Goal: Contribute content: Contribute content

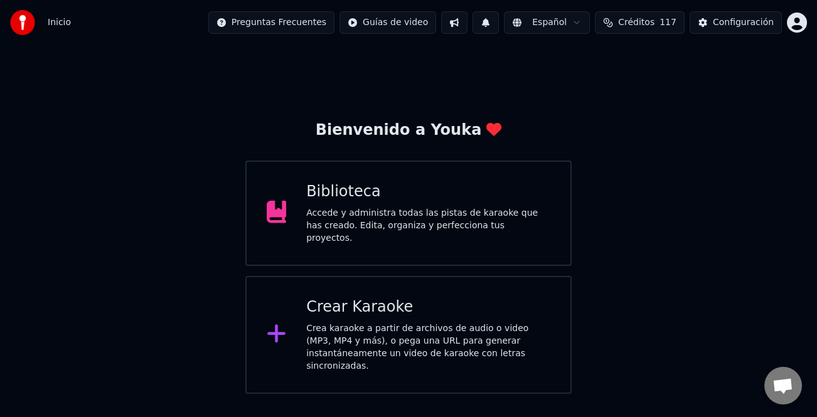
click at [477, 225] on div "Accede y administra todas las pistas de karaoke que has creado. Edita, organiza…" at bounding box center [428, 226] width 244 height 38
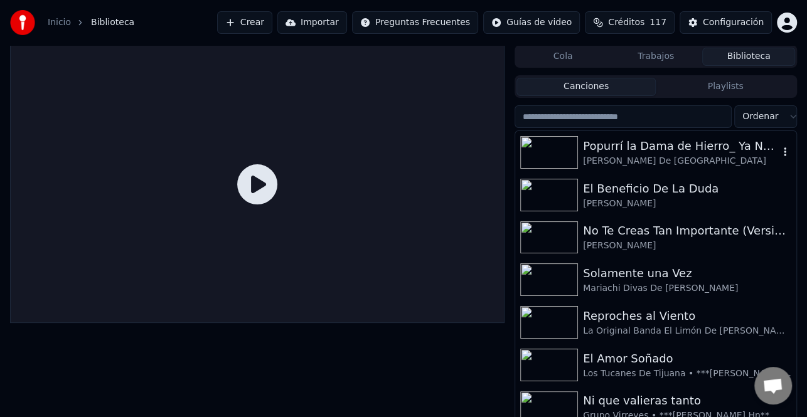
click at [642, 155] on div "Mariachi Reyna De Los Angeles" at bounding box center [681, 161] width 196 height 13
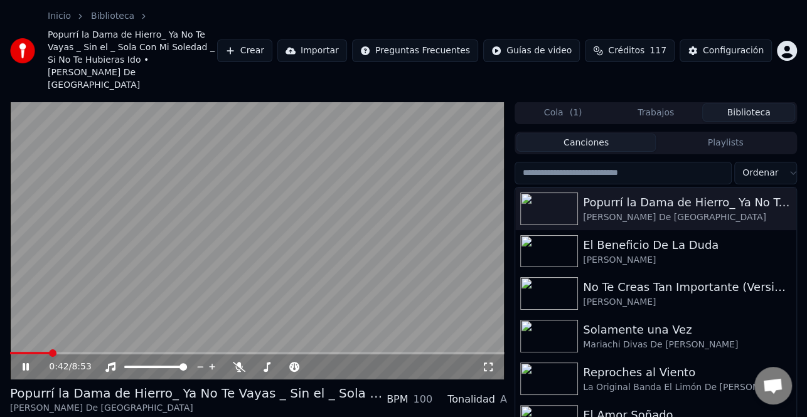
click at [28, 362] on icon at bounding box center [34, 367] width 29 height 10
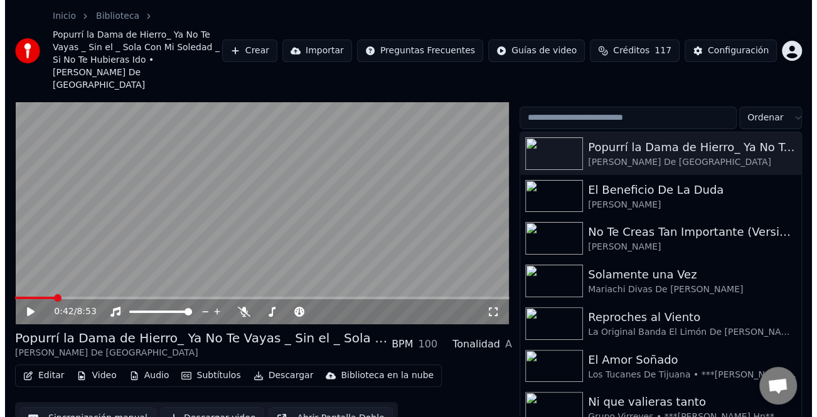
scroll to position [57, 0]
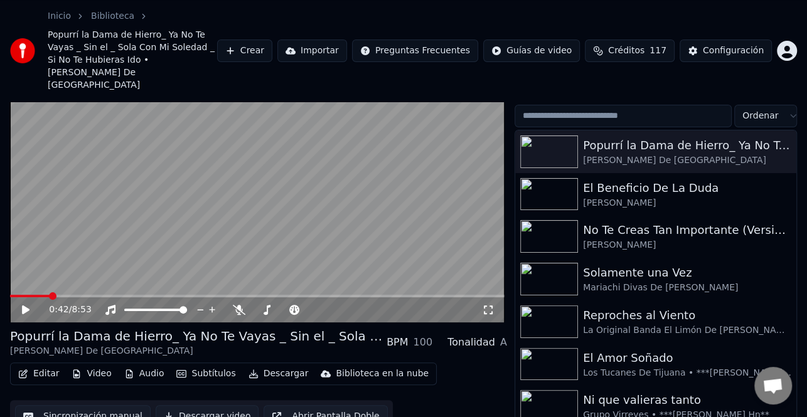
click at [272, 40] on button "Crear" at bounding box center [244, 51] width 55 height 23
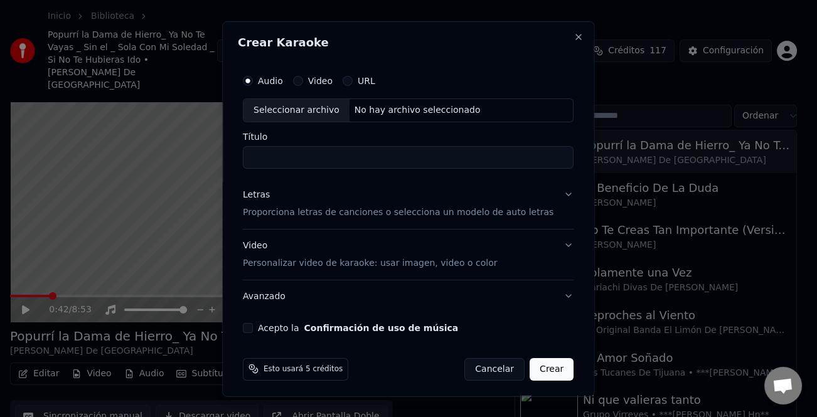
click at [297, 103] on div "Seleccionar archivo" at bounding box center [296, 109] width 106 height 23
type input "**********"
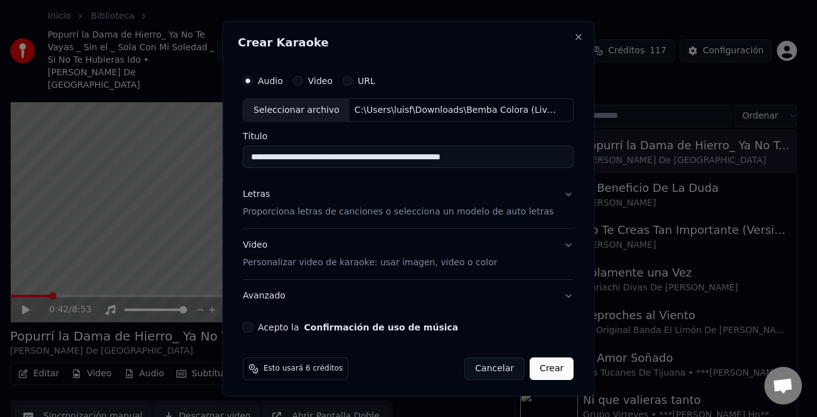
click at [262, 197] on div "Letras" at bounding box center [256, 194] width 27 height 13
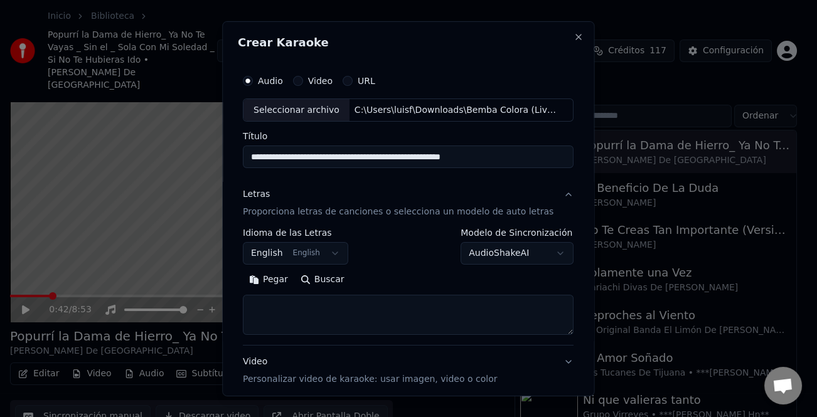
click at [279, 281] on button "Pegar" at bounding box center [268, 280] width 51 height 20
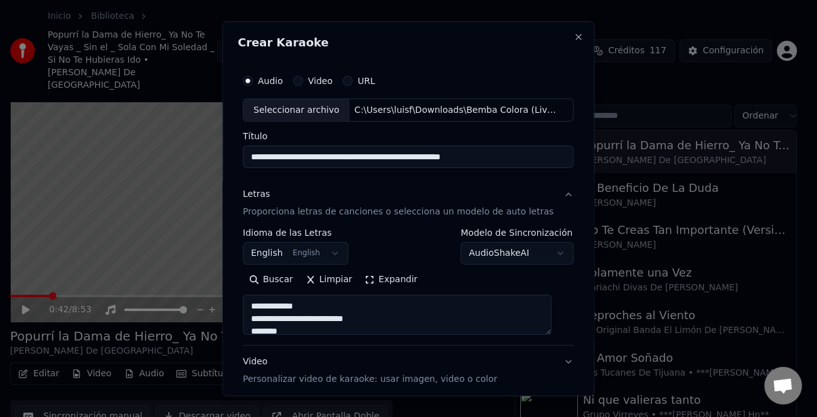
scroll to position [121, 0]
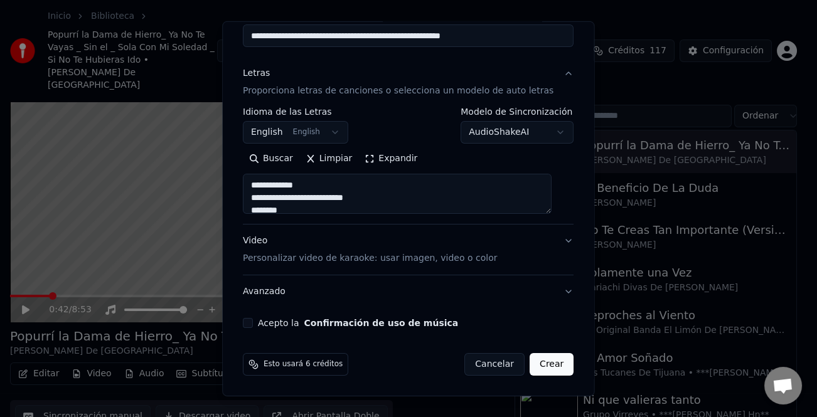
click at [253, 324] on button "Acepto la Confirmación de uso de música" at bounding box center [248, 323] width 10 height 10
click at [540, 366] on button "Crear" at bounding box center [551, 364] width 44 height 23
type textarea "**********"
select select "**"
type textarea "**********"
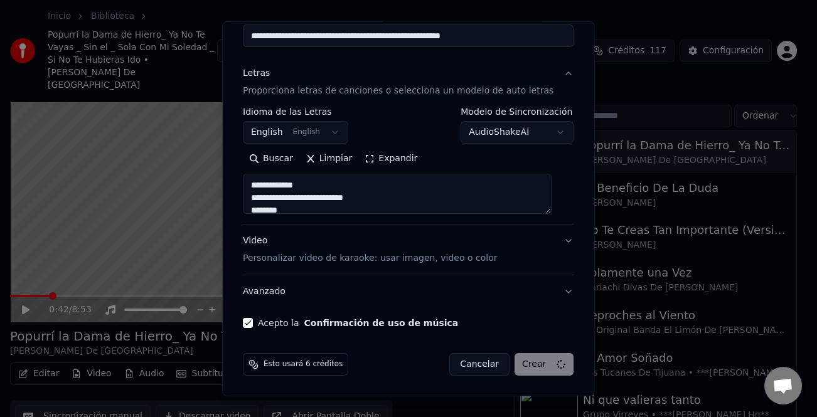
select select
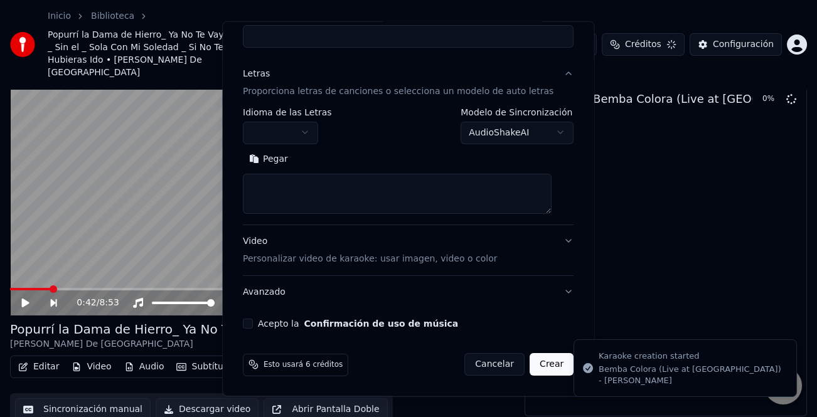
scroll to position [48, 0]
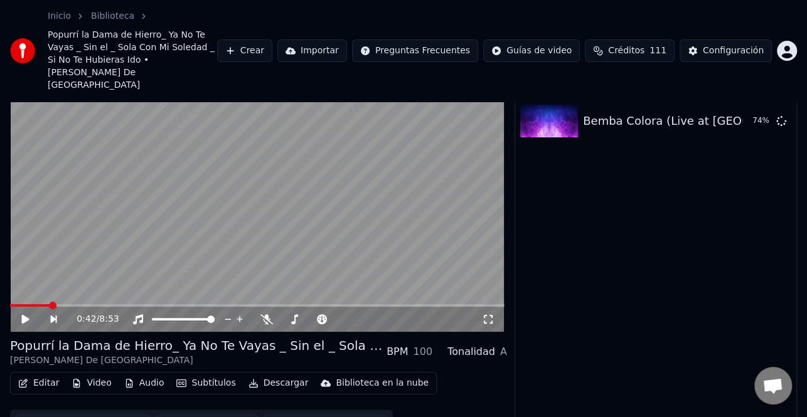
click at [272, 40] on button "Crear" at bounding box center [244, 51] width 55 height 23
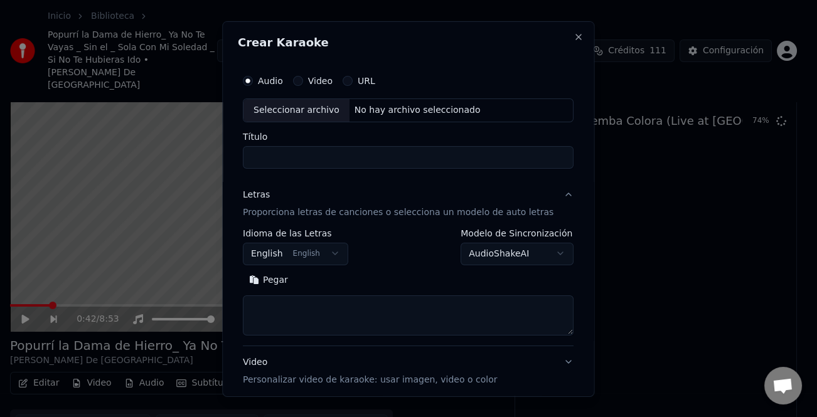
click at [282, 110] on div "Seleccionar archivo" at bounding box center [296, 109] width 106 height 23
type input "**********"
click at [282, 278] on button "Pegar" at bounding box center [268, 280] width 51 height 20
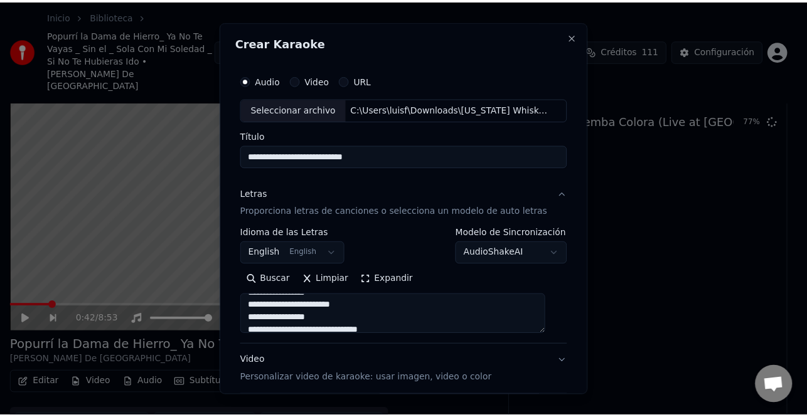
scroll to position [121, 0]
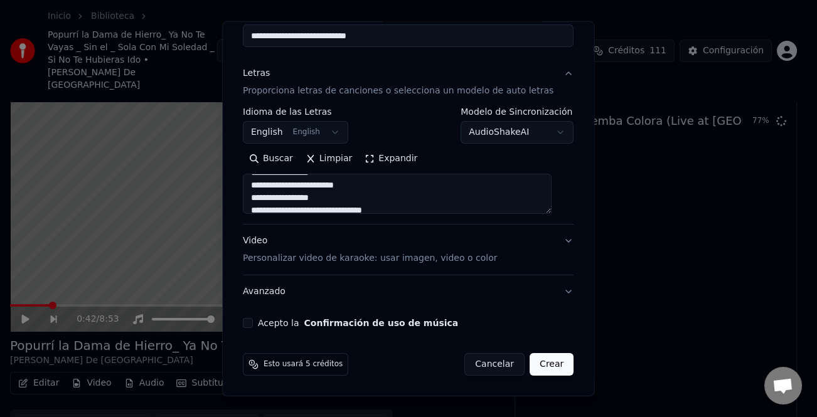
click at [253, 324] on button "Acepto la Confirmación de uso de música" at bounding box center [248, 323] width 10 height 10
click at [529, 360] on button "Crear" at bounding box center [551, 364] width 44 height 23
type textarea "**********"
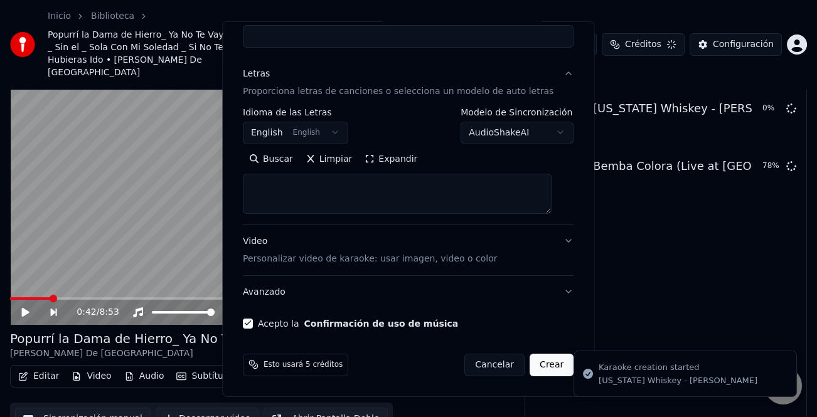
select select
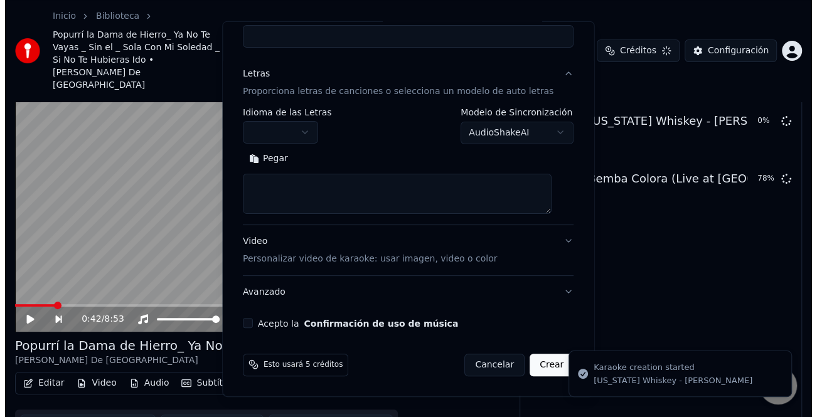
scroll to position [0, 0]
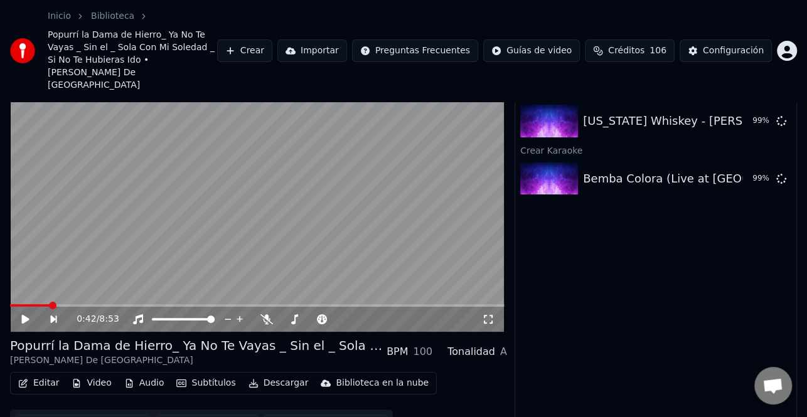
click at [272, 40] on button "Crear" at bounding box center [244, 51] width 55 height 23
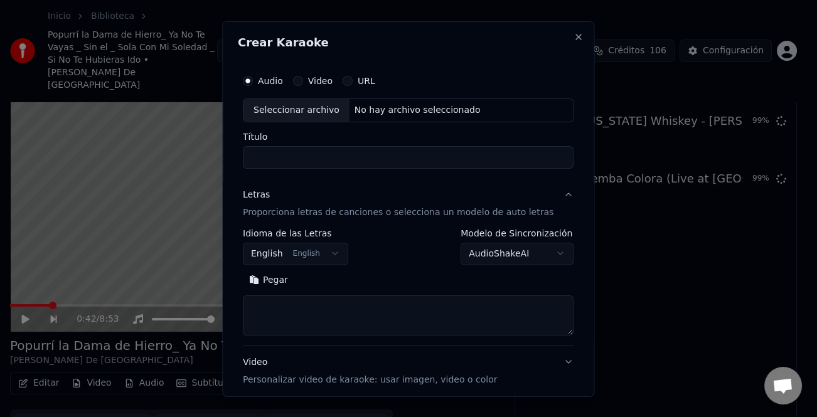
click at [309, 106] on div "Seleccionar archivo" at bounding box center [296, 109] width 106 height 23
click at [280, 280] on button "Pegar" at bounding box center [268, 280] width 51 height 20
type textarea "**********"
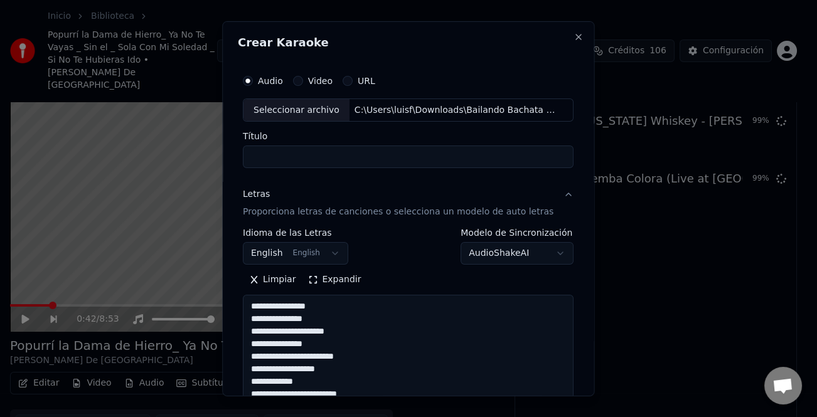
type input "**********"
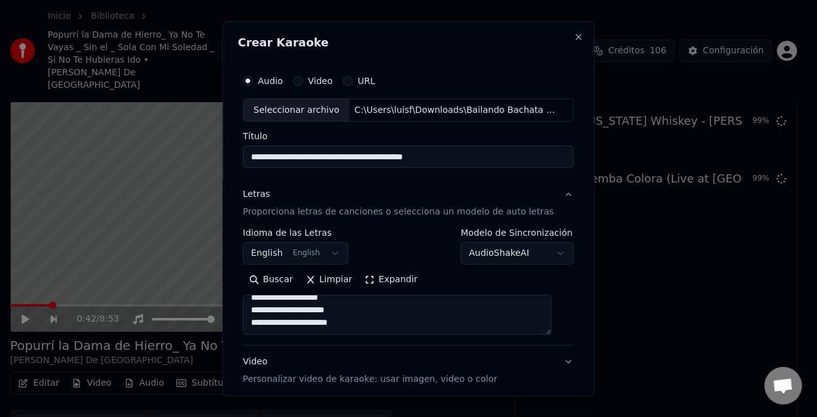
scroll to position [1000, 0]
drag, startPoint x: 279, startPoint y: 326, endPoint x: 252, endPoint y: 326, distance: 27.6
click at [252, 326] on textarea at bounding box center [397, 315] width 309 height 40
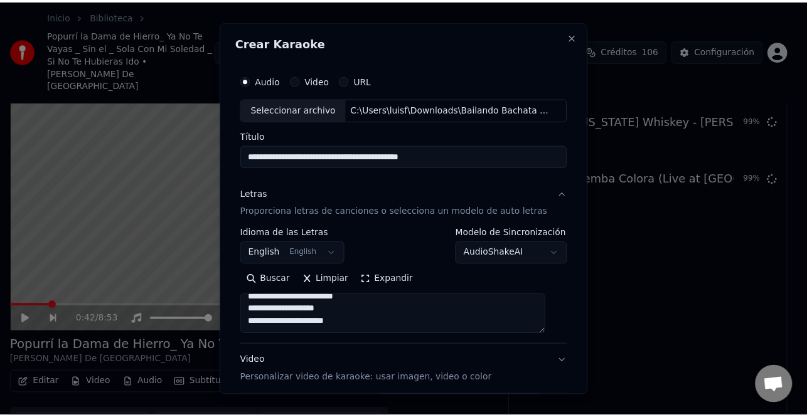
scroll to position [121, 0]
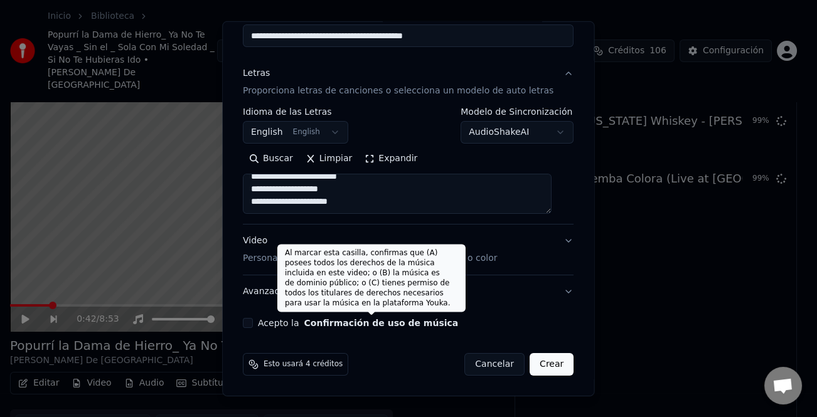
type textarea "**********"
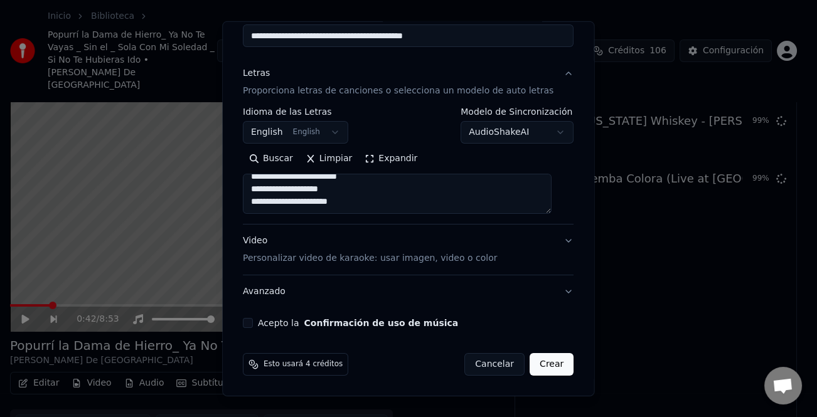
click at [251, 321] on button "Acepto la Confirmación de uso de música" at bounding box center [248, 323] width 10 height 10
click at [531, 362] on button "Crear" at bounding box center [551, 364] width 44 height 23
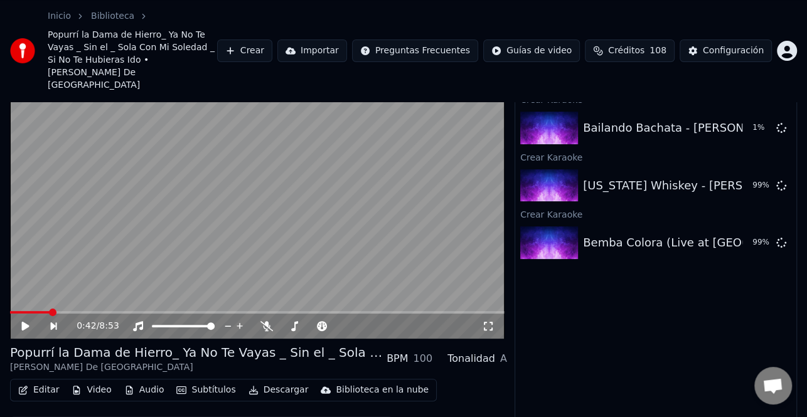
scroll to position [0, 0]
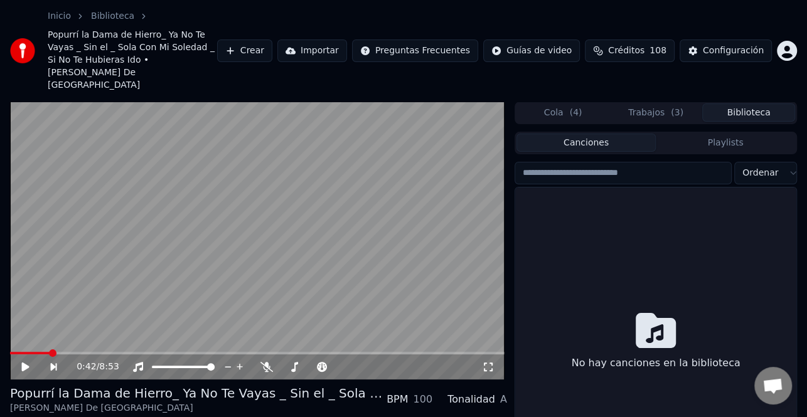
click at [753, 104] on button "Biblioteca" at bounding box center [748, 113] width 93 height 18
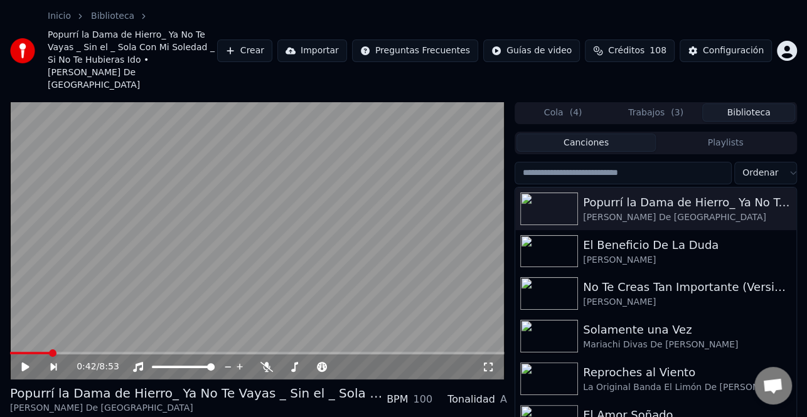
click at [562, 104] on button "Cola ( 4 )" at bounding box center [562, 113] width 93 height 18
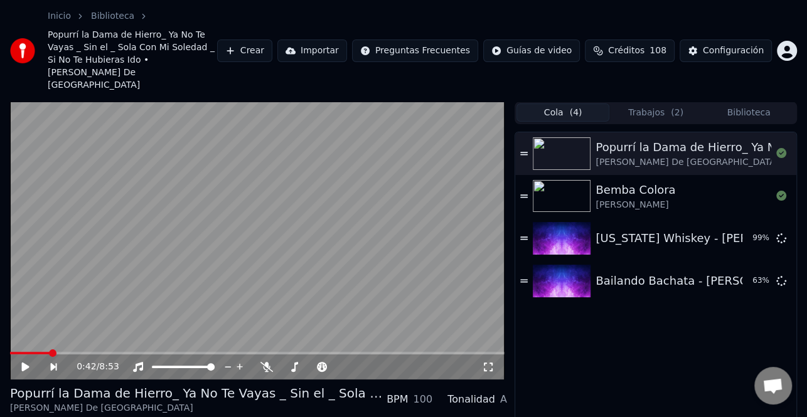
click at [651, 104] on button "Trabajos ( 2 )" at bounding box center [655, 113] width 93 height 18
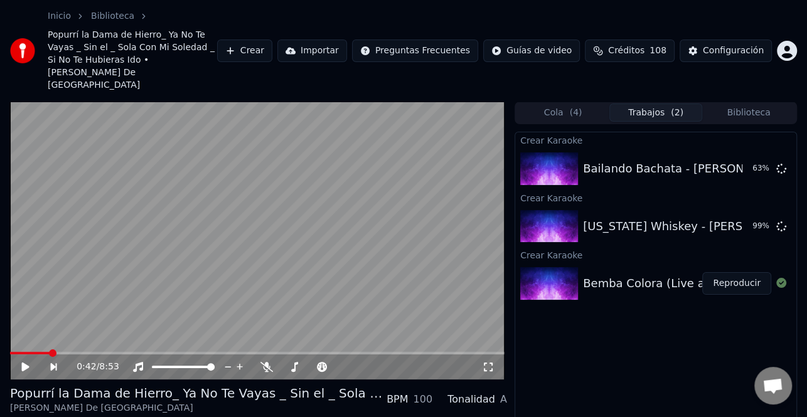
click at [583, 104] on button "Cola ( 4 )" at bounding box center [562, 113] width 93 height 18
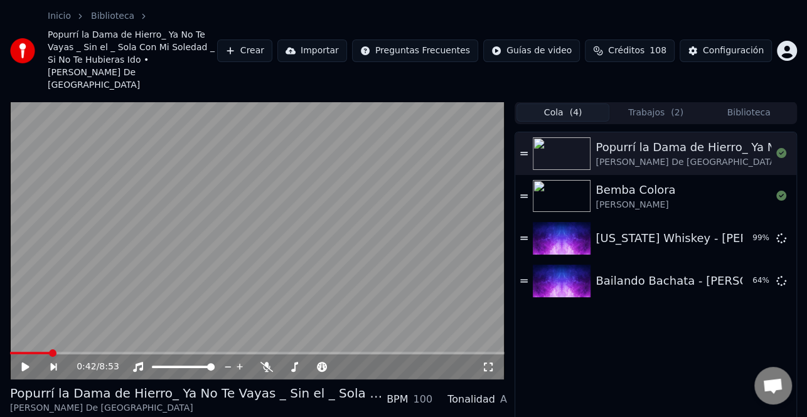
click at [272, 40] on button "Crear" at bounding box center [244, 51] width 55 height 23
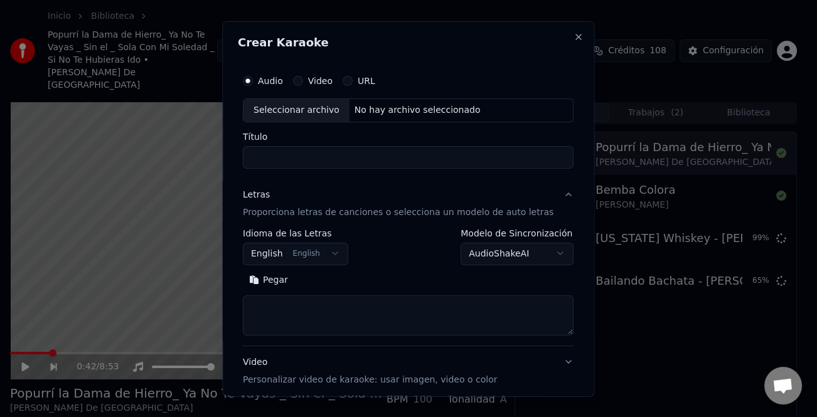
click at [323, 112] on div "Seleccionar archivo" at bounding box center [296, 109] width 106 height 23
click at [289, 278] on button "Pegar" at bounding box center [268, 280] width 51 height 20
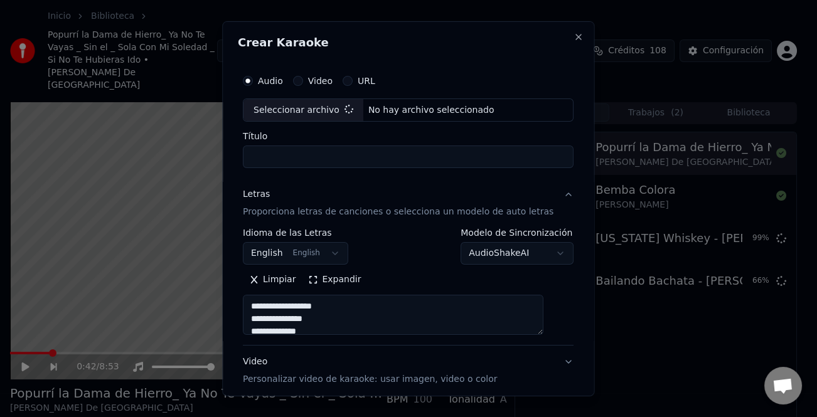
type textarea "**********"
type input "**********"
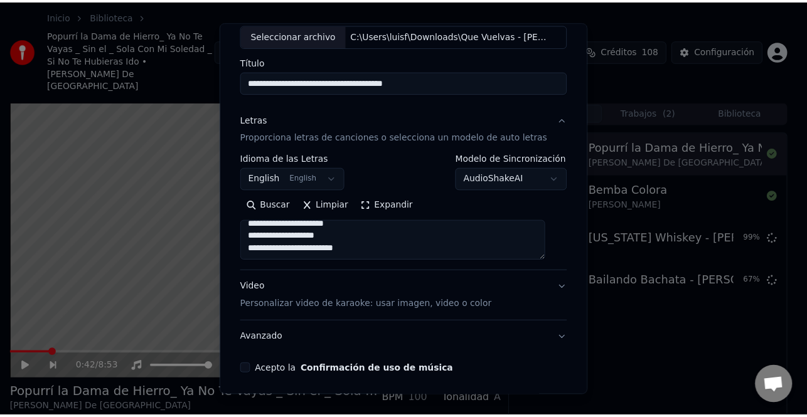
scroll to position [121, 0]
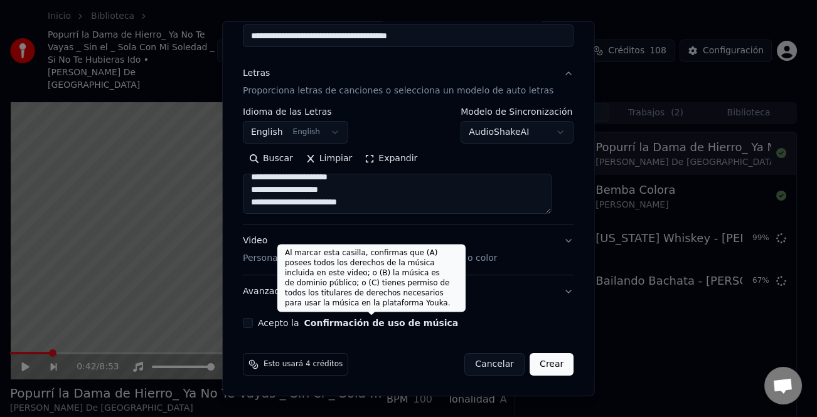
click at [299, 326] on label "Acepto la Confirmación de uso de música" at bounding box center [358, 323] width 200 height 9
click at [253, 326] on button "Acepto la Confirmación de uso de música" at bounding box center [248, 323] width 10 height 10
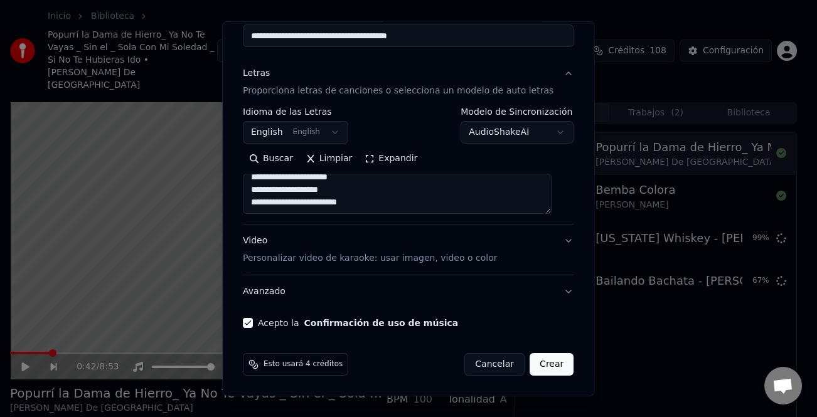
click at [543, 365] on button "Crear" at bounding box center [551, 364] width 44 height 23
type textarea "**********"
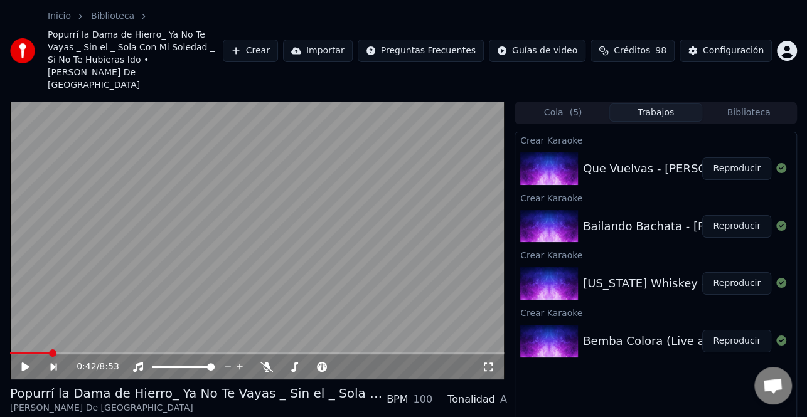
click at [754, 104] on button "Biblioteca" at bounding box center [748, 113] width 93 height 18
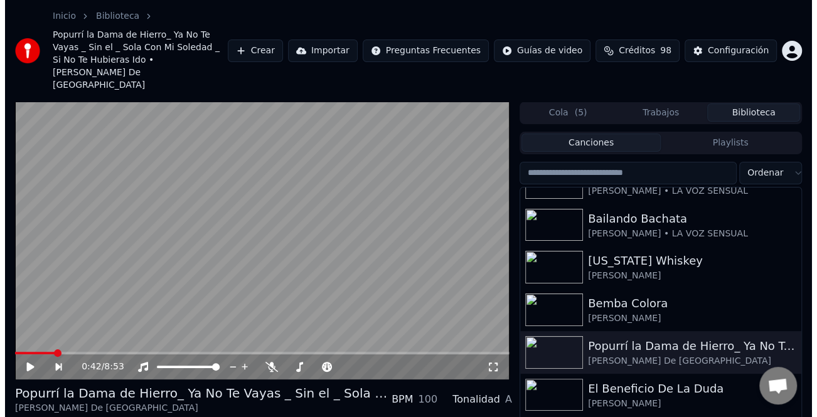
scroll to position [0, 0]
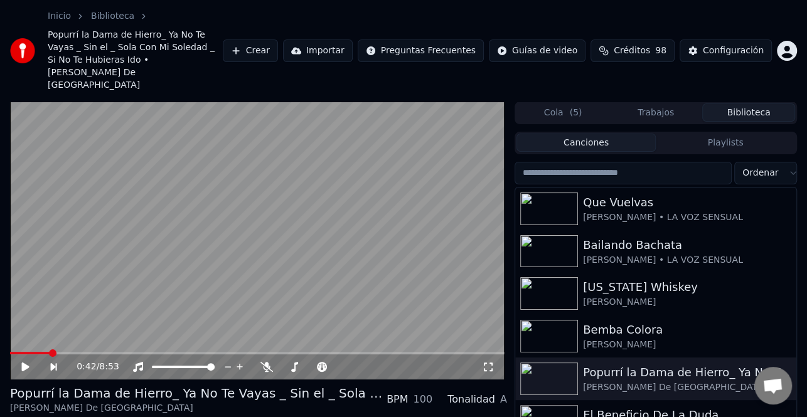
click at [278, 40] on button "Crear" at bounding box center [250, 51] width 55 height 23
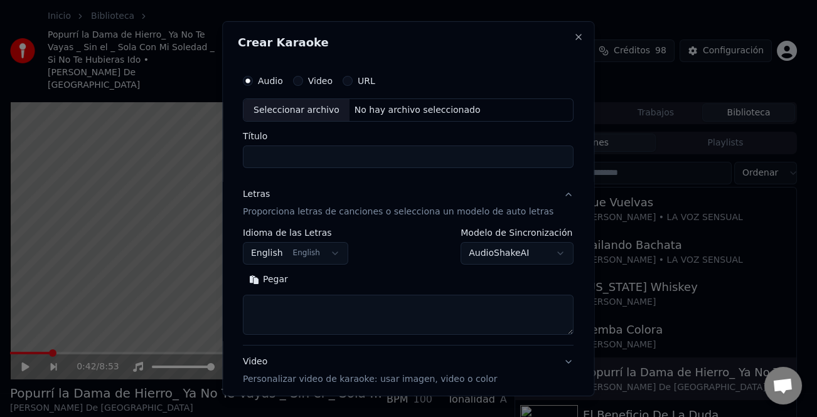
click at [306, 107] on div "Seleccionar archivo" at bounding box center [296, 109] width 106 height 23
type input "**********"
click at [284, 282] on button "Pegar" at bounding box center [268, 280] width 51 height 20
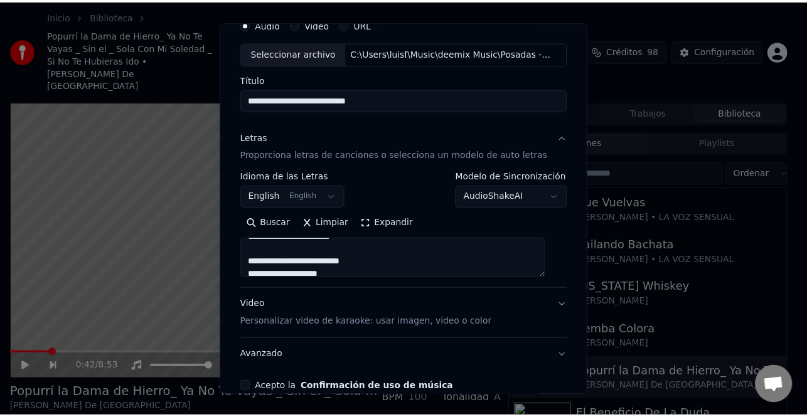
scroll to position [121, 0]
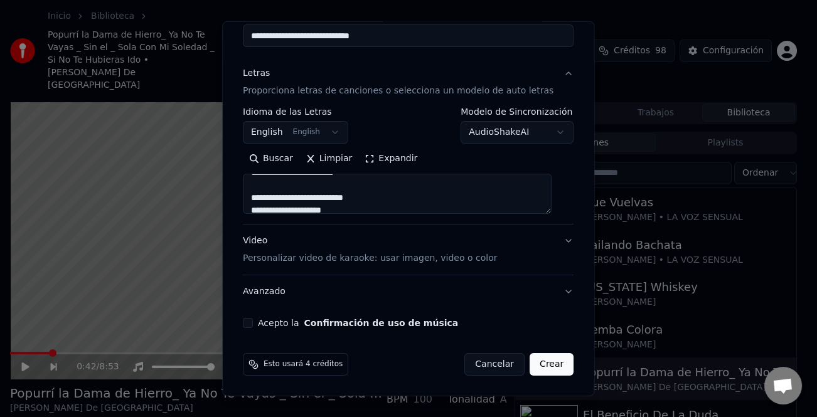
click at [276, 324] on label "Acepto la Confirmación de uso de música" at bounding box center [358, 323] width 200 height 9
click at [253, 324] on button "Acepto la Confirmación de uso de música" at bounding box center [248, 323] width 10 height 10
type textarea "**********"
click at [535, 366] on button "Crear" at bounding box center [551, 364] width 44 height 23
select select "**"
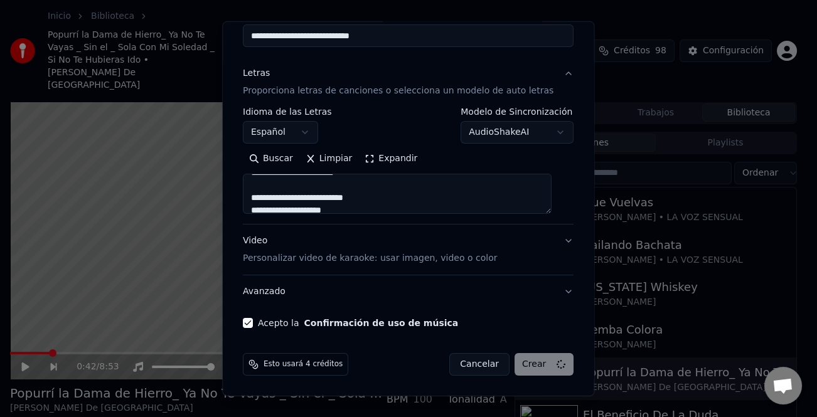
type textarea "**********"
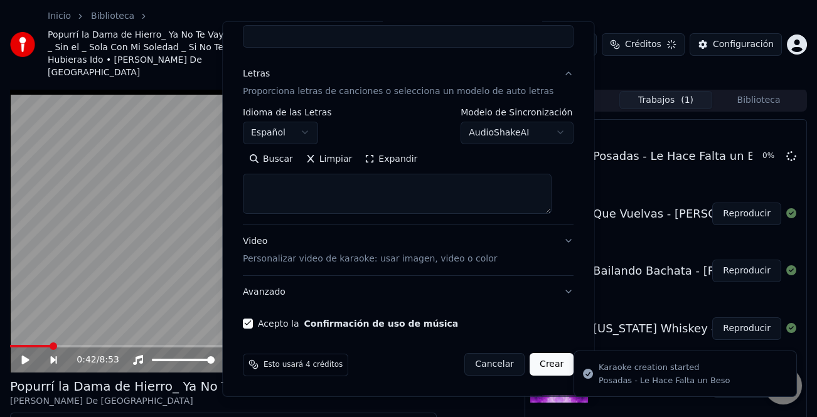
select select
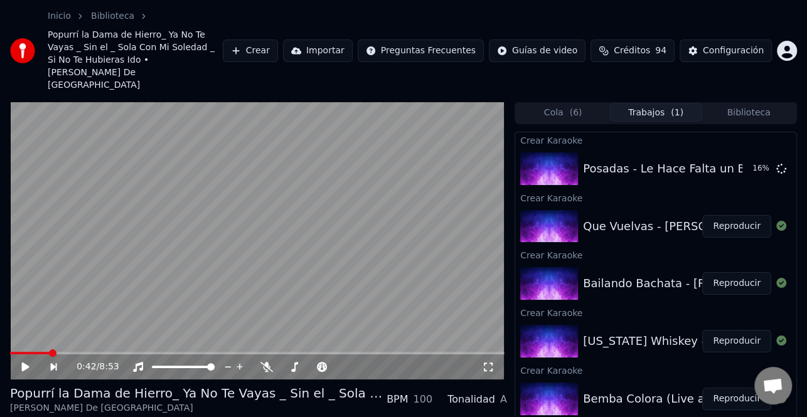
scroll to position [48, 0]
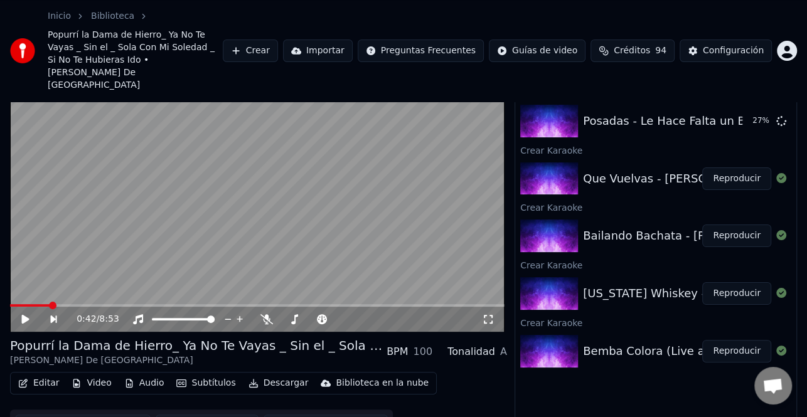
click at [728, 340] on button "Reproducir" at bounding box center [736, 351] width 69 height 23
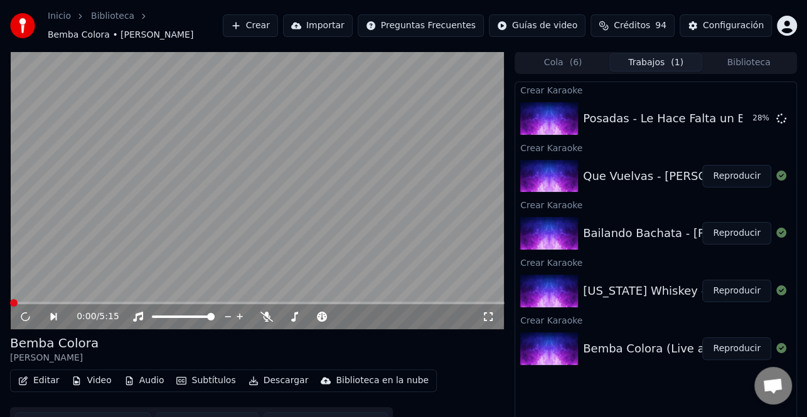
click at [747, 63] on button "Biblioteca" at bounding box center [748, 62] width 93 height 18
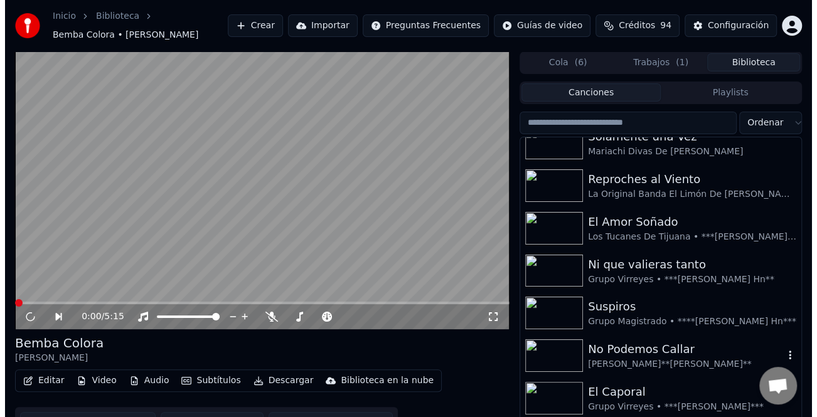
scroll to position [251, 0]
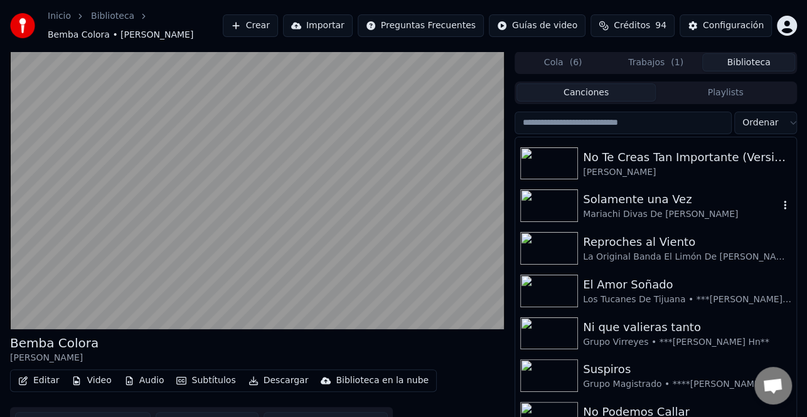
click at [640, 212] on div "Mariachi Divas De Cindy Shea" at bounding box center [681, 214] width 196 height 13
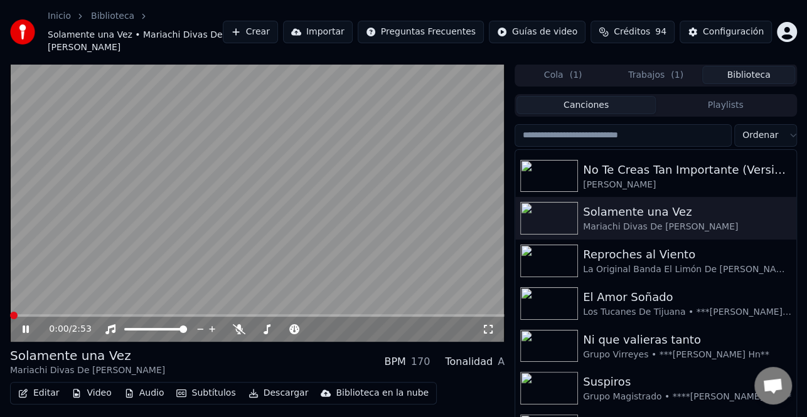
click at [24, 326] on icon at bounding box center [26, 330] width 6 height 8
click at [41, 385] on button "Editar" at bounding box center [38, 394] width 51 height 18
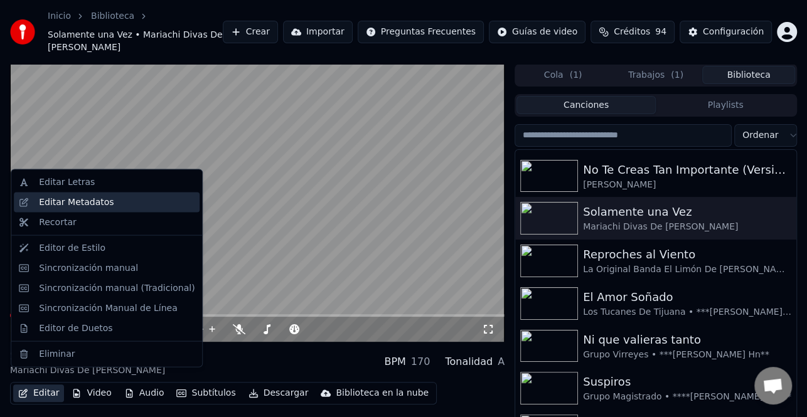
click at [65, 203] on div "Editar Metadatos" at bounding box center [76, 202] width 75 height 13
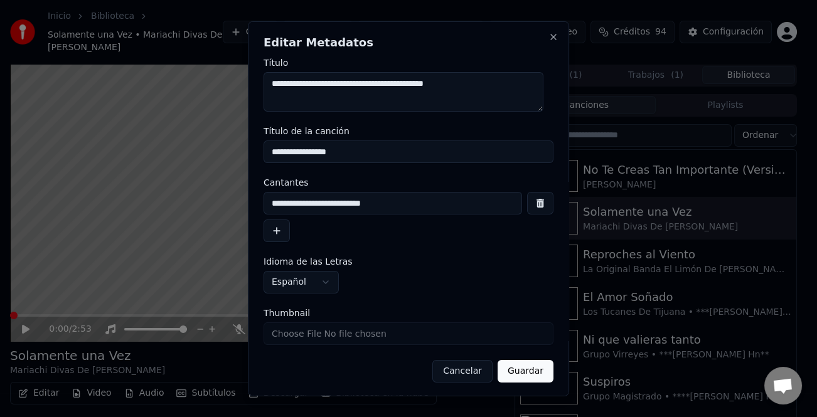
click at [282, 230] on button "button" at bounding box center [276, 231] width 26 height 23
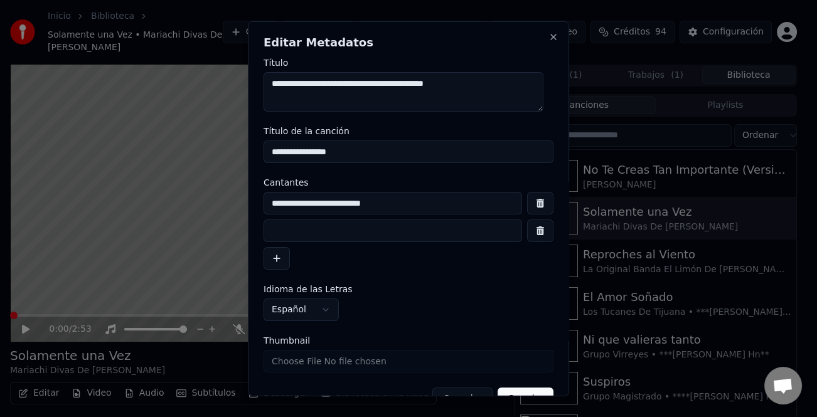
click at [303, 229] on input at bounding box center [392, 231] width 258 height 23
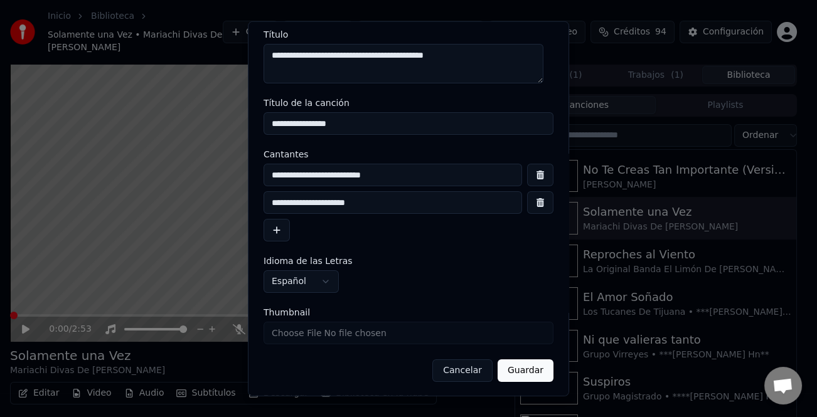
scroll to position [29, 0]
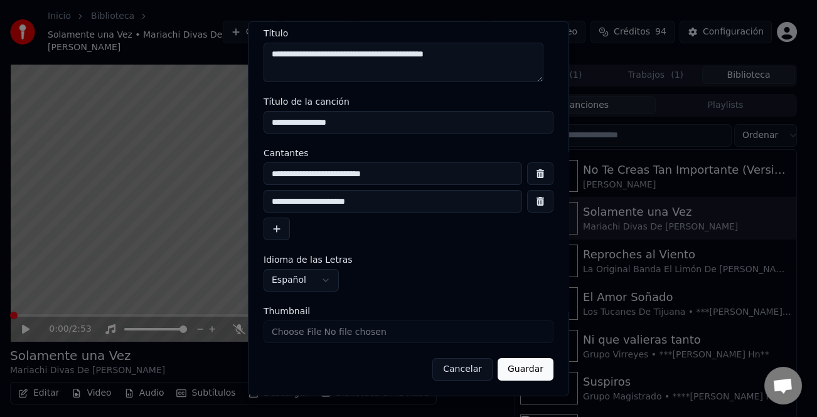
type input "**********"
click at [512, 370] on button "Guardar" at bounding box center [526, 369] width 56 height 23
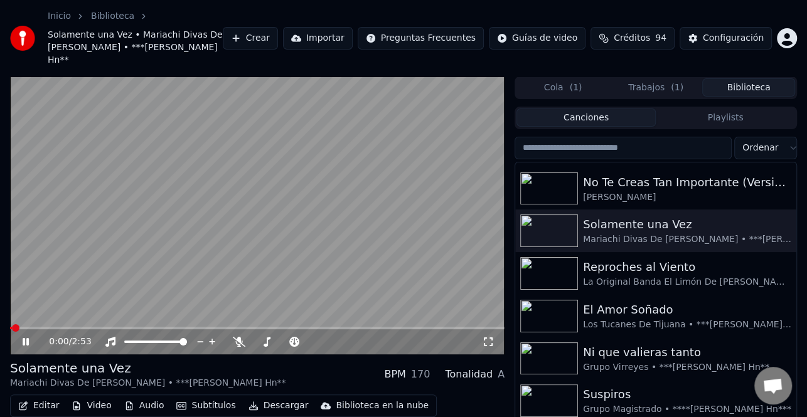
click at [25, 337] on icon at bounding box center [34, 342] width 29 height 10
click at [53, 397] on button "Editar" at bounding box center [38, 406] width 51 height 18
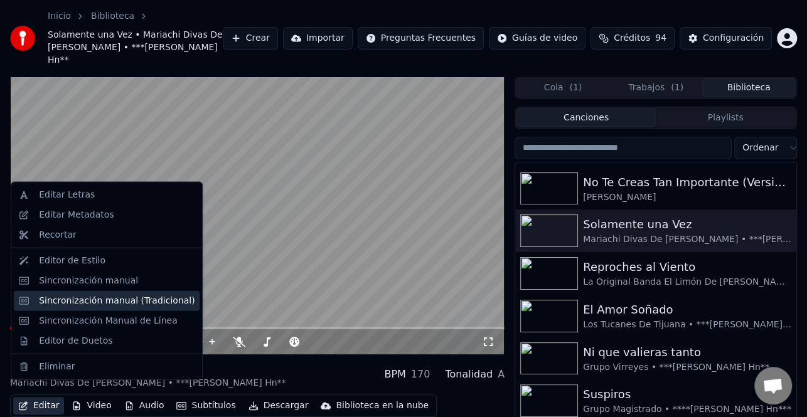
click at [98, 304] on div "Sincronización manual (Tradicional)" at bounding box center [117, 300] width 156 height 13
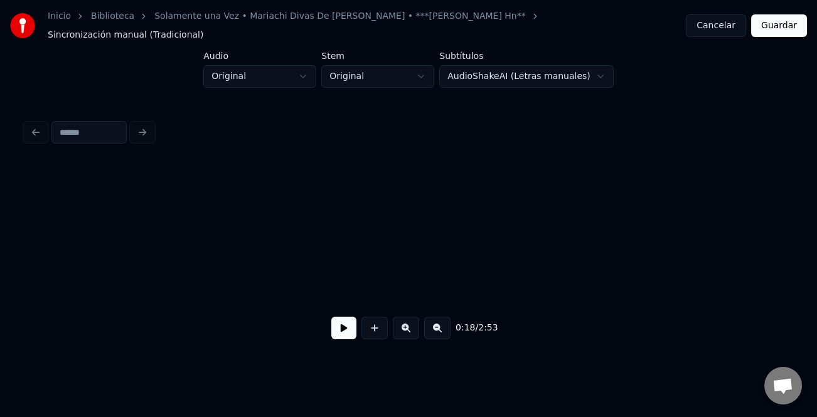
scroll to position [0, 2920]
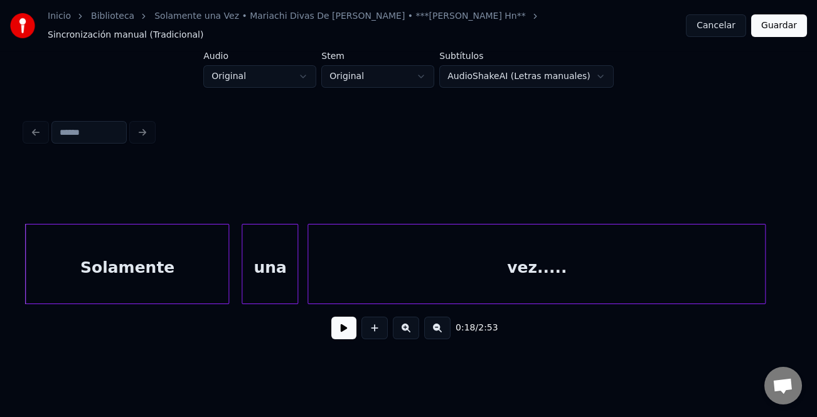
click at [340, 327] on button at bounding box center [343, 328] width 25 height 23
click at [703, 273] on div at bounding box center [703, 264] width 4 height 79
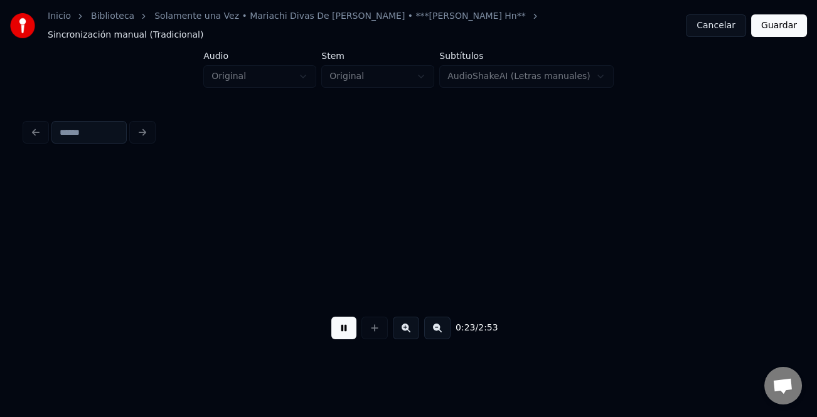
scroll to position [0, 3688]
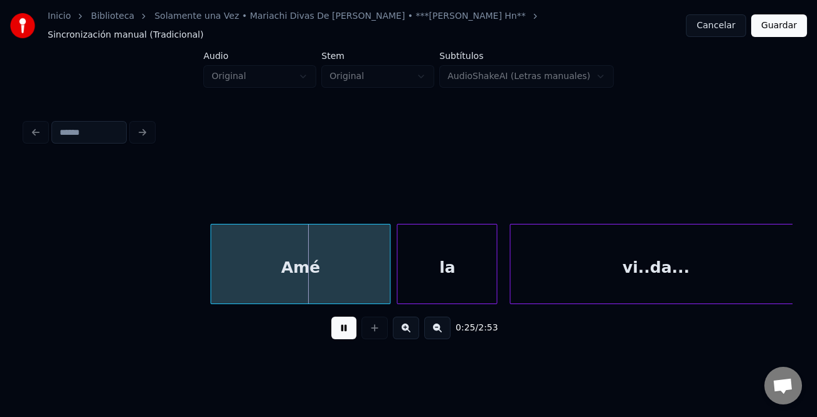
click at [211, 273] on div at bounding box center [213, 264] width 4 height 79
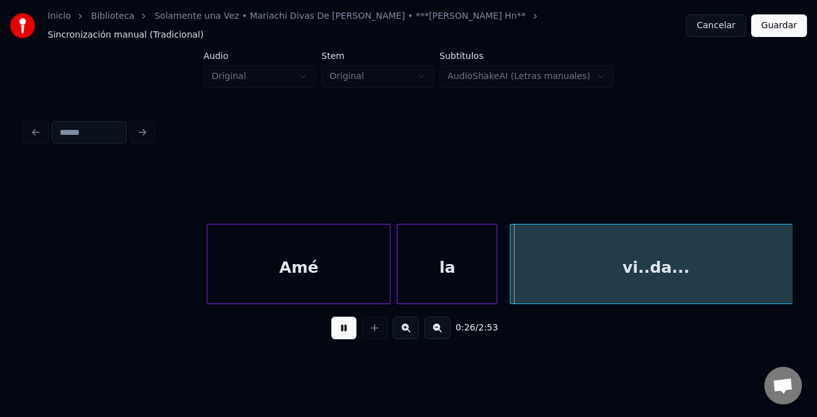
click at [340, 330] on button at bounding box center [343, 328] width 25 height 23
click at [311, 287] on div at bounding box center [310, 264] width 4 height 79
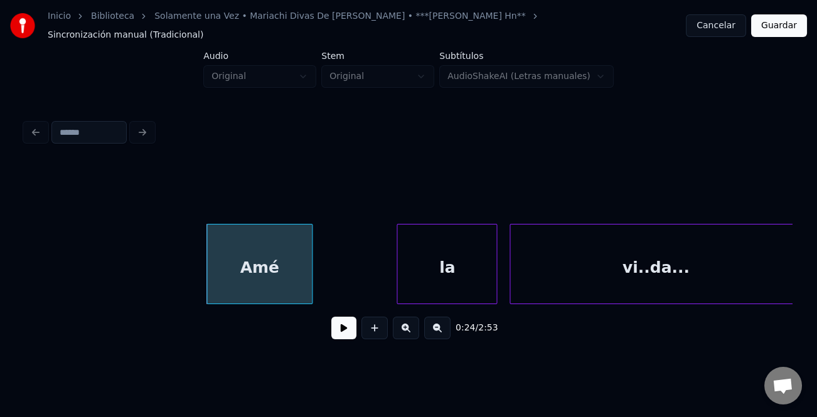
click at [299, 280] on div "Amé" at bounding box center [259, 267] width 105 height 85
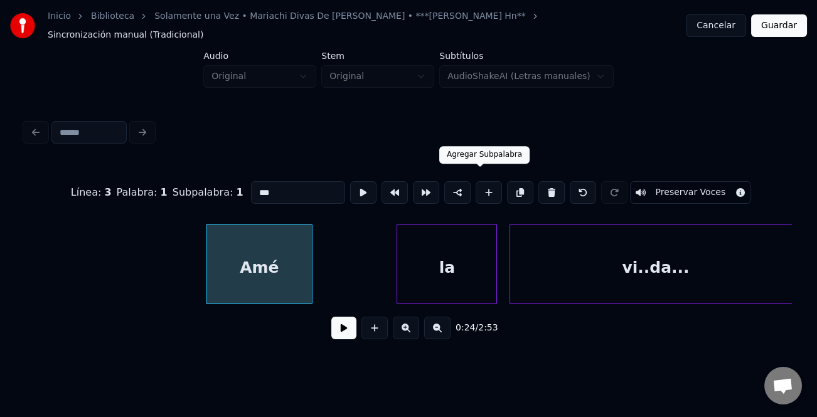
click at [483, 181] on button at bounding box center [489, 192] width 26 height 23
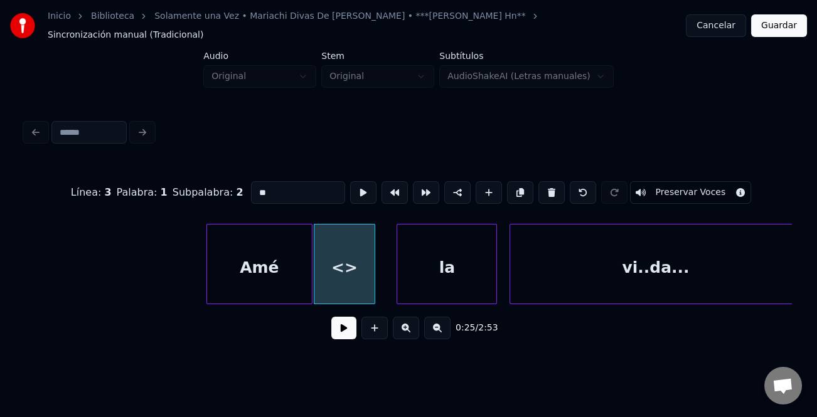
click at [290, 184] on input "**" at bounding box center [298, 192] width 94 height 23
type input "*"
click at [375, 280] on div "En" at bounding box center [344, 264] width 61 height 80
click at [386, 289] on div at bounding box center [385, 264] width 4 height 79
click at [277, 273] on div "Amé" at bounding box center [259, 267] width 105 height 85
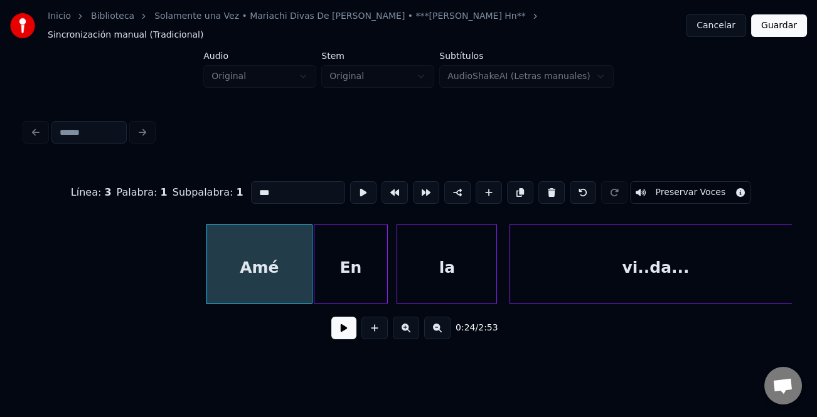
type input "***"
click at [352, 333] on button at bounding box center [343, 328] width 25 height 23
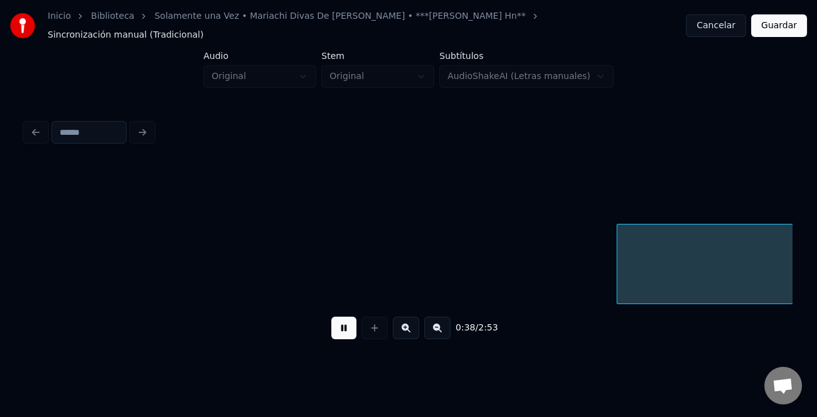
scroll to position [0, 5996]
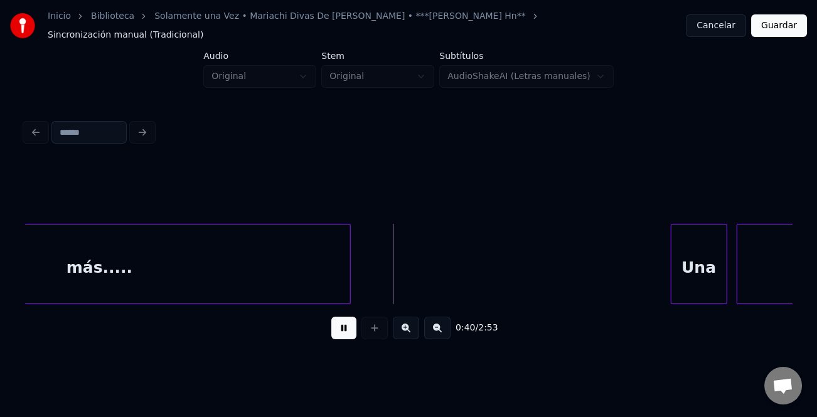
click at [352, 331] on button at bounding box center [343, 328] width 25 height 23
click at [350, 323] on button at bounding box center [343, 328] width 25 height 23
click at [342, 325] on button at bounding box center [343, 328] width 25 height 23
click at [666, 285] on div at bounding box center [668, 264] width 4 height 79
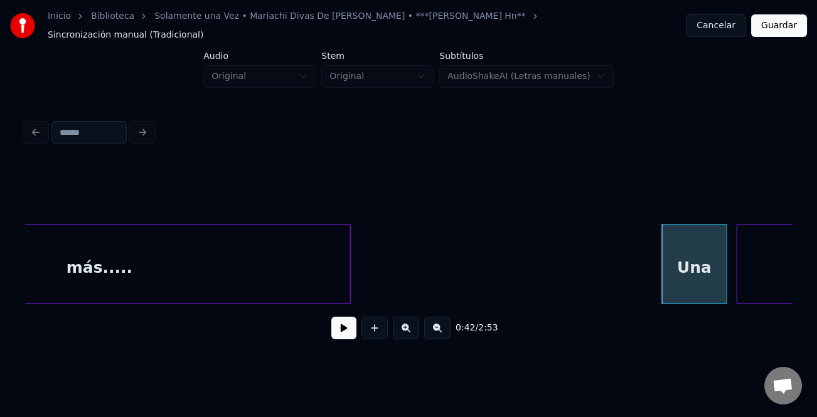
drag, startPoint x: 631, startPoint y: 237, endPoint x: 494, endPoint y: 303, distance: 152.1
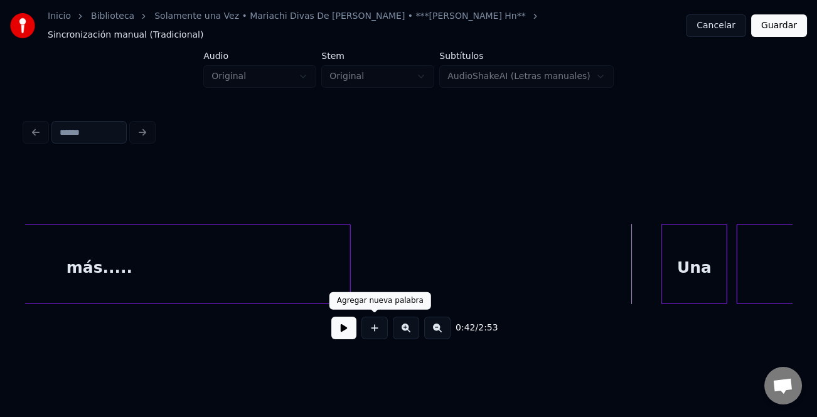
click at [346, 323] on button at bounding box center [343, 328] width 25 height 23
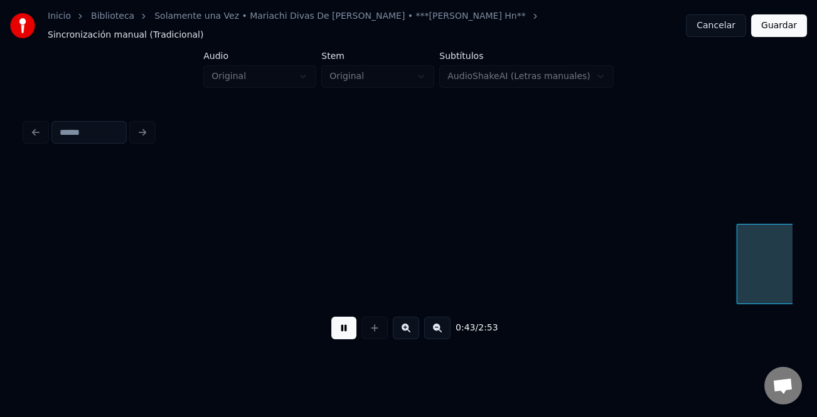
scroll to position [0, 6763]
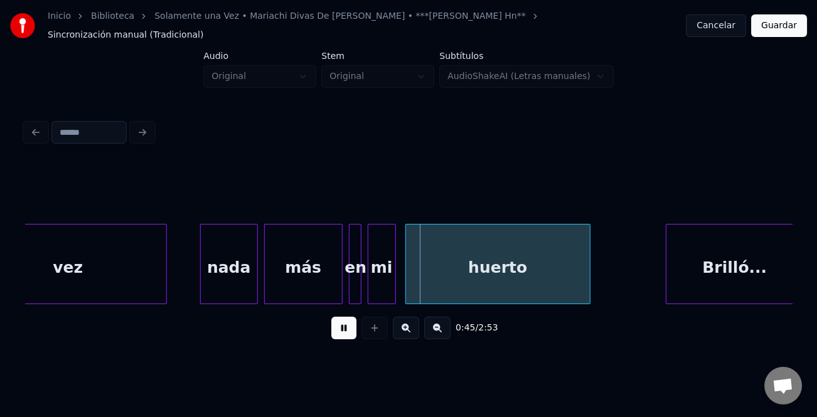
click at [201, 284] on div at bounding box center [203, 264] width 4 height 79
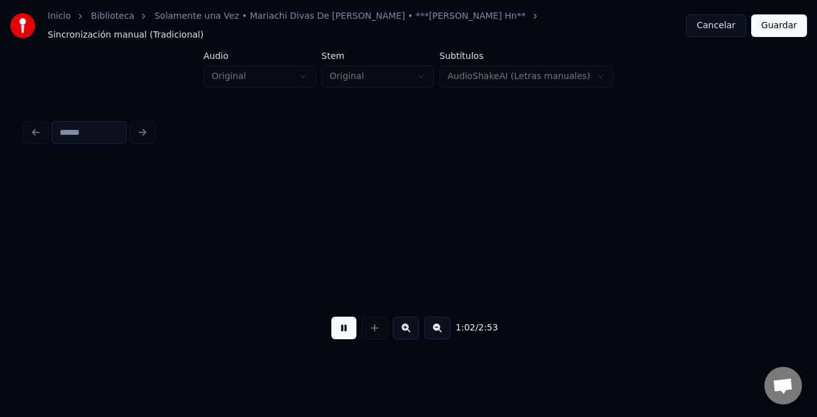
scroll to position [0, 9835]
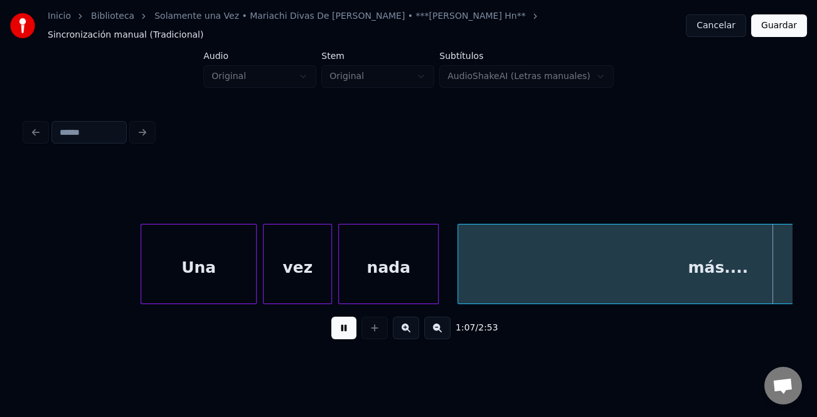
click at [143, 275] on div at bounding box center [143, 264] width 4 height 79
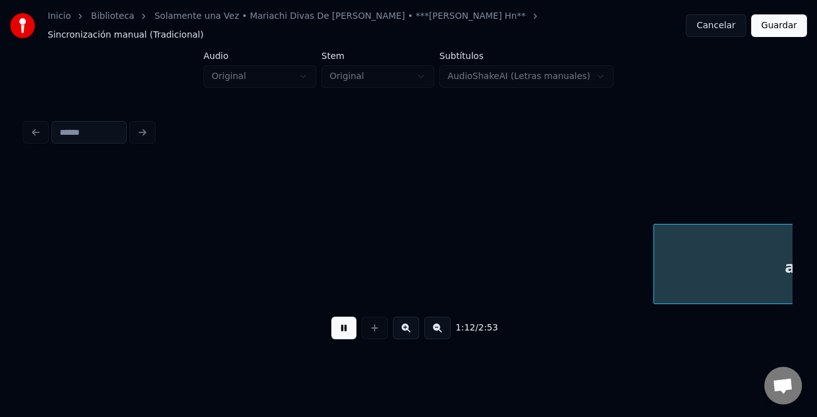
scroll to position [0, 11369]
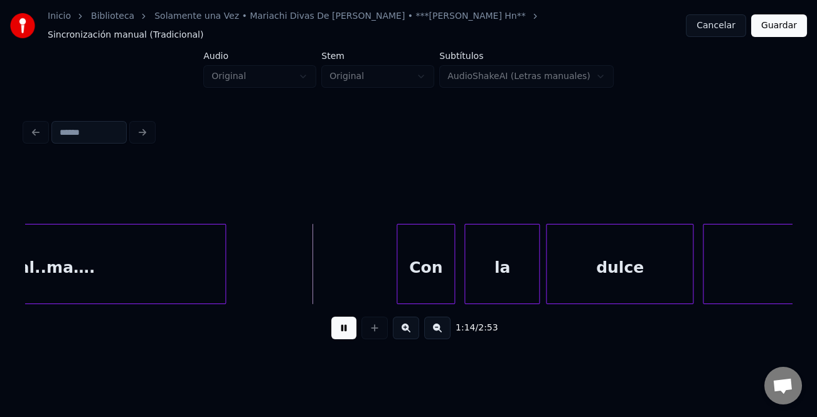
click at [397, 269] on div at bounding box center [399, 264] width 4 height 79
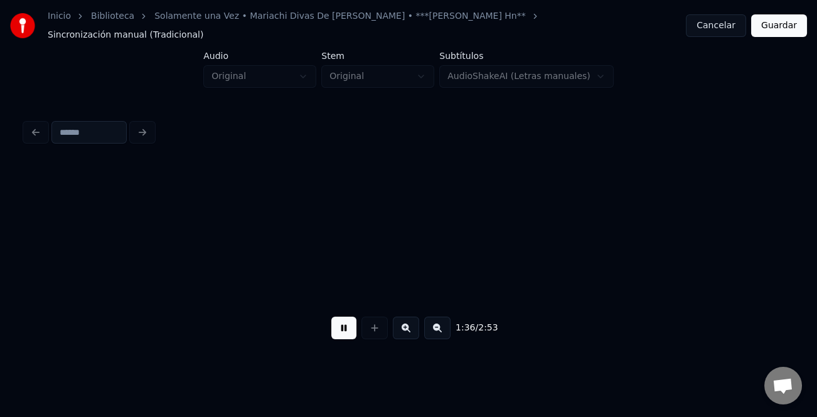
scroll to position [0, 15205]
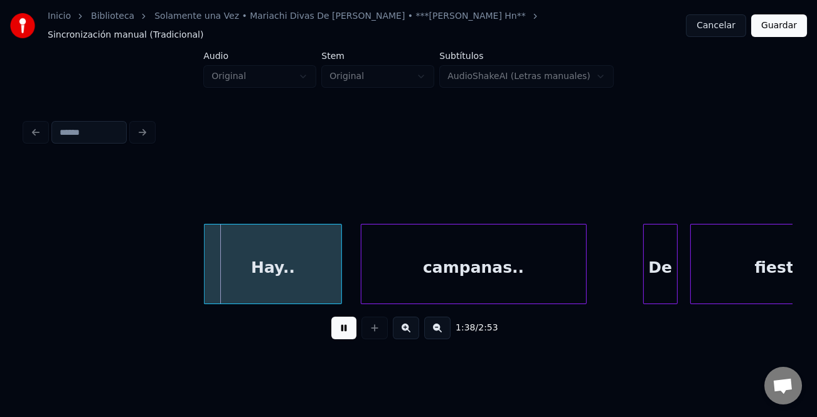
click at [220, 267] on div "Hay.." at bounding box center [273, 267] width 137 height 85
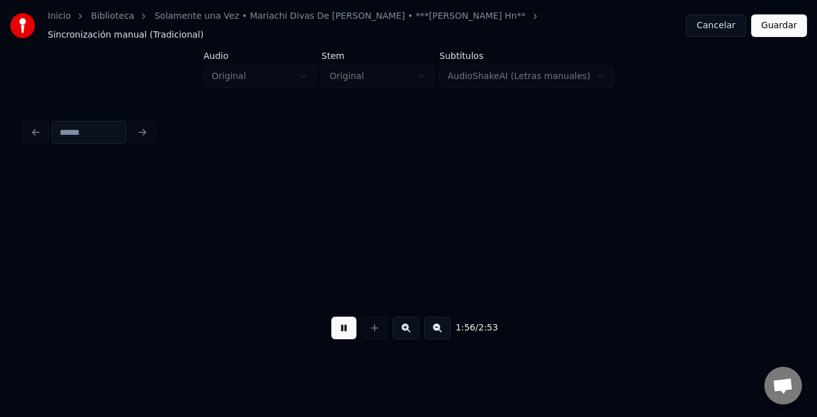
scroll to position [0, 18278]
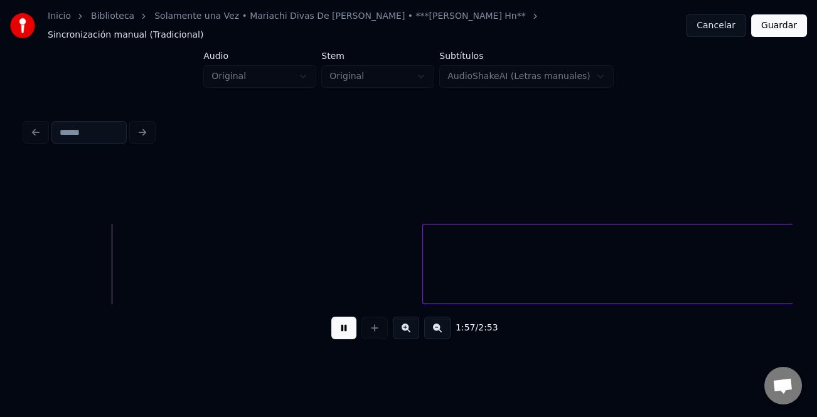
click at [343, 322] on button at bounding box center [343, 328] width 25 height 23
click at [346, 329] on button at bounding box center [343, 328] width 25 height 23
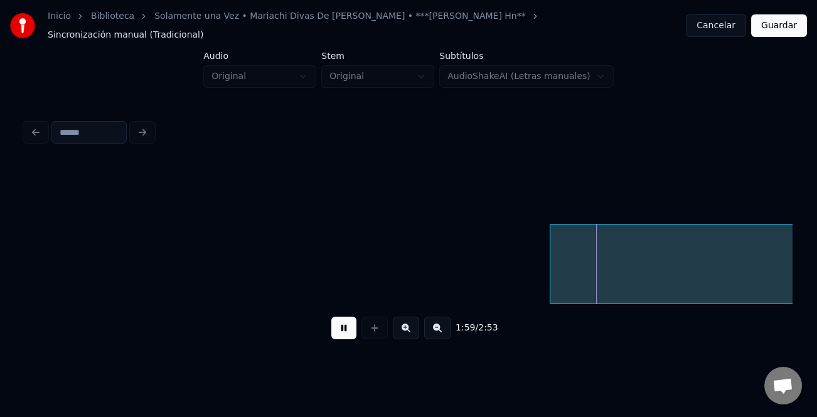
click at [433, 323] on button at bounding box center [437, 328] width 26 height 23
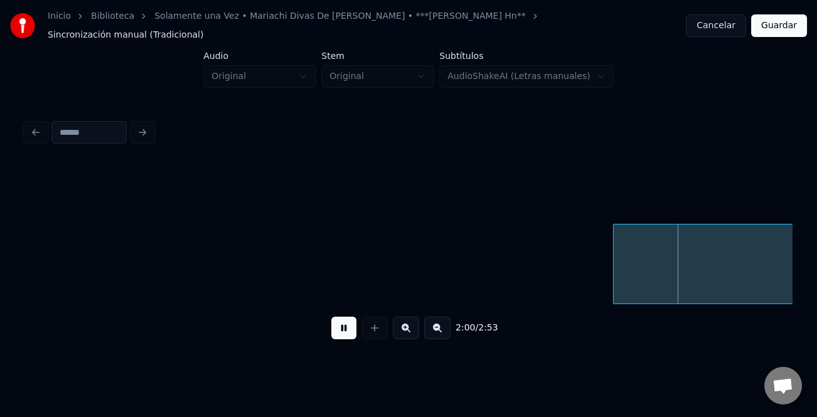
click at [433, 323] on button at bounding box center [437, 328] width 26 height 23
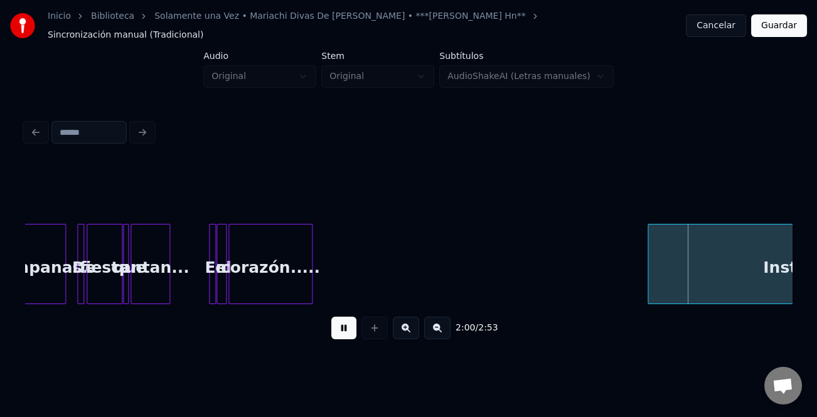
click at [433, 323] on button at bounding box center [437, 328] width 26 height 23
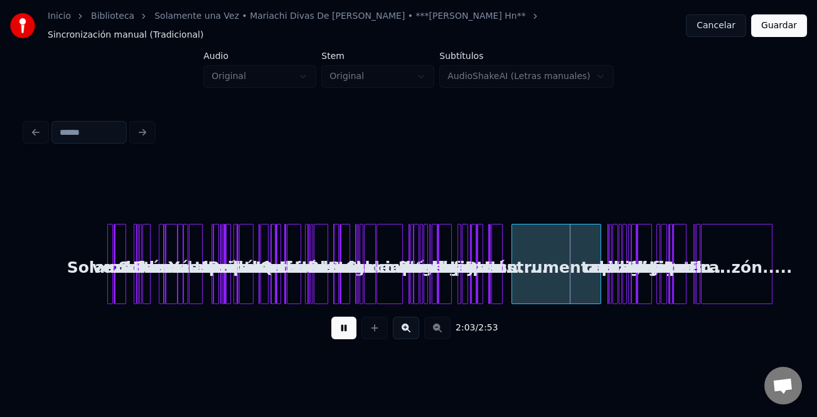
click at [513, 297] on div "Instrumental..." at bounding box center [556, 264] width 90 height 80
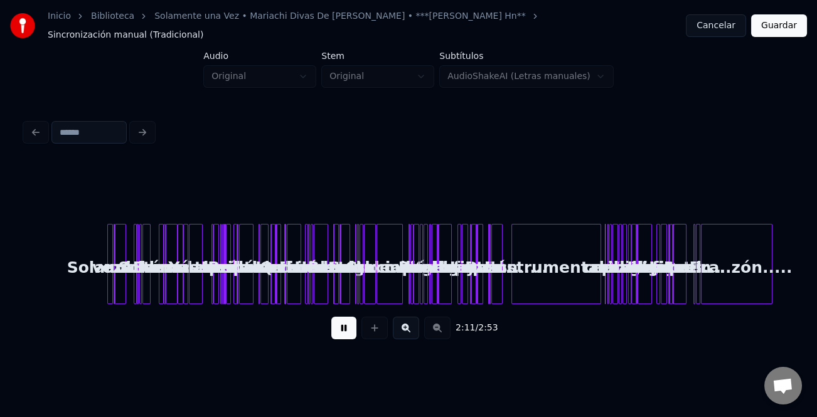
click at [417, 321] on button at bounding box center [406, 328] width 26 height 23
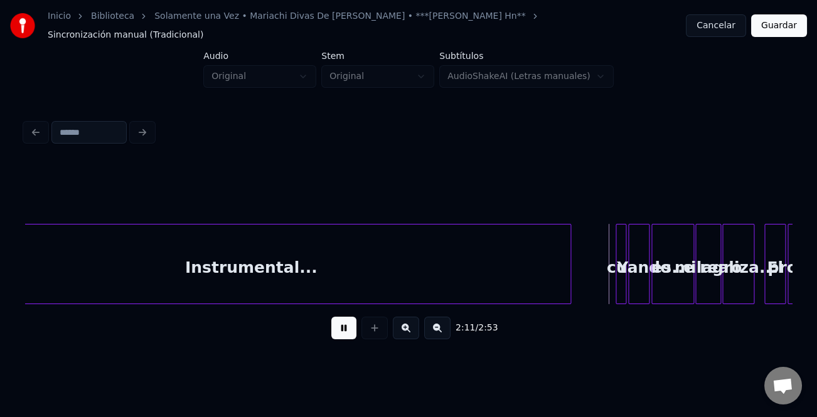
click at [416, 321] on button at bounding box center [406, 328] width 26 height 23
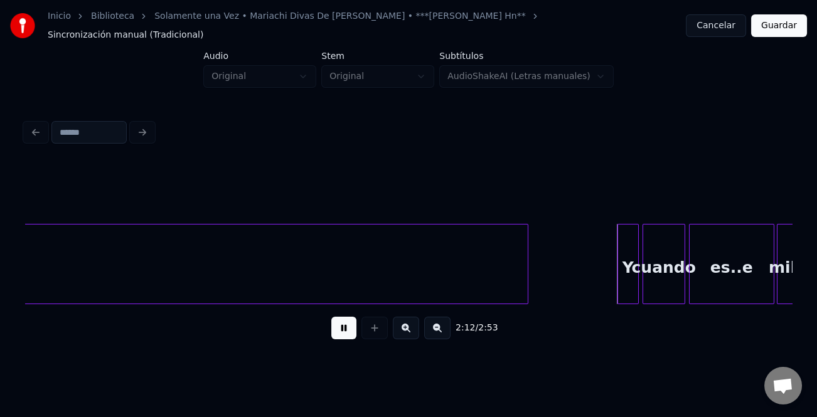
click at [416, 321] on button at bounding box center [406, 328] width 26 height 23
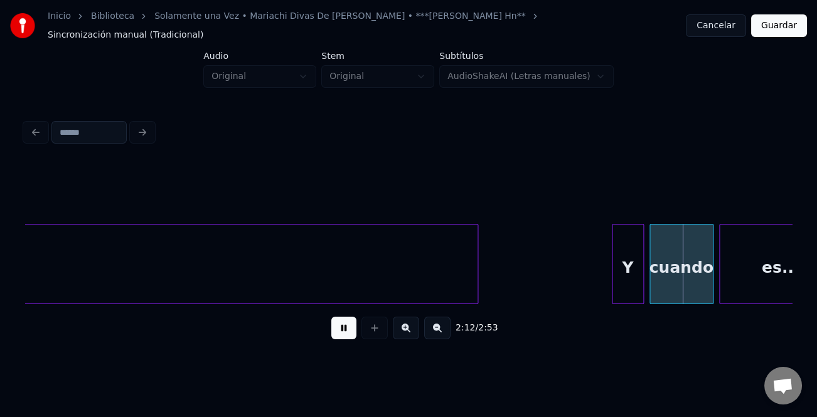
click at [416, 321] on button at bounding box center [406, 328] width 26 height 23
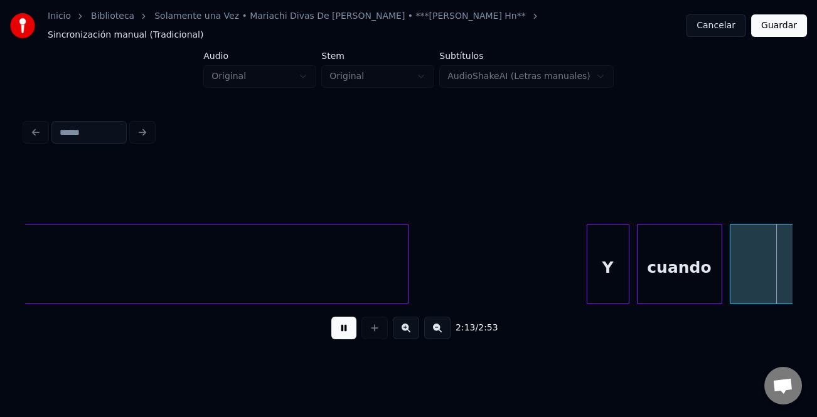
scroll to position [0, 16776]
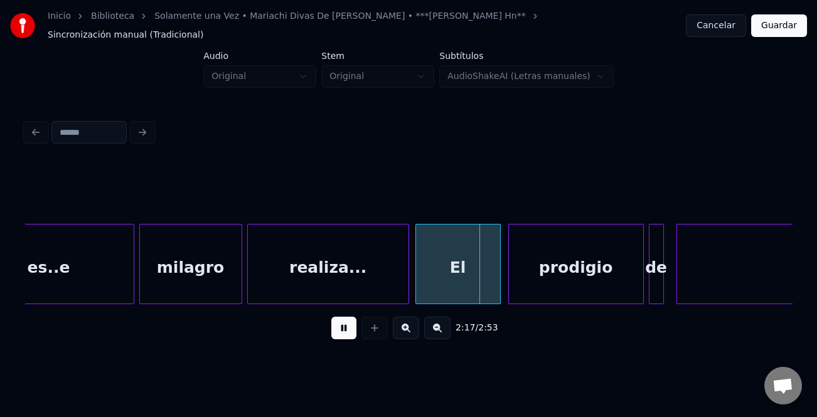
click at [407, 279] on div at bounding box center [407, 264] width 4 height 79
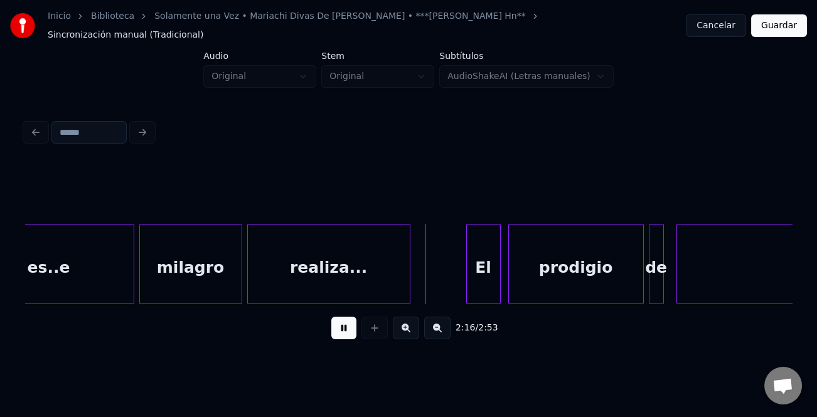
click at [471, 275] on div at bounding box center [469, 264] width 4 height 79
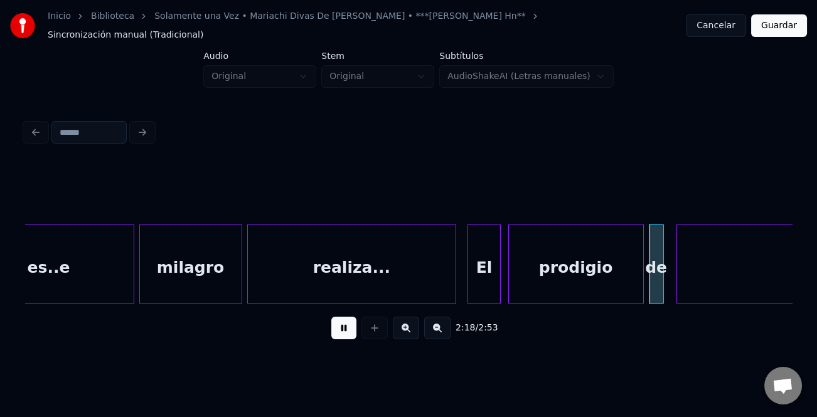
click at [453, 280] on div at bounding box center [454, 264] width 4 height 79
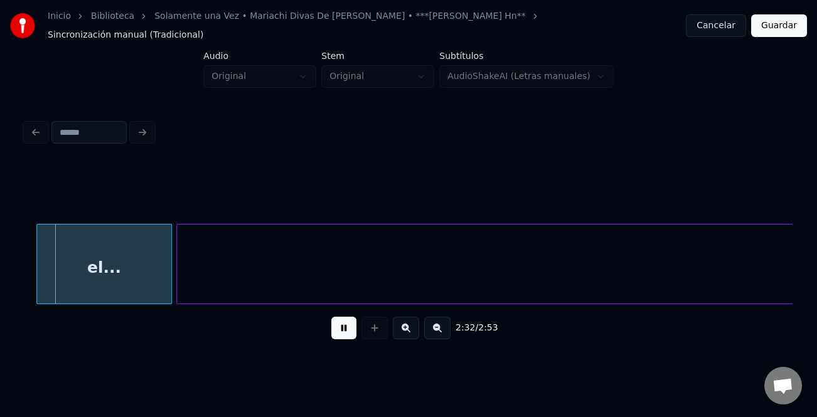
scroll to position [0, 19130]
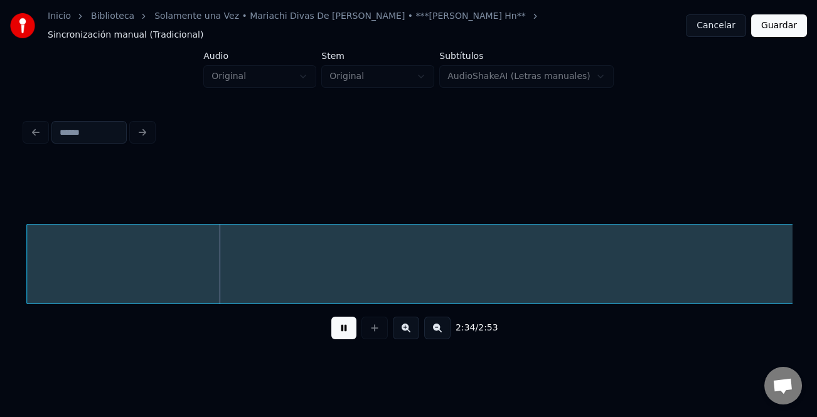
click at [331, 323] on div "2:34 / 2:53" at bounding box center [408, 328] width 747 height 28
click at [345, 324] on button at bounding box center [343, 328] width 25 height 23
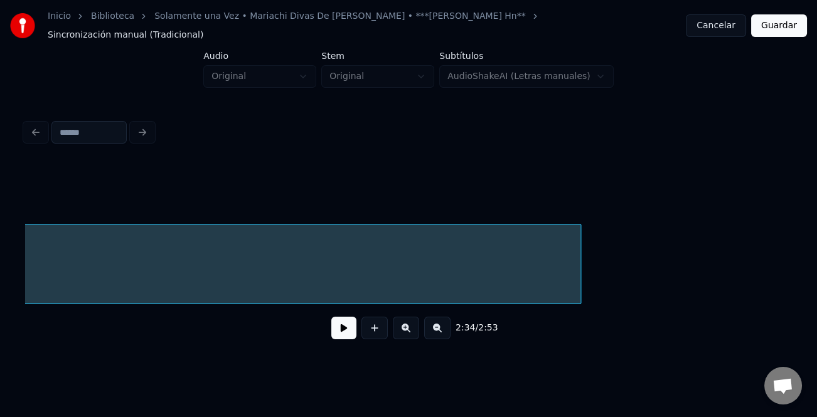
scroll to position [0, 20500]
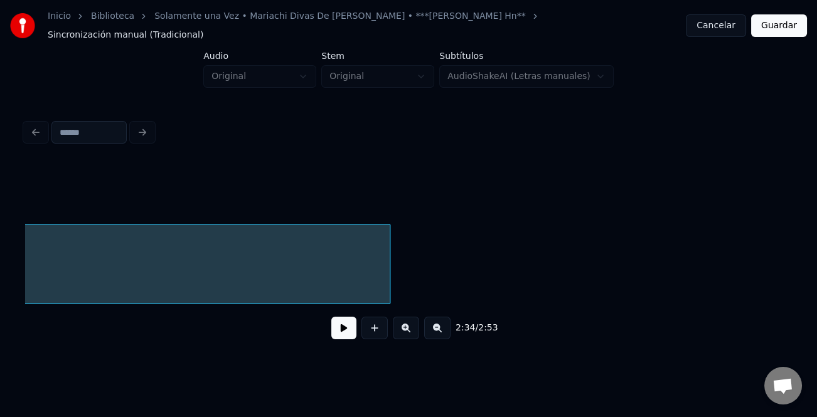
click at [386, 279] on div at bounding box center [388, 264] width 4 height 79
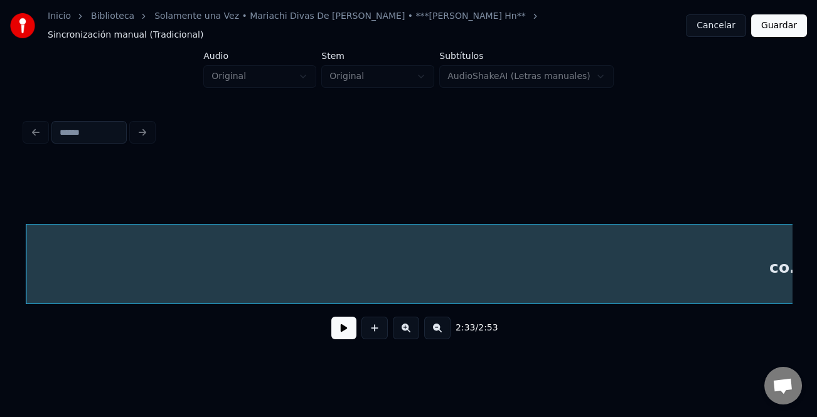
click at [339, 326] on button at bounding box center [343, 328] width 25 height 23
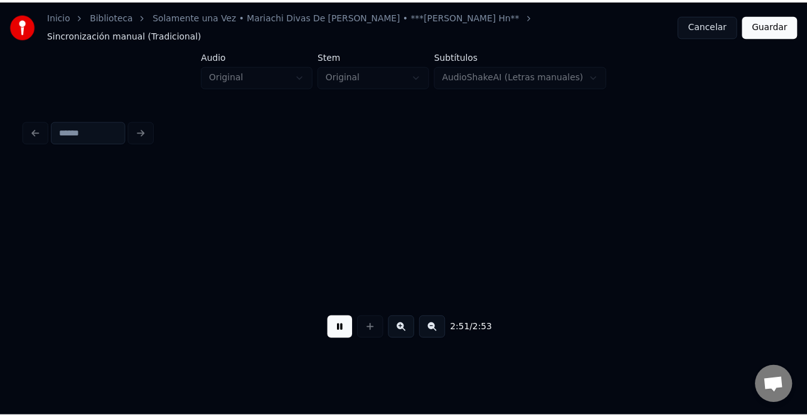
scroll to position [0, 21059]
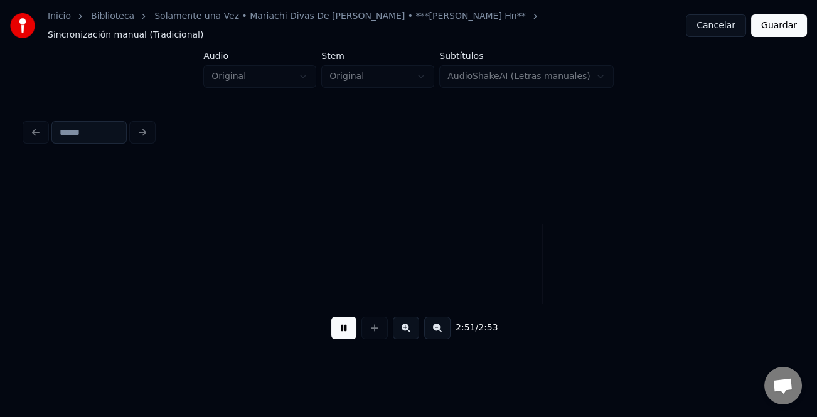
click at [785, 28] on button "Guardar" at bounding box center [779, 25] width 56 height 23
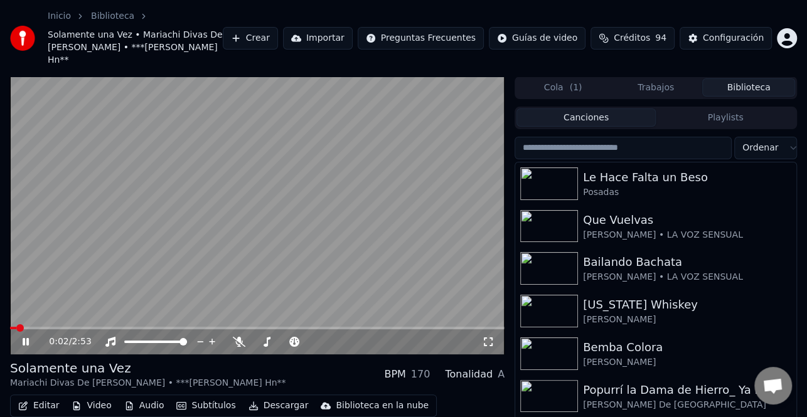
click at [273, 397] on button "Descargar" at bounding box center [278, 406] width 70 height 18
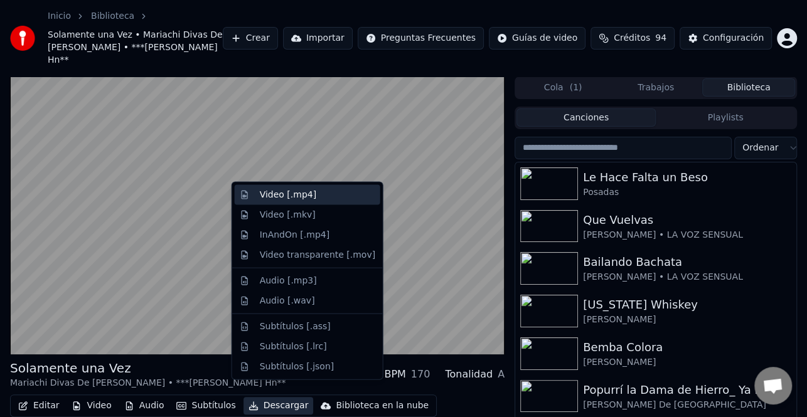
click at [311, 197] on div "Video [.mp4]" at bounding box center [317, 195] width 115 height 13
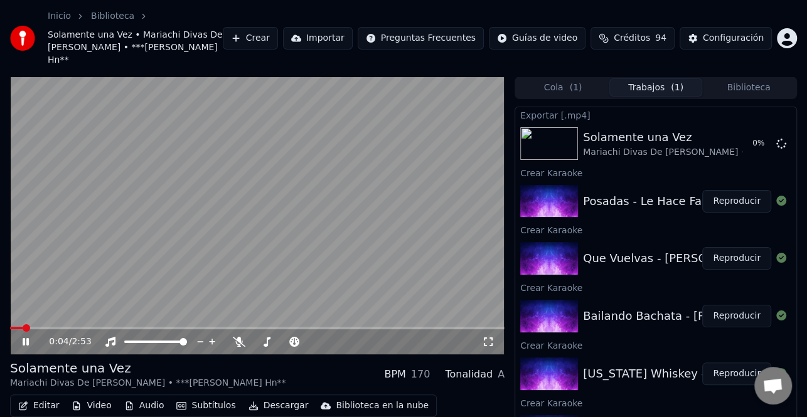
click at [26, 338] on icon at bounding box center [26, 342] width 6 height 8
click at [758, 78] on button "Biblioteca" at bounding box center [748, 87] width 93 height 18
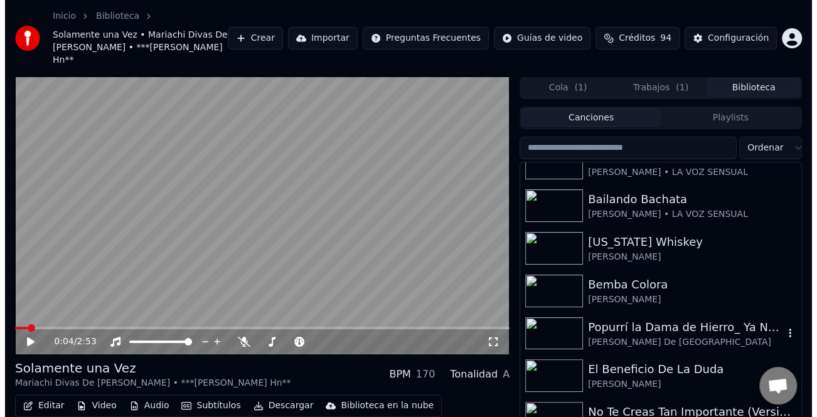
scroll to position [125, 0]
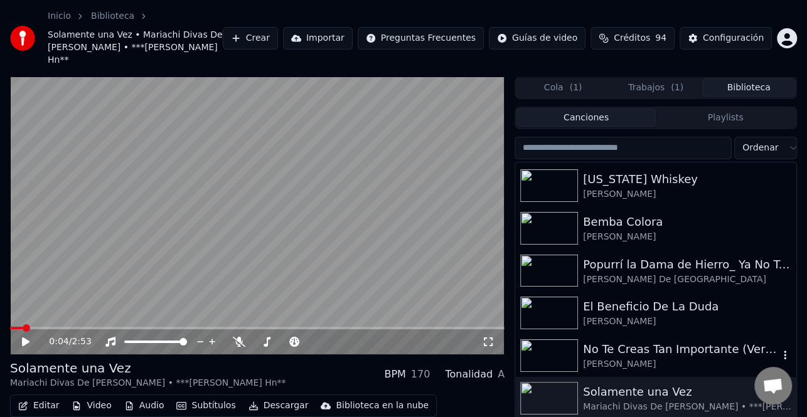
click at [657, 358] on div "Isaveli Laina" at bounding box center [681, 364] width 196 height 13
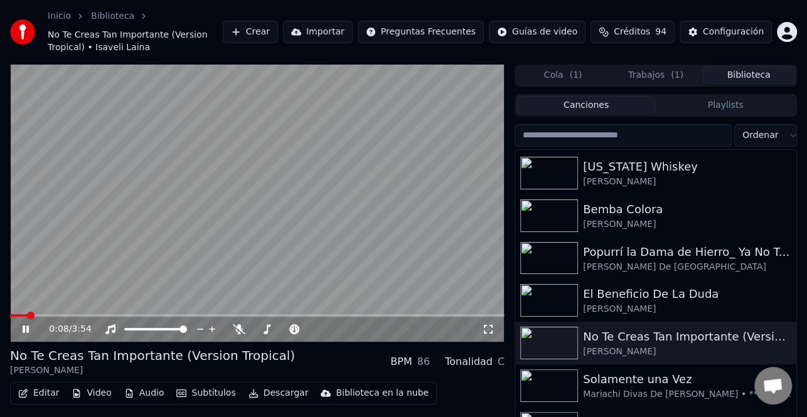
click at [23, 390] on icon "button" at bounding box center [23, 393] width 10 height 9
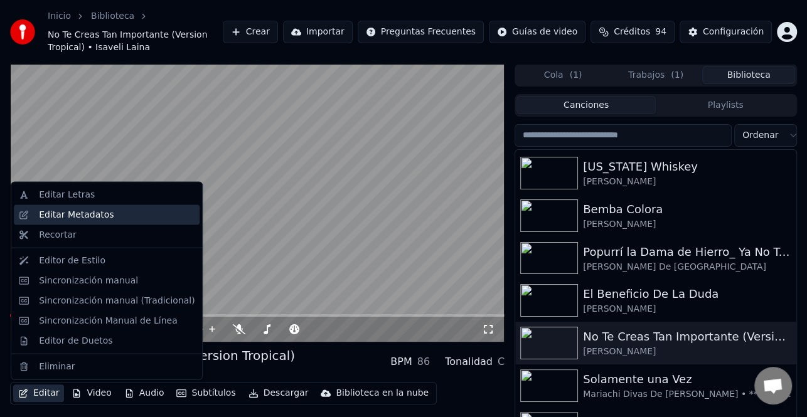
click at [68, 221] on div "Editar Metadatos" at bounding box center [76, 215] width 75 height 13
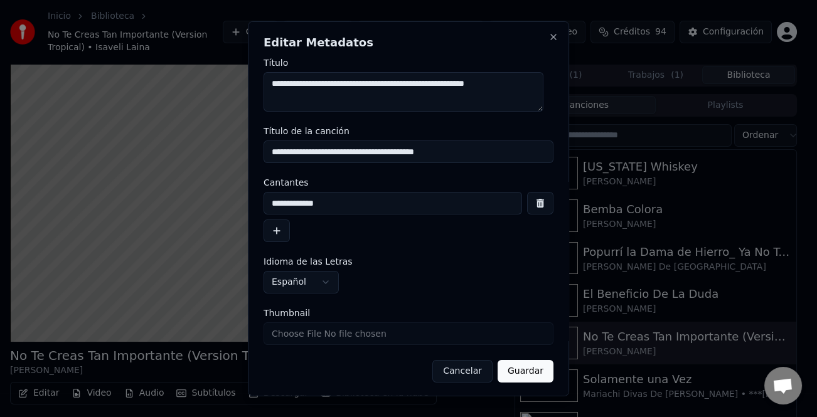
click at [284, 220] on button "button" at bounding box center [276, 231] width 26 height 23
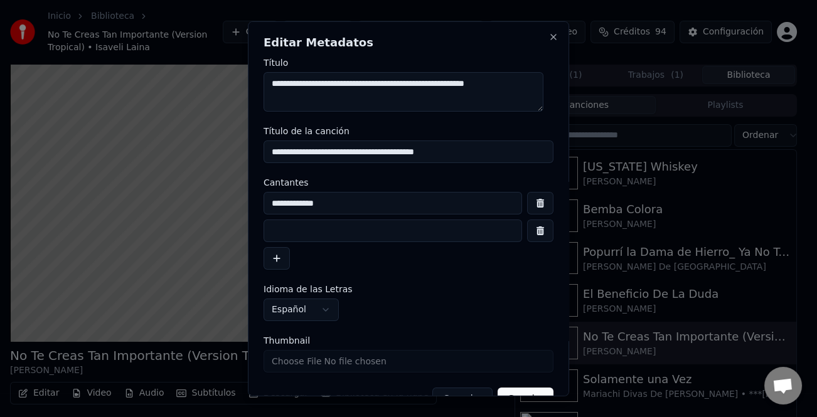
click at [281, 234] on input at bounding box center [392, 231] width 258 height 23
type input "*"
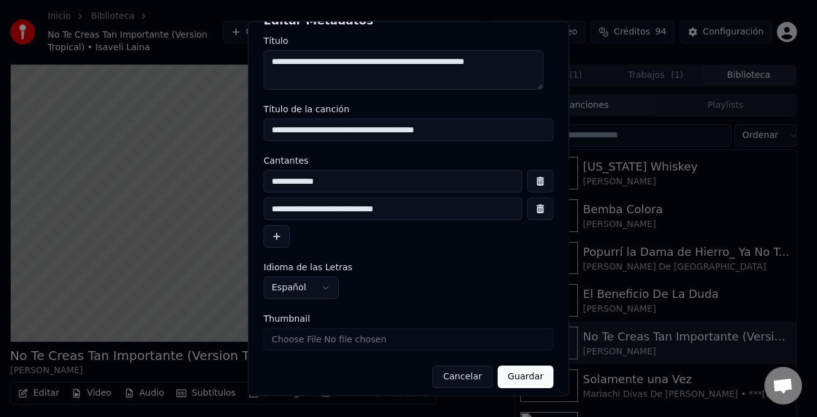
scroll to position [29, 0]
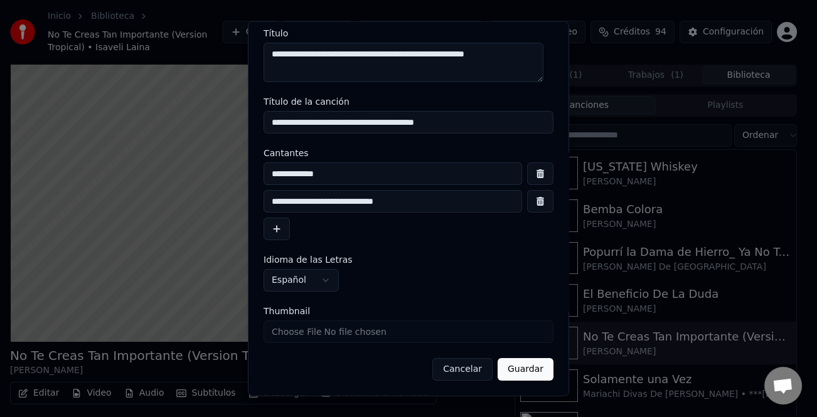
type input "**********"
click at [524, 366] on button "Guardar" at bounding box center [526, 369] width 56 height 23
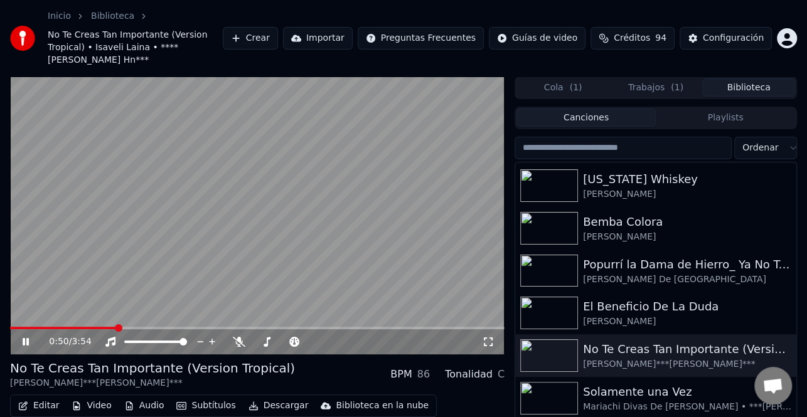
click at [13, 313] on video at bounding box center [257, 216] width 494 height 278
click at [13, 327] on span at bounding box center [63, 328] width 106 height 3
click at [27, 338] on icon at bounding box center [26, 342] width 8 height 9
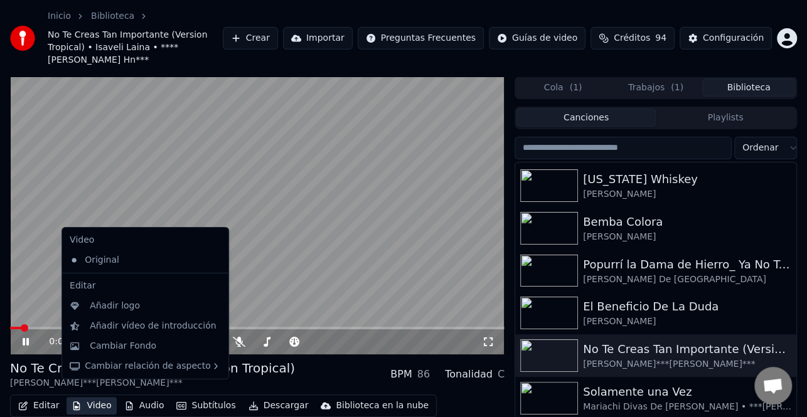
click at [314, 331] on div "0:05 / 3:54 No Te Creas Tan Importante (Version Tropical) Isaveli Laina • ****L…" at bounding box center [257, 276] width 494 height 398
click at [276, 289] on video at bounding box center [257, 216] width 494 height 278
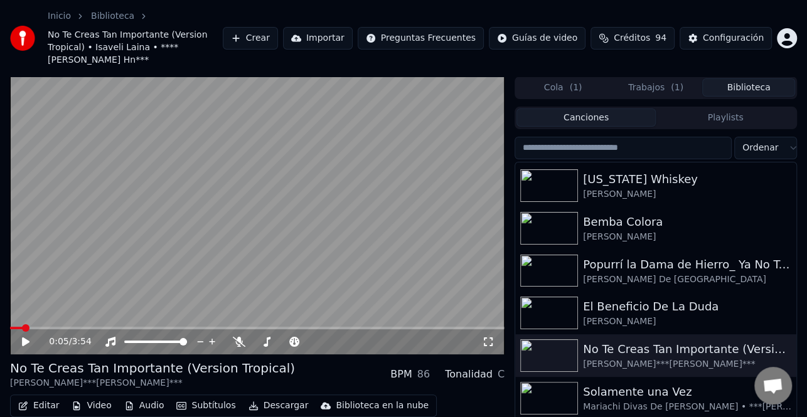
click at [44, 402] on button "Editar" at bounding box center [38, 406] width 51 height 18
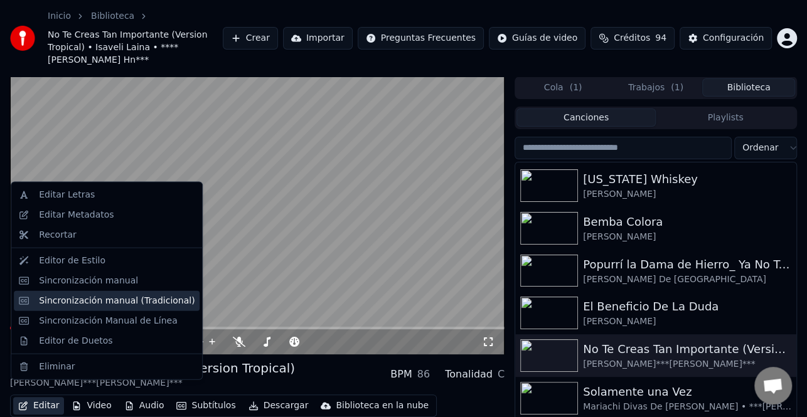
click at [116, 304] on div "Sincronización manual (Tradicional)" at bounding box center [117, 300] width 156 height 13
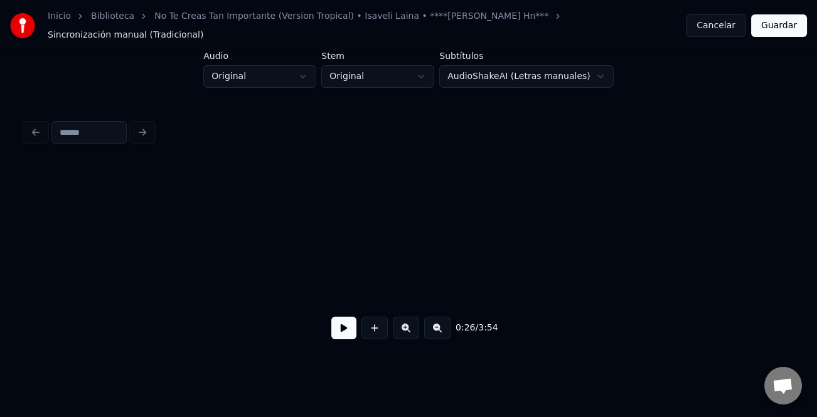
scroll to position [0, 3342]
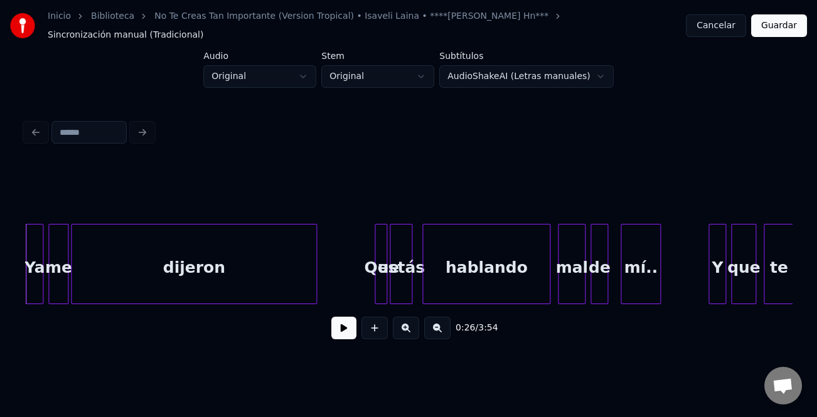
click at [351, 326] on button at bounding box center [343, 328] width 25 height 23
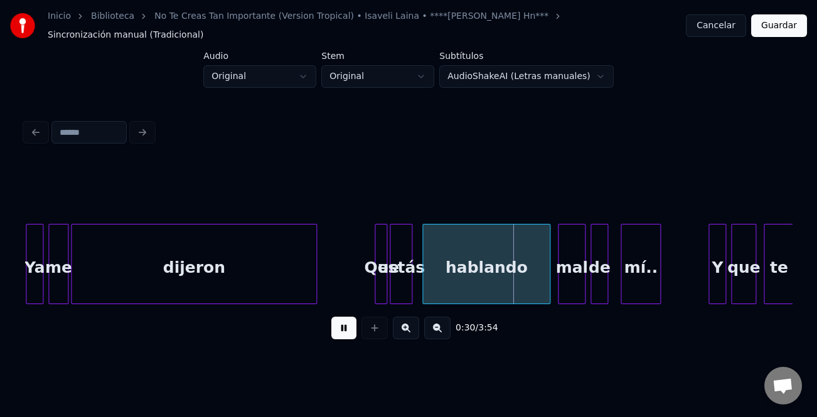
click at [408, 331] on button at bounding box center [406, 328] width 26 height 23
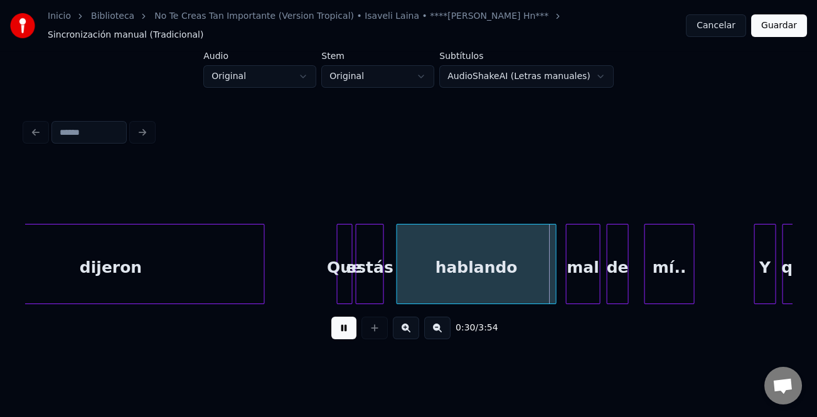
click at [408, 331] on button at bounding box center [406, 328] width 26 height 23
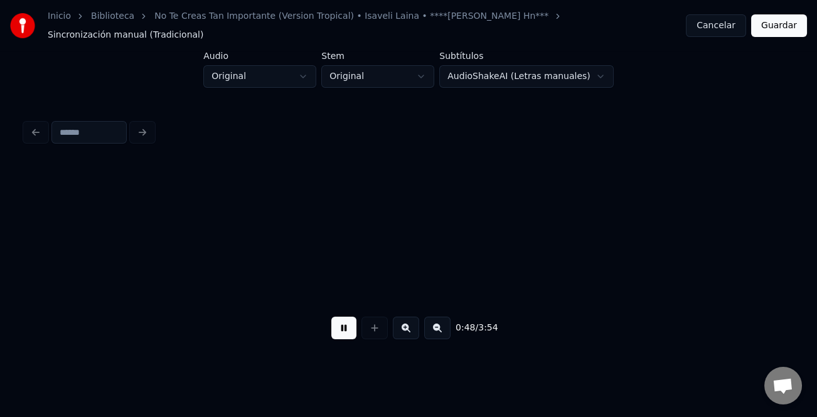
scroll to position [0, 9108]
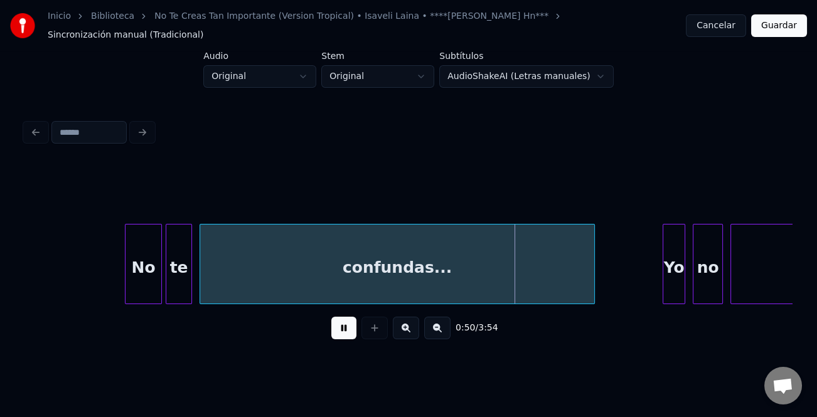
click at [125, 293] on div "No te confundas... Yo no camino" at bounding box center [408, 264] width 767 height 80
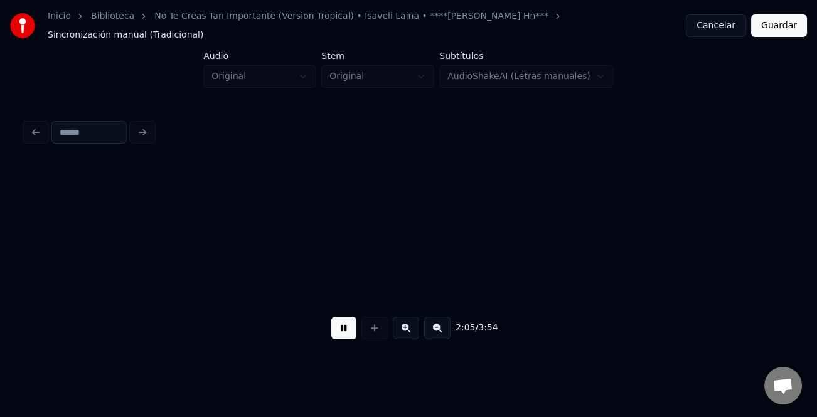
scroll to position [0, 23694]
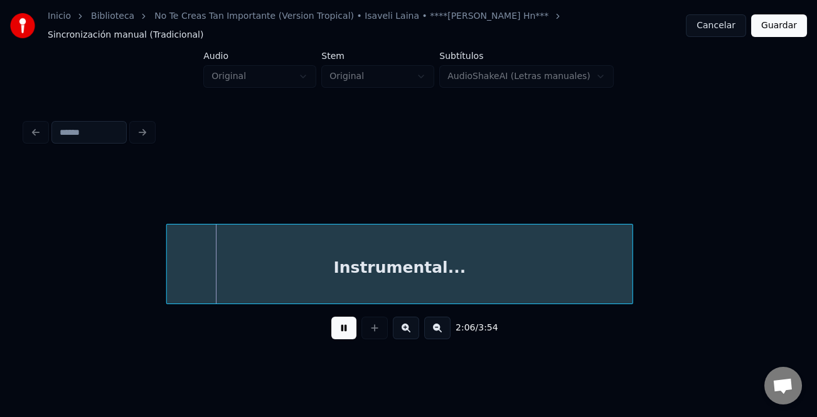
click at [442, 332] on button at bounding box center [437, 328] width 26 height 23
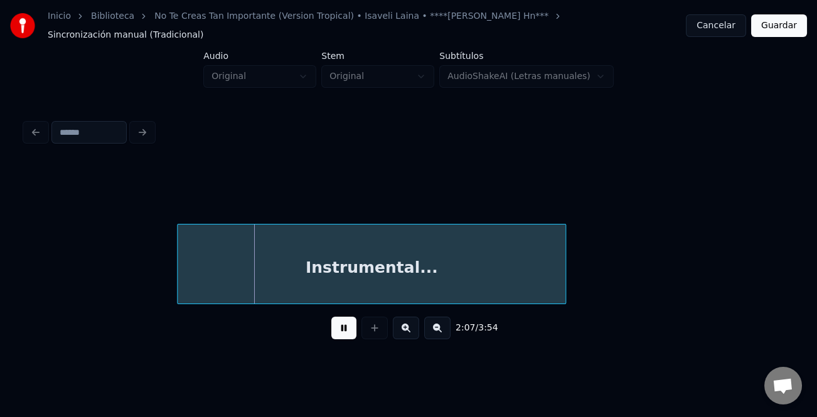
click at [439, 332] on button at bounding box center [437, 328] width 26 height 23
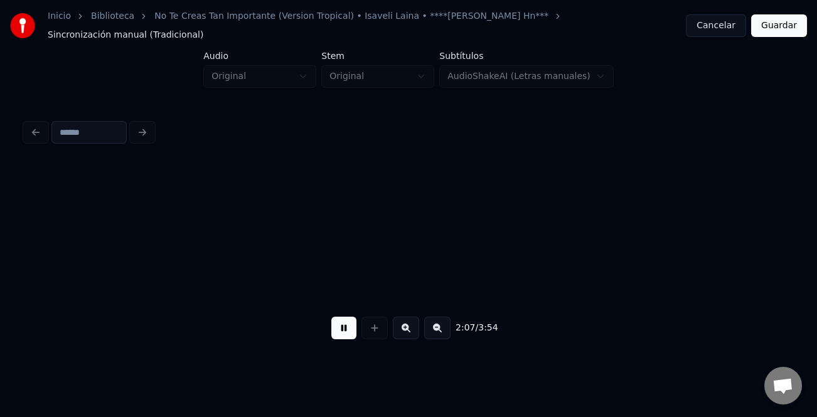
click at [439, 332] on button at bounding box center [437, 328] width 26 height 23
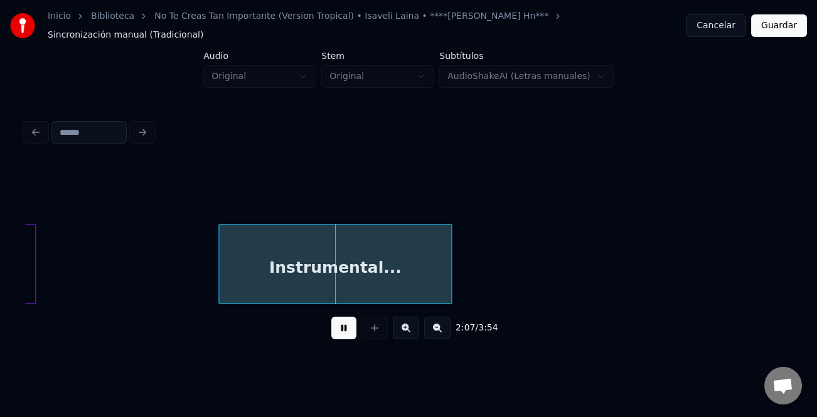
click at [343, 329] on button at bounding box center [343, 328] width 25 height 23
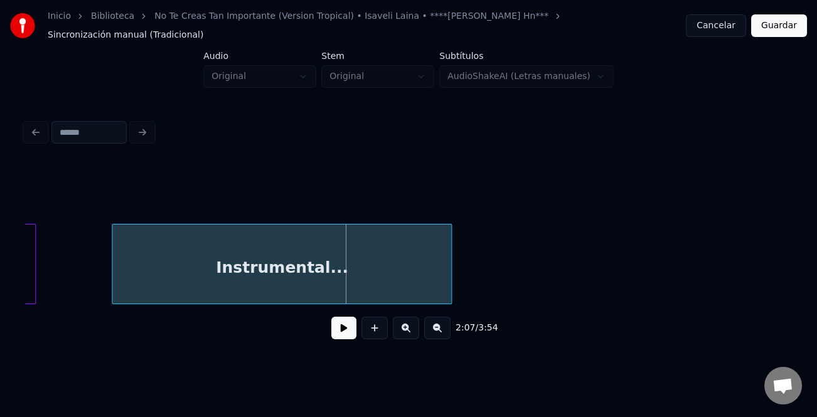
click at [112, 269] on div at bounding box center [114, 264] width 4 height 79
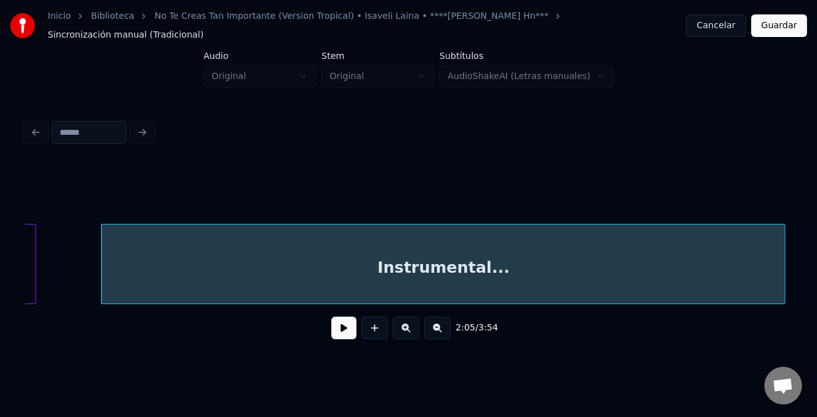
click at [807, 274] on div "Inicio Biblioteca No Te Creas Tan Importante (Version Tropical) • Isaveli Laina…" at bounding box center [408, 179] width 817 height 358
click at [445, 326] on button at bounding box center [437, 328] width 26 height 23
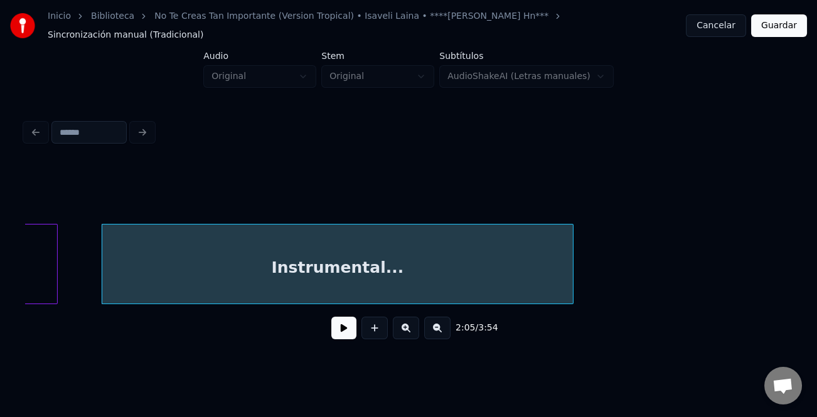
drag, startPoint x: 442, startPoint y: 303, endPoint x: 464, endPoint y: 301, distance: 22.7
click at [465, 301] on div "2:05 / 3:54" at bounding box center [408, 256] width 767 height 191
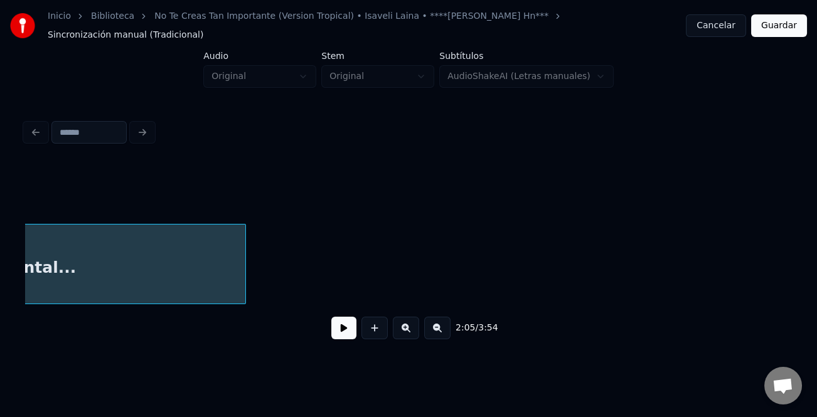
click at [434, 326] on button at bounding box center [437, 328] width 26 height 23
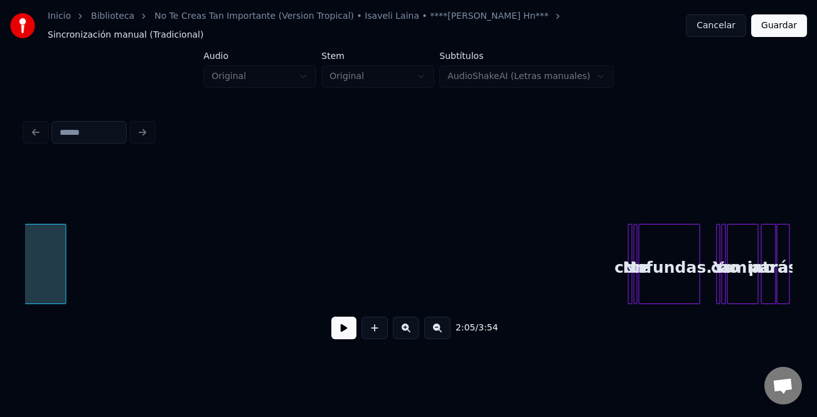
scroll to position [0, 4117]
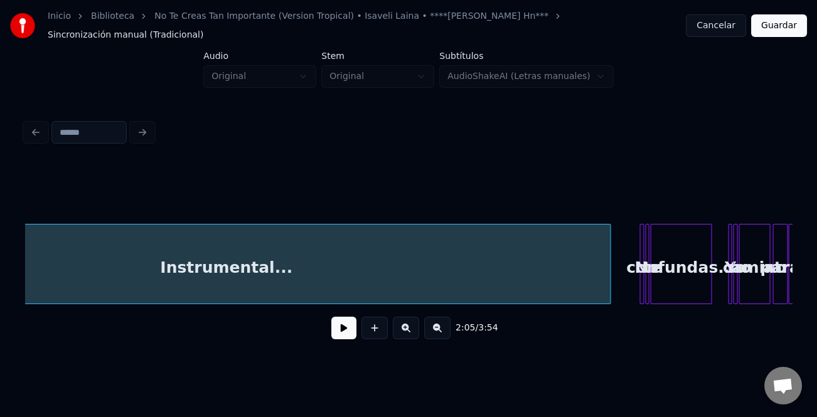
click at [606, 276] on div at bounding box center [608, 264] width 4 height 79
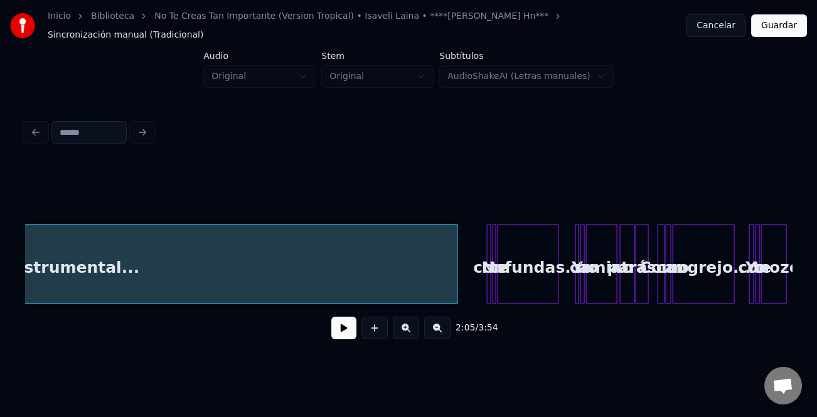
scroll to position [0, 4353]
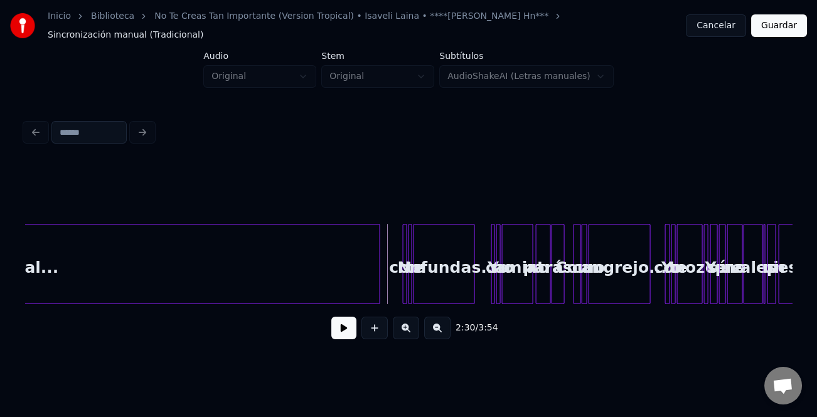
click at [379, 276] on div at bounding box center [378, 264] width 4 height 79
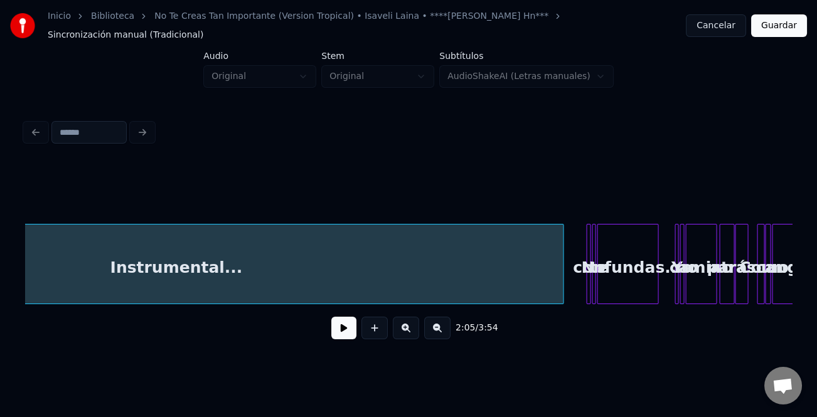
scroll to position [0, 4382]
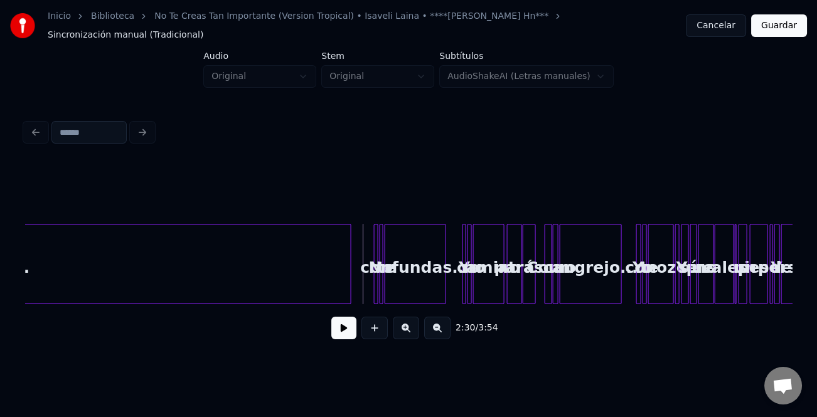
click at [349, 329] on button at bounding box center [343, 328] width 25 height 23
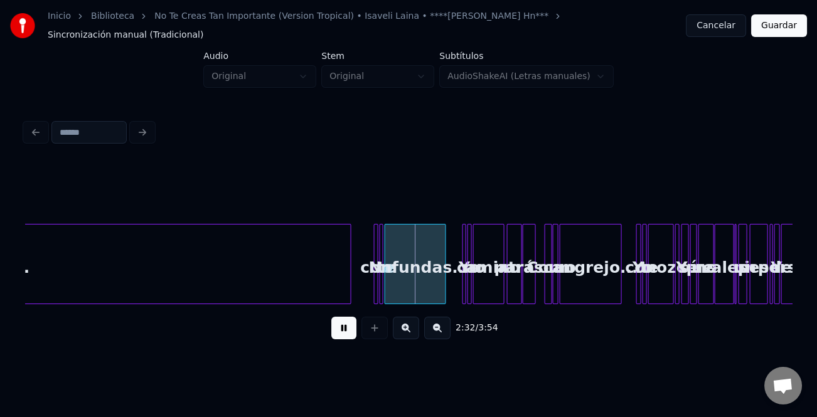
click at [410, 326] on button at bounding box center [406, 328] width 26 height 23
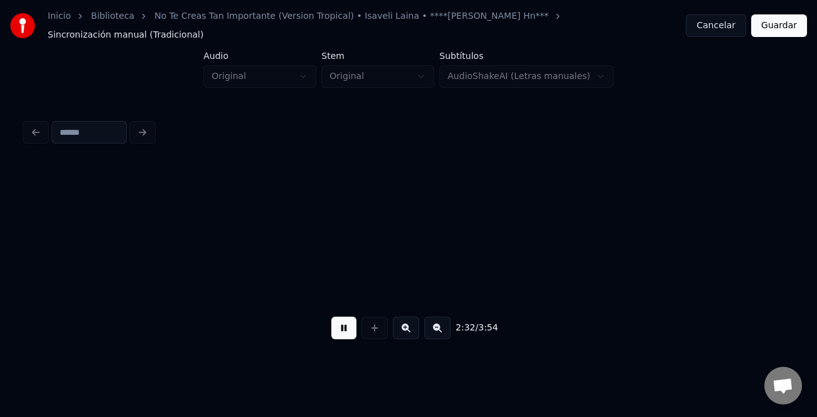
click at [410, 326] on button at bounding box center [406, 328] width 26 height 23
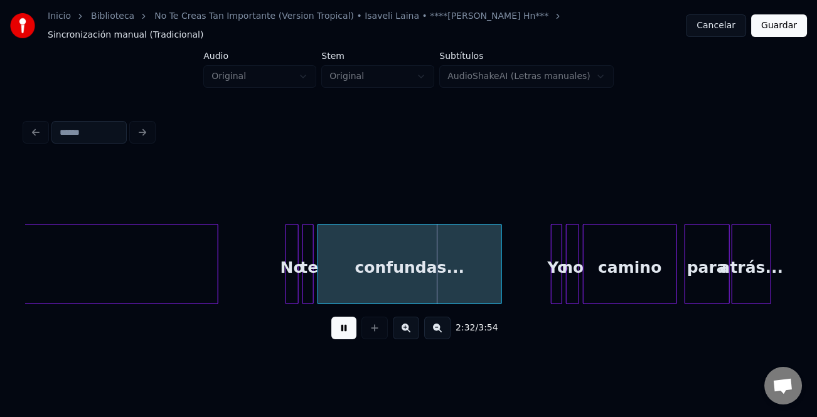
click at [410, 326] on button at bounding box center [406, 328] width 26 height 23
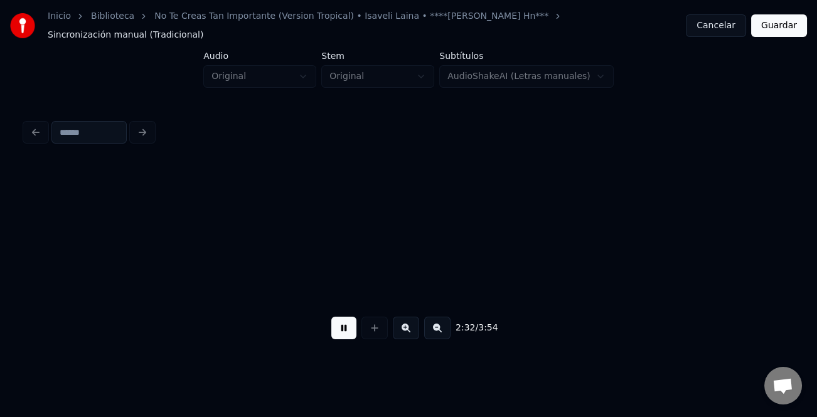
scroll to position [0, 18719]
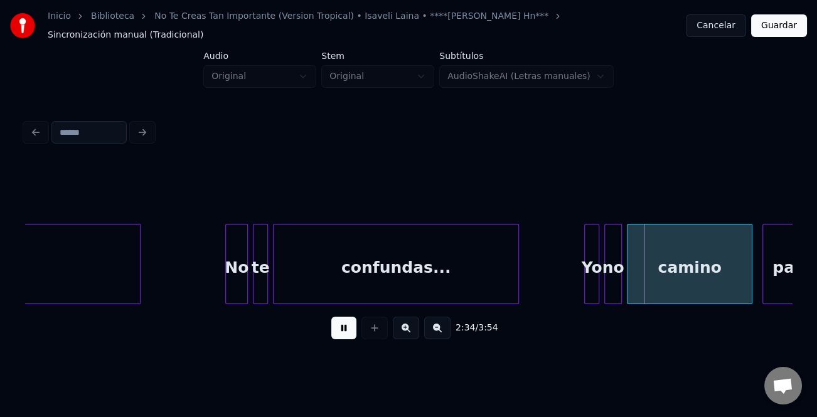
click at [226, 277] on div at bounding box center [228, 264] width 4 height 79
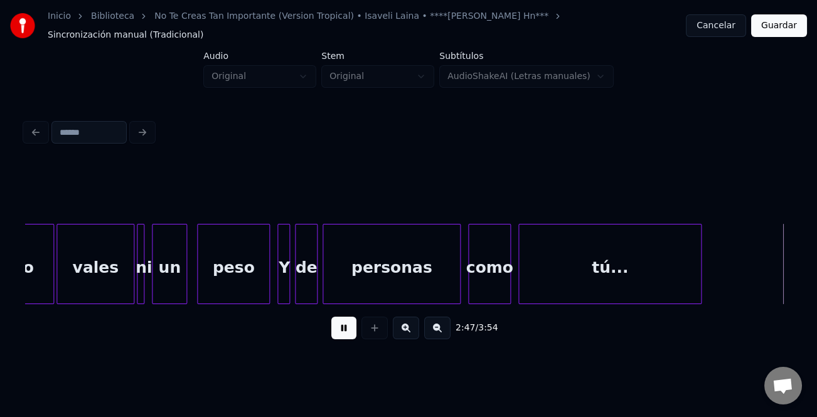
scroll to position [0, 21023]
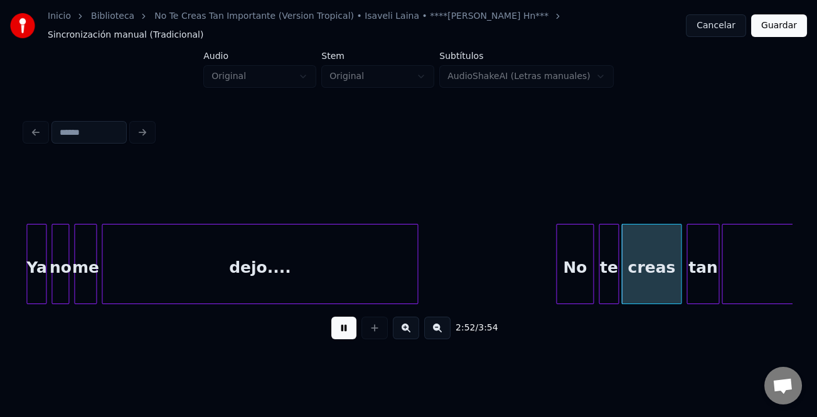
click at [556, 254] on div at bounding box center [558, 264] width 4 height 79
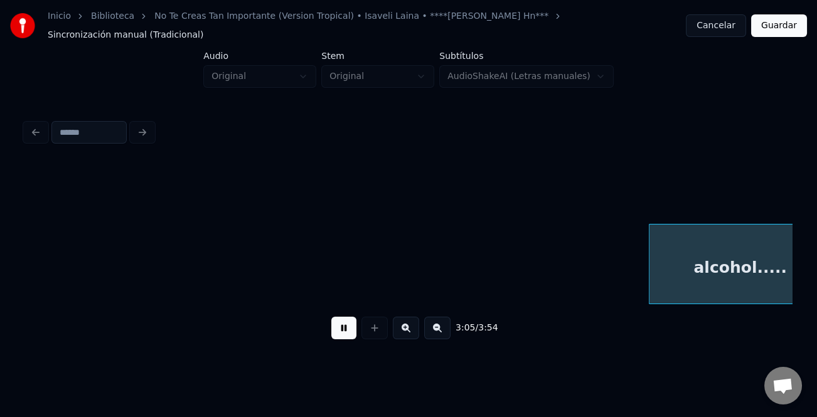
scroll to position [0, 23329]
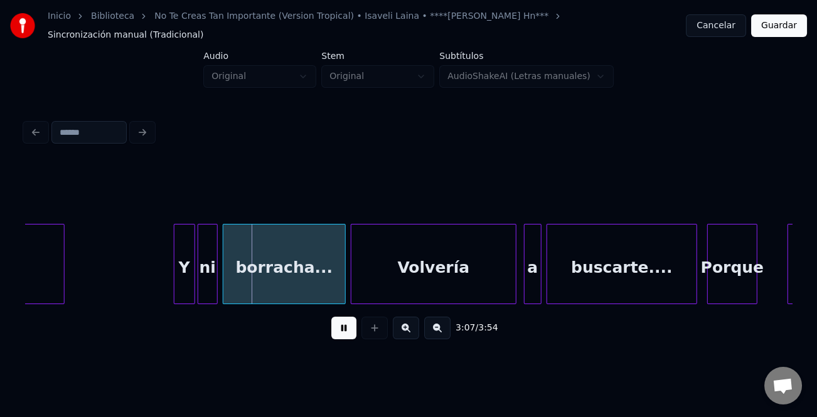
click at [176, 257] on div at bounding box center [176, 264] width 4 height 79
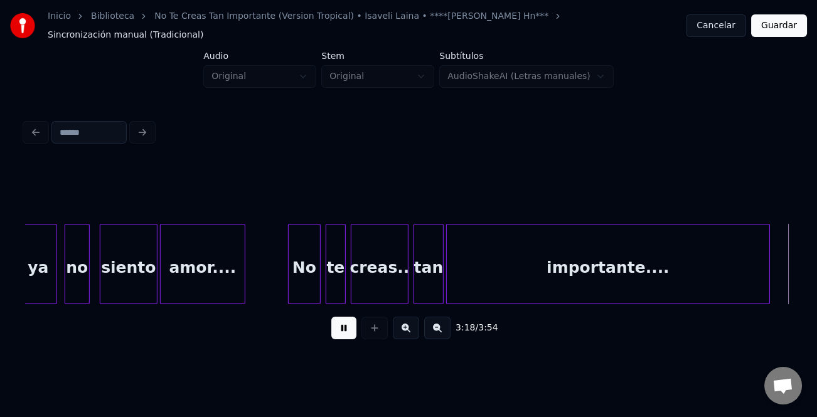
scroll to position [0, 24863]
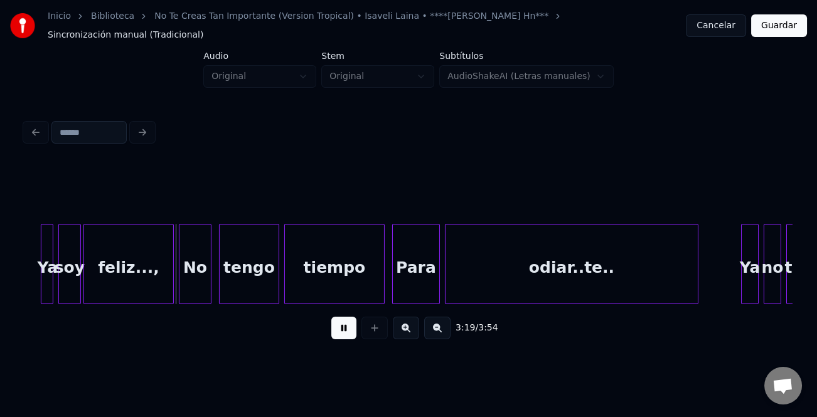
click at [742, 251] on div at bounding box center [744, 264] width 4 height 79
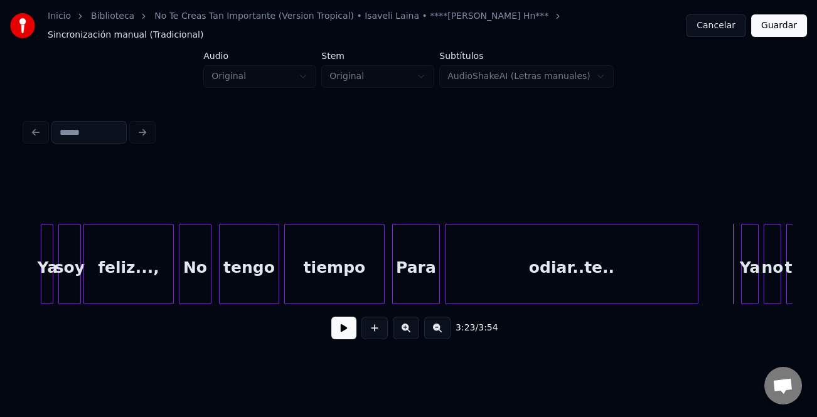
click at [349, 321] on button at bounding box center [343, 328] width 25 height 23
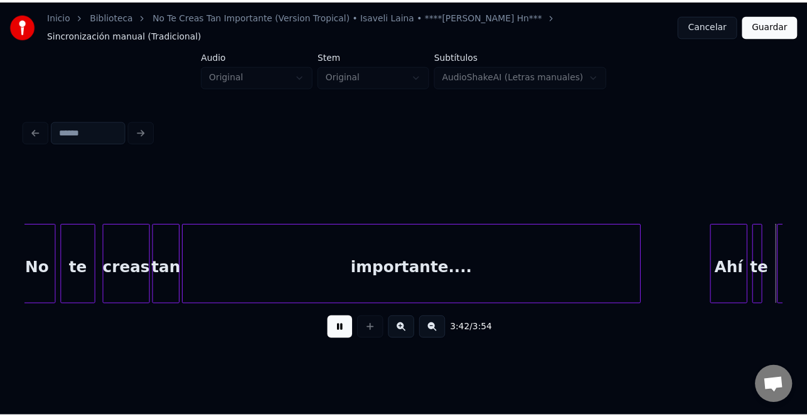
scroll to position [0, 27932]
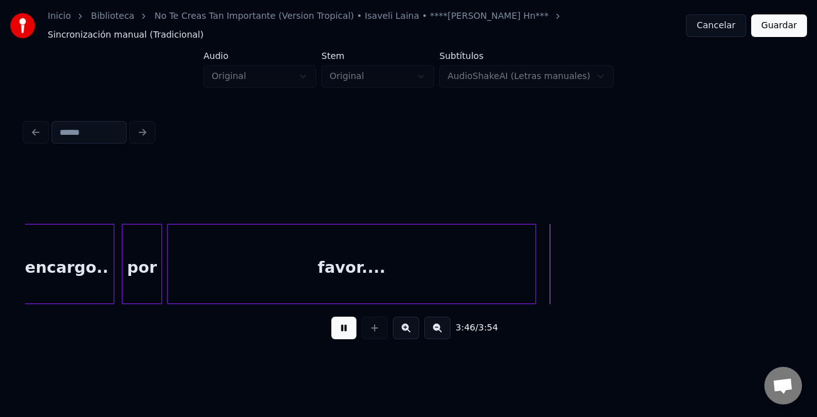
click at [773, 27] on button "Guardar" at bounding box center [779, 25] width 56 height 23
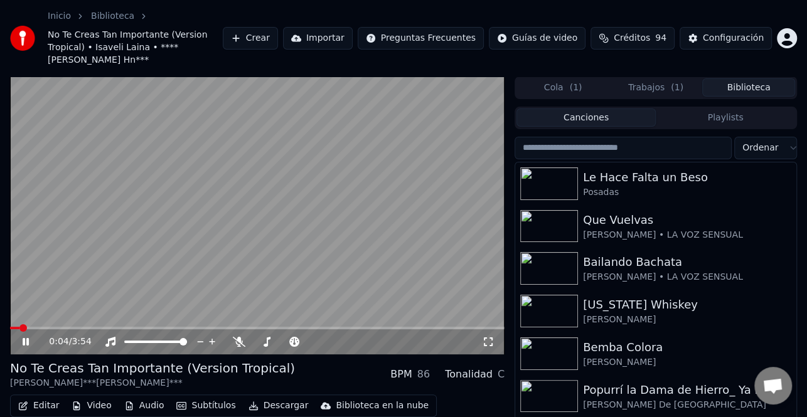
click at [24, 338] on icon at bounding box center [26, 342] width 6 height 8
click at [270, 399] on button "Descargar" at bounding box center [278, 406] width 70 height 18
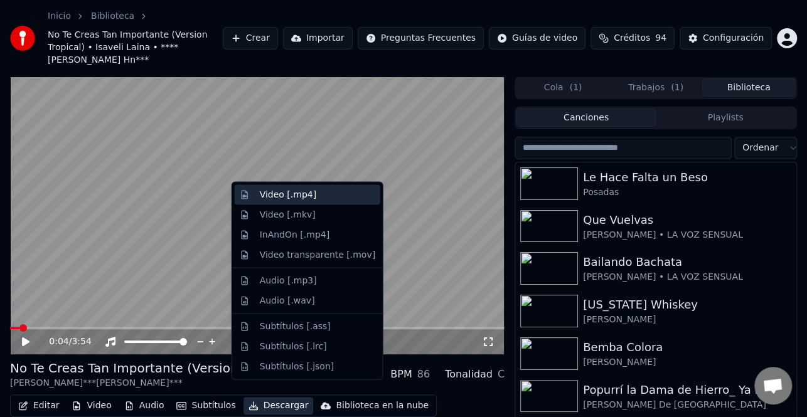
click at [294, 196] on div "Video [.mp4]" at bounding box center [288, 195] width 56 height 13
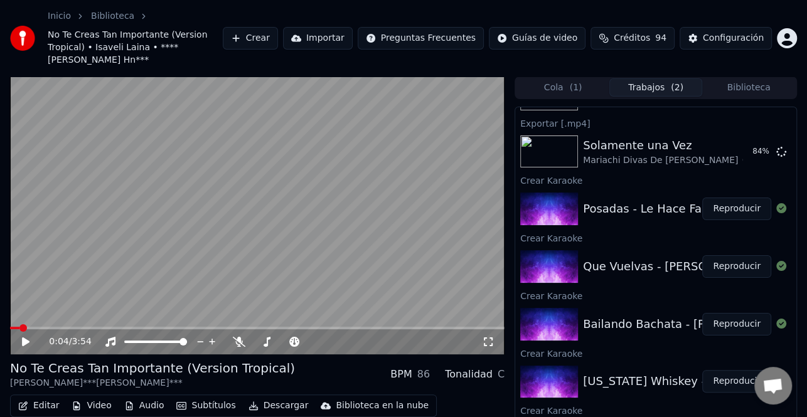
click at [739, 78] on button "Biblioteca" at bounding box center [748, 87] width 93 height 18
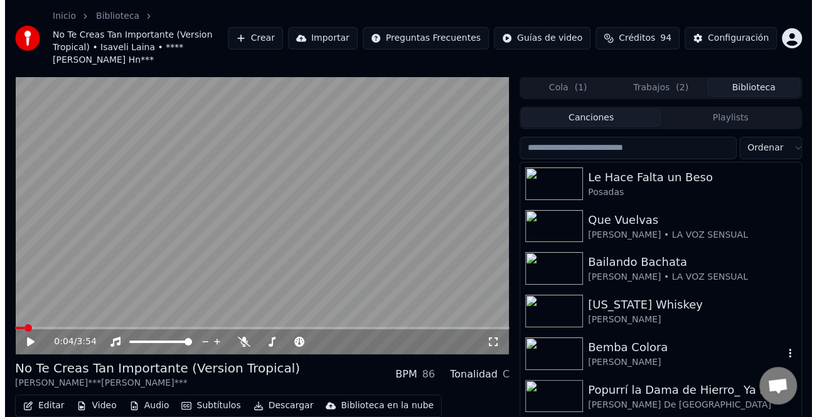
scroll to position [125, 0]
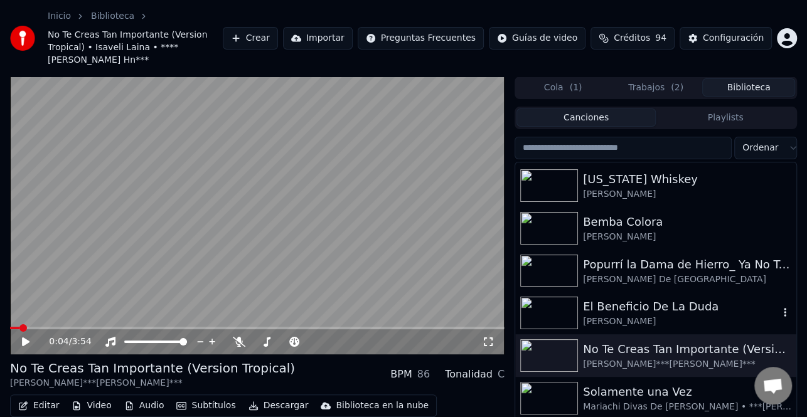
drag, startPoint x: 652, startPoint y: 292, endPoint x: 715, endPoint y: 301, distance: 64.0
click at [652, 298] on div "El Beneficio De La Duda" at bounding box center [681, 307] width 196 height 18
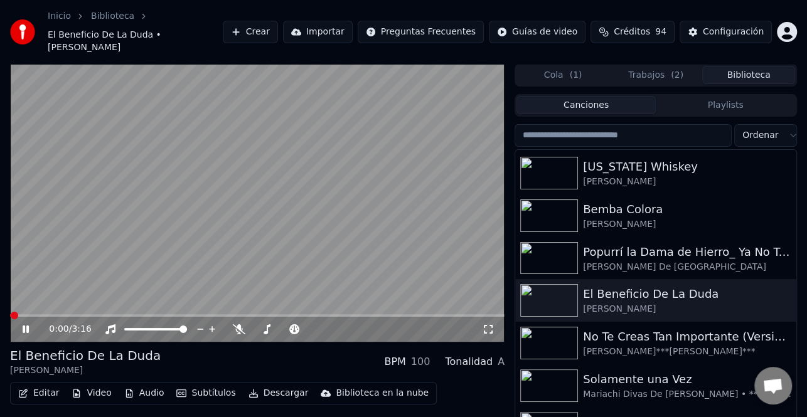
click at [37, 385] on button "Editar" at bounding box center [38, 394] width 51 height 18
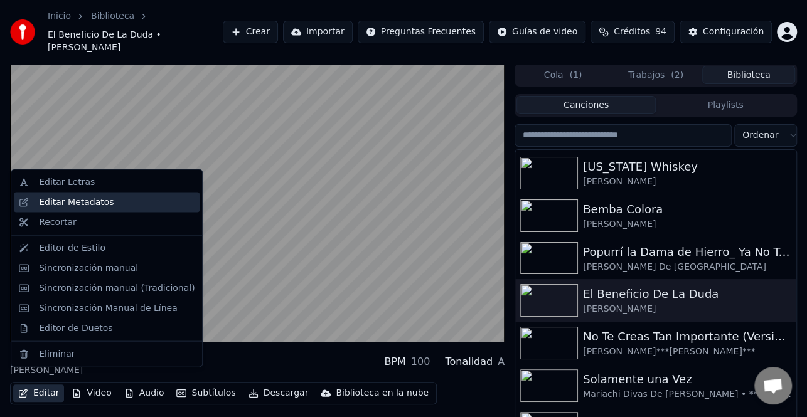
click at [85, 194] on div "Editar Metadatos" at bounding box center [107, 203] width 186 height 20
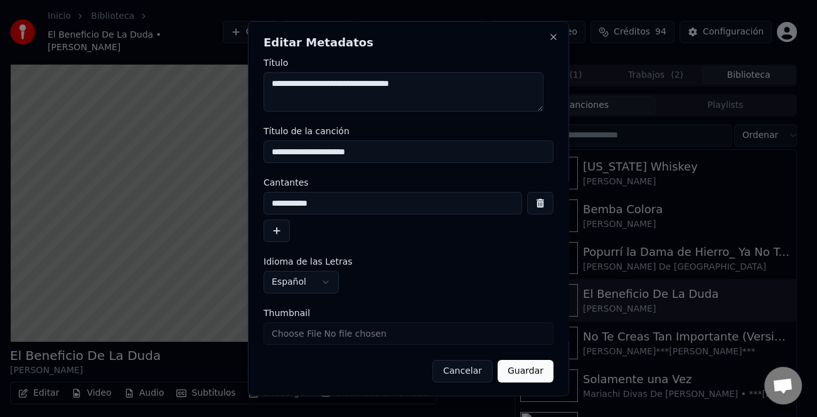
click at [287, 233] on button "button" at bounding box center [276, 231] width 26 height 23
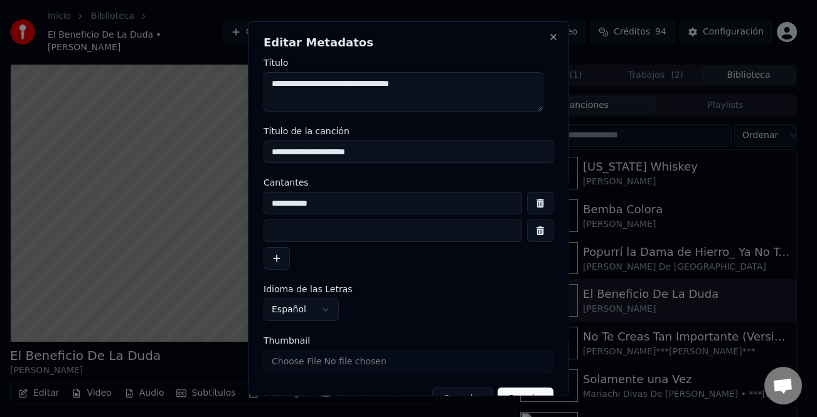
click at [329, 234] on input at bounding box center [392, 231] width 258 height 23
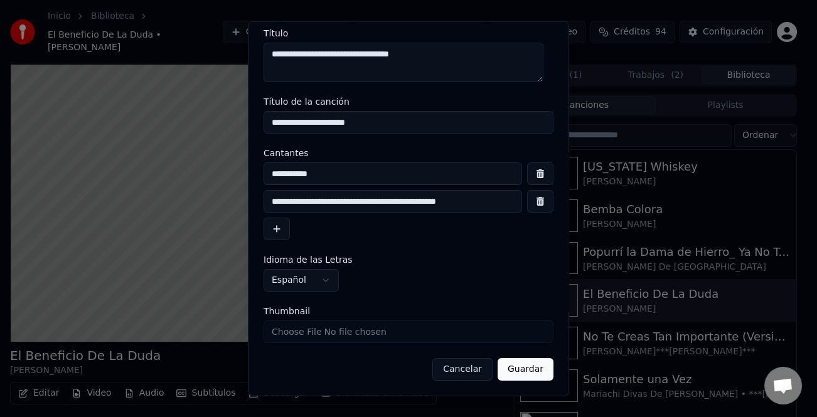
type input "**********"
click at [518, 370] on button "Guardar" at bounding box center [526, 369] width 56 height 23
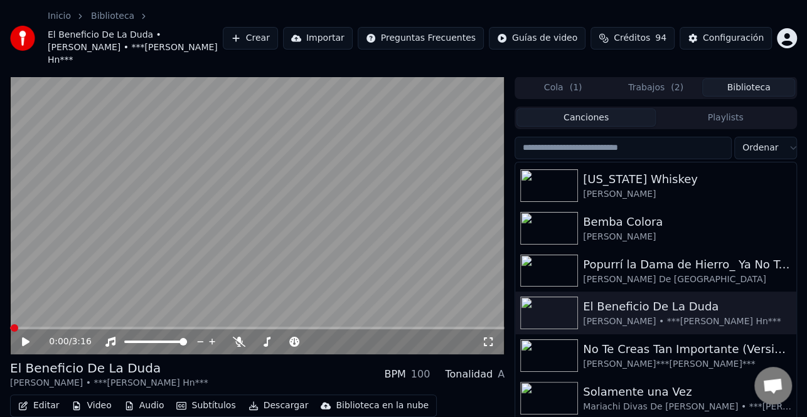
click at [30, 337] on icon at bounding box center [34, 342] width 29 height 10
click at [13, 327] on span at bounding box center [11, 328] width 3 height 3
click at [13, 324] on span at bounding box center [17, 328] width 8 height 8
click at [28, 338] on icon at bounding box center [26, 342] width 6 height 8
click at [62, 395] on div "Editar Video Audio Subtítulos Descargar Biblioteca en la nube" at bounding box center [223, 406] width 427 height 23
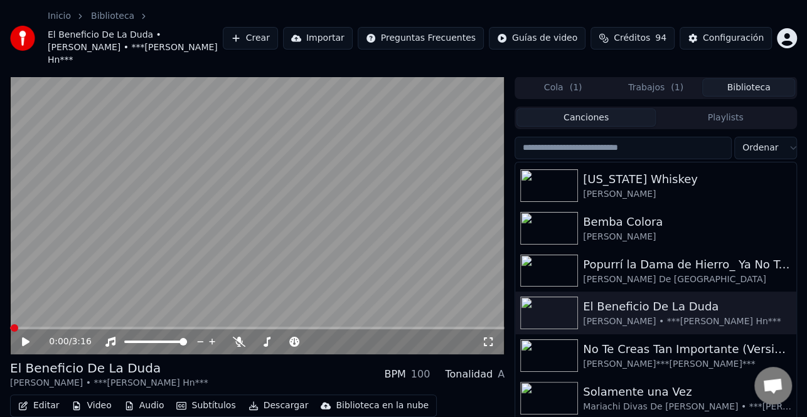
click at [53, 397] on button "Editar" at bounding box center [38, 406] width 51 height 18
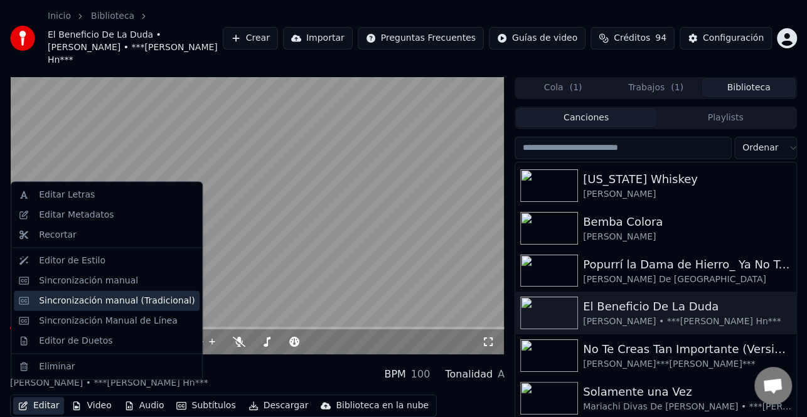
click at [106, 304] on div "Sincronización manual (Tradicional)" at bounding box center [117, 300] width 156 height 13
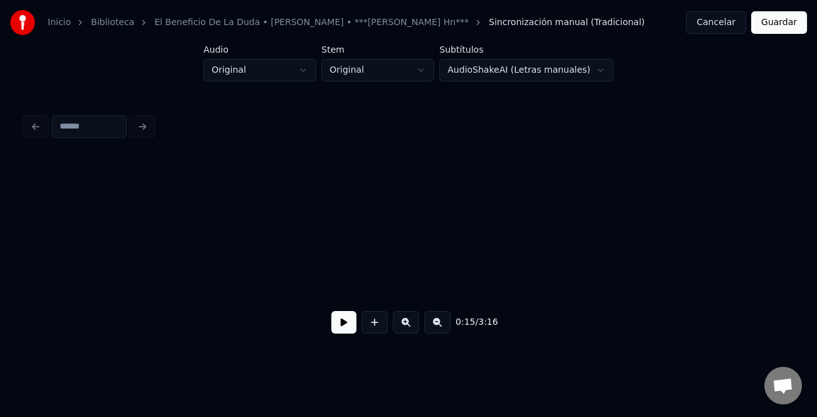
scroll to position [0, 1954]
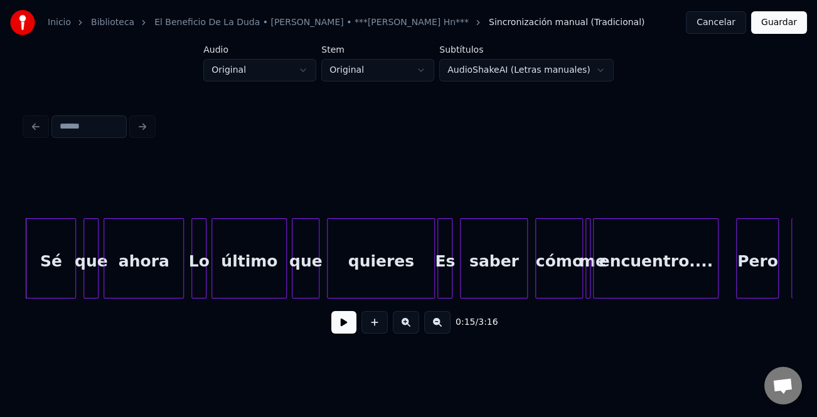
click at [350, 326] on button at bounding box center [343, 322] width 25 height 23
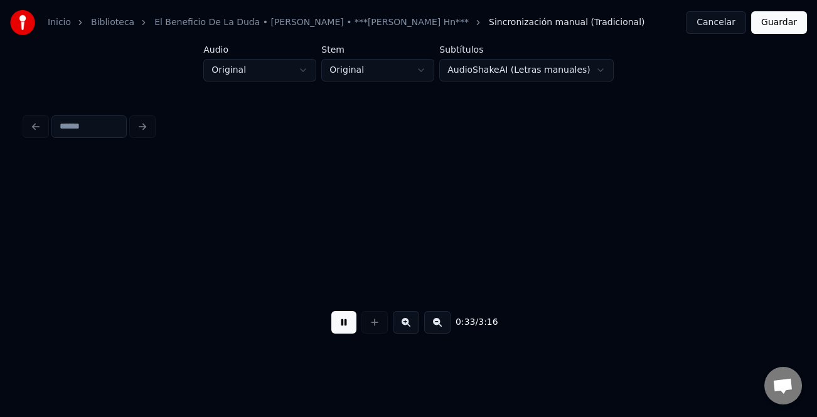
scroll to position [0, 4259]
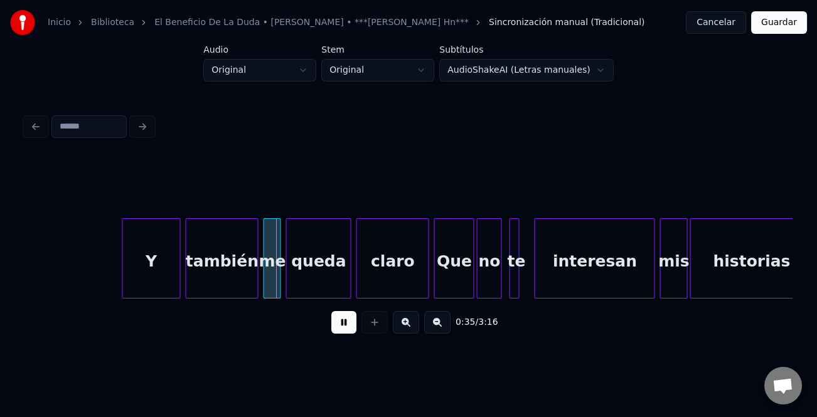
click at [122, 288] on div at bounding box center [124, 258] width 4 height 79
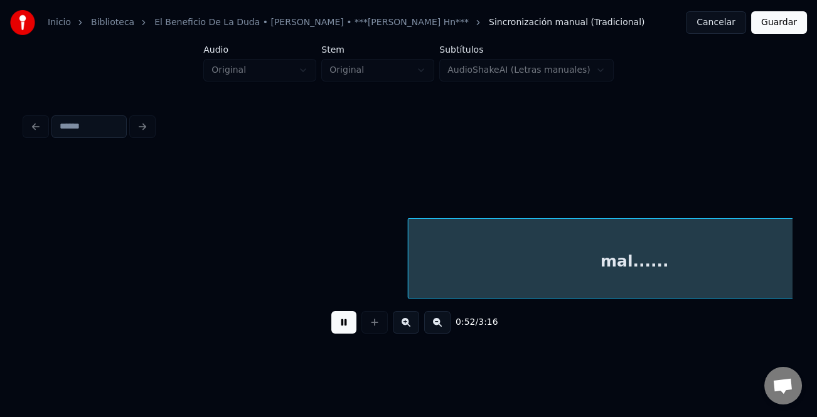
scroll to position [0, 6560]
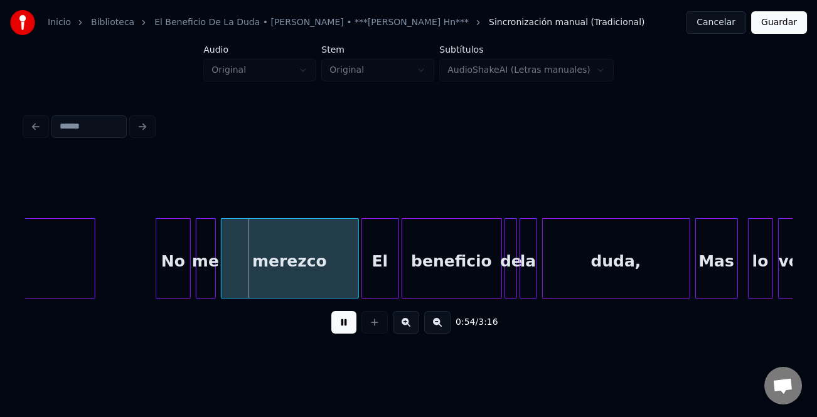
click at [156, 281] on div at bounding box center [158, 258] width 4 height 79
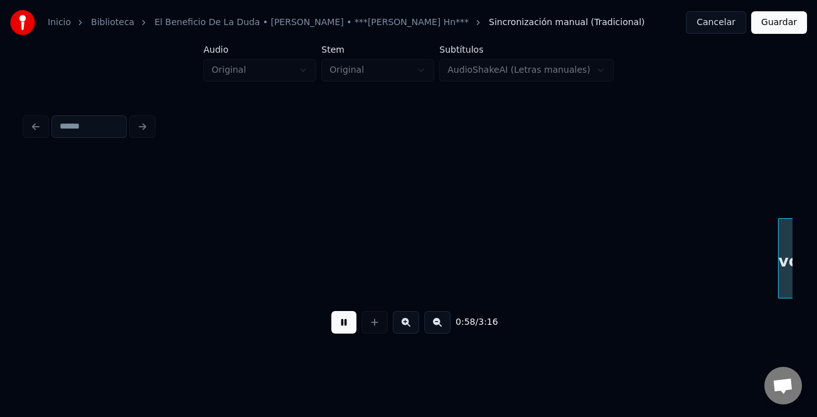
scroll to position [0, 7327]
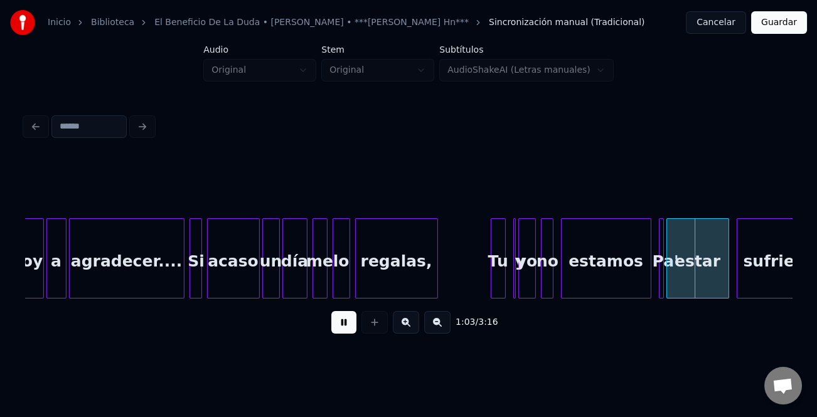
click at [504, 265] on div at bounding box center [503, 258] width 4 height 79
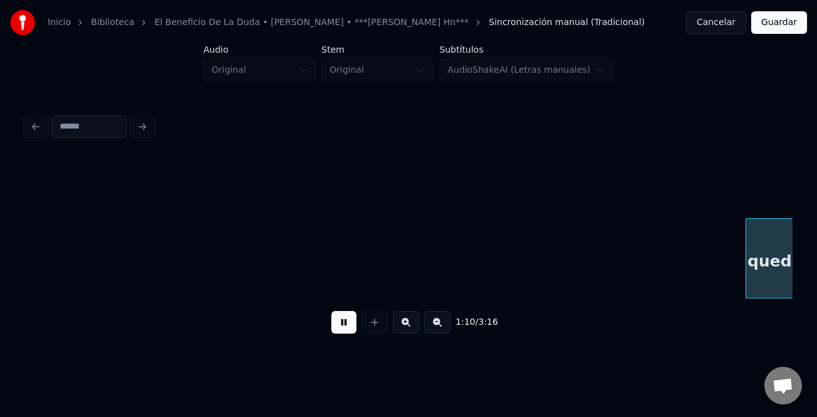
scroll to position [0, 8861]
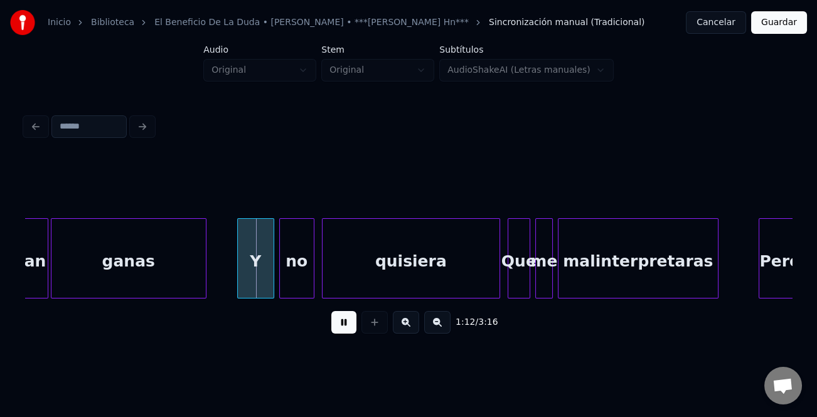
click at [238, 250] on div at bounding box center [240, 258] width 4 height 79
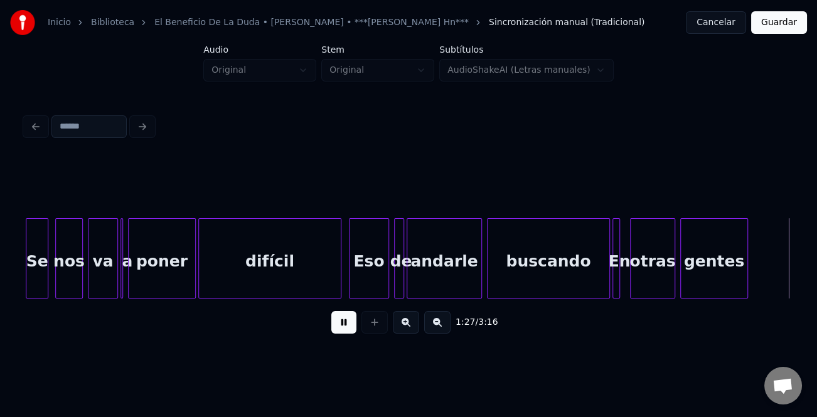
scroll to position [0, 10953]
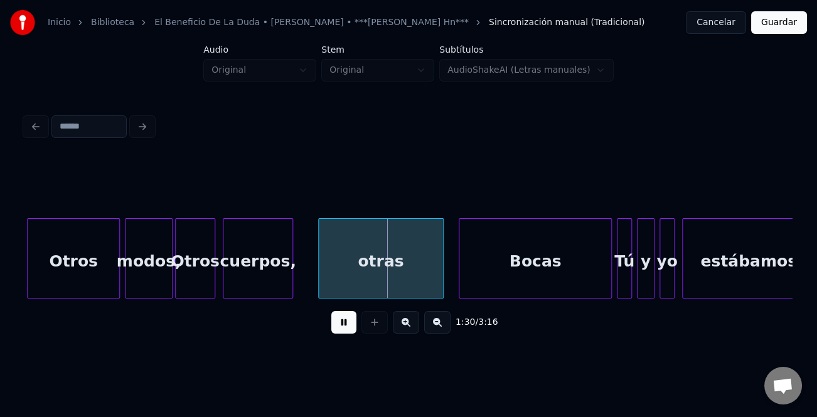
click at [331, 257] on div "otras" at bounding box center [381, 261] width 124 height 85
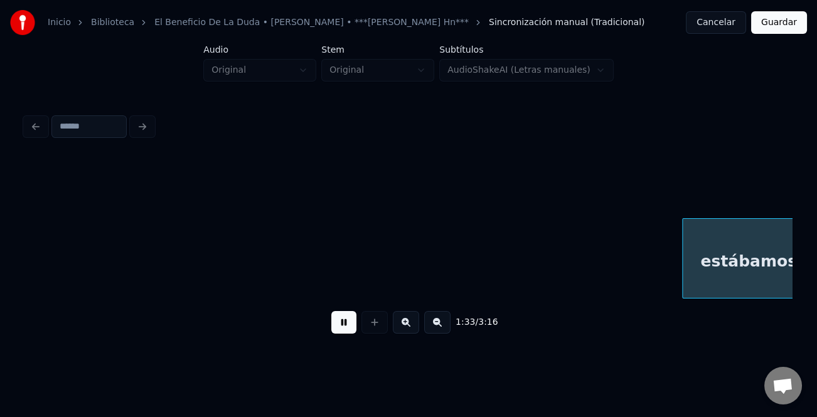
scroll to position [0, 11719]
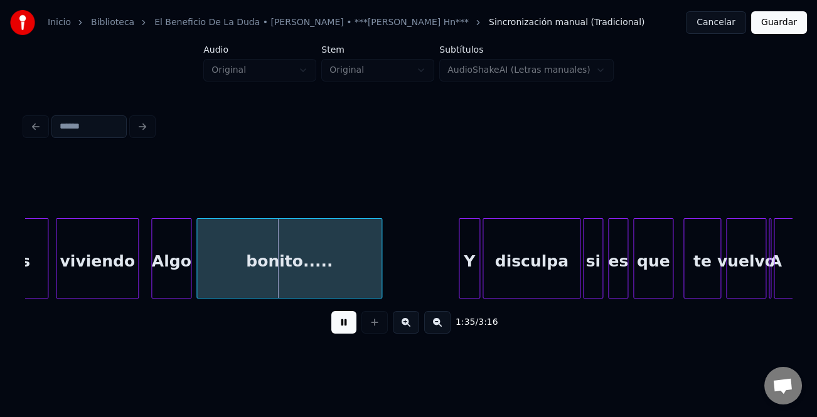
click at [459, 254] on div at bounding box center [461, 258] width 4 height 79
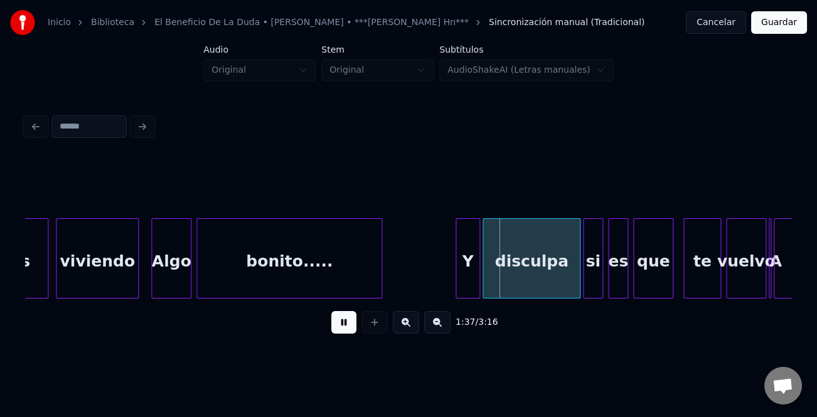
click at [450, 261] on div "estábamos viviendo Algo bonito..... Y disculpa si es que te vuelvo A insistir..…" at bounding box center [658, 258] width 24704 height 80
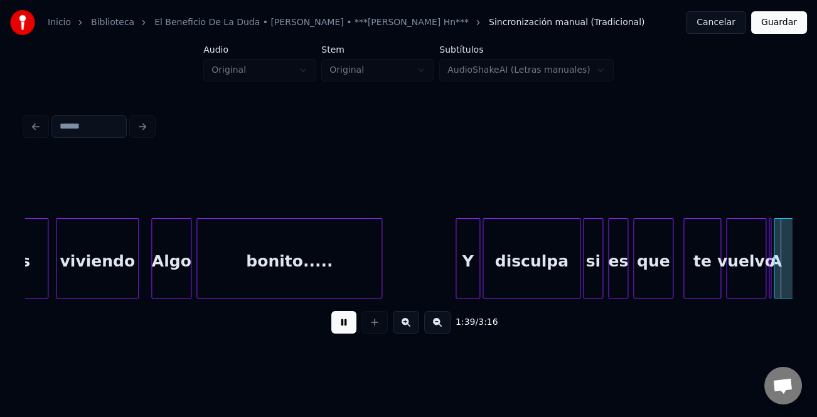
scroll to position [0, 12487]
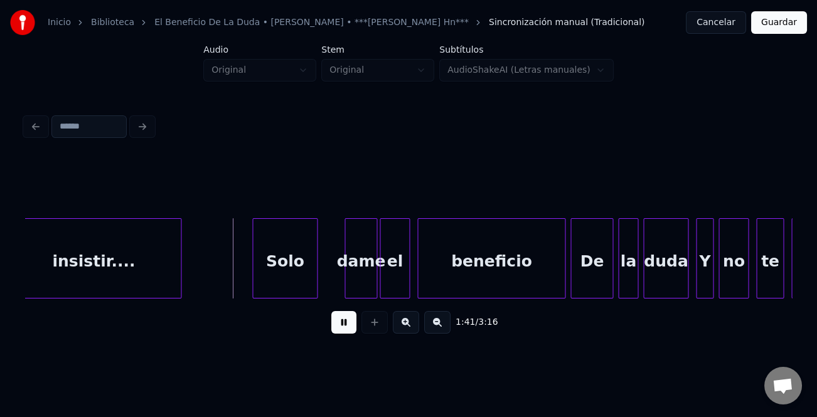
click at [289, 269] on div "Solo" at bounding box center [285, 261] width 64 height 85
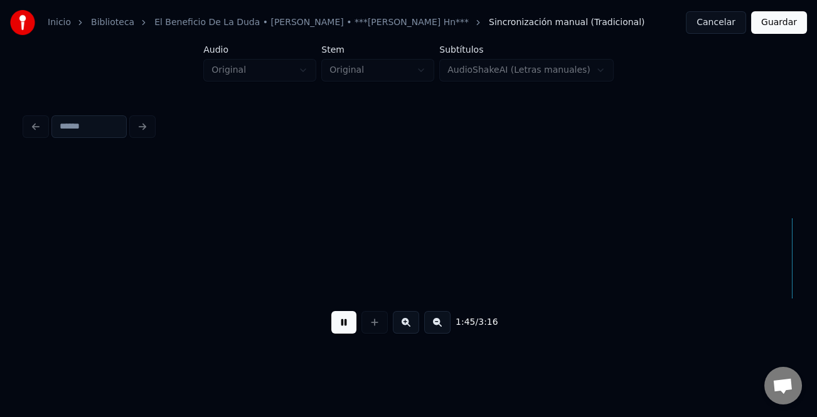
scroll to position [0, 13254]
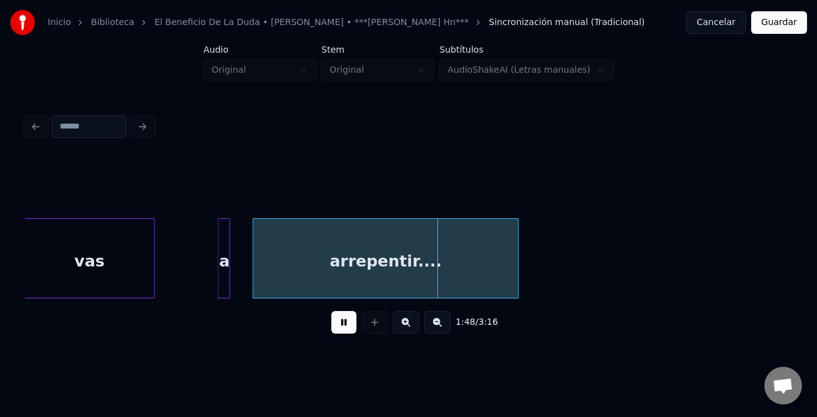
click at [242, 277] on div at bounding box center [244, 258] width 4 height 79
click at [215, 282] on div at bounding box center [215, 258] width 4 height 79
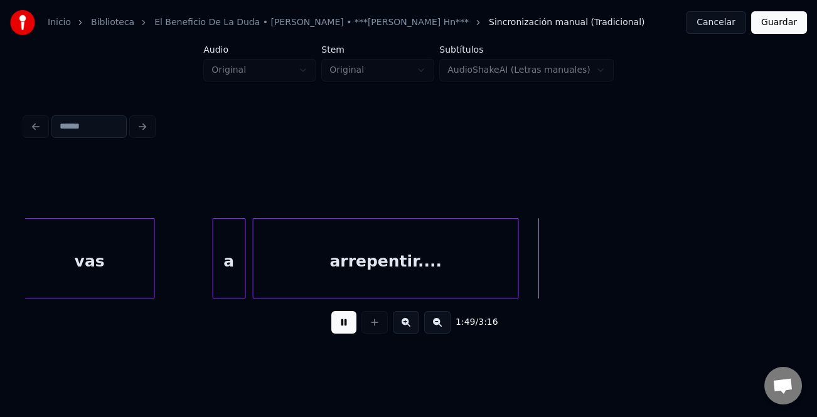
click at [439, 323] on button at bounding box center [437, 322] width 26 height 23
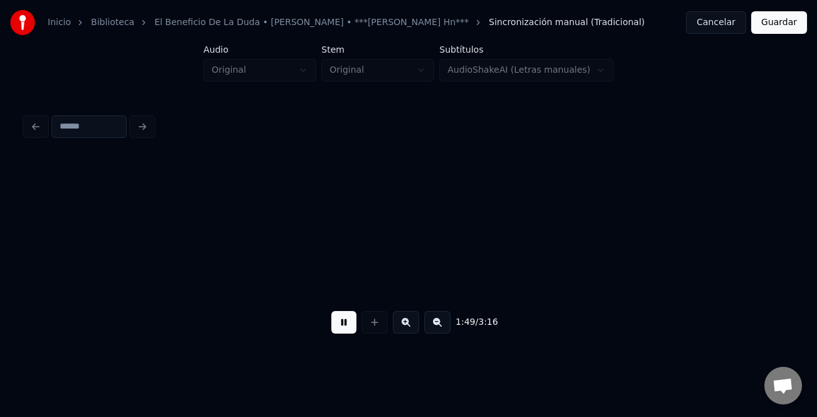
click at [439, 323] on button at bounding box center [437, 322] width 26 height 23
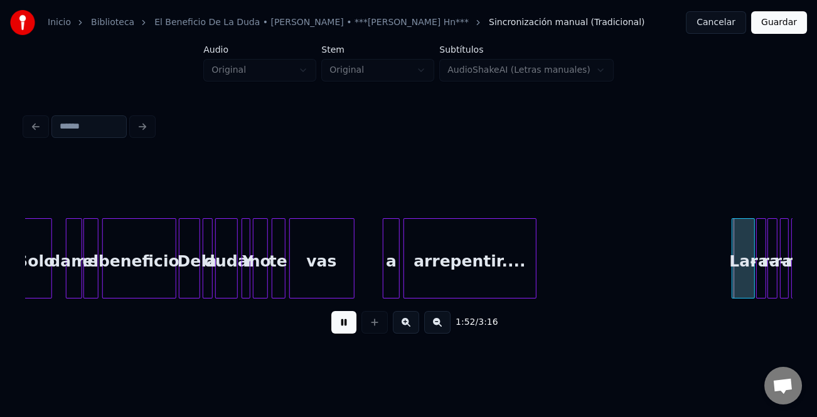
click at [733, 280] on div at bounding box center [734, 258] width 4 height 79
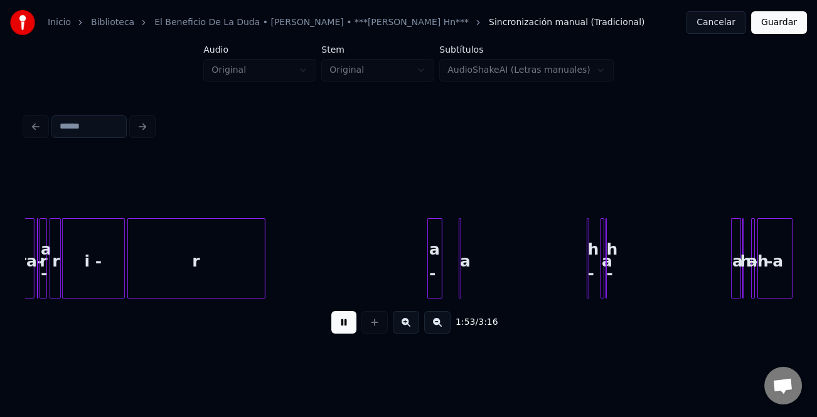
click at [435, 326] on button at bounding box center [437, 322] width 26 height 23
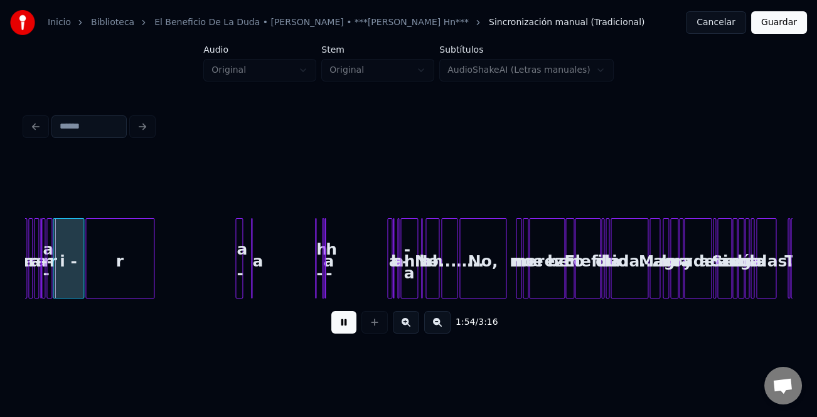
click at [398, 326] on button at bounding box center [406, 322] width 26 height 23
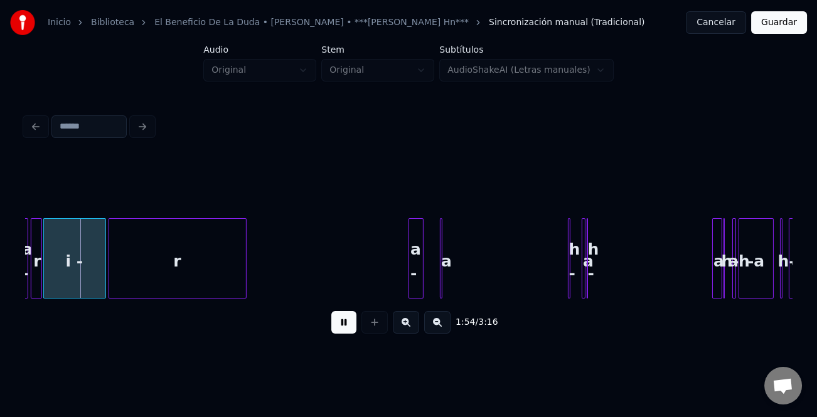
click at [401, 326] on button at bounding box center [406, 322] width 26 height 23
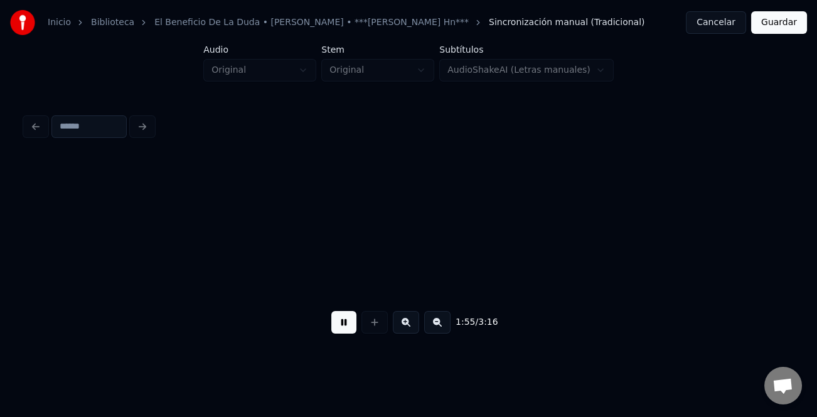
scroll to position [0, 10757]
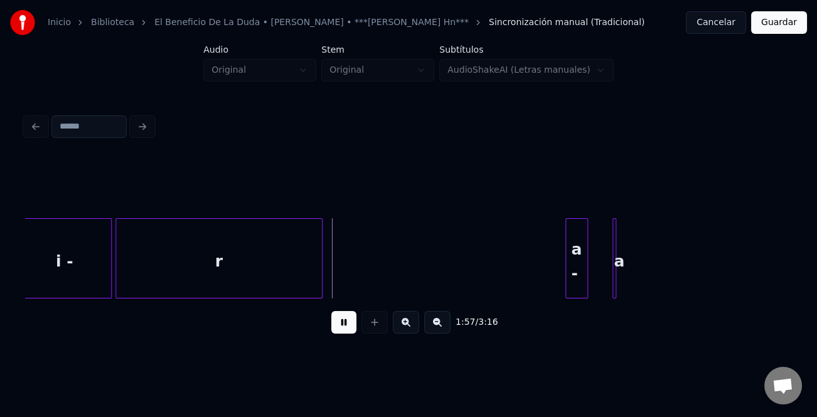
click at [442, 325] on button at bounding box center [437, 322] width 26 height 23
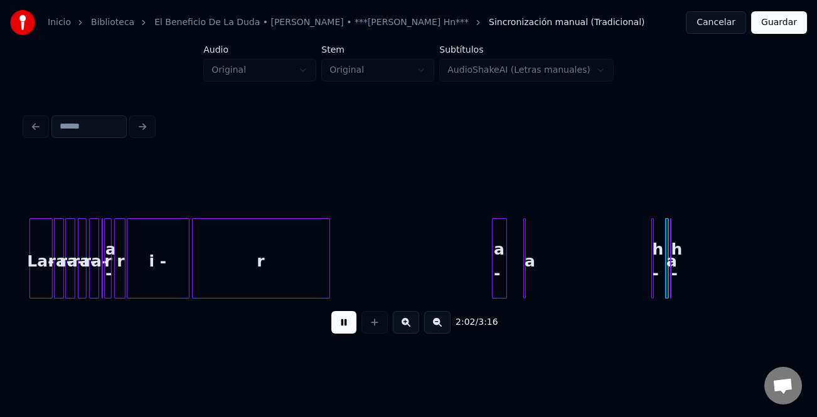
click at [48, 279] on div at bounding box center [50, 258] width 4 height 79
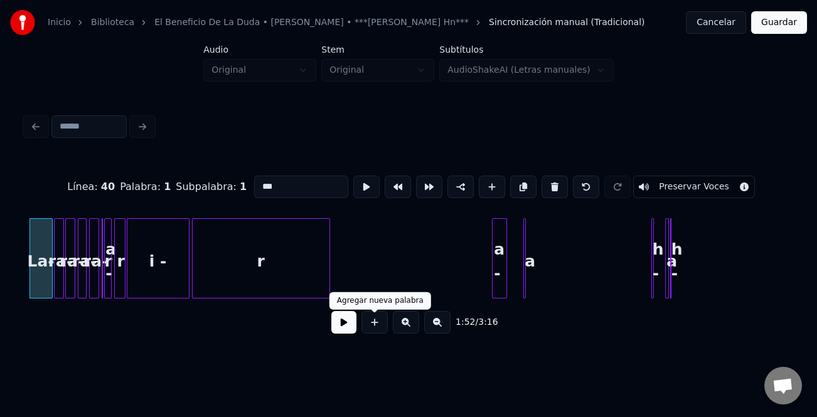
click at [345, 324] on button at bounding box center [343, 322] width 25 height 23
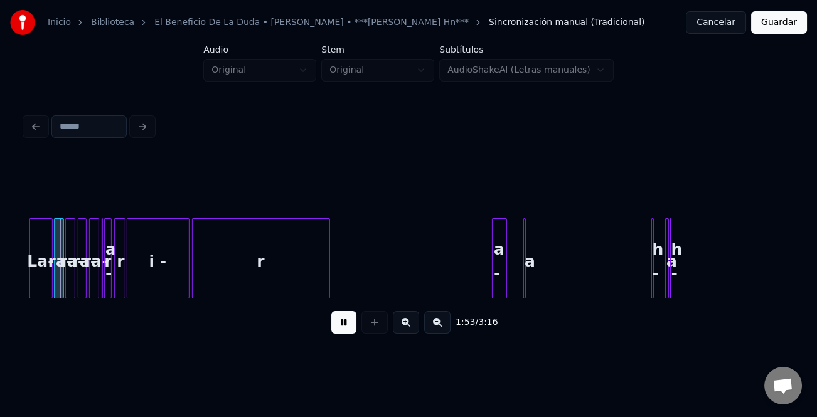
click at [436, 330] on button at bounding box center [437, 322] width 26 height 23
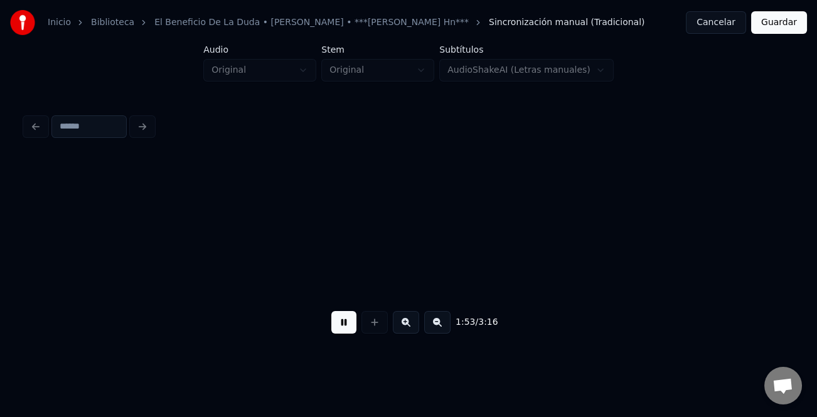
scroll to position [0, 3507]
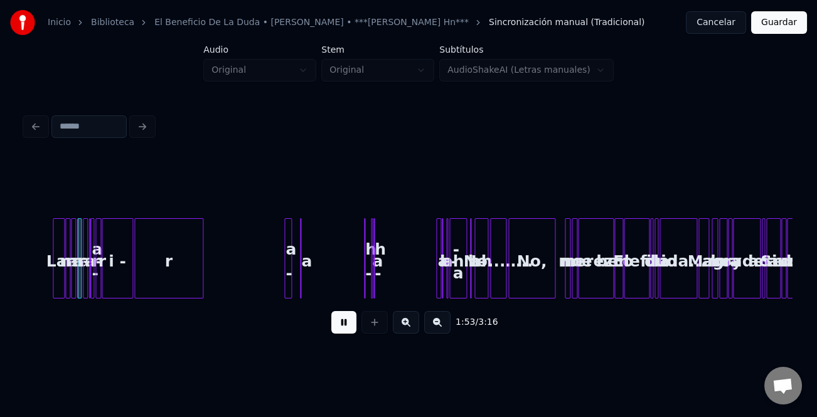
click at [436, 330] on button at bounding box center [437, 322] width 26 height 23
click at [436, 330] on div "1:53 / 3:16" at bounding box center [408, 323] width 747 height 28
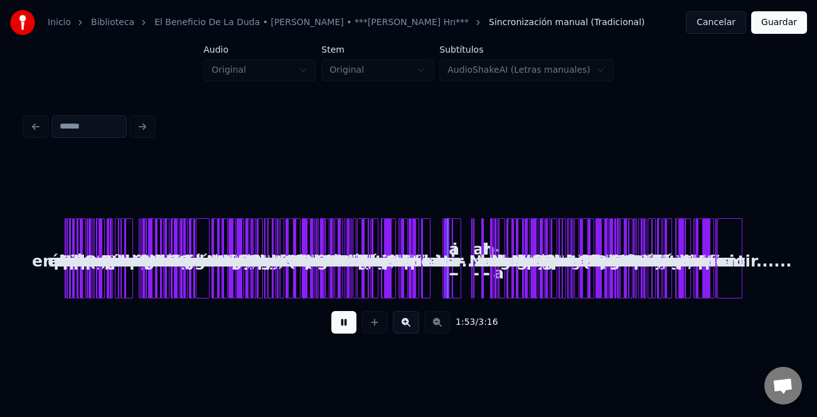
scroll to position [0, 0]
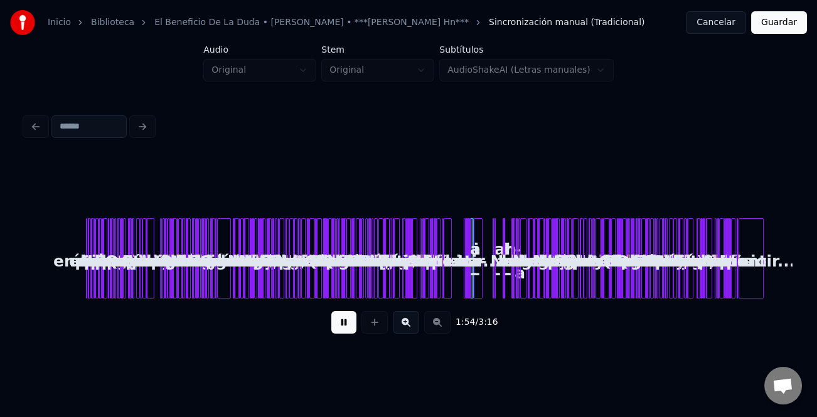
click at [402, 326] on button at bounding box center [406, 322] width 26 height 23
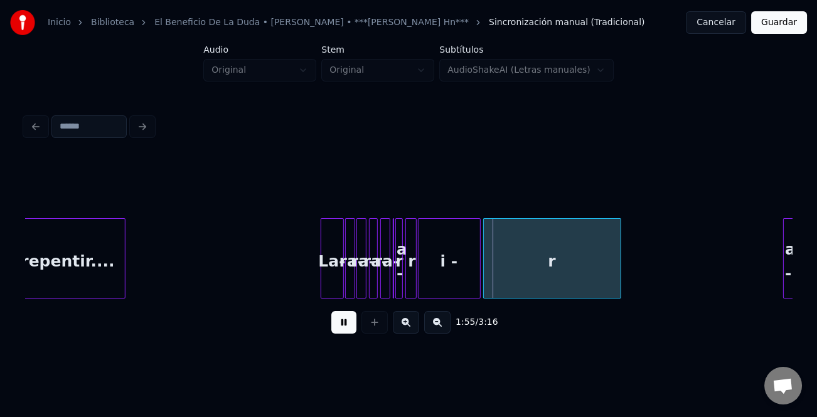
click at [402, 326] on button at bounding box center [406, 322] width 26 height 23
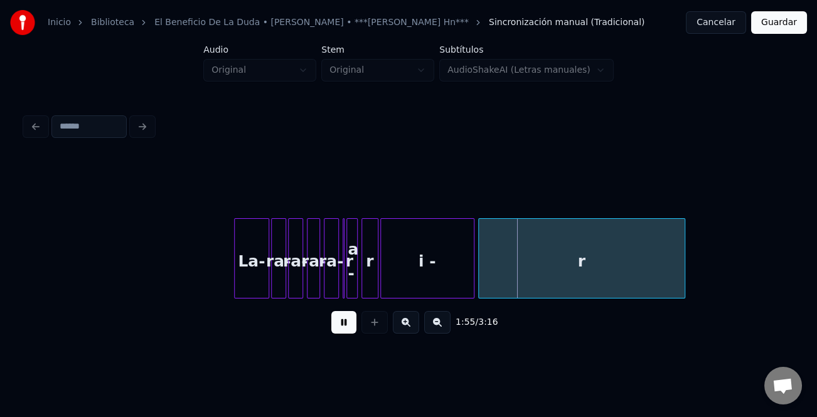
click at [402, 326] on button at bounding box center [406, 322] width 26 height 23
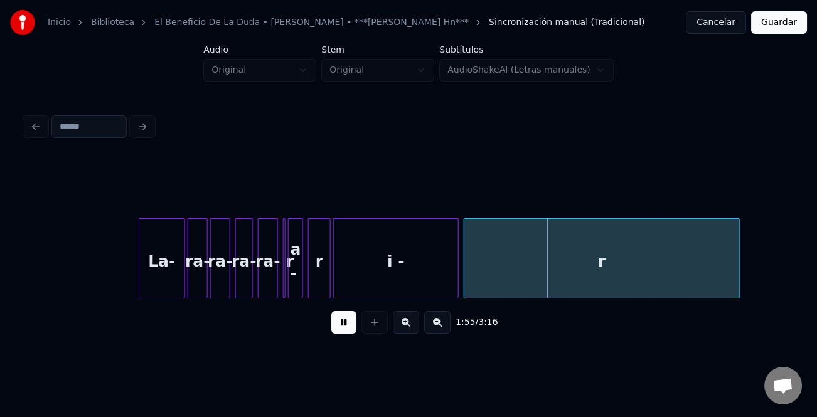
click at [402, 326] on button at bounding box center [406, 322] width 26 height 23
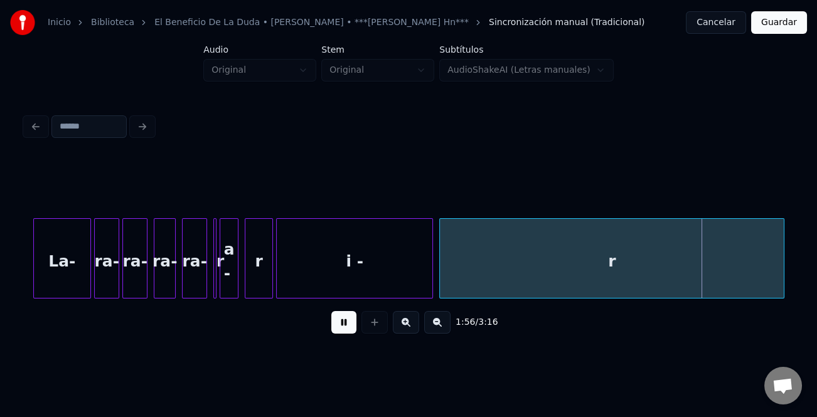
drag, startPoint x: 337, startPoint y: 326, endPoint x: 356, endPoint y: 327, distance: 18.9
click at [339, 326] on button at bounding box center [343, 322] width 25 height 23
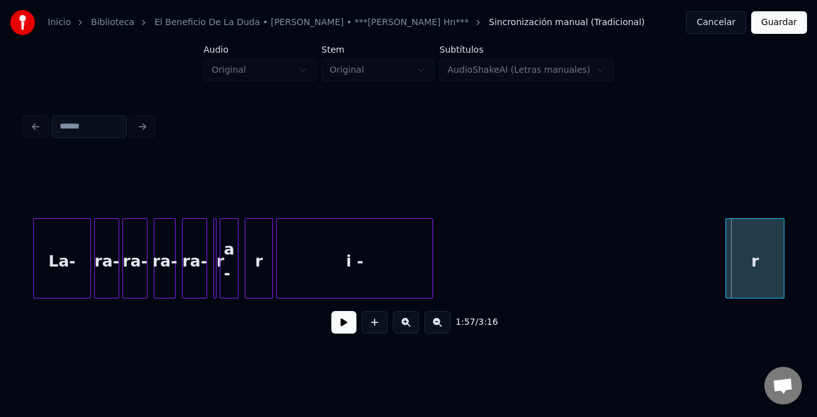
click at [728, 286] on div at bounding box center [728, 258] width 4 height 79
click at [399, 284] on div "i -" at bounding box center [400, 258] width 65 height 80
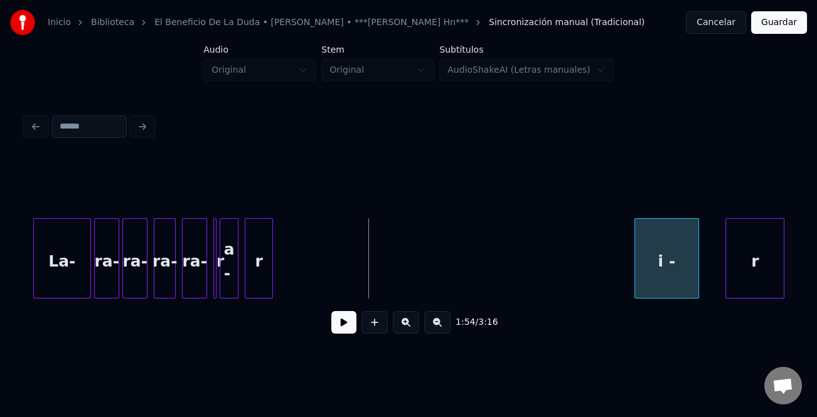
click at [674, 299] on div "i - r La- ra- ra- ra- ra- r a - r" at bounding box center [408, 258] width 767 height 80
click at [437, 329] on button at bounding box center [437, 322] width 26 height 23
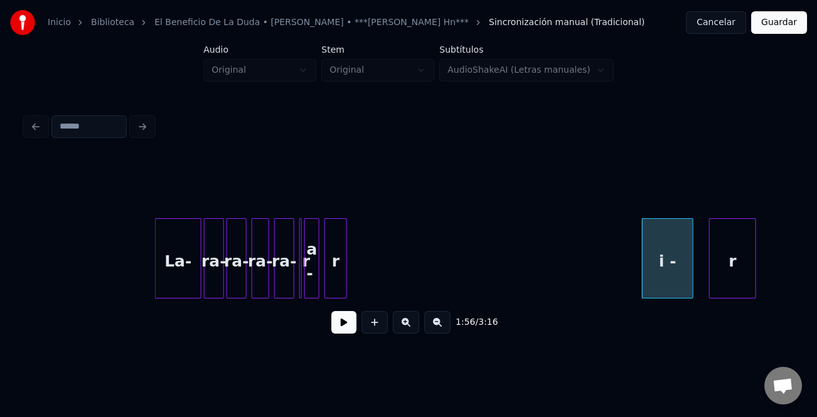
click at [437, 329] on button at bounding box center [437, 322] width 26 height 23
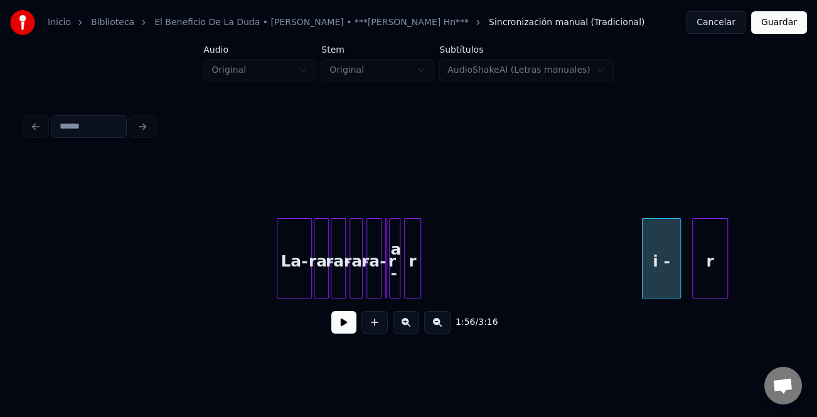
click at [437, 329] on button at bounding box center [437, 322] width 26 height 23
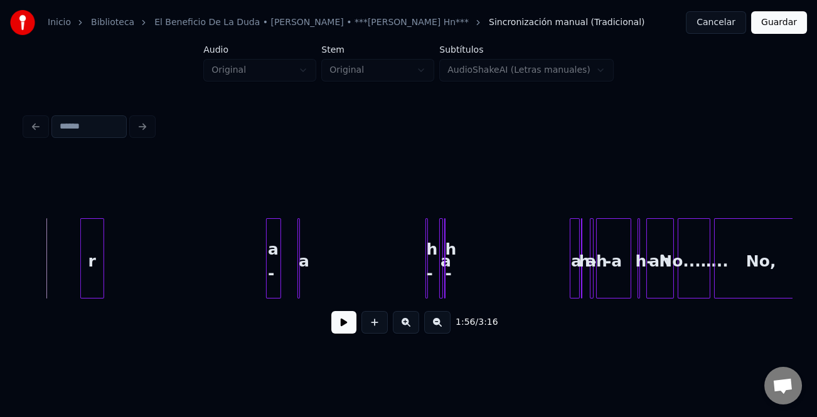
scroll to position [0, 7410]
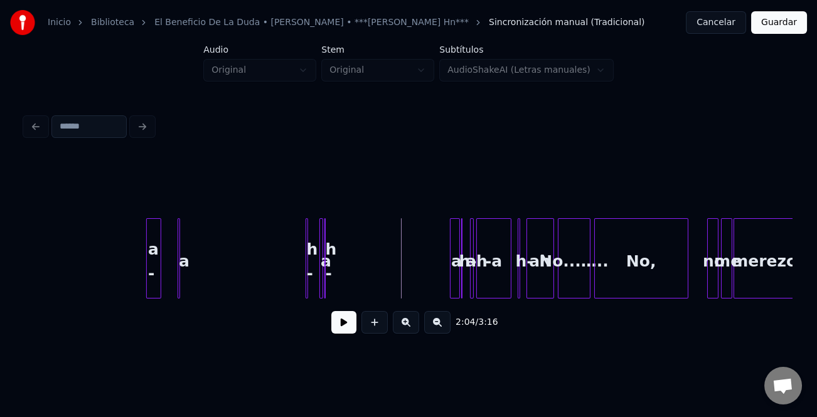
click at [346, 324] on button at bounding box center [343, 322] width 25 height 23
click at [403, 329] on button at bounding box center [406, 322] width 26 height 23
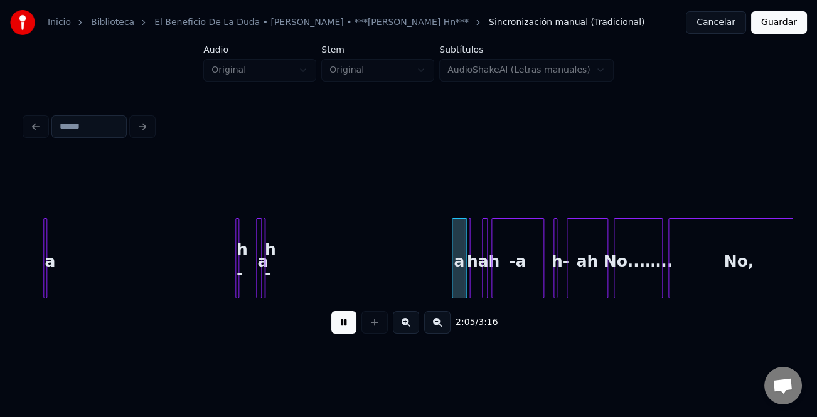
click at [403, 329] on button at bounding box center [406, 322] width 26 height 23
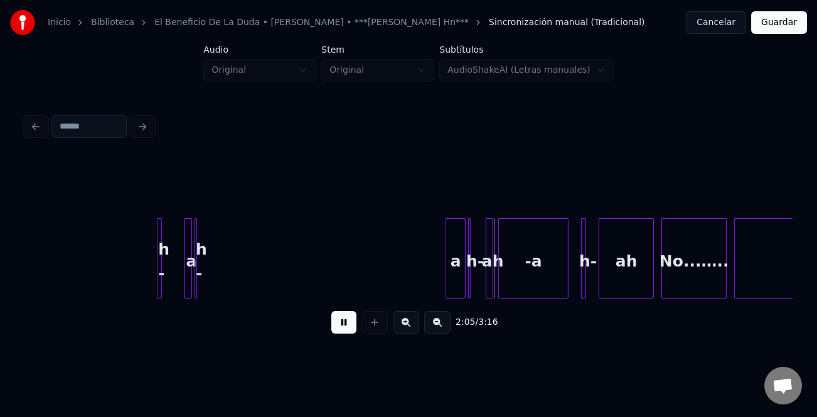
click at [403, 329] on button at bounding box center [406, 322] width 26 height 23
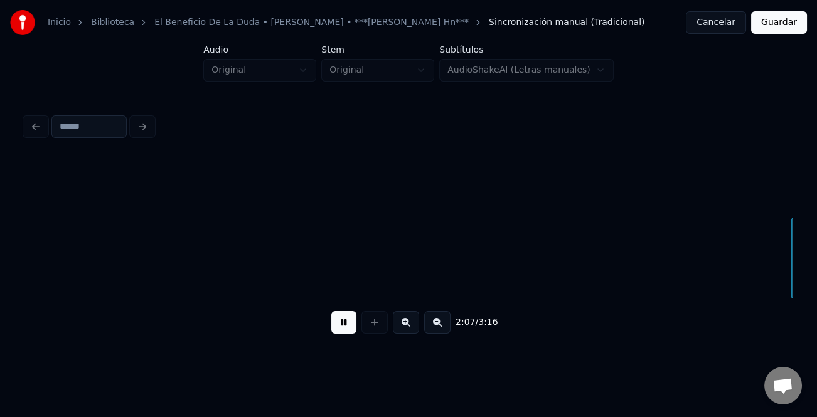
scroll to position [0, 19950]
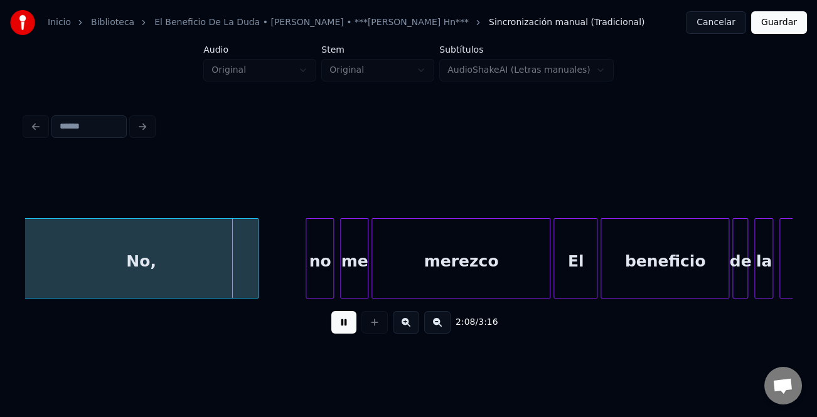
click at [408, 326] on button at bounding box center [406, 322] width 26 height 23
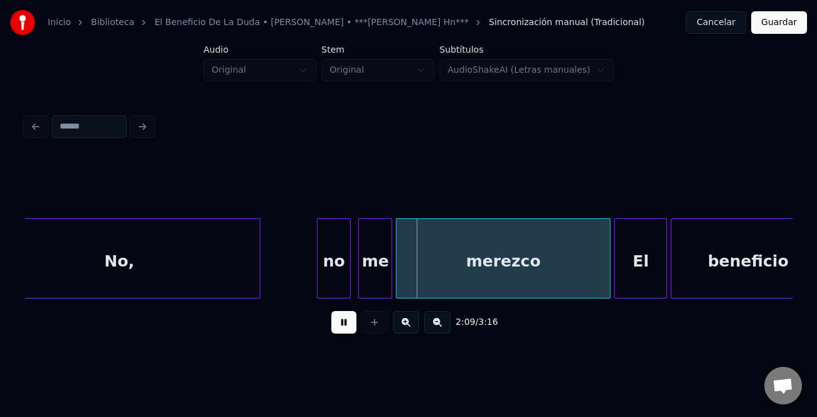
click at [341, 327] on button at bounding box center [343, 322] width 25 height 23
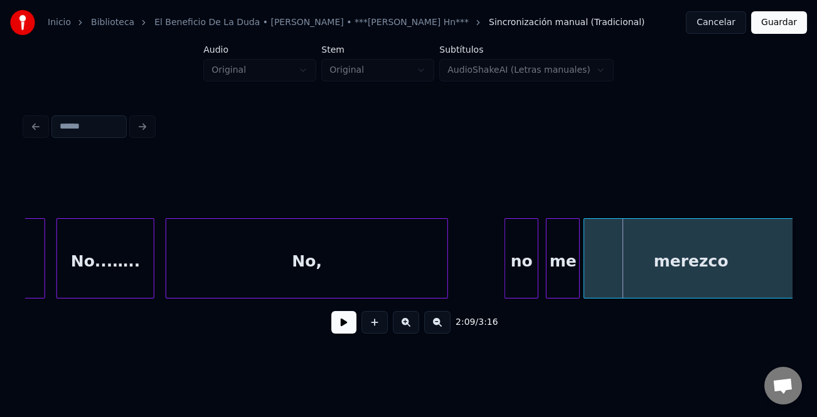
scroll to position [0, 23618]
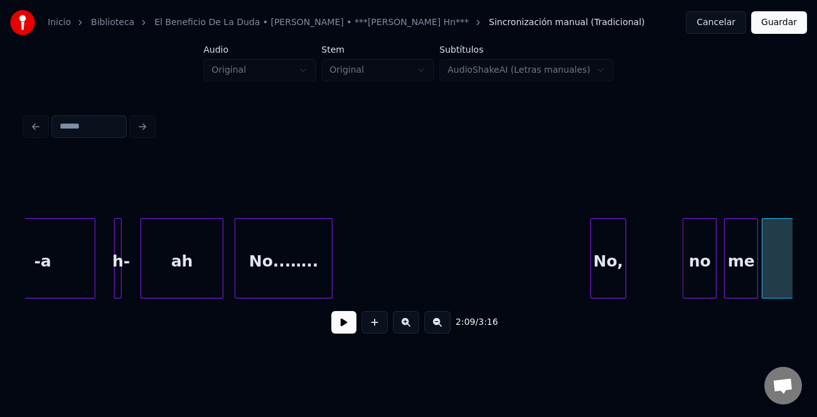
click at [593, 286] on div at bounding box center [593, 258] width 4 height 79
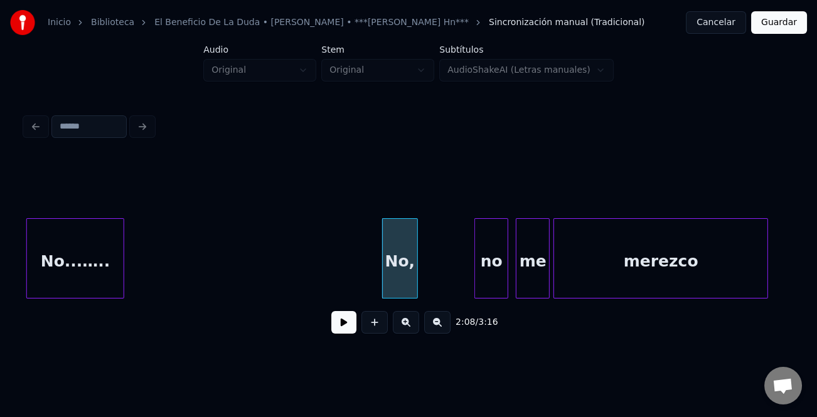
scroll to position [0, 23915]
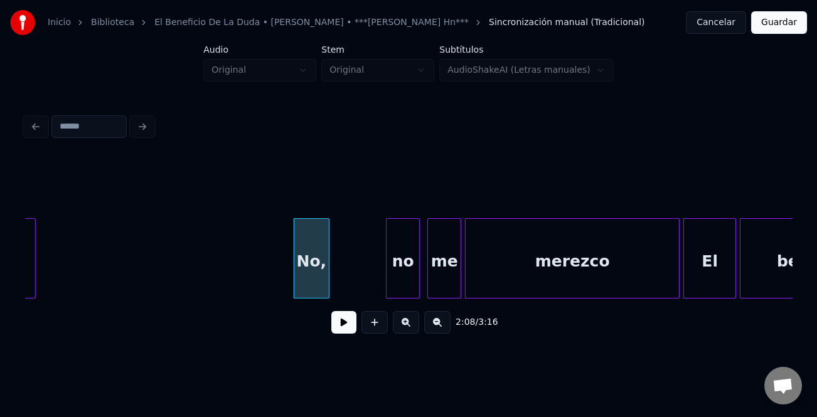
click at [403, 282] on div "no" at bounding box center [402, 261] width 33 height 85
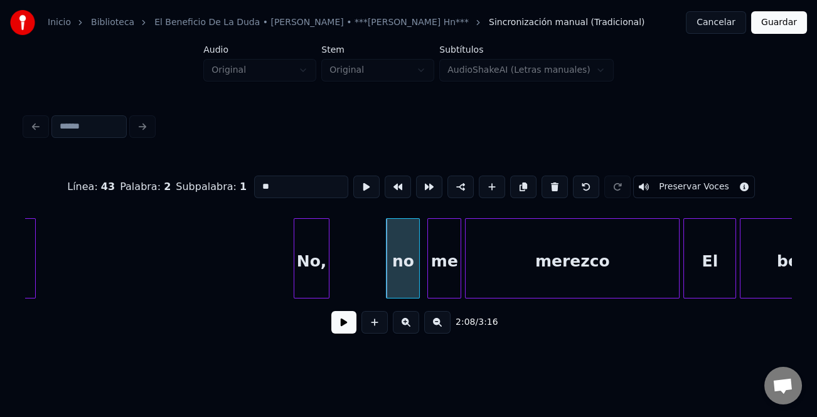
click at [403, 262] on div "no" at bounding box center [402, 261] width 33 height 85
click at [260, 179] on input "**" at bounding box center [301, 187] width 94 height 23
type input "**"
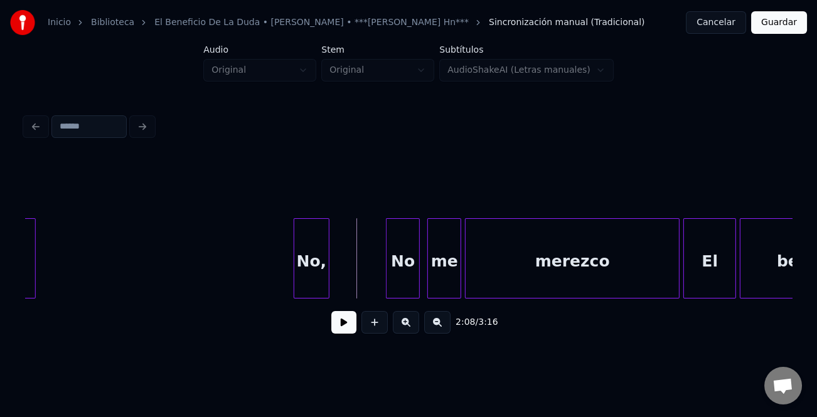
click at [349, 321] on button at bounding box center [343, 322] width 25 height 23
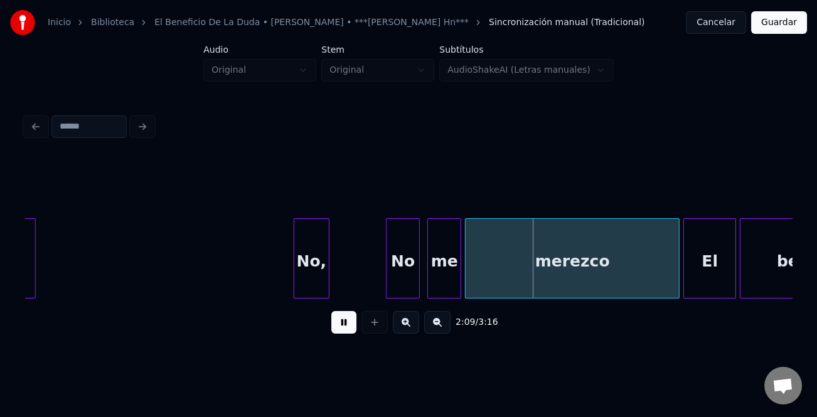
click at [352, 321] on button at bounding box center [343, 322] width 25 height 23
click at [317, 273] on div "No," at bounding box center [311, 261] width 35 height 85
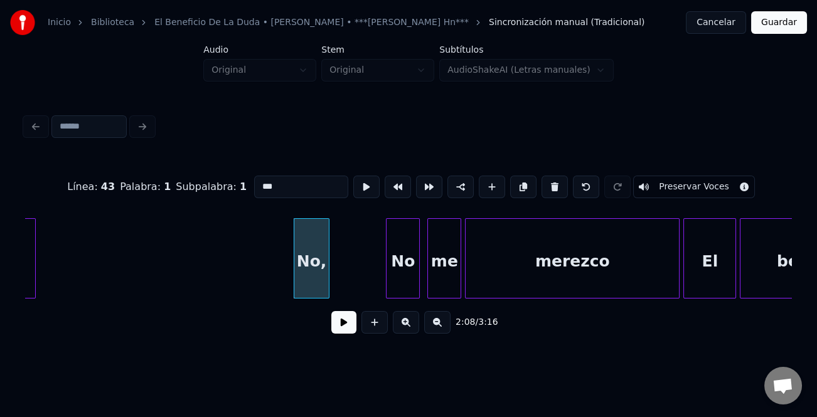
click at [317, 273] on div "No," at bounding box center [311, 261] width 35 height 85
click at [545, 180] on button at bounding box center [554, 187] width 26 height 23
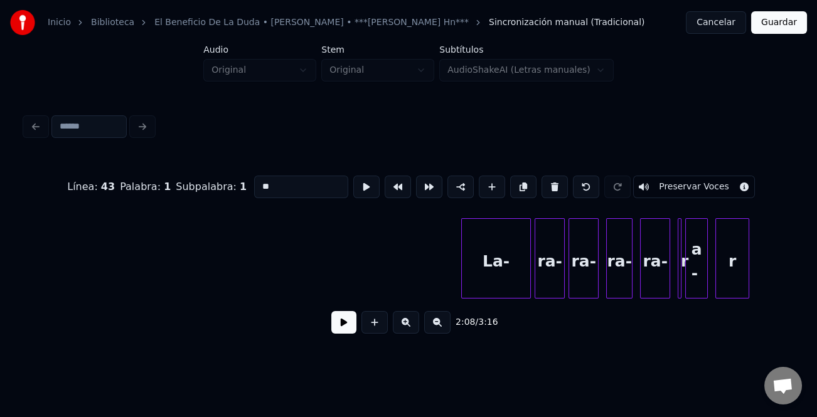
scroll to position [0, 20889]
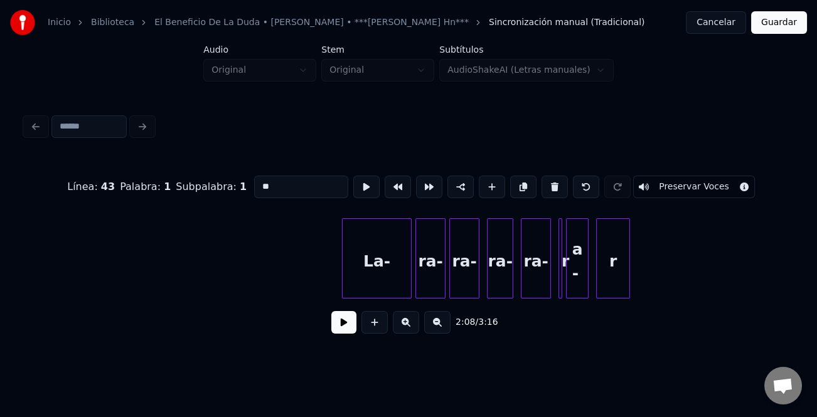
click at [395, 271] on div "La-" at bounding box center [377, 261] width 68 height 85
type input "***"
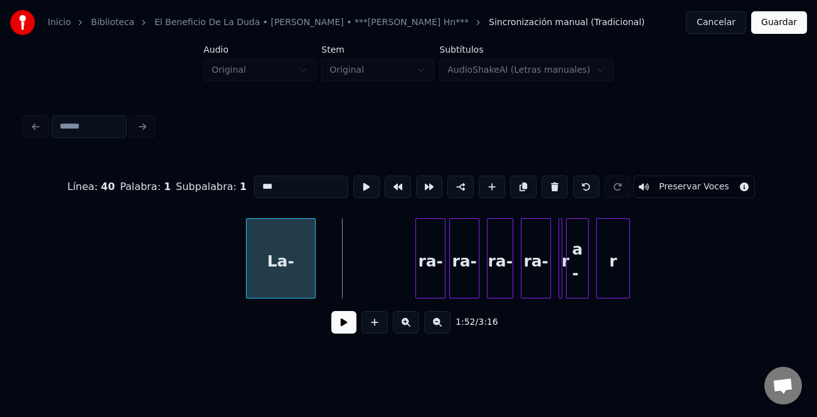
click at [269, 271] on div "La-" at bounding box center [281, 261] width 68 height 85
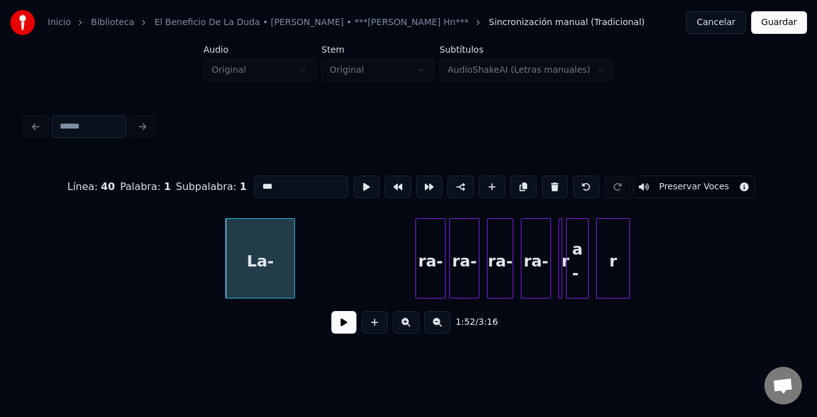
click at [269, 271] on div "La-" at bounding box center [260, 261] width 68 height 85
drag, startPoint x: 289, startPoint y: 178, endPoint x: 248, endPoint y: 184, distance: 41.4
click at [254, 184] on input "***" at bounding box center [301, 187] width 94 height 23
click at [426, 257] on div "ra-" at bounding box center [430, 261] width 29 height 85
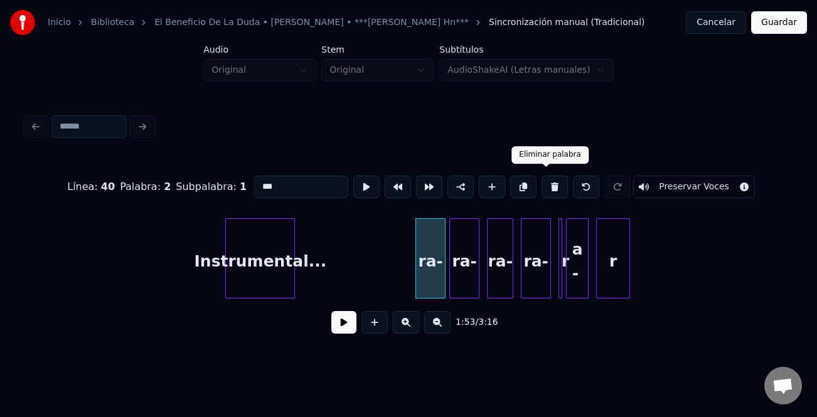
click at [553, 192] on button at bounding box center [554, 187] width 26 height 23
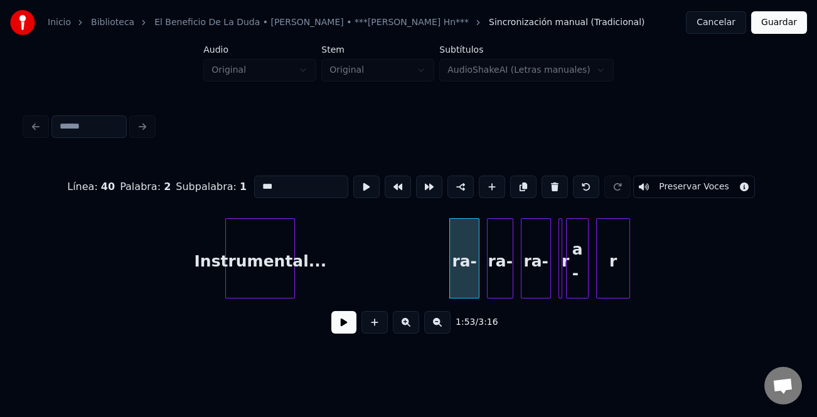
click at [551, 176] on button at bounding box center [554, 187] width 26 height 23
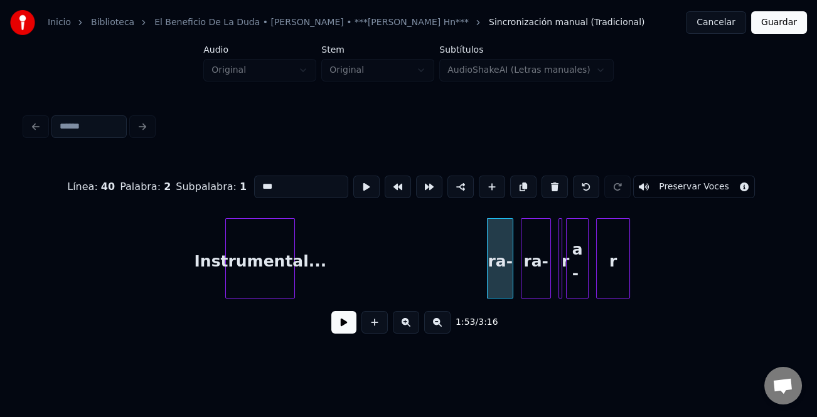
click at [551, 176] on button at bounding box center [554, 187] width 26 height 23
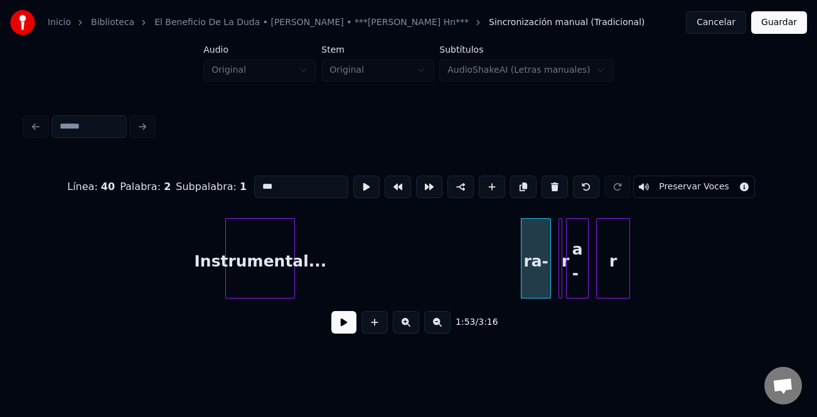
click at [551, 176] on button at bounding box center [554, 187] width 26 height 23
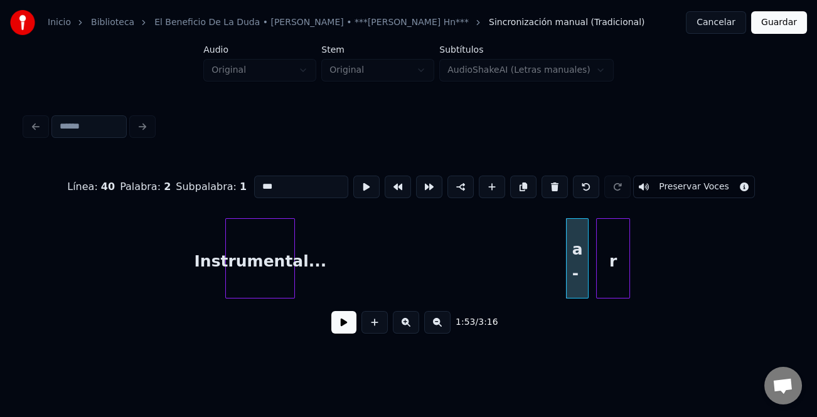
click at [551, 176] on button at bounding box center [554, 187] width 26 height 23
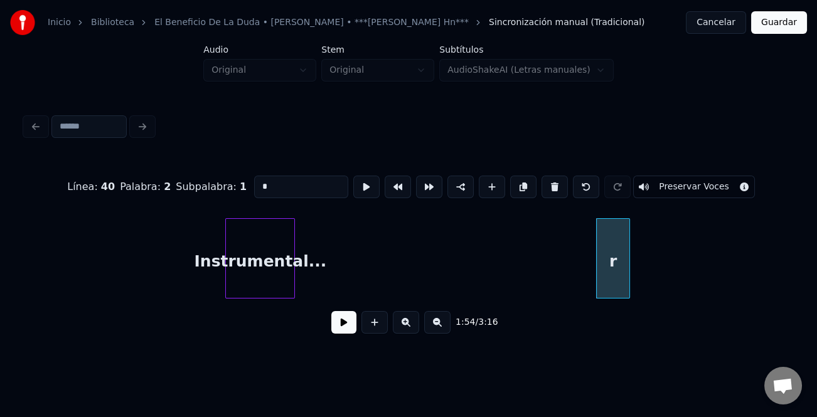
click at [551, 176] on button at bounding box center [554, 187] width 26 height 23
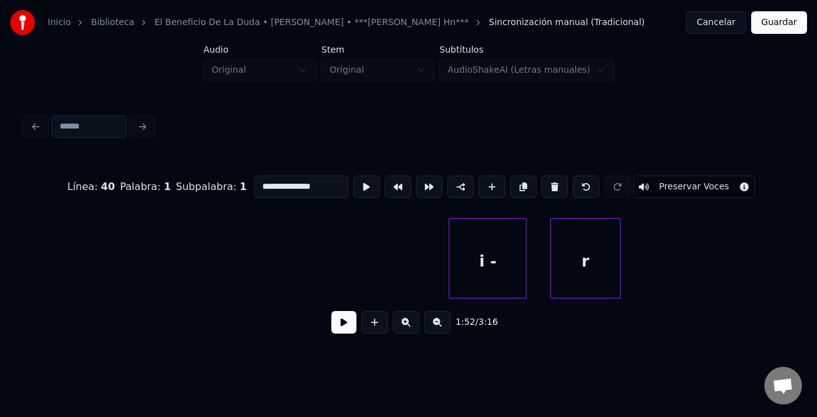
scroll to position [0, 21601]
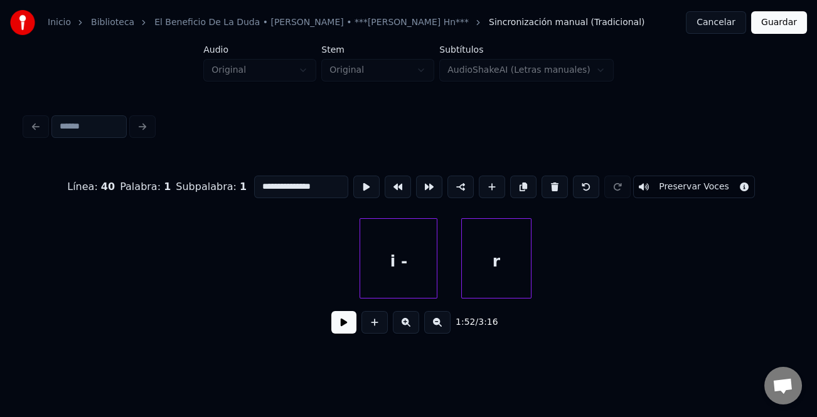
click at [413, 274] on div "i -" at bounding box center [398, 261] width 77 height 85
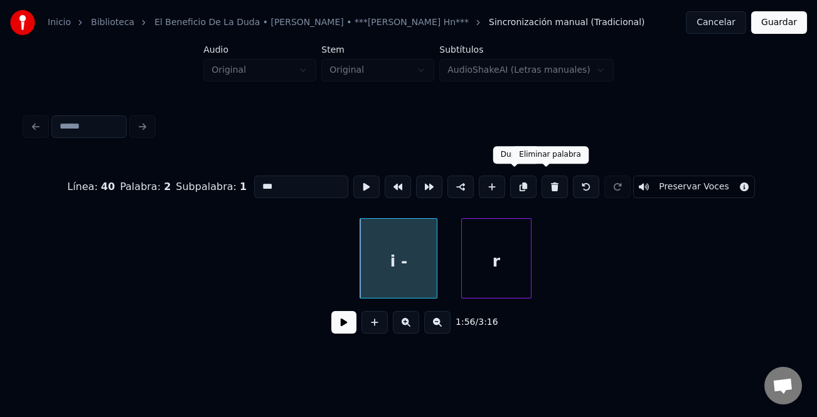
click at [541, 187] on button at bounding box center [554, 187] width 26 height 23
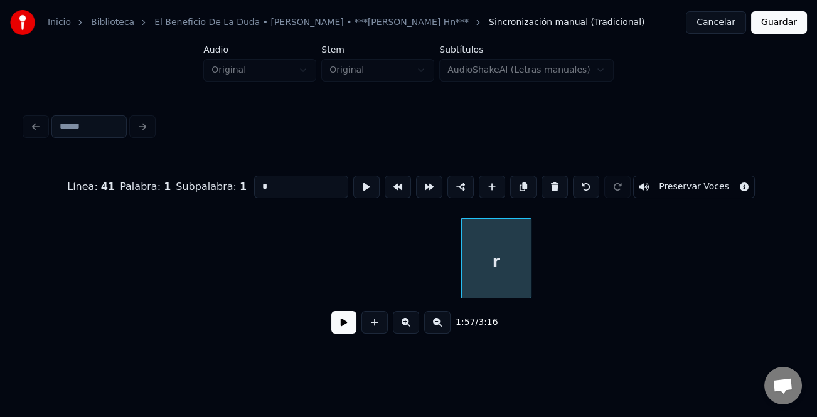
click at [541, 187] on button at bounding box center [554, 187] width 26 height 23
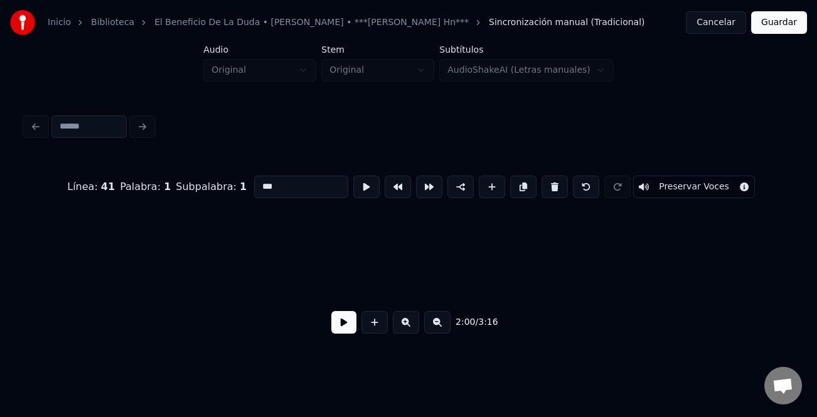
scroll to position [0, 22593]
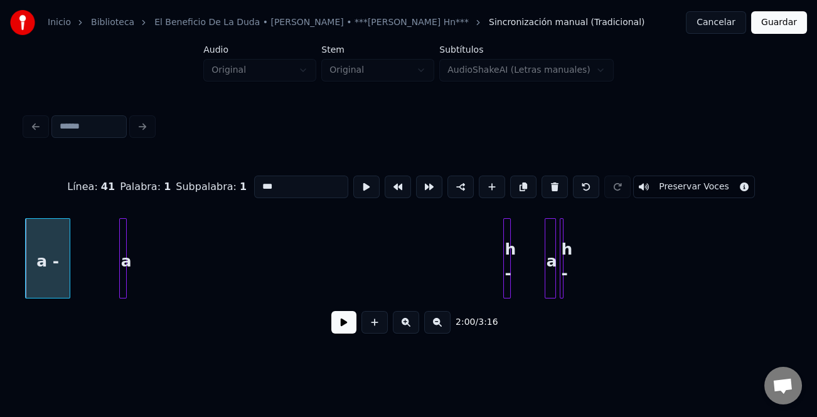
click at [125, 255] on div "a" at bounding box center [123, 258] width 8 height 80
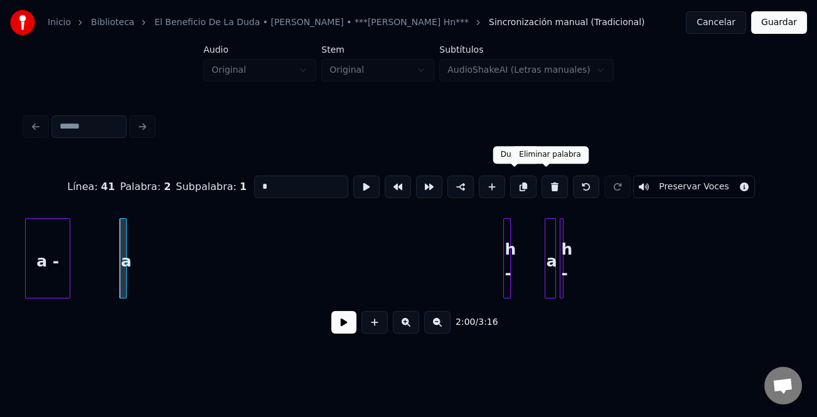
click at [551, 184] on button at bounding box center [554, 187] width 26 height 23
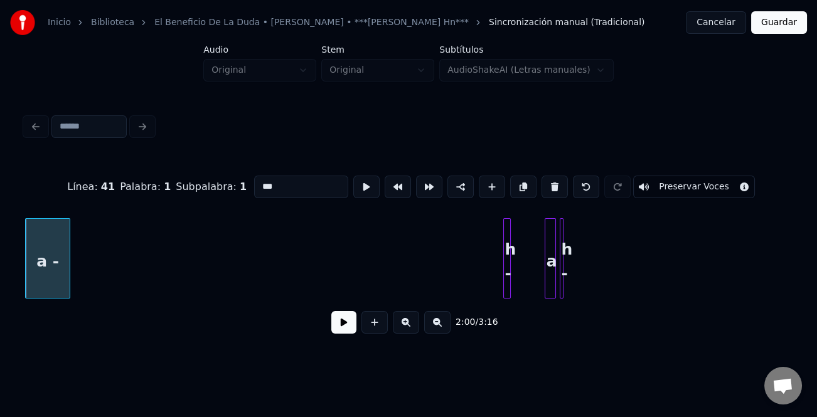
click at [551, 184] on button at bounding box center [554, 187] width 26 height 23
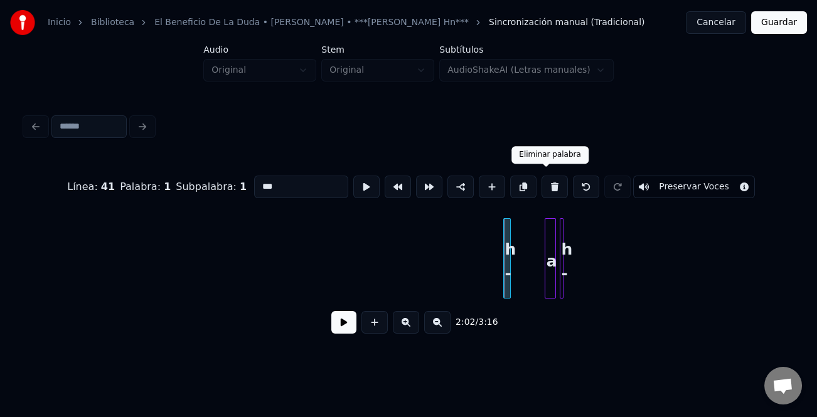
click at [541, 181] on button at bounding box center [554, 187] width 26 height 23
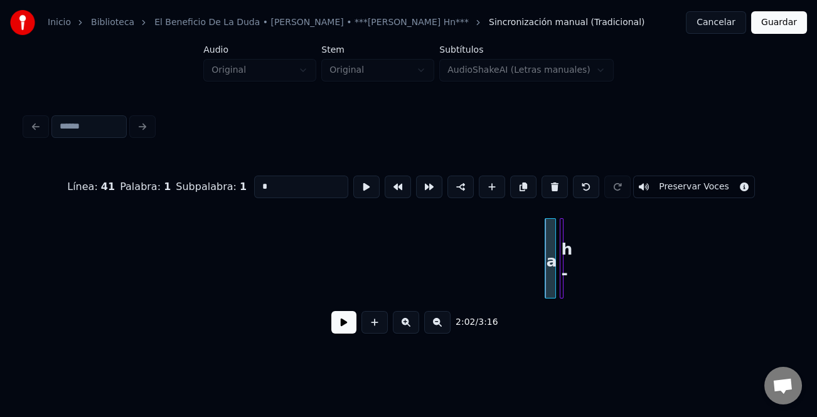
click at [541, 181] on button at bounding box center [554, 187] width 26 height 23
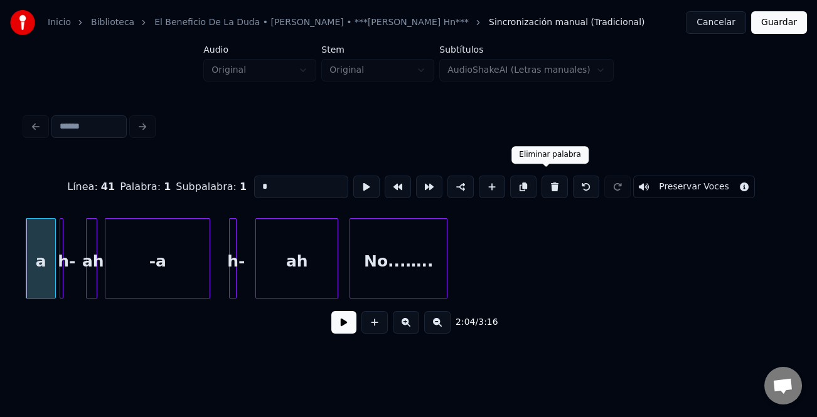
click at [550, 185] on button at bounding box center [554, 187] width 26 height 23
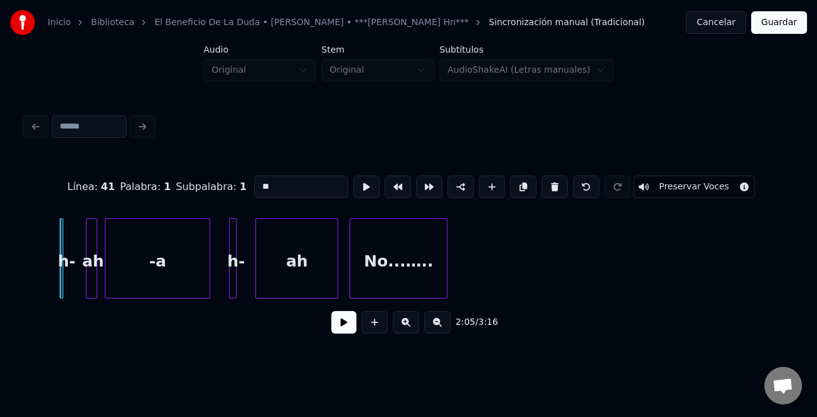
click at [550, 185] on button at bounding box center [554, 187] width 26 height 23
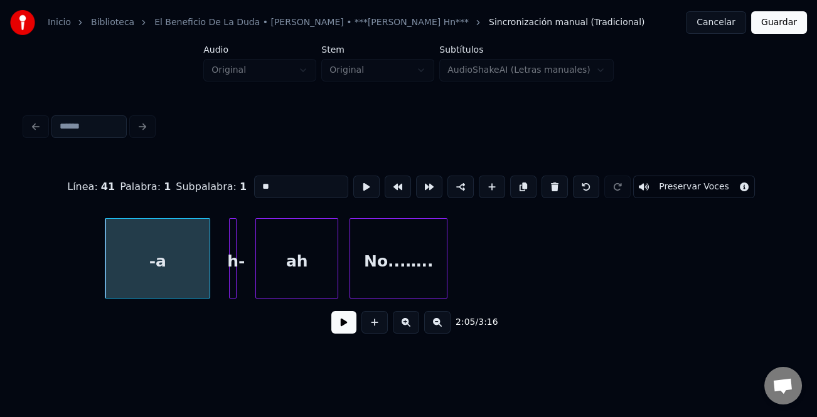
click at [550, 185] on button at bounding box center [554, 187] width 26 height 23
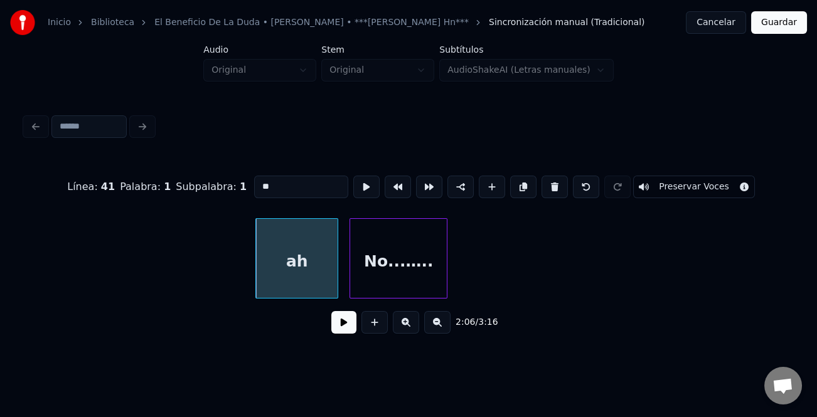
click at [550, 185] on button at bounding box center [554, 187] width 26 height 23
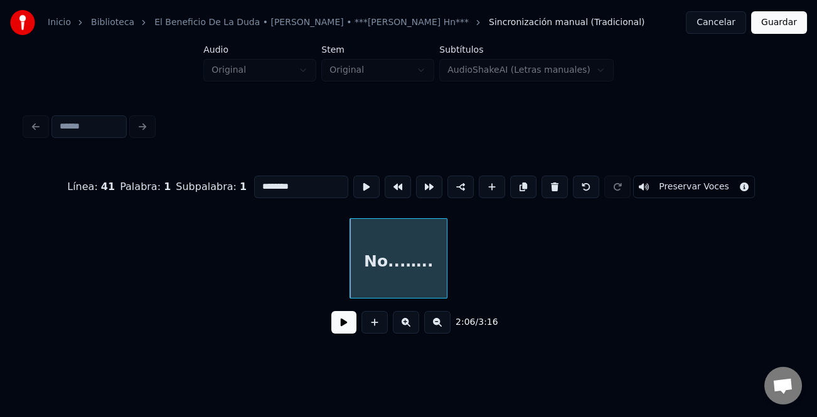
click at [550, 185] on button at bounding box center [554, 187] width 26 height 23
type input "**"
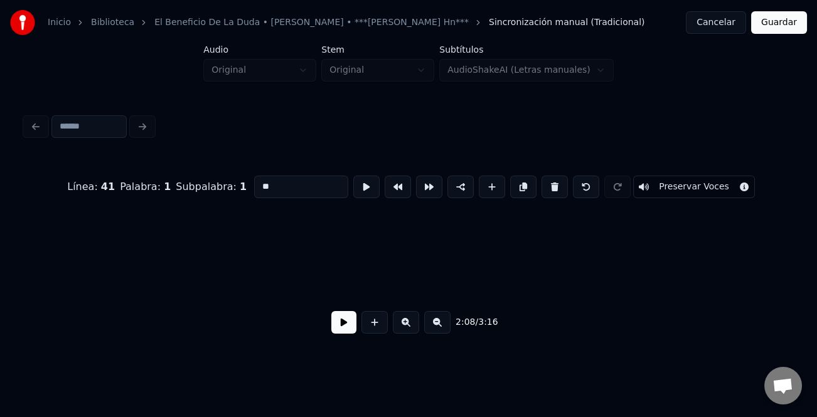
click at [437, 326] on button at bounding box center [437, 322] width 26 height 23
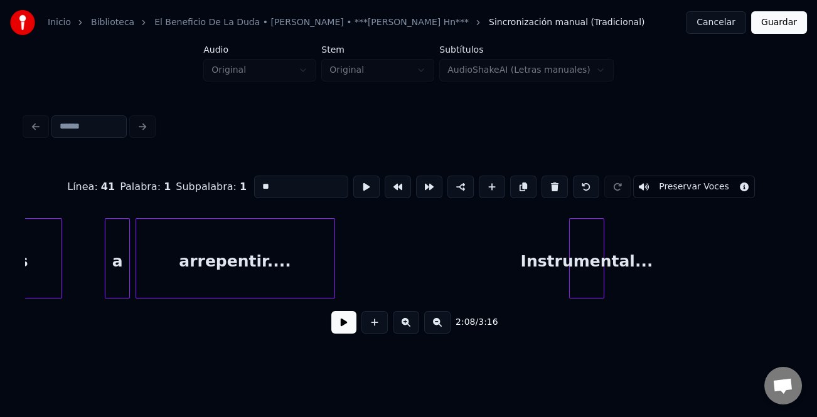
scroll to position [0, 10045]
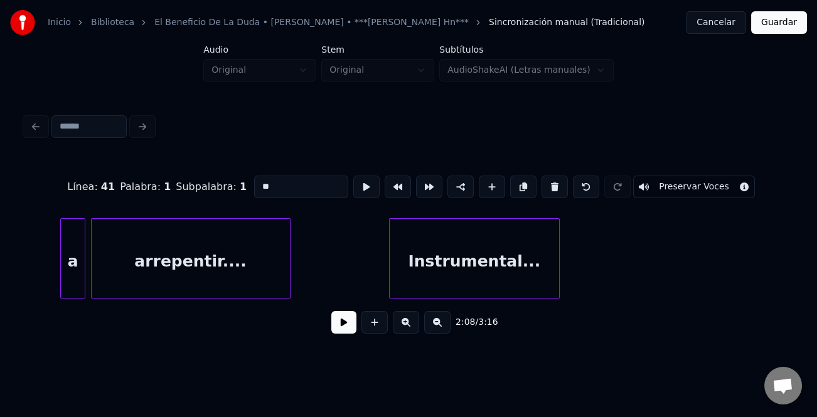
click at [390, 285] on div at bounding box center [392, 258] width 4 height 79
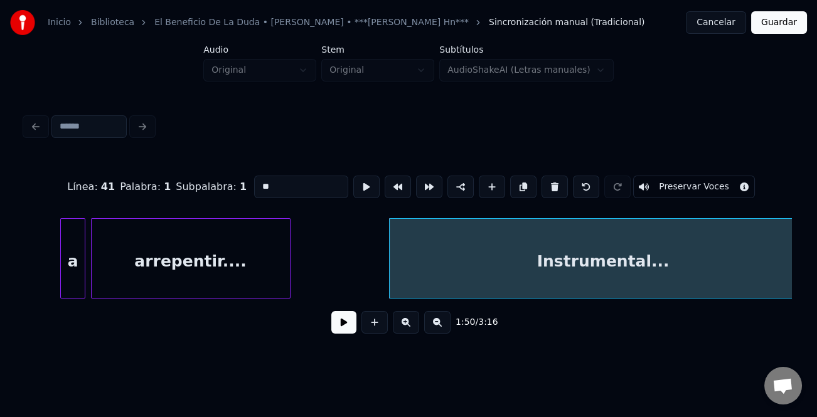
click at [816, 292] on html "Inicio Biblioteca El Beneficio De La Duda • Dunia Ojeda • ***LuisFer Karaokes H…" at bounding box center [408, 186] width 817 height 372
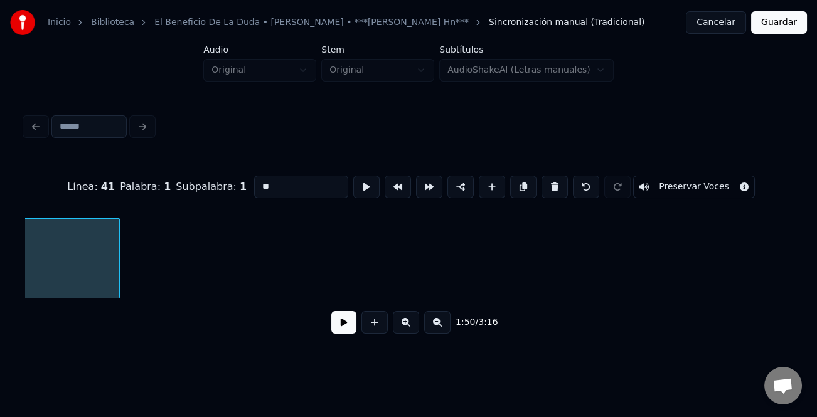
scroll to position [0, 10757]
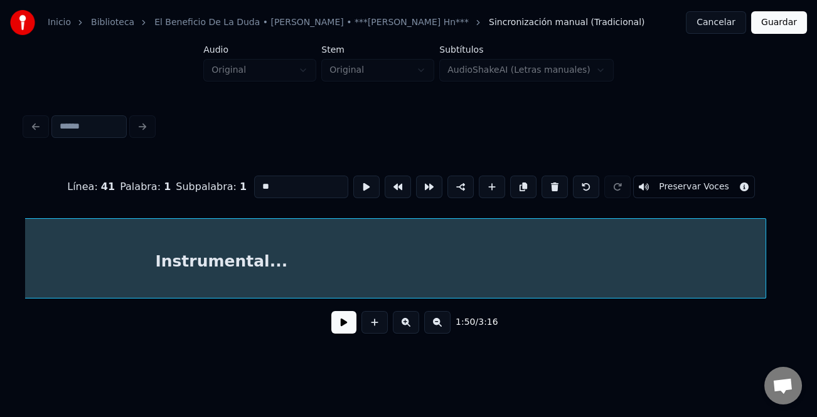
click at [765, 284] on div at bounding box center [764, 258] width 4 height 79
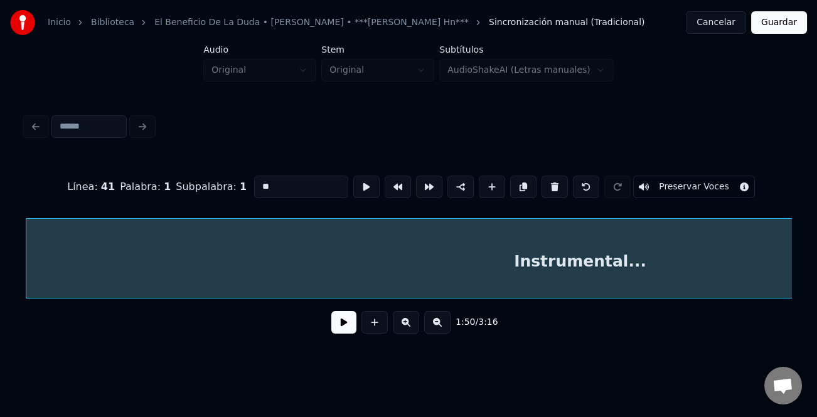
click at [482, 299] on div "Instrumental..." at bounding box center [408, 258] width 767 height 80
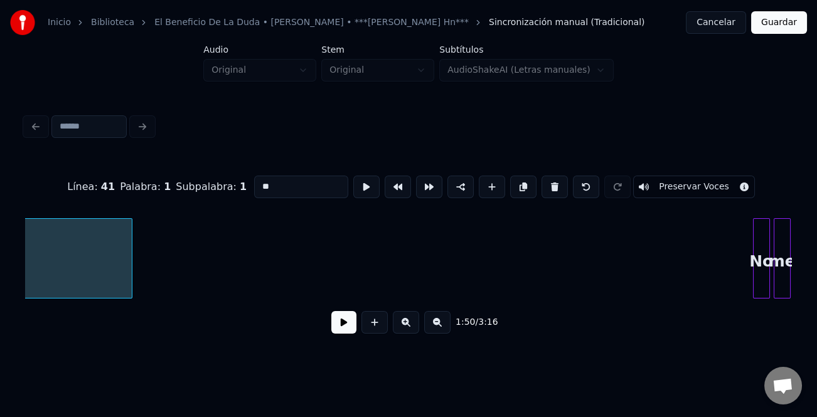
scroll to position [0, 11455]
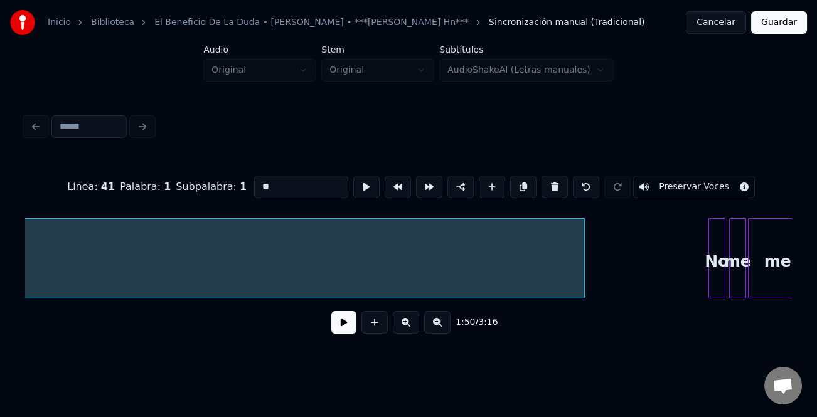
click at [584, 255] on div at bounding box center [582, 258] width 4 height 79
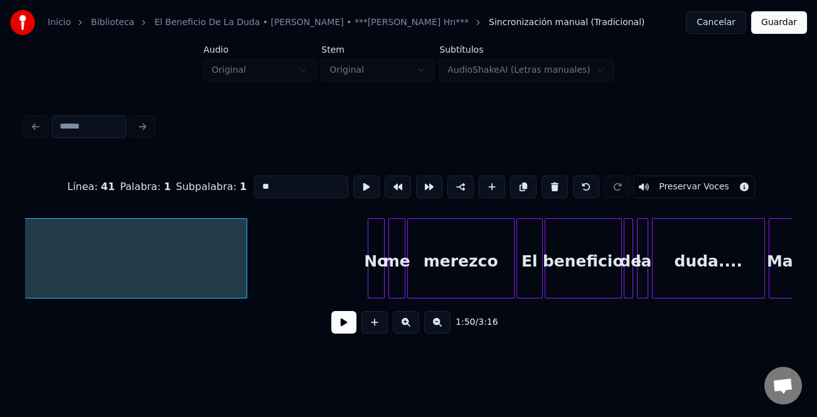
scroll to position [0, 11693]
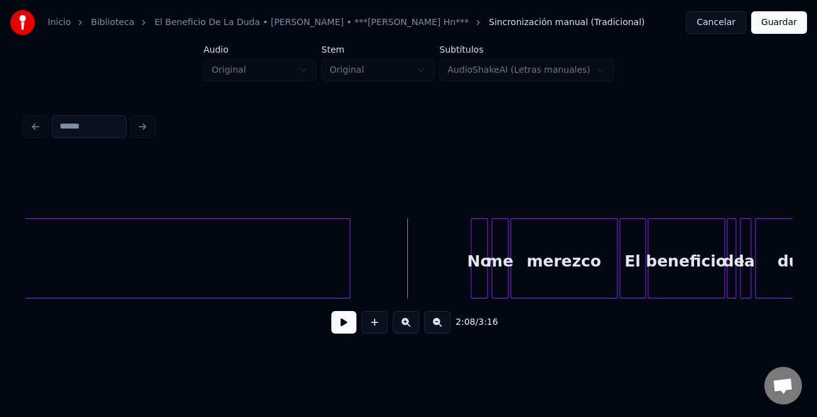
click at [344, 323] on button at bounding box center [343, 322] width 25 height 23
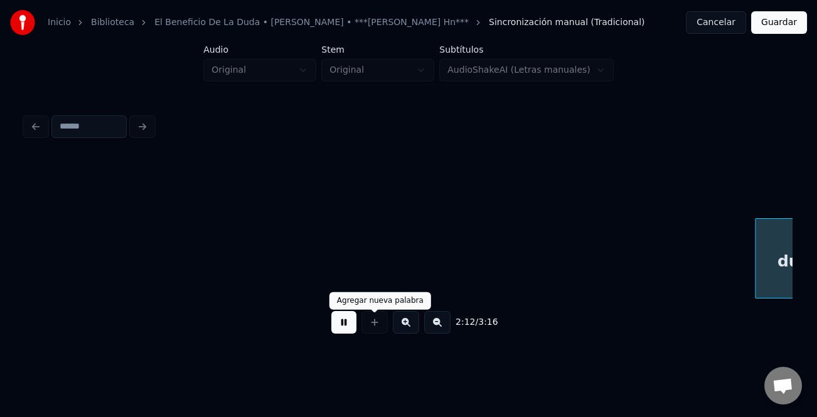
scroll to position [0, 12460]
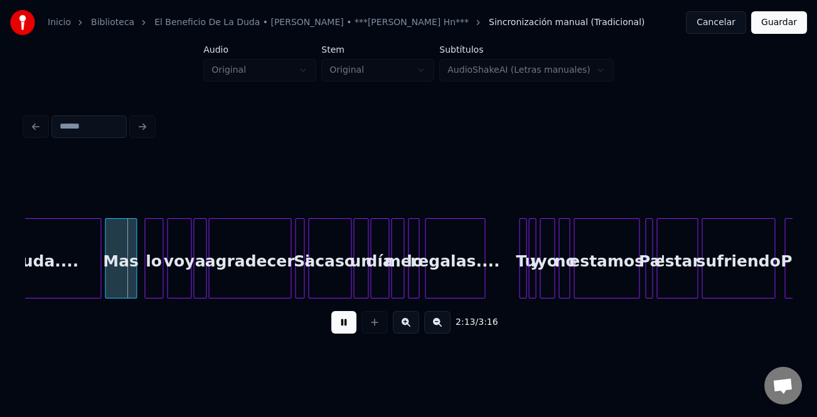
click at [416, 326] on button at bounding box center [406, 322] width 26 height 23
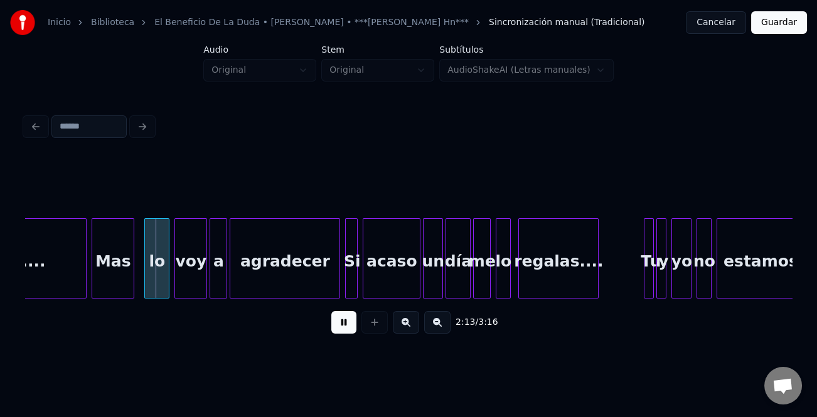
click at [415, 326] on button at bounding box center [406, 322] width 26 height 23
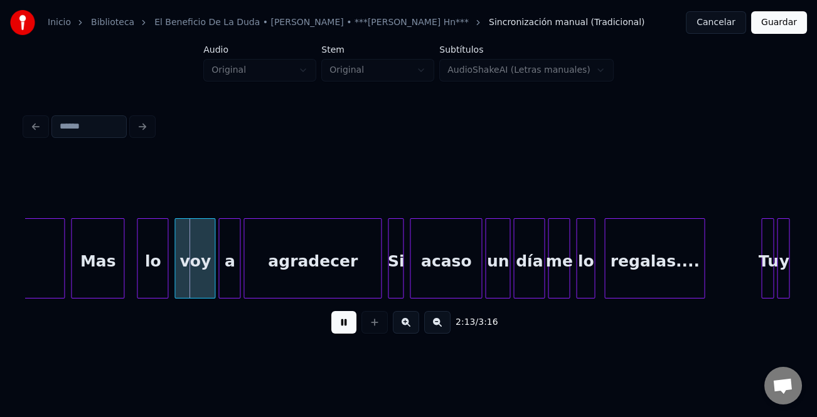
click at [415, 326] on button at bounding box center [406, 322] width 26 height 23
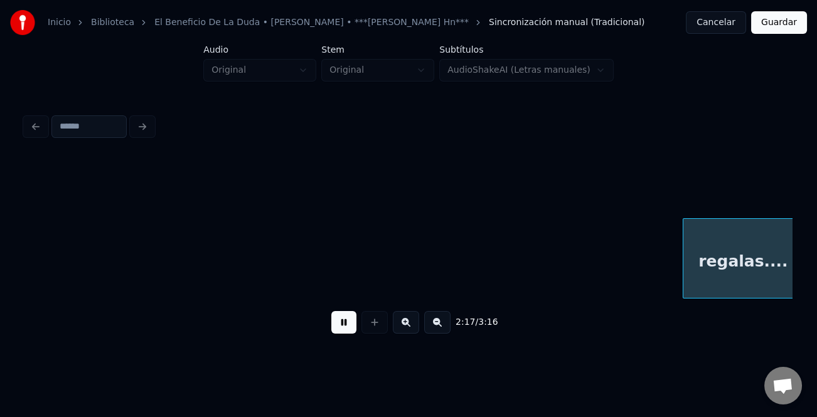
scroll to position [0, 25829]
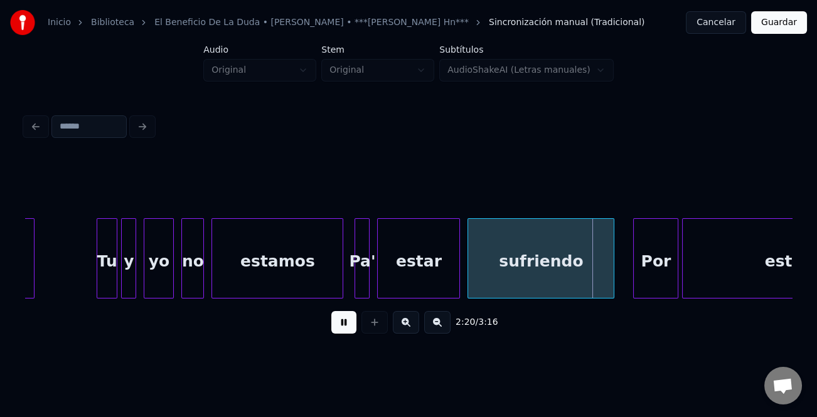
click at [97, 263] on div at bounding box center [99, 258] width 4 height 79
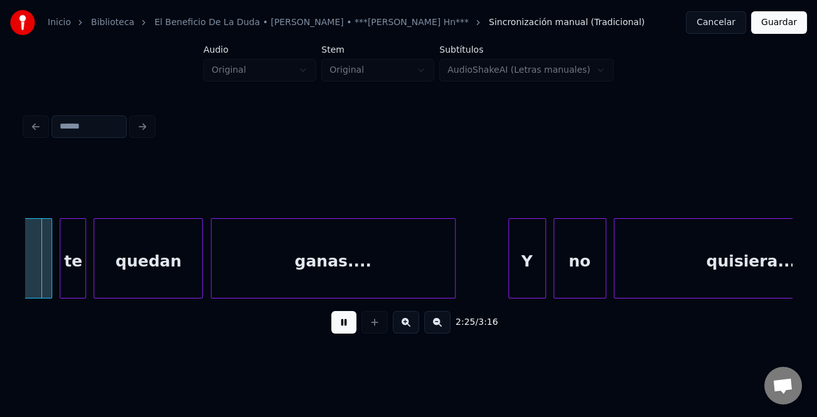
scroll to position [0, 27215]
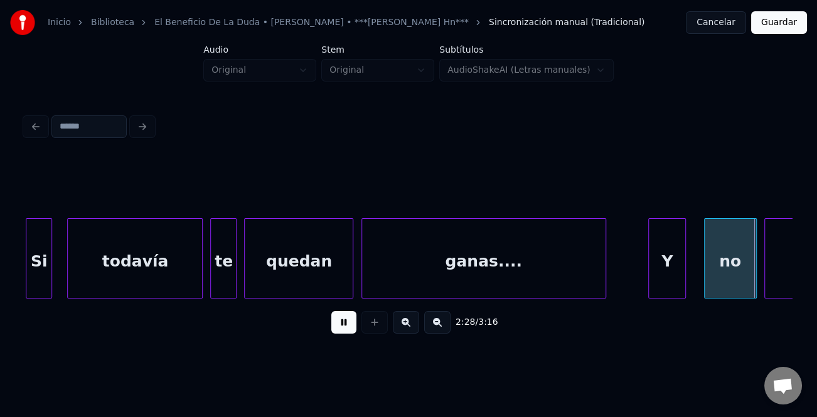
click at [657, 260] on div "Y" at bounding box center [667, 261] width 36 height 85
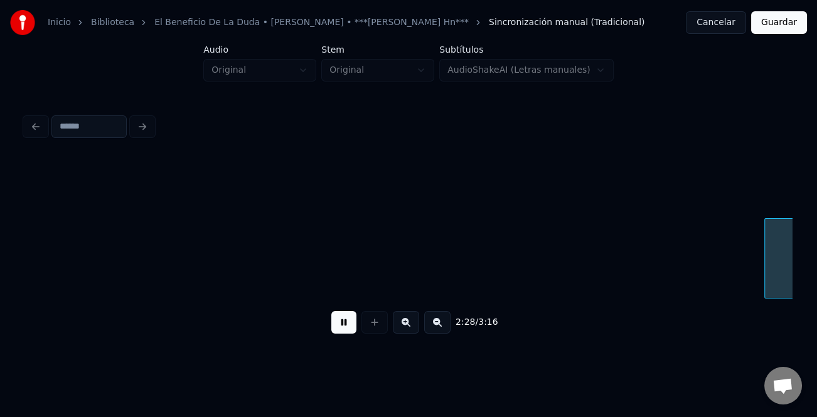
scroll to position [0, 27982]
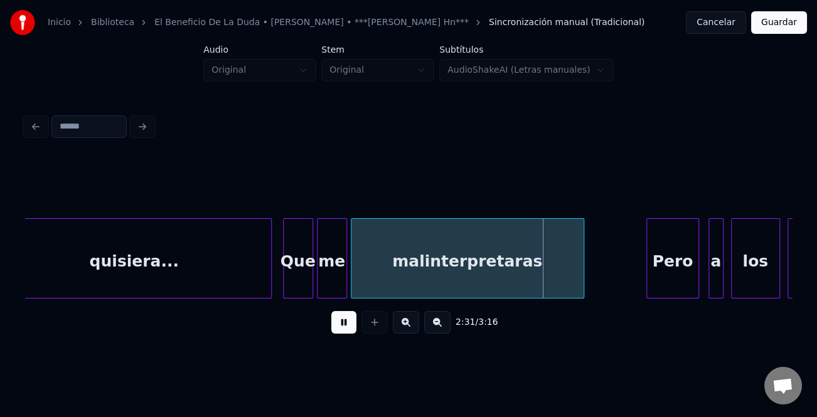
click at [673, 271] on div "Pero" at bounding box center [672, 261] width 51 height 85
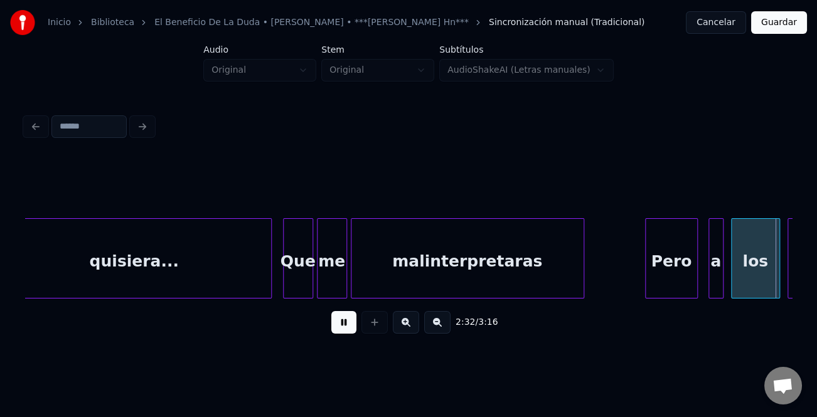
scroll to position [0, 28752]
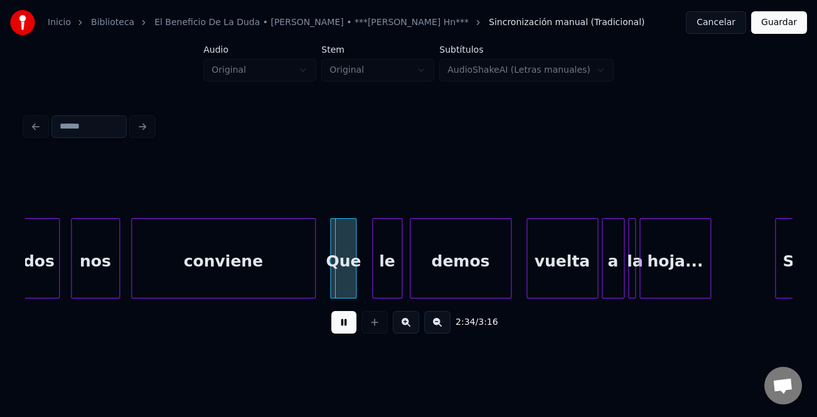
click at [344, 275] on div "Que" at bounding box center [343, 261] width 25 height 85
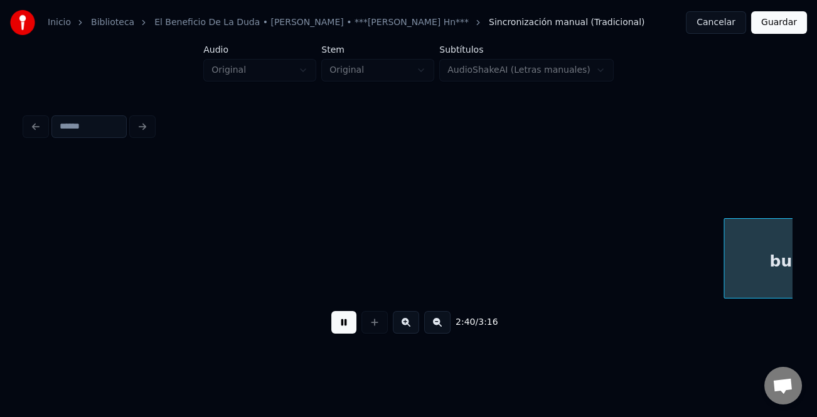
scroll to position [0, 30287]
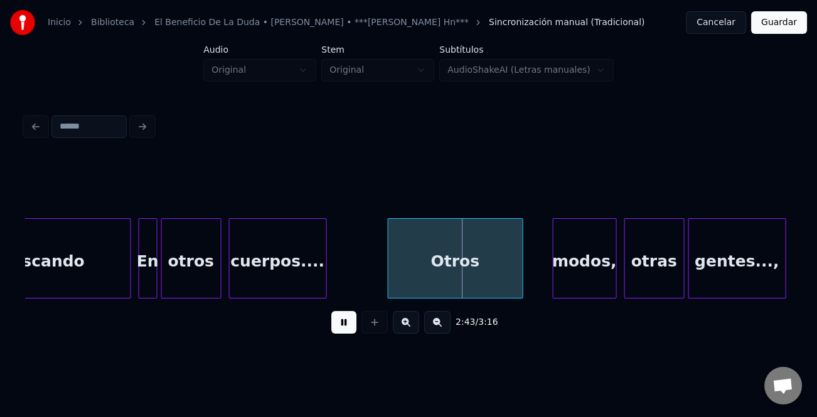
click at [423, 277] on div "Otros" at bounding box center [455, 261] width 134 height 85
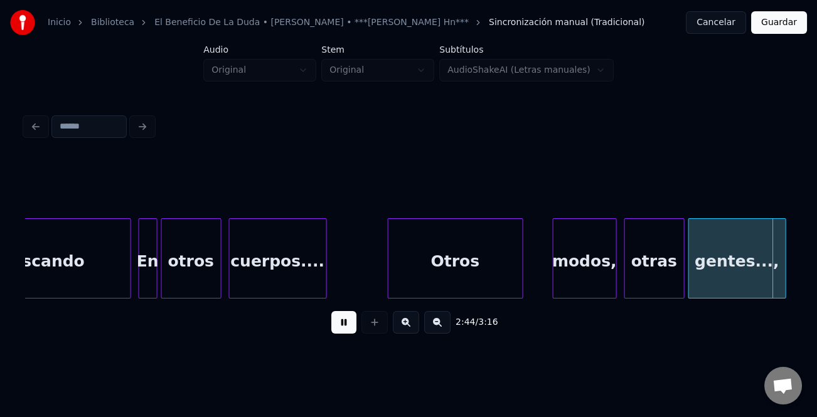
scroll to position [0, 31055]
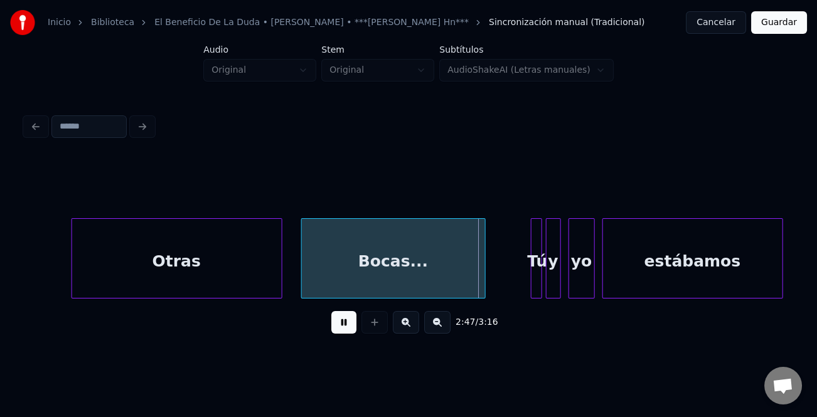
click at [272, 265] on div "Otras" at bounding box center [177, 261] width 210 height 85
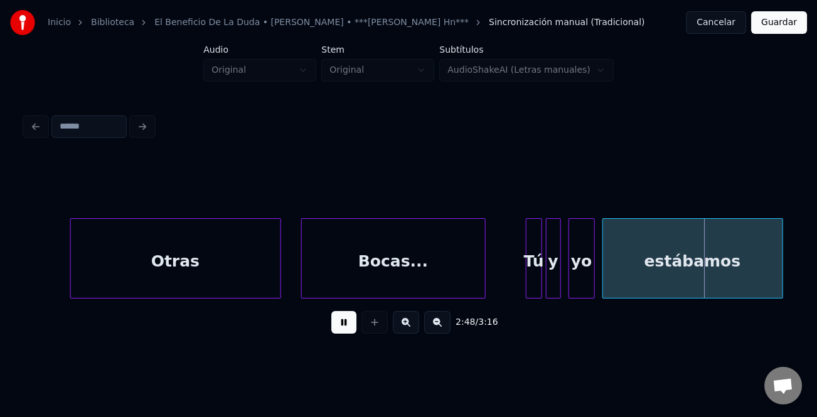
click at [526, 261] on div at bounding box center [528, 258] width 4 height 79
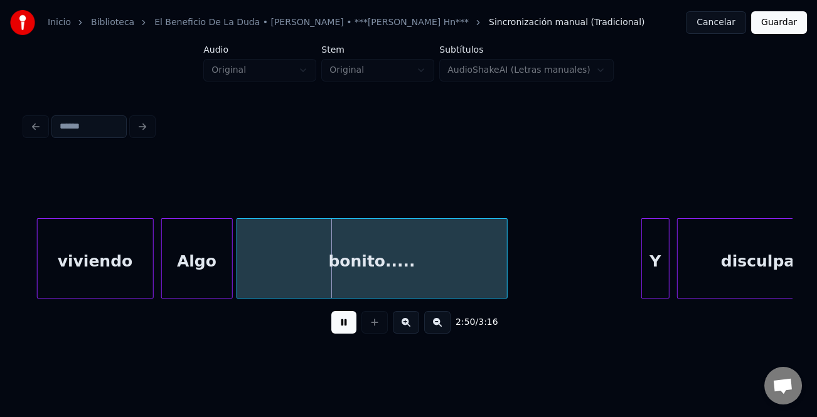
click at [642, 256] on div at bounding box center [644, 258] width 4 height 79
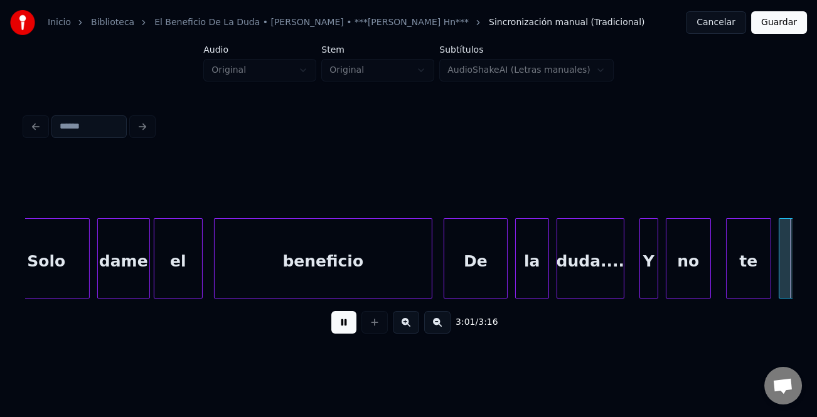
scroll to position [0, 34129]
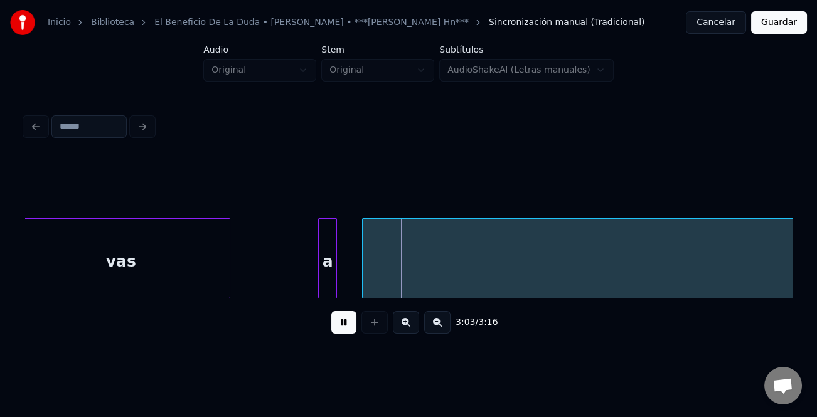
click at [337, 260] on div "a" at bounding box center [327, 258] width 19 height 80
click at [290, 273] on div at bounding box center [292, 258] width 4 height 79
click at [434, 322] on button at bounding box center [437, 322] width 26 height 23
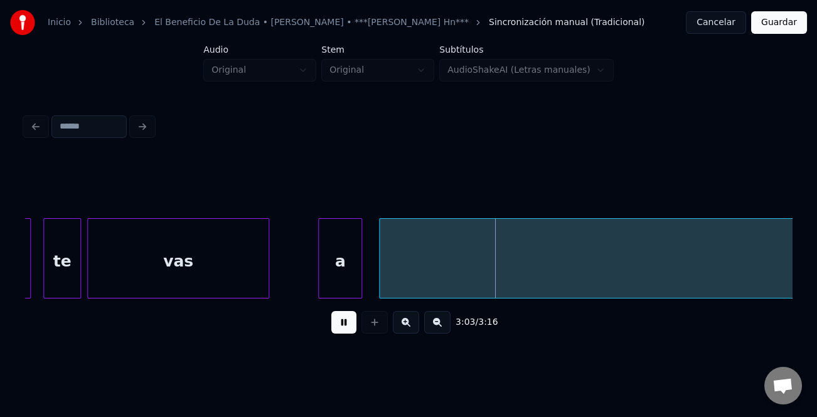
click at [434, 322] on button at bounding box center [437, 322] width 26 height 23
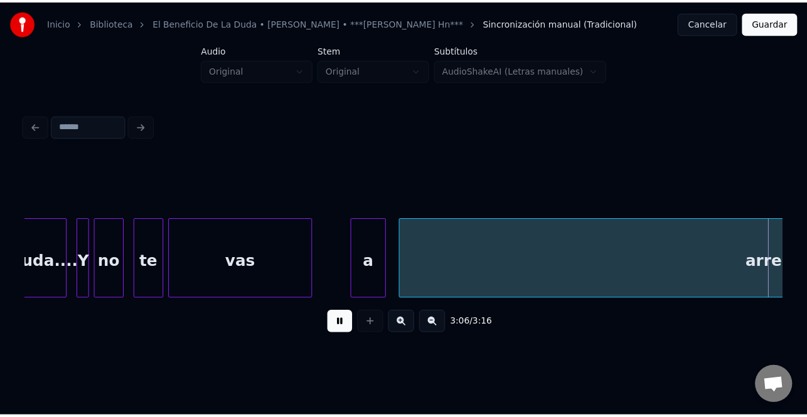
scroll to position [0, 23366]
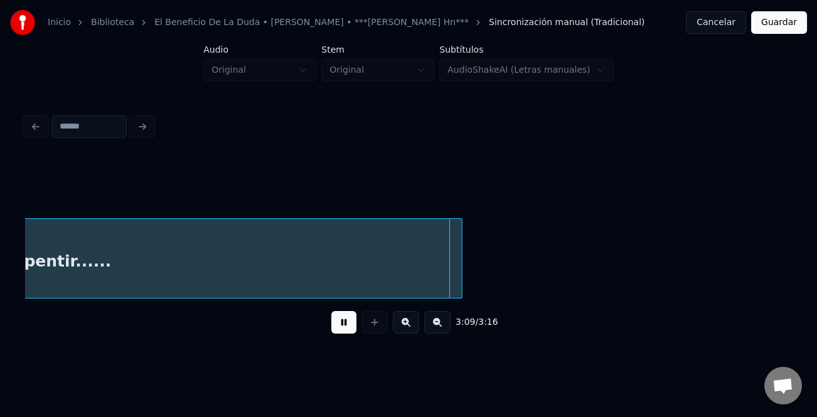
click at [779, 20] on button "Guardar" at bounding box center [779, 22] width 56 height 23
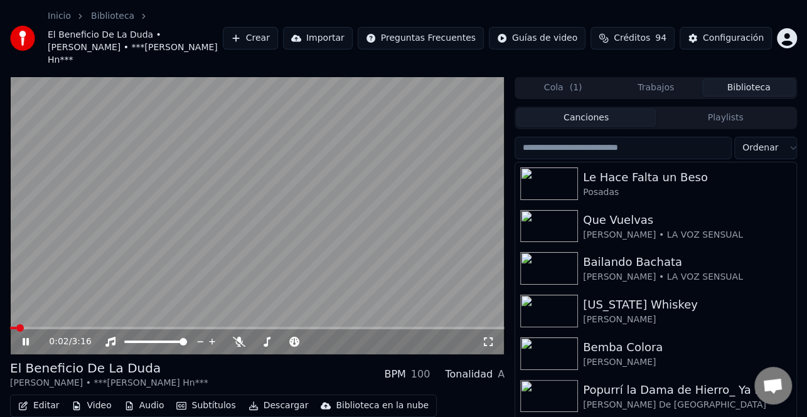
click at [277, 397] on button "Descargar" at bounding box center [278, 406] width 70 height 18
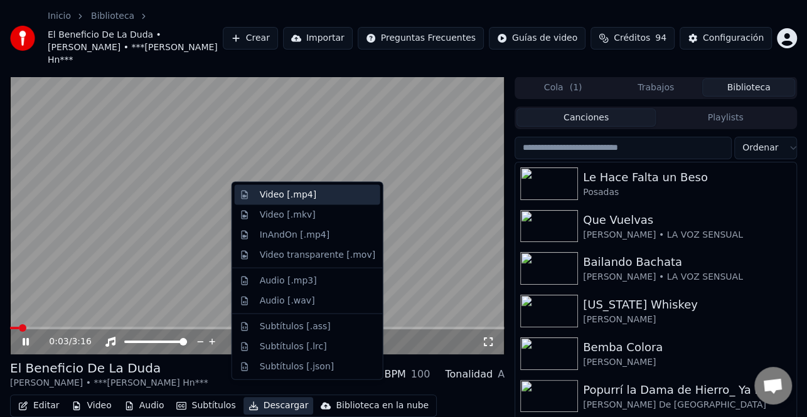
click at [318, 199] on div "Video [.mp4]" at bounding box center [317, 195] width 115 height 13
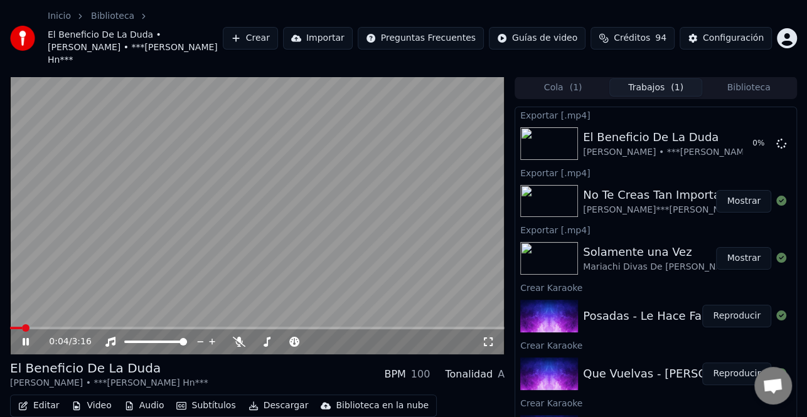
click at [23, 337] on icon at bounding box center [34, 342] width 29 height 10
click at [739, 78] on button "Biblioteca" at bounding box center [748, 87] width 93 height 18
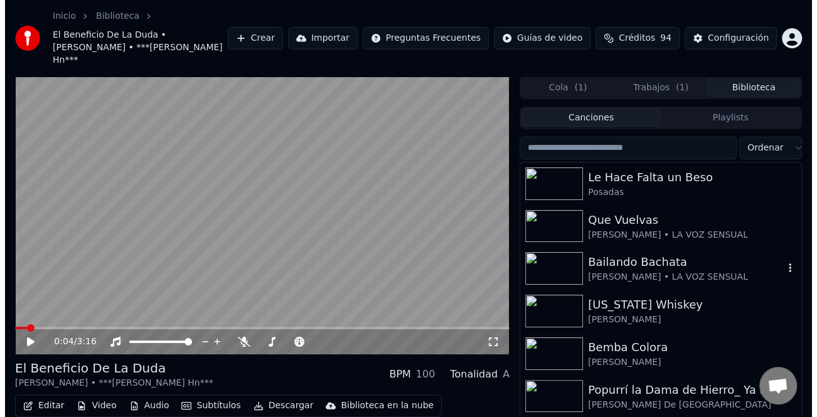
scroll to position [125, 0]
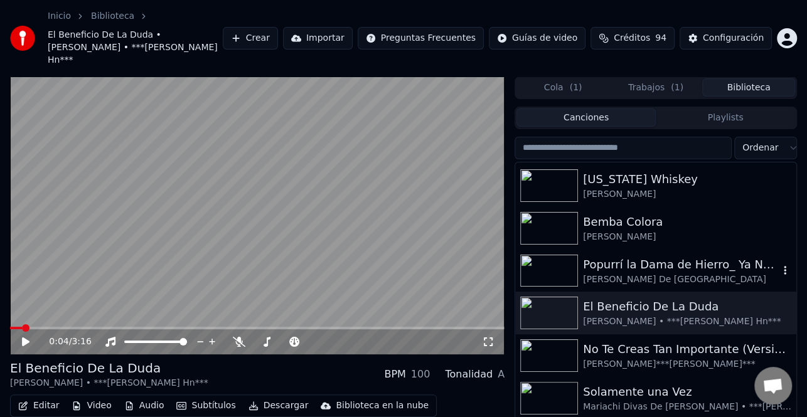
click at [676, 256] on div "Popurrí la Dama de Hierro_ Ya No Te Vayas _ Sin el _ Sola Con Mi Soledad _ Si N…" at bounding box center [681, 265] width 196 height 18
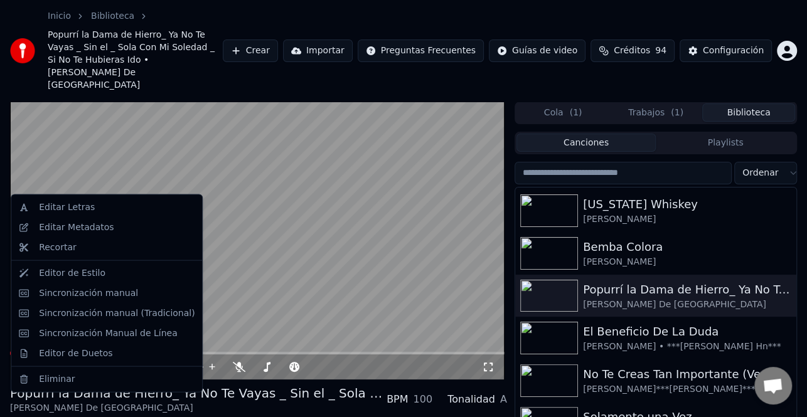
click at [105, 226] on div "Editar Metadatos" at bounding box center [117, 227] width 156 height 13
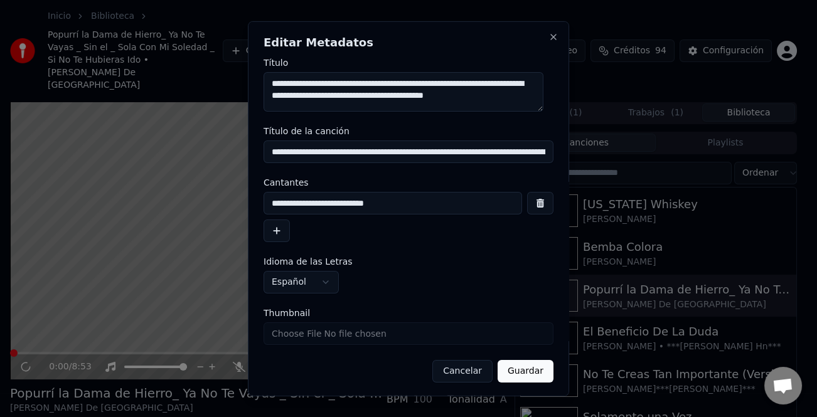
click at [274, 230] on button "button" at bounding box center [276, 231] width 26 height 23
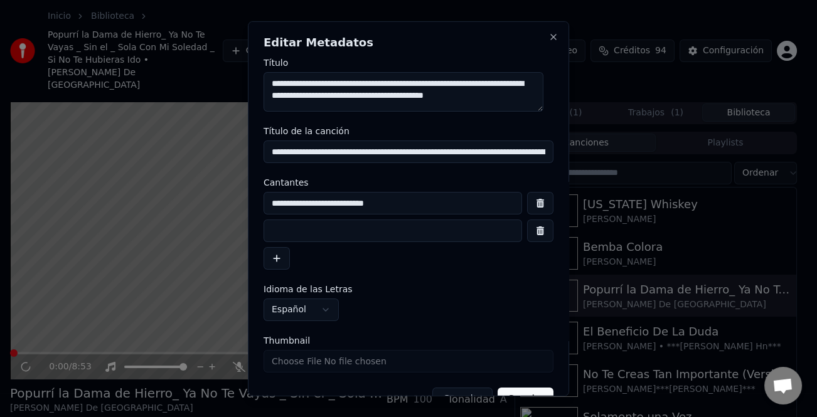
click at [336, 238] on input at bounding box center [392, 231] width 258 height 23
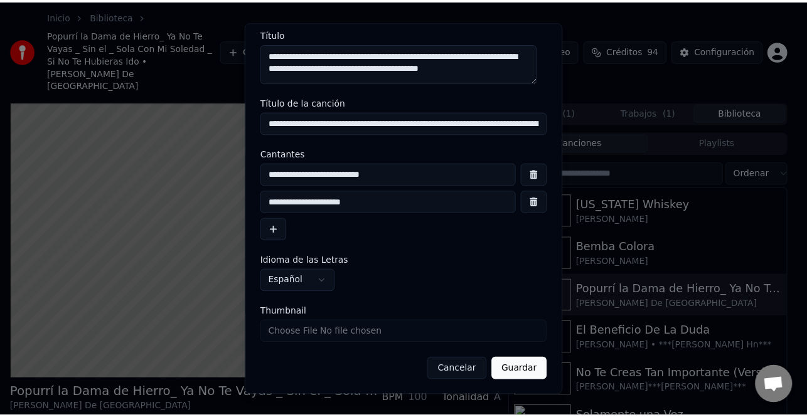
scroll to position [29, 0]
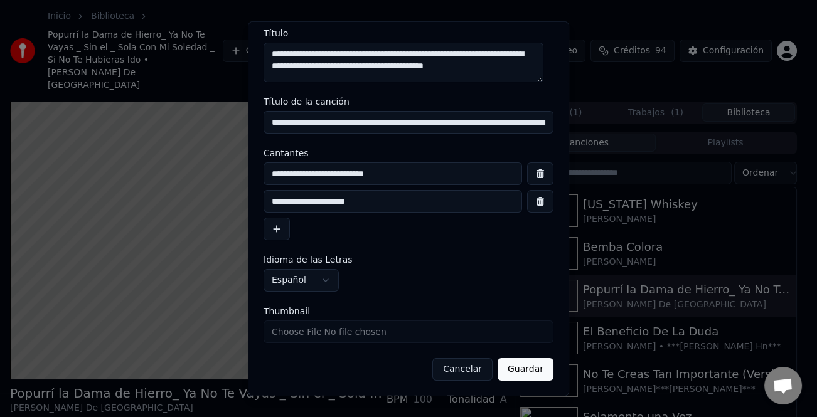
type input "**********"
click at [517, 371] on button "Guardar" at bounding box center [526, 369] width 56 height 23
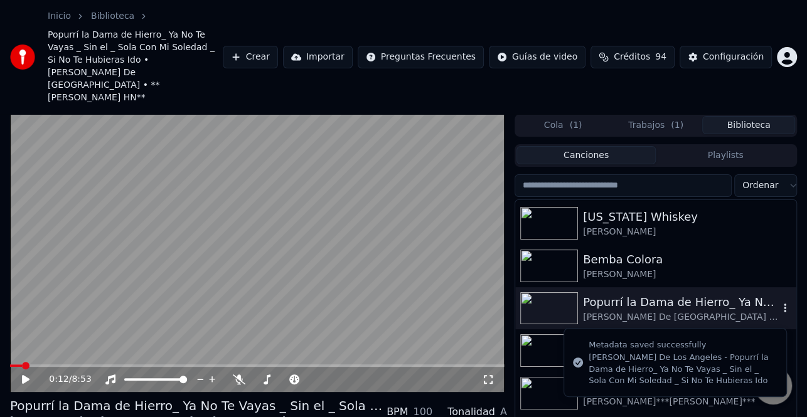
click at [652, 294] on div "Popurrí la Dama de Hierro_ Ya No Te Vayas _ Sin el _ Sola Con Mi Soledad _ Si N…" at bounding box center [681, 303] width 196 height 18
click at [31, 375] on icon at bounding box center [34, 380] width 29 height 10
click at [10, 362] on span at bounding box center [14, 366] width 8 height 8
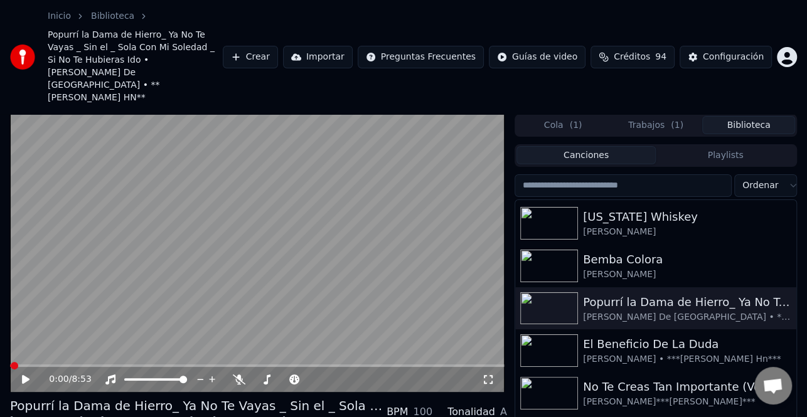
click at [21, 375] on icon at bounding box center [34, 380] width 29 height 10
click at [25, 375] on icon at bounding box center [26, 379] width 8 height 9
click at [25, 375] on icon at bounding box center [34, 380] width 29 height 10
click at [10, 365] on span at bounding box center [10, 366] width 0 height 3
click at [28, 375] on icon at bounding box center [26, 379] width 8 height 9
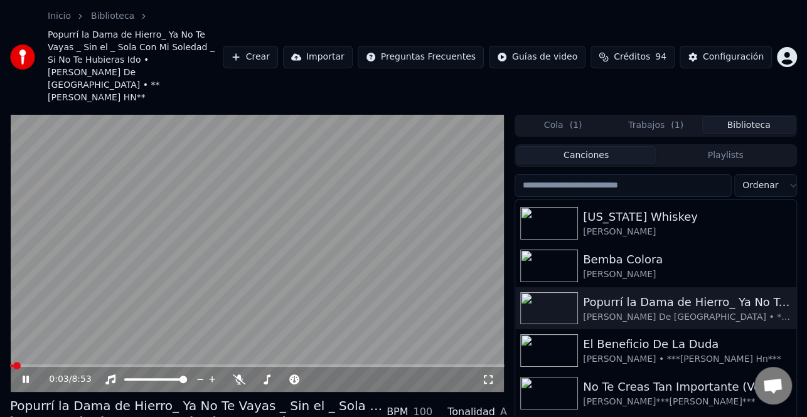
click at [25, 375] on icon at bounding box center [34, 380] width 29 height 10
click at [25, 375] on icon at bounding box center [26, 379] width 8 height 9
click at [25, 375] on icon at bounding box center [34, 380] width 29 height 10
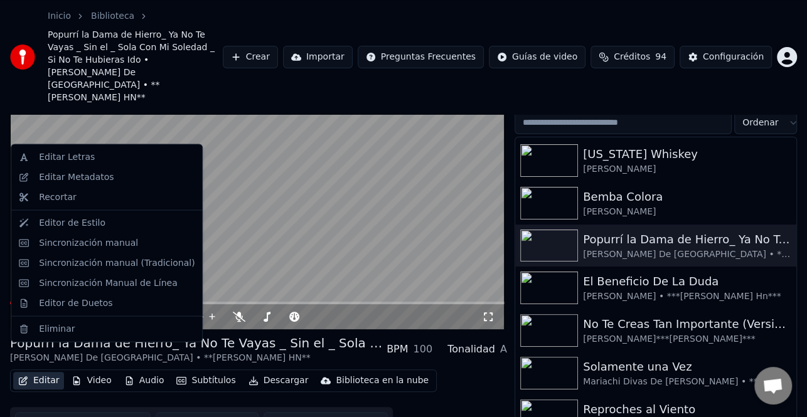
click at [48, 372] on button "Editar" at bounding box center [38, 381] width 51 height 18
click at [102, 268] on div "Sincronización manual (Tradicional)" at bounding box center [117, 263] width 156 height 13
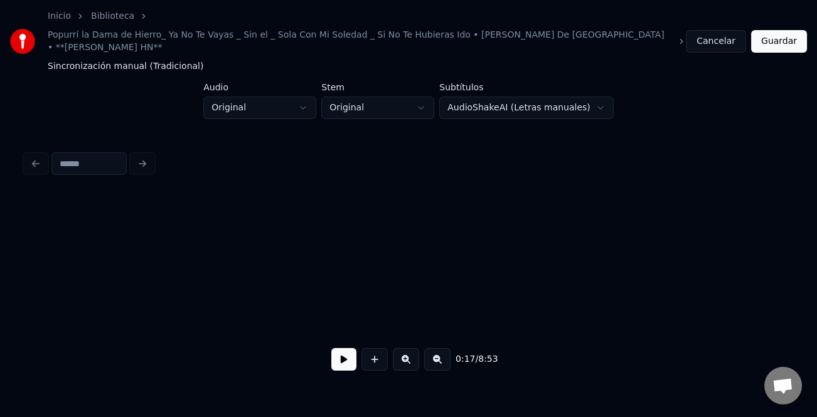
scroll to position [0, 2168]
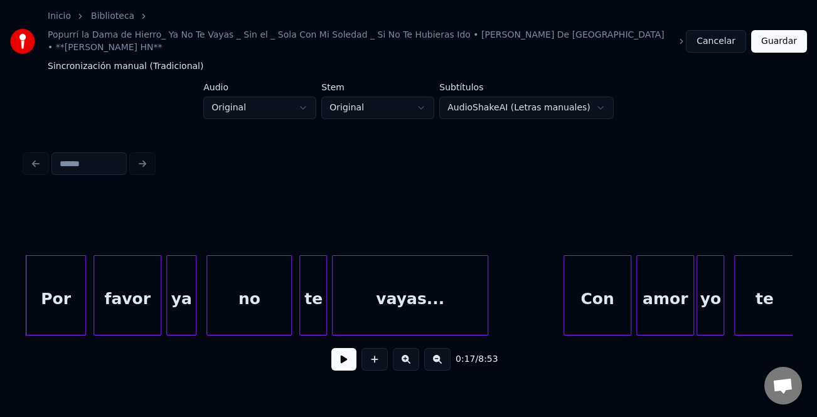
click at [342, 348] on button at bounding box center [343, 359] width 25 height 23
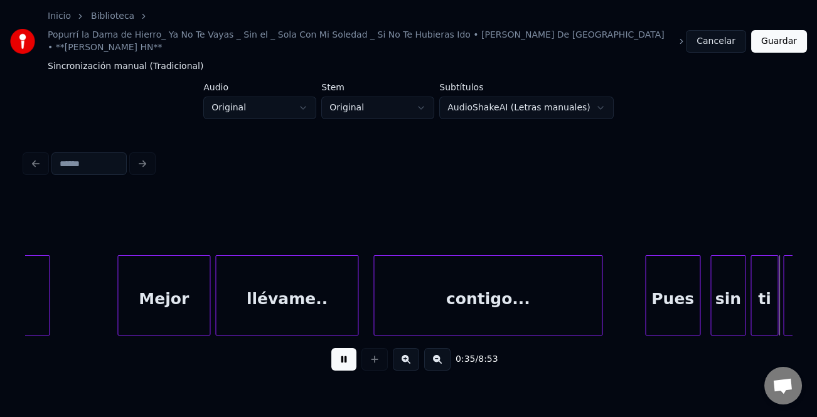
scroll to position [0, 4472]
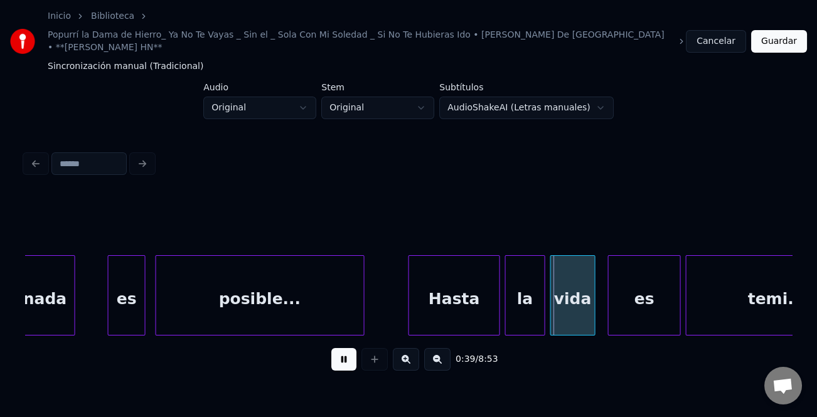
click at [409, 287] on div at bounding box center [411, 295] width 4 height 79
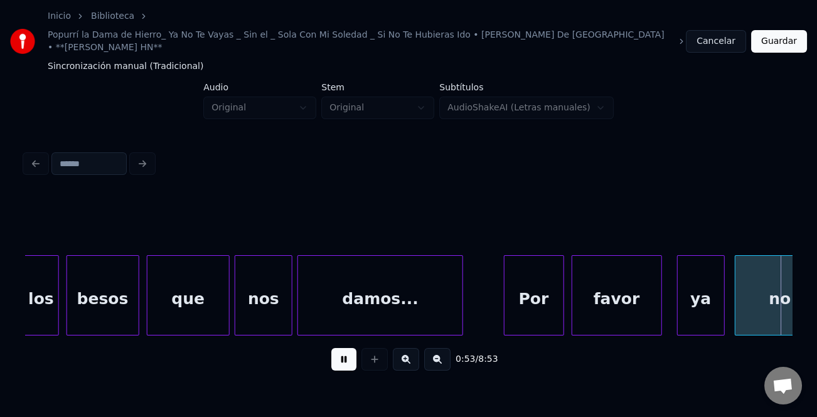
scroll to position [0, 6772]
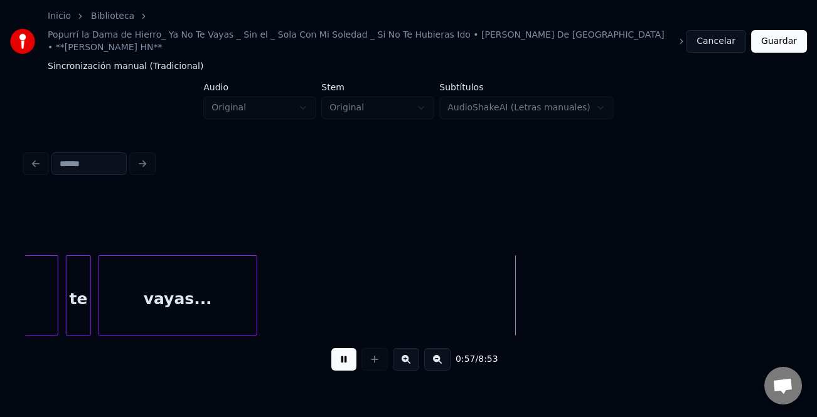
click at [254, 312] on div at bounding box center [255, 295] width 4 height 79
click at [255, 301] on div at bounding box center [255, 295] width 4 height 79
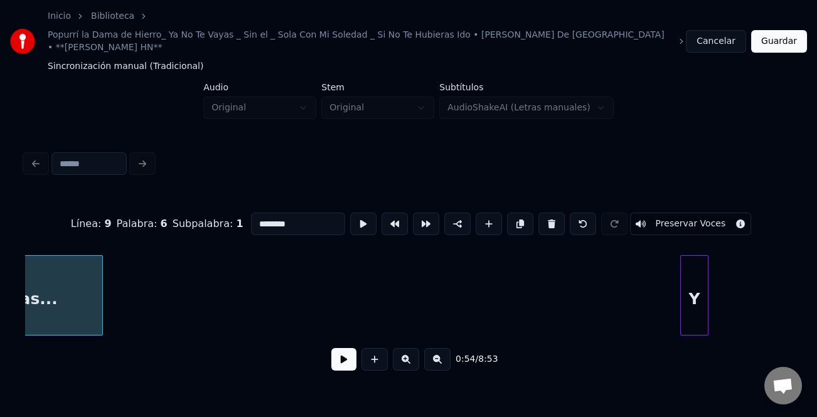
scroll to position [0, 6713]
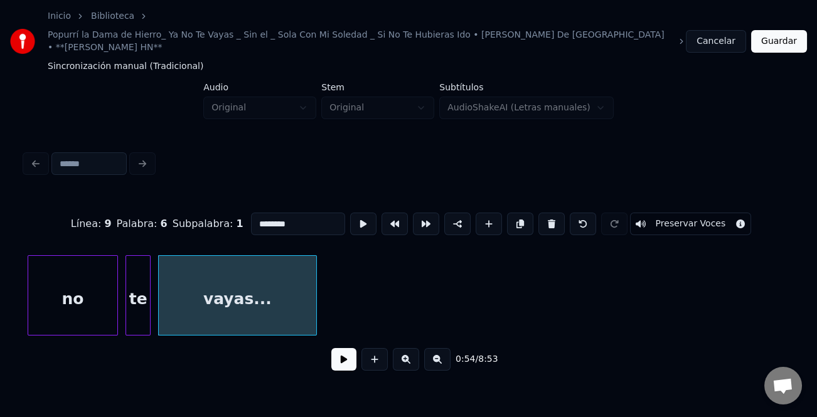
click at [243, 290] on div "vayas..." at bounding box center [237, 298] width 157 height 85
click at [481, 213] on button at bounding box center [489, 224] width 26 height 23
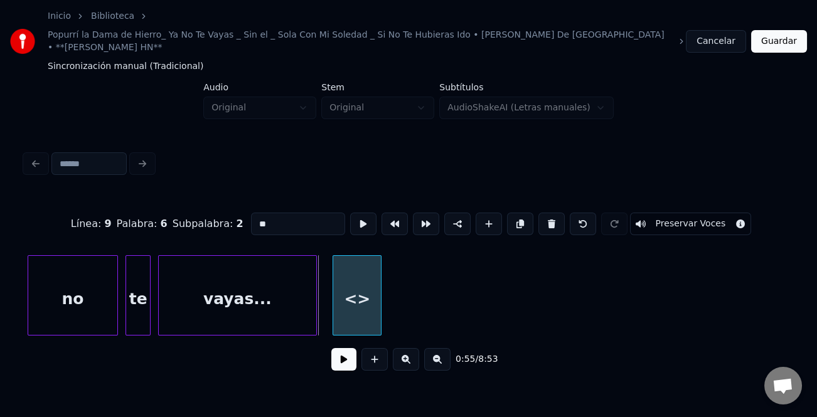
click at [364, 296] on div "<>" at bounding box center [357, 298] width 48 height 85
click at [365, 297] on div "<>" at bounding box center [357, 298] width 48 height 85
click at [272, 213] on input "**" at bounding box center [298, 224] width 94 height 23
type input "*"
click at [284, 213] on input "******" at bounding box center [298, 224] width 94 height 23
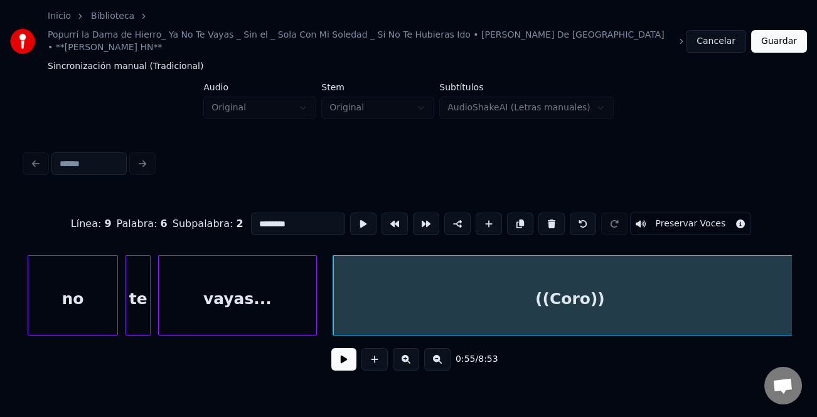
click at [806, 321] on div "Inicio Biblioteca Popurrí la Dama de Hierro_ Ya No Te Vayas _ Sin el _ Sola Con…" at bounding box center [408, 195] width 817 height 390
click at [240, 296] on div "vayas..." at bounding box center [237, 298] width 157 height 85
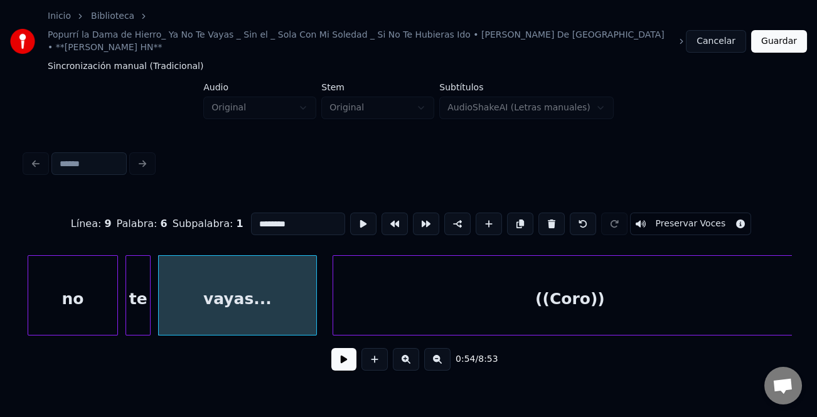
type input "********"
click at [349, 354] on button at bounding box center [343, 359] width 25 height 23
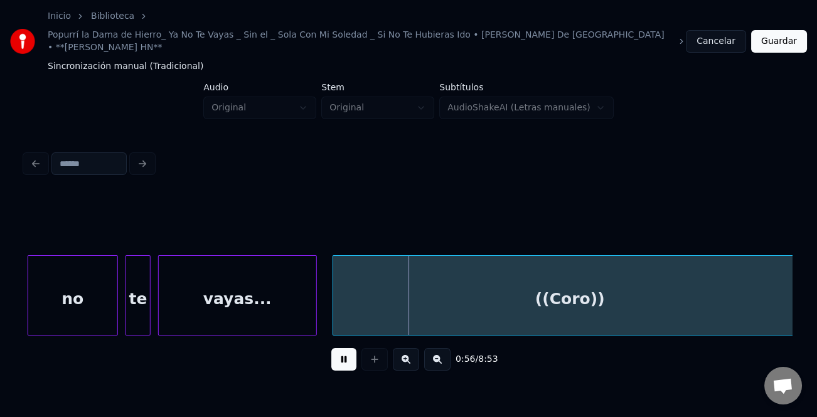
click at [314, 307] on div at bounding box center [314, 295] width 4 height 79
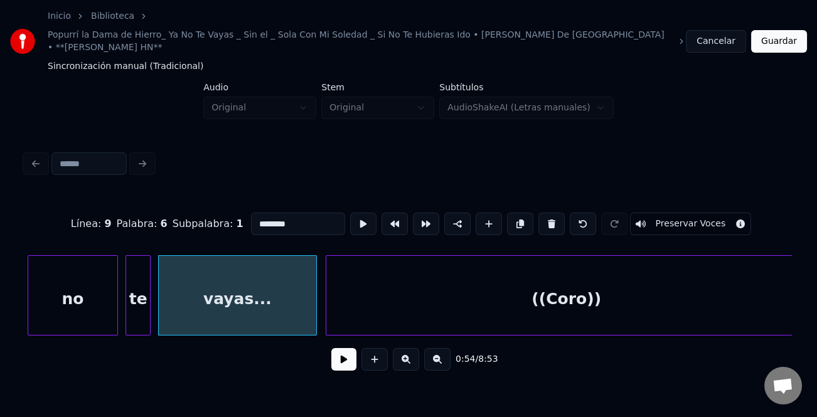
click at [329, 305] on div at bounding box center [328, 295] width 4 height 79
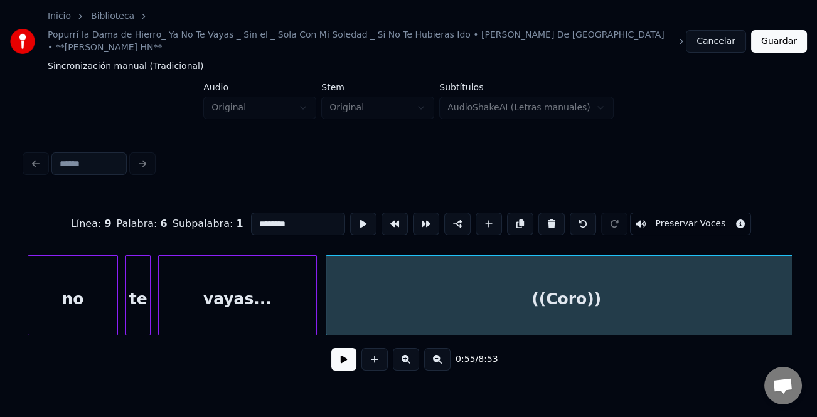
click at [343, 351] on button at bounding box center [343, 359] width 25 height 23
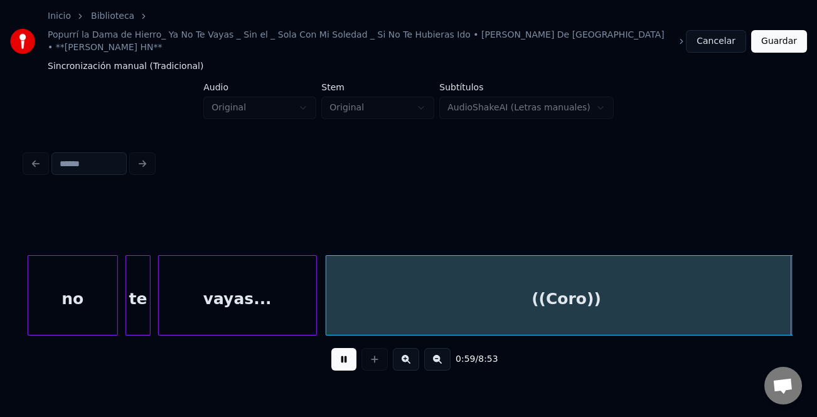
scroll to position [0, 7481]
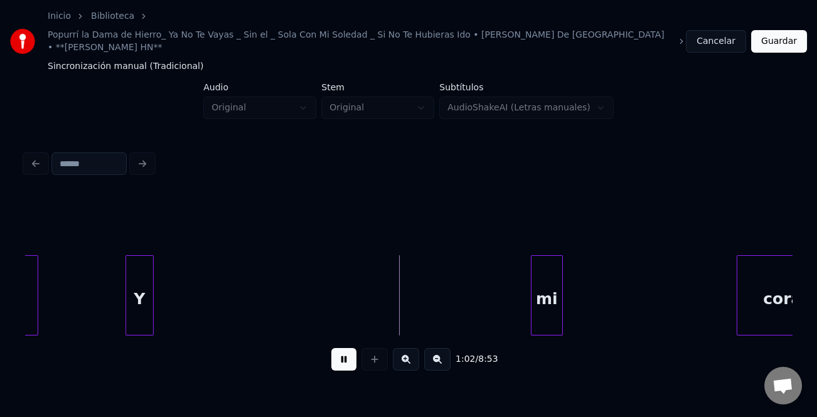
click at [531, 321] on div "((Coro)) Y mi corazón" at bounding box center [408, 295] width 767 height 80
click at [703, 314] on div "mi" at bounding box center [702, 298] width 29 height 85
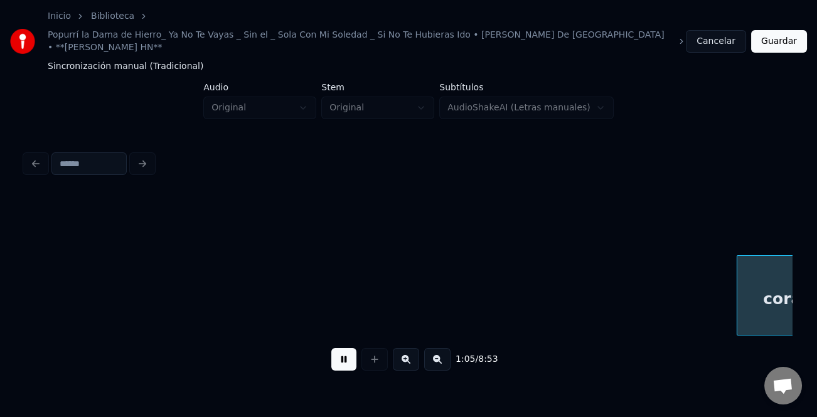
scroll to position [0, 8055]
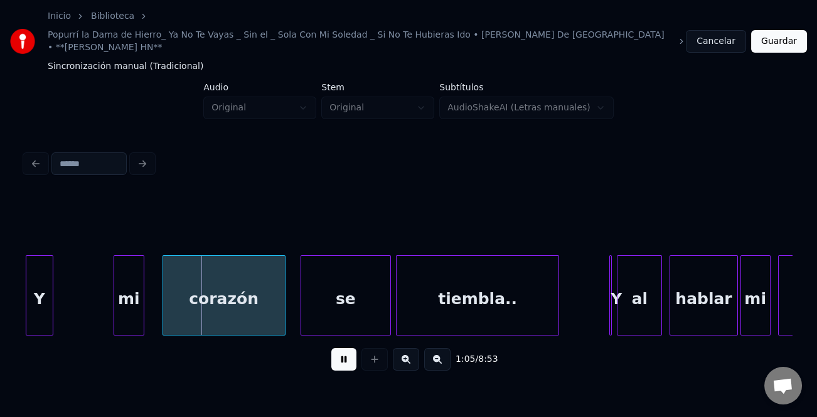
click at [345, 349] on button at bounding box center [343, 359] width 25 height 23
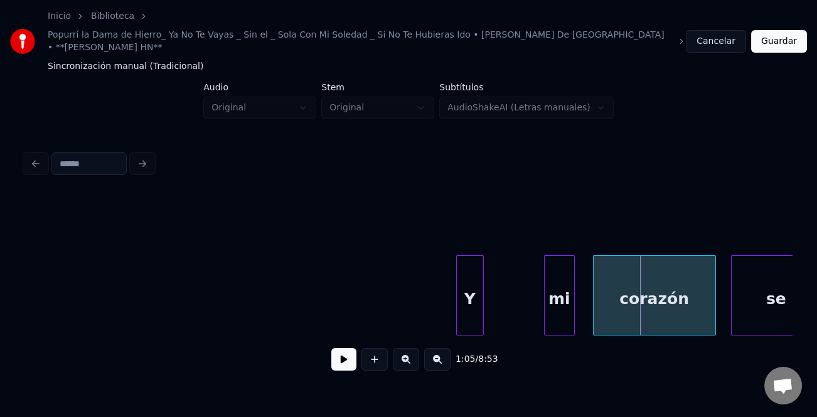
scroll to position [0, 7518]
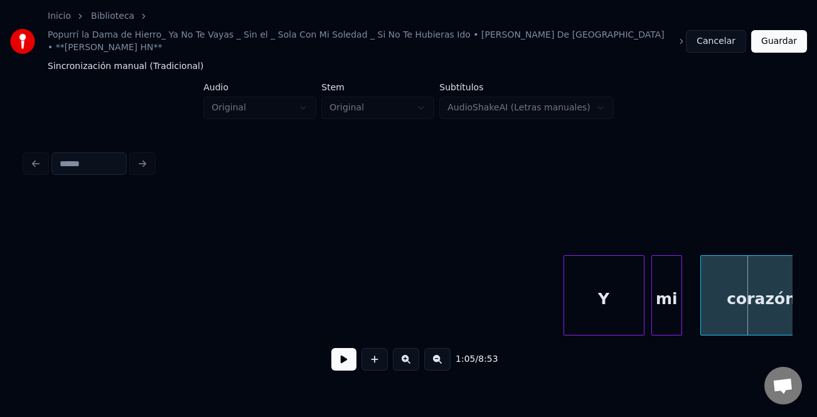
click at [640, 307] on div at bounding box center [642, 295] width 4 height 79
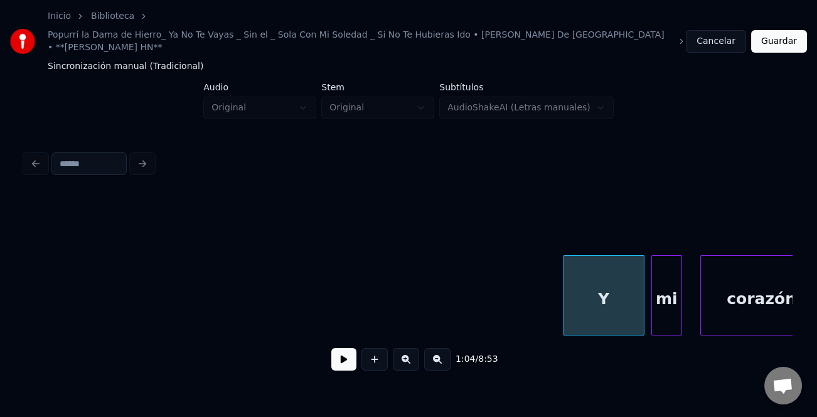
click at [602, 297] on div "Y" at bounding box center [604, 298] width 80 height 85
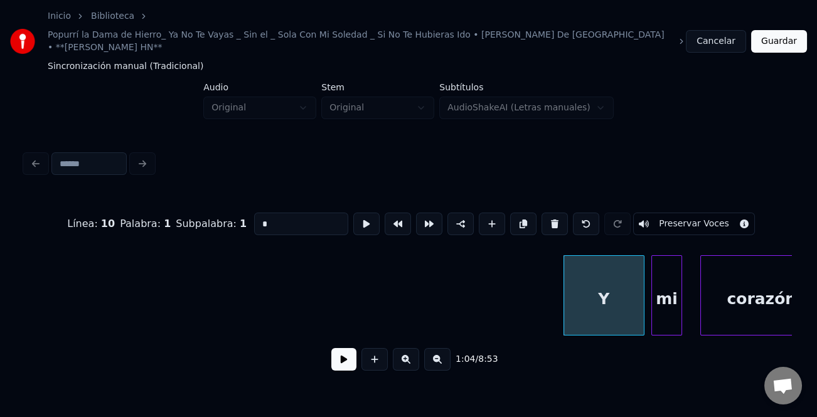
click at [302, 213] on input "*" at bounding box center [301, 224] width 94 height 23
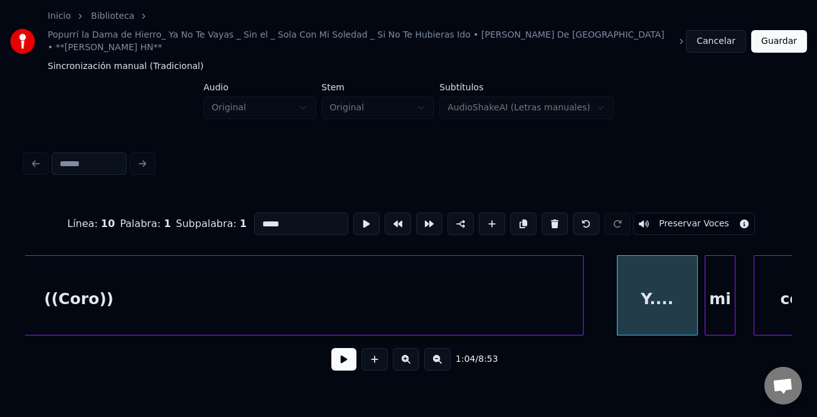
click at [581, 325] on div "corazón Y.... mi ((Coro))" at bounding box center [408, 295] width 767 height 80
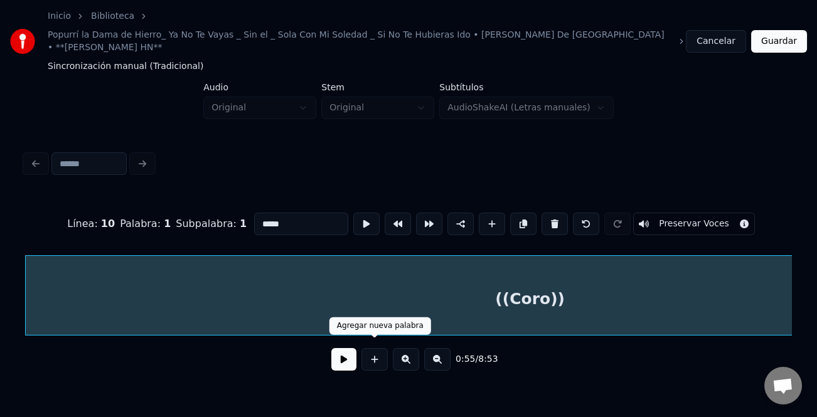
type input "*****"
click at [332, 353] on button at bounding box center [343, 359] width 25 height 23
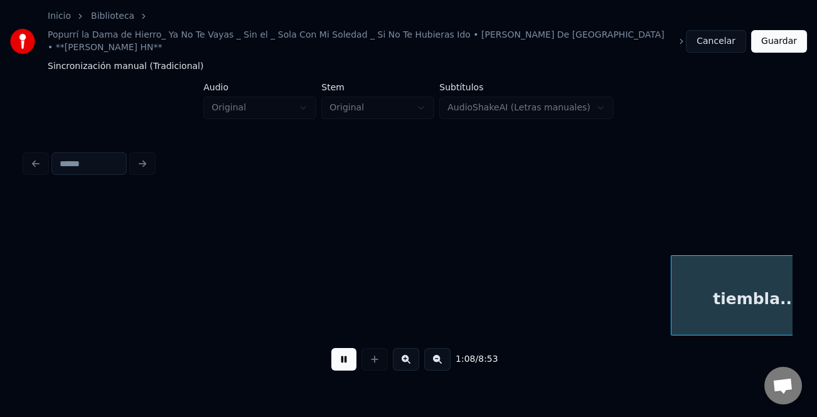
scroll to position [0, 8548]
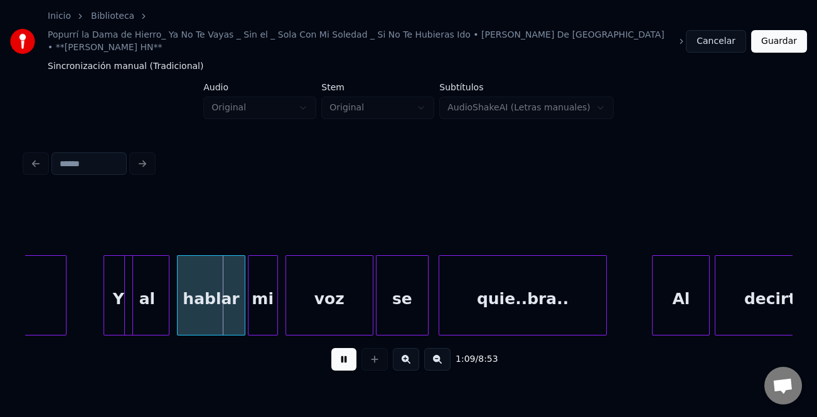
click at [105, 291] on div at bounding box center [106, 295] width 4 height 79
click at [103, 293] on div "Y" at bounding box center [105, 298] width 30 height 85
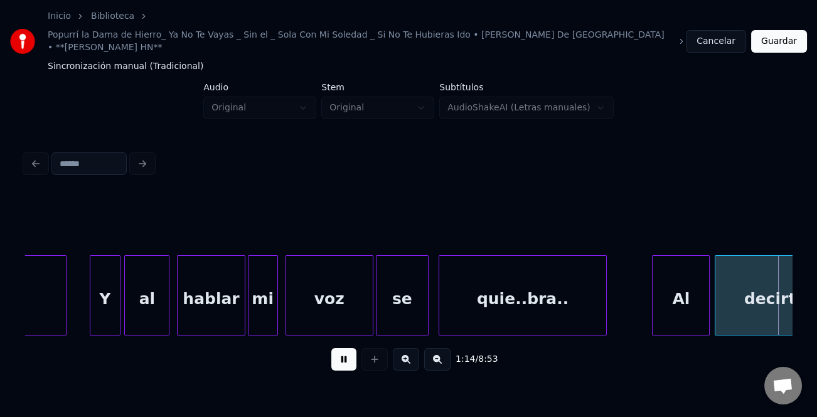
scroll to position [0, 9315]
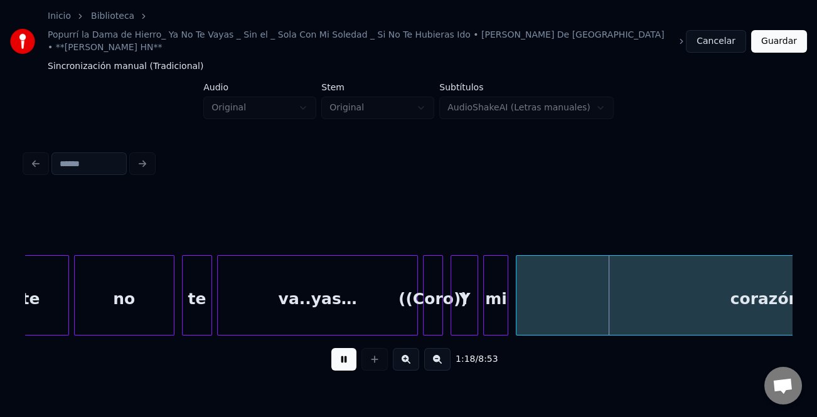
click at [439, 348] on button at bounding box center [437, 359] width 26 height 23
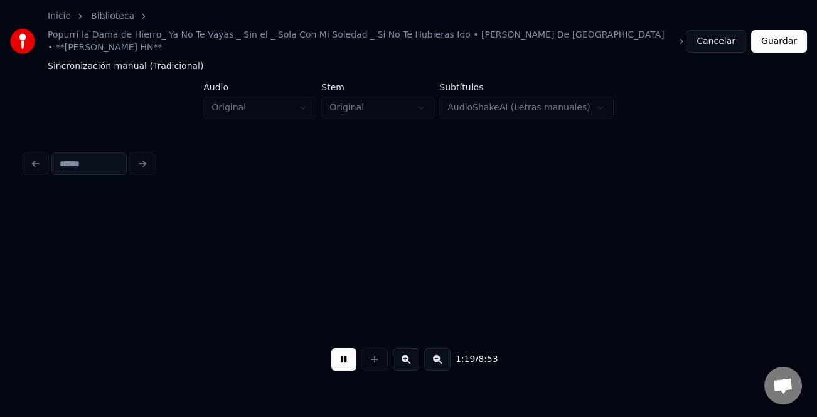
scroll to position [0, 6838]
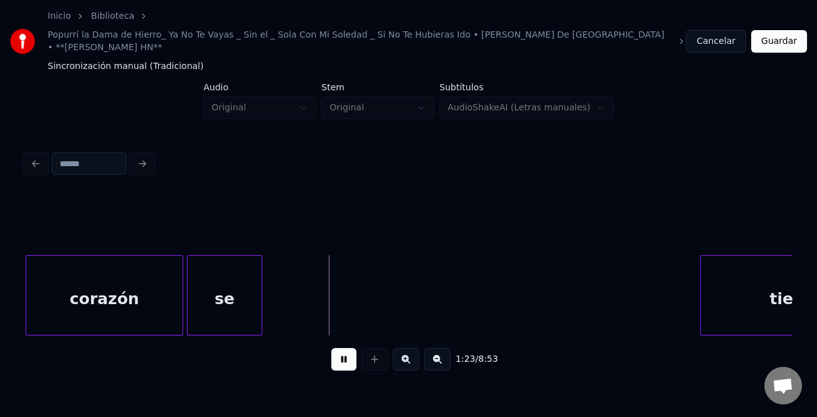
click at [701, 291] on div at bounding box center [703, 295] width 4 height 79
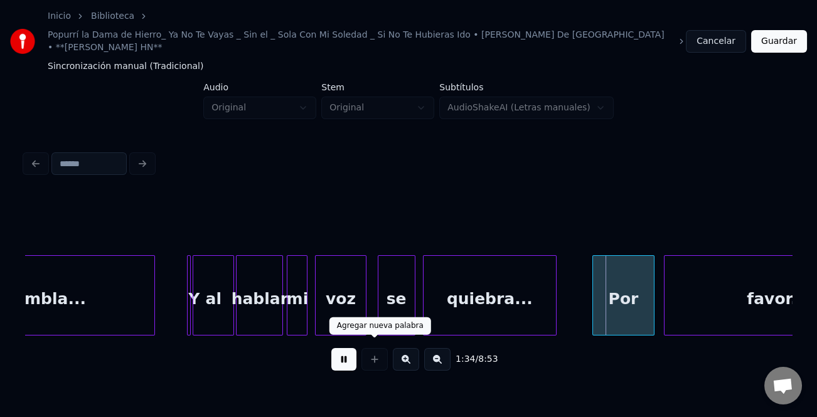
click at [345, 348] on button at bounding box center [343, 359] width 25 height 23
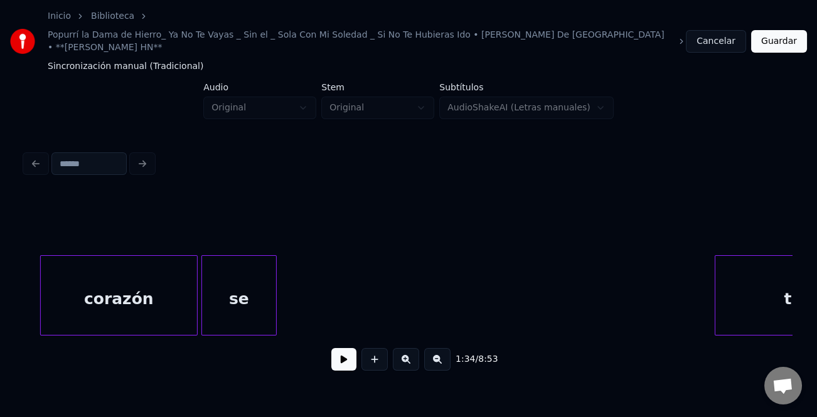
scroll to position [0, 7353]
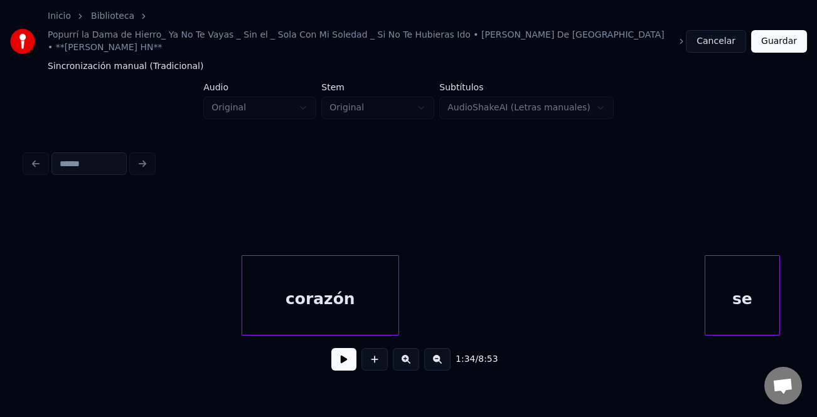
click at [733, 274] on div "se" at bounding box center [742, 298] width 74 height 85
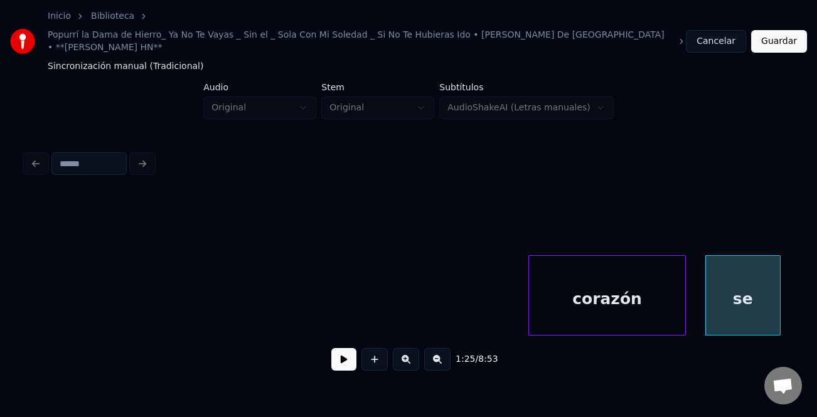
click at [550, 286] on div "corazón" at bounding box center [607, 298] width 156 height 85
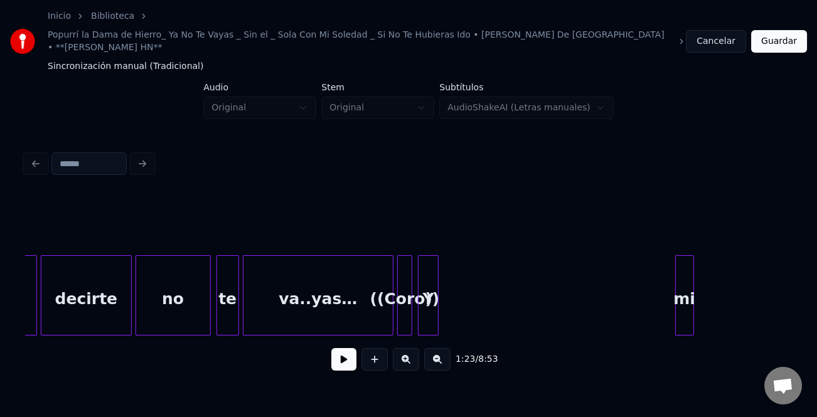
scroll to position [0, 6944]
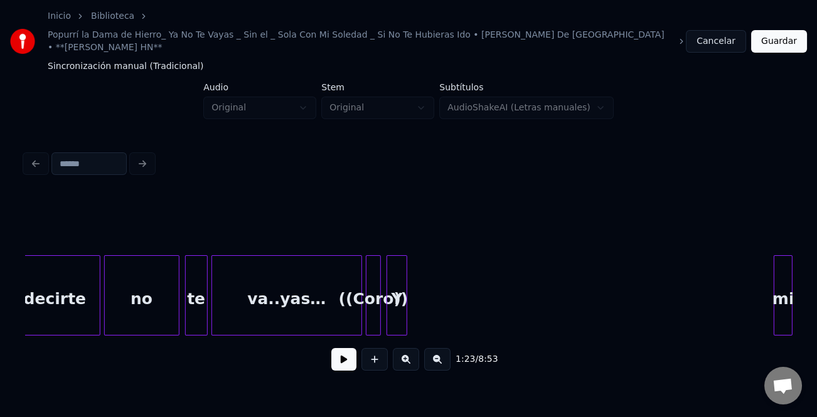
click at [816, 294] on div "Inicio Biblioteca Popurrí la Dama de Hierro_ Ya No Te Vayas _ Sin el _ Sola Con…" at bounding box center [408, 195] width 817 height 390
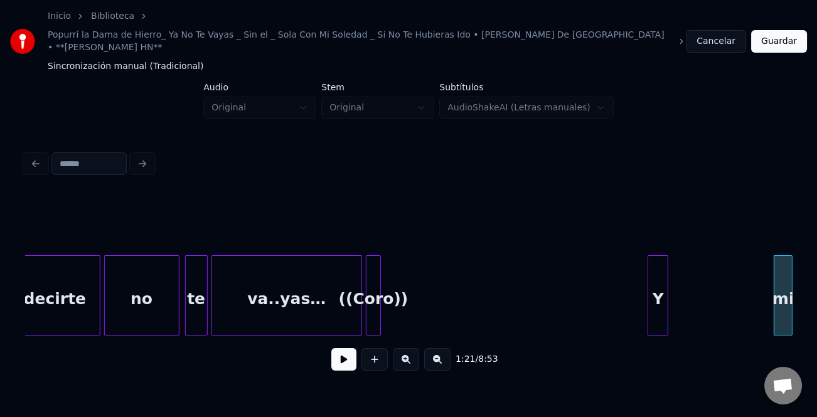
click at [668, 301] on div "Y" at bounding box center [657, 298] width 19 height 85
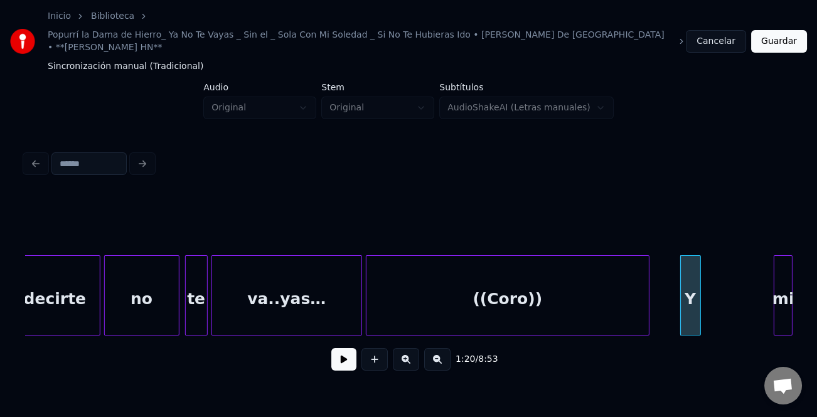
click at [646, 302] on div at bounding box center [647, 295] width 4 height 79
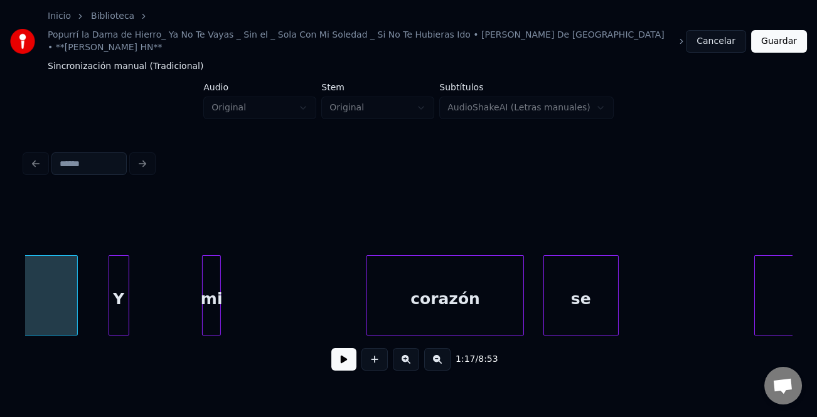
scroll to position [0, 7554]
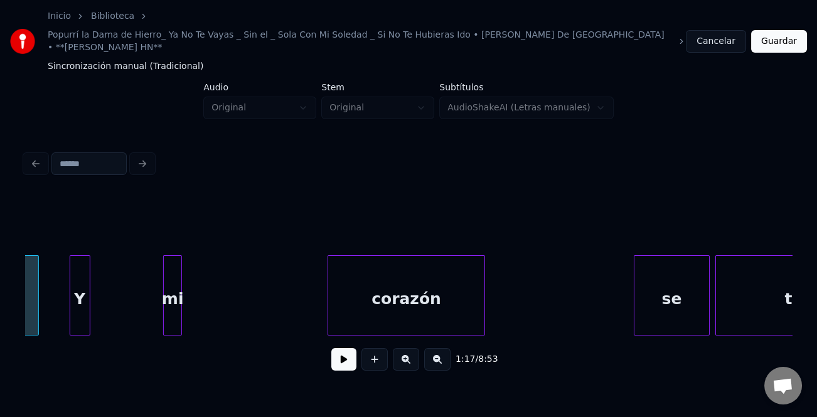
click at [673, 302] on div "se" at bounding box center [671, 298] width 74 height 85
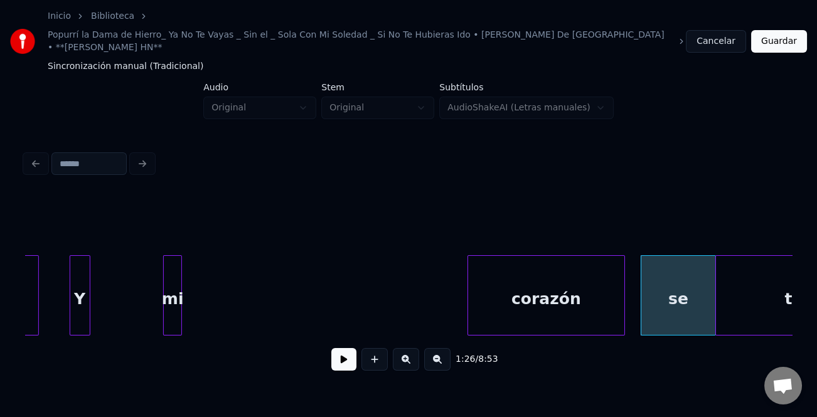
click at [509, 287] on div "corazón" at bounding box center [546, 298] width 156 height 85
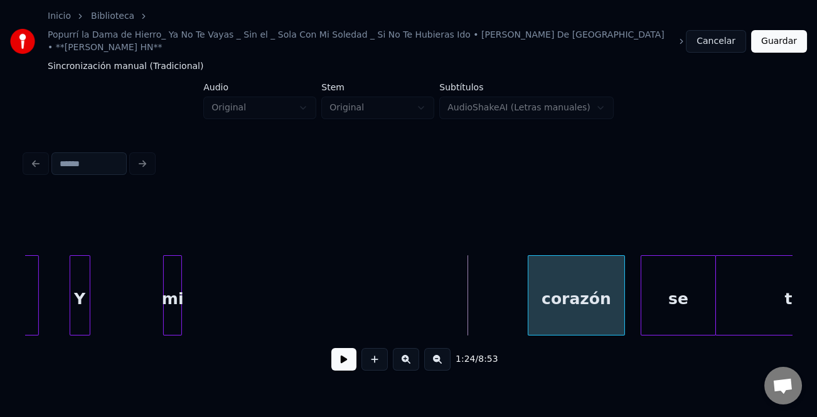
click at [532, 301] on div at bounding box center [530, 295] width 4 height 79
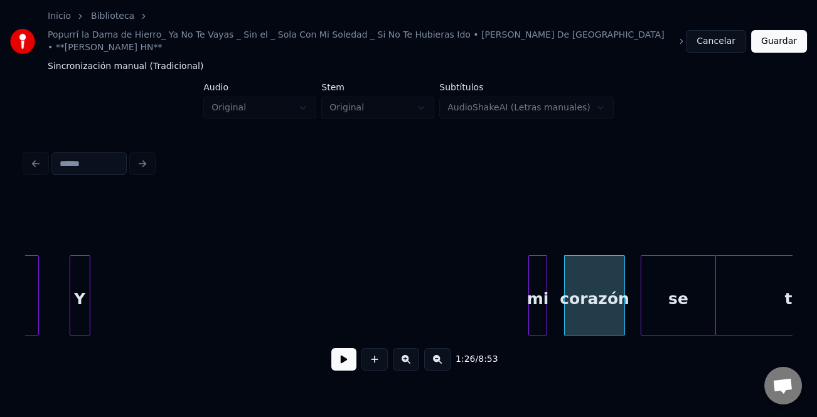
click at [541, 297] on div "mi" at bounding box center [538, 298] width 18 height 85
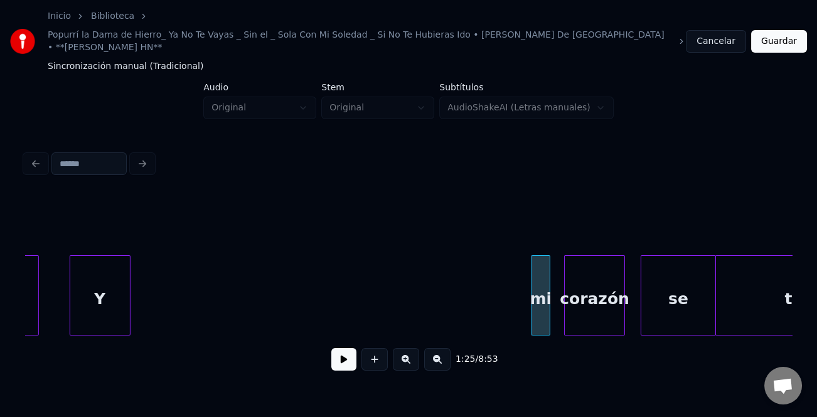
click at [126, 298] on div at bounding box center [128, 295] width 4 height 79
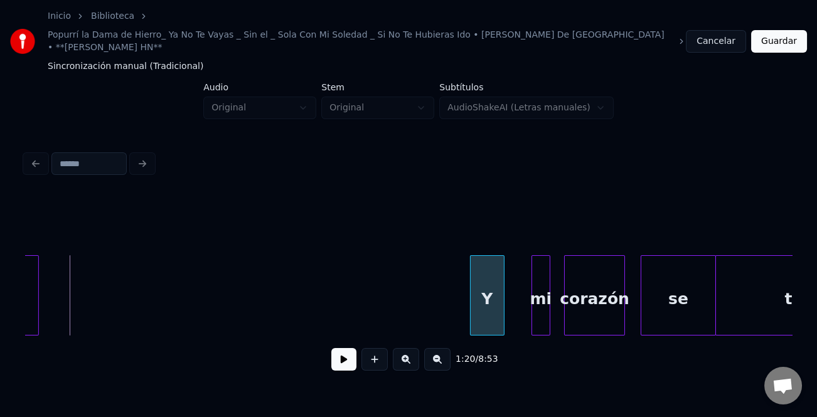
click at [491, 294] on div "Y" at bounding box center [487, 298] width 33 height 85
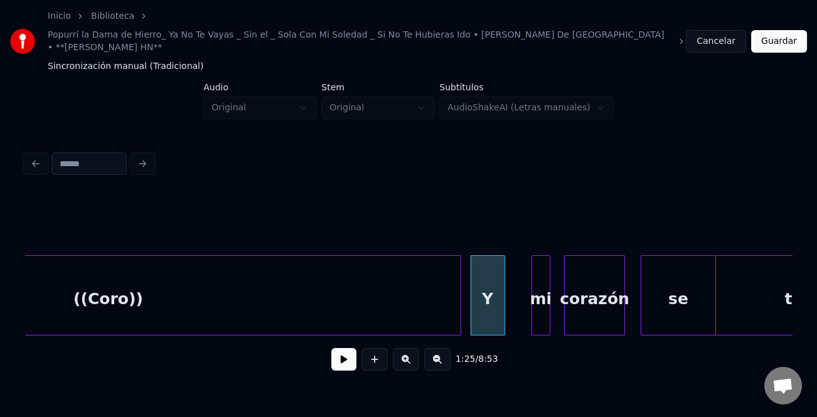
click at [457, 334] on div "1:25 / 8:53" at bounding box center [408, 288] width 767 height 191
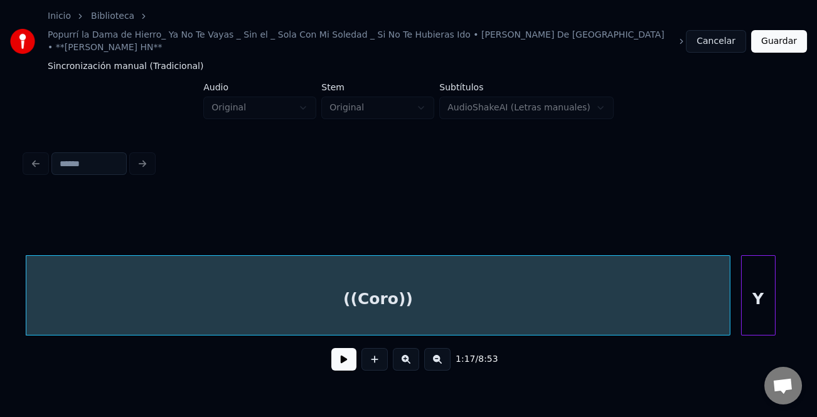
scroll to position [0, 7955]
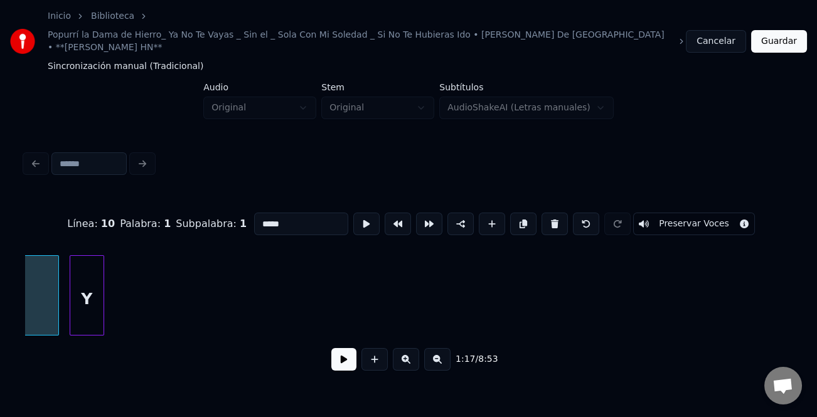
scroll to position [0, 7284]
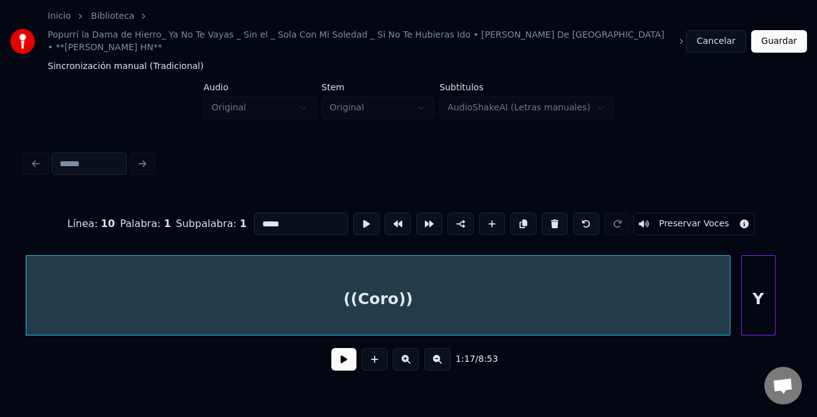
type input "********"
click at [346, 351] on button at bounding box center [343, 359] width 25 height 23
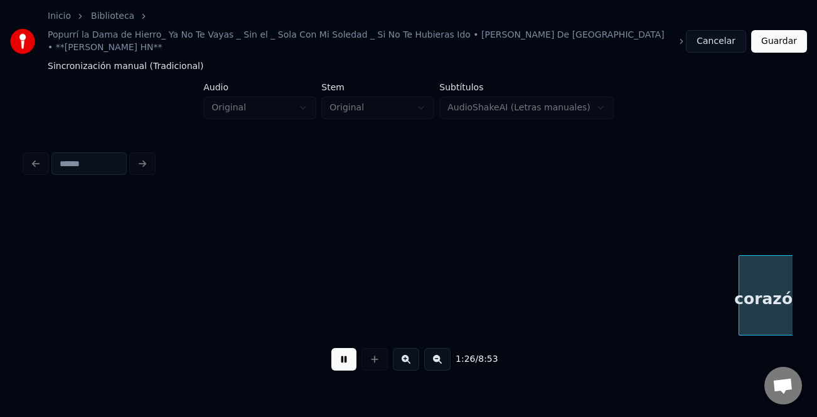
scroll to position [0, 8147]
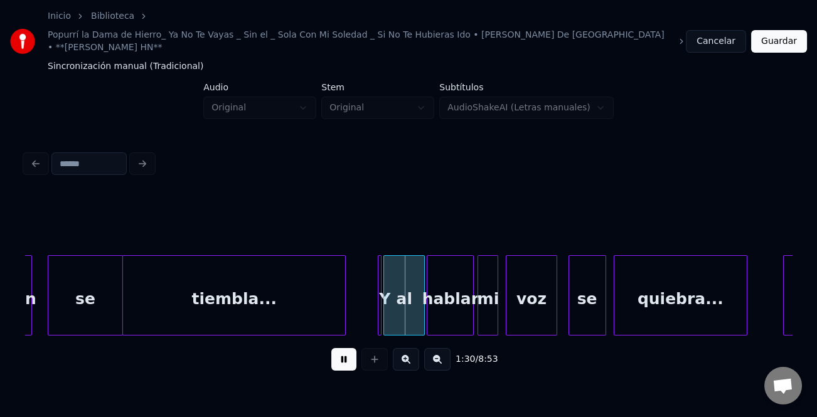
click at [348, 352] on button at bounding box center [343, 359] width 25 height 23
click at [216, 294] on div at bounding box center [217, 295] width 4 height 79
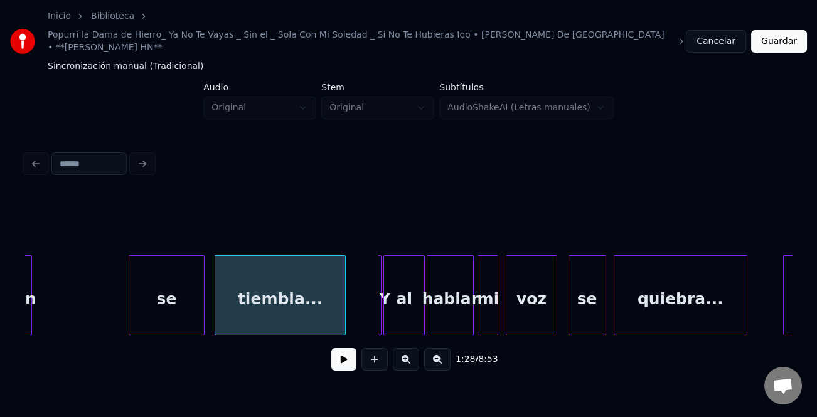
click at [185, 295] on div "se" at bounding box center [166, 298] width 74 height 85
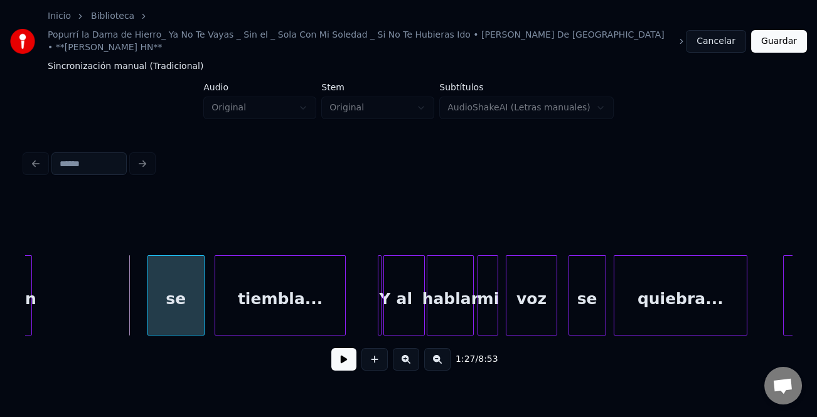
click at [150, 295] on div at bounding box center [150, 295] width 4 height 79
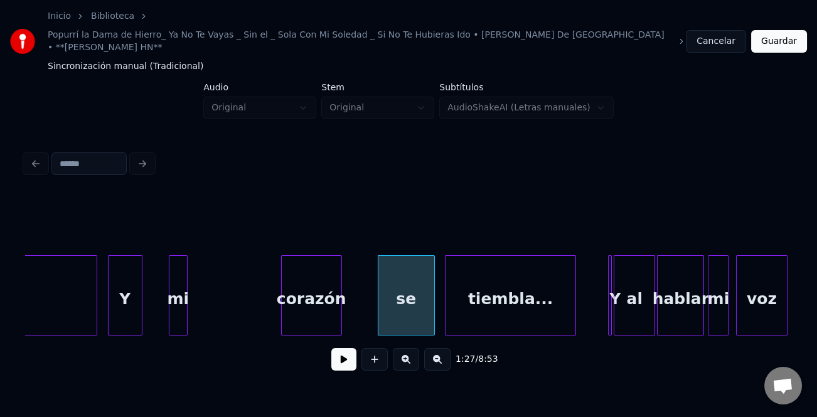
click at [320, 303] on div "corazón" at bounding box center [312, 298] width 60 height 85
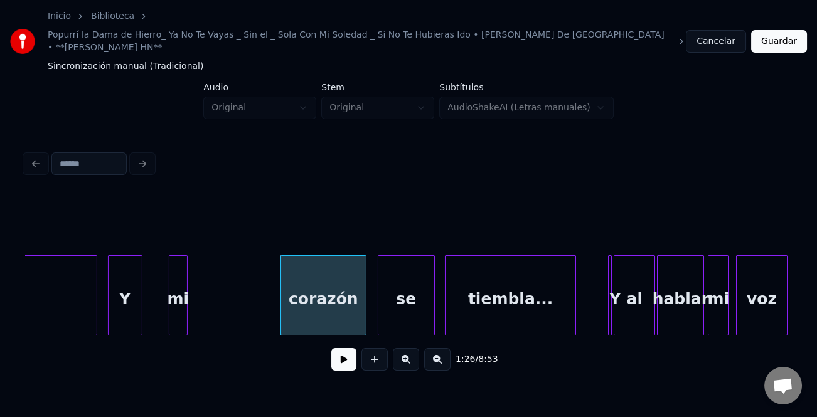
click at [366, 310] on div at bounding box center [364, 295] width 4 height 79
click at [187, 313] on div "mi" at bounding box center [183, 298] width 18 height 85
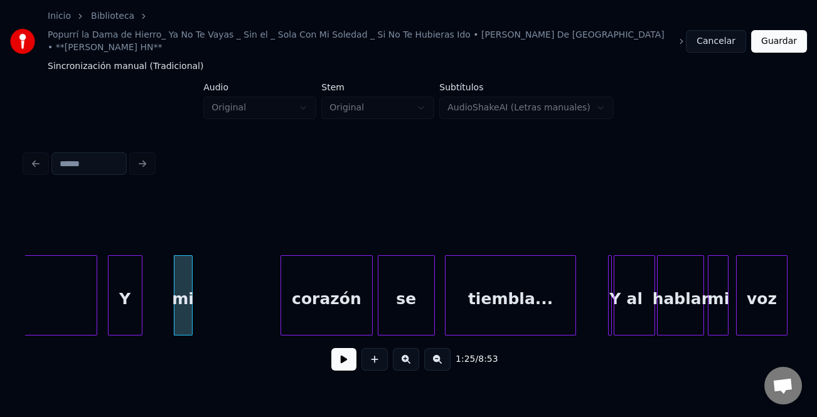
click at [187, 313] on div "mi" at bounding box center [183, 298] width 18 height 85
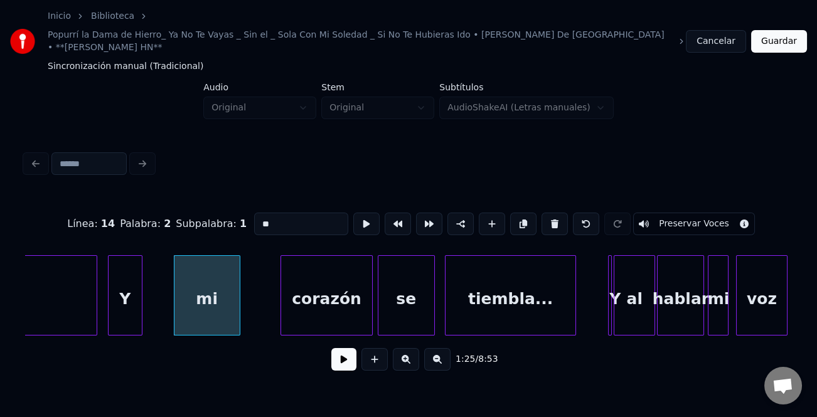
click at [237, 314] on div at bounding box center [238, 295] width 4 height 79
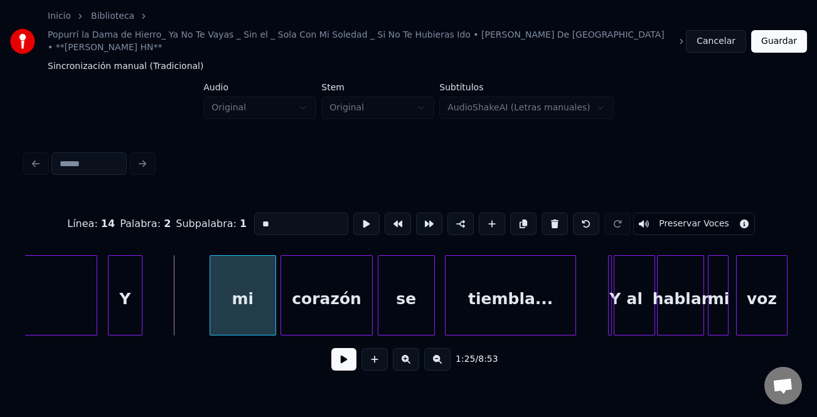
click at [240, 307] on div "mi" at bounding box center [242, 298] width 65 height 85
click at [235, 306] on div at bounding box center [235, 295] width 4 height 79
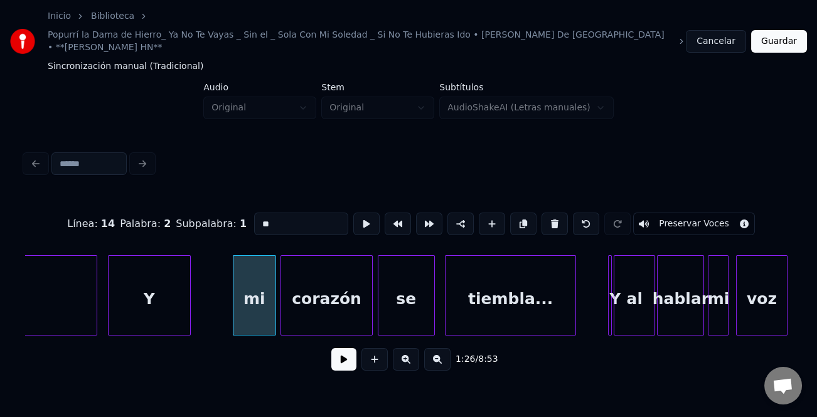
click at [188, 302] on div at bounding box center [188, 295] width 4 height 79
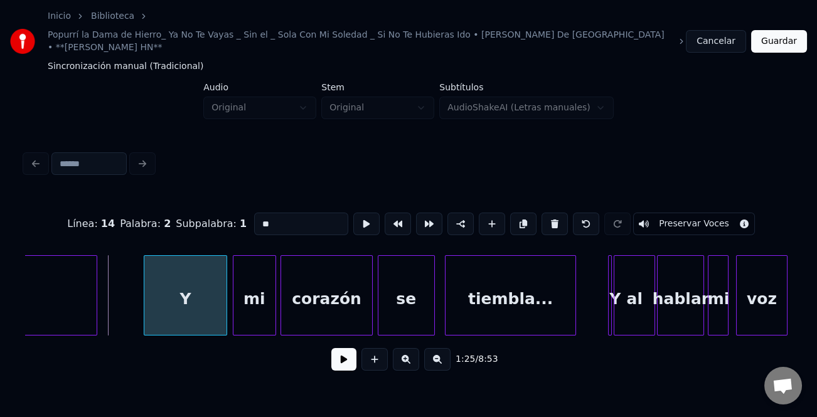
click at [193, 302] on div "Y" at bounding box center [185, 298] width 82 height 85
click at [176, 285] on div "Y" at bounding box center [185, 298] width 82 height 85
click at [270, 213] on input "*" at bounding box center [301, 224] width 94 height 23
click at [120, 309] on div at bounding box center [119, 295] width 4 height 79
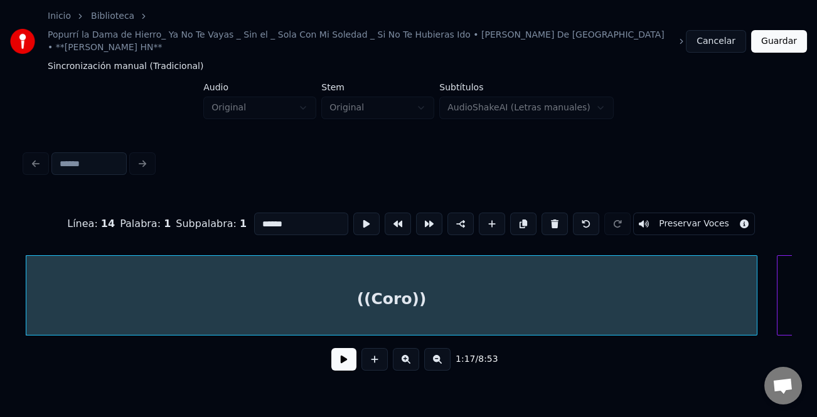
click at [135, 307] on div "((Coro))" at bounding box center [391, 298] width 730 height 85
type input "********"
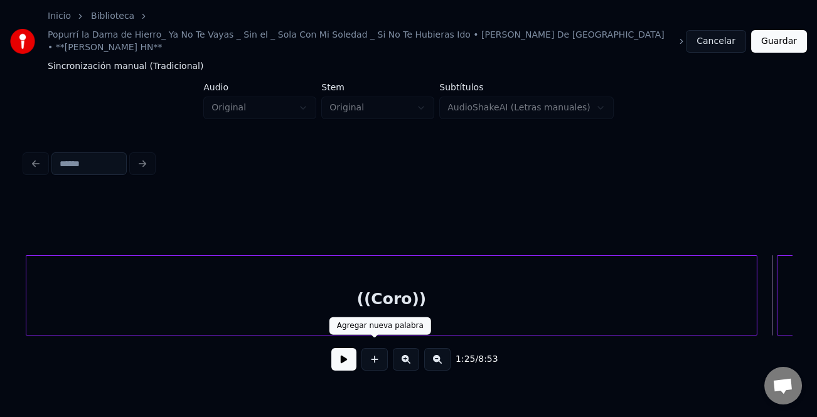
click at [355, 350] on button at bounding box center [343, 359] width 25 height 23
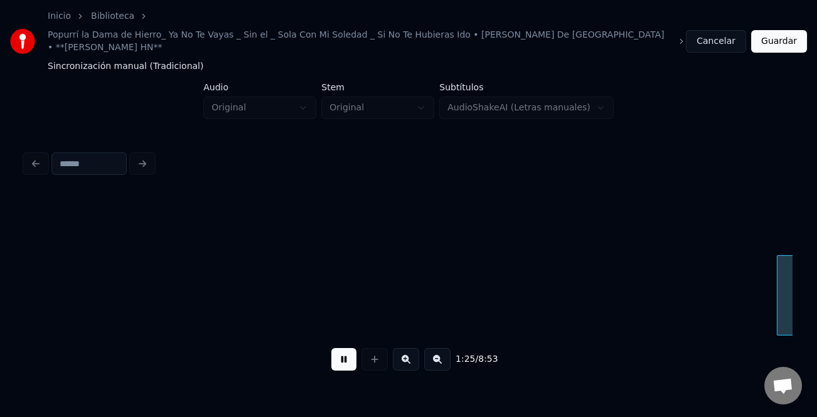
scroll to position [0, 8051]
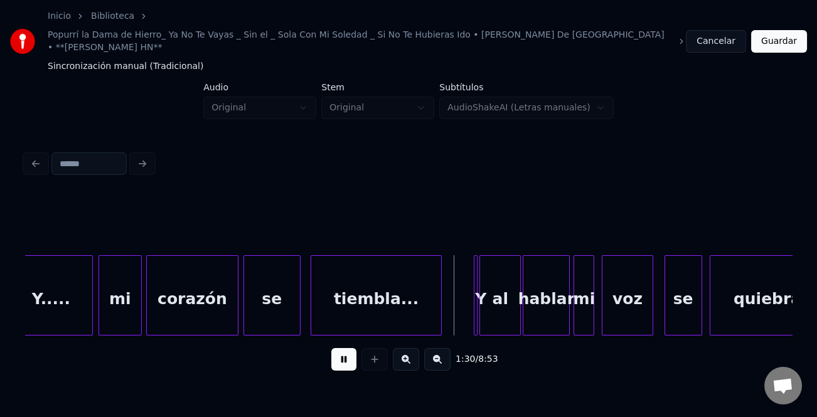
click at [339, 351] on button at bounding box center [343, 359] width 25 height 23
drag, startPoint x: 400, startPoint y: 344, endPoint x: 405, endPoint y: 349, distance: 6.7
click at [402, 348] on button at bounding box center [406, 359] width 26 height 23
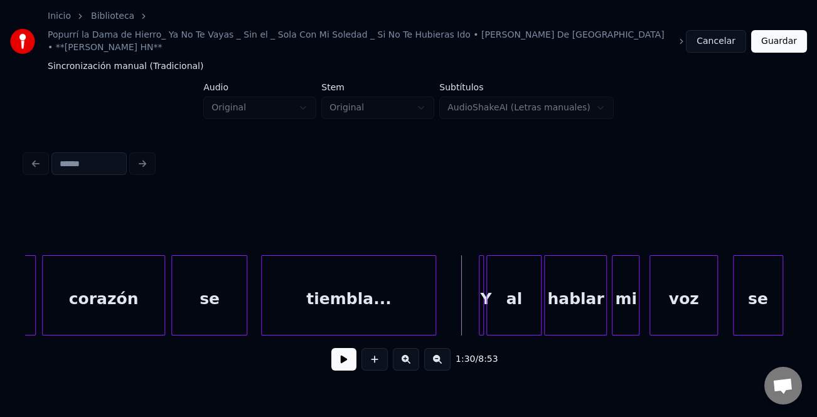
click at [405, 349] on button at bounding box center [406, 359] width 26 height 23
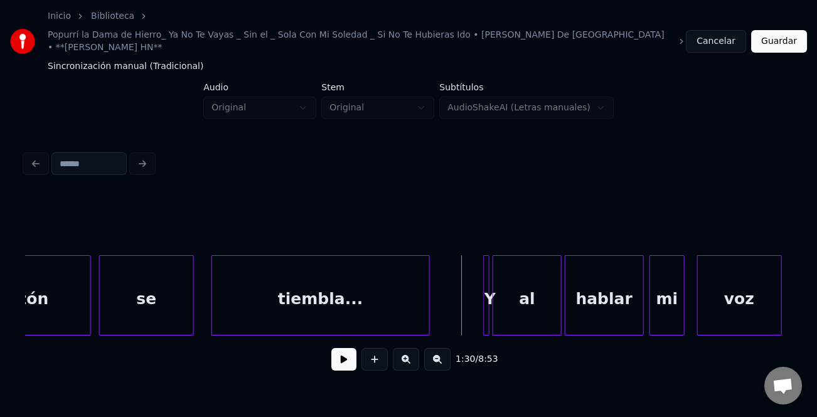
click at [405, 349] on button at bounding box center [406, 359] width 26 height 23
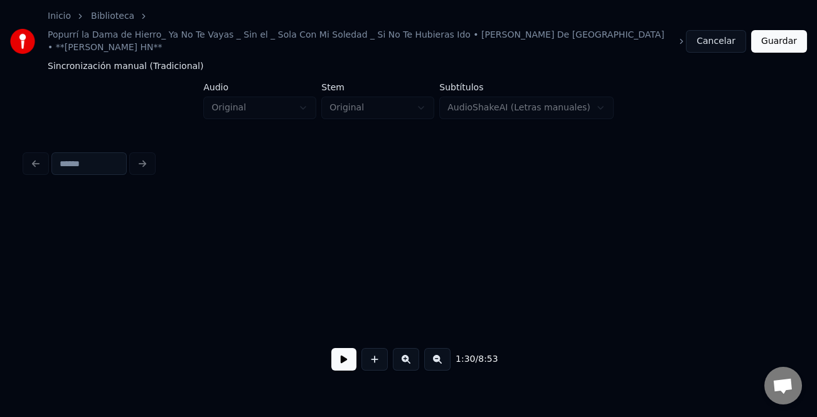
scroll to position [0, 16537]
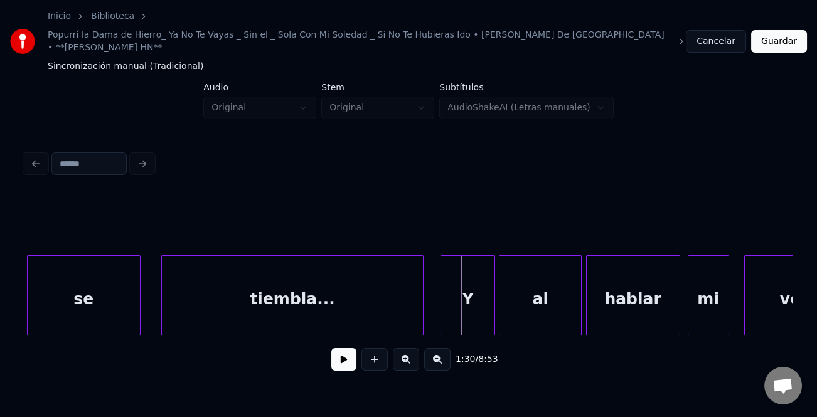
click at [441, 304] on div at bounding box center [443, 295] width 4 height 79
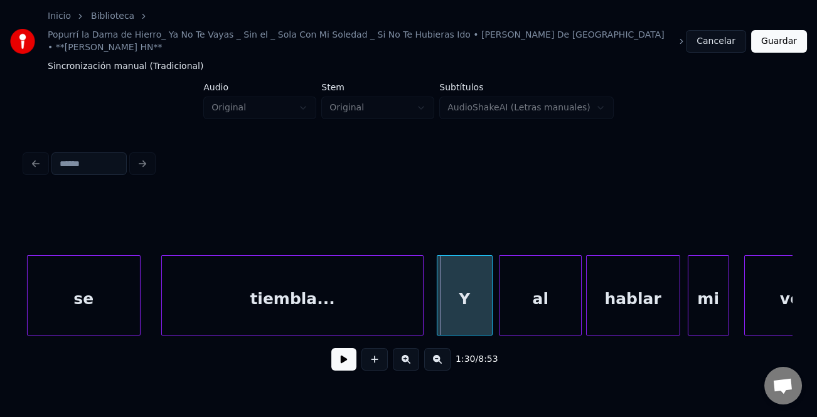
click at [463, 304] on div "Y" at bounding box center [464, 298] width 54 height 85
click at [339, 353] on button at bounding box center [343, 359] width 25 height 23
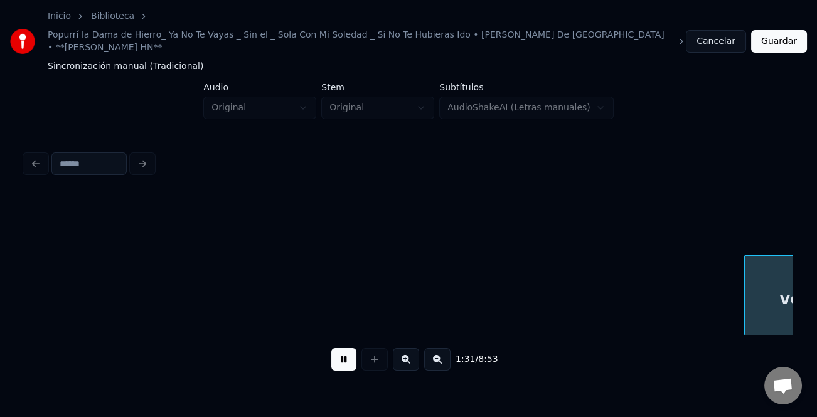
scroll to position [0, 17304]
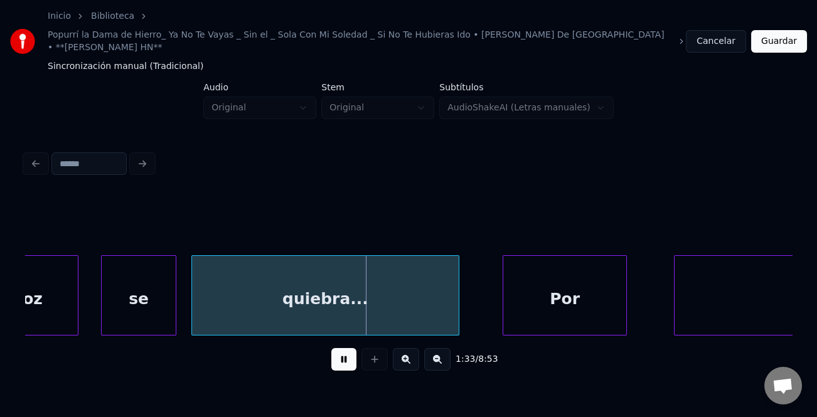
click at [531, 294] on div "Por" at bounding box center [564, 298] width 123 height 85
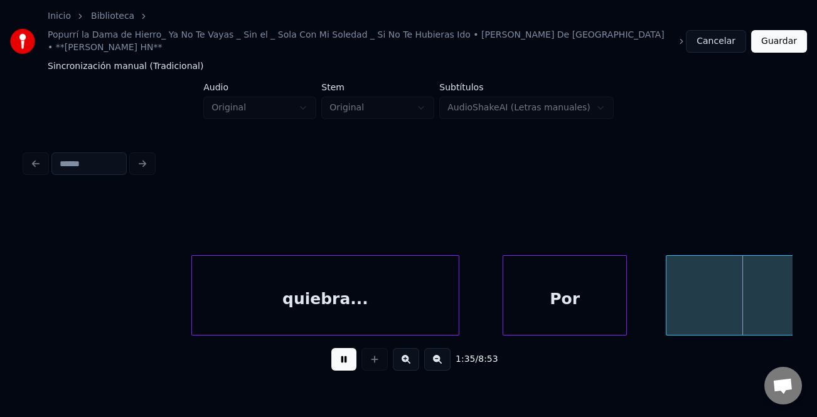
scroll to position [0, 17650]
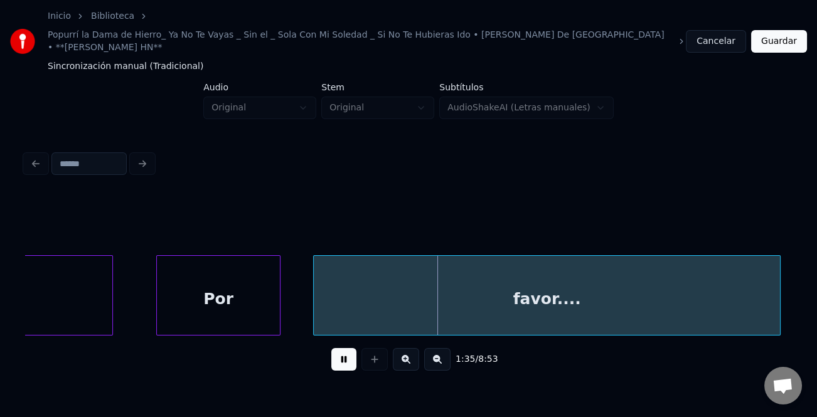
click at [686, 306] on div "favor...." at bounding box center [547, 298] width 466 height 85
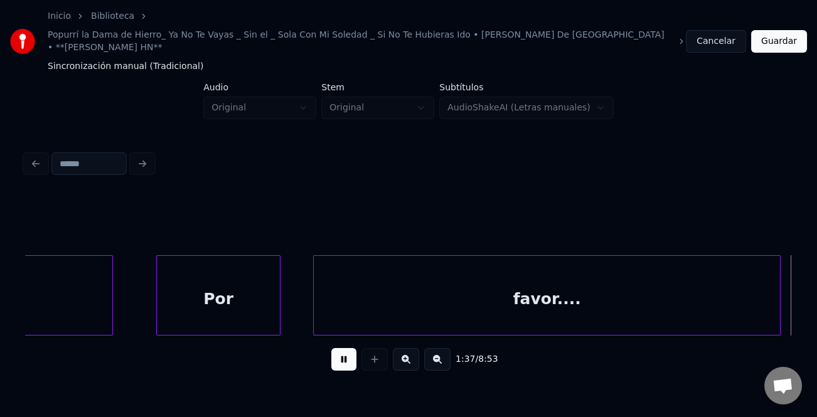
scroll to position [0, 18418]
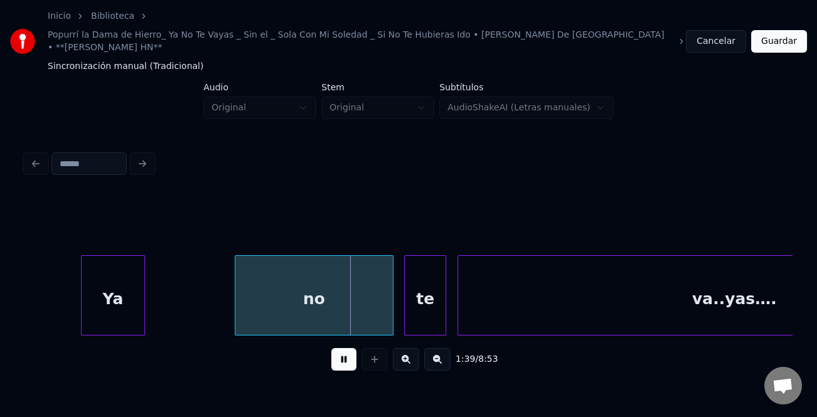
click at [110, 301] on div "Ya" at bounding box center [113, 298] width 63 height 85
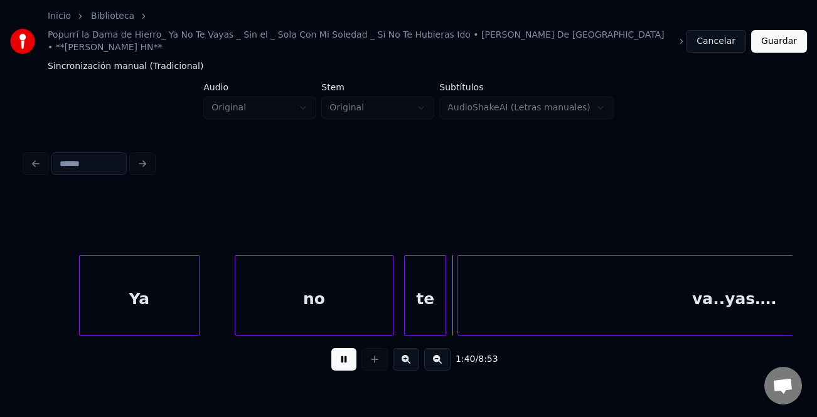
click at [196, 299] on div at bounding box center [197, 295] width 4 height 79
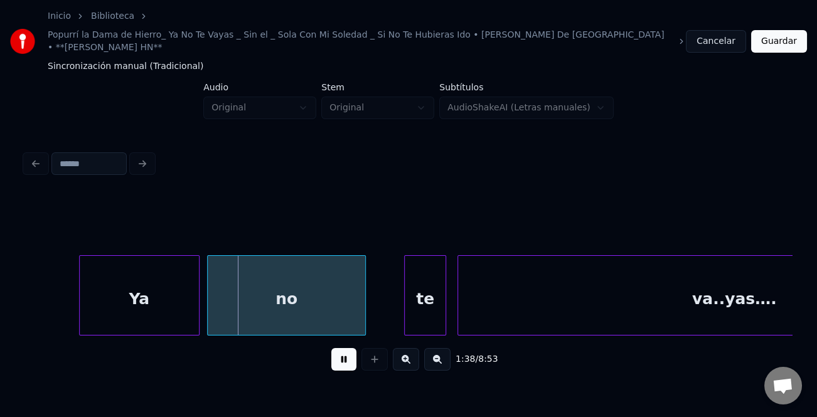
click at [270, 307] on div "no" at bounding box center [286, 298] width 157 height 85
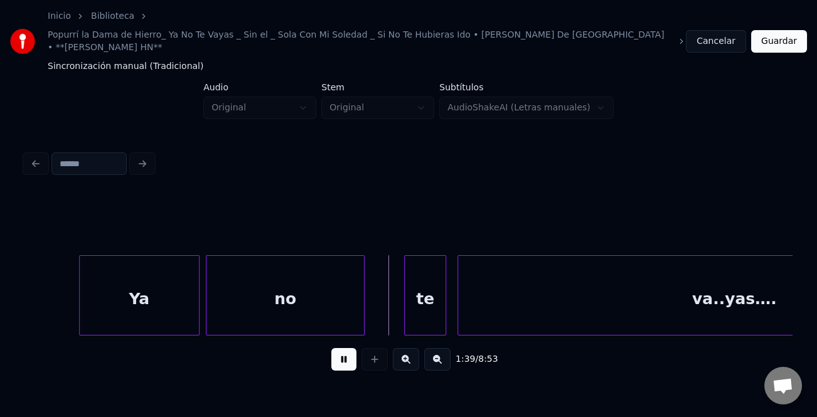
drag, startPoint x: 352, startPoint y: 346, endPoint x: 314, endPoint y: 294, distance: 64.1
click at [352, 348] on button at bounding box center [343, 359] width 25 height 23
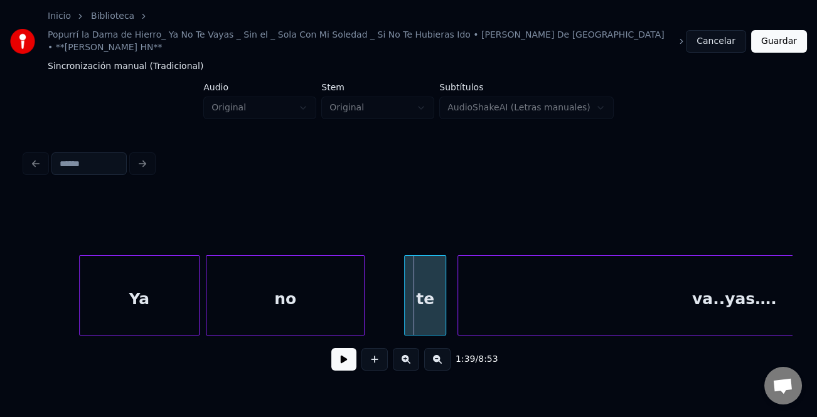
click at [314, 290] on div "no" at bounding box center [284, 298] width 157 height 85
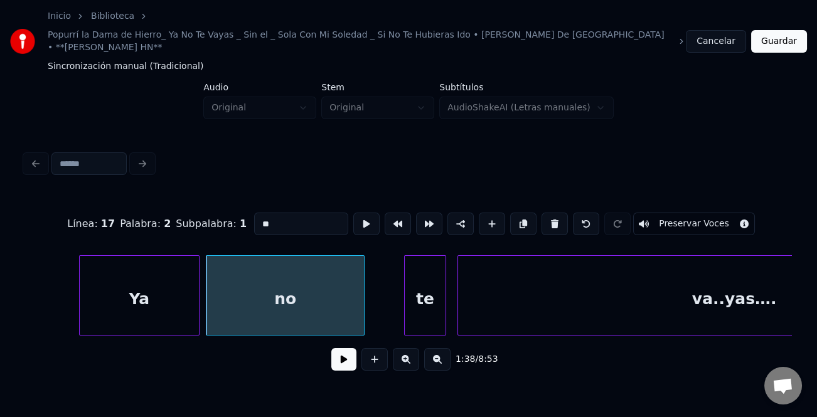
click at [291, 215] on input "**" at bounding box center [301, 224] width 94 height 23
type input "******"
click at [349, 364] on div "1:38 / 8:53" at bounding box center [408, 360] width 747 height 28
click at [346, 351] on button at bounding box center [343, 359] width 25 height 23
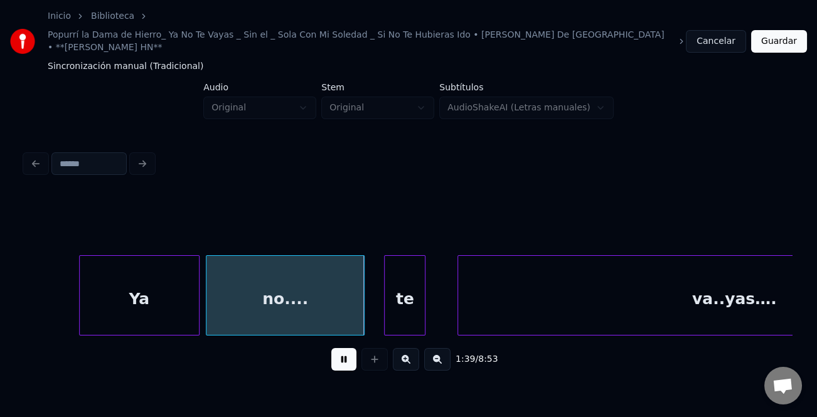
click at [405, 291] on div "te" at bounding box center [405, 298] width 40 height 85
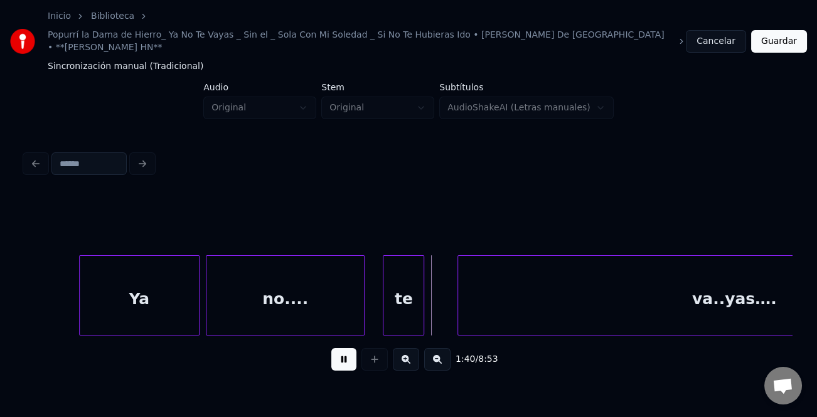
scroll to position [0, 18633]
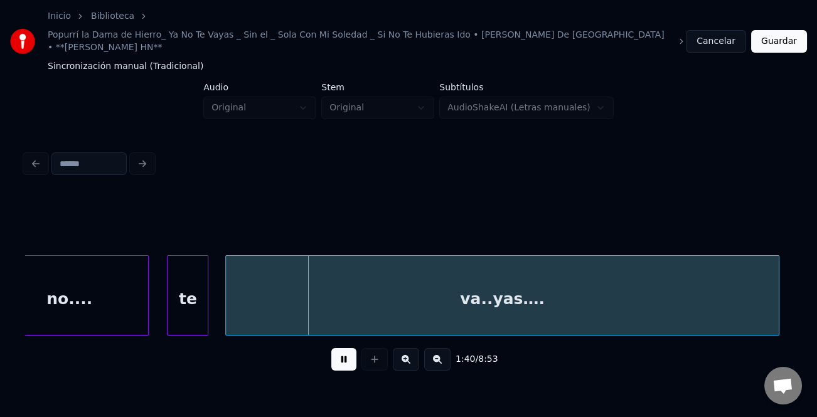
click at [481, 301] on div "va..yas…." at bounding box center [502, 298] width 553 height 85
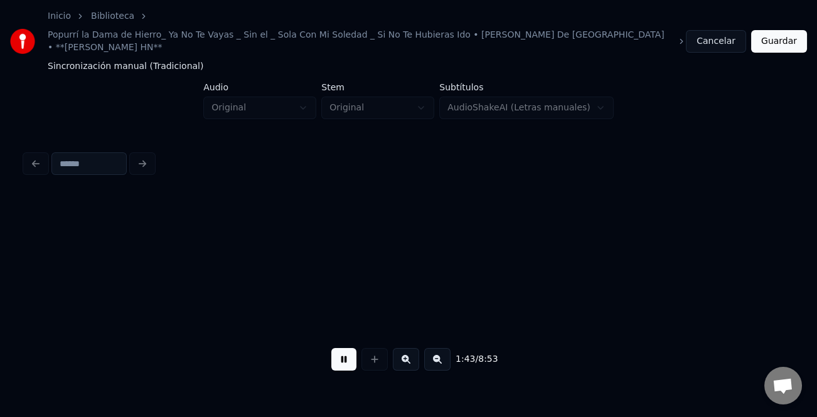
scroll to position [0, 19401]
click at [437, 353] on button at bounding box center [437, 359] width 26 height 23
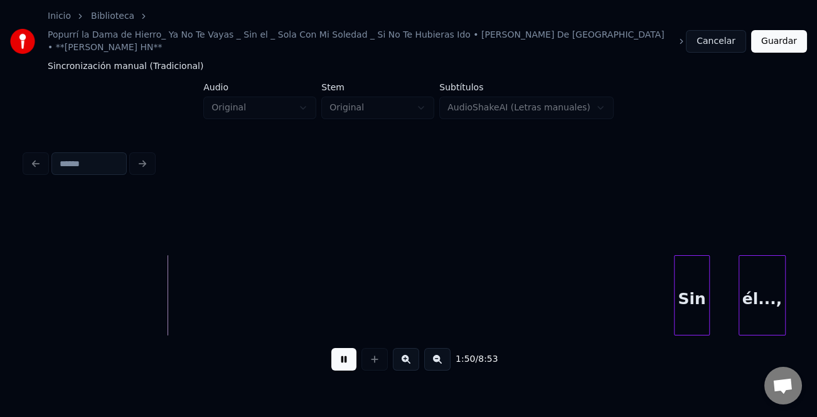
click at [682, 302] on div "Sin" at bounding box center [691, 298] width 35 height 85
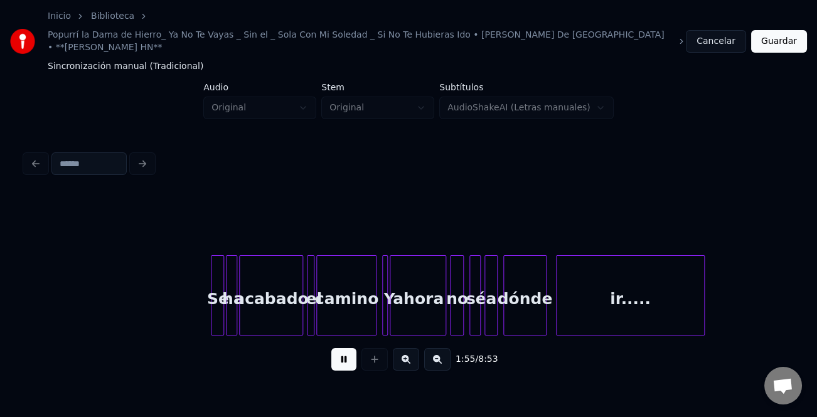
scroll to position [0, 10899]
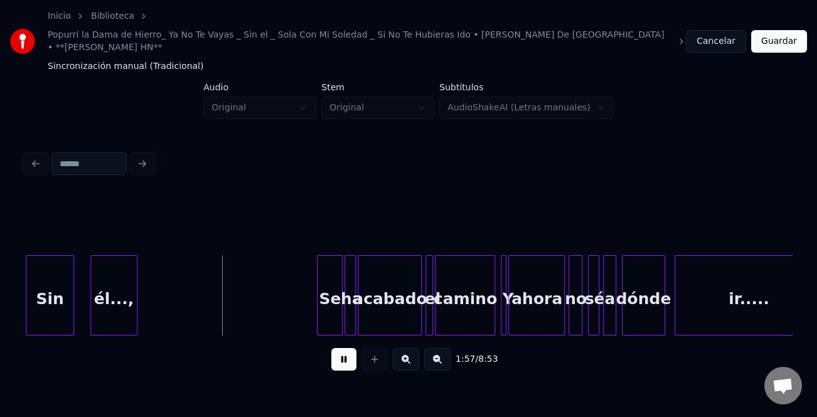
click at [317, 294] on div at bounding box center [319, 295] width 4 height 79
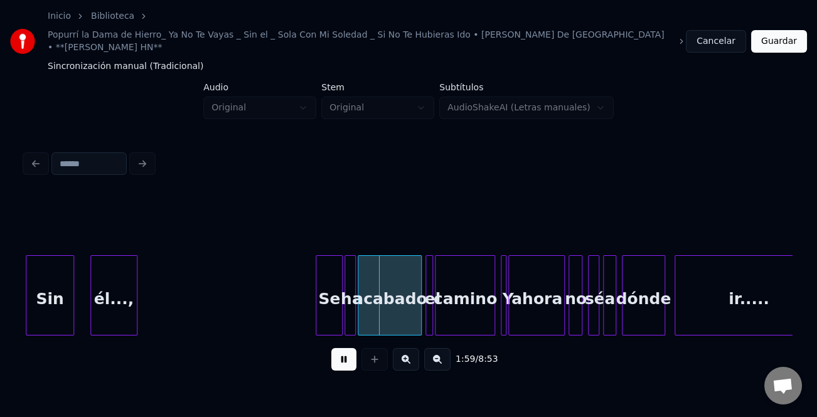
click at [404, 356] on button at bounding box center [406, 359] width 26 height 23
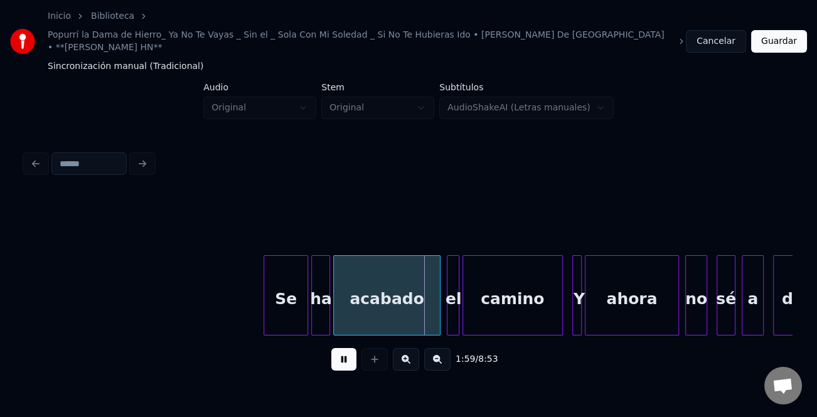
click at [405, 356] on button at bounding box center [406, 359] width 26 height 23
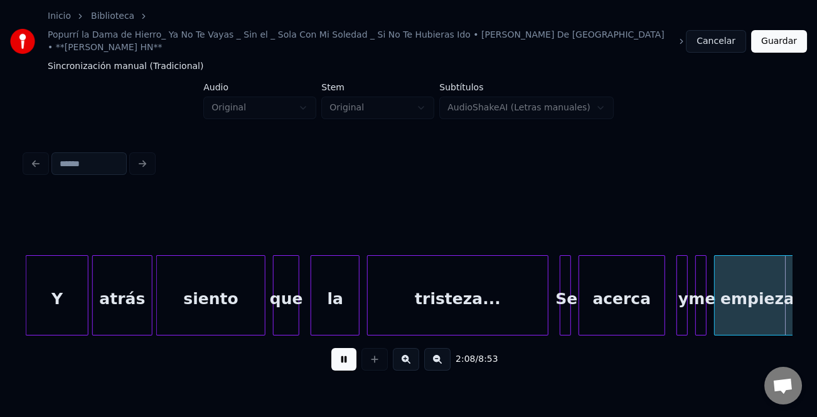
scroll to position [0, 24258]
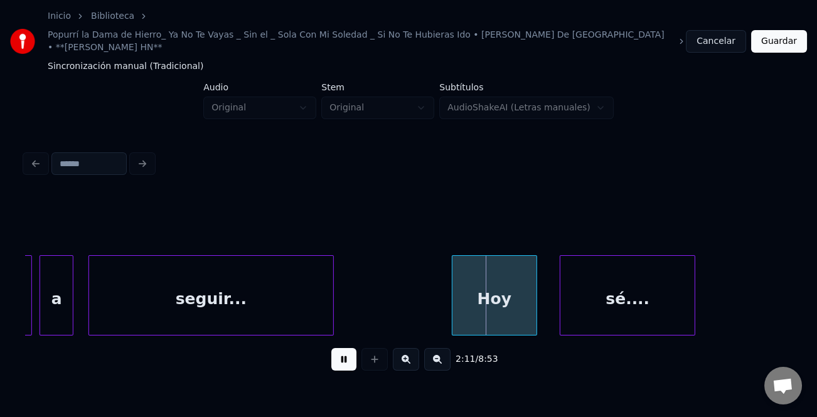
click at [454, 301] on div at bounding box center [454, 295] width 4 height 79
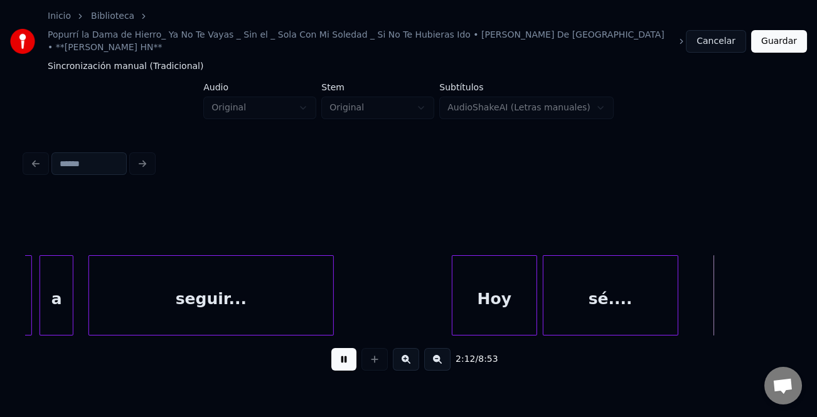
click at [590, 311] on div "sé...." at bounding box center [610, 298] width 134 height 85
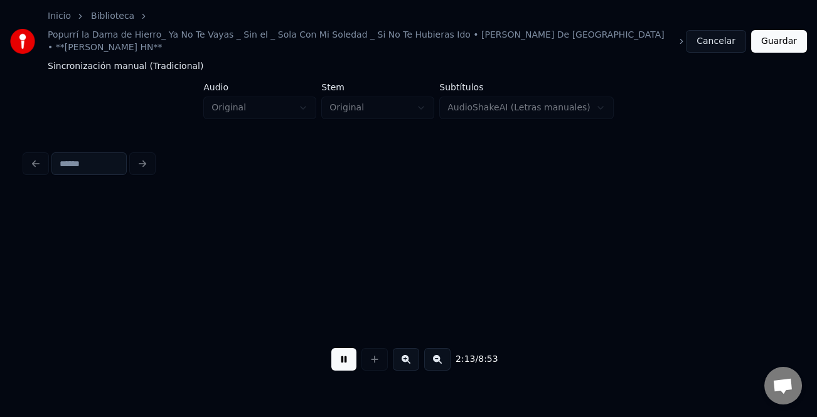
scroll to position [0, 25026]
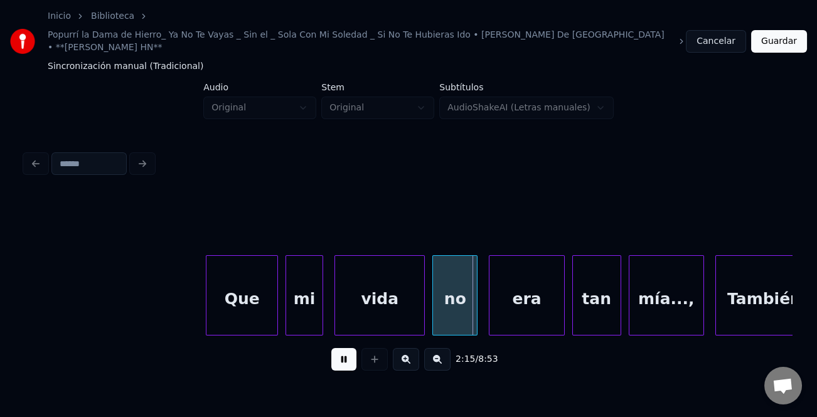
click at [206, 297] on div at bounding box center [208, 295] width 4 height 79
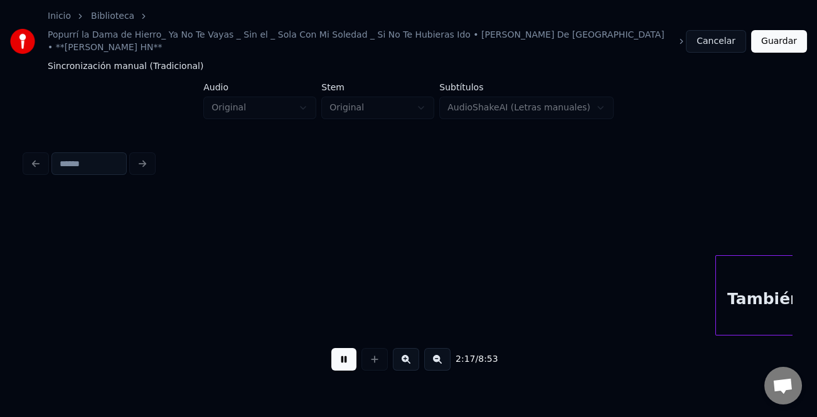
scroll to position [0, 25793]
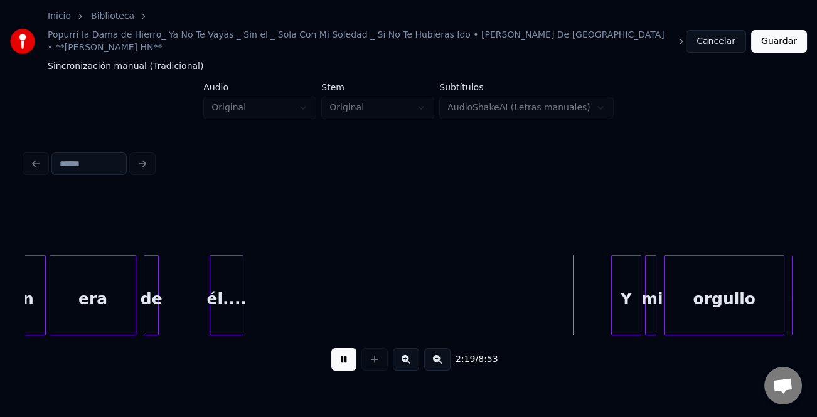
click at [211, 300] on div "él...." at bounding box center [226, 298] width 33 height 85
click at [93, 287] on div "era" at bounding box center [92, 298] width 85 height 85
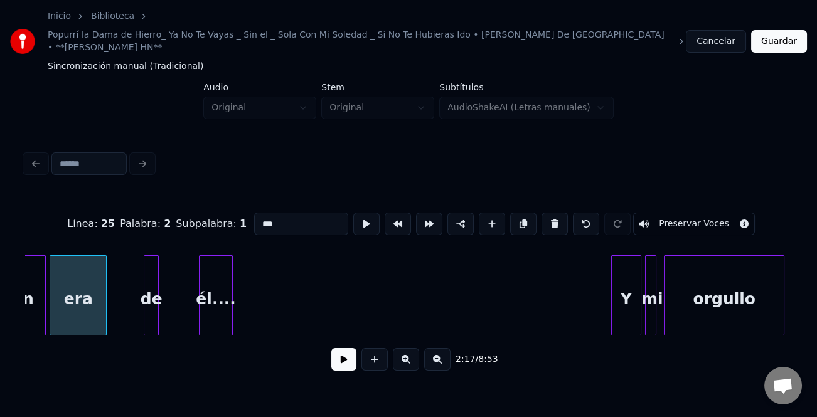
click at [102, 302] on div at bounding box center [104, 295] width 4 height 79
click at [141, 305] on div at bounding box center [143, 295] width 4 height 79
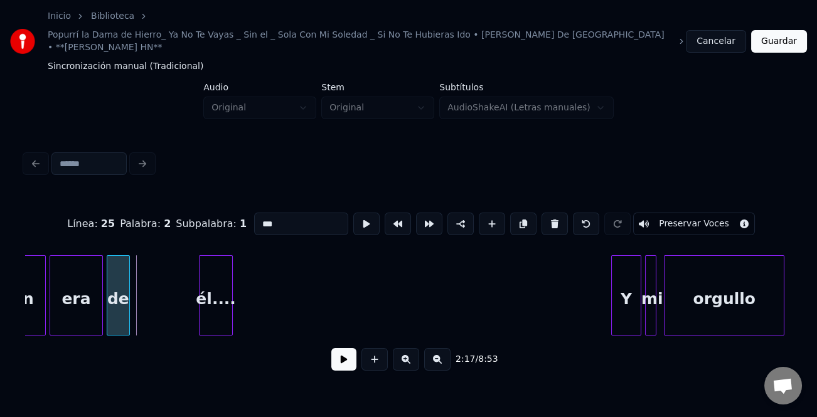
click at [113, 308] on div "de" at bounding box center [118, 298] width 22 height 85
click at [141, 307] on div "él...." at bounding box center [153, 298] width 33 height 85
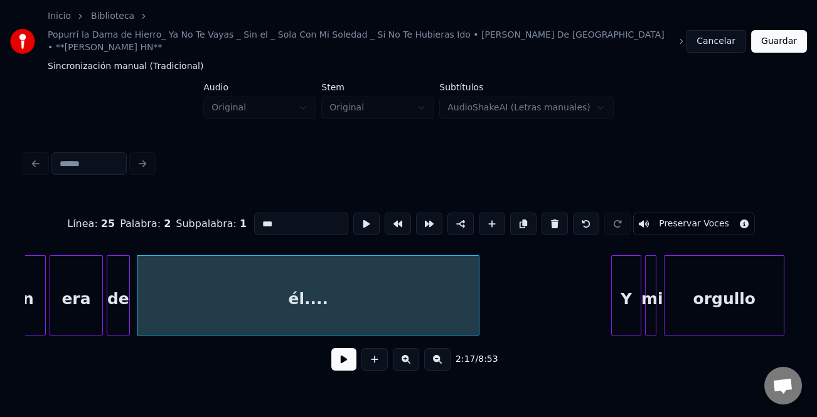
click at [476, 307] on div at bounding box center [477, 295] width 4 height 79
click at [343, 348] on button at bounding box center [343, 359] width 25 height 23
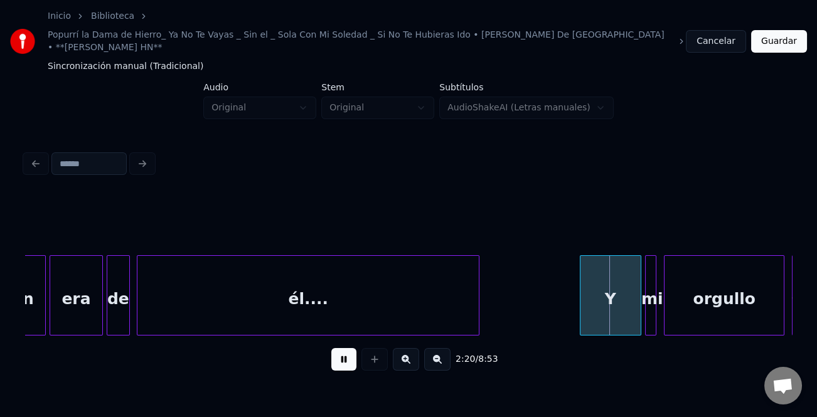
click at [580, 303] on div at bounding box center [582, 295] width 4 height 79
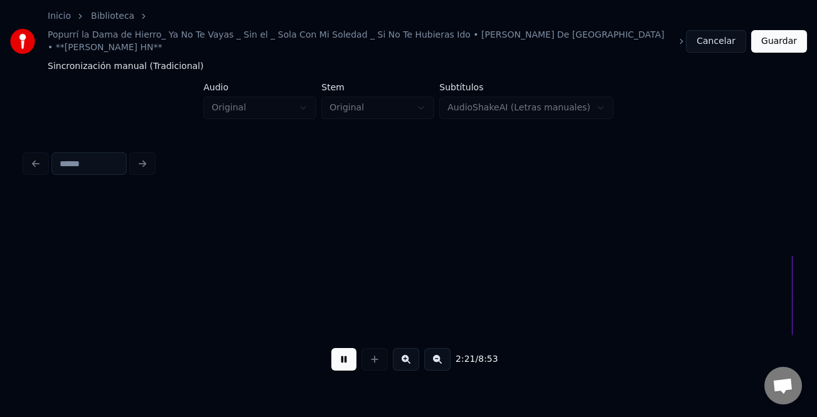
scroll to position [0, 26560]
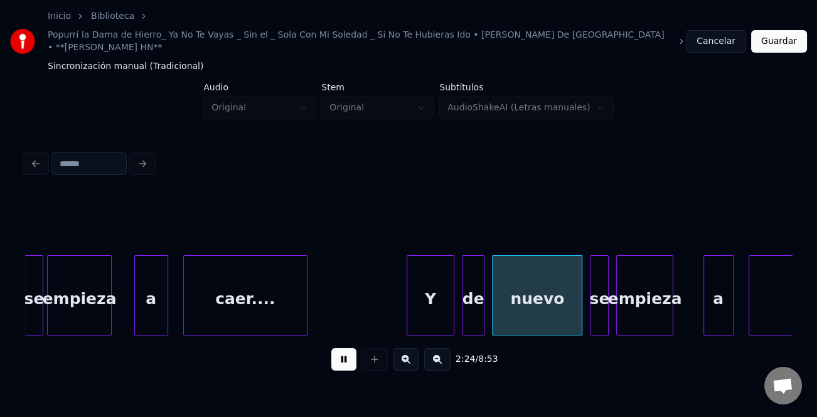
click at [407, 285] on div at bounding box center [409, 295] width 4 height 79
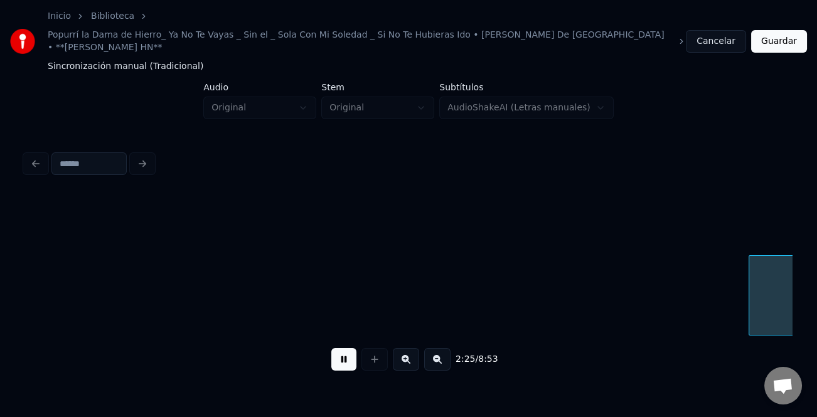
scroll to position [0, 27329]
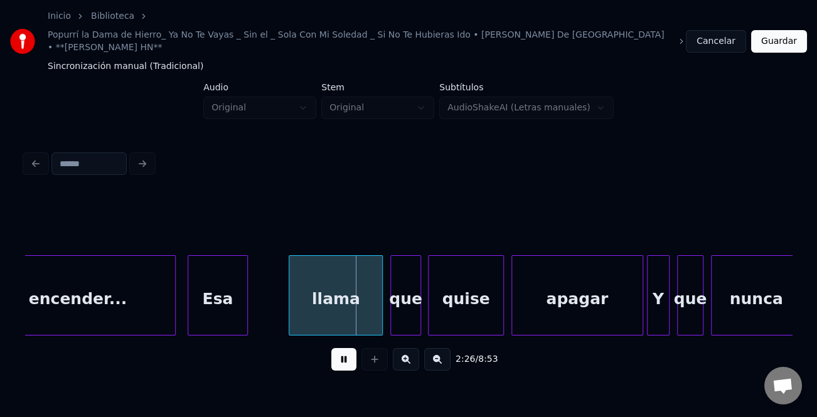
click at [205, 291] on div "Esa" at bounding box center [217, 298] width 59 height 85
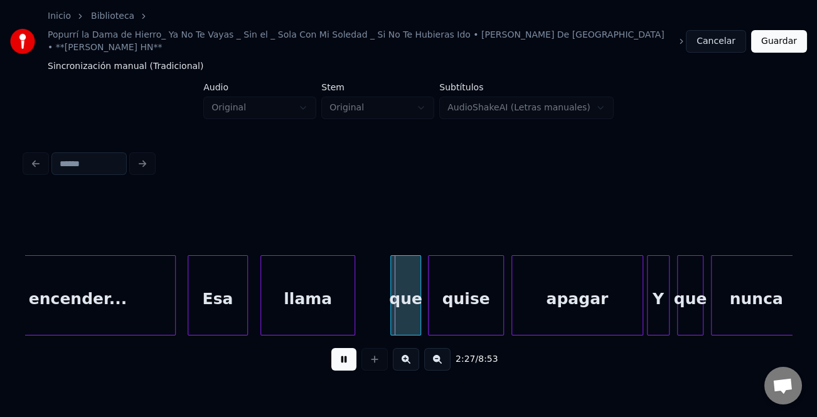
click at [320, 309] on div "llama" at bounding box center [307, 298] width 93 height 85
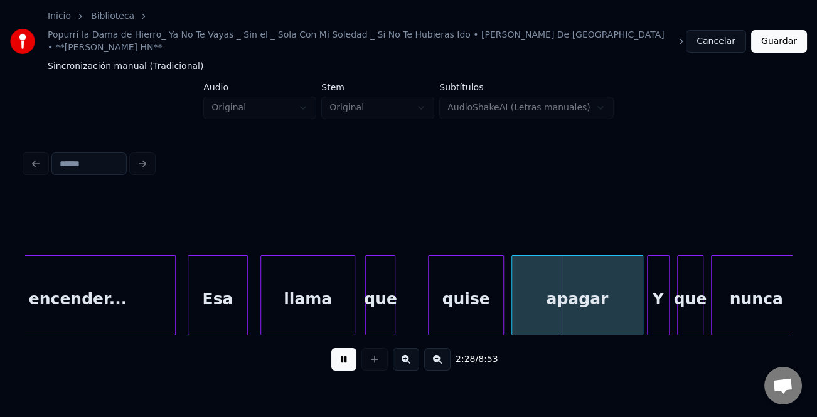
click at [381, 301] on div "que" at bounding box center [380, 298] width 29 height 85
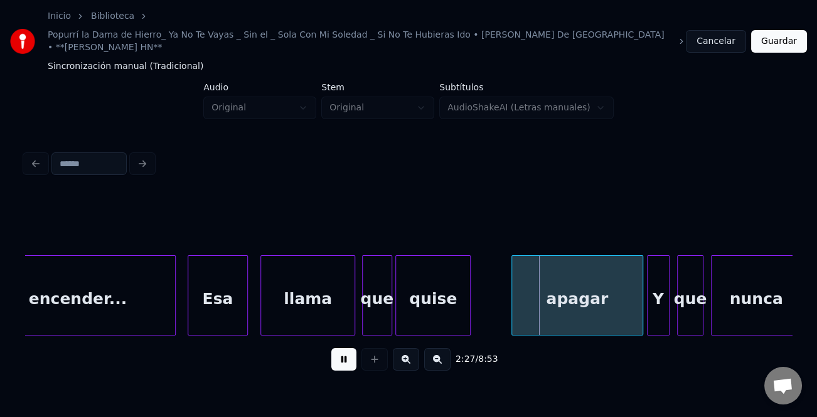
click at [427, 304] on div "quise" at bounding box center [433, 298] width 74 height 85
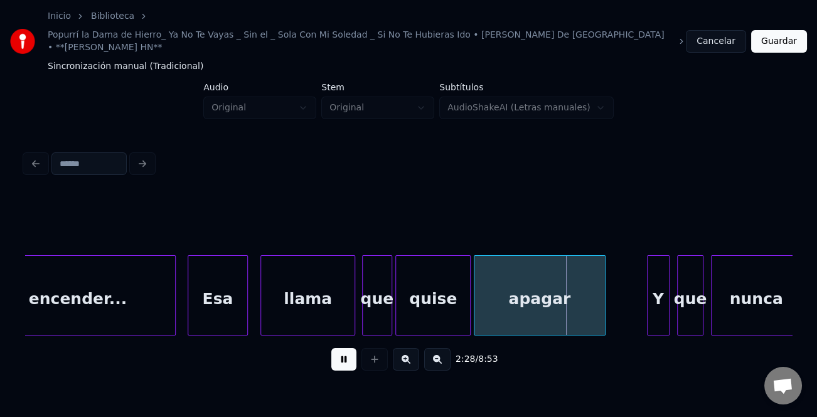
click at [516, 306] on div "apagar" at bounding box center [539, 298] width 130 height 85
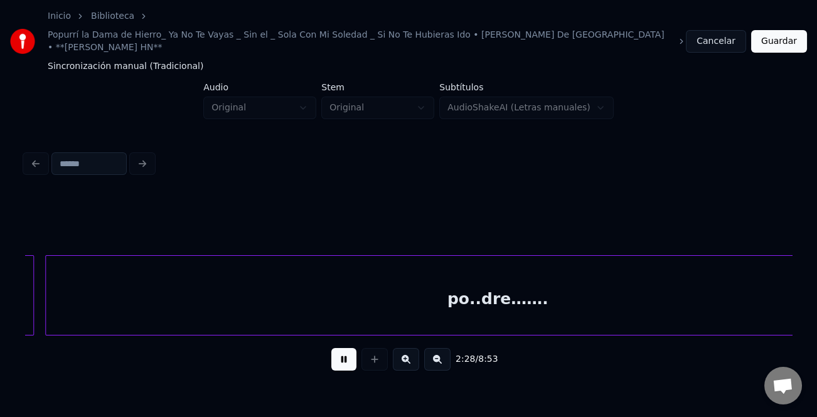
scroll to position [0, 27917]
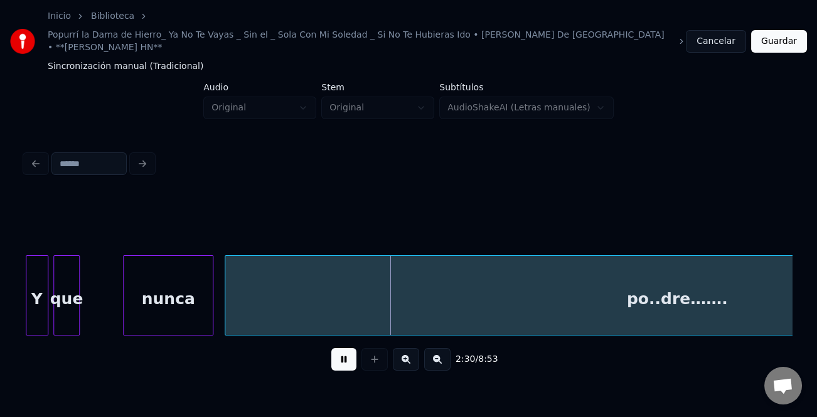
click at [75, 307] on div "que" at bounding box center [66, 298] width 25 height 85
click at [136, 304] on div "nunca" at bounding box center [131, 298] width 89 height 85
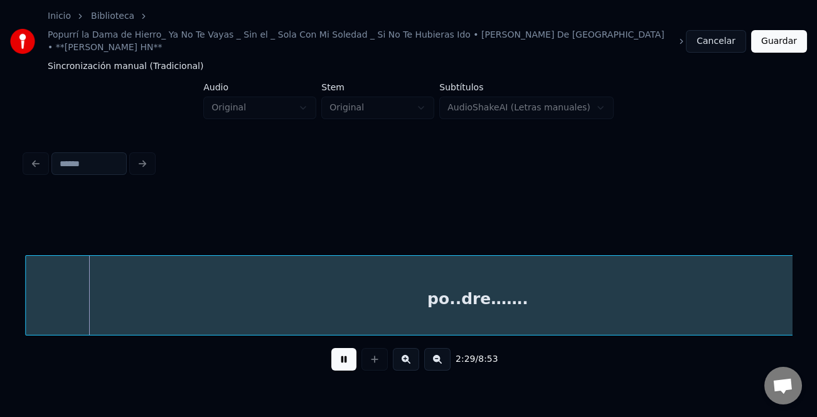
scroll to position [0, 28088]
click at [228, 309] on div "po..dre……." at bounding box center [477, 298] width 903 height 85
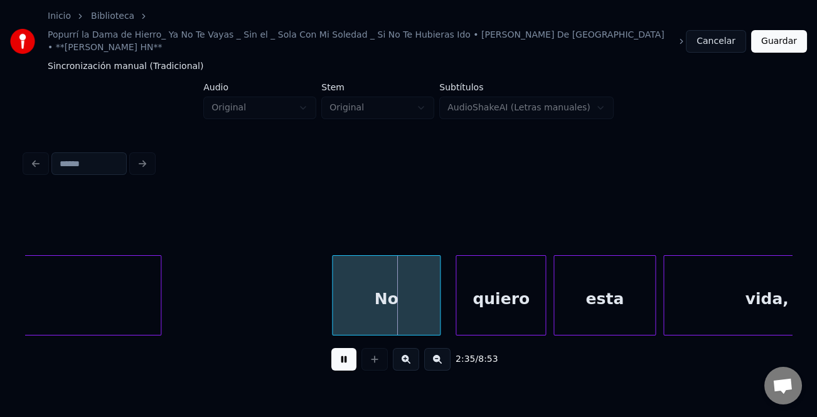
click at [333, 306] on div at bounding box center [335, 295] width 4 height 79
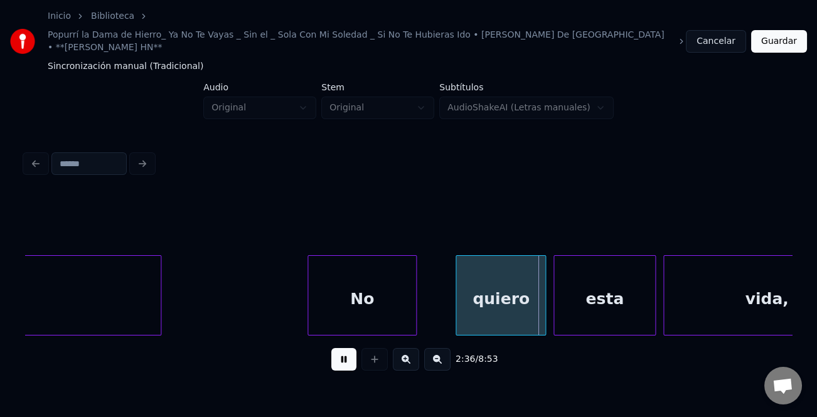
click at [364, 315] on div "No" at bounding box center [362, 298] width 109 height 85
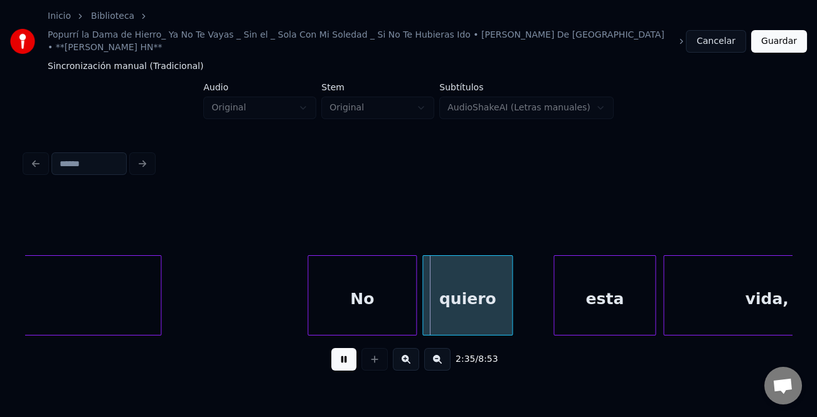
click at [472, 302] on div "quiero" at bounding box center [467, 298] width 89 height 85
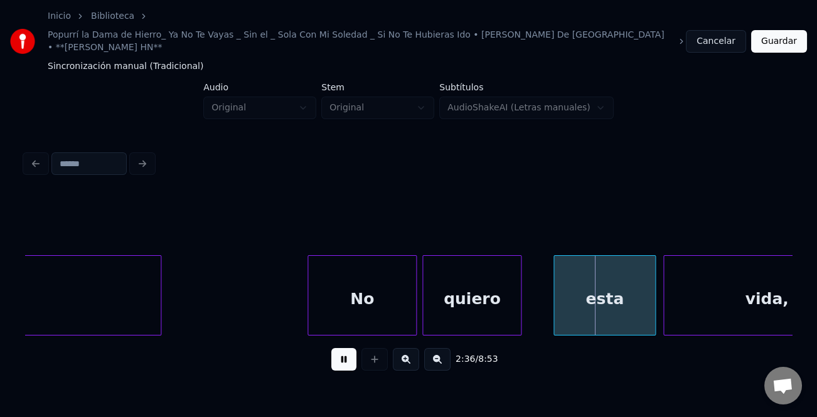
click at [521, 304] on div at bounding box center [519, 295] width 4 height 79
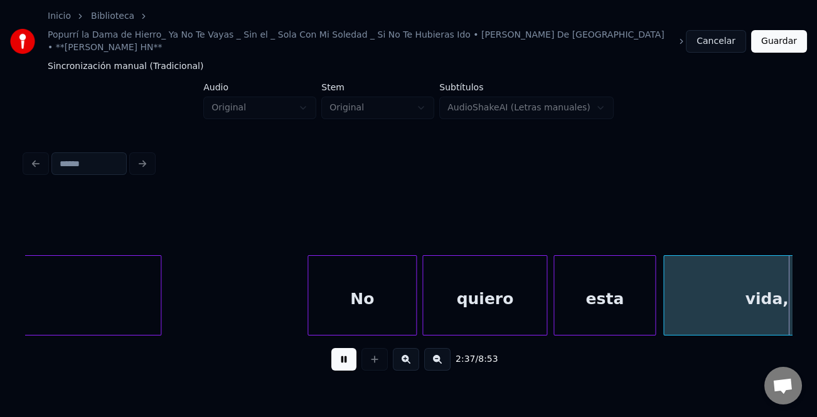
scroll to position [0, 29624]
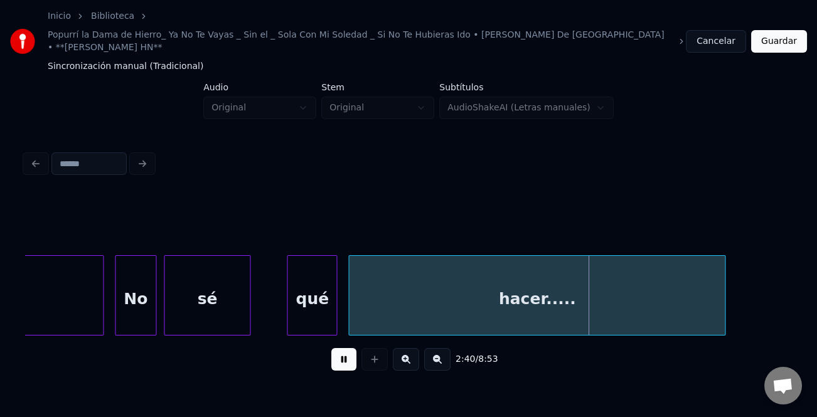
click at [289, 304] on div at bounding box center [289, 295] width 4 height 79
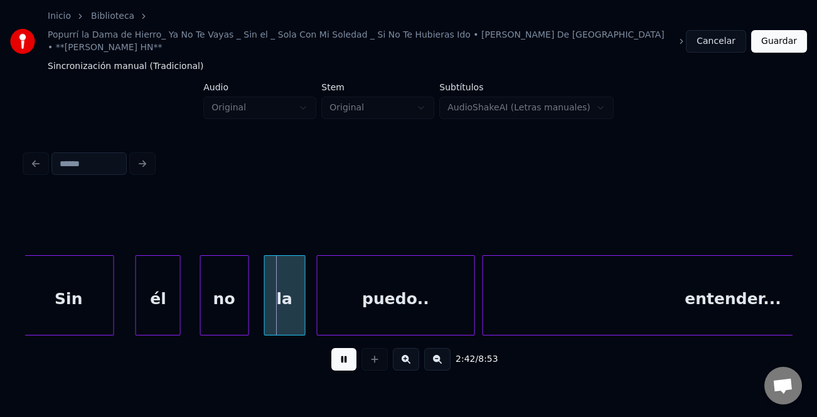
scroll to position [0, 30381]
click at [88, 302] on div "Sin" at bounding box center [71, 298] width 89 height 85
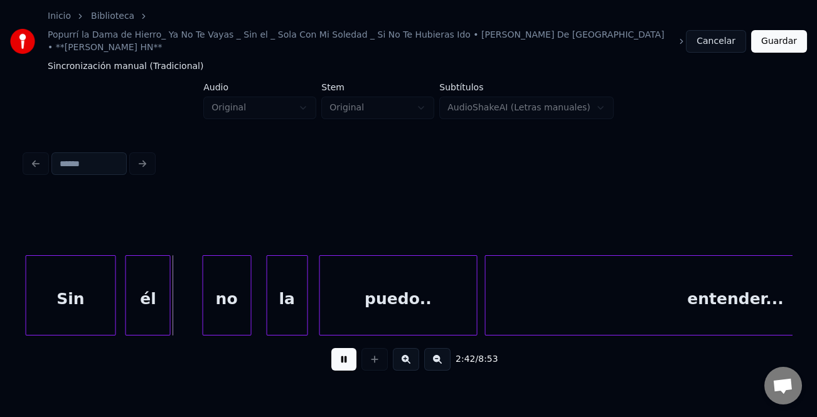
click at [151, 306] on div "él" at bounding box center [148, 298] width 44 height 85
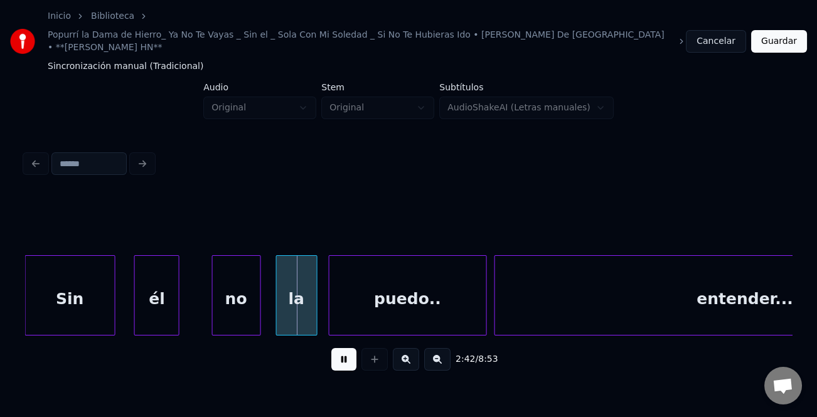
scroll to position [0, 30368]
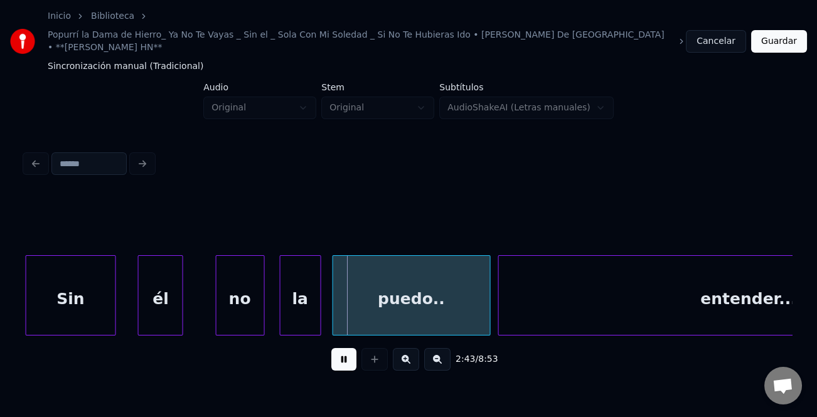
click at [87, 307] on div "Sin" at bounding box center [70, 298] width 89 height 85
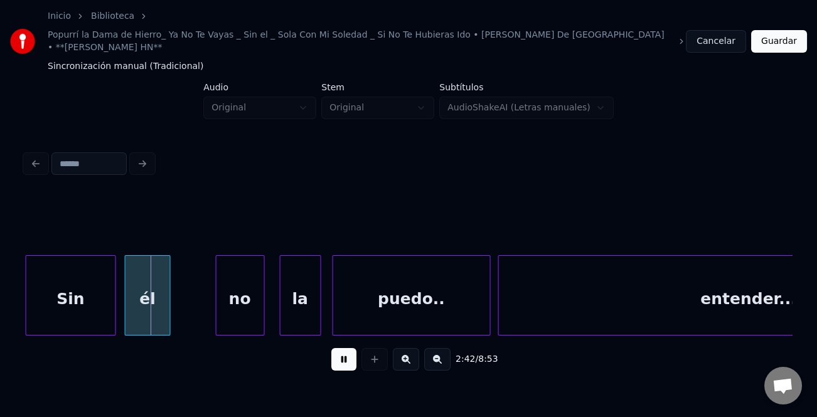
click at [145, 311] on div "él" at bounding box center [147, 298] width 44 height 85
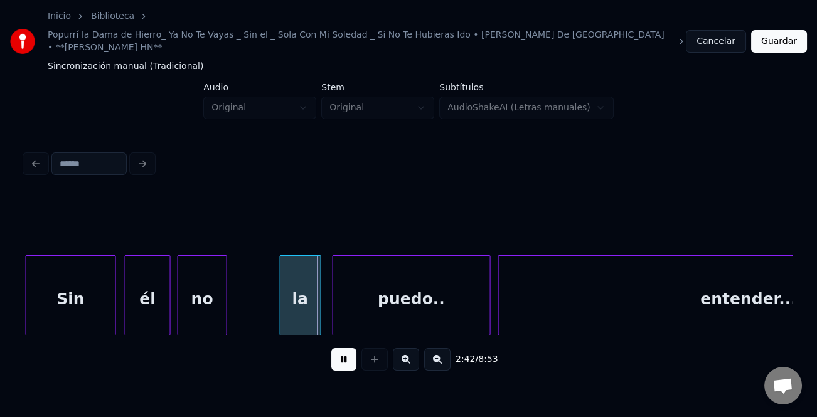
click at [186, 310] on div "no" at bounding box center [202, 298] width 48 height 85
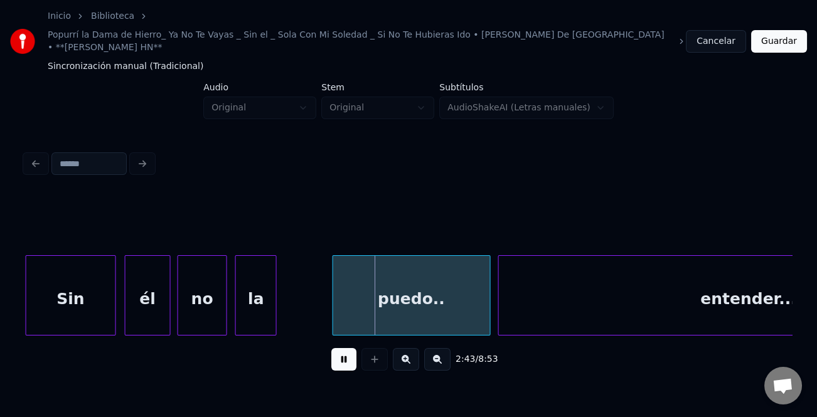
click at [250, 306] on div "la" at bounding box center [256, 298] width 40 height 85
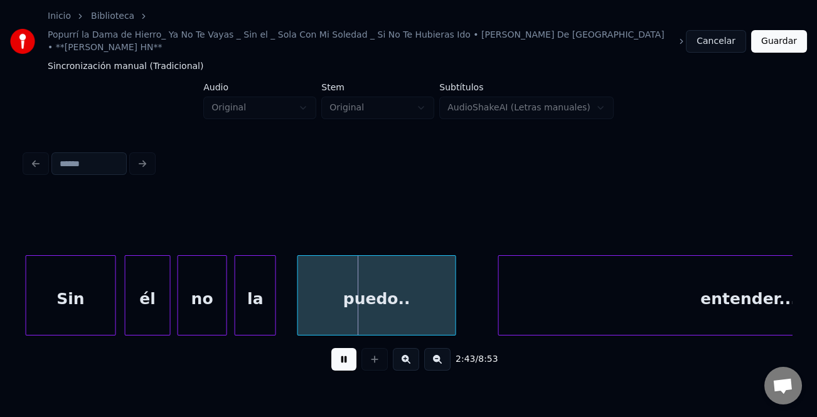
click at [299, 303] on div "puedo.." at bounding box center [376, 298] width 157 height 85
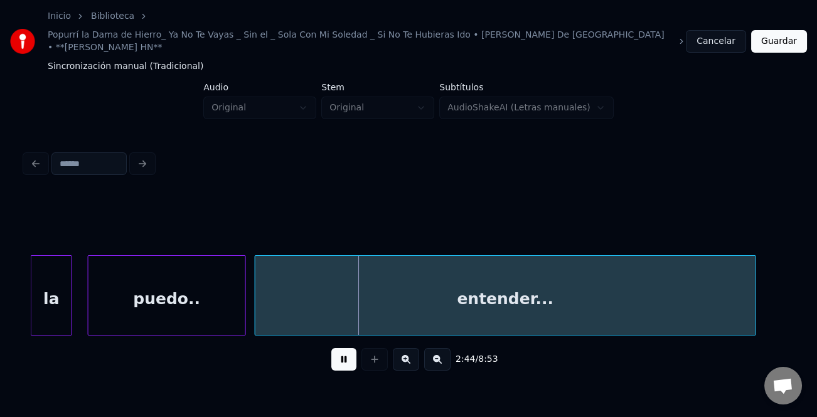
click at [477, 306] on div "entender..." at bounding box center [505, 298] width 500 height 85
click at [235, 309] on div at bounding box center [237, 295] width 4 height 79
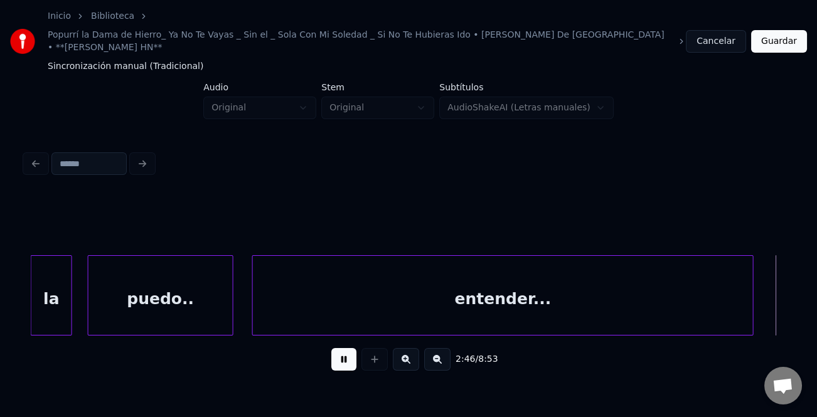
scroll to position [0, 31338]
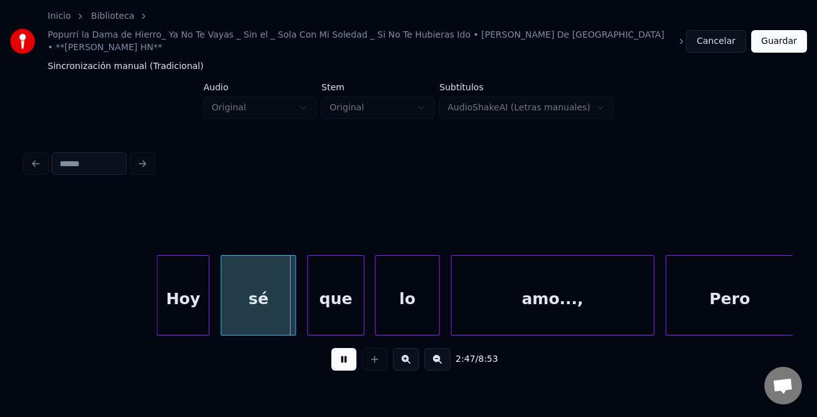
click at [157, 292] on div "Hoy" at bounding box center [183, 295] width 53 height 80
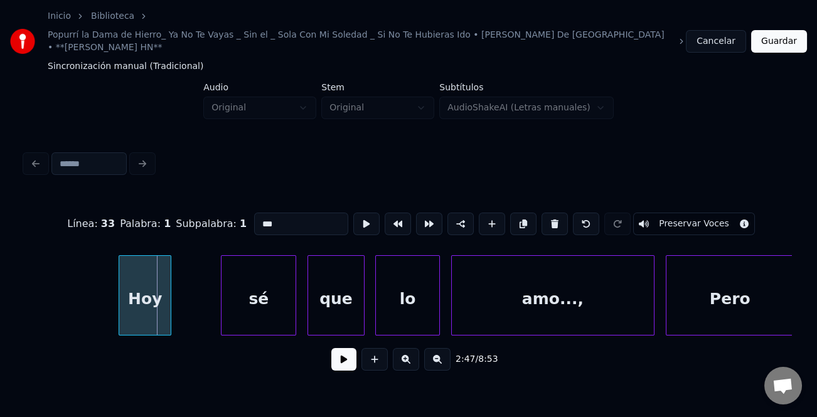
click at [132, 299] on div "Hoy" at bounding box center [144, 298] width 51 height 85
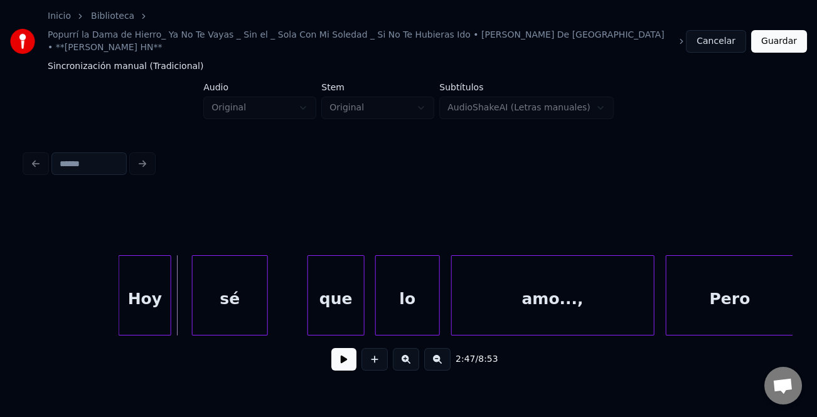
click at [207, 299] on div "sé" at bounding box center [230, 298] width 74 height 85
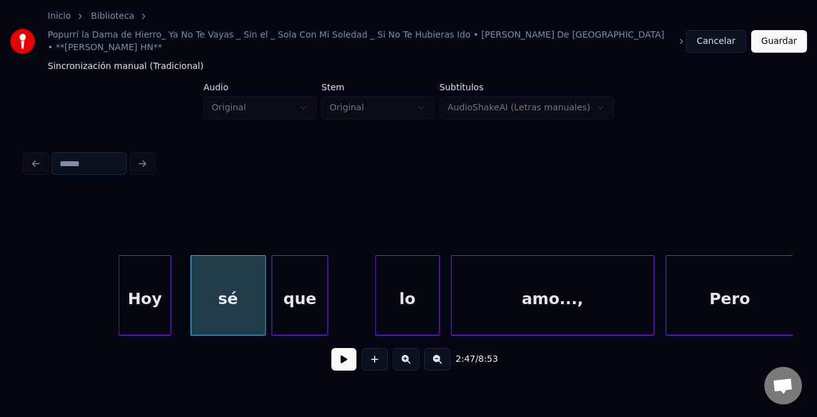
click at [301, 299] on div "que" at bounding box center [299, 298] width 55 height 85
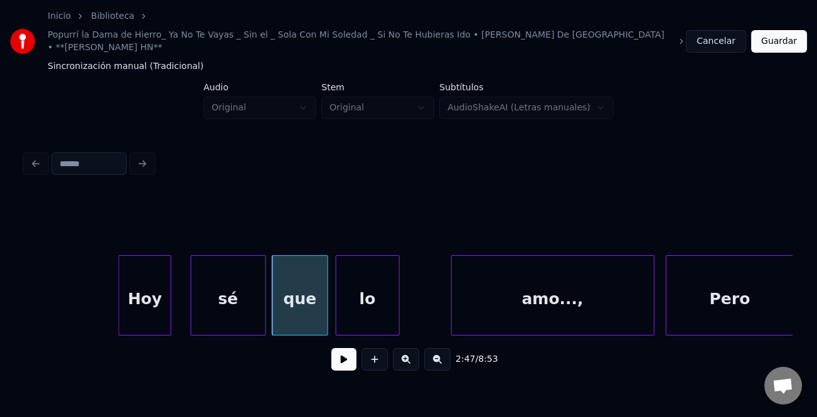
click at [348, 299] on div "lo" at bounding box center [367, 298] width 63 height 85
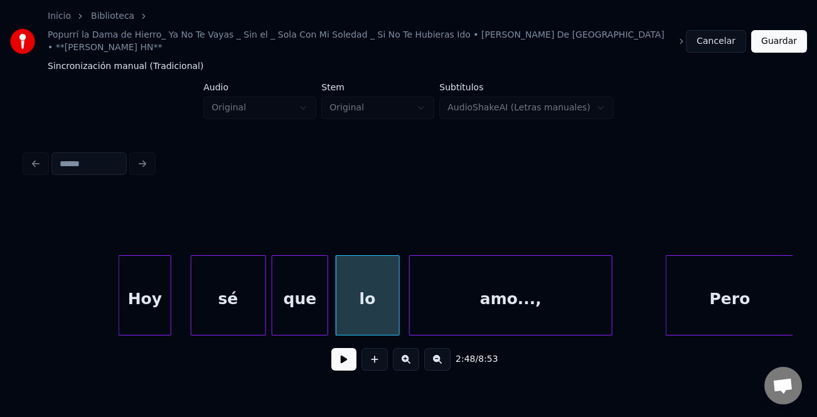
click at [427, 304] on div "amo...," at bounding box center [511, 298] width 202 height 85
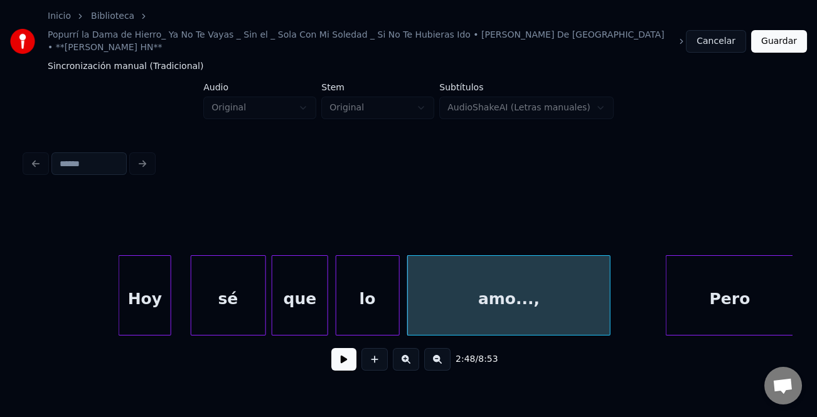
click at [162, 310] on div "Hoy" at bounding box center [144, 298] width 51 height 85
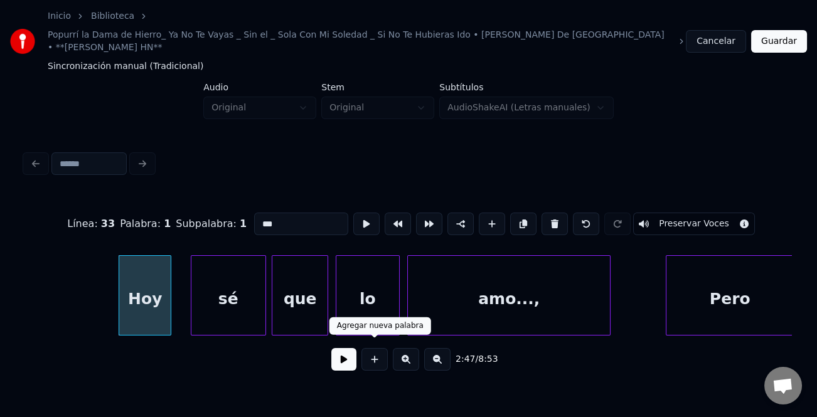
click at [337, 349] on button at bounding box center [343, 359] width 25 height 23
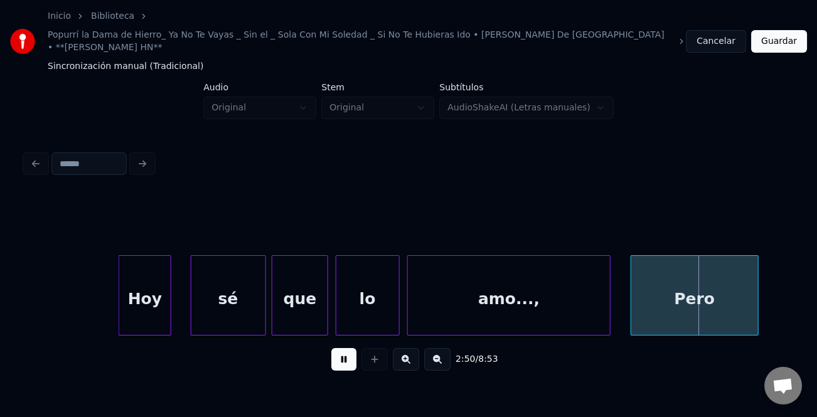
click at [668, 314] on div "Pero" at bounding box center [694, 298] width 127 height 85
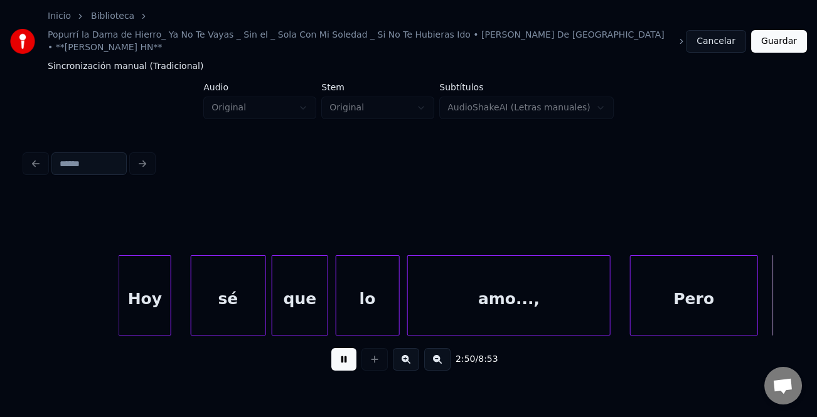
scroll to position [0, 32108]
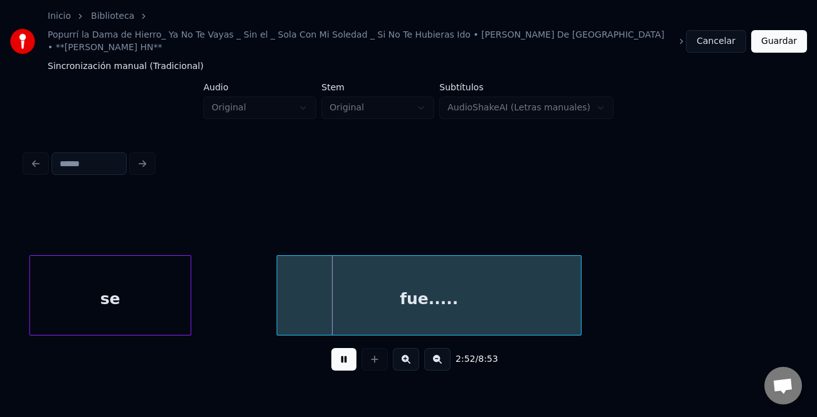
click at [72, 285] on div "se" at bounding box center [110, 298] width 161 height 85
click at [210, 300] on div at bounding box center [208, 295] width 4 height 79
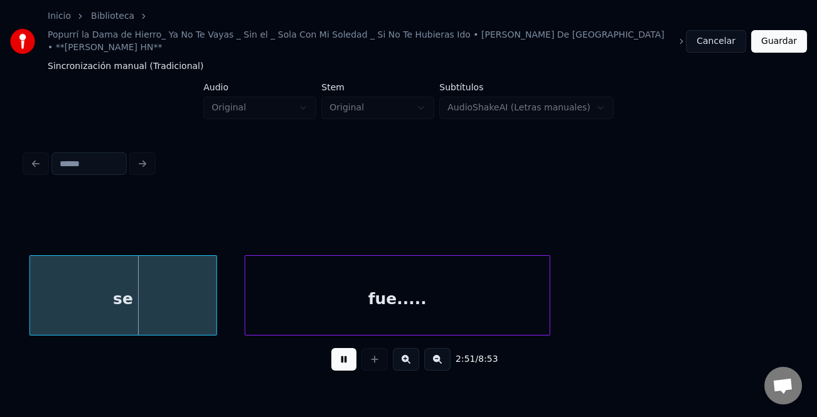
click at [333, 308] on div "fue....." at bounding box center [397, 298] width 304 height 85
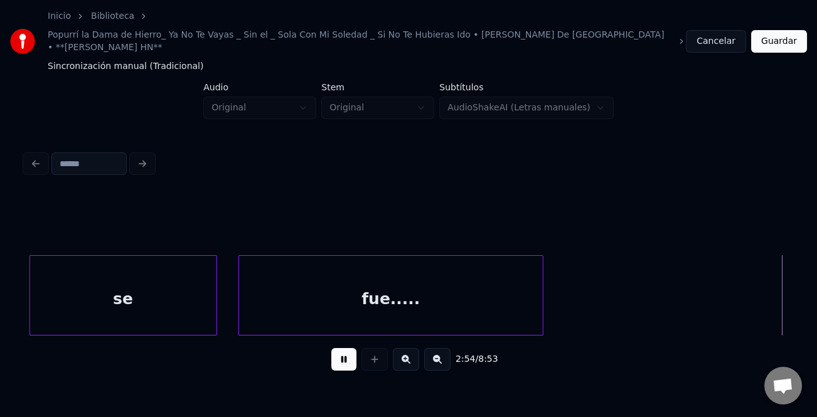
scroll to position [0, 32877]
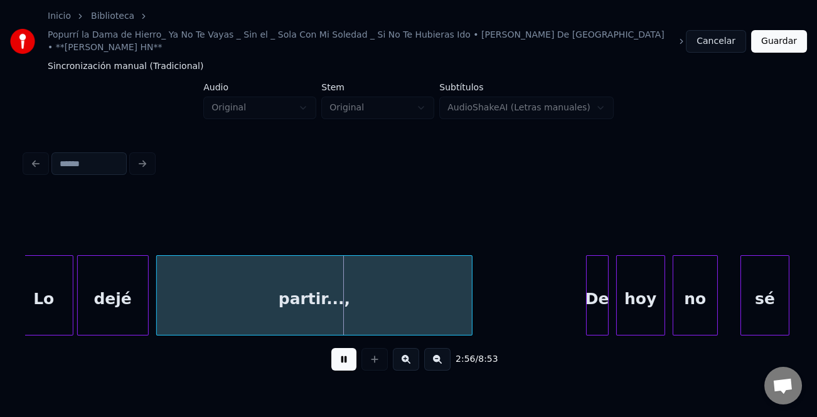
click at [14, 301] on div "Inicio Biblioteca Popurrí la Dama de Hierro_ Ya No Te Vayas _ Sin el _ Sola Con…" at bounding box center [408, 195] width 817 height 390
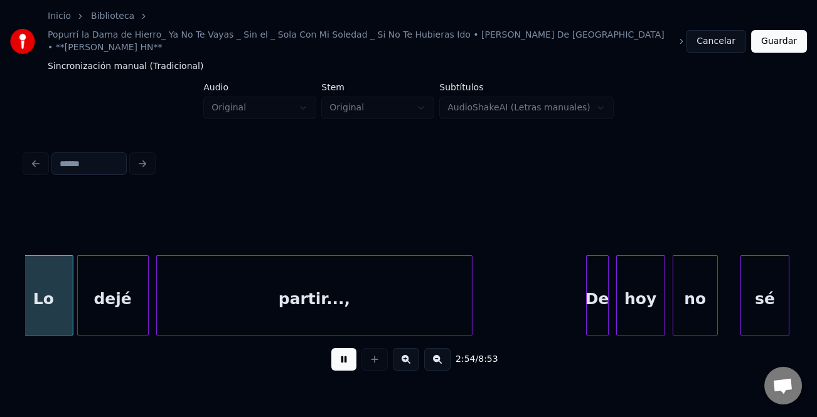
scroll to position [0, 32865]
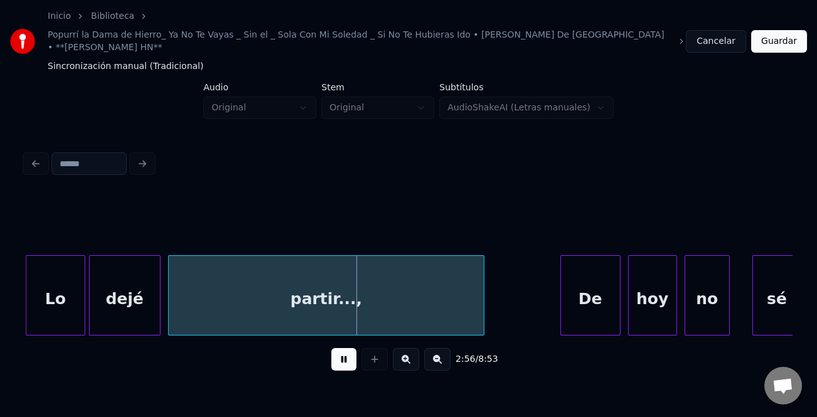
click at [561, 309] on div at bounding box center [563, 295] width 4 height 79
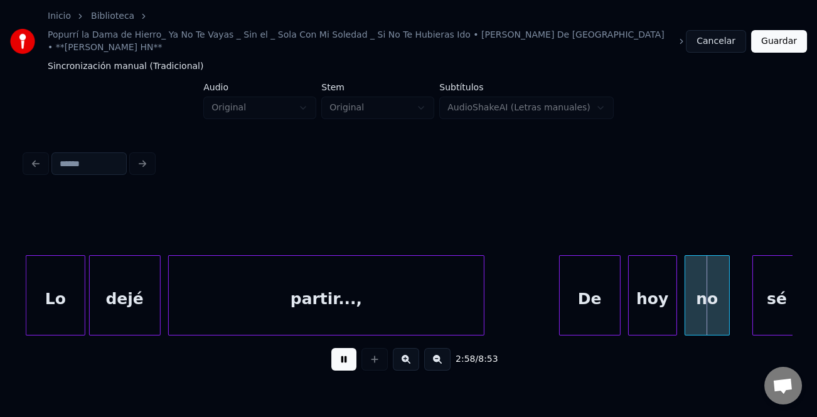
click at [338, 348] on button at bounding box center [343, 359] width 25 height 23
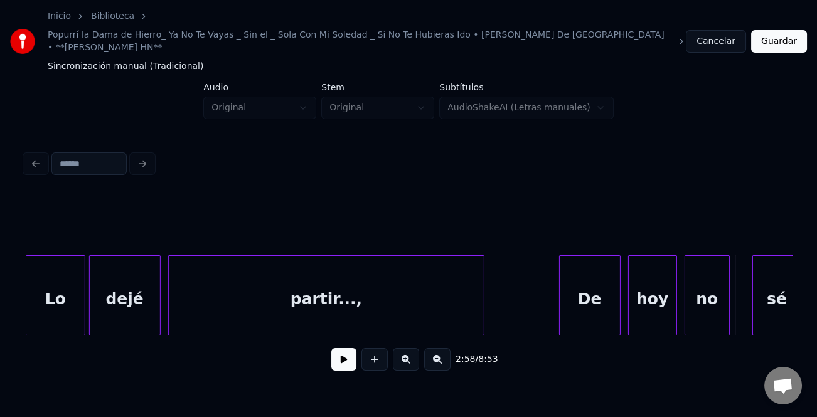
click at [597, 303] on div "De" at bounding box center [590, 298] width 60 height 85
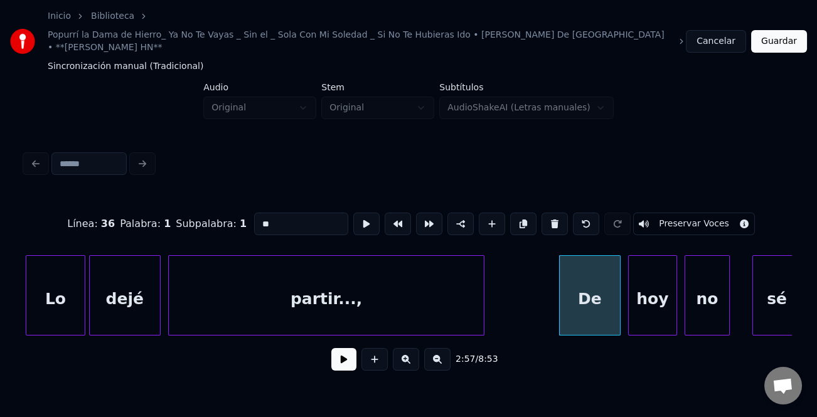
click at [293, 213] on input "**" at bounding box center [301, 224] width 94 height 23
type input "*"
click at [582, 315] on div at bounding box center [582, 295] width 4 height 79
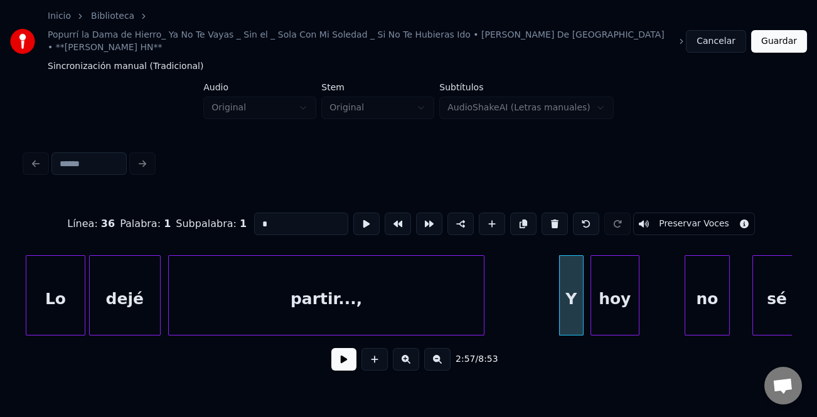
click at [607, 301] on div "[DATE]" at bounding box center [615, 298] width 48 height 85
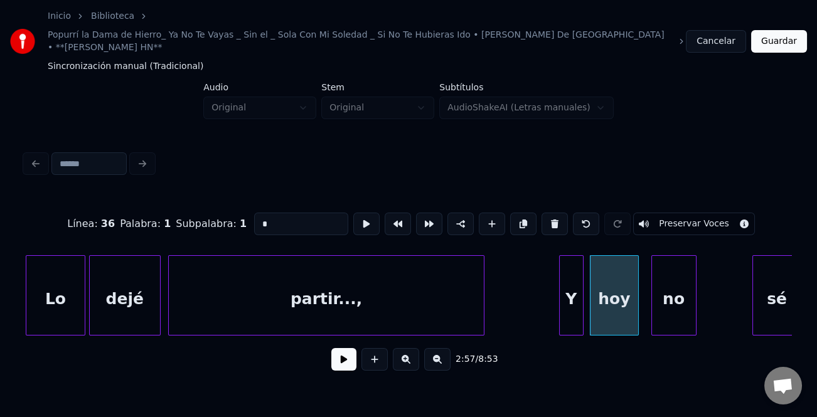
click at [666, 304] on div "no" at bounding box center [674, 298] width 44 height 85
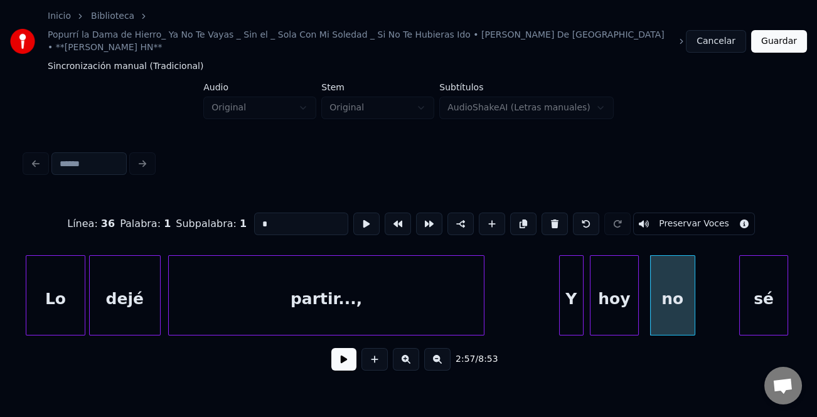
scroll to position [0, 32868]
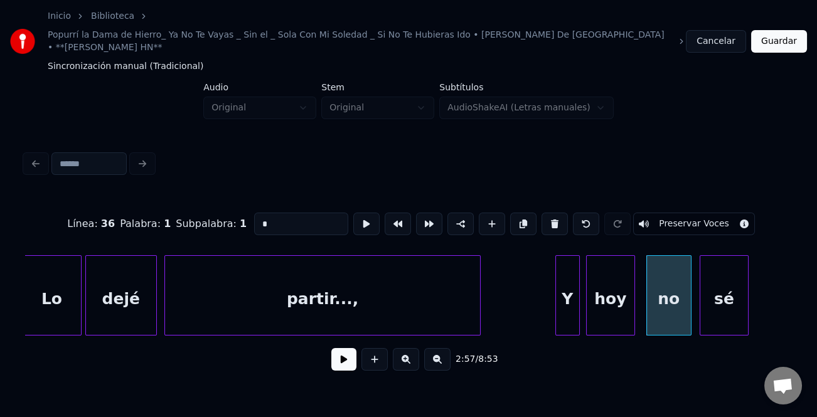
click at [723, 302] on div "sé" at bounding box center [724, 298] width 48 height 85
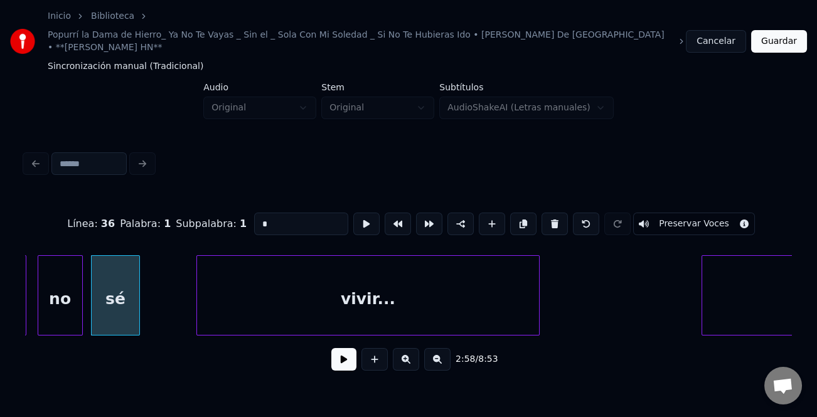
scroll to position [0, 33235]
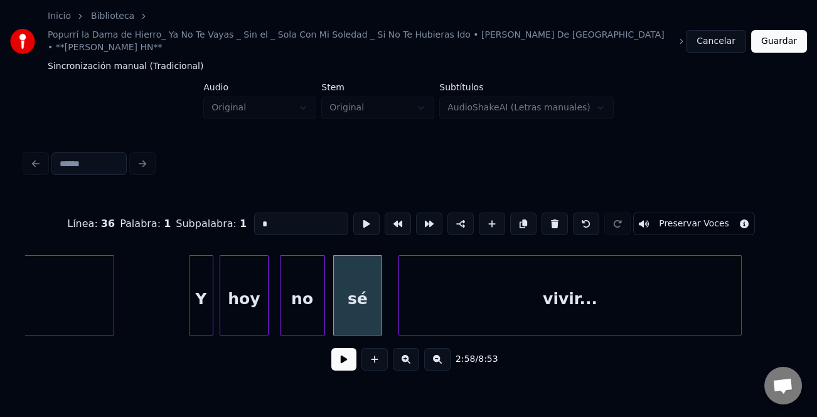
click at [458, 295] on div "vivir..." at bounding box center [570, 298] width 342 height 85
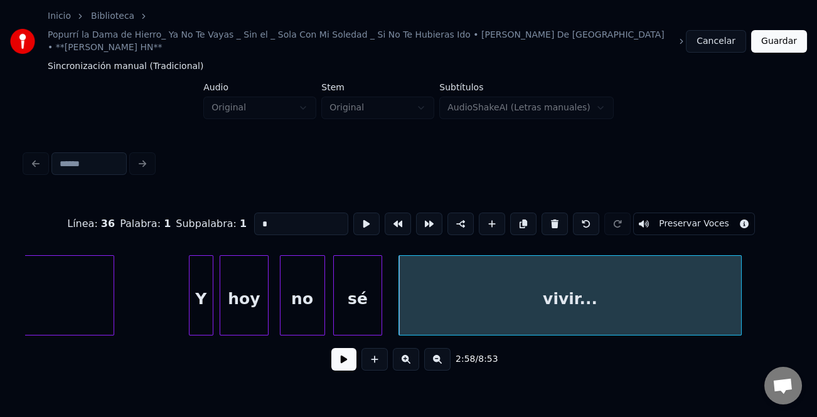
click at [205, 295] on div "Y" at bounding box center [200, 298] width 23 height 85
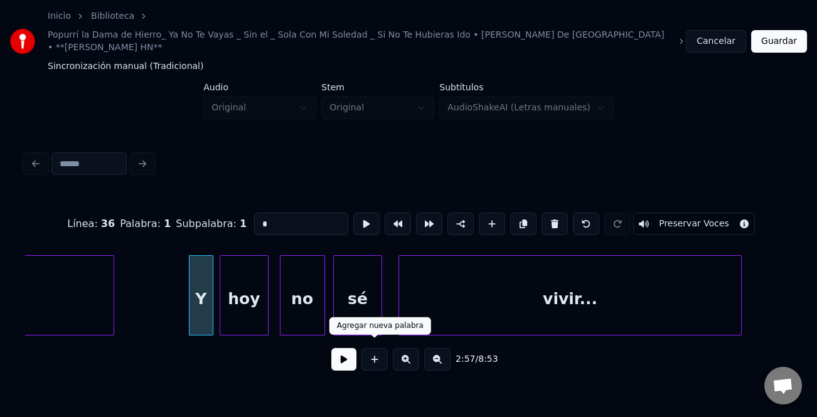
click at [361, 353] on button at bounding box center [374, 359] width 26 height 23
type input "**"
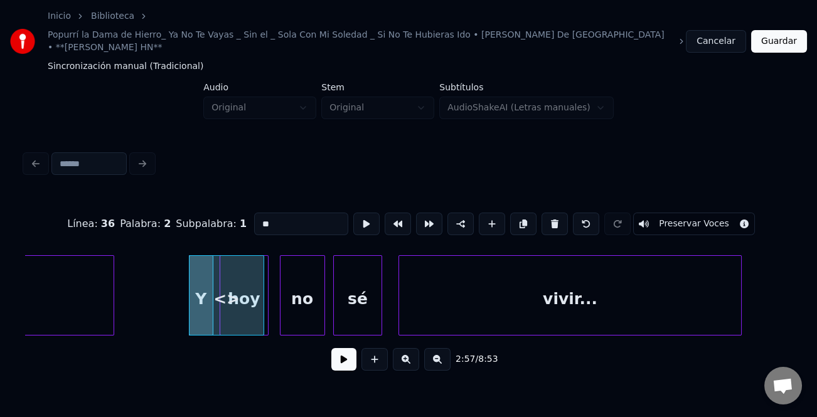
click at [350, 353] on button at bounding box center [343, 359] width 25 height 23
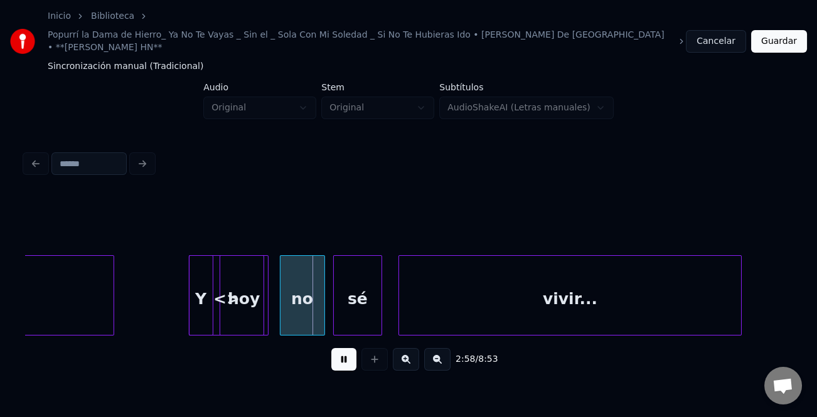
click at [336, 353] on button at bounding box center [343, 359] width 25 height 23
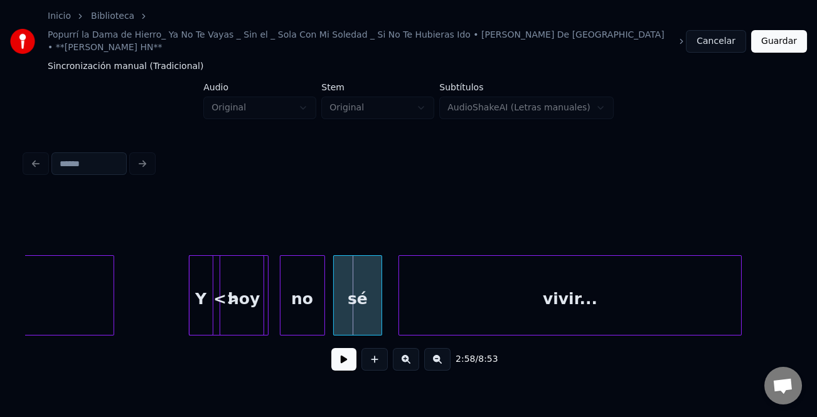
click at [229, 295] on div "<>" at bounding box center [226, 298] width 74 height 85
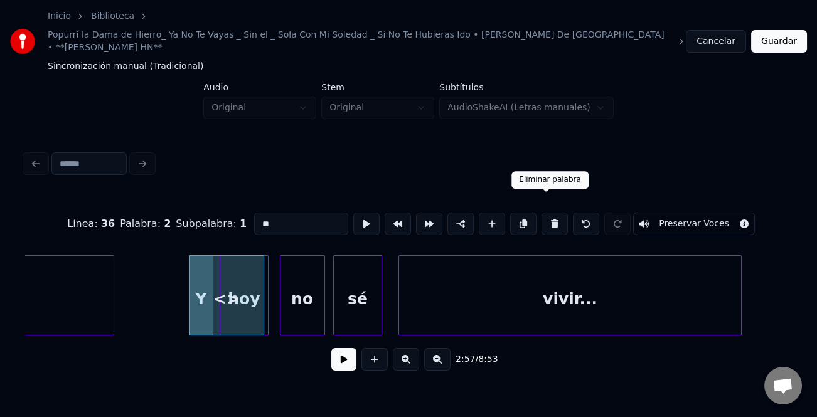
click at [541, 213] on button at bounding box center [554, 224] width 26 height 23
type input "*"
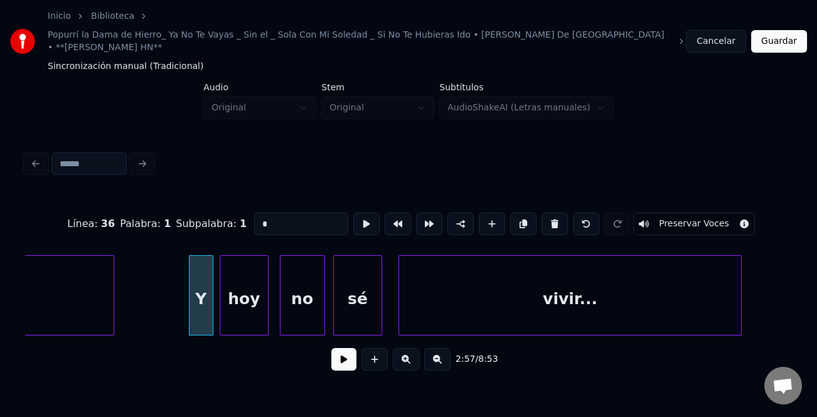
click at [345, 353] on button at bounding box center [343, 359] width 25 height 23
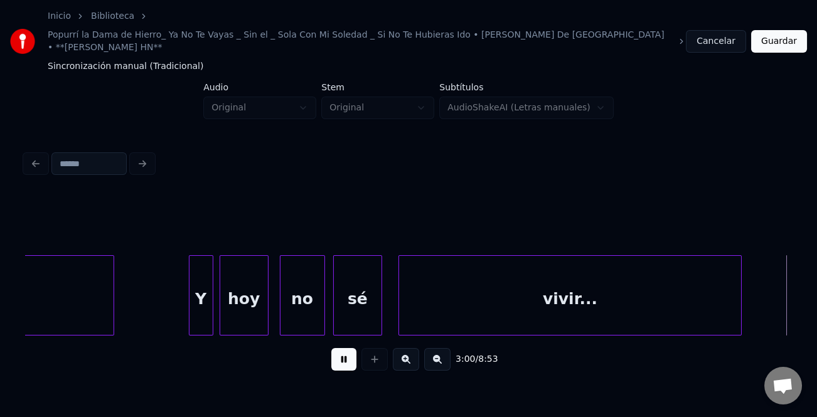
scroll to position [0, 34003]
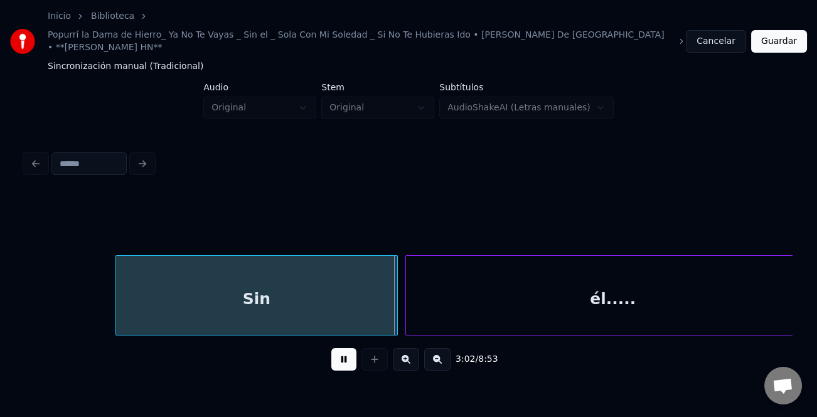
click at [116, 311] on div at bounding box center [118, 295] width 4 height 79
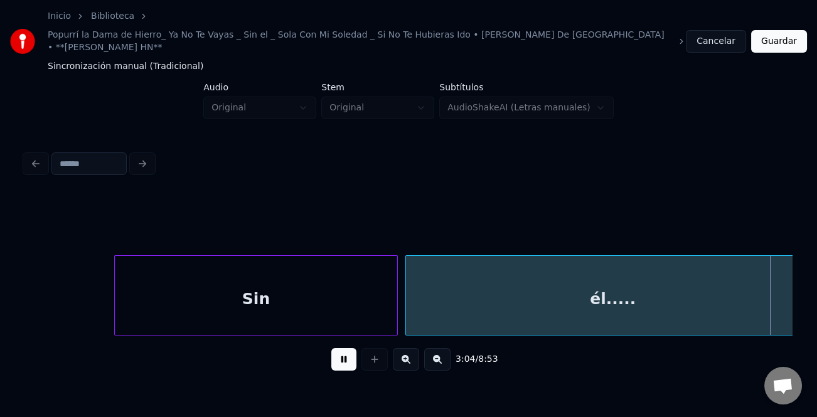
scroll to position [0, 34772]
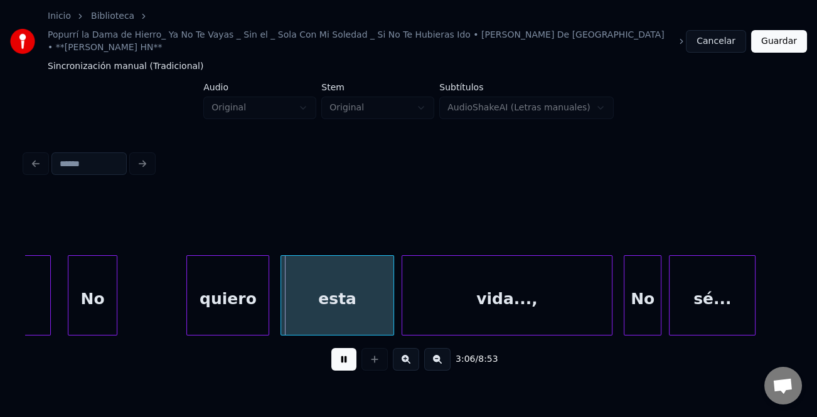
click at [90, 303] on div "No" at bounding box center [92, 298] width 48 height 85
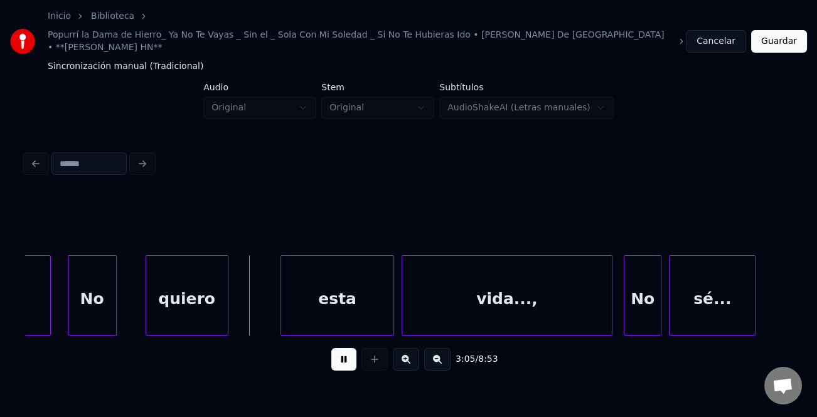
click at [178, 311] on div "quiero" at bounding box center [187, 298] width 82 height 85
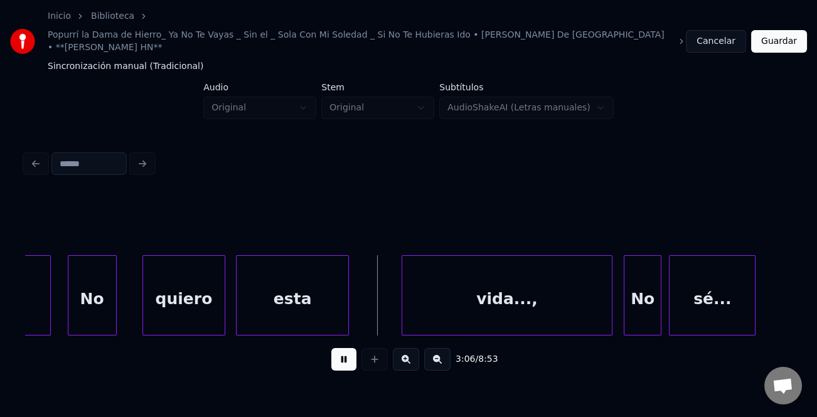
click at [290, 306] on div "esta" at bounding box center [293, 298] width 112 height 85
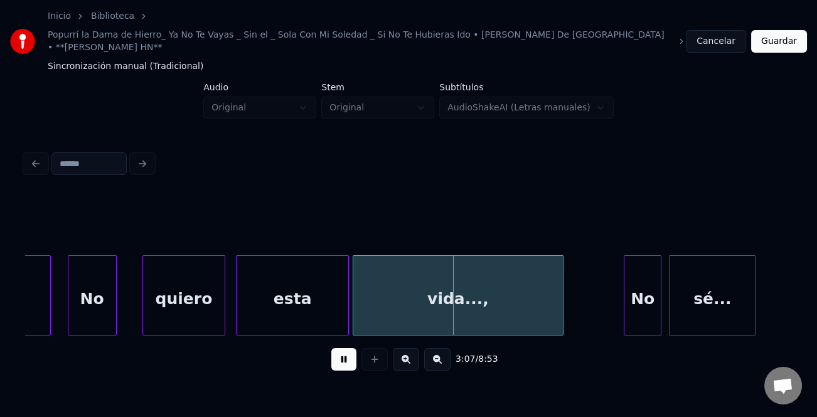
click at [411, 304] on div "vida...," at bounding box center [458, 298] width 210 height 85
click at [651, 295] on div at bounding box center [653, 295] width 4 height 79
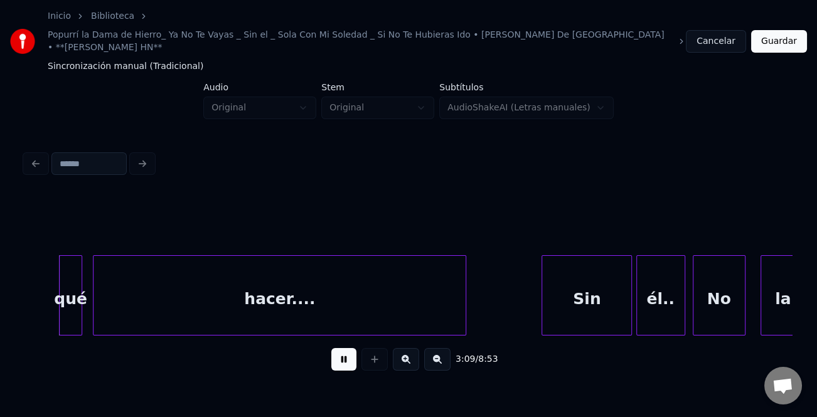
scroll to position [0, 35328]
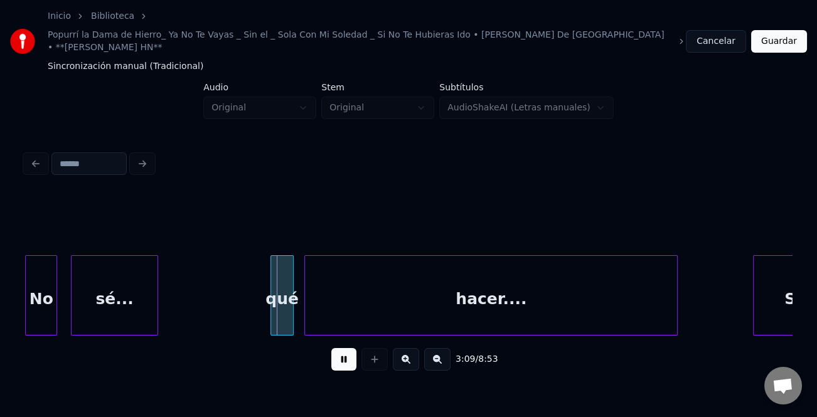
click at [115, 289] on div "sé..." at bounding box center [114, 298] width 85 height 85
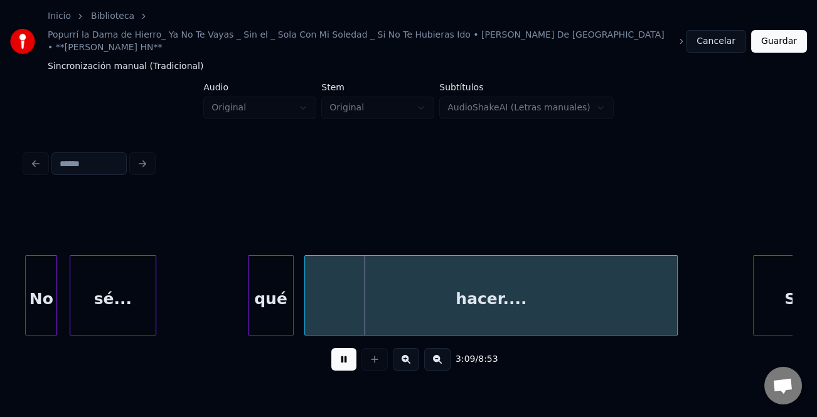
click at [248, 309] on div at bounding box center [250, 295] width 4 height 79
click at [242, 309] on div "qué" at bounding box center [246, 298] width 48 height 85
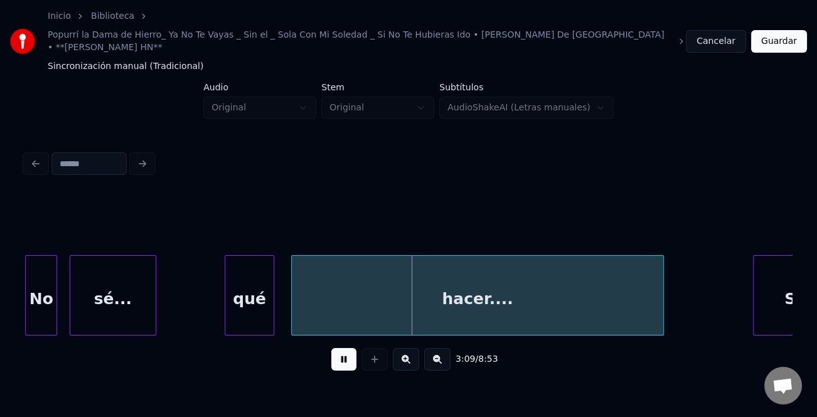
click at [325, 306] on div "hacer...." at bounding box center [478, 298] width 372 height 85
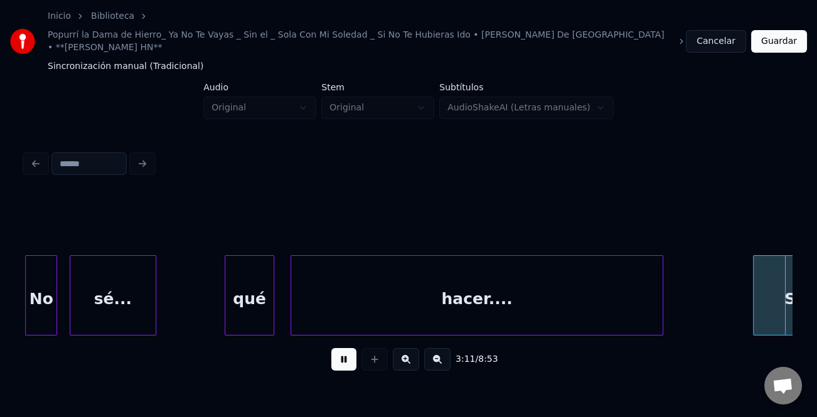
scroll to position [0, 36097]
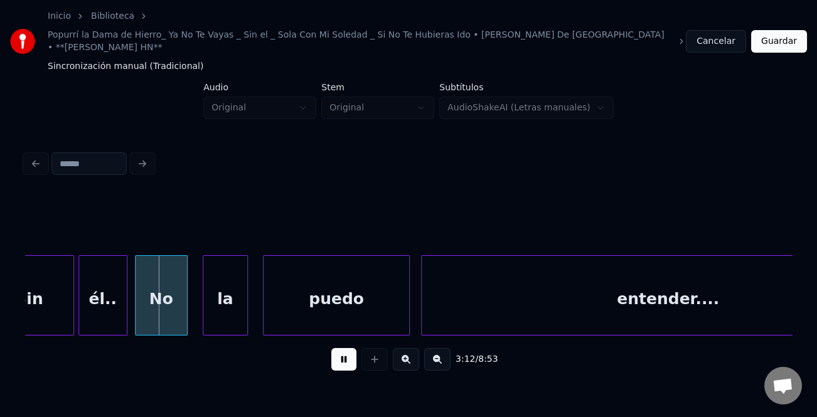
click at [340, 350] on button at bounding box center [343, 359] width 25 height 23
click at [347, 356] on button at bounding box center [343, 359] width 25 height 23
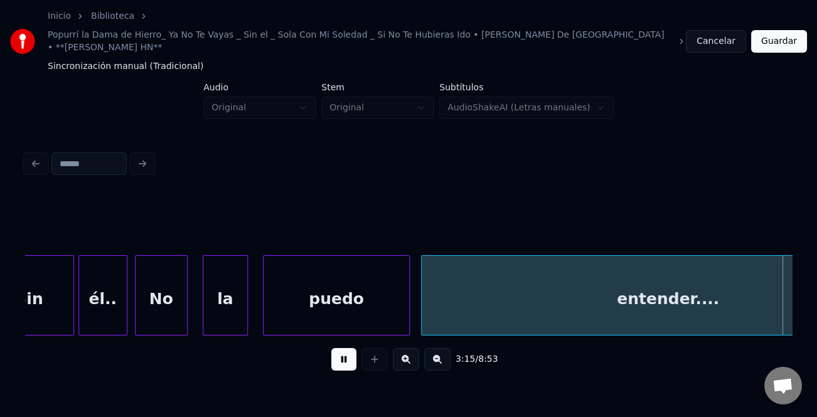
scroll to position [0, 36867]
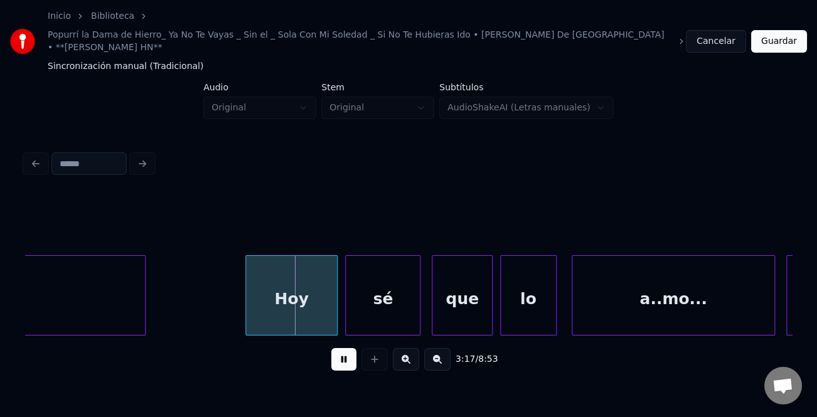
click at [247, 309] on div at bounding box center [248, 295] width 4 height 79
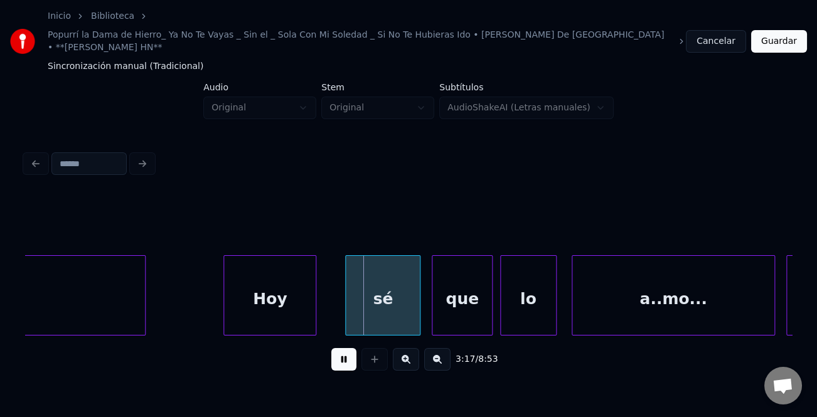
click at [268, 307] on div "Hoy" at bounding box center [270, 298] width 92 height 85
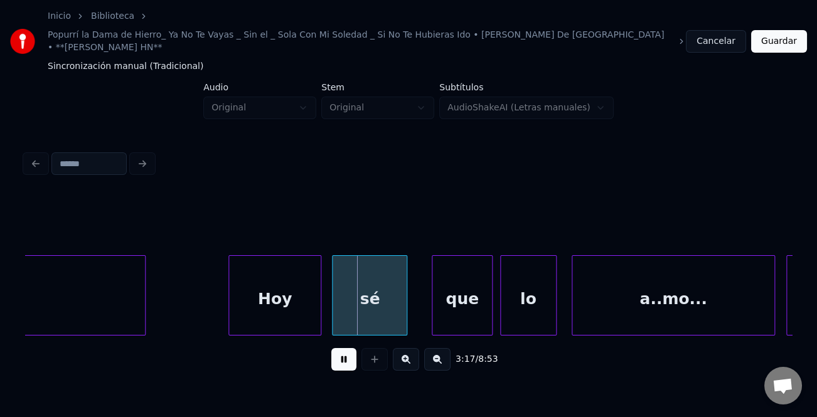
click at [363, 301] on div "sé" at bounding box center [370, 298] width 74 height 85
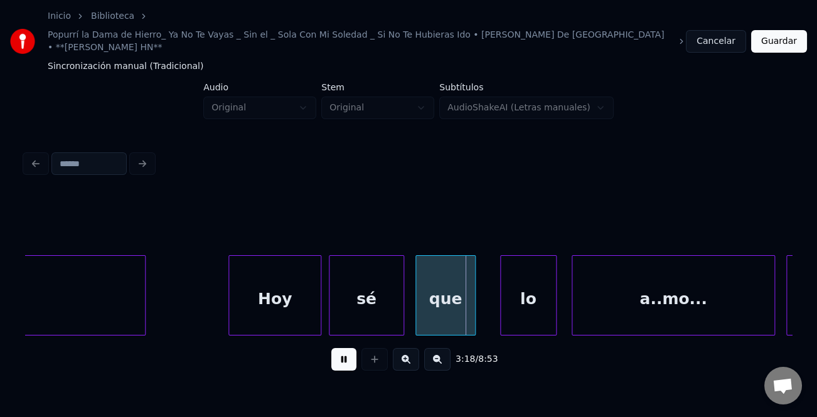
click at [452, 302] on div "que" at bounding box center [445, 298] width 59 height 85
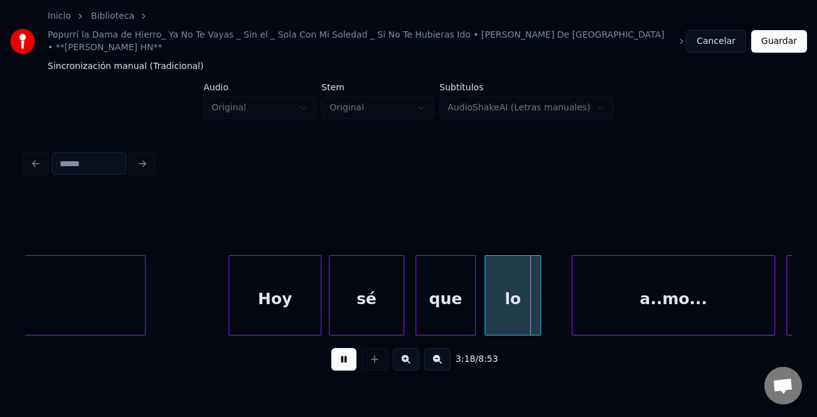
click at [513, 309] on div "lo" at bounding box center [512, 298] width 55 height 85
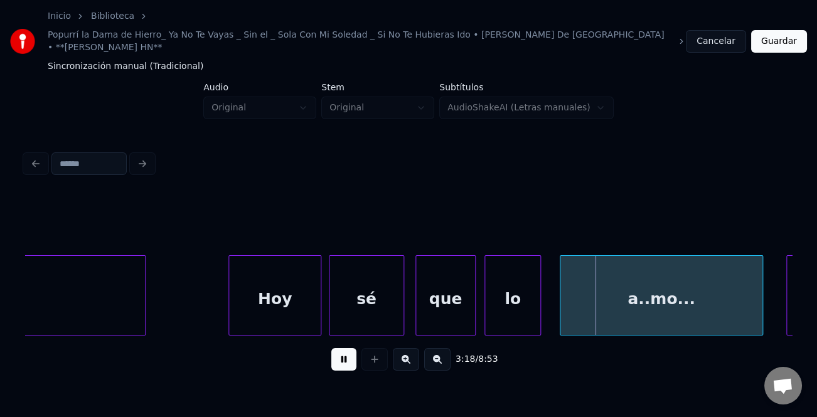
click at [584, 307] on div "a..mo..." at bounding box center [661, 298] width 202 height 85
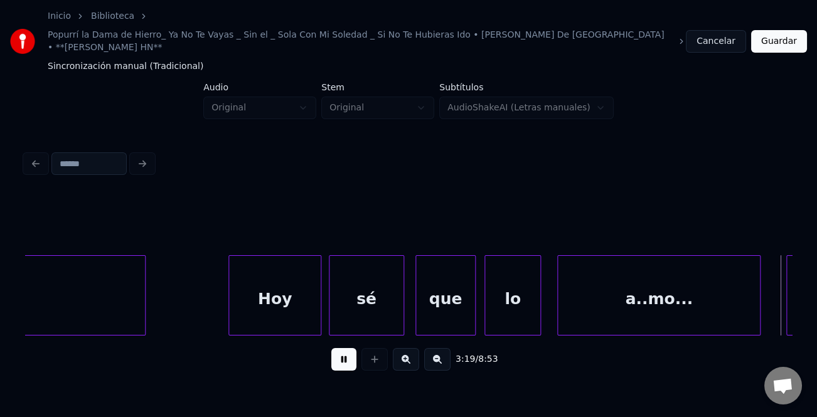
scroll to position [0, 37634]
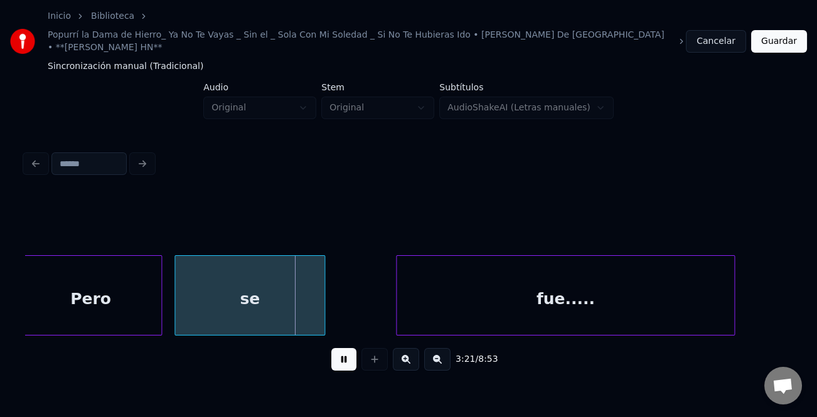
click at [221, 301] on div "se" at bounding box center [249, 298] width 149 height 85
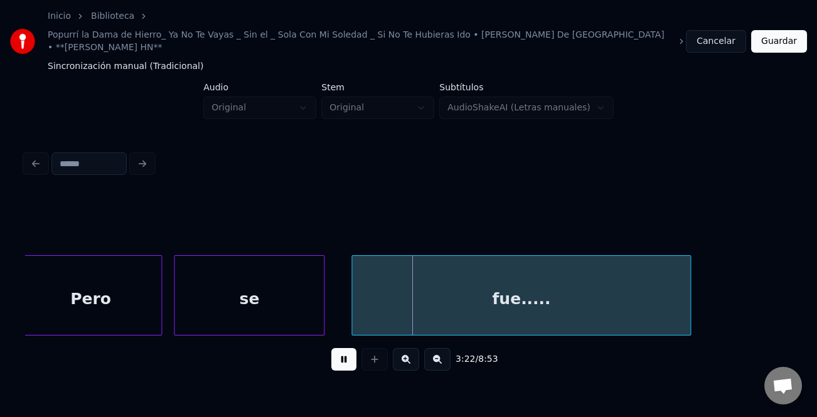
click at [412, 304] on div "fue....." at bounding box center [521, 298] width 338 height 85
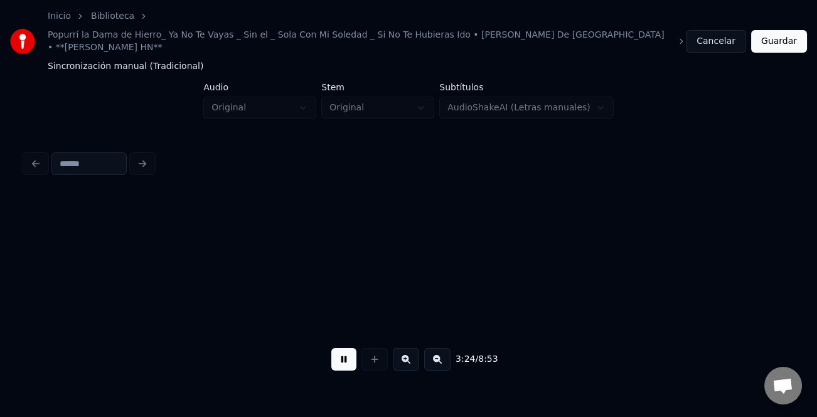
scroll to position [0, 38402]
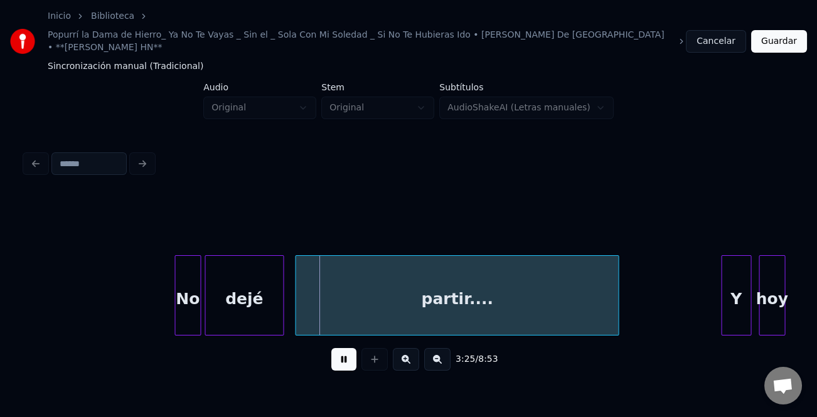
click at [190, 301] on div "No" at bounding box center [187, 298] width 25 height 85
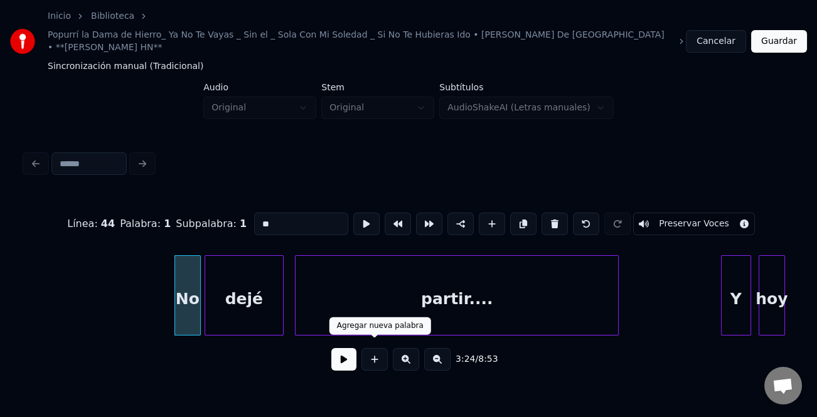
click at [350, 351] on button at bounding box center [343, 359] width 25 height 23
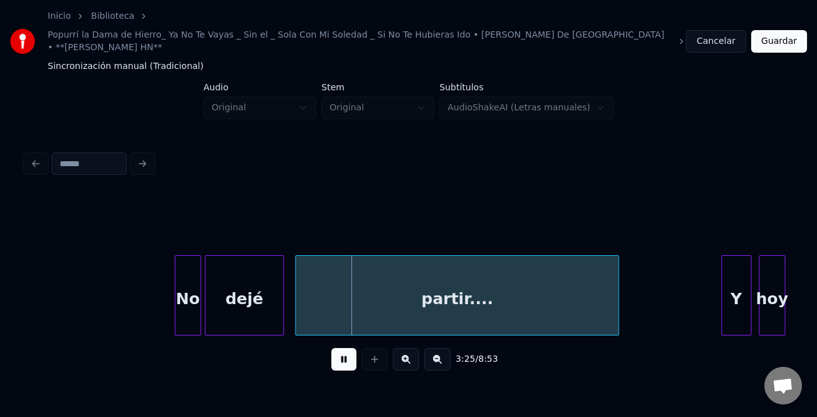
click at [339, 351] on button at bounding box center [343, 359] width 25 height 23
click at [184, 296] on div "No" at bounding box center [187, 298] width 25 height 85
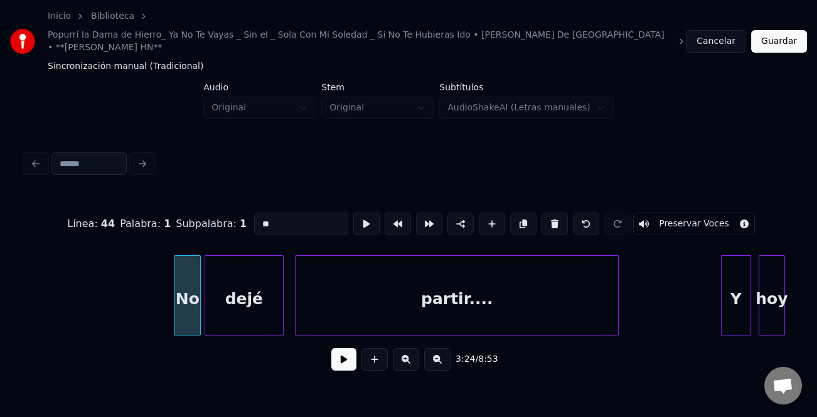
click at [260, 215] on input "**" at bounding box center [301, 224] width 94 height 23
click at [169, 285] on div at bounding box center [171, 295] width 4 height 79
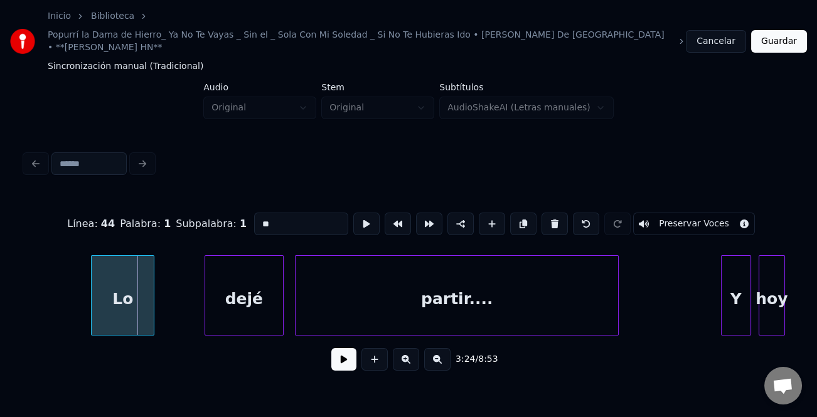
click at [111, 292] on div "Lo" at bounding box center [123, 298] width 62 height 85
click at [183, 306] on div at bounding box center [181, 295] width 4 height 79
type input "**"
click at [350, 348] on button at bounding box center [343, 359] width 25 height 23
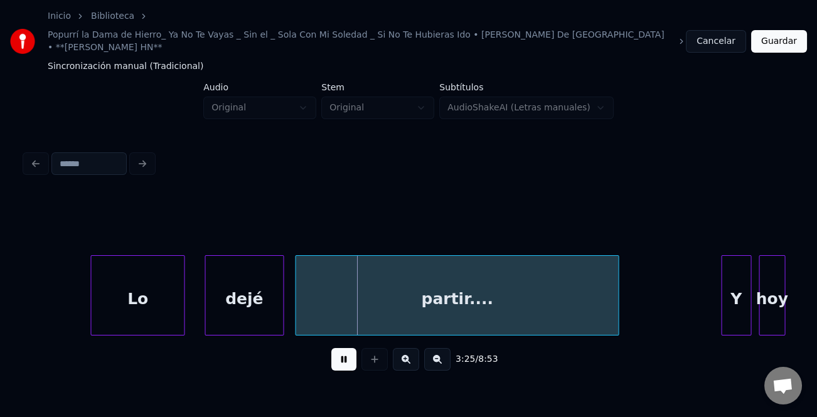
click at [183, 301] on div at bounding box center [182, 295] width 4 height 79
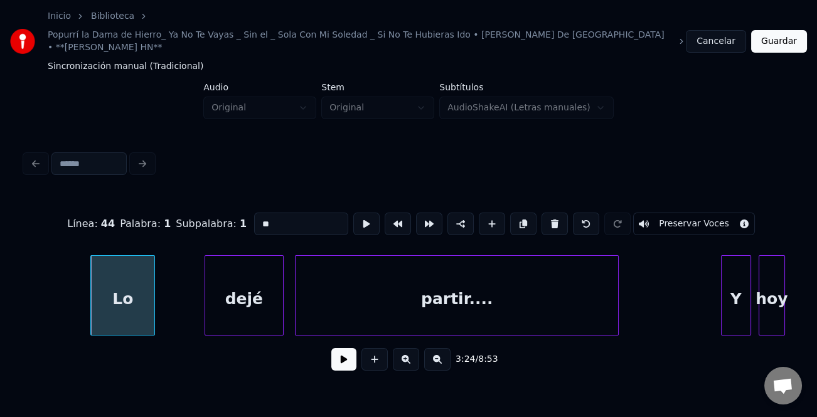
click at [151, 306] on div at bounding box center [153, 295] width 4 height 79
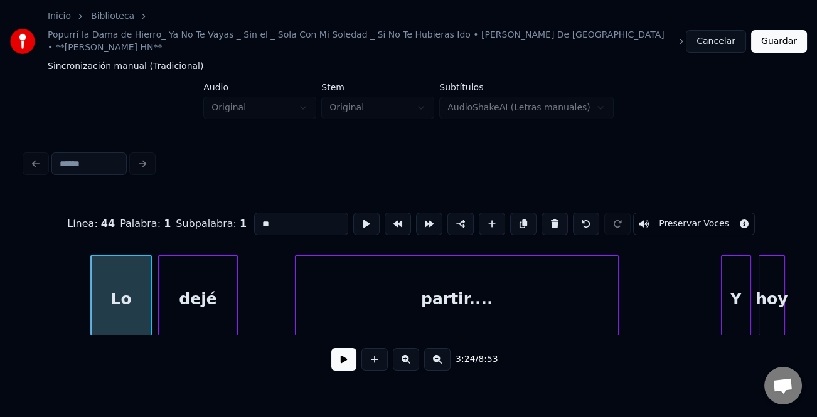
click at [187, 311] on div "dejé" at bounding box center [198, 298] width 78 height 85
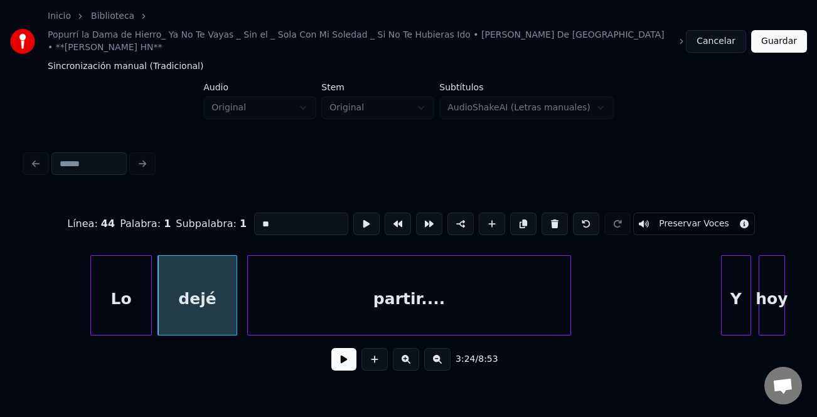
click at [306, 310] on div "partir...." at bounding box center [409, 298] width 323 height 85
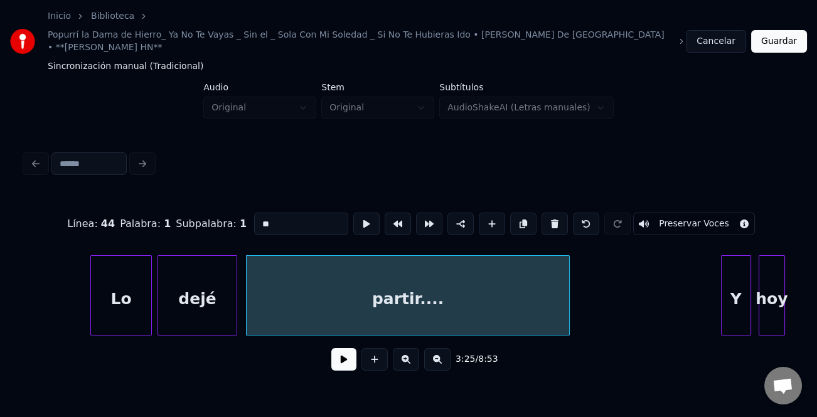
click at [144, 302] on div "Lo" at bounding box center [121, 298] width 60 height 85
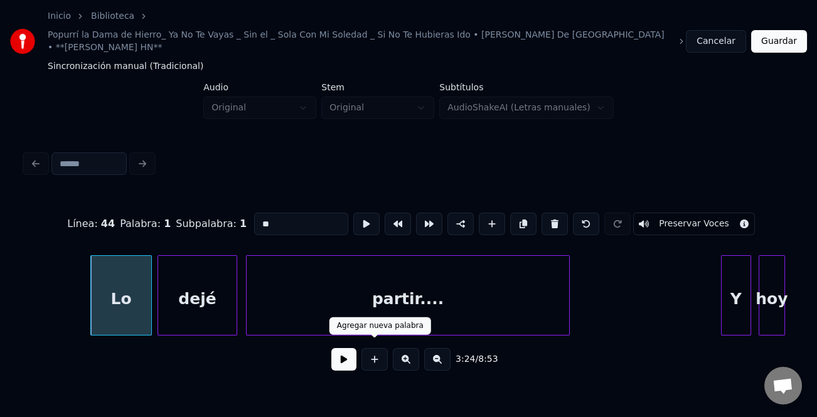
click at [350, 348] on button at bounding box center [343, 359] width 25 height 23
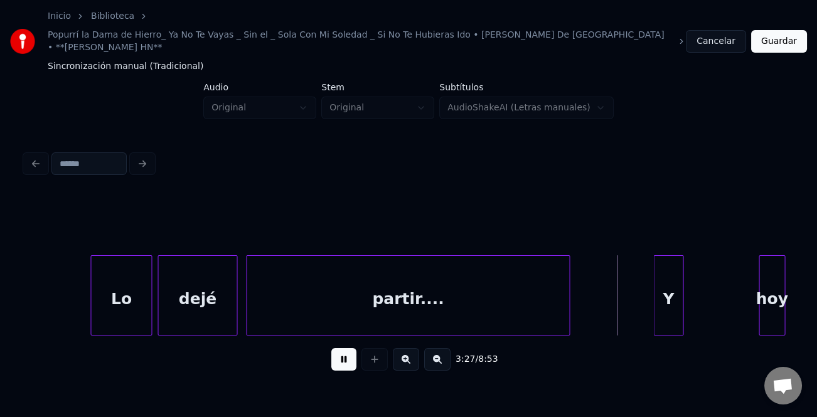
click at [665, 304] on div "Y" at bounding box center [668, 298] width 29 height 85
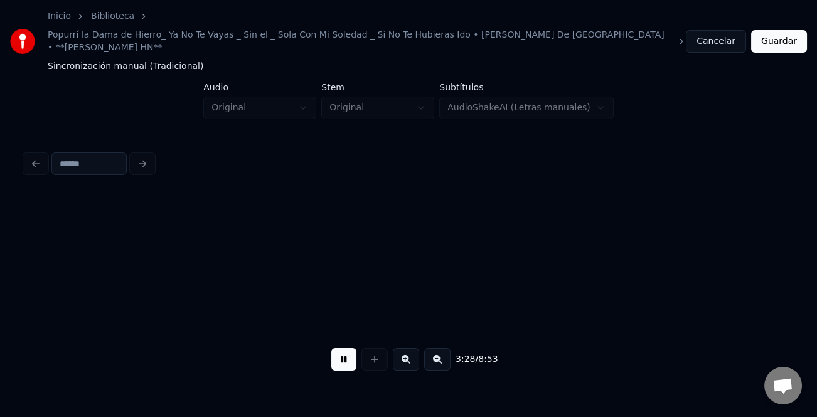
scroll to position [0, 39169]
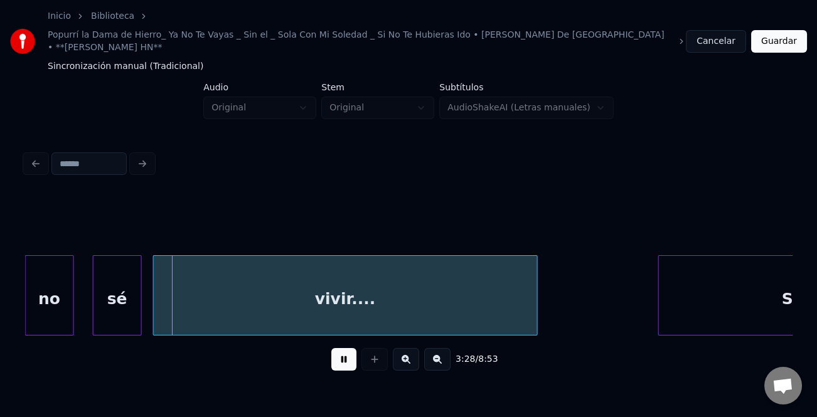
click at [343, 351] on button at bounding box center [343, 359] width 25 height 23
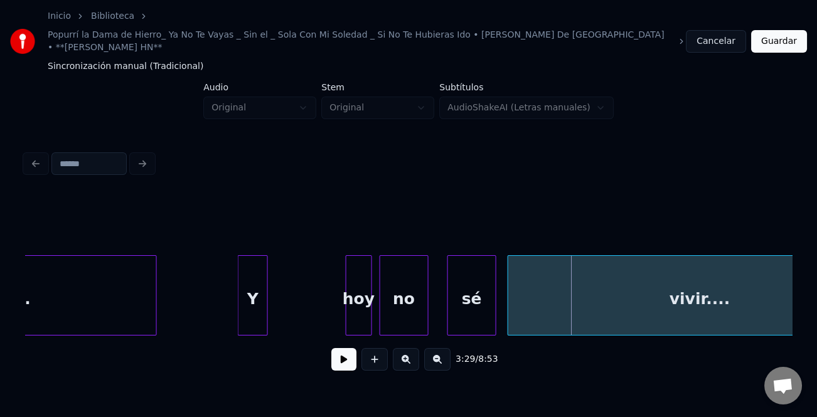
scroll to position [0, 38734]
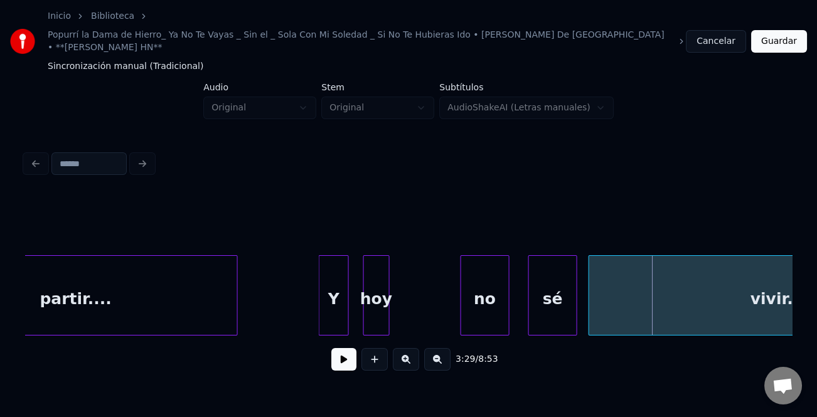
click at [368, 301] on div "[DATE]" at bounding box center [376, 298] width 25 height 85
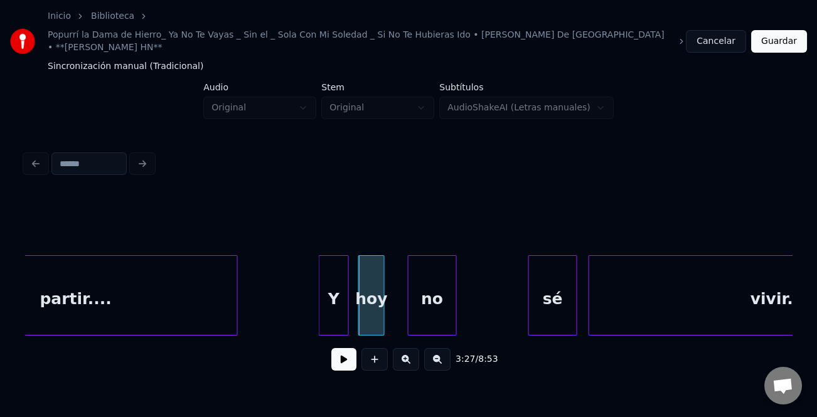
click at [415, 306] on div "no" at bounding box center [432, 298] width 48 height 85
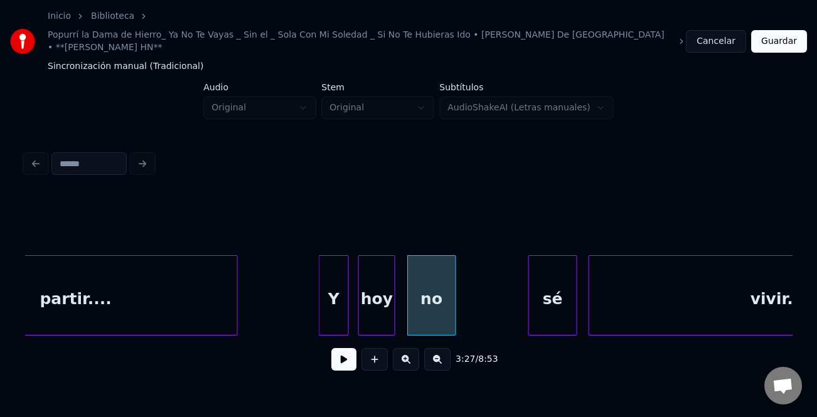
click at [395, 306] on div at bounding box center [393, 295] width 4 height 79
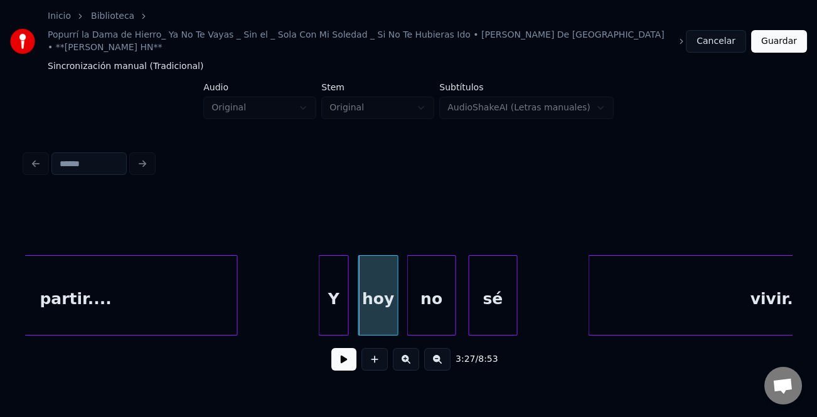
click at [489, 306] on div "sé" at bounding box center [493, 298] width 48 height 85
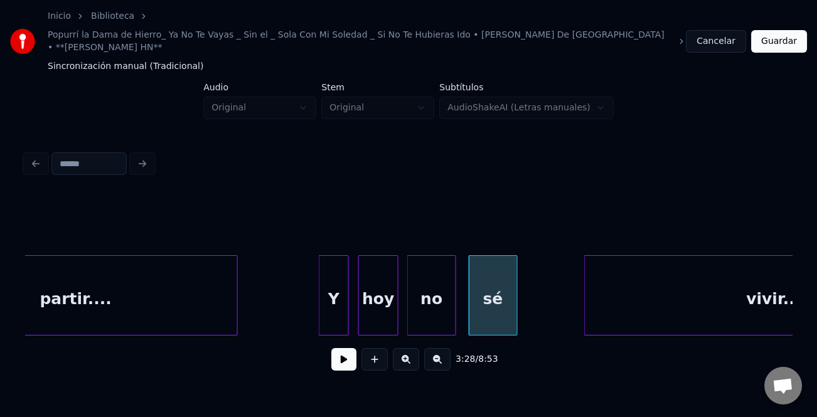
scroll to position [0, 38910]
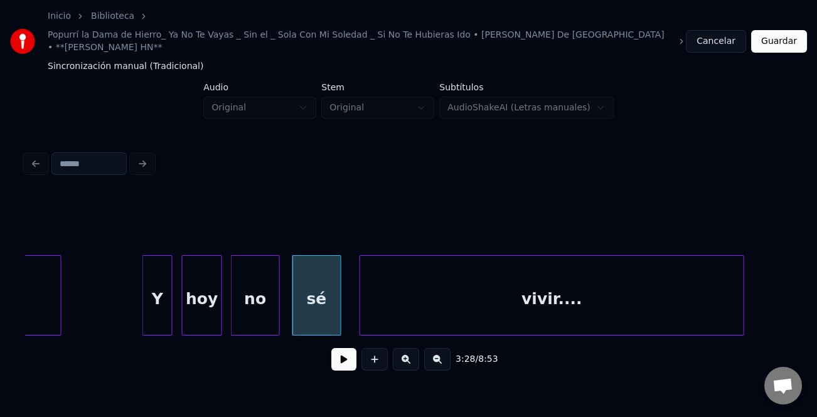
click at [590, 312] on div "vivir...." at bounding box center [551, 298] width 383 height 85
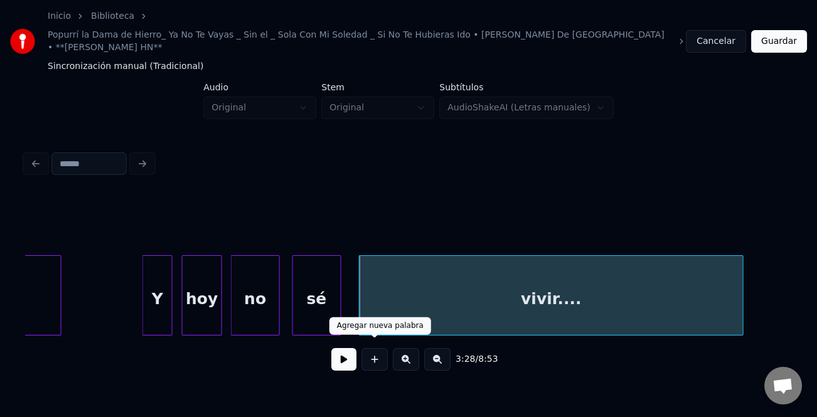
click at [337, 350] on button at bounding box center [343, 359] width 25 height 23
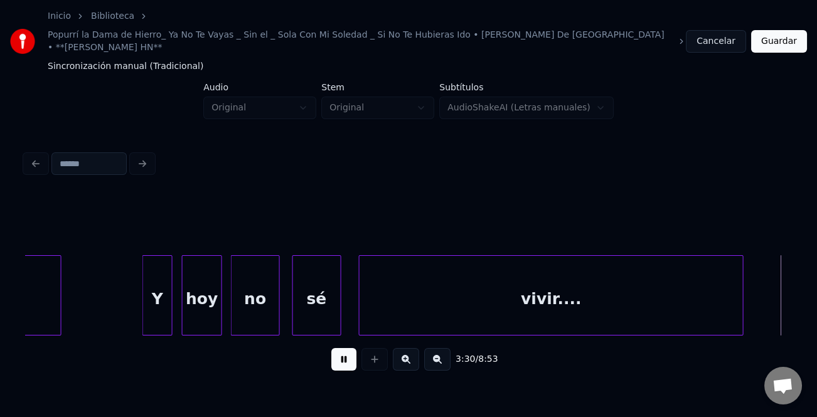
scroll to position [0, 39678]
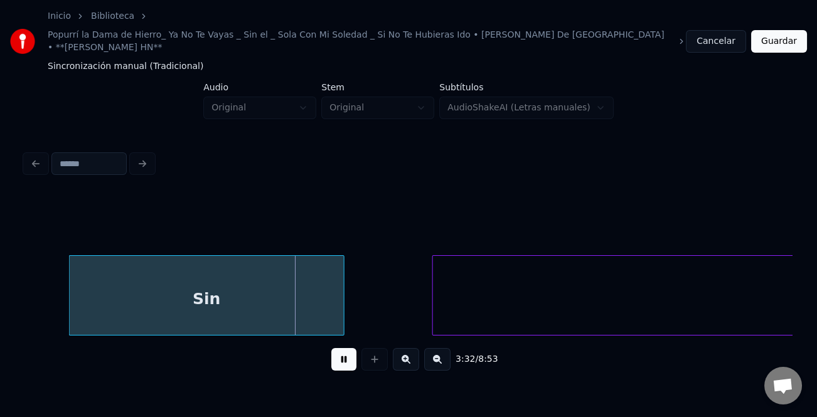
click at [98, 286] on div "Sin" at bounding box center [207, 298] width 274 height 85
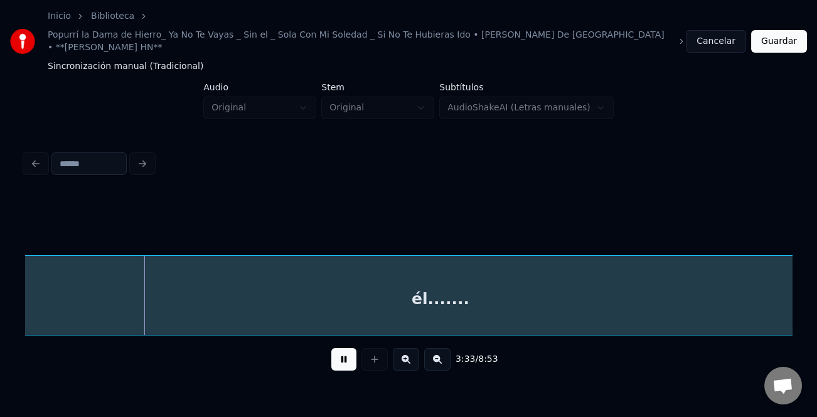
scroll to position [0, 40034]
click at [457, 296] on div "él......." at bounding box center [442, 298] width 832 height 85
click at [439, 361] on button at bounding box center [437, 359] width 26 height 23
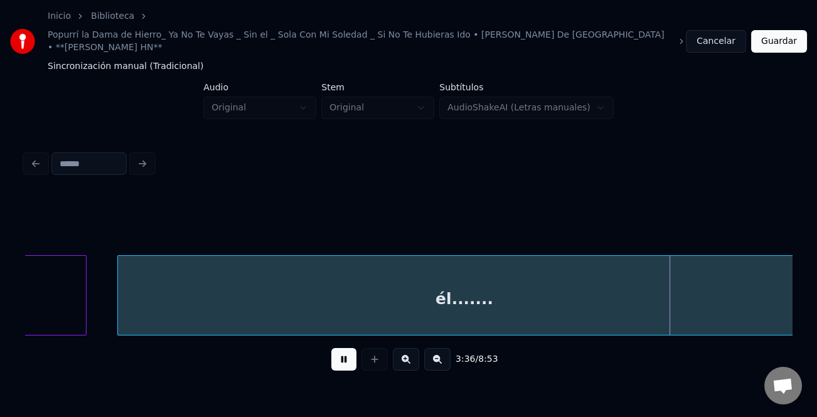
click at [439, 359] on button at bounding box center [437, 359] width 26 height 23
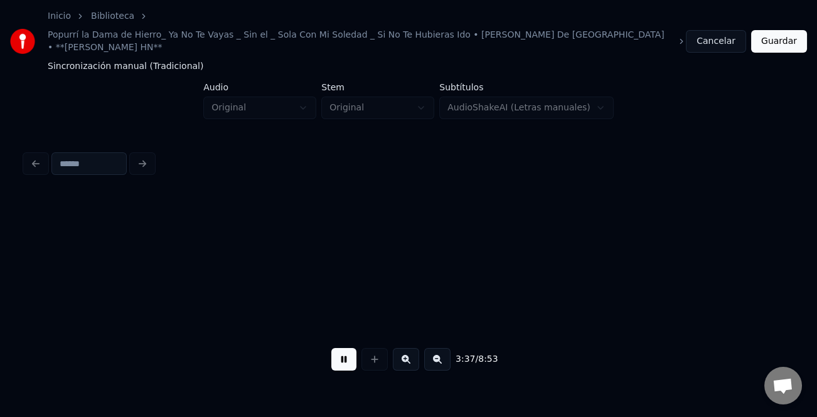
scroll to position [0, 27252]
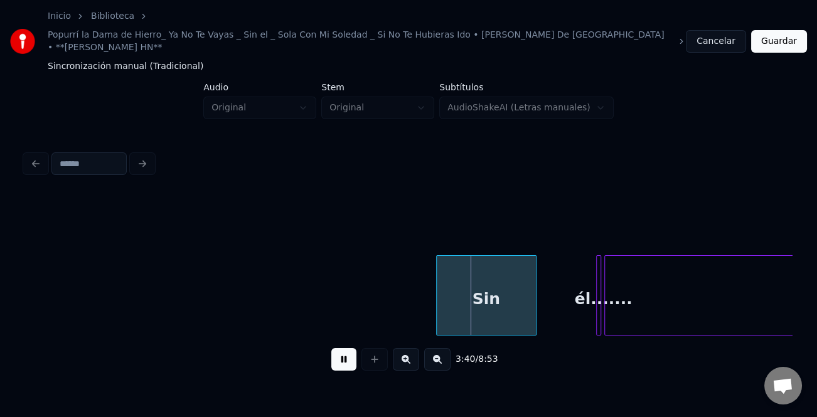
click at [468, 313] on div "Sin" at bounding box center [486, 298] width 99 height 85
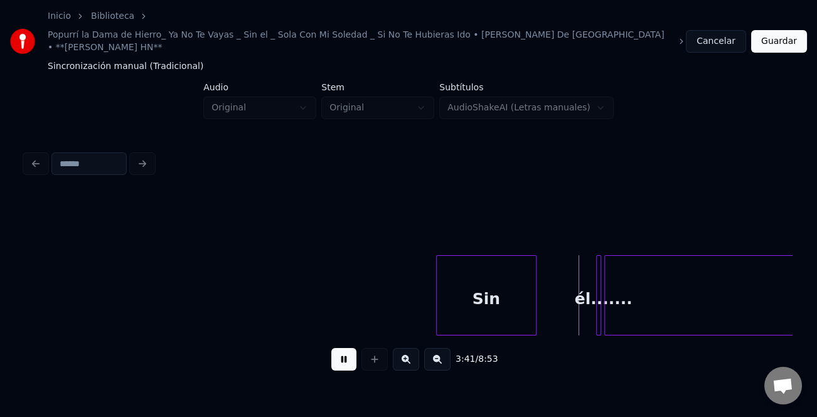
click at [347, 354] on button at bounding box center [343, 359] width 25 height 23
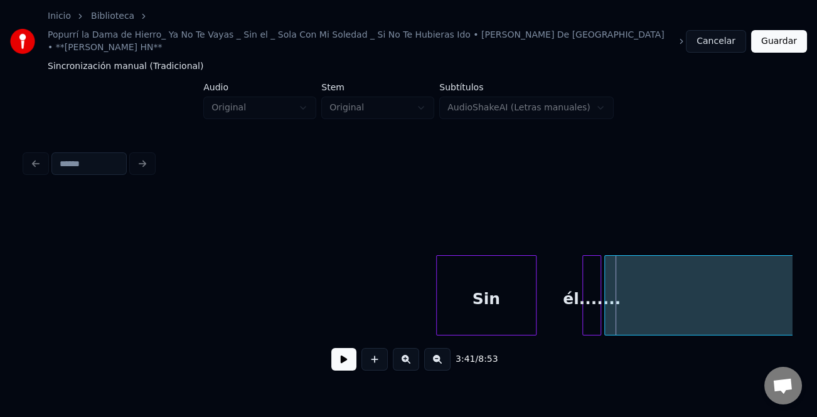
click at [583, 313] on div at bounding box center [585, 295] width 4 height 79
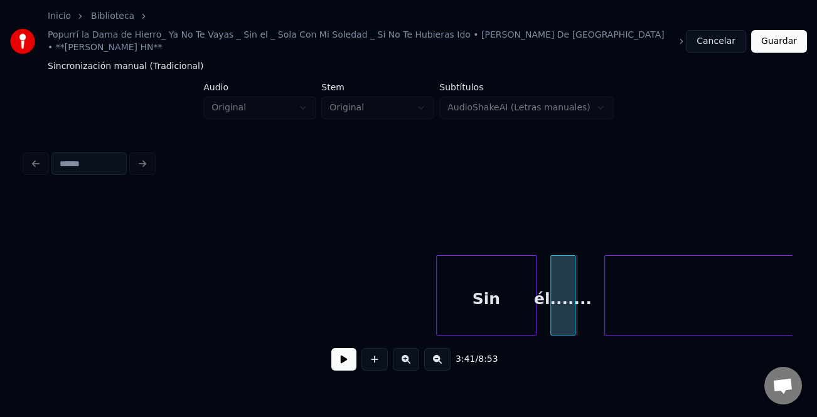
click at [558, 314] on div "él......." at bounding box center [562, 298] width 23 height 85
click at [439, 358] on button at bounding box center [437, 359] width 26 height 23
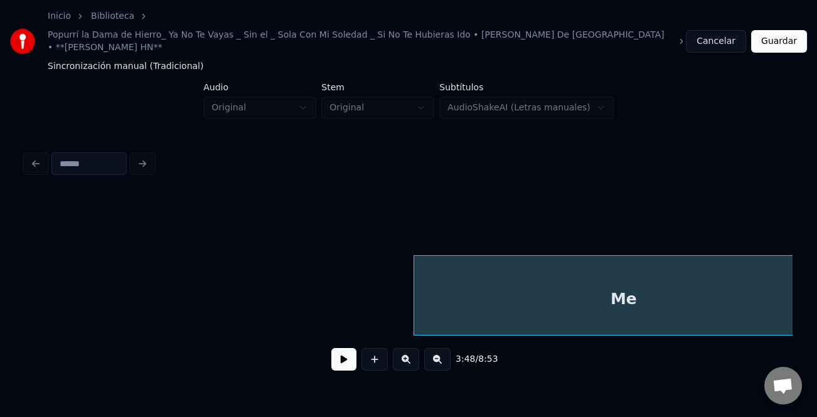
scroll to position [0, 21153]
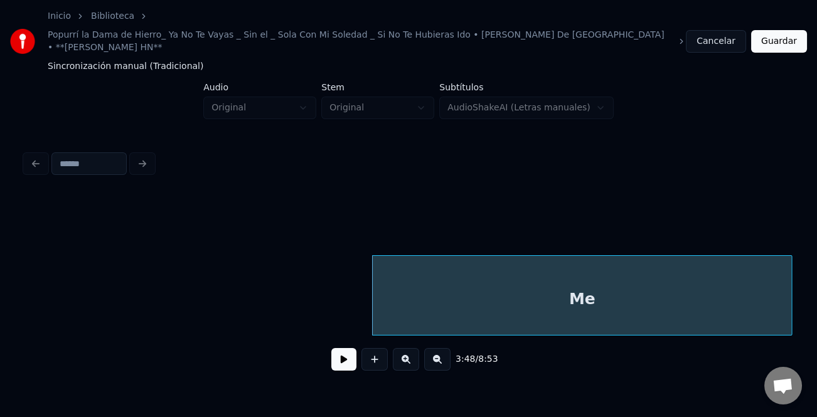
click at [816, 307] on html "Inicio Biblioteca Popurrí la Dama de Hierro_ Ya No Te Vayas _ Sin el _ Sola Con…" at bounding box center [408, 205] width 817 height 410
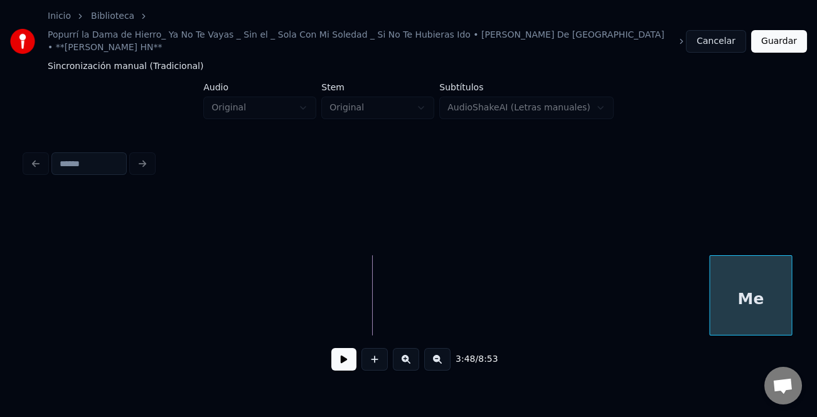
click at [713, 289] on div at bounding box center [712, 295] width 4 height 79
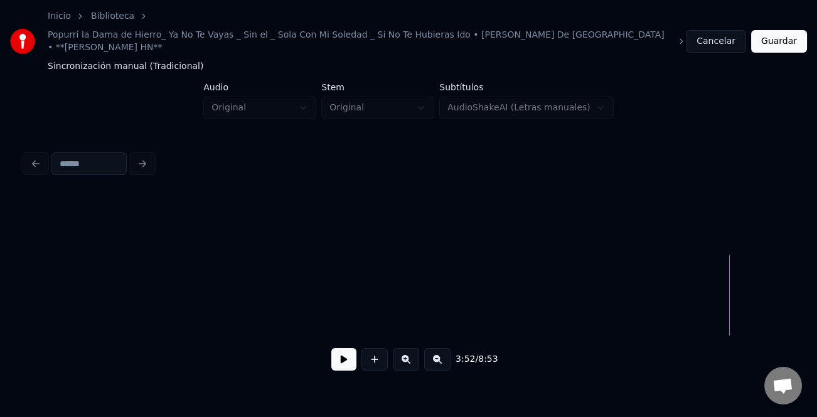
scroll to position [0, 20736]
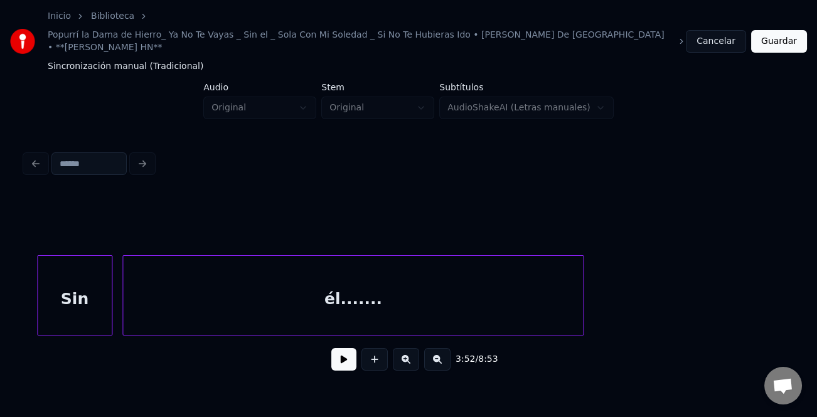
click at [586, 321] on div "Sin él......." at bounding box center [408, 295] width 767 height 80
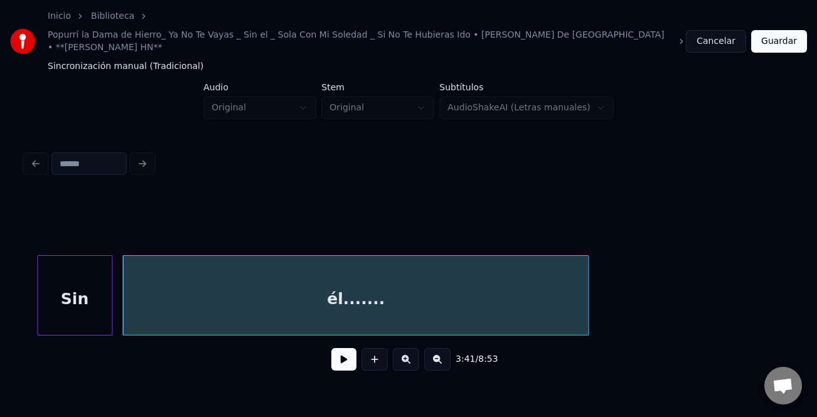
click at [341, 351] on button at bounding box center [343, 359] width 25 height 23
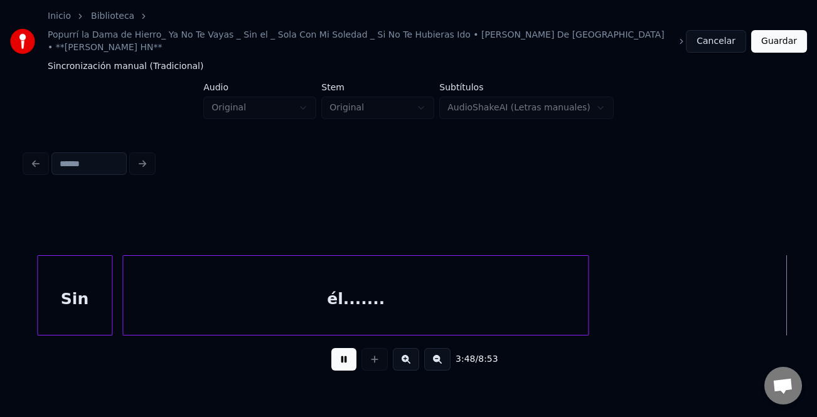
scroll to position [0, 21502]
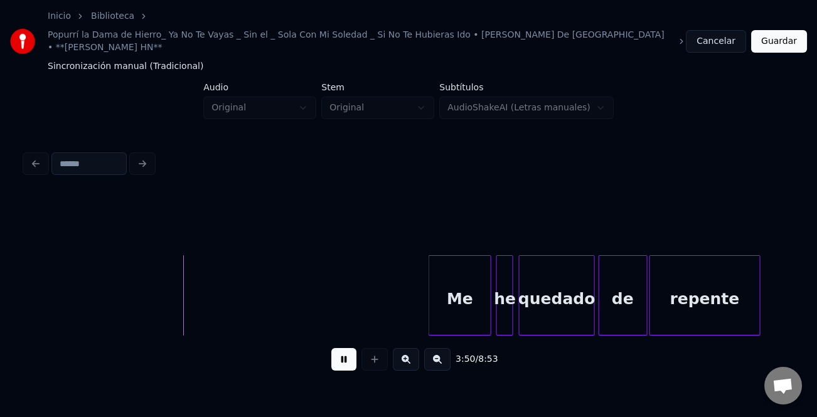
click at [467, 290] on div "Me" at bounding box center [459, 298] width 61 height 85
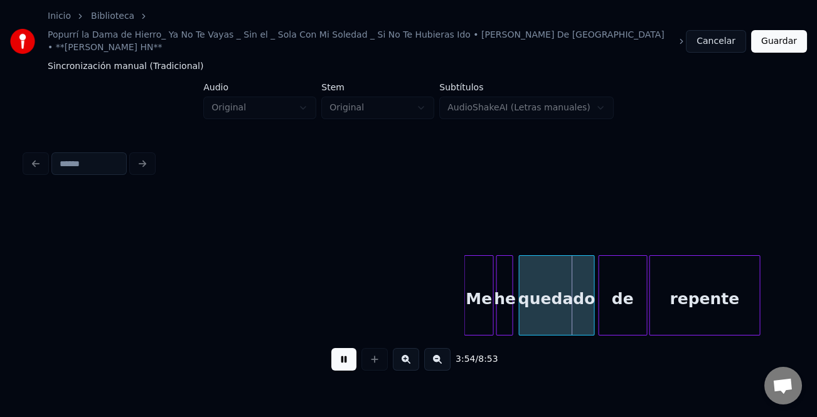
click at [465, 296] on div at bounding box center [467, 295] width 4 height 79
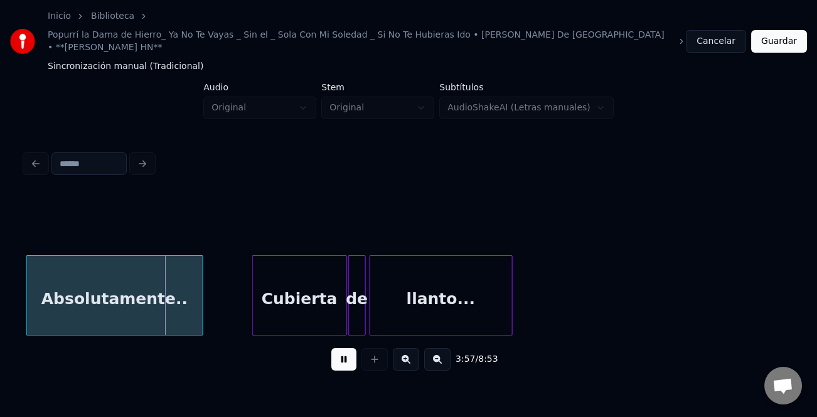
scroll to position [0, 22246]
click at [50, 297] on div "Absolutamente.." at bounding box center [114, 298] width 176 height 85
click at [263, 304] on div "Cubierta" at bounding box center [271, 298] width 93 height 85
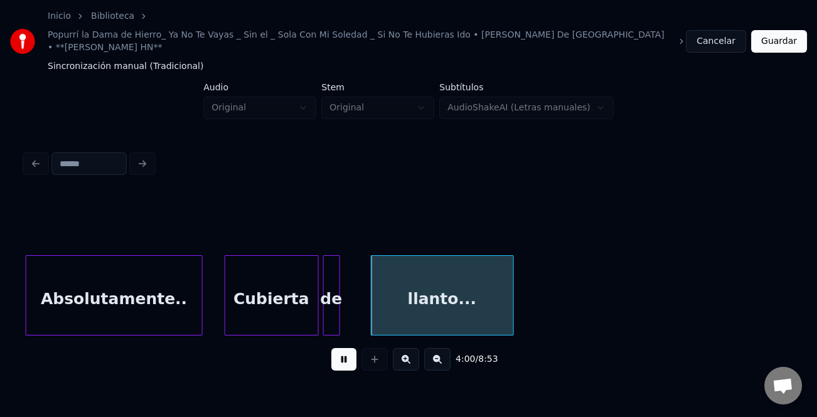
click at [332, 316] on div "de" at bounding box center [332, 298] width 16 height 85
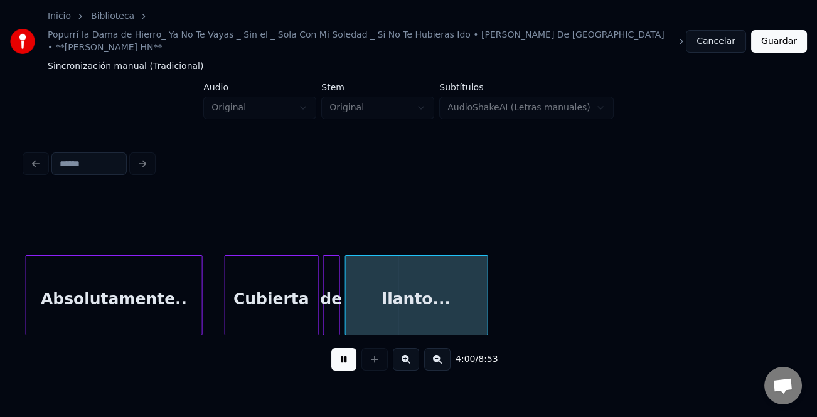
click at [376, 311] on div "llanto..." at bounding box center [417, 298] width 142 height 85
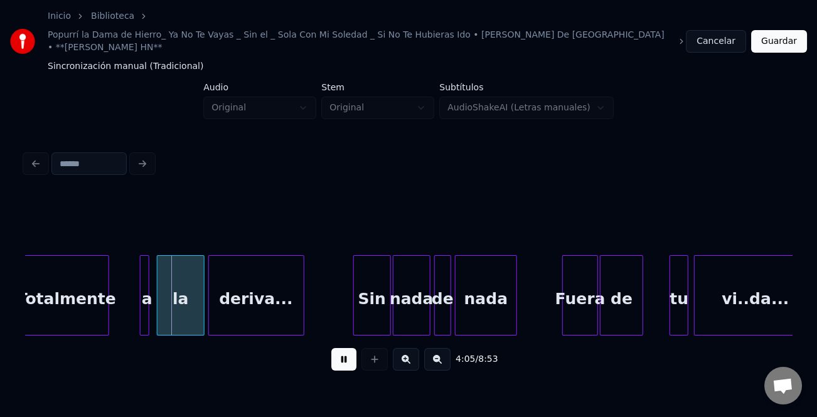
scroll to position [0, 22989]
click at [43, 301] on div "Totalmente" at bounding box center [67, 298] width 83 height 85
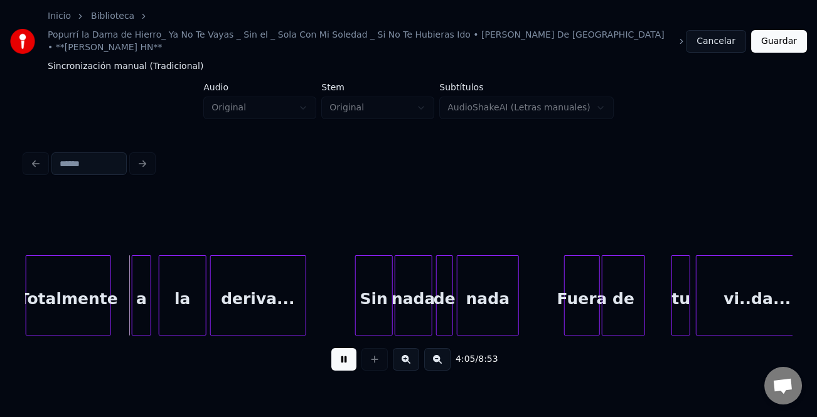
click at [132, 304] on div at bounding box center [134, 295] width 4 height 79
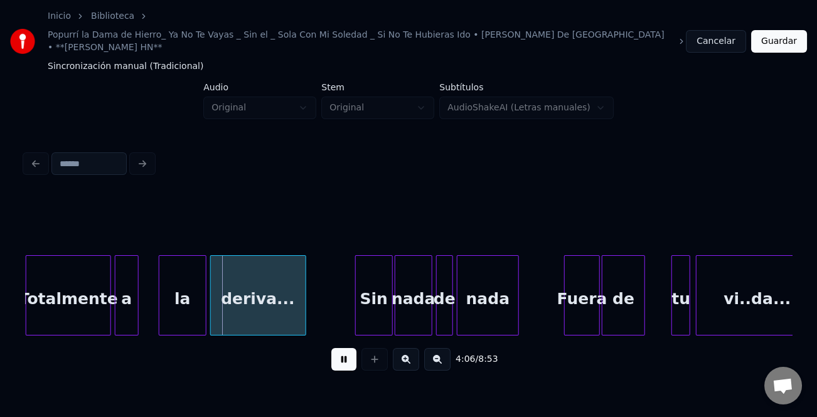
click at [125, 309] on div "a" at bounding box center [126, 298] width 23 height 85
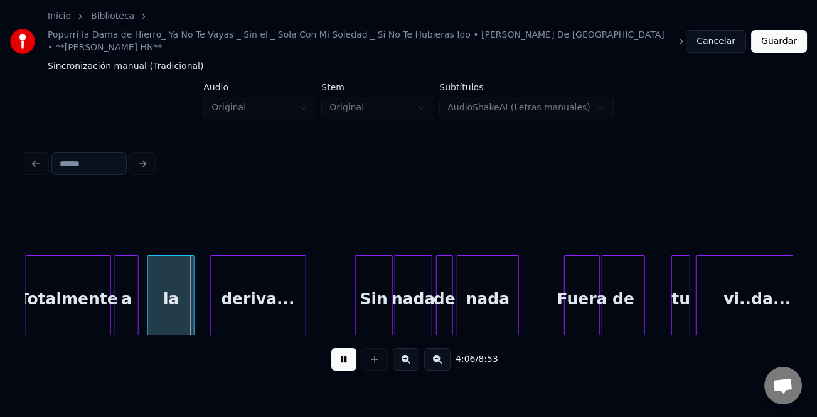
click at [163, 309] on div "la" at bounding box center [171, 298] width 46 height 85
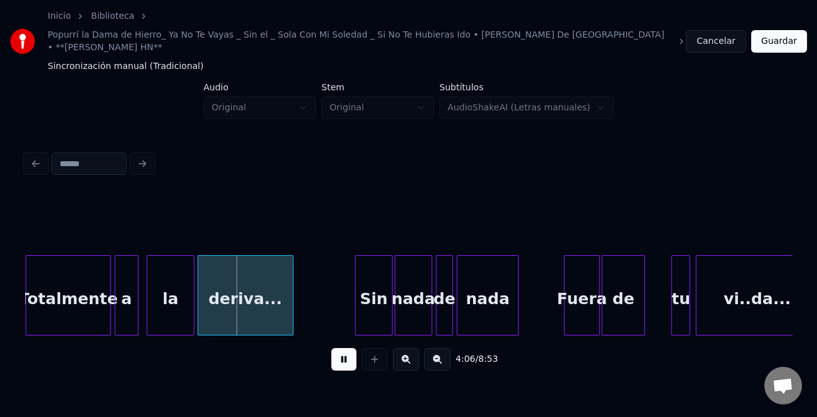
click at [232, 304] on div "deriva..." at bounding box center [245, 298] width 95 height 85
click at [186, 309] on div at bounding box center [188, 295] width 4 height 79
click at [238, 312] on div "deriva..." at bounding box center [235, 298] width 95 height 85
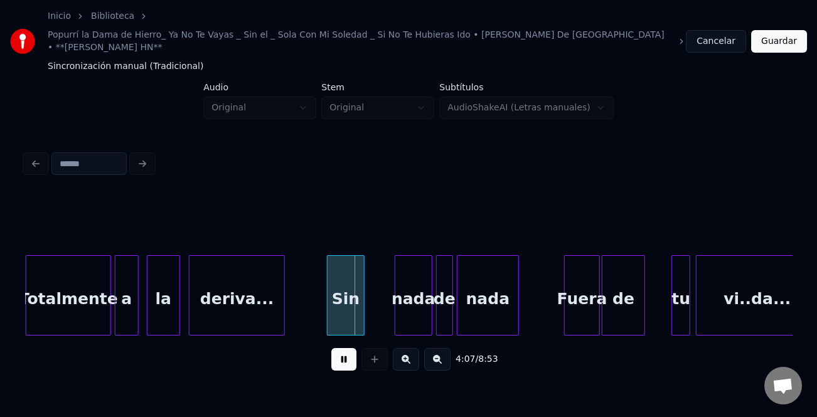
click at [341, 311] on div "Sin" at bounding box center [345, 298] width 36 height 85
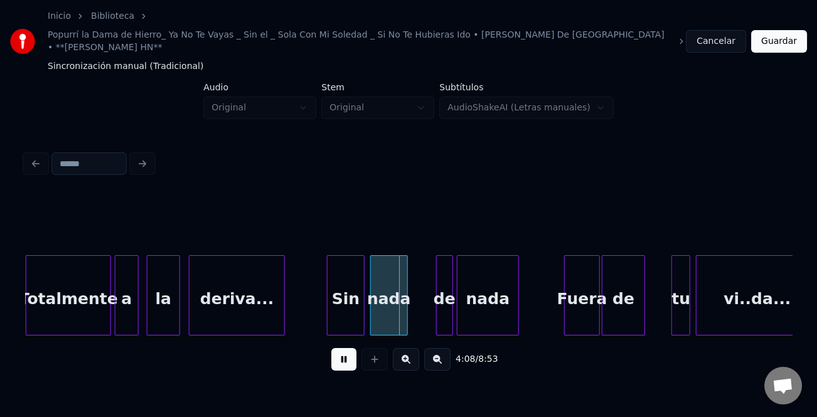
click at [384, 314] on div "nada" at bounding box center [389, 298] width 36 height 85
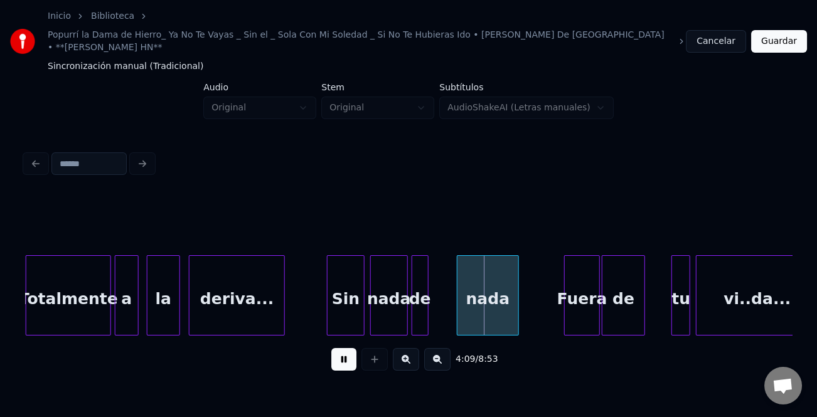
click at [420, 314] on div "de" at bounding box center [420, 298] width 16 height 85
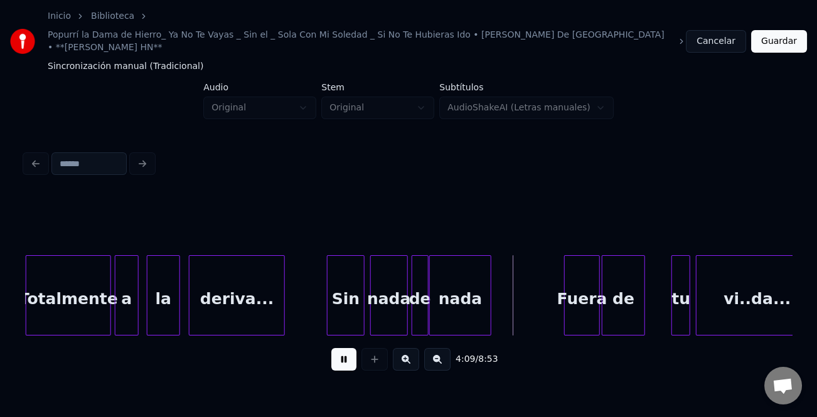
click at [455, 314] on div "nada" at bounding box center [460, 298] width 61 height 85
click at [548, 305] on div "Fuera" at bounding box center [558, 298] width 35 height 85
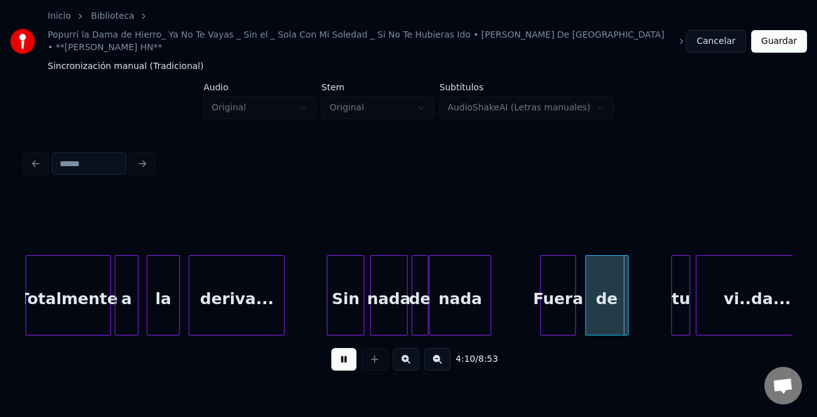
click at [593, 307] on div "de" at bounding box center [607, 298] width 42 height 85
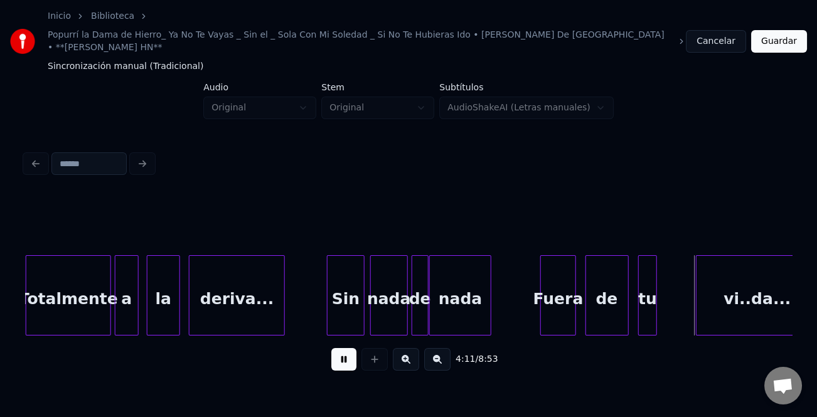
click at [647, 304] on div "tu" at bounding box center [648, 298] width 18 height 85
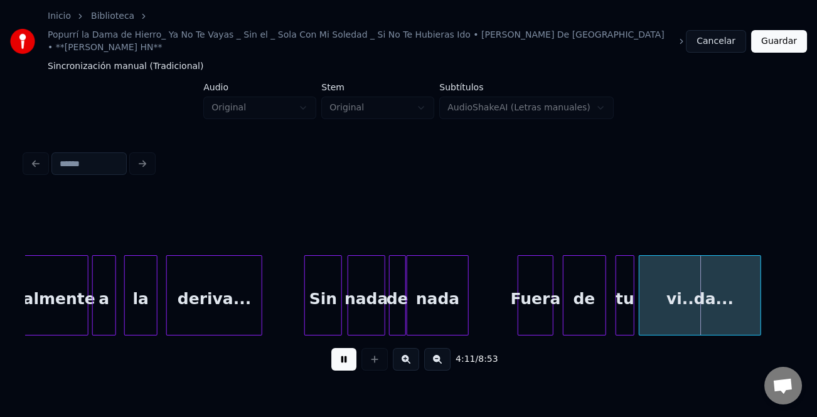
click at [673, 312] on div "vi..da..." at bounding box center [699, 298] width 121 height 85
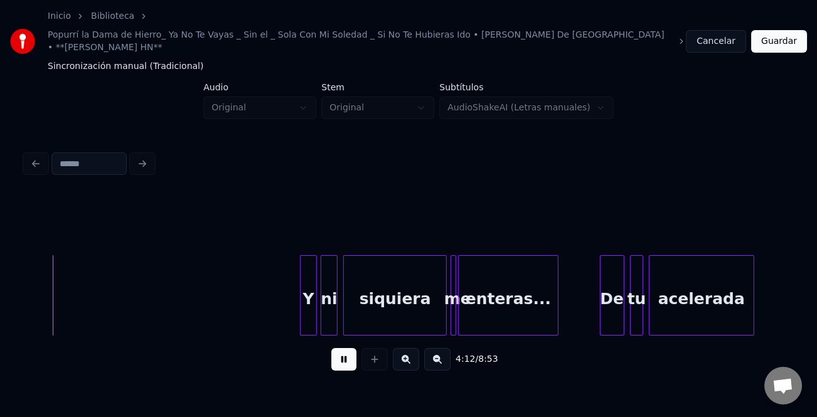
click at [403, 354] on button at bounding box center [406, 359] width 26 height 23
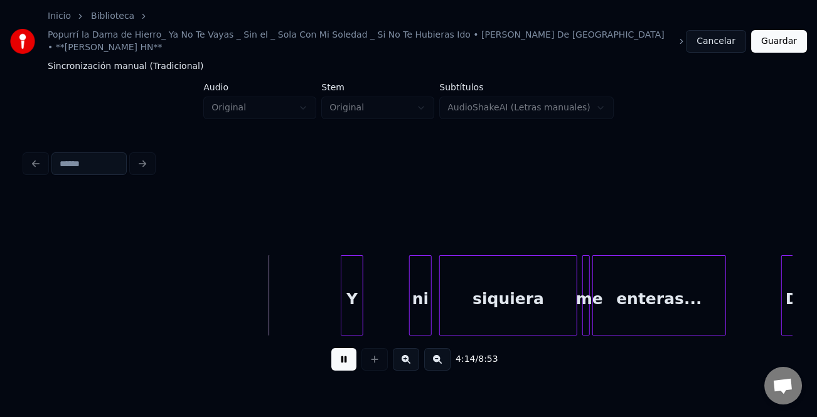
click at [352, 302] on div "Y" at bounding box center [351, 298] width 21 height 85
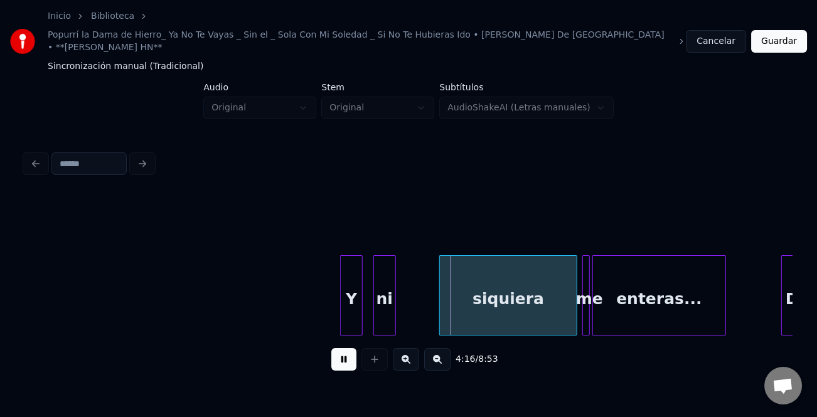
click at [386, 305] on div "ni" at bounding box center [384, 298] width 21 height 85
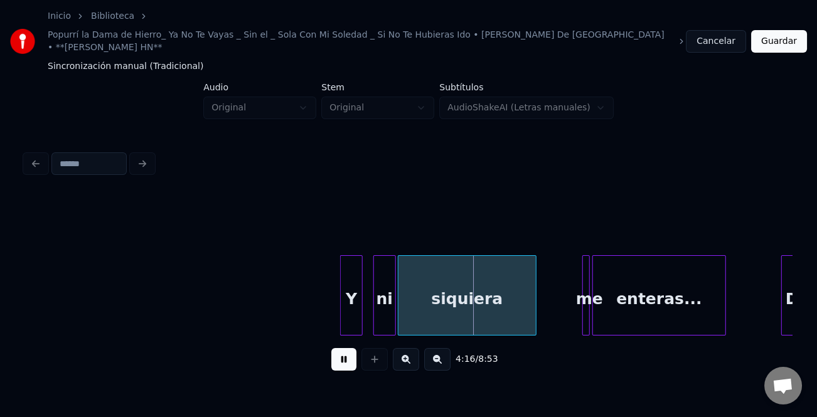
click at [447, 309] on div "siquiera" at bounding box center [466, 298] width 137 height 85
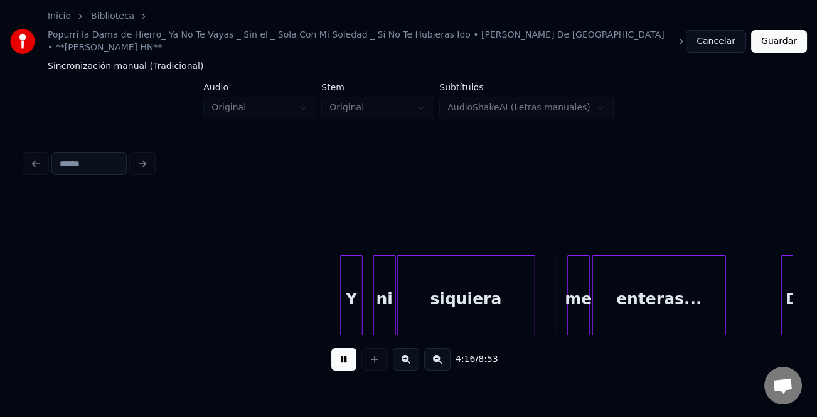
click at [568, 302] on div at bounding box center [570, 295] width 4 height 79
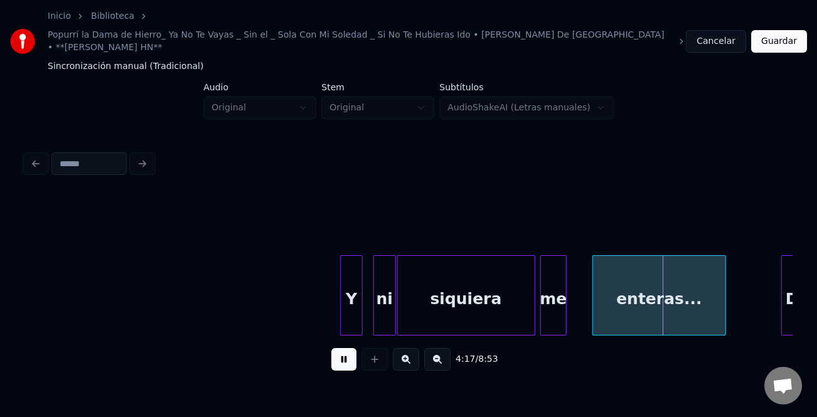
click at [549, 309] on div "me" at bounding box center [554, 298] width 26 height 85
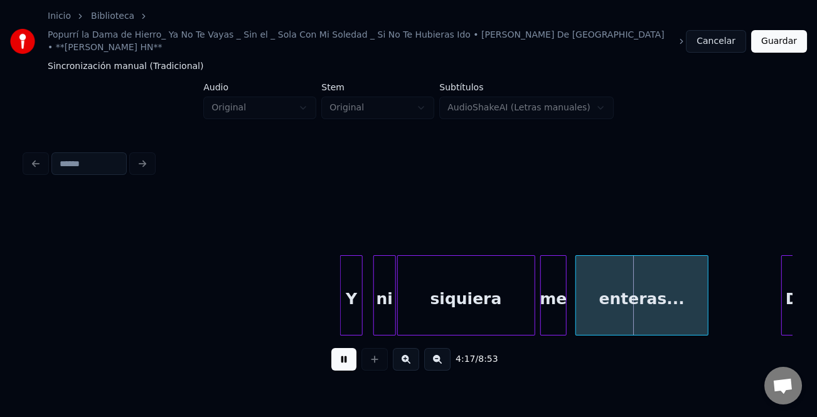
click at [599, 306] on div "enteras..." at bounding box center [642, 298] width 132 height 85
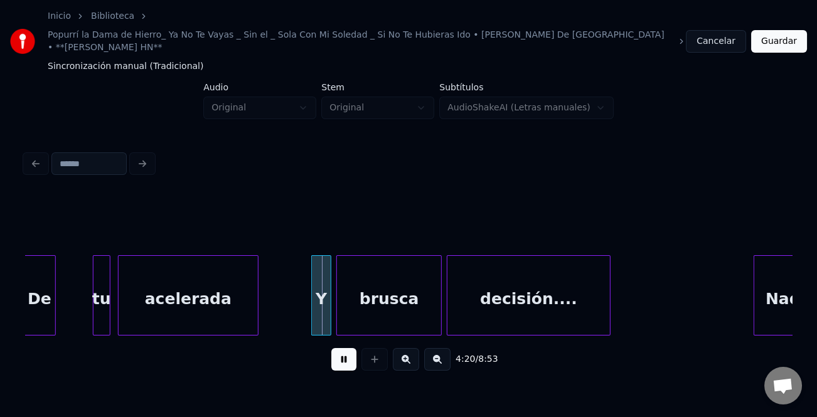
scroll to position [0, 32440]
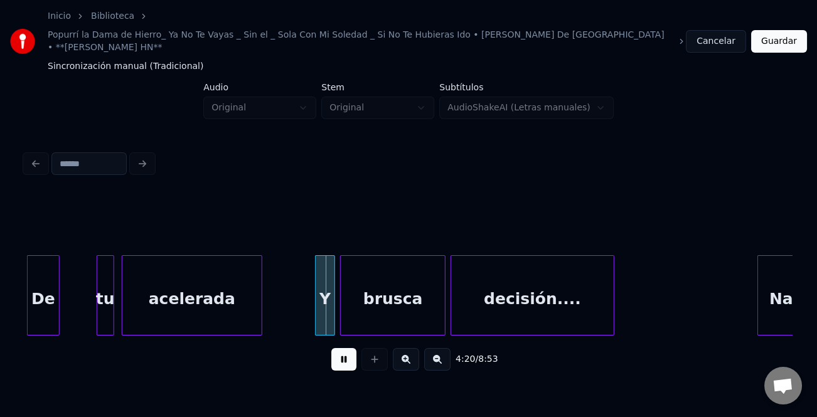
click at [6, 297] on div "Inicio Biblioteca Popurrí la Dama de Hierro_ Ya No Te Vayas _ Sin el _ Sola Con…" at bounding box center [408, 195] width 817 height 390
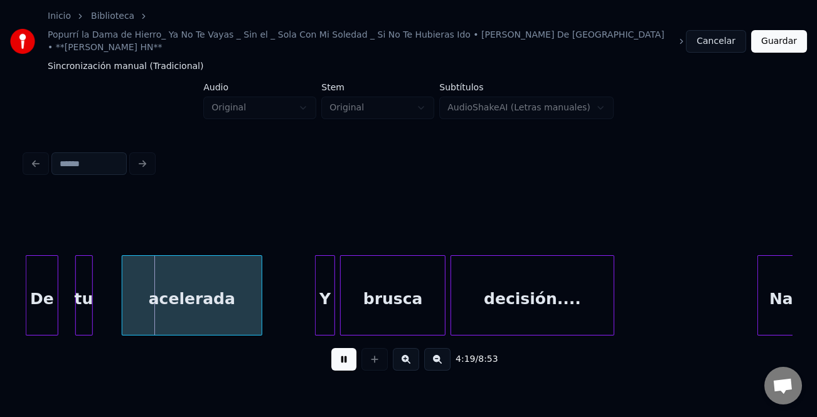
click at [79, 304] on div "tu" at bounding box center [84, 298] width 16 height 85
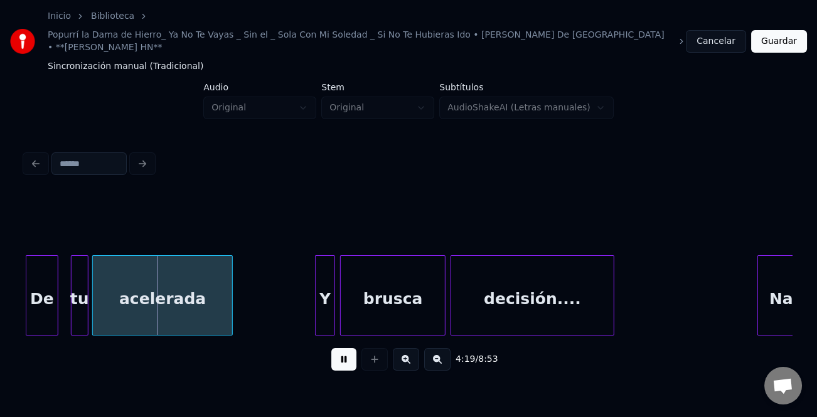
click at [153, 309] on div "acelerada" at bounding box center [162, 298] width 139 height 85
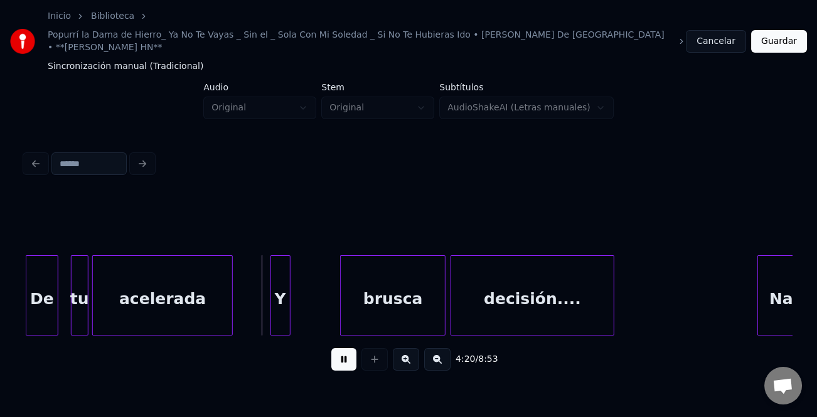
click at [282, 309] on div "Y" at bounding box center [280, 298] width 19 height 85
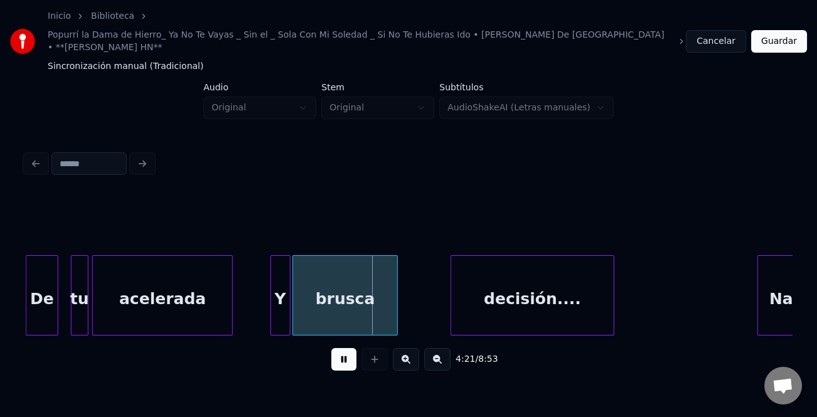
click at [335, 306] on div "brusca" at bounding box center [345, 298] width 104 height 85
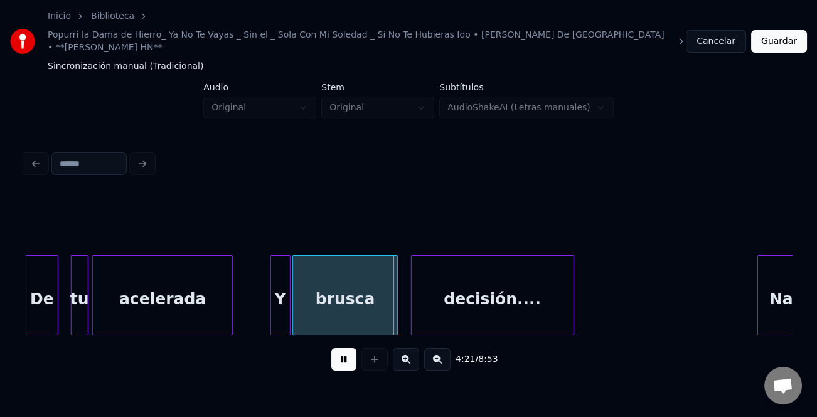
click at [483, 303] on div "decisión...." at bounding box center [493, 298] width 162 height 85
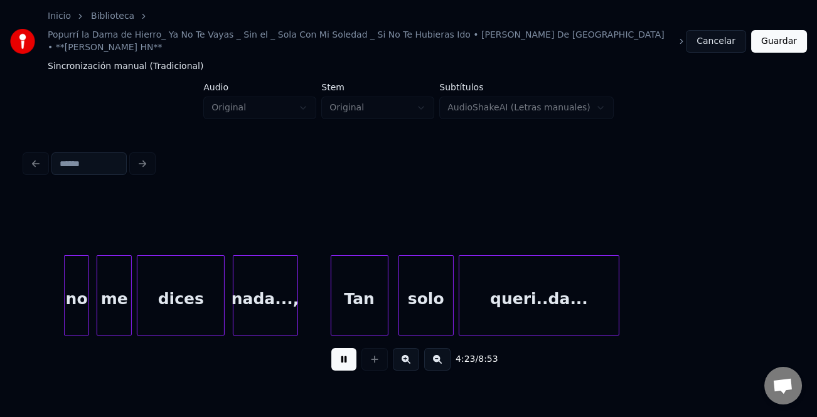
scroll to position [0, 33103]
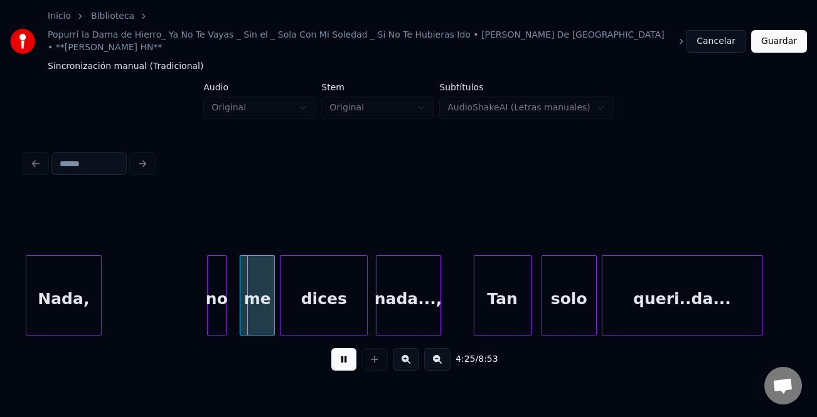
click at [199, 301] on div "no me dices nada..., Tan solo queri..da... Nada," at bounding box center [385, 295] width 66927 height 80
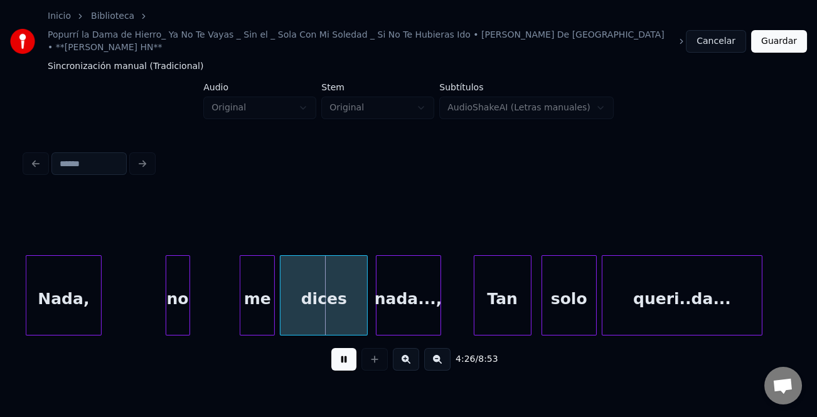
click at [176, 299] on div "no" at bounding box center [177, 298] width 23 height 85
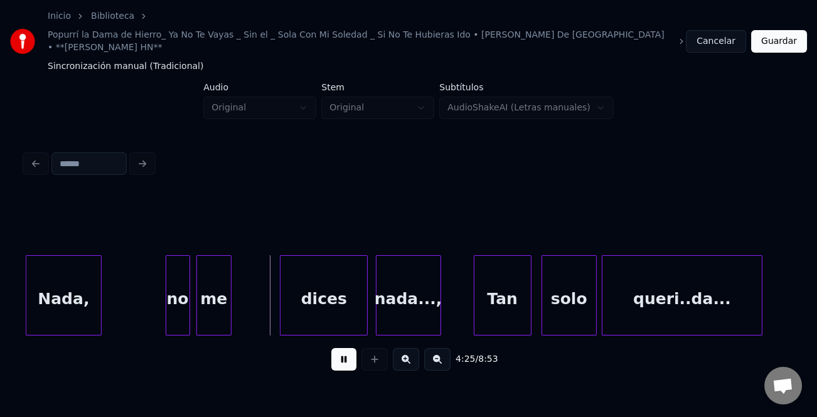
click at [220, 305] on div "me" at bounding box center [214, 298] width 34 height 85
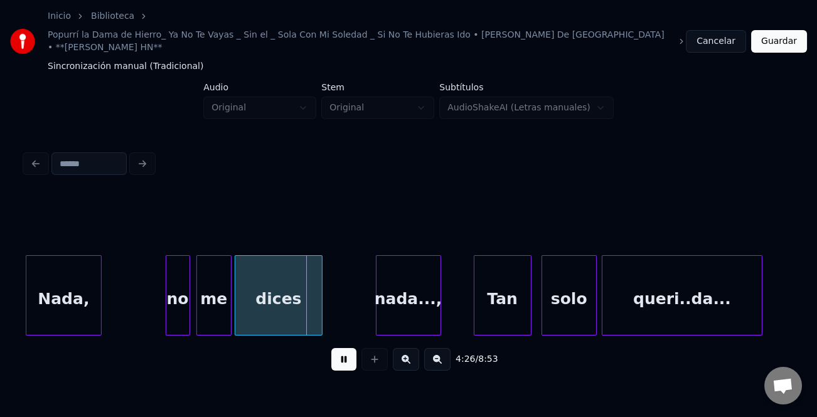
click at [268, 309] on div "dices" at bounding box center [278, 298] width 87 height 85
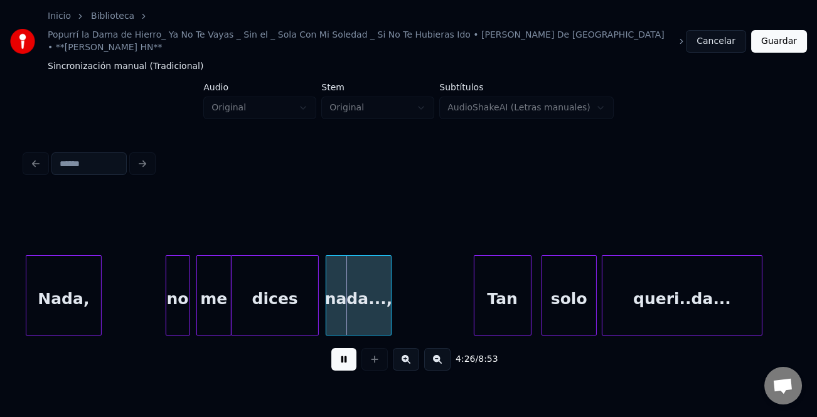
click at [356, 309] on div "nada...," at bounding box center [358, 298] width 64 height 85
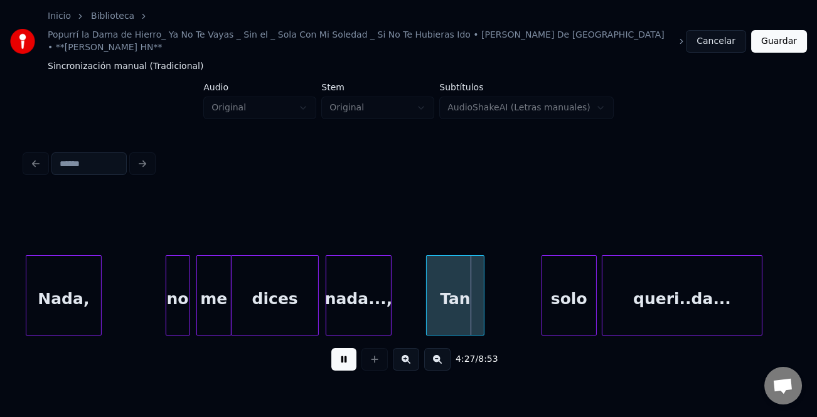
click at [442, 306] on div "Tan" at bounding box center [455, 298] width 56 height 85
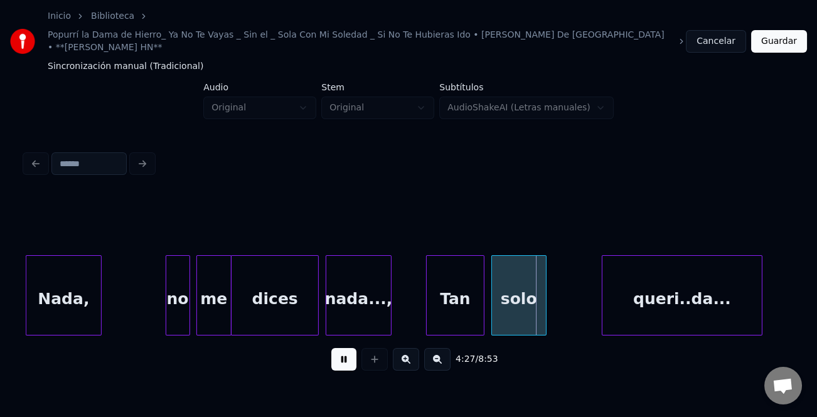
click at [523, 306] on div "solo" at bounding box center [519, 298] width 54 height 85
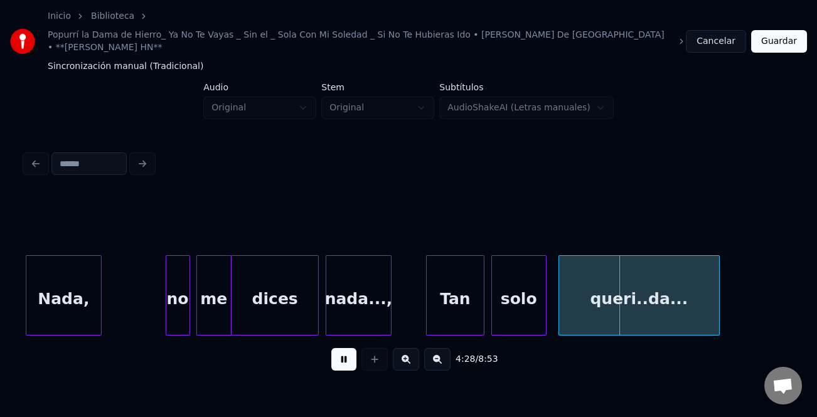
click at [602, 302] on div "queri..da..." at bounding box center [638, 298] width 159 height 85
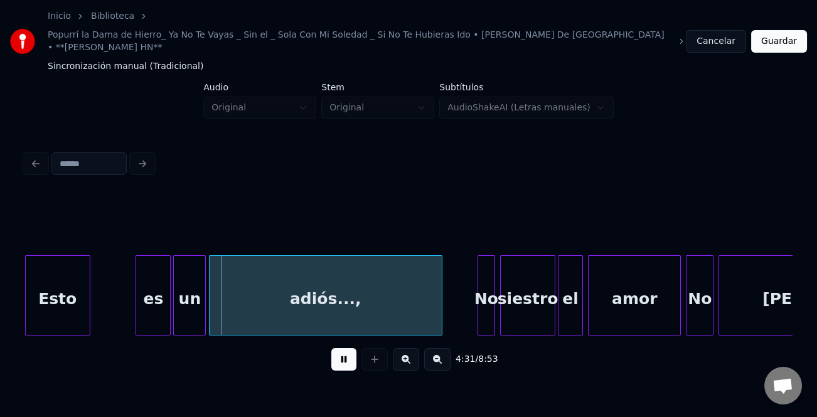
scroll to position [0, 33828]
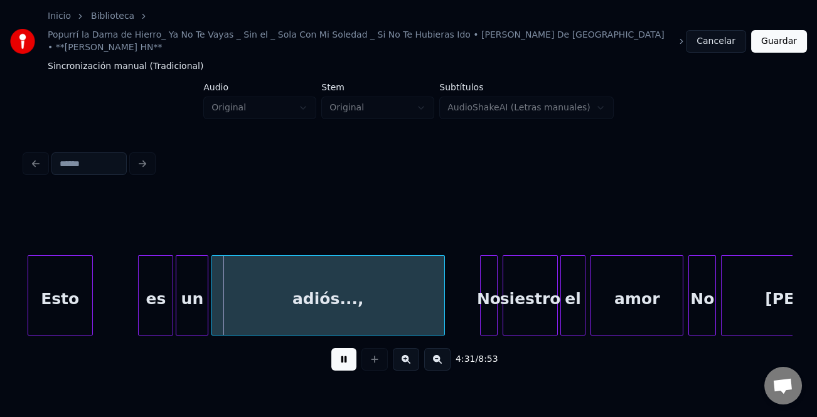
click at [28, 307] on div "Esto" at bounding box center [60, 295] width 65 height 80
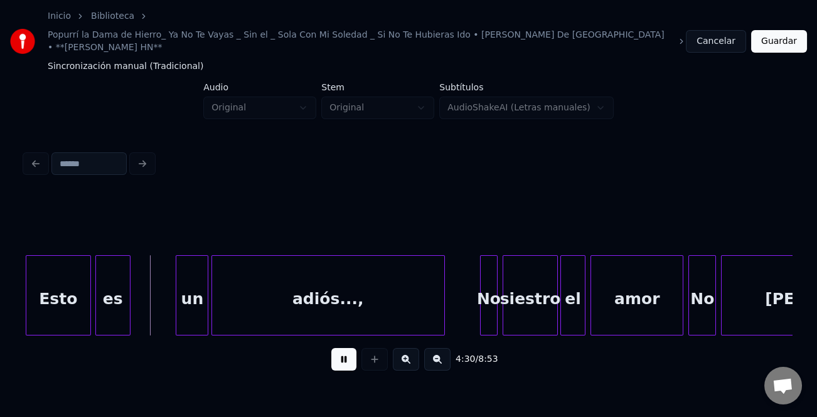
click at [109, 310] on div "es" at bounding box center [113, 298] width 34 height 85
click at [154, 311] on div "un" at bounding box center [149, 298] width 31 height 85
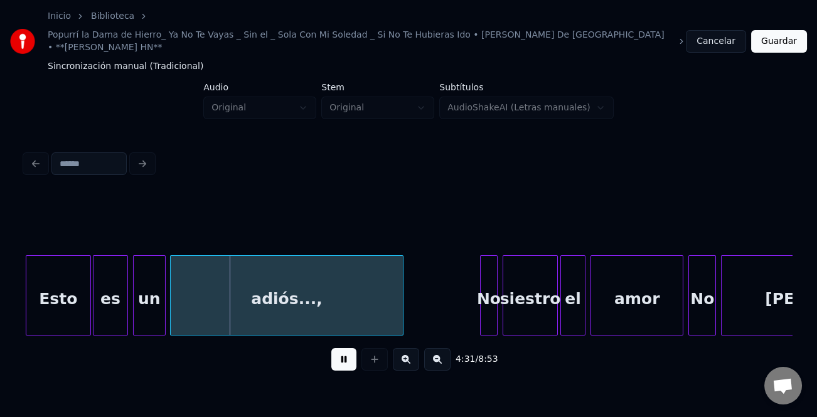
click at [230, 320] on div "Esto es un adiós..., No siestro el amor No lleras..." at bounding box center [408, 295] width 767 height 80
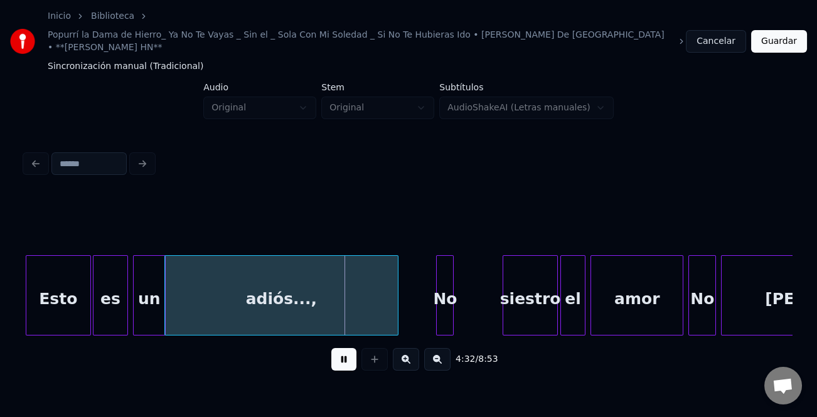
click at [448, 312] on div "No" at bounding box center [445, 298] width 16 height 85
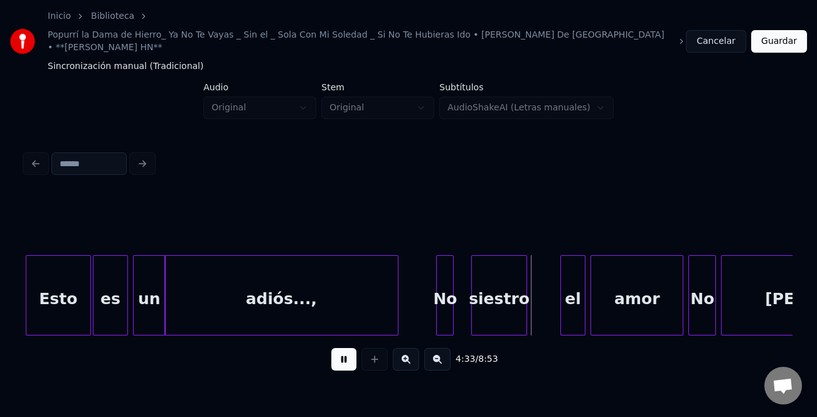
click at [489, 308] on div "siestro" at bounding box center [499, 298] width 54 height 85
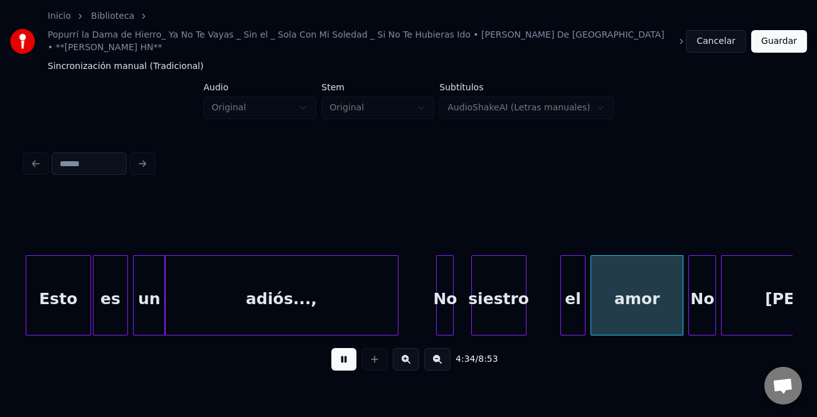
click at [340, 349] on button at bounding box center [343, 359] width 25 height 23
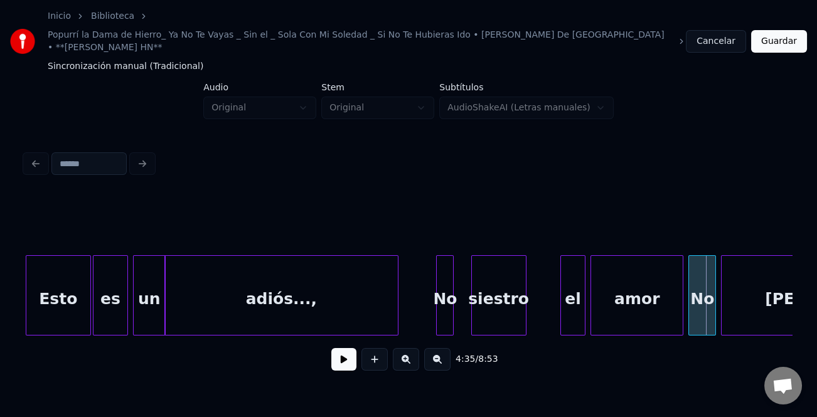
click at [494, 296] on div "siestro" at bounding box center [499, 298] width 54 height 85
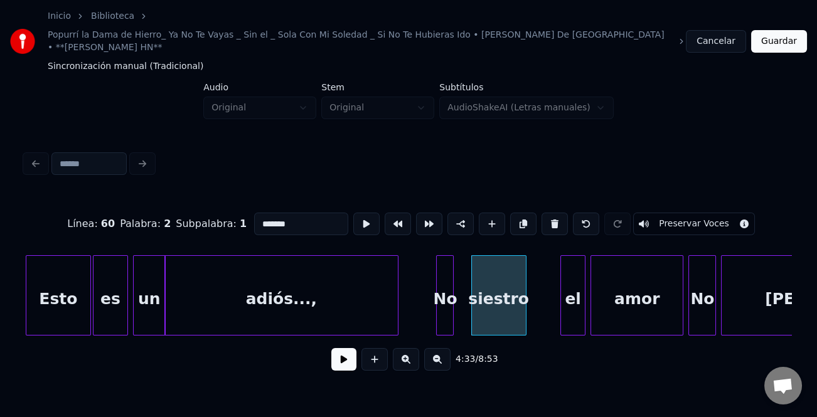
click at [283, 213] on input "*******" at bounding box center [301, 224] width 94 height 23
click at [289, 213] on input "**********" at bounding box center [301, 224] width 94 height 23
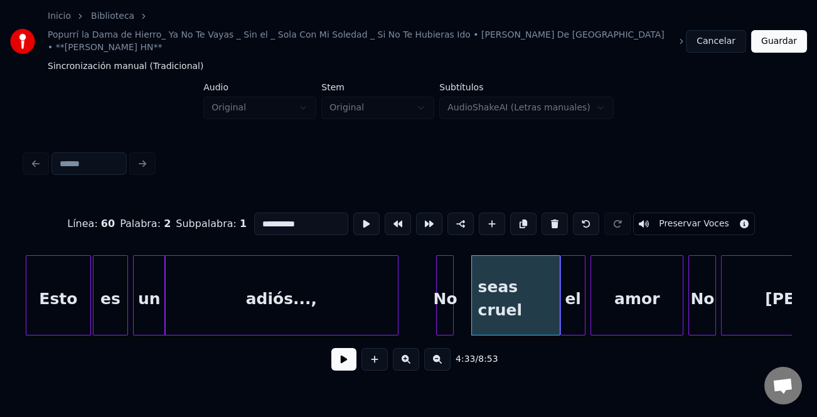
click at [559, 298] on div at bounding box center [558, 295] width 4 height 79
click at [446, 298] on div "No" at bounding box center [445, 298] width 16 height 85
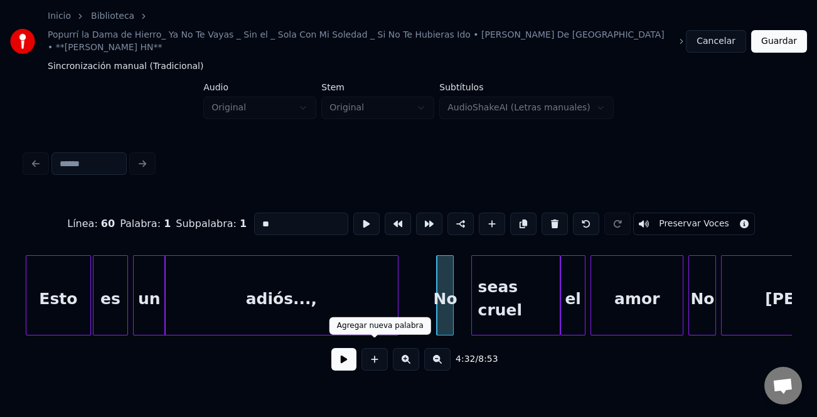
type input "**"
click at [348, 353] on button at bounding box center [343, 359] width 25 height 23
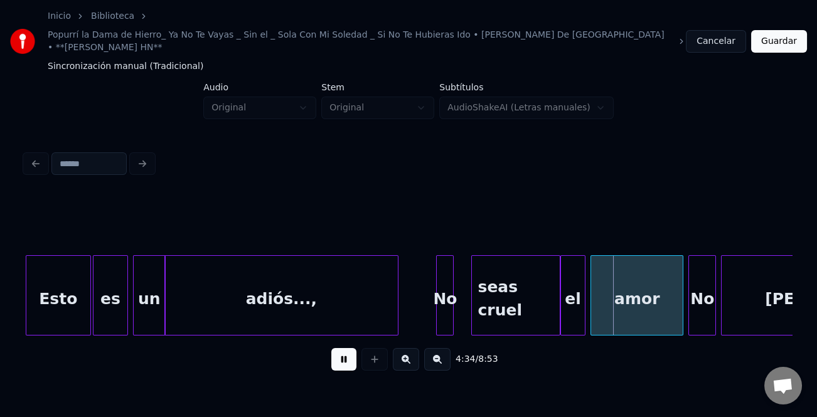
click at [348, 351] on button at bounding box center [343, 359] width 25 height 23
click at [580, 300] on div "el" at bounding box center [573, 298] width 24 height 85
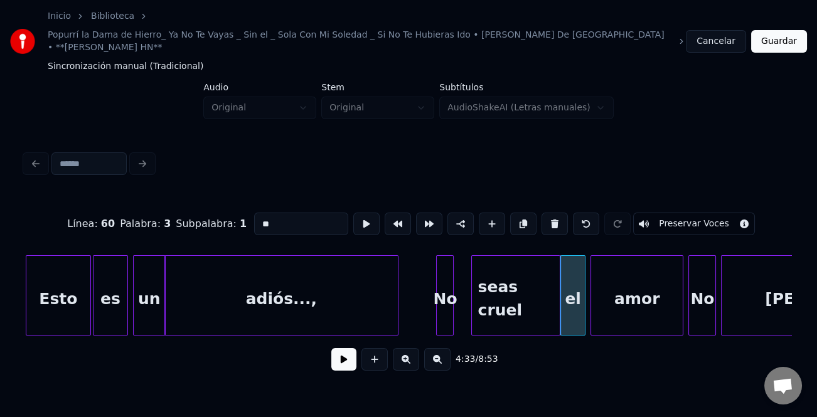
click at [289, 213] on input "**" at bounding box center [301, 224] width 94 height 23
click at [543, 213] on button at bounding box center [554, 224] width 26 height 23
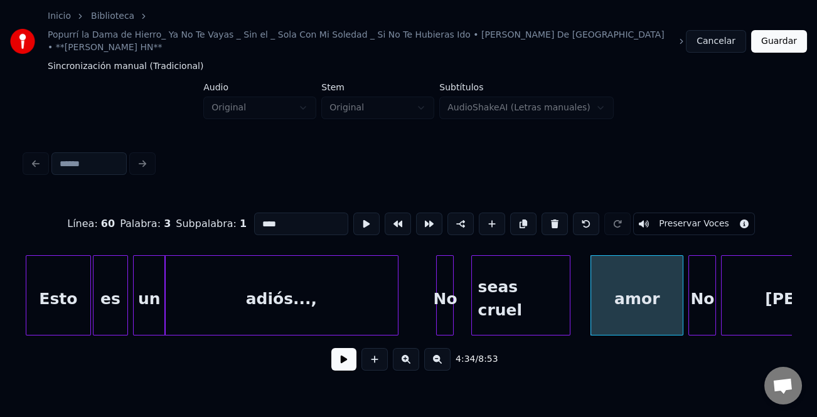
click at [569, 301] on div at bounding box center [568, 295] width 4 height 79
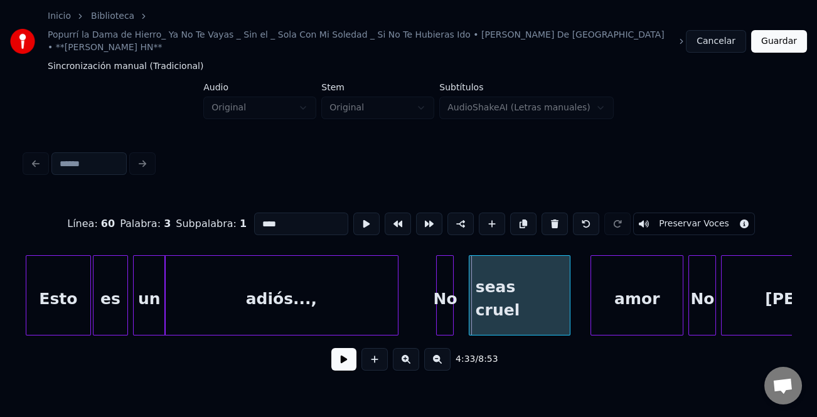
click at [469, 305] on div at bounding box center [471, 295] width 4 height 79
click at [444, 305] on div "No" at bounding box center [445, 298] width 16 height 85
type input "**"
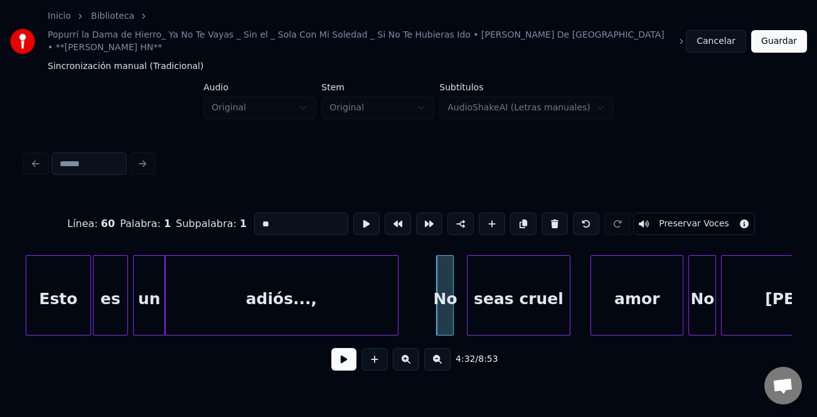
click at [339, 348] on button at bounding box center [343, 359] width 25 height 23
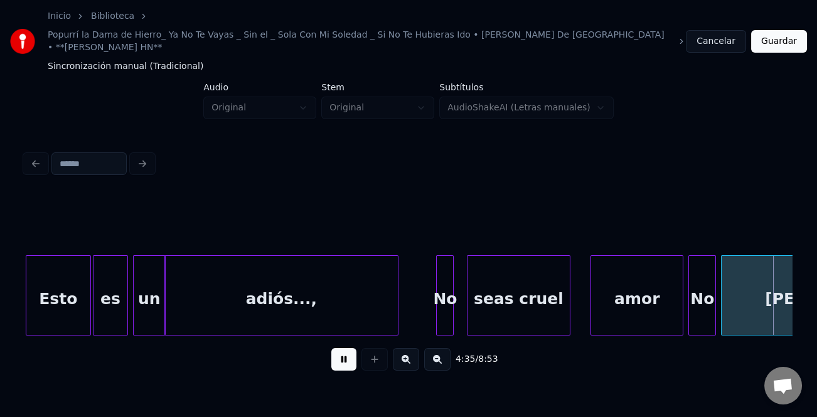
click at [568, 300] on div "seas cruel" at bounding box center [519, 295] width 104 height 80
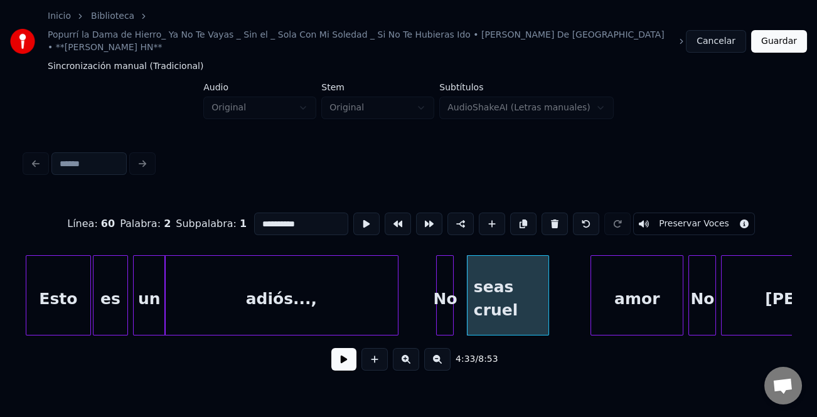
click at [546, 309] on div at bounding box center [547, 295] width 4 height 79
click at [565, 304] on div "amor" at bounding box center [603, 298] width 92 height 85
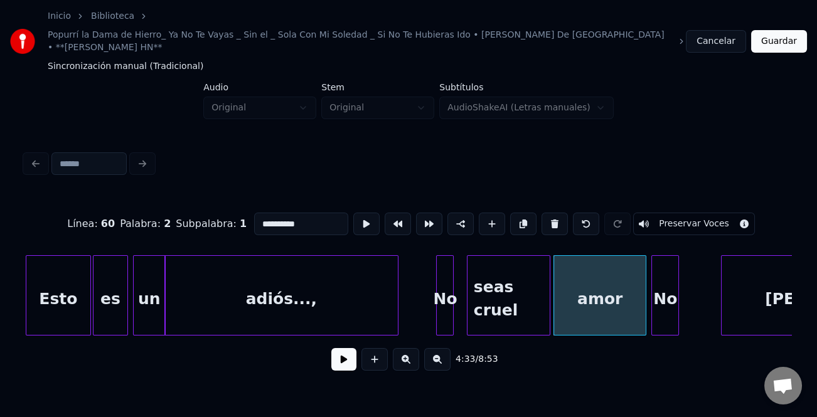
click at [668, 310] on div "No" at bounding box center [665, 298] width 26 height 85
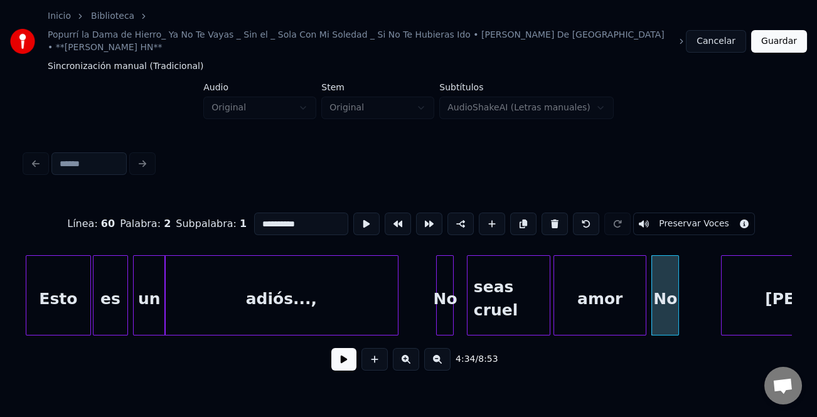
scroll to position [0, 34005]
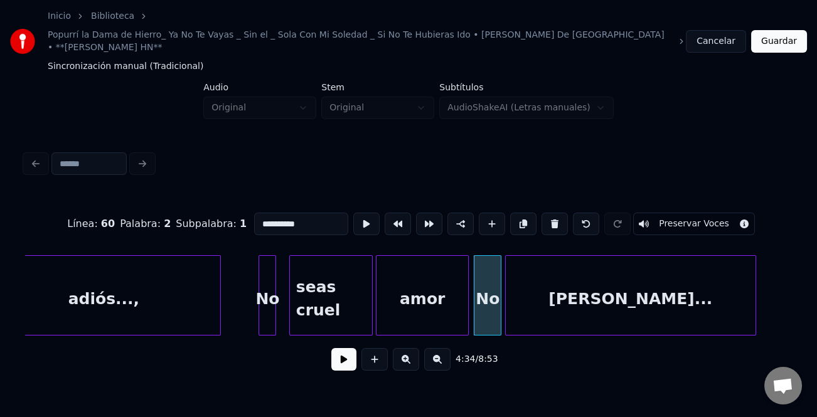
click at [697, 307] on div "lleras..." at bounding box center [631, 298] width 250 height 85
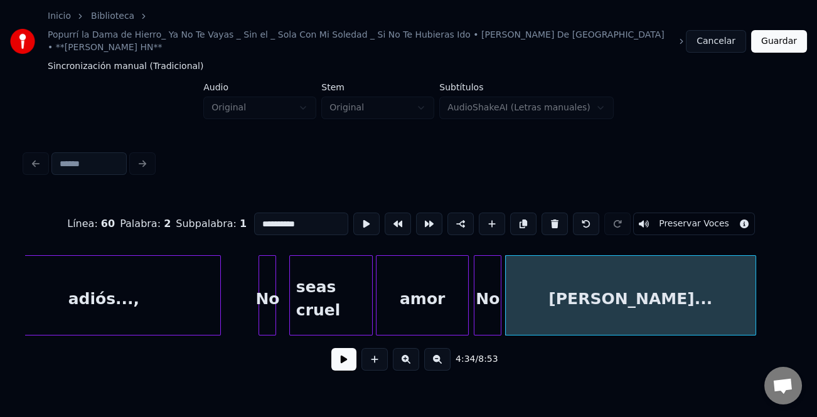
click at [262, 299] on div at bounding box center [261, 295] width 4 height 79
type input "**"
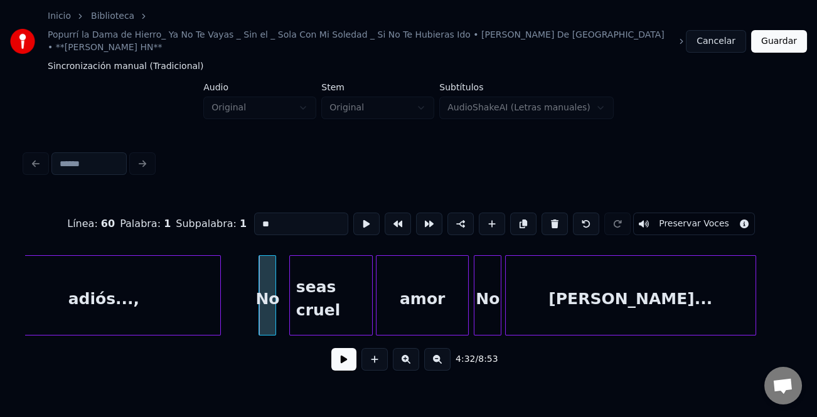
drag, startPoint x: 351, startPoint y: 347, endPoint x: 351, endPoint y: 358, distance: 10.7
click at [351, 349] on button at bounding box center [343, 359] width 25 height 23
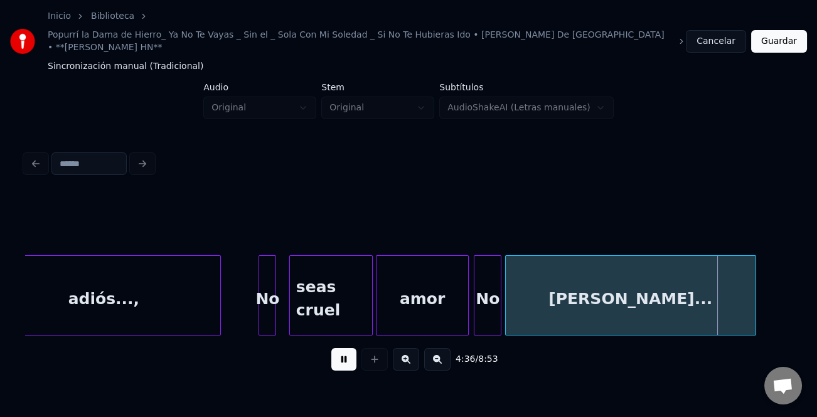
click at [339, 351] on button at bounding box center [343, 359] width 25 height 23
click at [639, 288] on div "lleras..." at bounding box center [631, 298] width 250 height 85
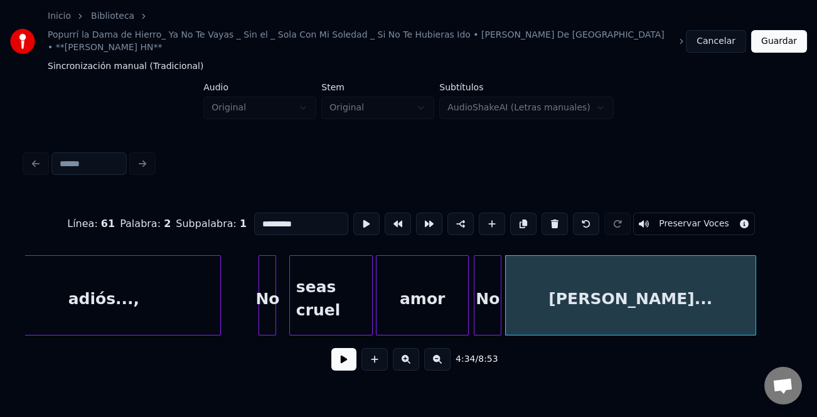
click at [268, 213] on input "*********" at bounding box center [301, 224] width 94 height 23
click at [352, 348] on button at bounding box center [343, 359] width 25 height 23
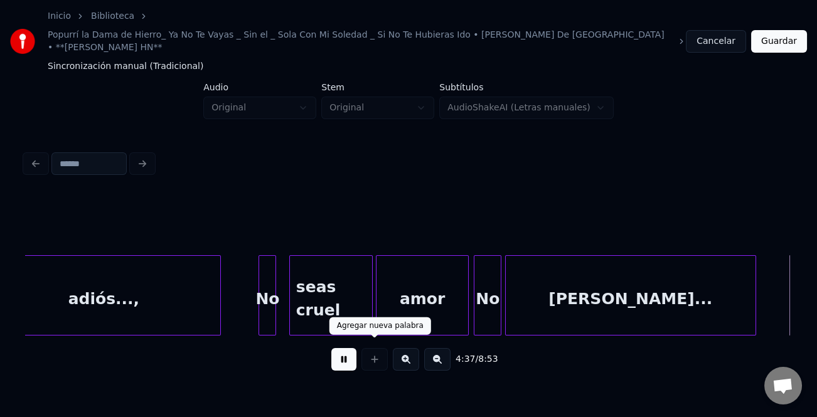
scroll to position [0, 34772]
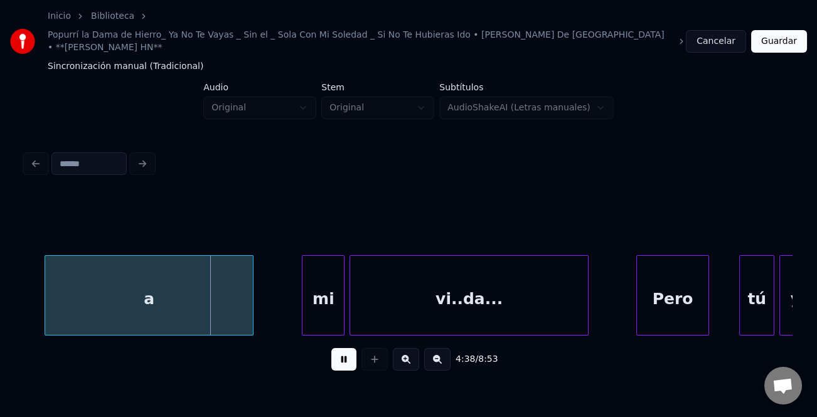
click at [149, 304] on div "a" at bounding box center [148, 298] width 207 height 85
drag, startPoint x: 343, startPoint y: 350, endPoint x: 164, endPoint y: 298, distance: 186.2
click at [341, 349] on button at bounding box center [343, 359] width 25 height 23
click at [164, 298] on div "a" at bounding box center [148, 298] width 207 height 85
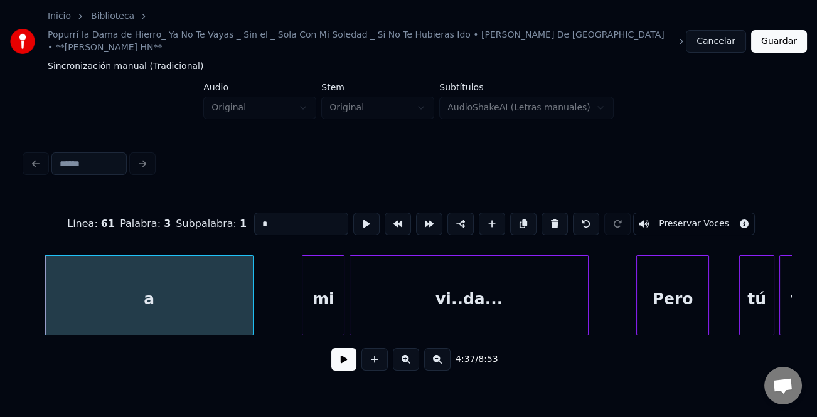
click at [295, 213] on input "*" at bounding box center [301, 224] width 94 height 23
click at [287, 316] on div "mi" at bounding box center [283, 298] width 41 height 85
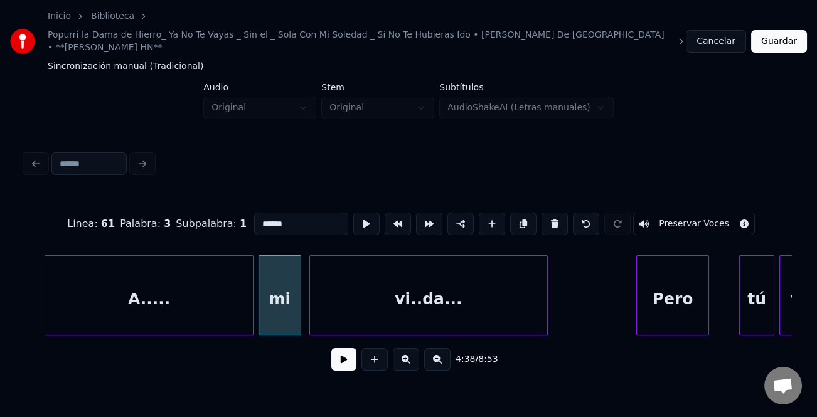
click at [384, 301] on div "vi..da..." at bounding box center [428, 298] width 237 height 85
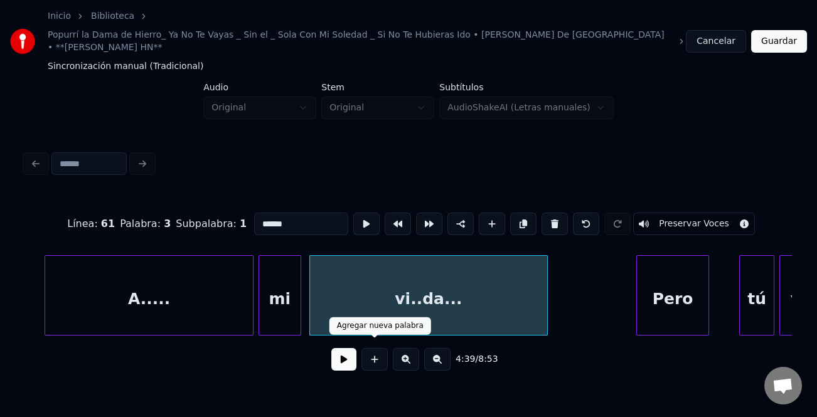
type input "******"
click at [347, 355] on button at bounding box center [343, 359] width 25 height 23
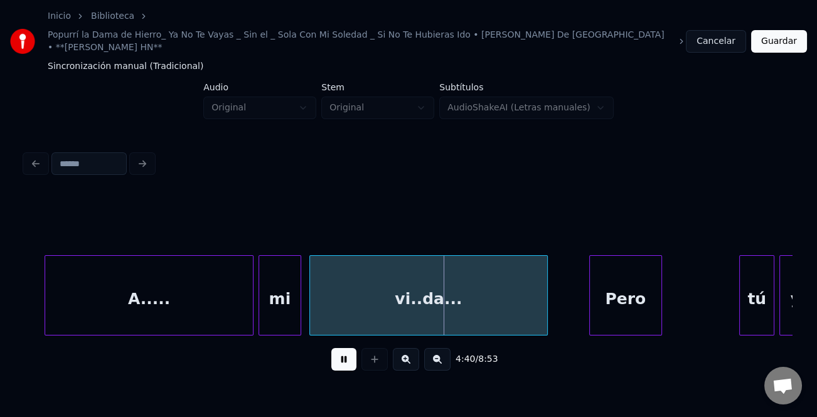
click at [609, 297] on div "Pero" at bounding box center [626, 298] width 72 height 85
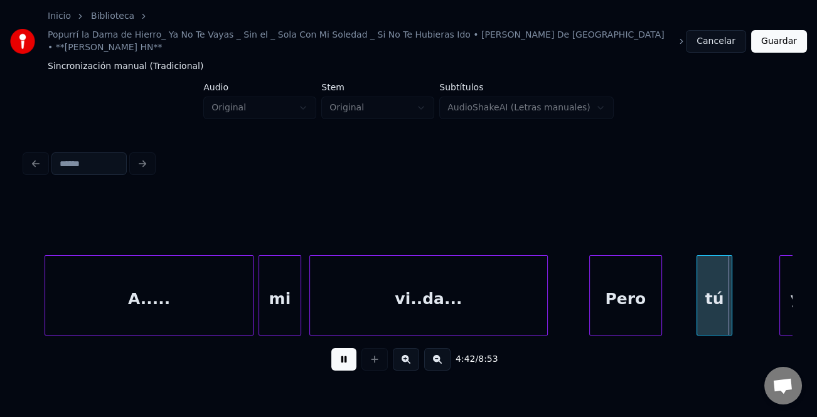
click at [706, 303] on div "tú" at bounding box center [714, 298] width 34 height 85
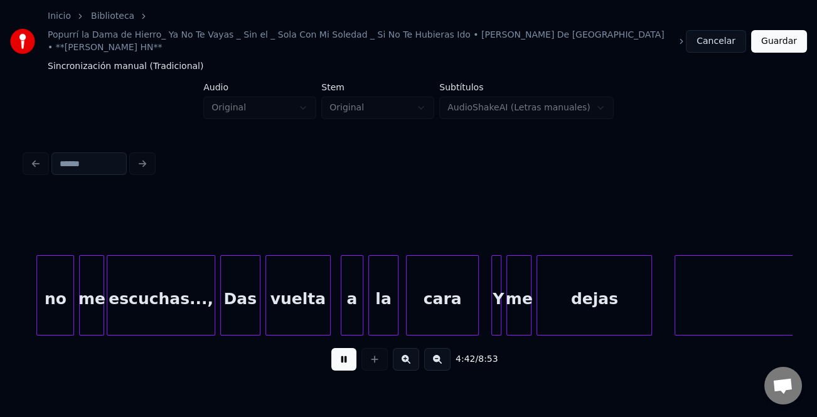
scroll to position [0, 35500]
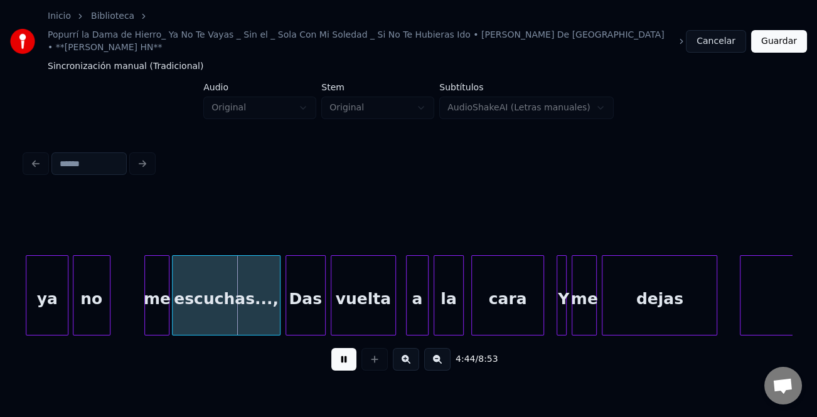
click at [93, 298] on div "no" at bounding box center [91, 298] width 36 height 85
click at [128, 299] on div "me" at bounding box center [131, 298] width 24 height 85
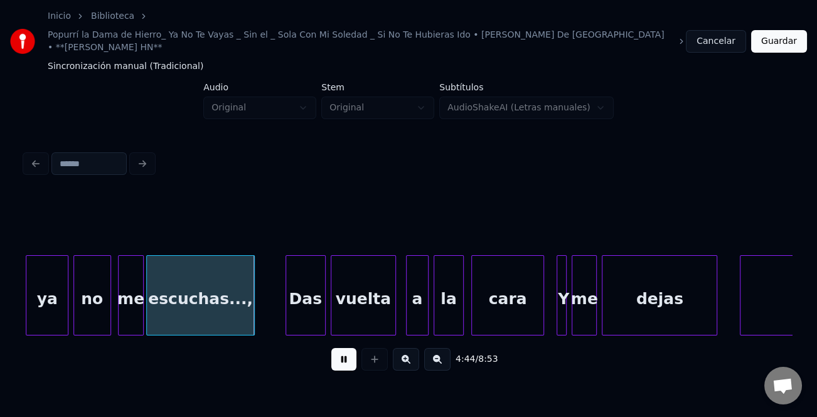
click at [236, 305] on div "escuchas...," at bounding box center [200, 298] width 107 height 85
click at [290, 304] on div "Das" at bounding box center [288, 298] width 39 height 85
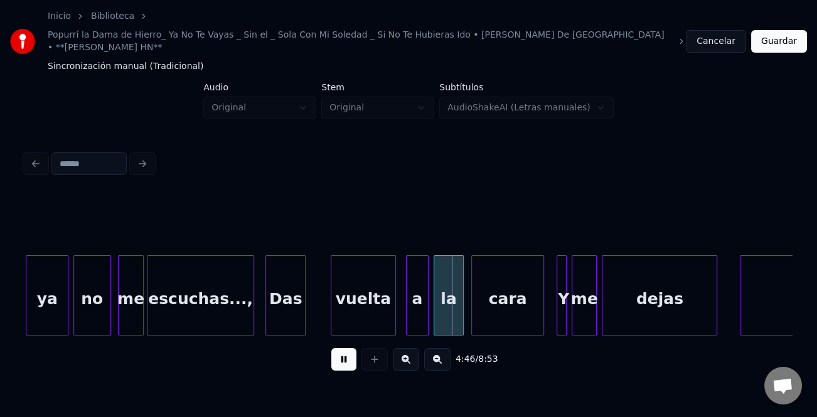
click at [250, 307] on div at bounding box center [252, 295] width 4 height 79
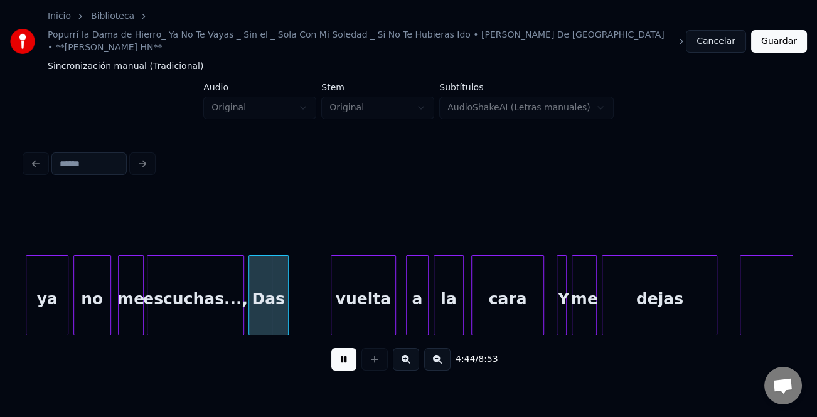
click at [282, 304] on div "Das" at bounding box center [268, 298] width 39 height 85
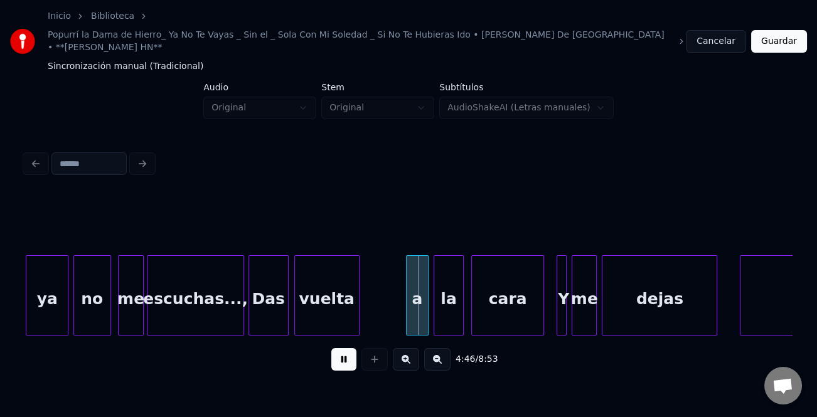
click at [324, 304] on div "vuelta" at bounding box center [327, 298] width 64 height 85
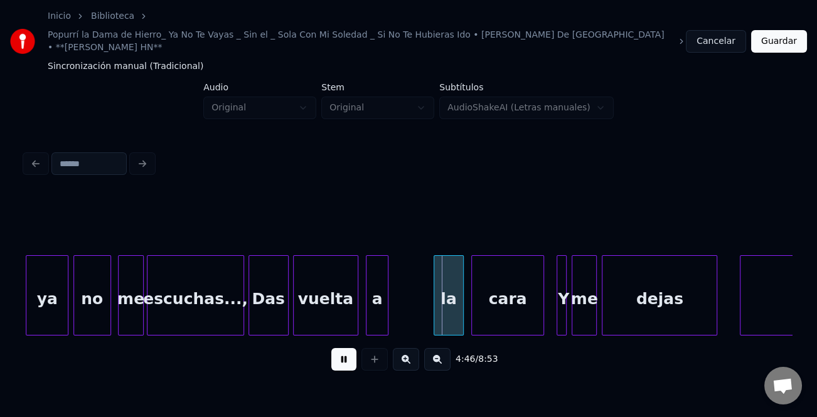
click at [369, 297] on div "a" at bounding box center [376, 298] width 21 height 85
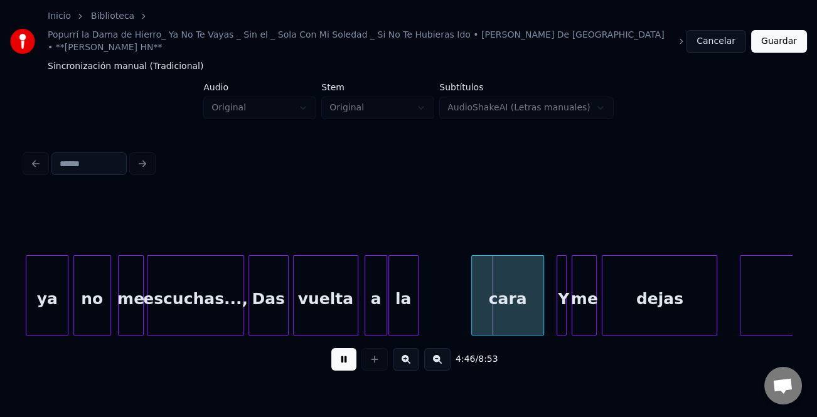
click at [401, 299] on div "la" at bounding box center [403, 298] width 29 height 85
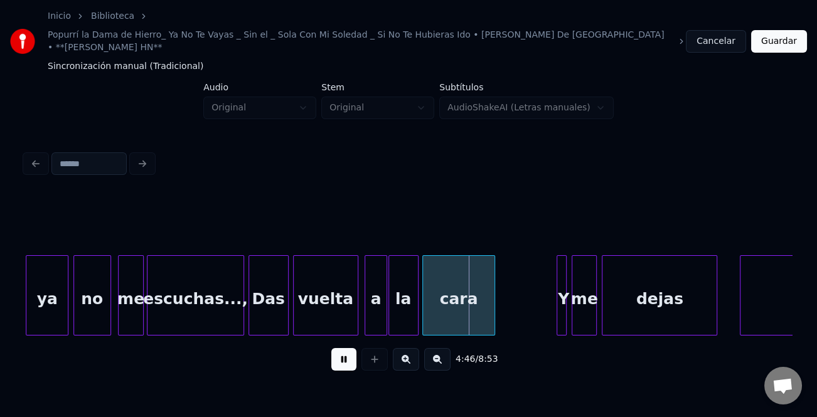
click at [441, 298] on div "cara" at bounding box center [459, 298] width 72 height 85
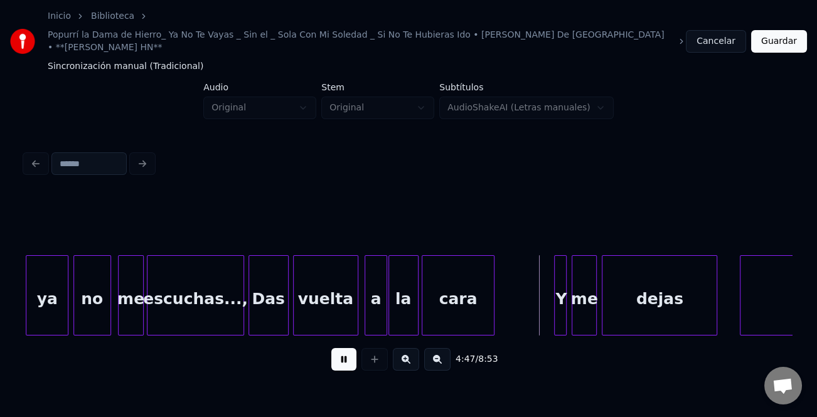
click at [555, 306] on div at bounding box center [557, 295] width 4 height 79
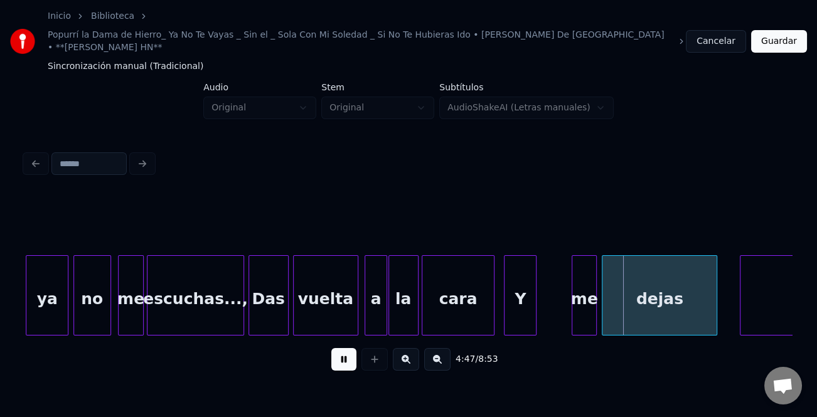
click at [513, 309] on div "Y" at bounding box center [519, 298] width 31 height 85
click at [552, 312] on div "me" at bounding box center [551, 298] width 24 height 85
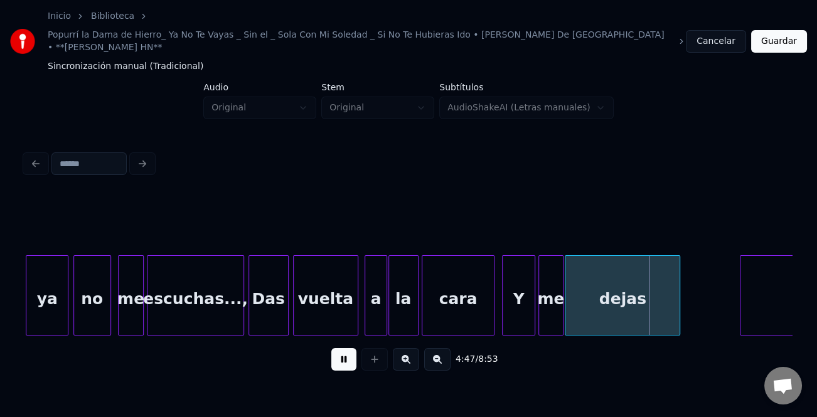
click at [587, 315] on div "dejas" at bounding box center [622, 298] width 114 height 85
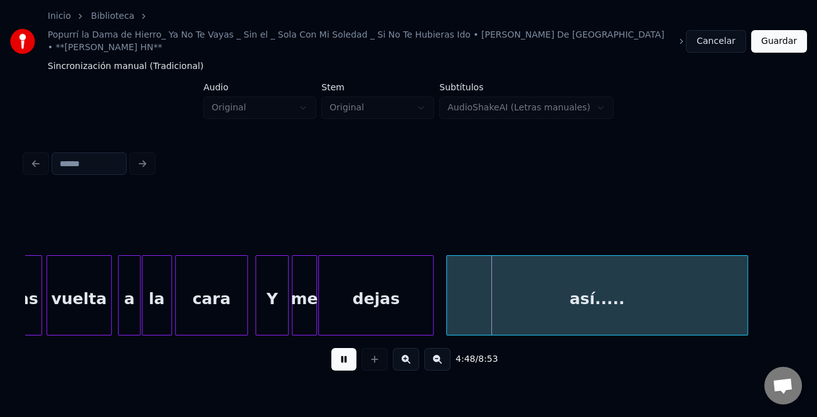
click at [708, 301] on div "así....." at bounding box center [597, 298] width 301 height 85
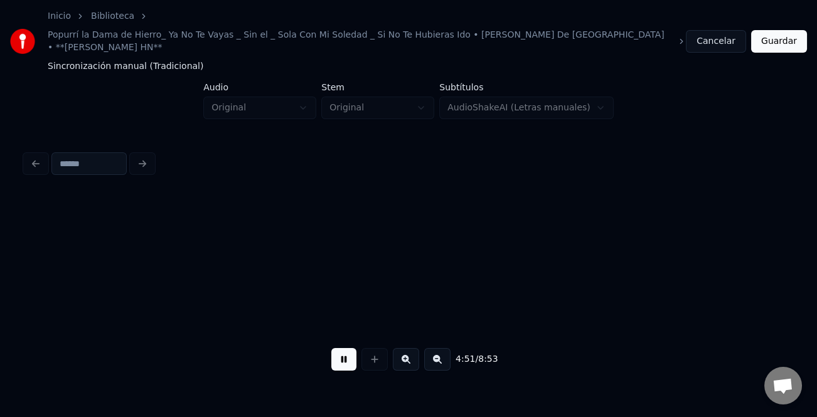
scroll to position [0, 36513]
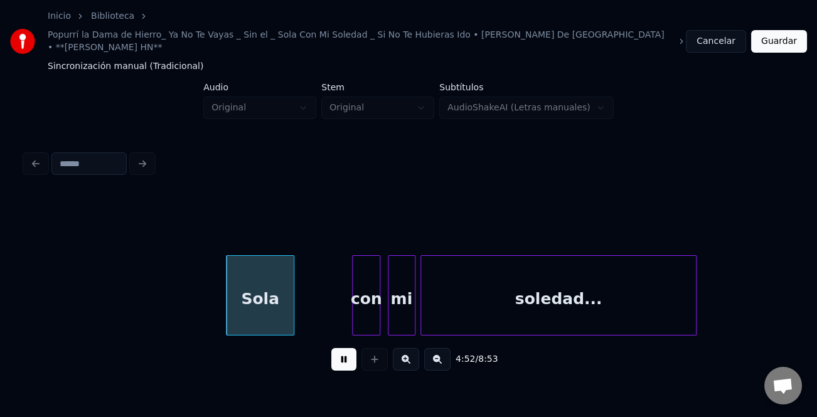
click at [284, 290] on div "Sola" at bounding box center [259, 298] width 67 height 85
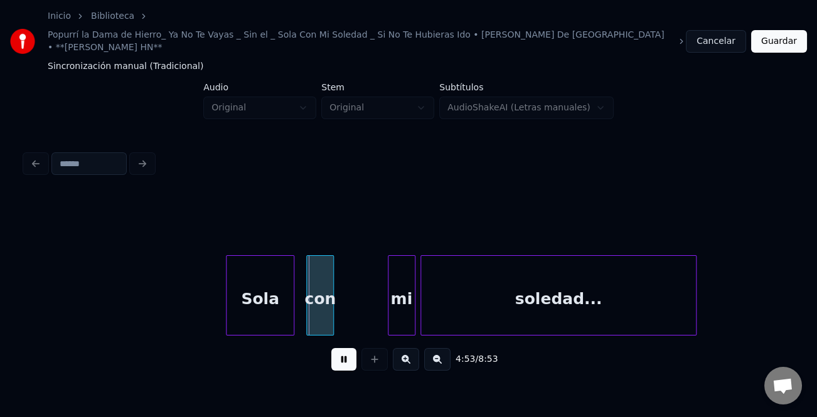
click at [318, 290] on div "con" at bounding box center [320, 298] width 26 height 85
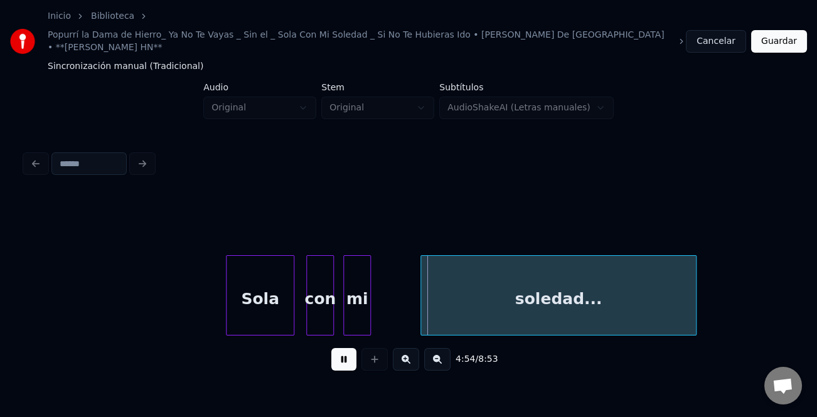
click at [355, 301] on div "mi" at bounding box center [357, 298] width 26 height 85
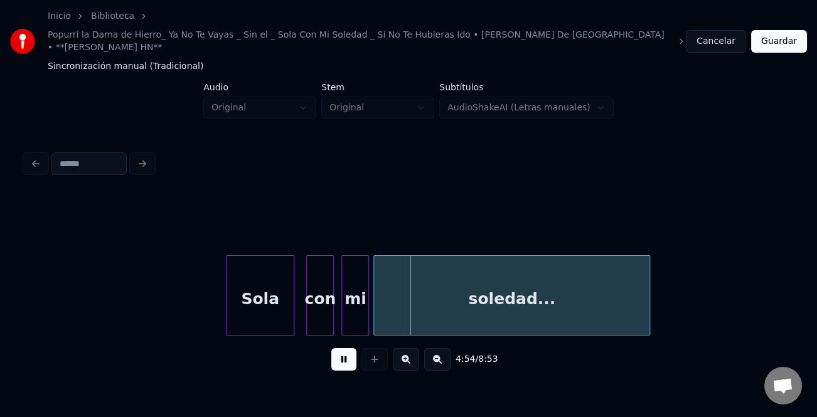
click at [423, 304] on div "soledad..." at bounding box center [511, 298] width 275 height 85
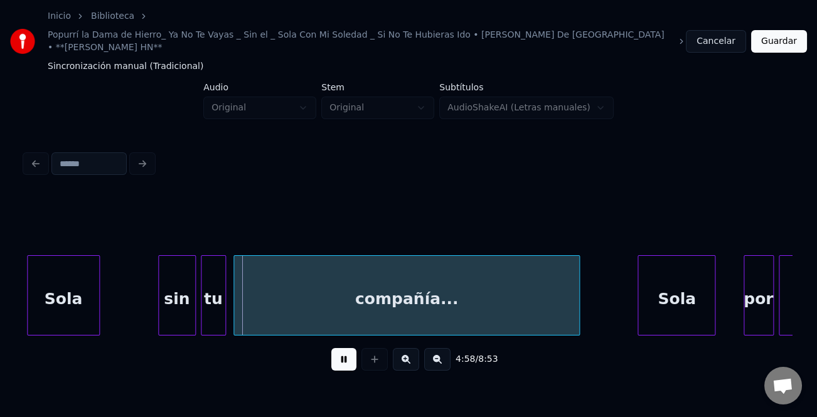
scroll to position [0, 37251]
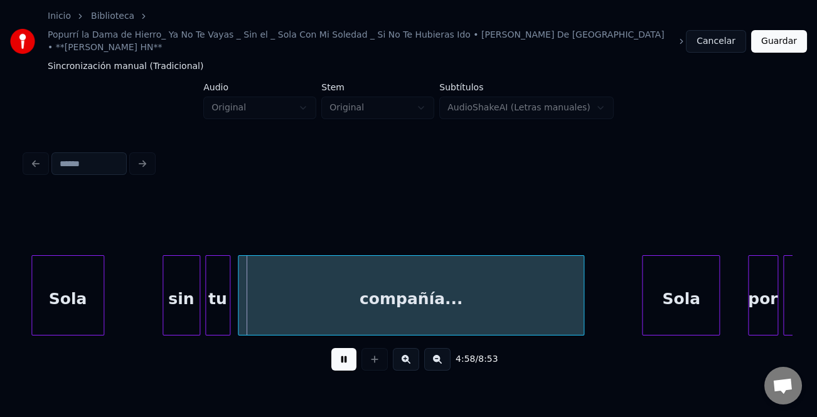
click at [36, 299] on div "Sola" at bounding box center [68, 298] width 72 height 85
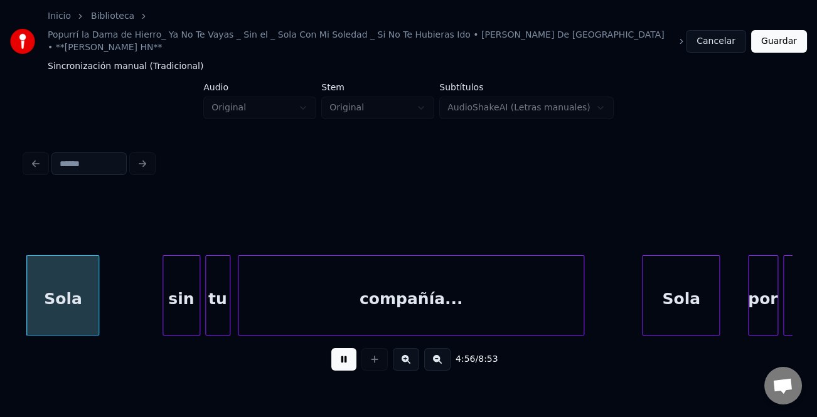
click at [43, 299] on div "Sola" at bounding box center [63, 298] width 72 height 85
click at [63, 299] on div "Sola" at bounding box center [73, 298] width 72 height 85
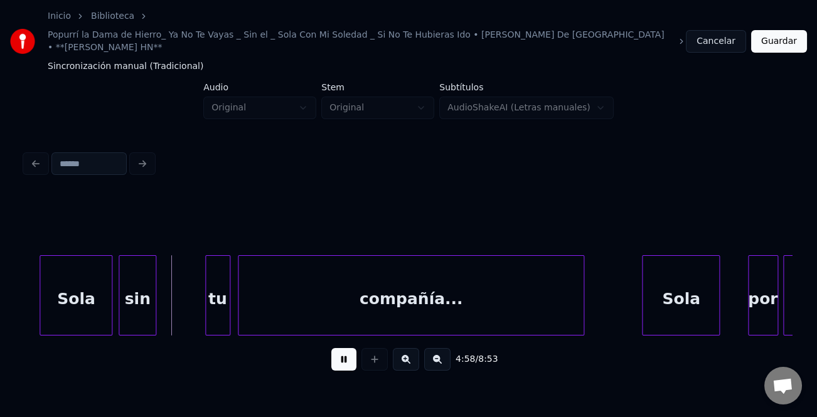
click at [137, 310] on div "sin" at bounding box center [137, 298] width 36 height 85
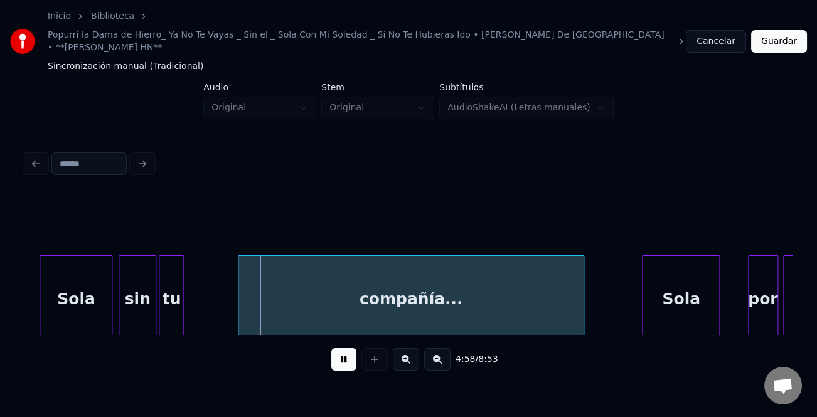
click at [176, 303] on div "tu" at bounding box center [171, 298] width 24 height 85
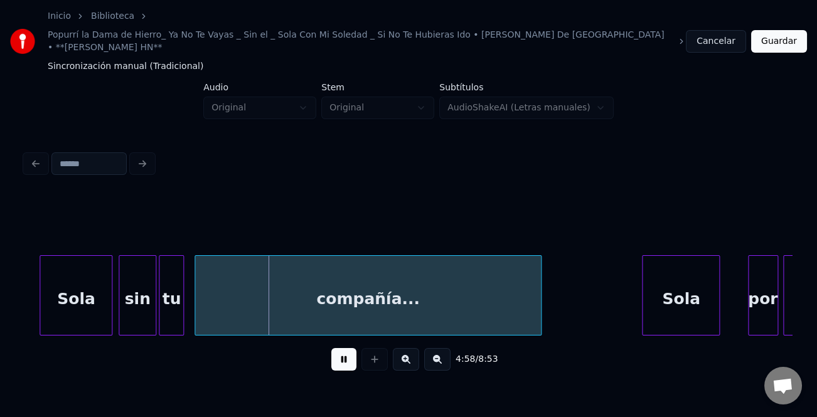
click at [248, 298] on div "compañía..." at bounding box center [368, 298] width 346 height 85
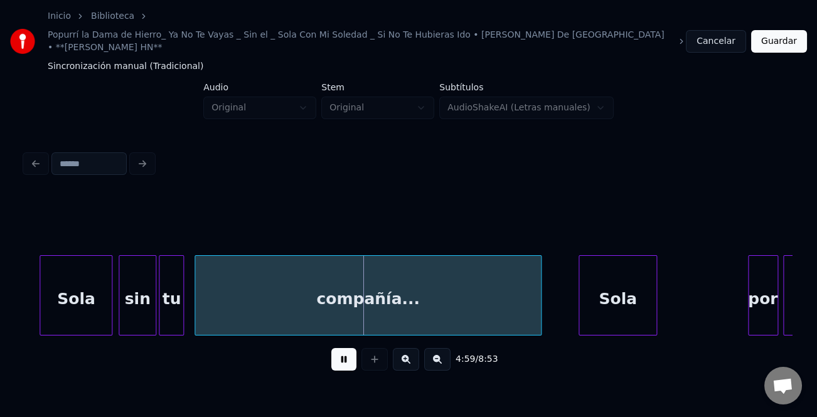
click at [600, 301] on div "Sola" at bounding box center [617, 298] width 77 height 85
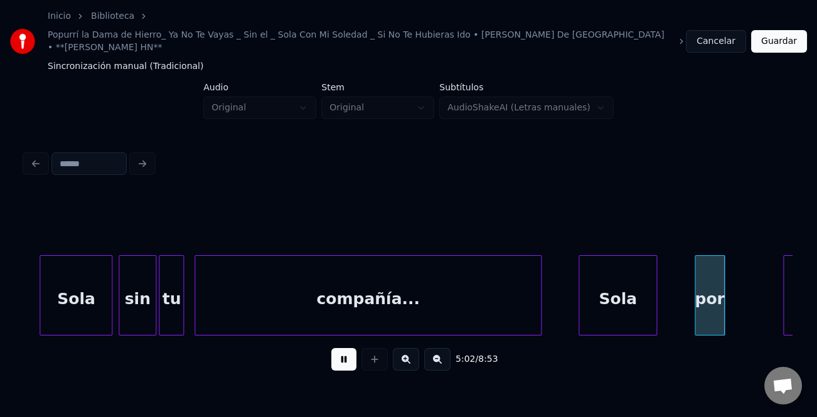
click at [713, 293] on div "por" at bounding box center [709, 298] width 29 height 85
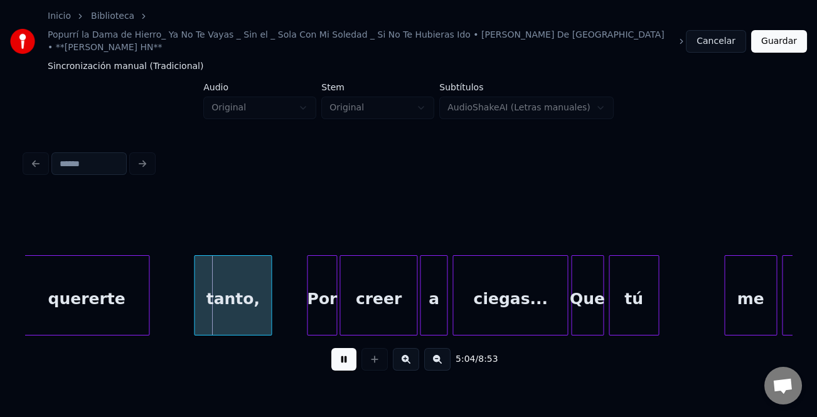
scroll to position [0, 37969]
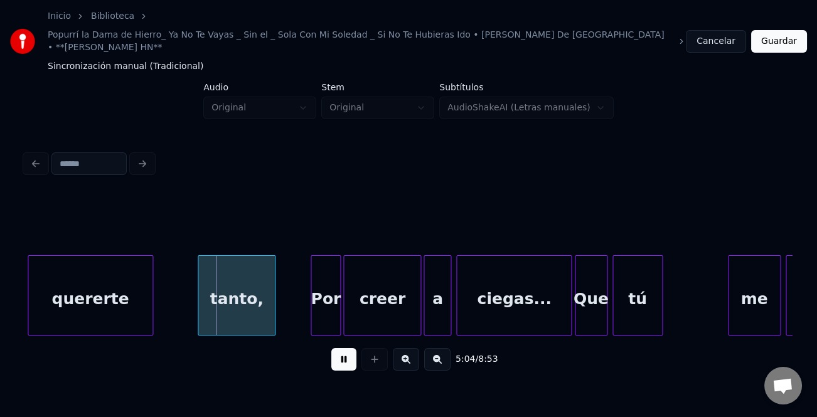
click at [56, 296] on div "quererte" at bounding box center [90, 298] width 124 height 85
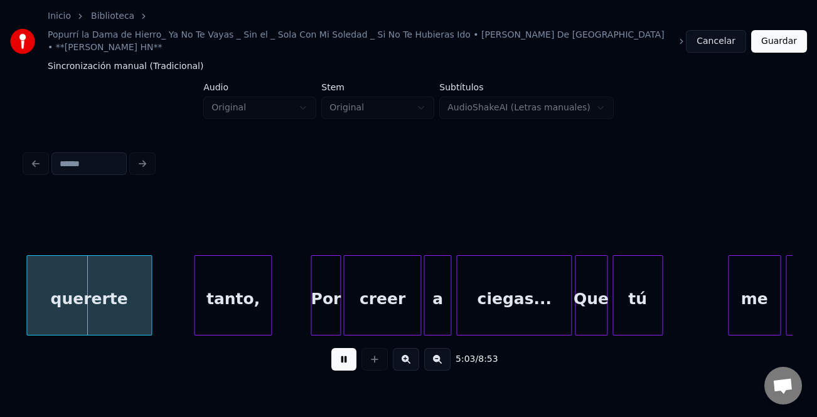
click at [231, 290] on div "tanto," at bounding box center [232, 298] width 77 height 85
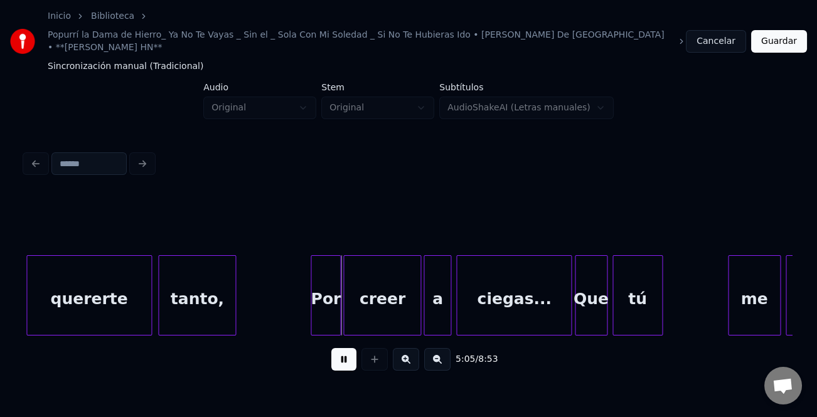
click at [205, 290] on div "tanto," at bounding box center [197, 298] width 77 height 85
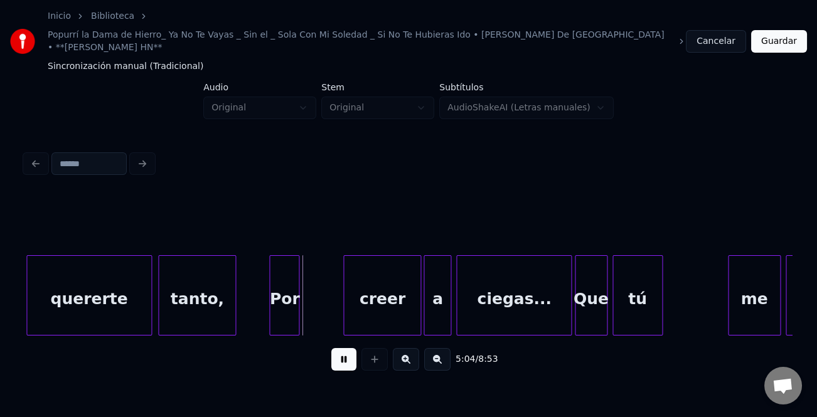
click at [281, 301] on div "Por" at bounding box center [284, 298] width 29 height 85
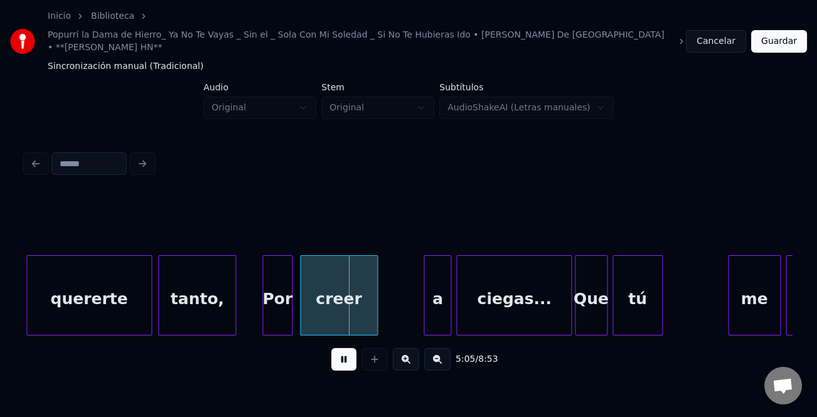
click at [347, 311] on div "creer" at bounding box center [339, 298] width 77 height 85
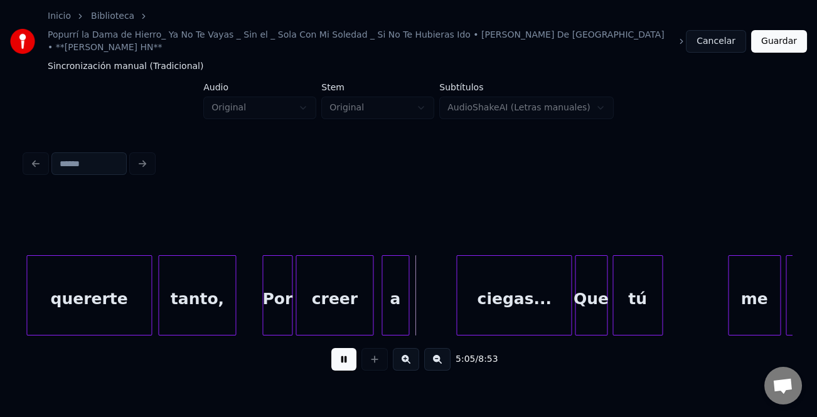
click at [398, 312] on div "a" at bounding box center [395, 298] width 26 height 85
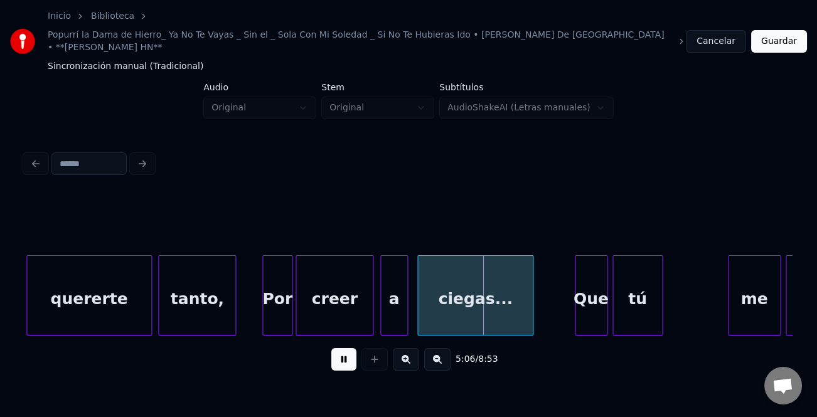
click at [437, 311] on div "ciegas..." at bounding box center [475, 298] width 114 height 85
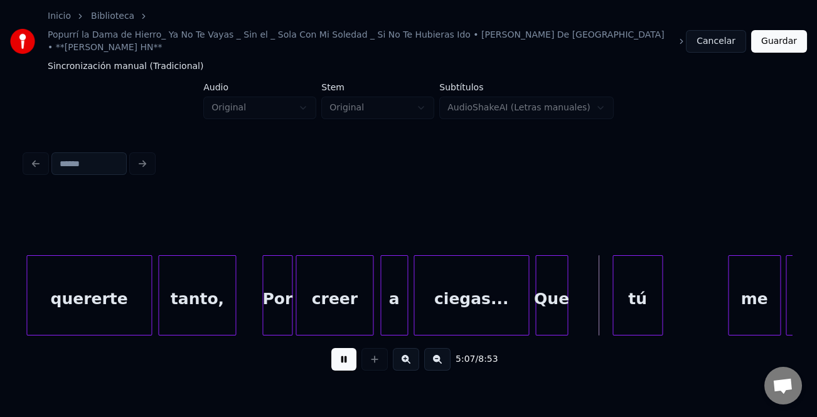
click at [547, 306] on div "Que" at bounding box center [551, 298] width 31 height 85
click at [593, 312] on div "tú" at bounding box center [591, 298] width 49 height 85
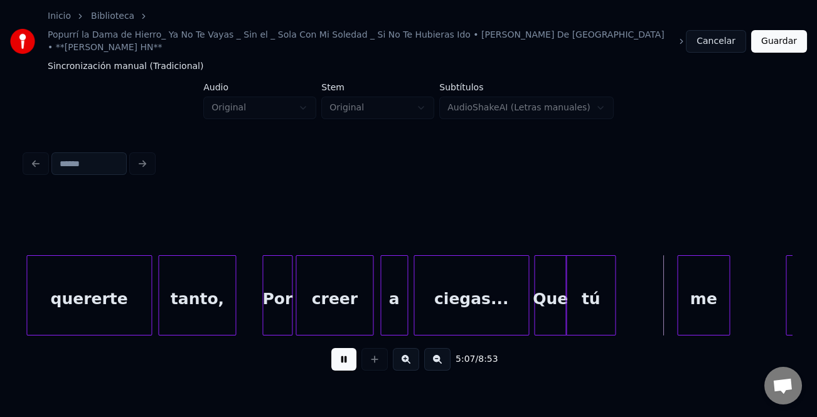
click at [690, 299] on div "me" at bounding box center [703, 298] width 51 height 85
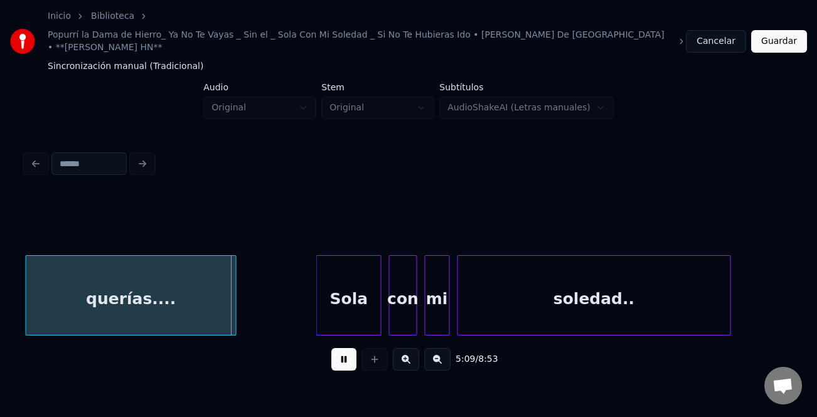
click at [87, 285] on div "querías...." at bounding box center [131, 298] width 210 height 85
click at [310, 302] on div "Sola" at bounding box center [300, 298] width 64 height 85
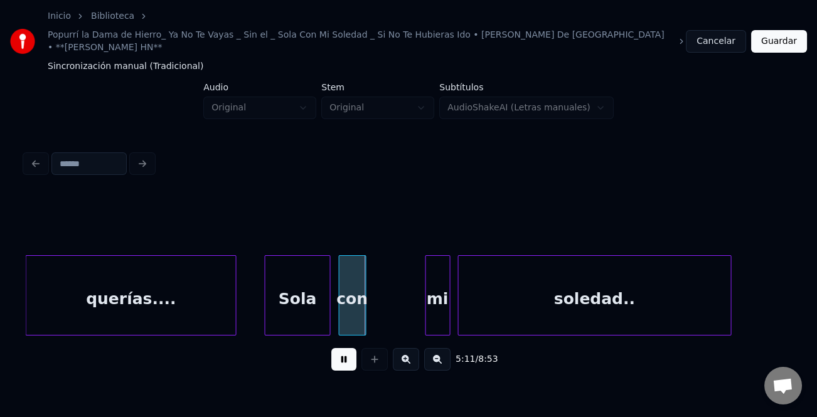
click at [356, 303] on div "con" at bounding box center [352, 298] width 26 height 85
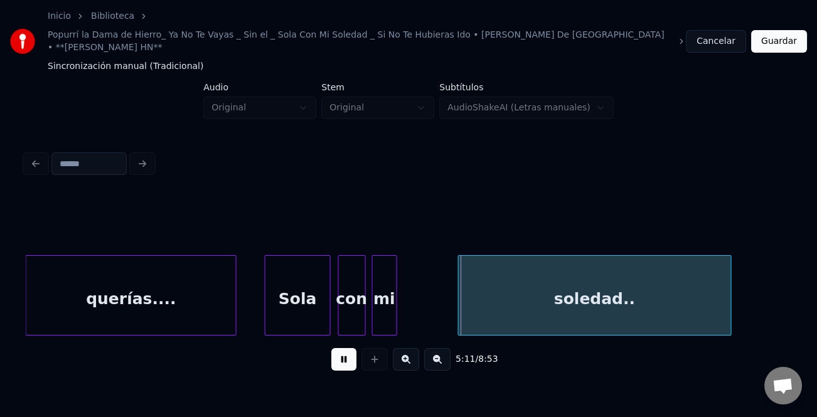
click at [386, 305] on div "mi" at bounding box center [385, 298] width 24 height 85
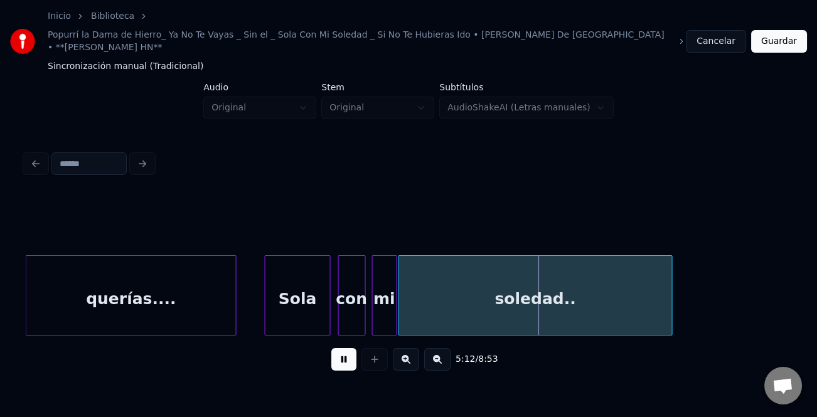
click at [434, 307] on div "soledad.." at bounding box center [535, 298] width 272 height 85
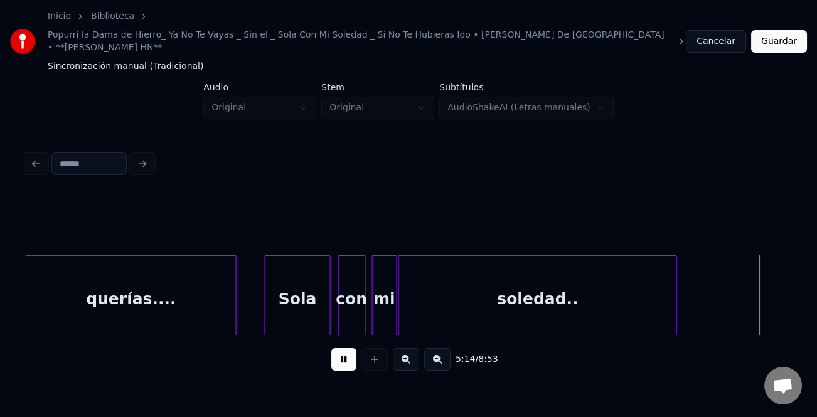
click at [676, 299] on div at bounding box center [675, 295] width 4 height 79
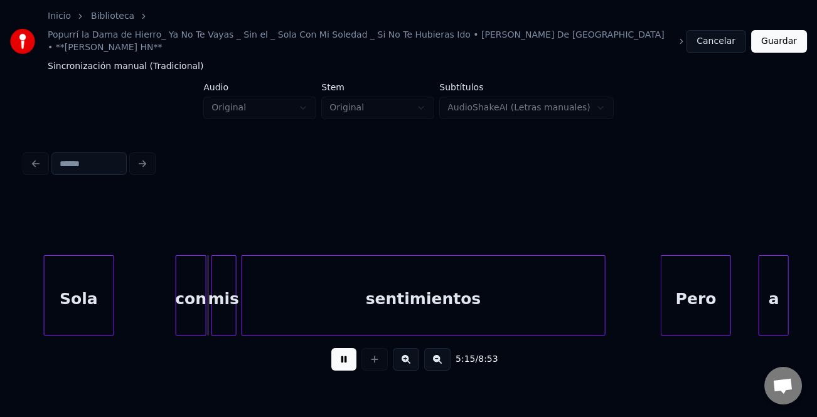
click at [60, 293] on div "Sola" at bounding box center [79, 298] width 69 height 85
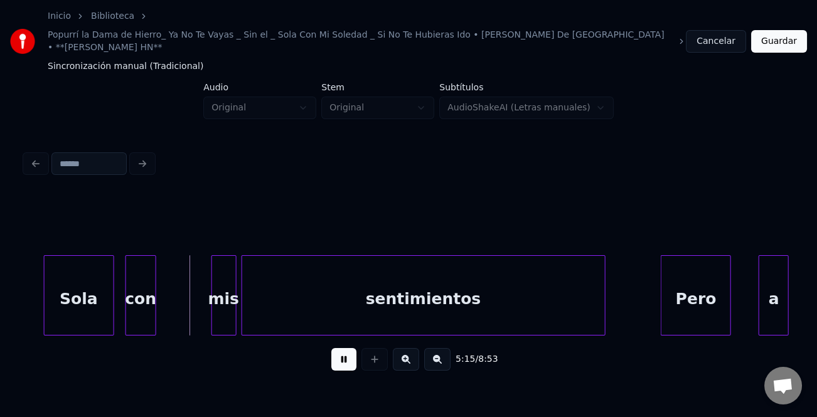
click at [137, 301] on div "con" at bounding box center [140, 298] width 29 height 85
click at [173, 304] on div "mis" at bounding box center [185, 298] width 24 height 85
click at [178, 304] on div "mis" at bounding box center [173, 298] width 24 height 85
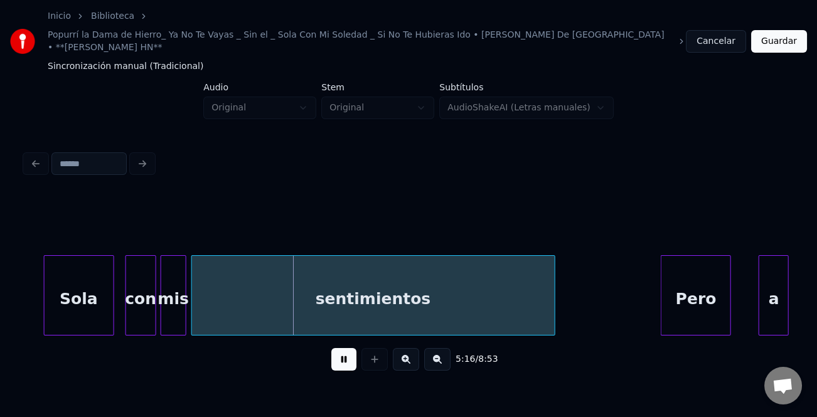
click at [265, 309] on div "sentimientos" at bounding box center [373, 298] width 363 height 85
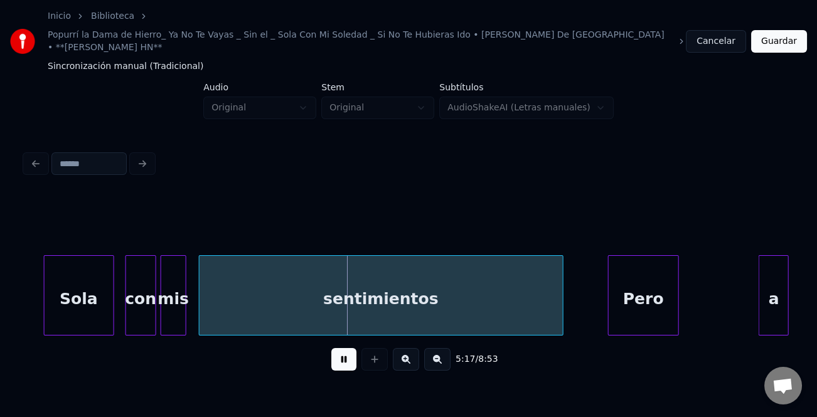
click at [654, 309] on div "Pero" at bounding box center [643, 298] width 69 height 85
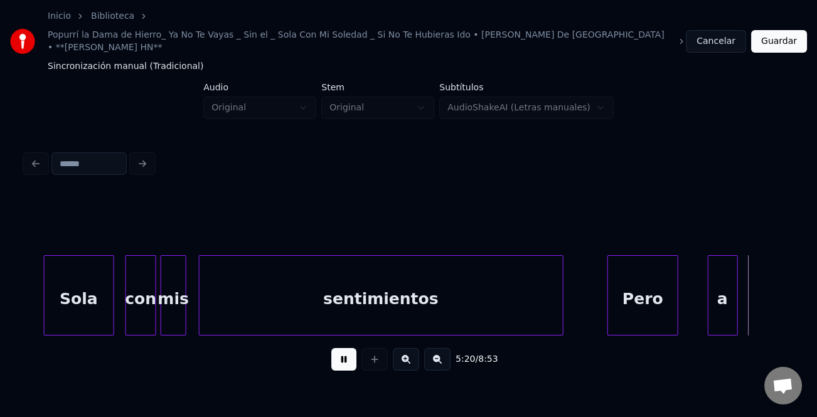
click at [724, 309] on div "a" at bounding box center [722, 298] width 29 height 85
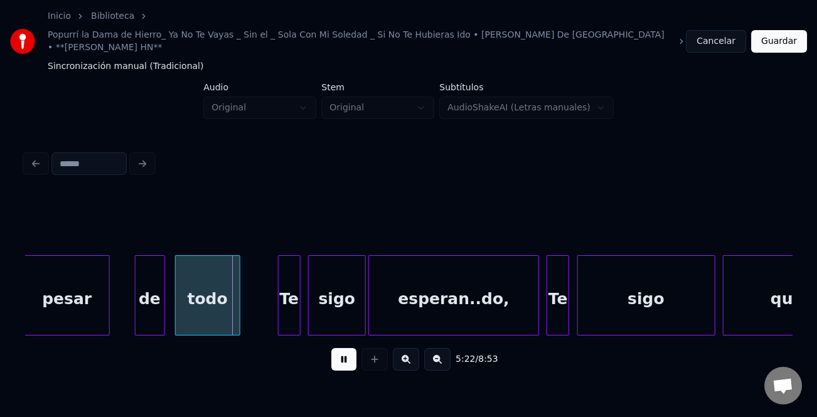
scroll to position [0, 40204]
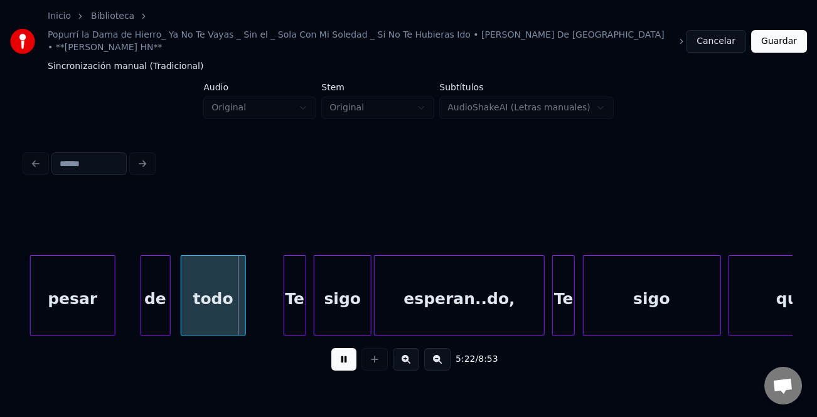
click at [70, 297] on div "pesar" at bounding box center [73, 298] width 84 height 85
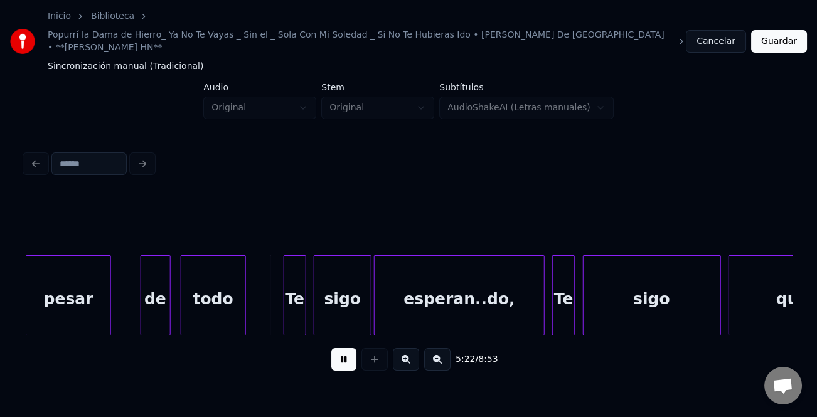
click at [105, 301] on div "pesar" at bounding box center [68, 298] width 84 height 85
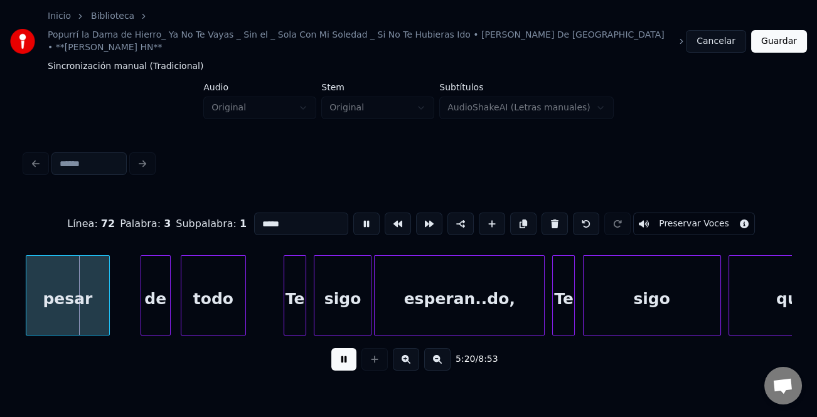
click at [108, 302] on div at bounding box center [107, 295] width 4 height 79
click at [89, 309] on div at bounding box center [89, 295] width 4 height 79
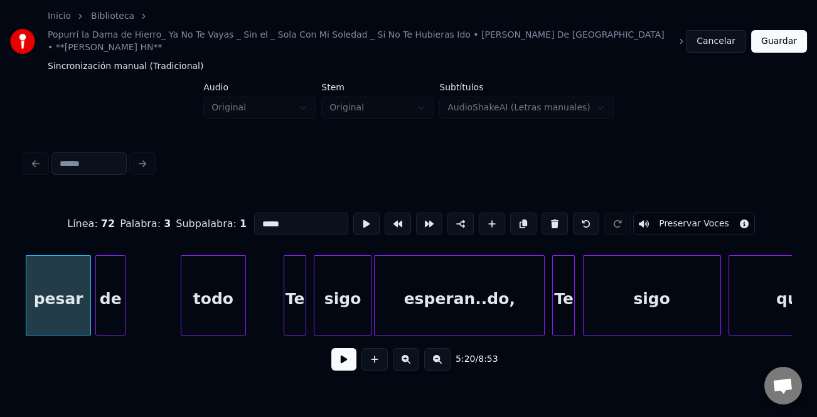
click at [114, 309] on div "de" at bounding box center [110, 298] width 29 height 85
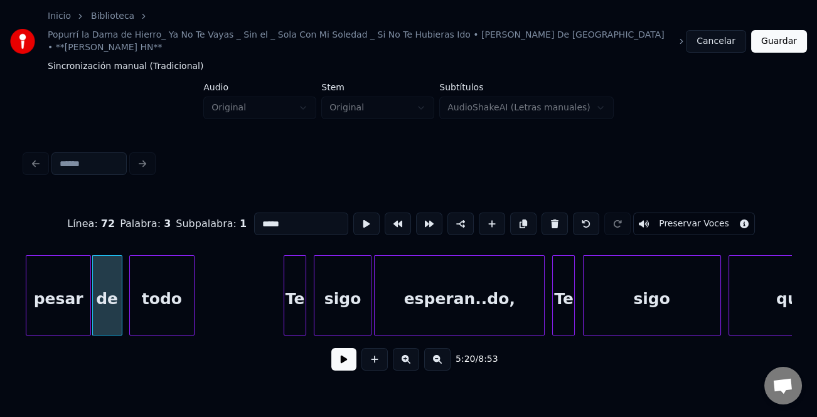
click at [146, 311] on div "todo" at bounding box center [162, 298] width 64 height 85
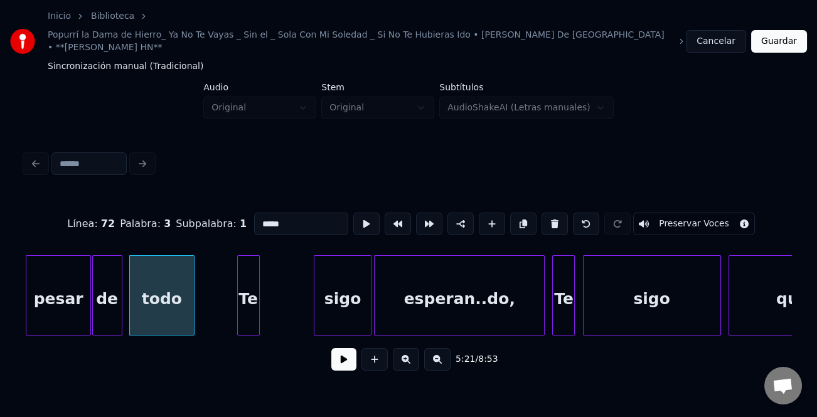
click at [252, 313] on div "Te" at bounding box center [248, 298] width 21 height 85
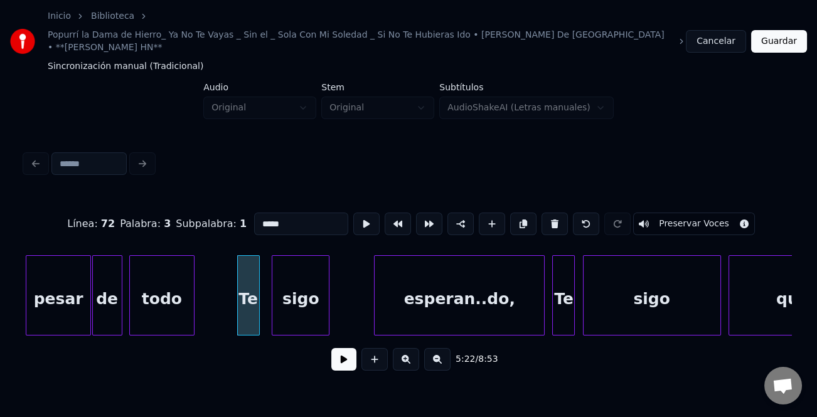
click at [309, 309] on div "sigo" at bounding box center [300, 298] width 56 height 85
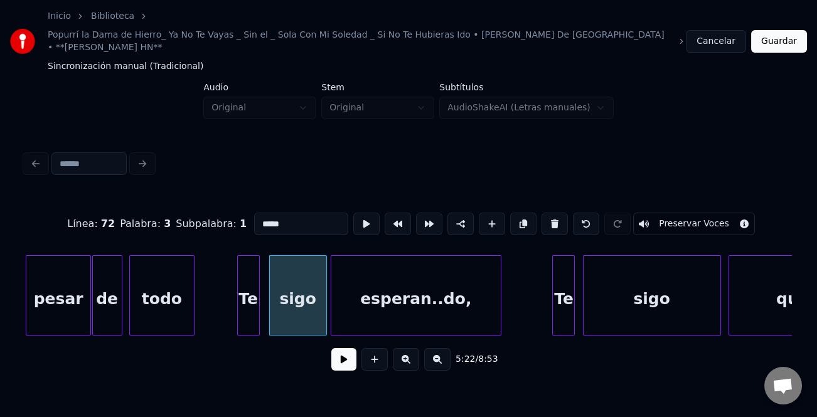
click at [376, 301] on div "esperan..do," at bounding box center [415, 298] width 169 height 85
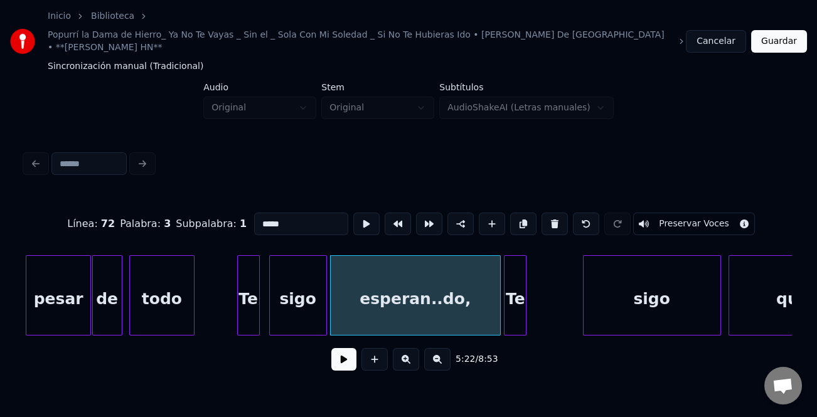
click at [516, 306] on div "Te" at bounding box center [514, 298] width 21 height 85
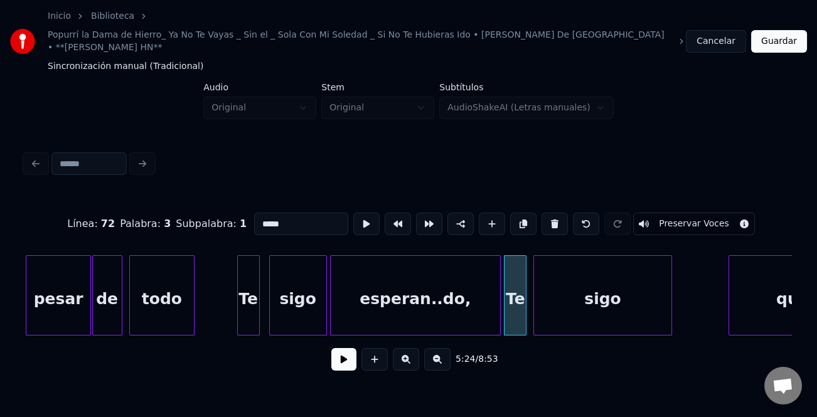
click at [592, 299] on div "sigo" at bounding box center [602, 298] width 137 height 85
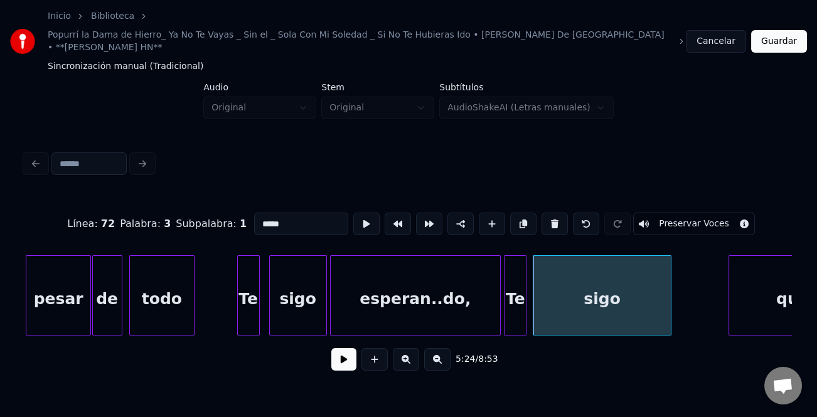
scroll to position [0, 40340]
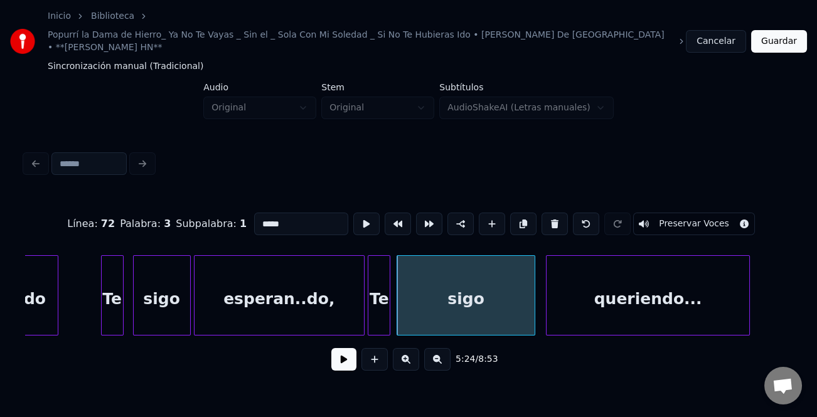
click at [703, 306] on div "queriendo..." at bounding box center [647, 298] width 202 height 85
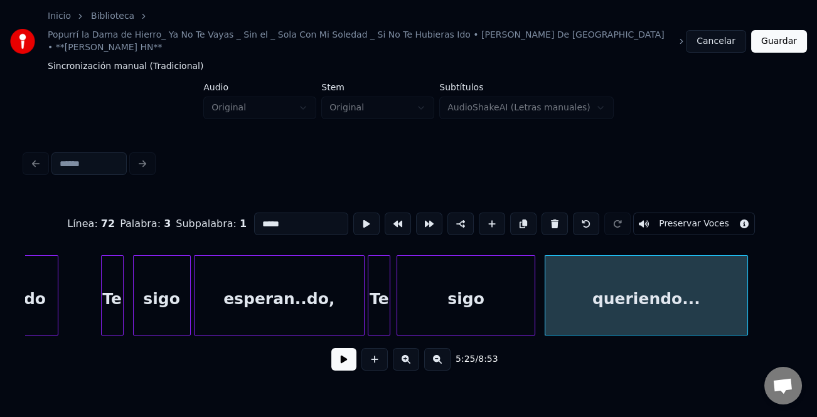
click at [114, 277] on div "Te" at bounding box center [112, 298] width 21 height 85
type input "**"
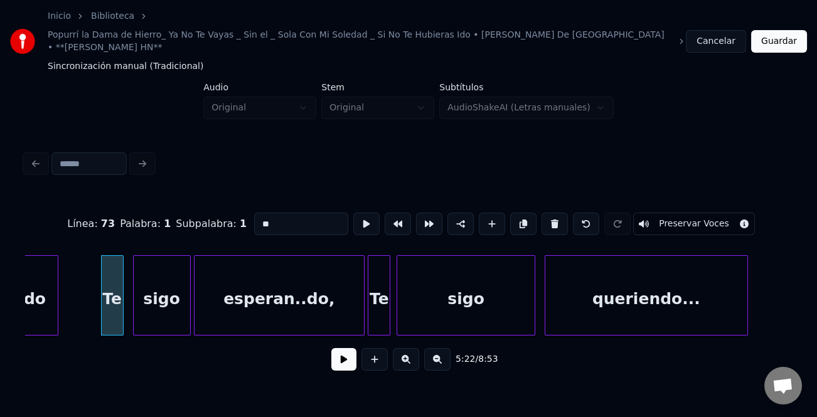
click at [348, 351] on button at bounding box center [343, 359] width 25 height 23
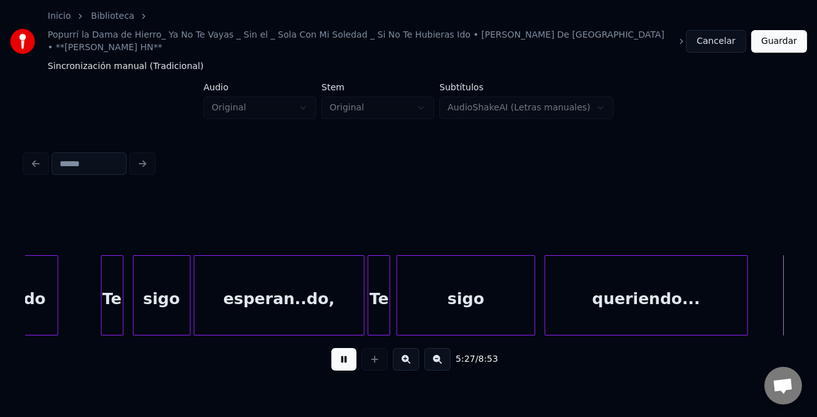
scroll to position [0, 41108]
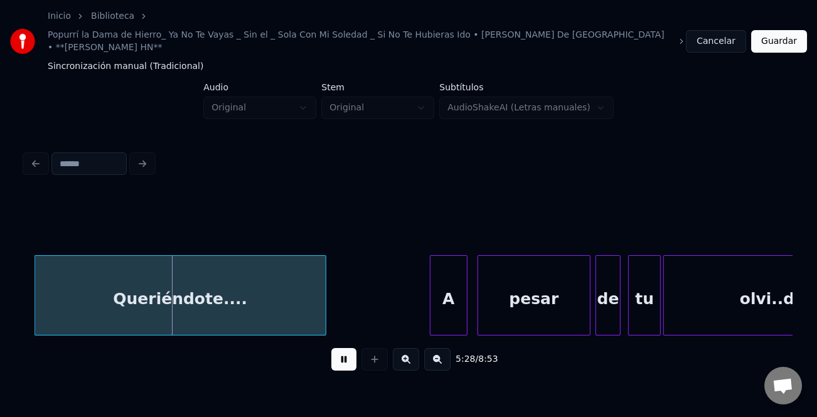
click at [109, 297] on div "Queriéndote...." at bounding box center [180, 298] width 290 height 85
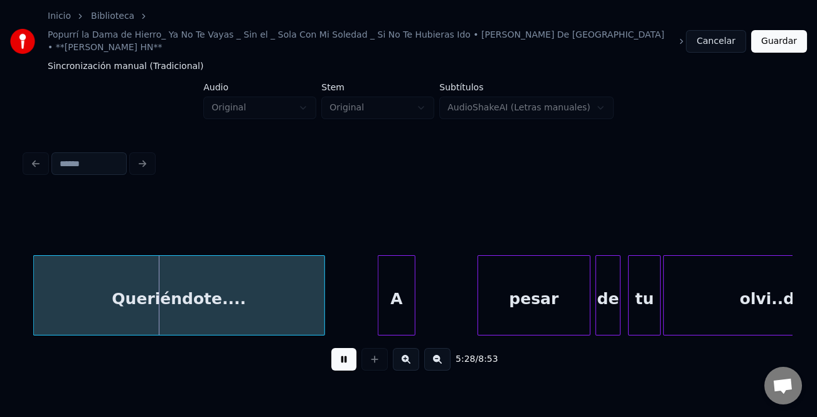
click at [403, 296] on div "A" at bounding box center [396, 298] width 36 height 85
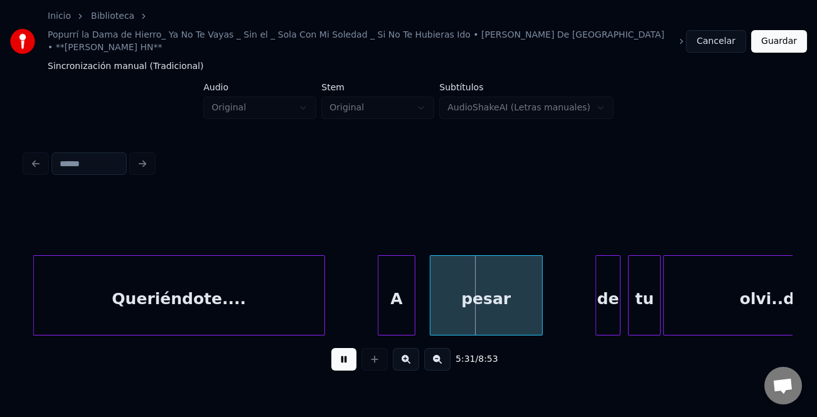
click at [462, 302] on div "pesar" at bounding box center [486, 298] width 112 height 85
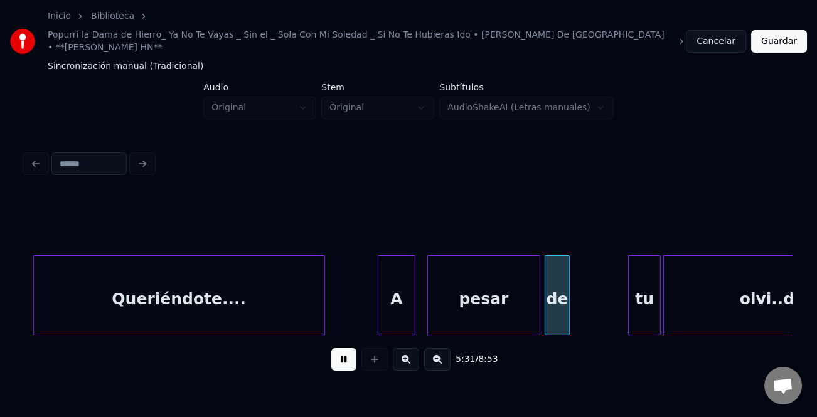
click at [556, 312] on div "de" at bounding box center [557, 298] width 24 height 85
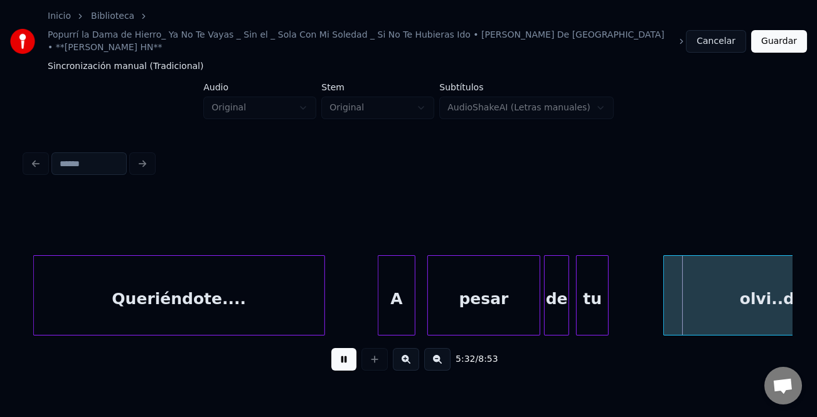
click at [596, 313] on div "tu" at bounding box center [592, 298] width 31 height 85
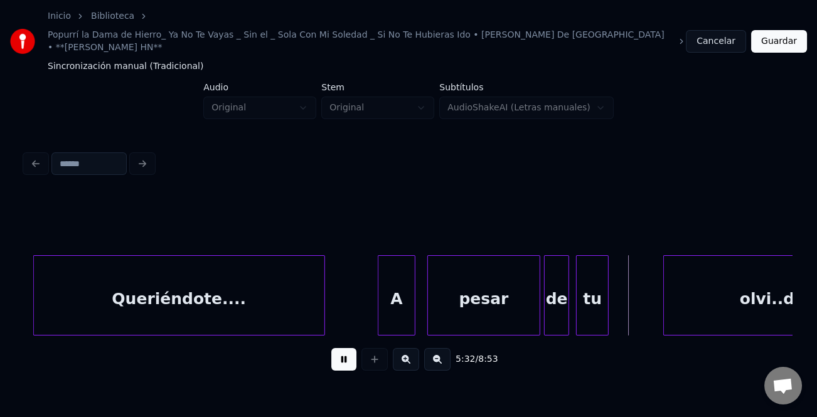
scroll to position [0, 41212]
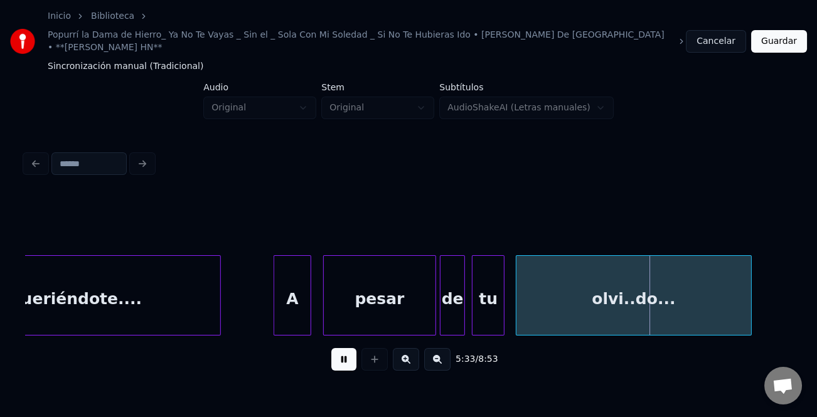
click at [631, 311] on div "olvi..do..." at bounding box center [633, 298] width 235 height 85
click at [792, 285] on div "5:33 / 8:53" at bounding box center [408, 264] width 777 height 248
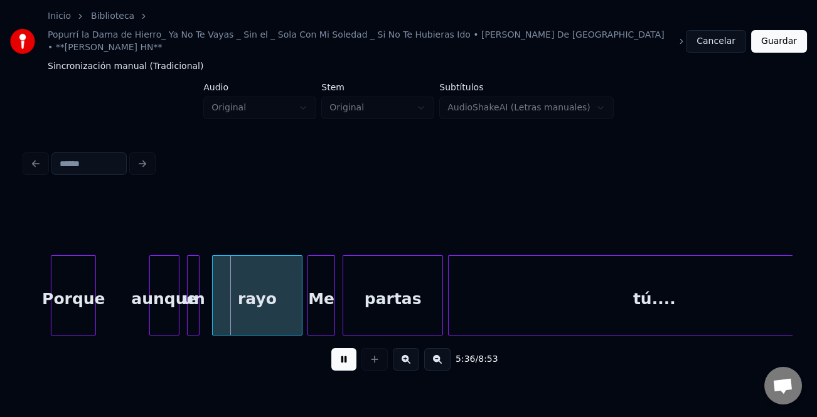
click at [72, 310] on div "Porque" at bounding box center [73, 298] width 44 height 85
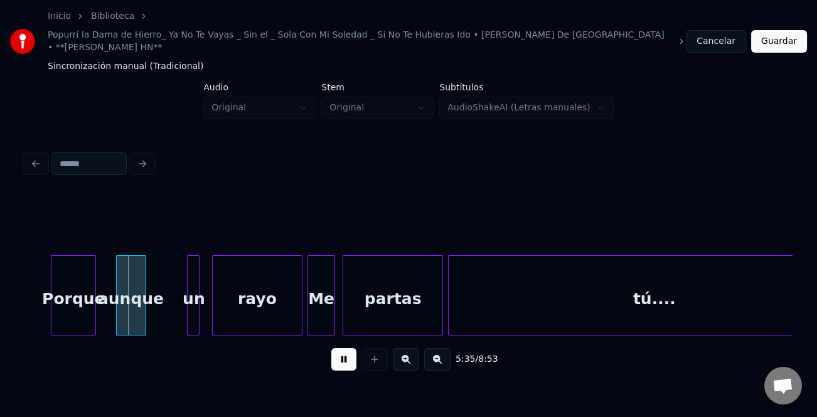
click at [130, 312] on div "aunque" at bounding box center [131, 298] width 29 height 85
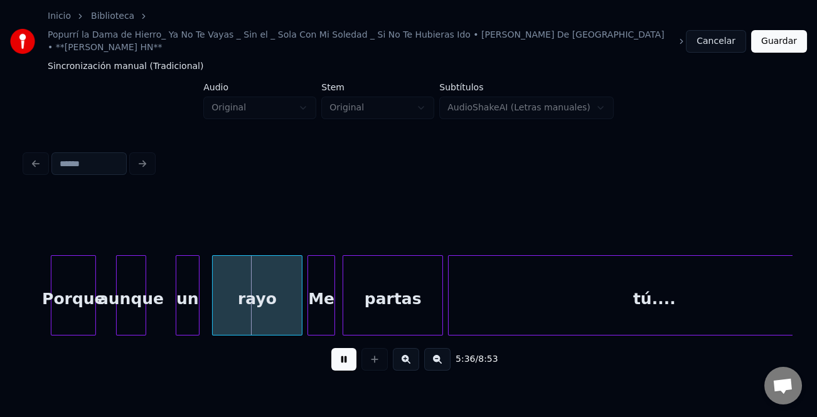
click at [176, 314] on div at bounding box center [178, 295] width 4 height 79
click at [166, 315] on div "un" at bounding box center [167, 298] width 23 height 85
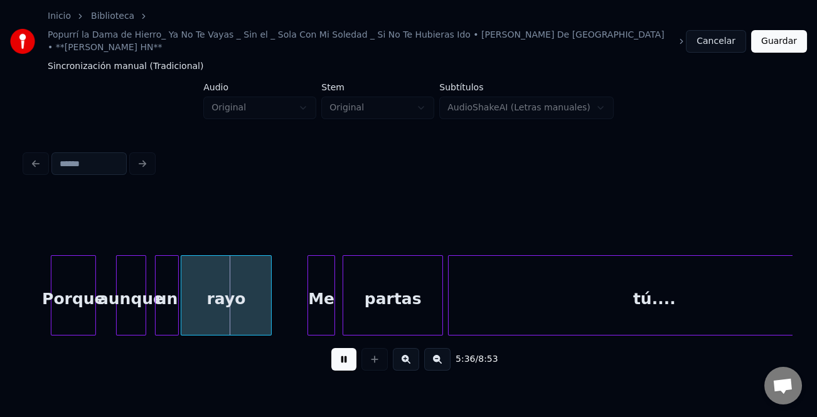
click at [224, 314] on div "rayo" at bounding box center [225, 298] width 89 height 85
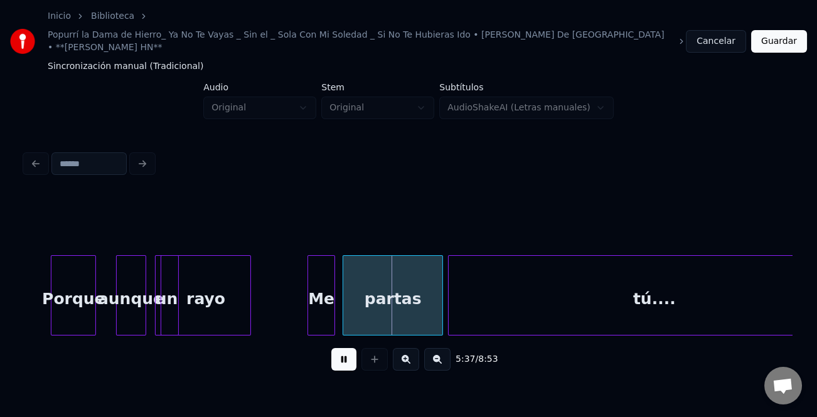
click at [238, 307] on div "rayo" at bounding box center [206, 295] width 90 height 80
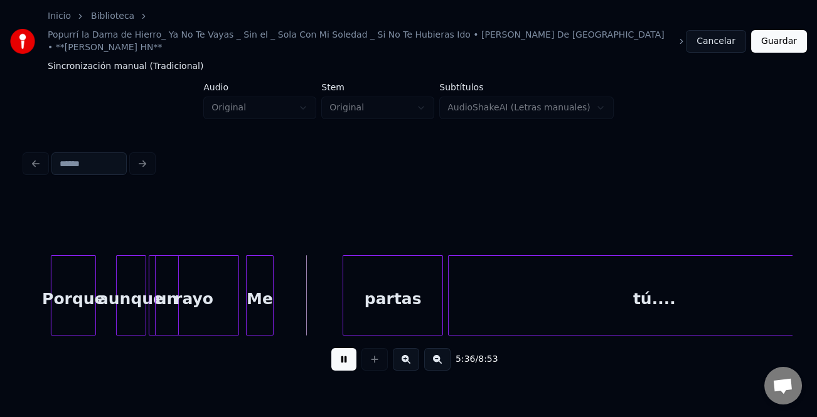
click at [260, 311] on div "Me" at bounding box center [260, 298] width 26 height 85
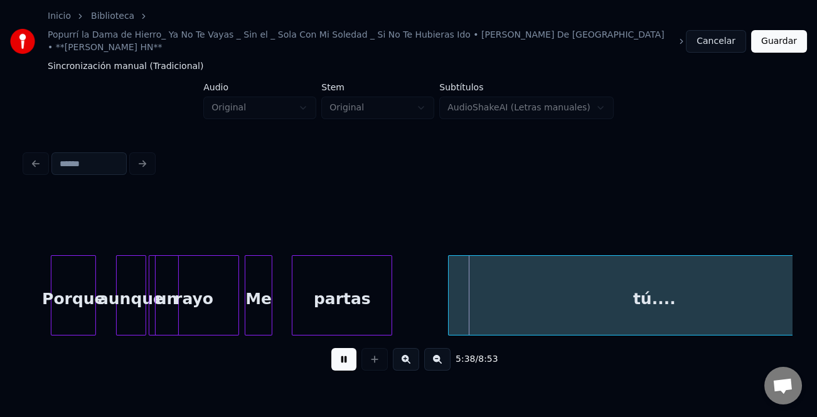
click at [334, 311] on div "partas" at bounding box center [341, 298] width 99 height 85
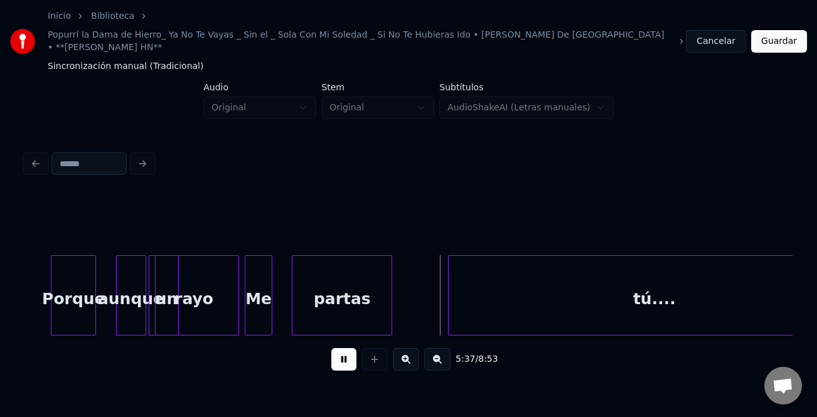
click at [334, 348] on button at bounding box center [343, 359] width 25 height 23
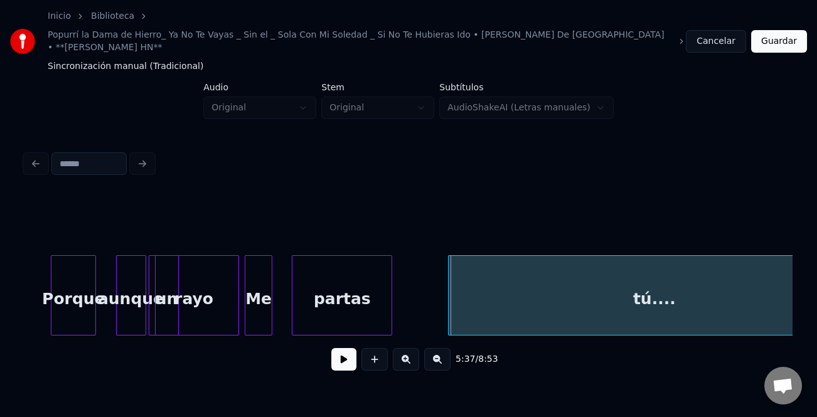
scroll to position [0, 42042]
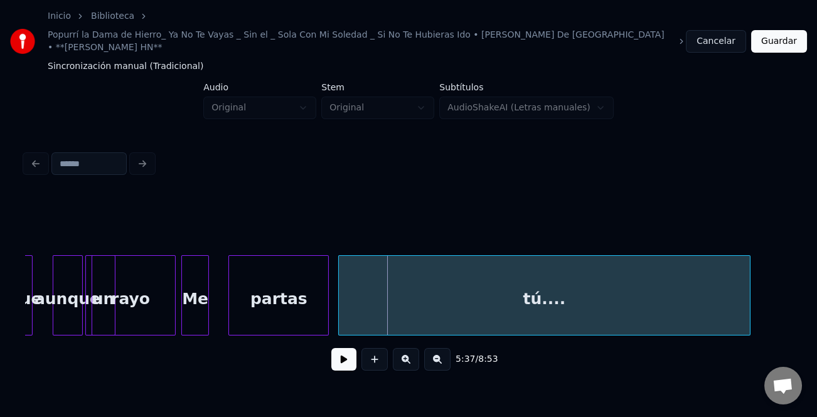
click at [446, 311] on div "tú...." at bounding box center [544, 298] width 411 height 85
click at [354, 348] on button at bounding box center [343, 359] width 25 height 23
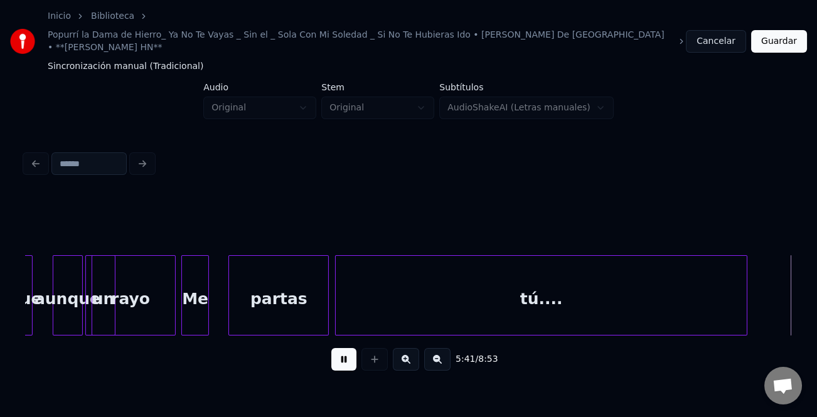
scroll to position [0, 42810]
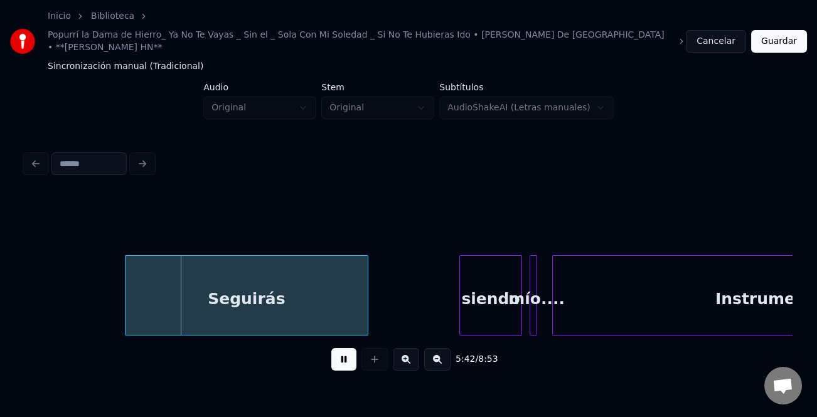
click at [154, 305] on div "Seguirás" at bounding box center [246, 298] width 242 height 85
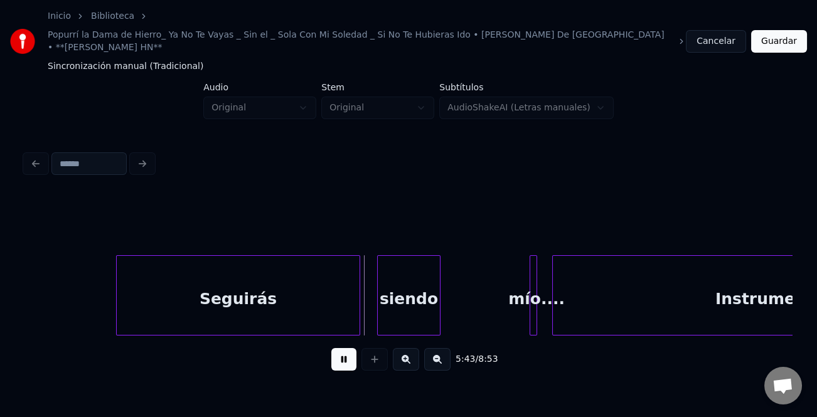
click at [406, 296] on div "siendo" at bounding box center [408, 298] width 61 height 85
click at [402, 291] on div "siendo" at bounding box center [417, 298] width 61 height 85
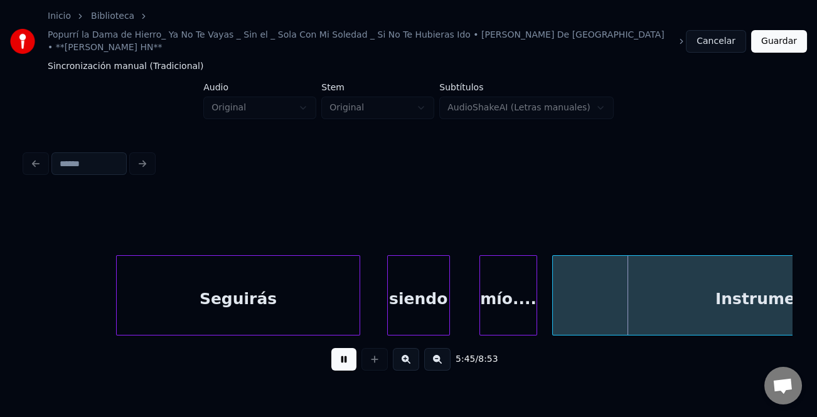
click at [480, 309] on div at bounding box center [482, 295] width 4 height 79
click at [357, 354] on div "5:45 / 8:53" at bounding box center [408, 360] width 747 height 28
click at [342, 348] on button at bounding box center [343, 359] width 25 height 23
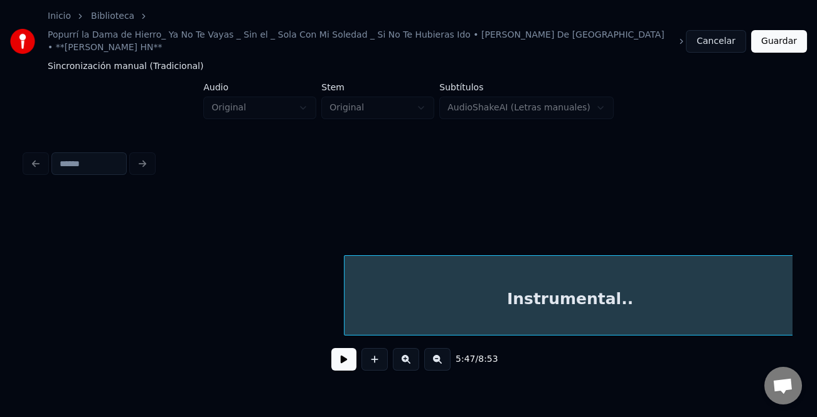
scroll to position [0, 43647]
click at [783, 276] on div "Instrumental.." at bounding box center [557, 295] width 452 height 80
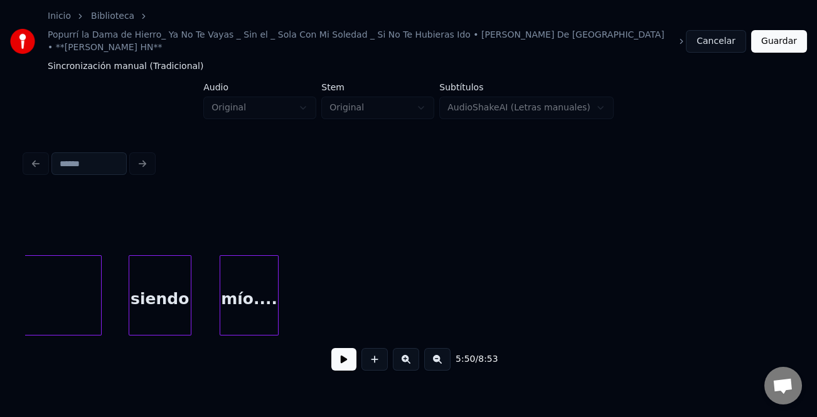
scroll to position [0, 42961]
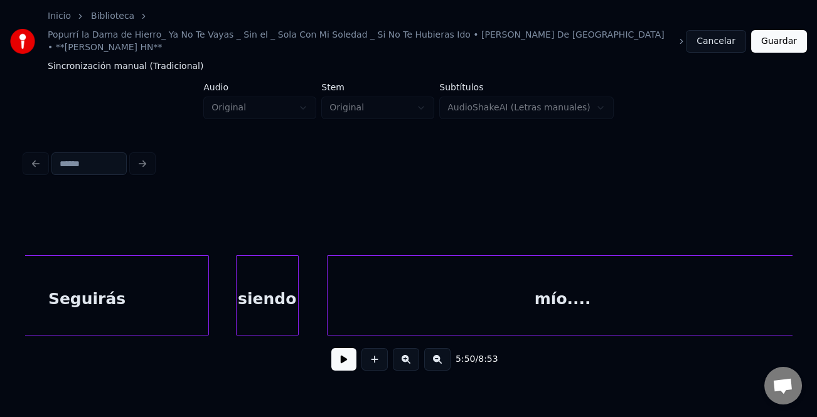
click at [796, 298] on div "5:50 / 8:53" at bounding box center [408, 264] width 777 height 248
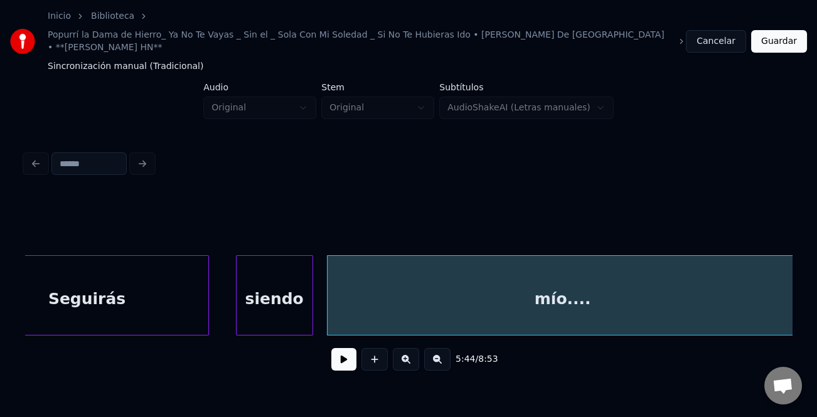
click at [312, 307] on div at bounding box center [311, 295] width 4 height 79
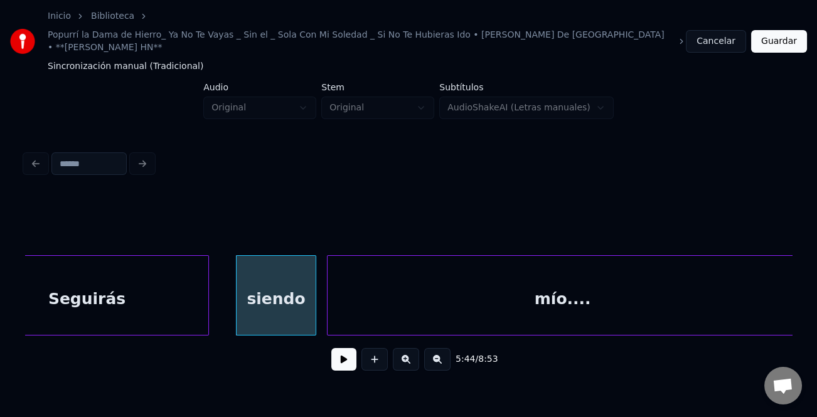
click at [341, 354] on button at bounding box center [343, 359] width 25 height 23
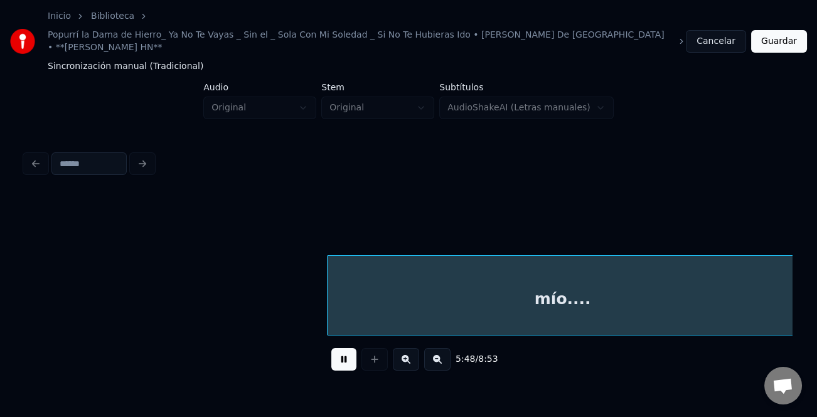
scroll to position [0, 43727]
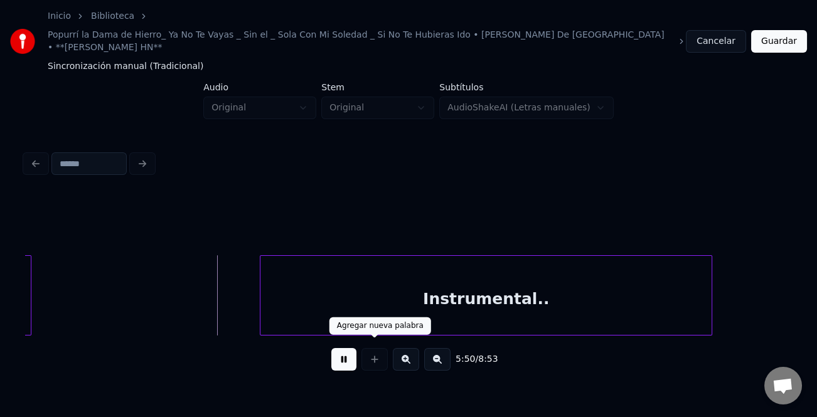
drag, startPoint x: 343, startPoint y: 349, endPoint x: 435, endPoint y: 368, distance: 94.0
click at [343, 350] on button at bounding box center [343, 359] width 25 height 23
click at [447, 351] on button at bounding box center [437, 359] width 26 height 23
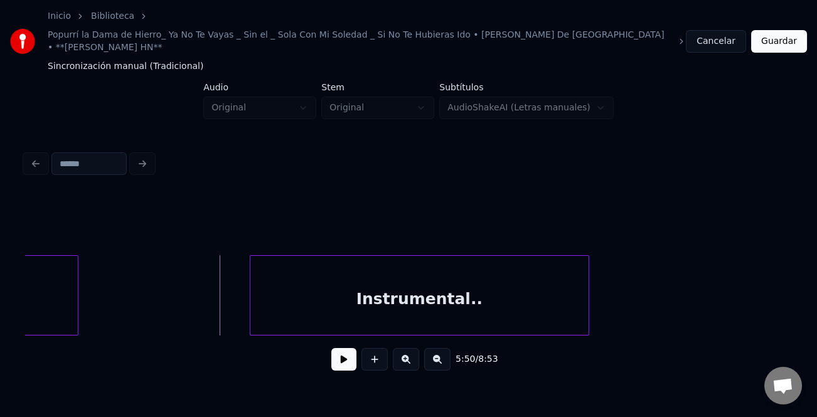
click at [447, 351] on button at bounding box center [437, 359] width 26 height 23
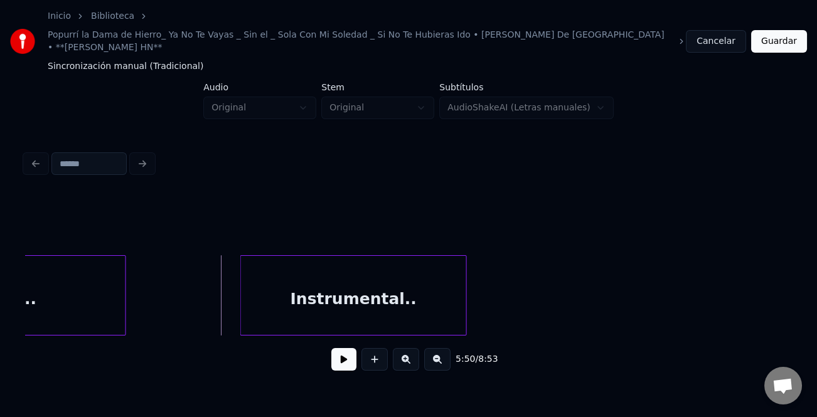
click at [447, 351] on button at bounding box center [437, 359] width 26 height 23
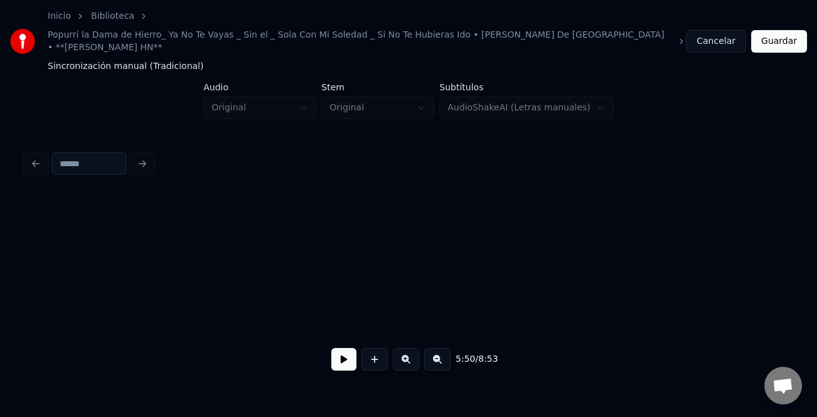
scroll to position [0, 10784]
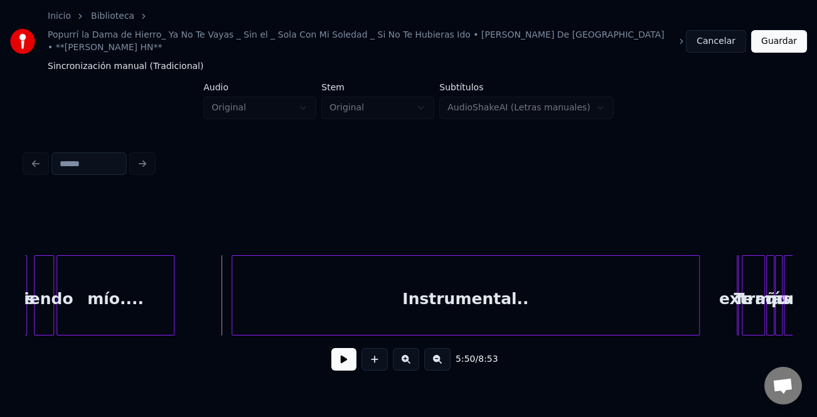
click at [696, 311] on div at bounding box center [697, 295] width 4 height 79
click at [349, 354] on button at bounding box center [343, 359] width 25 height 23
click at [415, 349] on button at bounding box center [406, 359] width 26 height 23
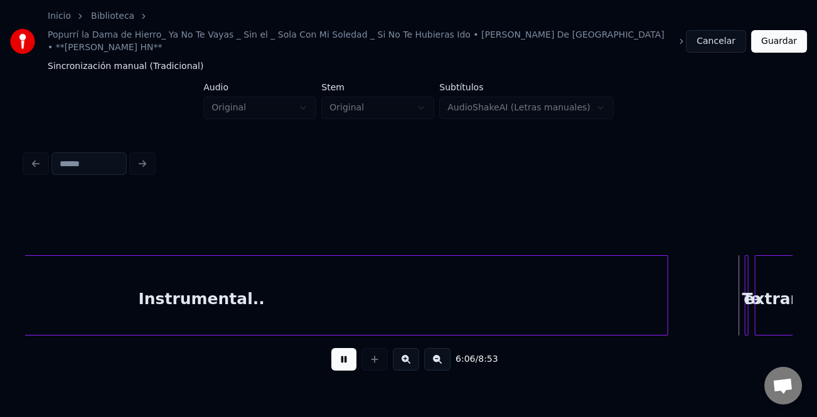
click at [415, 349] on button at bounding box center [406, 359] width 26 height 23
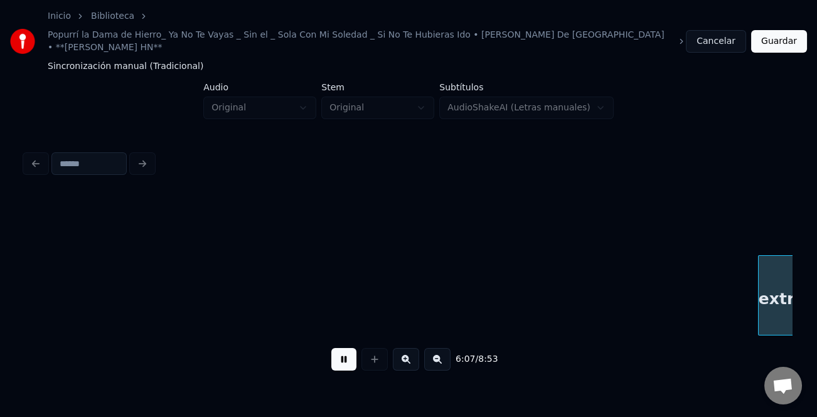
scroll to position [0, 34537]
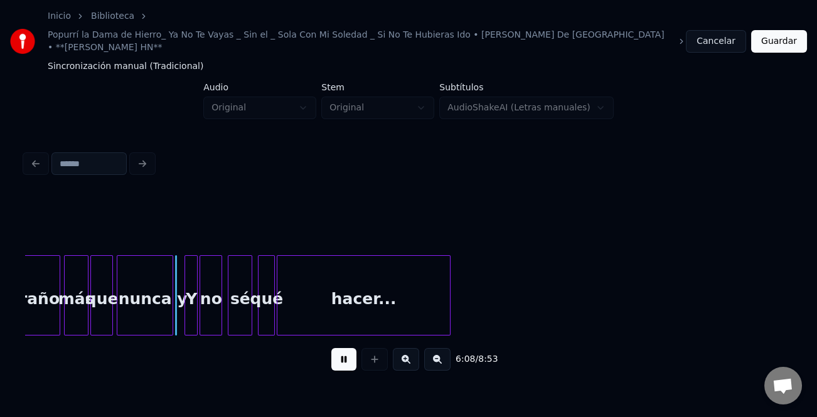
click at [341, 351] on button at bounding box center [343, 359] width 25 height 23
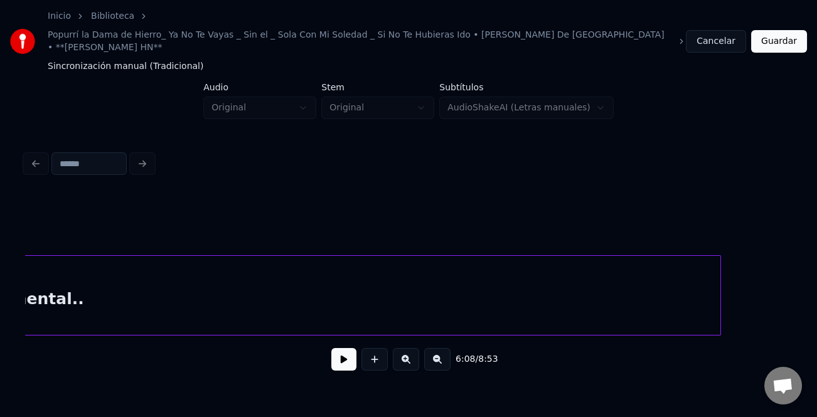
scroll to position [0, 34117]
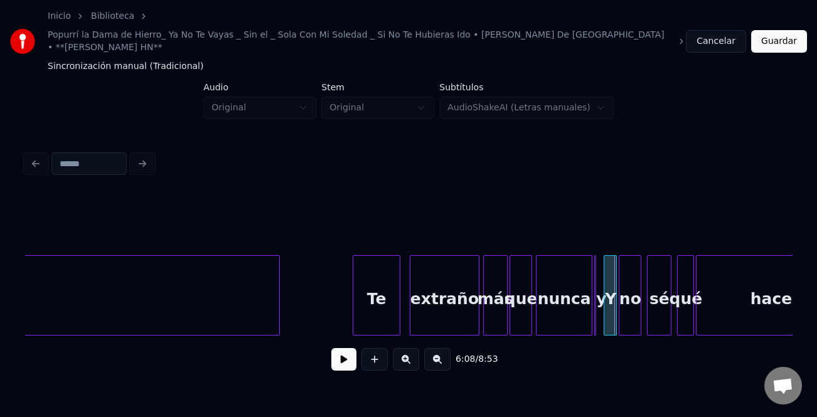
click at [353, 302] on div at bounding box center [355, 295] width 4 height 79
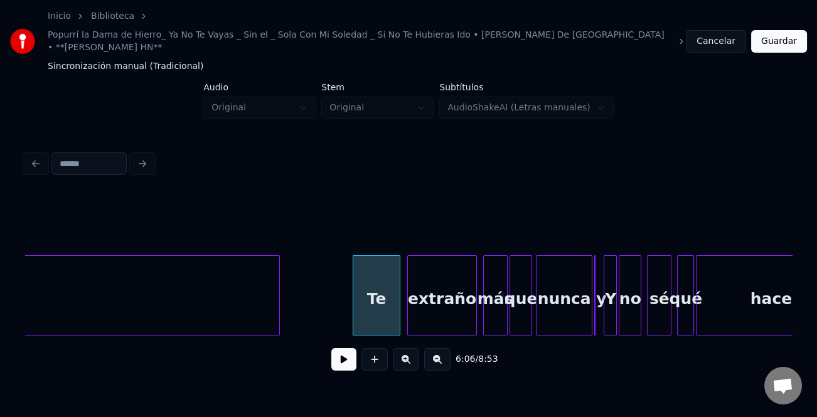
click at [427, 301] on div "extraño" at bounding box center [442, 298] width 68 height 85
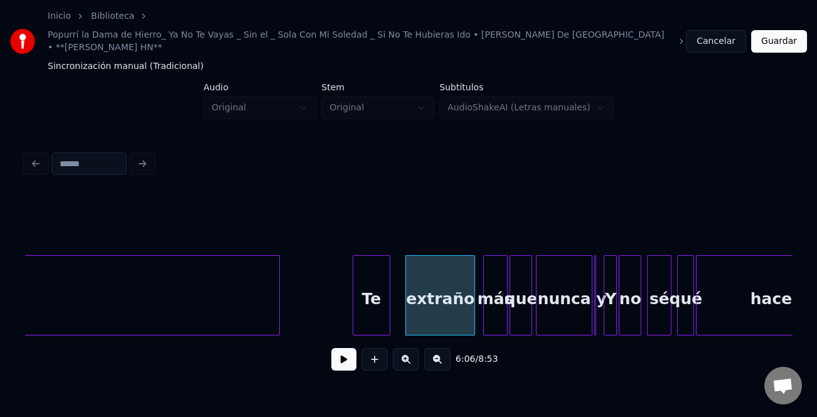
click at [386, 306] on div at bounding box center [388, 295] width 4 height 79
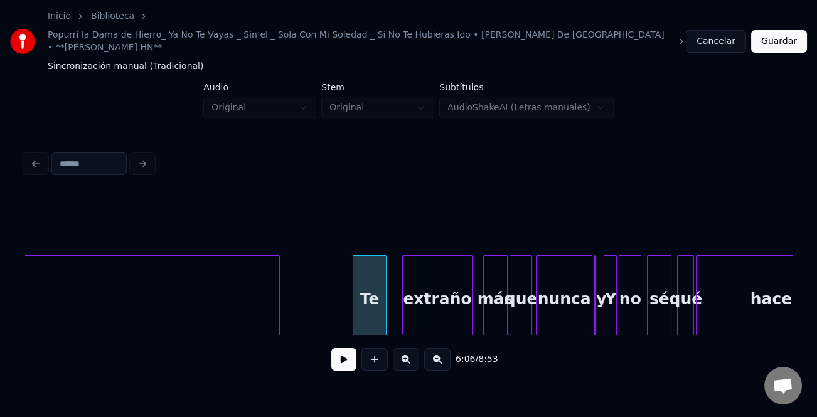
click at [407, 307] on div "extraño" at bounding box center [437, 298] width 68 height 85
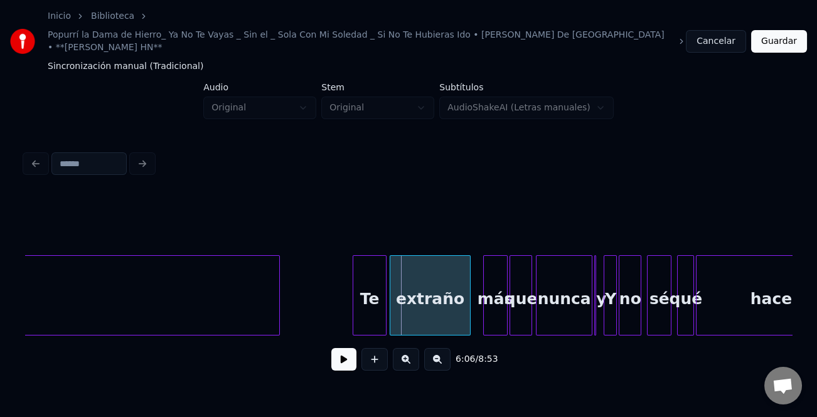
click at [390, 314] on div at bounding box center [392, 295] width 4 height 79
click at [334, 348] on button at bounding box center [343, 359] width 25 height 23
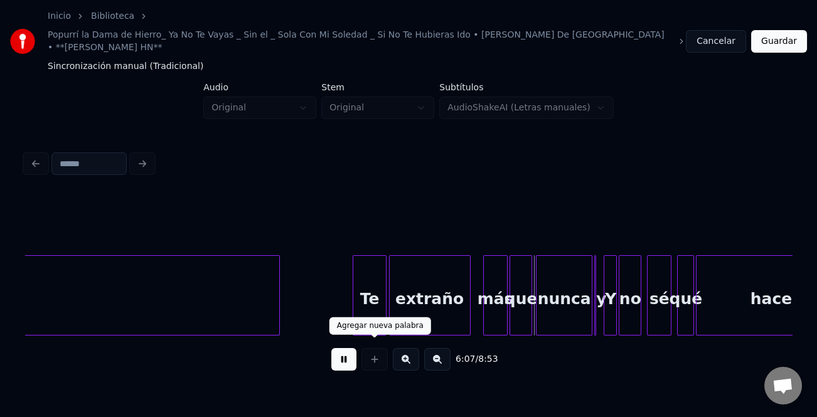
click at [346, 349] on button at bounding box center [343, 359] width 25 height 23
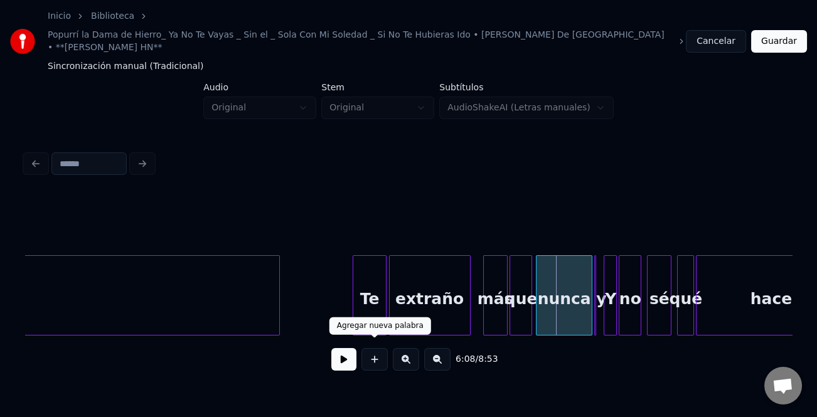
click at [407, 355] on button at bounding box center [406, 359] width 26 height 23
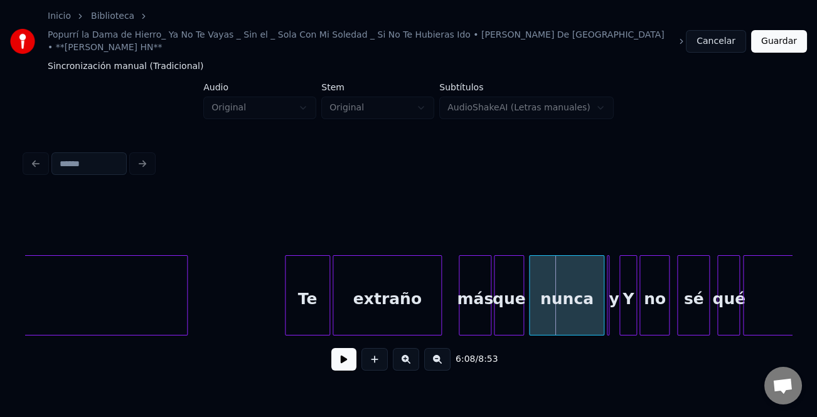
click at [407, 355] on button at bounding box center [406, 359] width 26 height 23
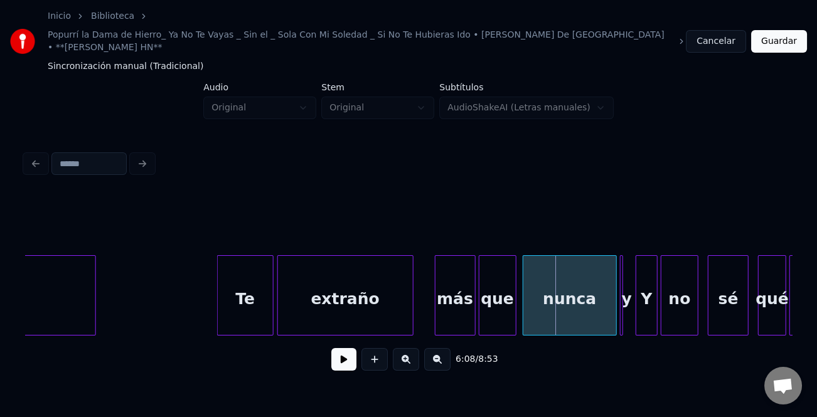
click at [407, 355] on button at bounding box center [406, 359] width 26 height 23
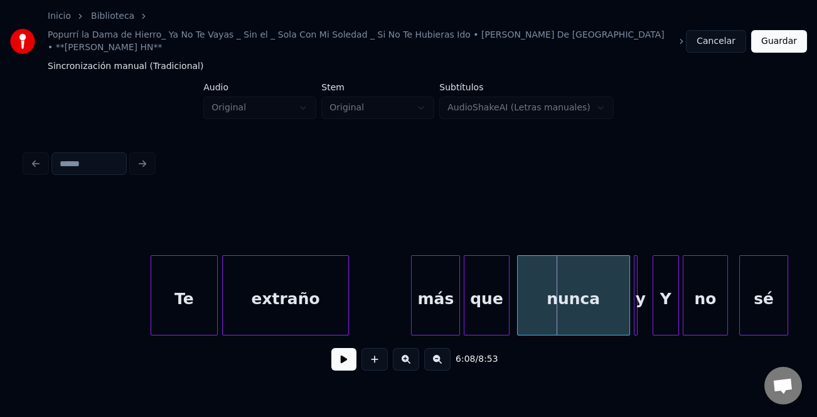
click at [346, 306] on div at bounding box center [346, 295] width 4 height 79
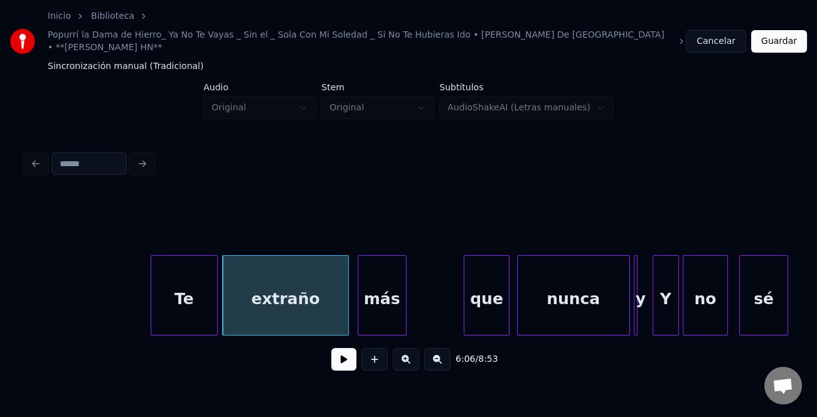
click at [385, 302] on div "más" at bounding box center [382, 298] width 48 height 85
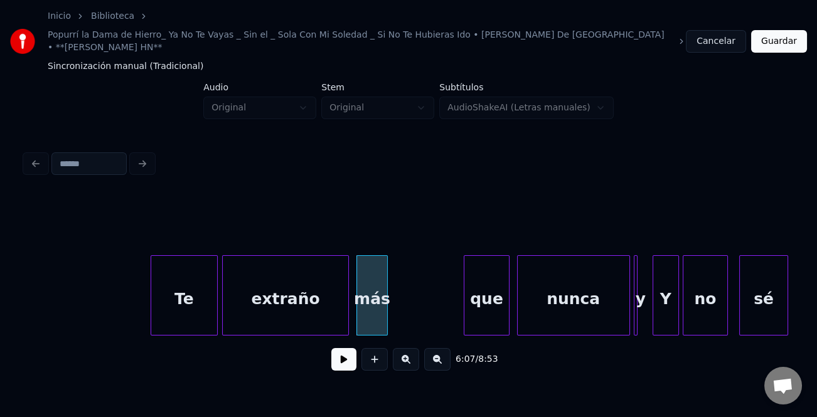
click at [383, 310] on div at bounding box center [385, 295] width 4 height 79
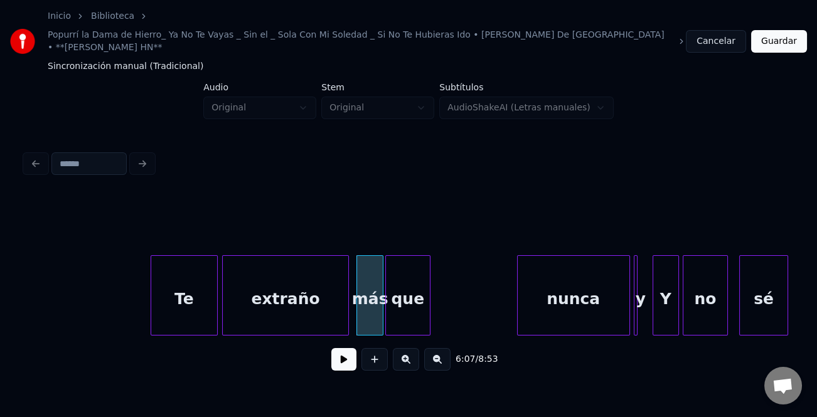
click at [413, 311] on div "que" at bounding box center [408, 298] width 44 height 85
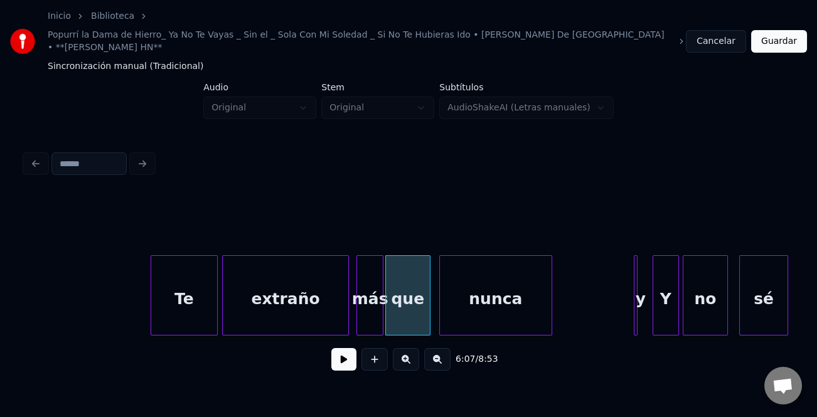
click at [471, 312] on div "nunca" at bounding box center [496, 298] width 112 height 85
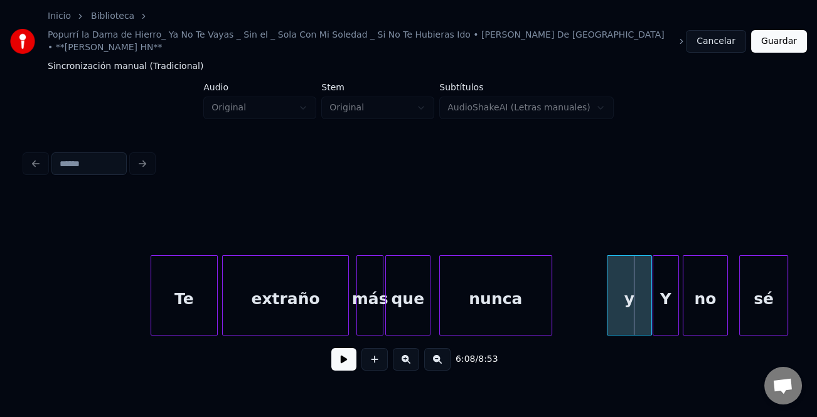
click at [607, 306] on div at bounding box center [609, 295] width 4 height 79
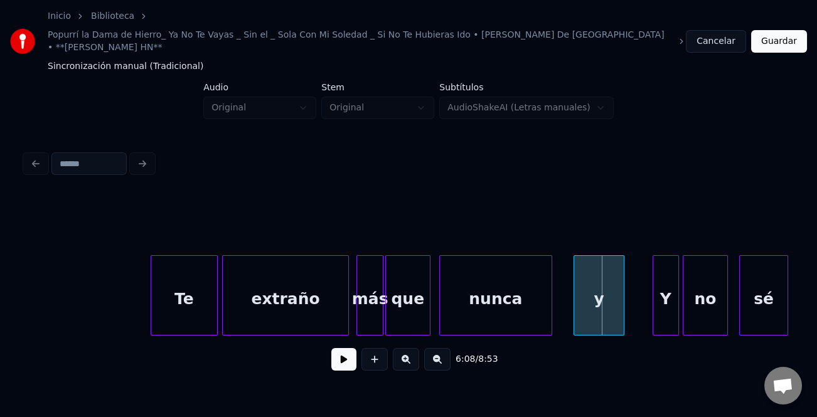
click at [584, 306] on div "y" at bounding box center [598, 298] width 49 height 85
click at [649, 306] on div "Y" at bounding box center [659, 298] width 25 height 85
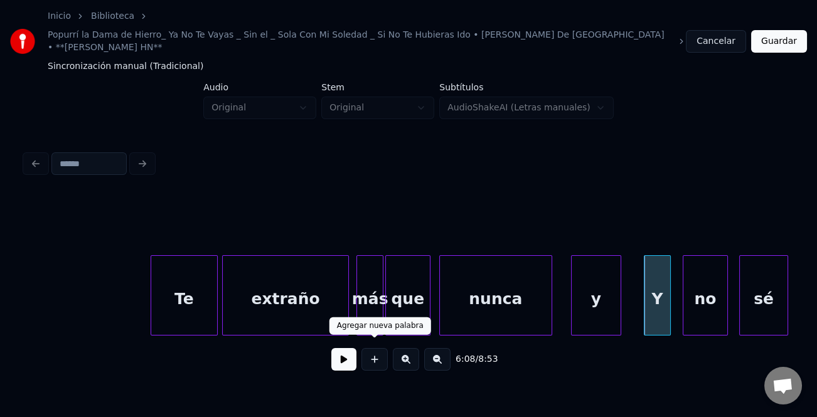
click at [258, 290] on div "extraño" at bounding box center [285, 298] width 125 height 85
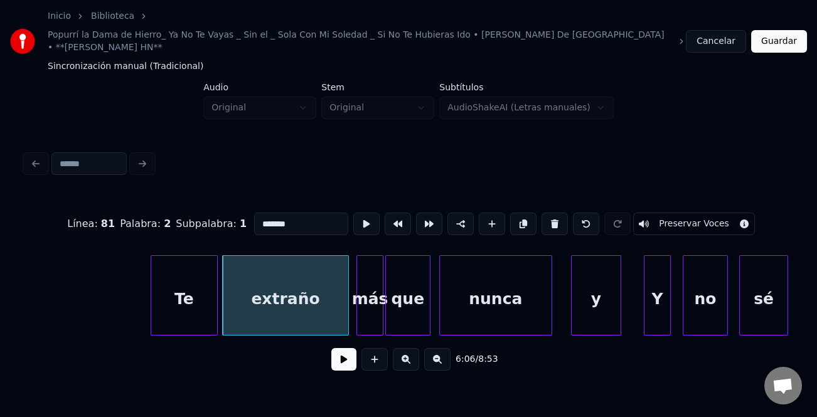
click at [337, 350] on button at bounding box center [343, 359] width 25 height 23
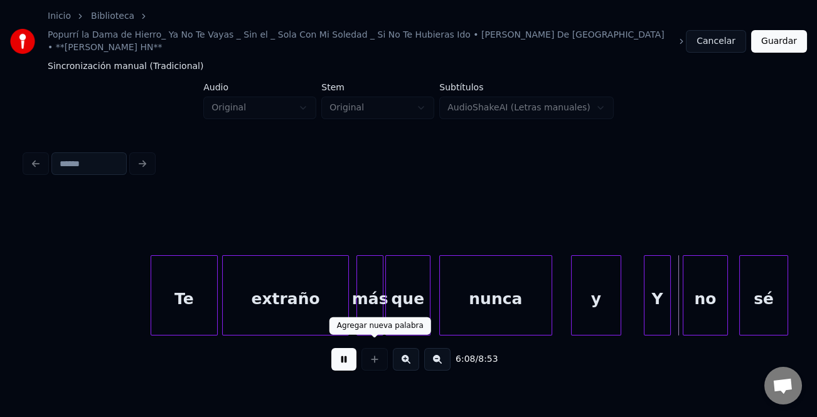
drag, startPoint x: 360, startPoint y: 343, endPoint x: 665, endPoint y: 333, distance: 305.1
click at [361, 348] on div at bounding box center [374, 359] width 31 height 23
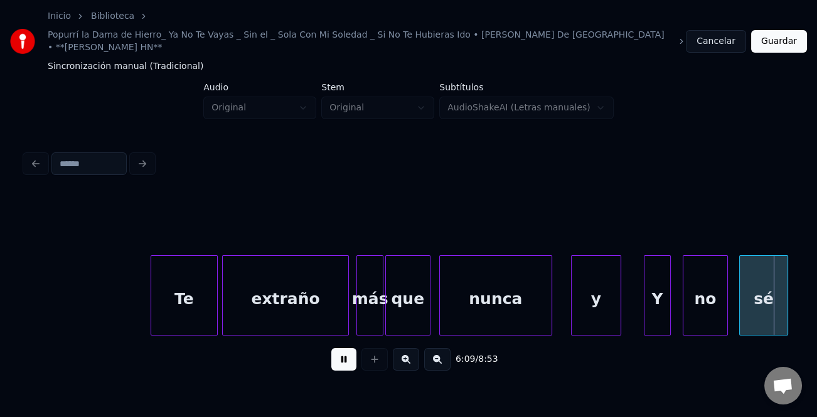
scroll to position [0, 69534]
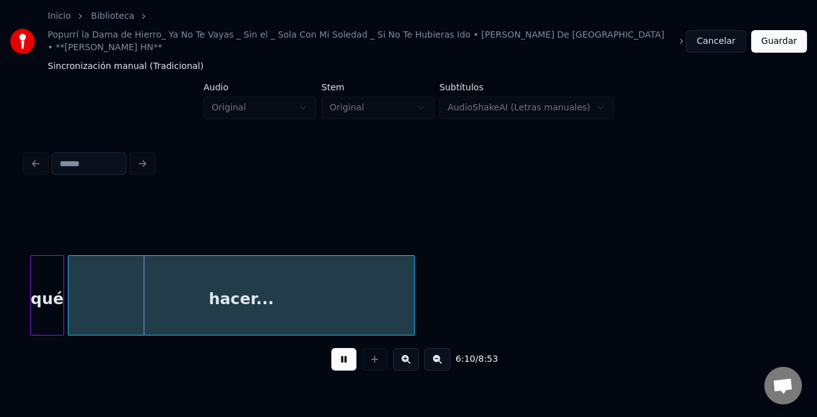
click at [337, 352] on button at bounding box center [343, 359] width 25 height 23
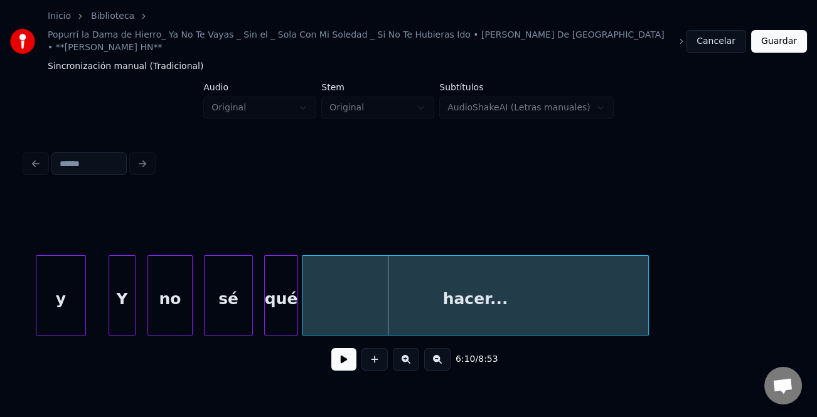
scroll to position [0, 69057]
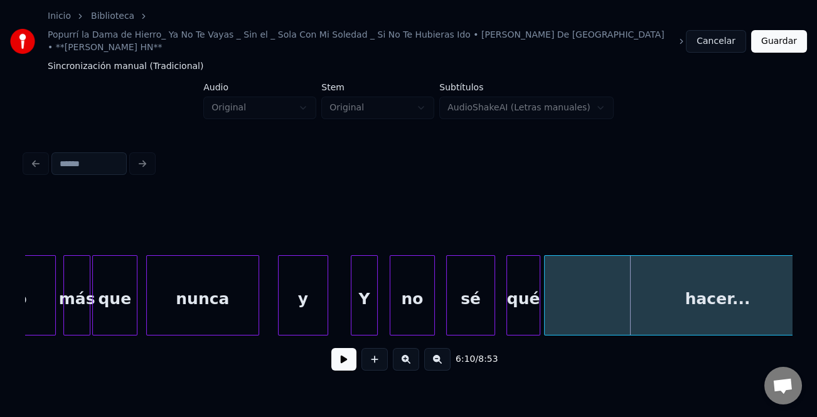
click at [309, 282] on div "y" at bounding box center [303, 298] width 49 height 85
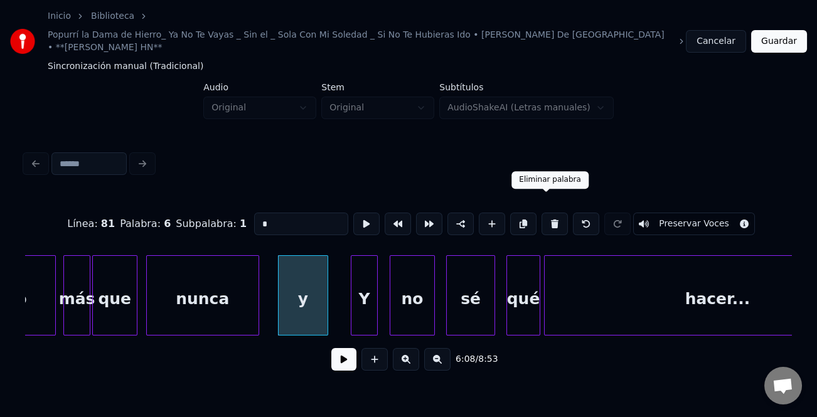
click at [543, 213] on button at bounding box center [554, 224] width 26 height 23
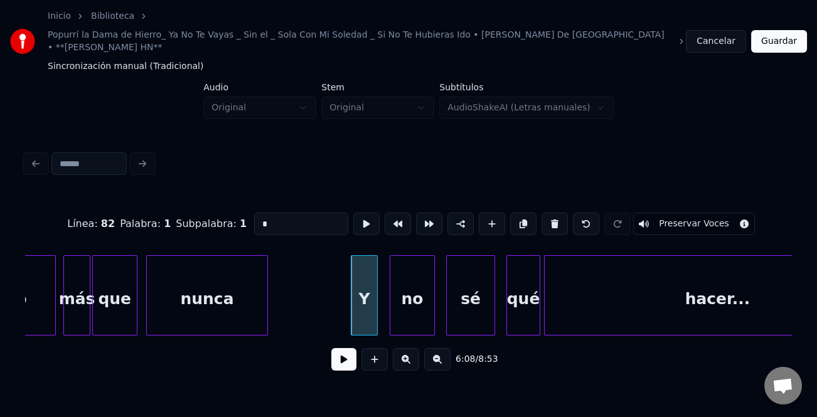
click at [263, 296] on div at bounding box center [265, 295] width 4 height 79
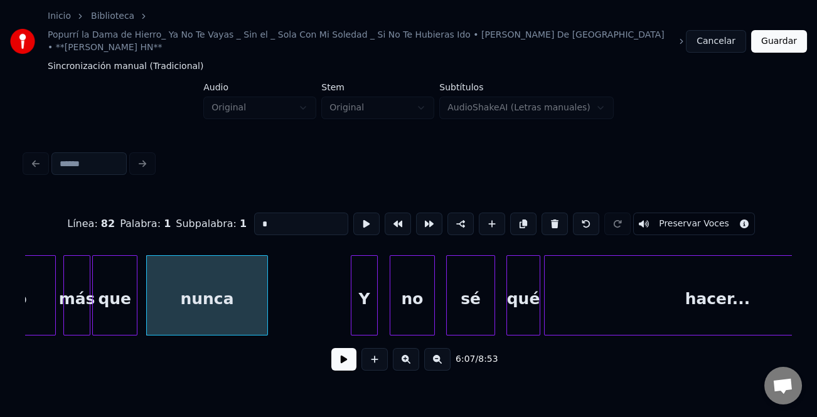
click at [236, 301] on div "nunca" at bounding box center [207, 298] width 121 height 85
type input "*****"
click at [343, 353] on button at bounding box center [343, 359] width 25 height 23
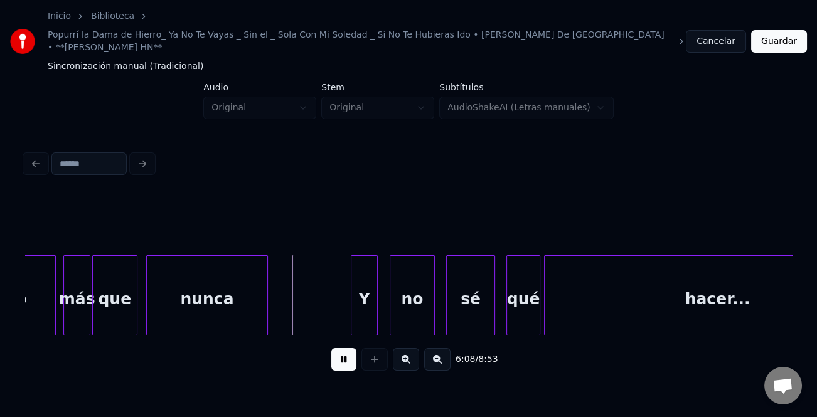
click at [343, 353] on button at bounding box center [343, 359] width 25 height 23
click at [282, 310] on div "Y" at bounding box center [286, 298] width 25 height 85
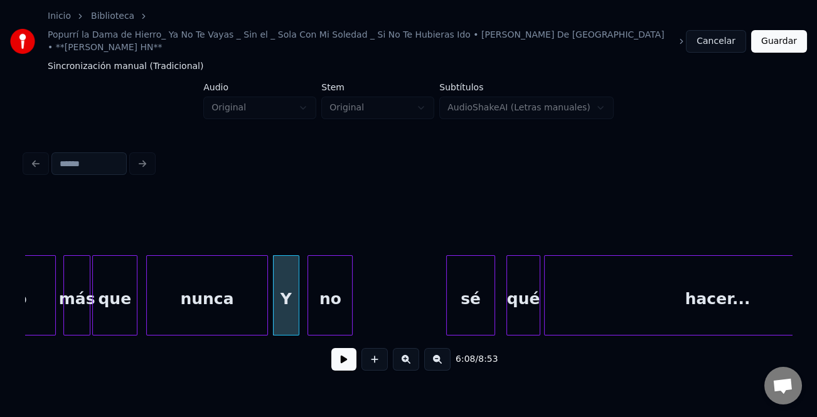
click at [334, 308] on div "no" at bounding box center [330, 298] width 44 height 85
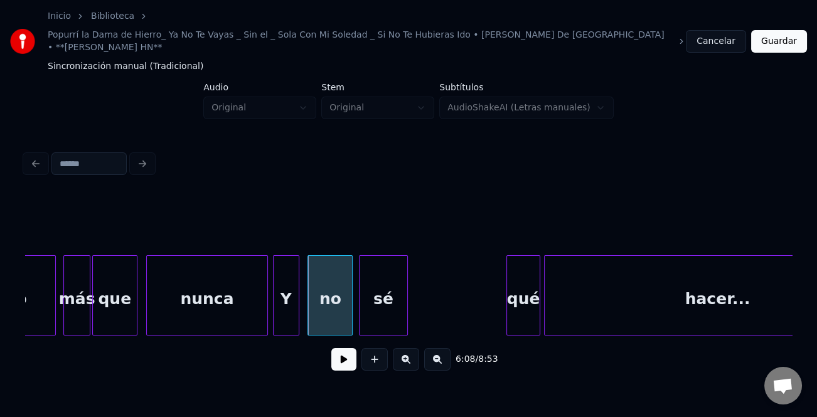
click at [382, 302] on div "sé" at bounding box center [383, 298] width 48 height 85
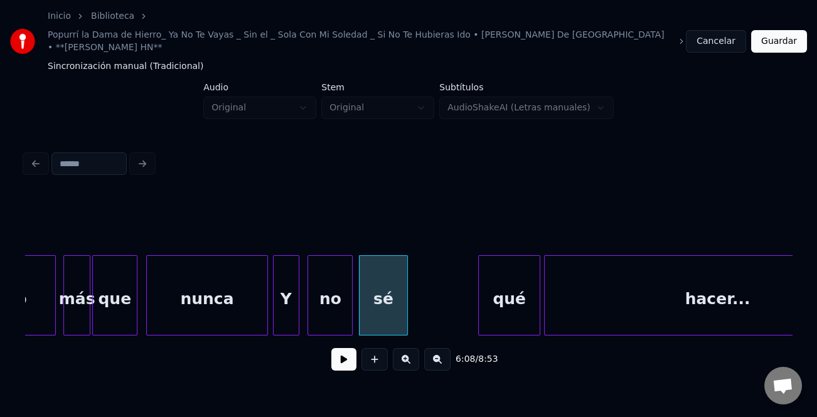
click at [481, 306] on div at bounding box center [481, 295] width 4 height 79
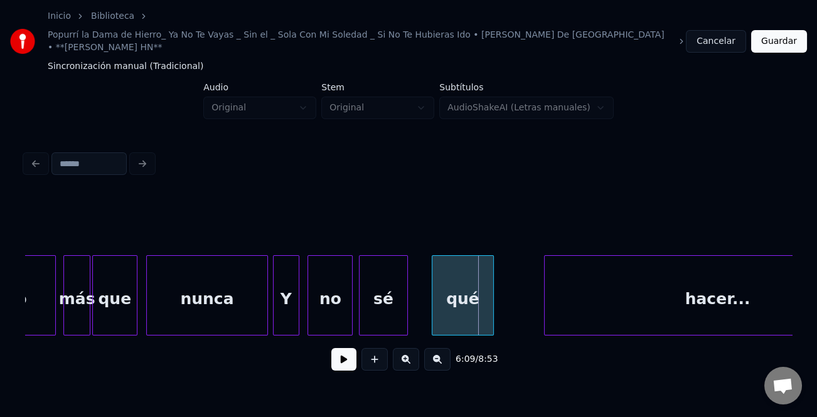
click at [452, 309] on div "qué" at bounding box center [462, 298] width 61 height 85
click at [544, 301] on div "hacer..." at bounding box center [717, 295] width 347 height 80
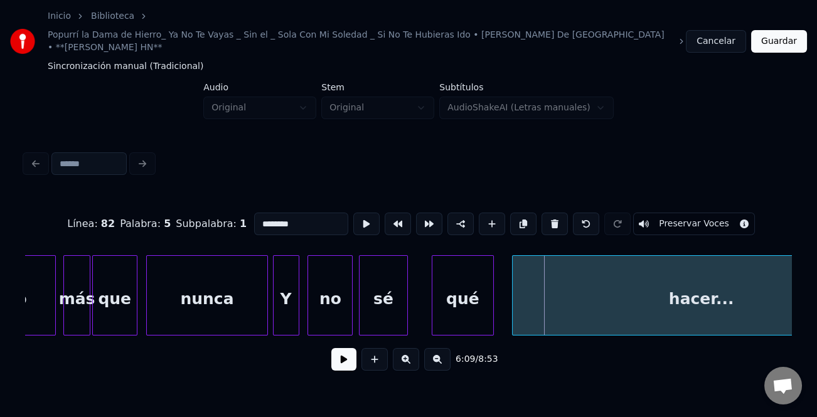
click at [513, 314] on div at bounding box center [515, 295] width 4 height 79
click at [438, 311] on div "qué" at bounding box center [462, 298] width 61 height 85
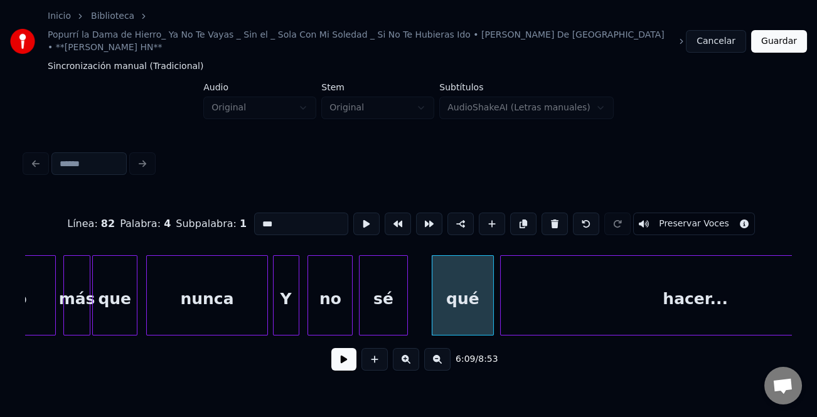
click at [407, 306] on div at bounding box center [405, 295] width 4 height 79
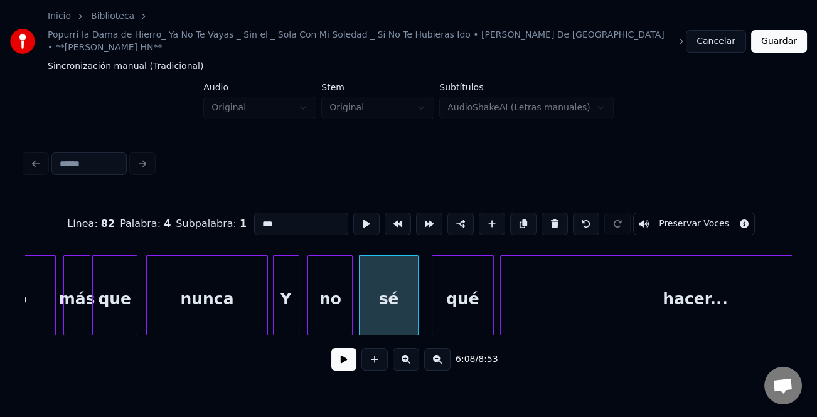
click at [411, 307] on div "sé" at bounding box center [388, 298] width 58 height 85
type input "**"
click at [355, 348] on button at bounding box center [343, 359] width 25 height 23
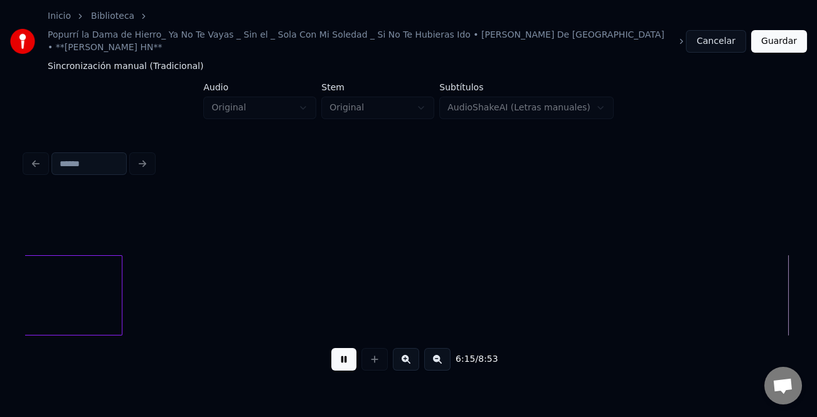
scroll to position [0, 70595]
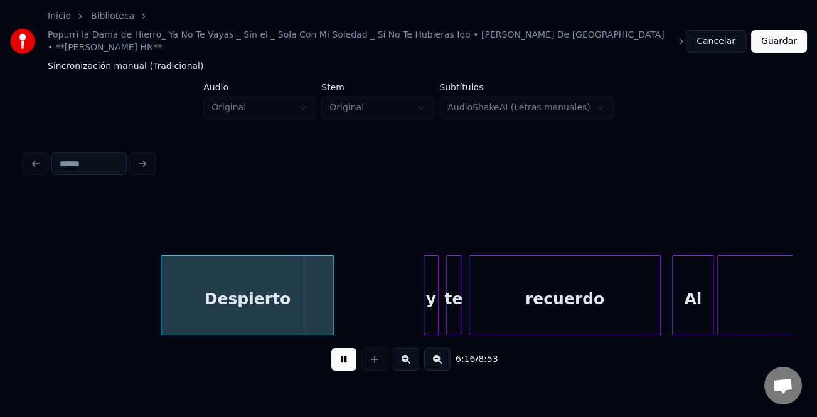
click at [200, 299] on div "Despierto" at bounding box center [247, 298] width 172 height 85
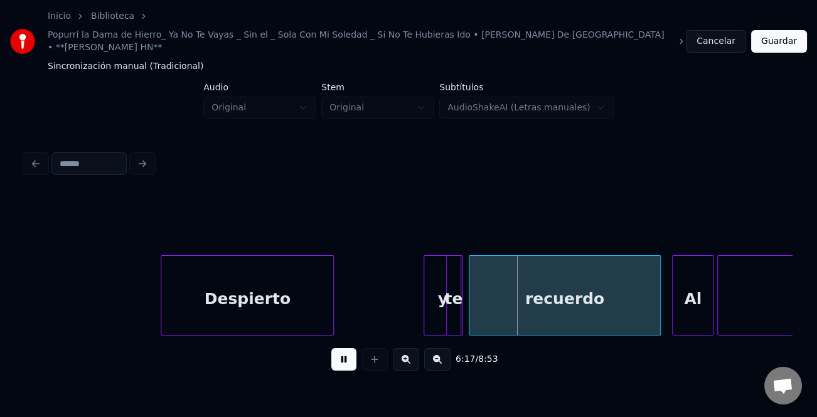
click at [354, 302] on div "y" at bounding box center [364, 298] width 38 height 85
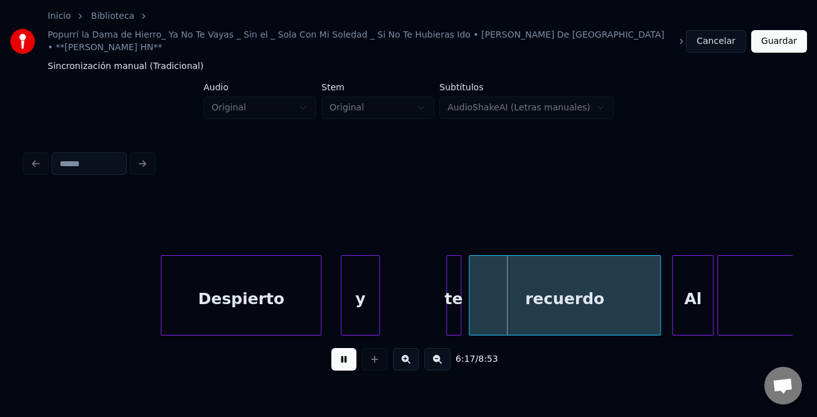
click at [317, 307] on div at bounding box center [319, 295] width 4 height 79
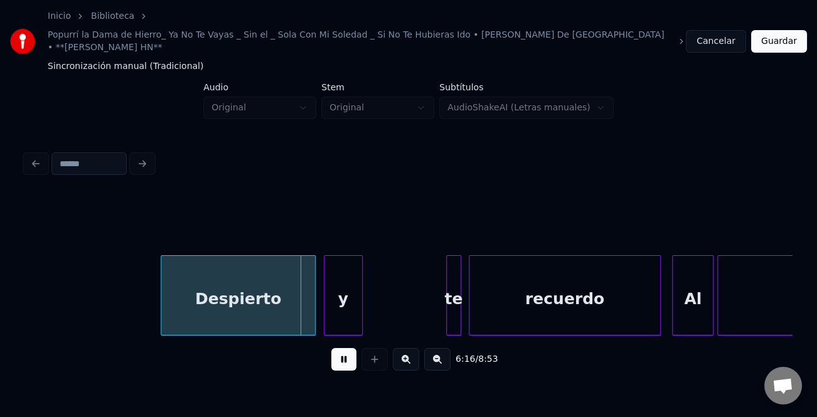
click at [352, 314] on div "y" at bounding box center [343, 298] width 38 height 85
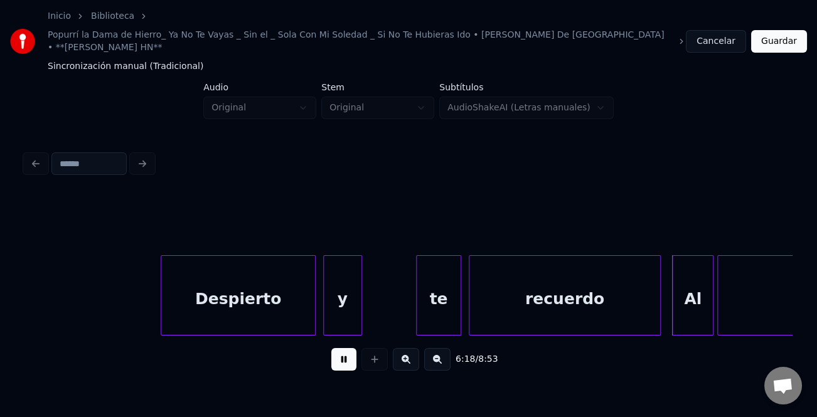
click at [420, 309] on div at bounding box center [419, 295] width 4 height 79
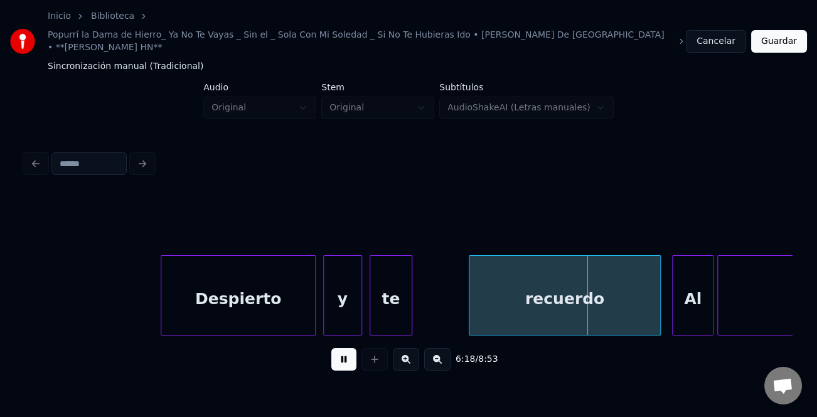
click at [391, 304] on div "te" at bounding box center [390, 298] width 41 height 85
click at [386, 309] on div at bounding box center [388, 295] width 4 height 79
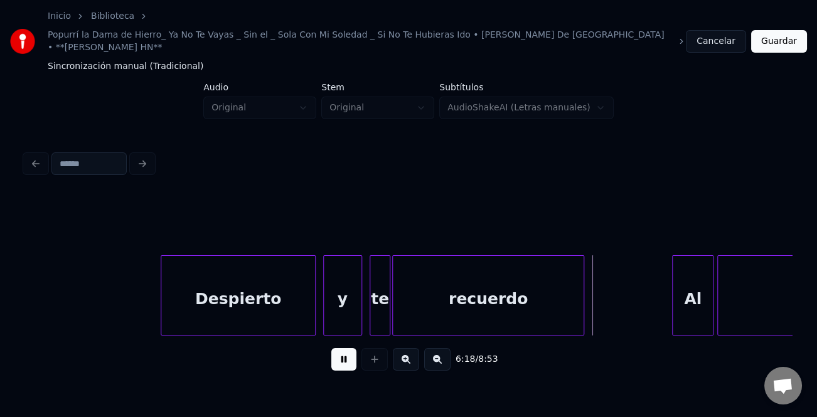
click at [437, 316] on div "recuerdo" at bounding box center [488, 298] width 191 height 85
click at [599, 306] on div "Al" at bounding box center [611, 298] width 40 height 85
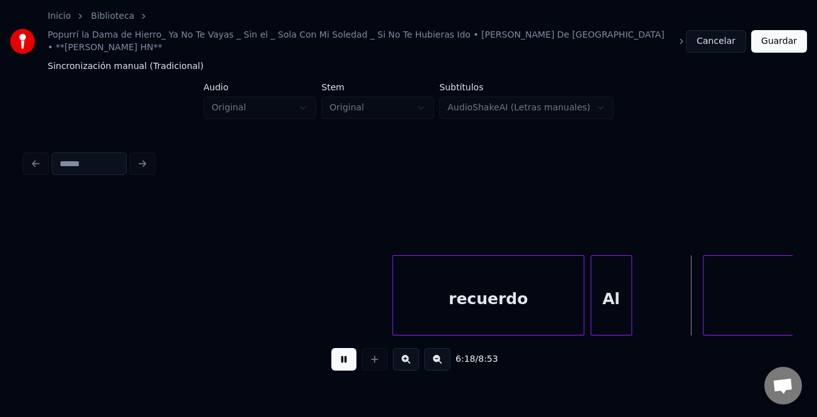
scroll to position [0, 71070]
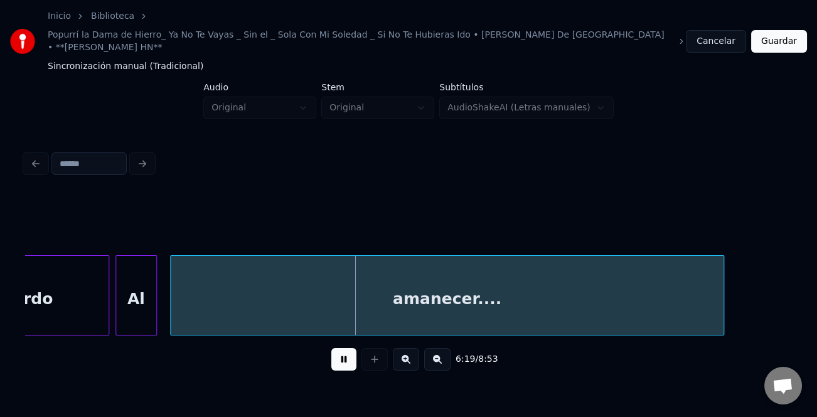
click at [658, 307] on div "amanecer...." at bounding box center [447, 298] width 553 height 85
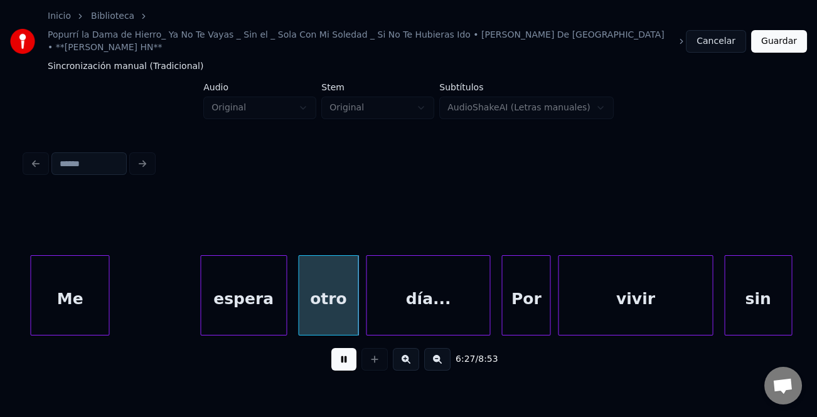
scroll to position [0, 72556]
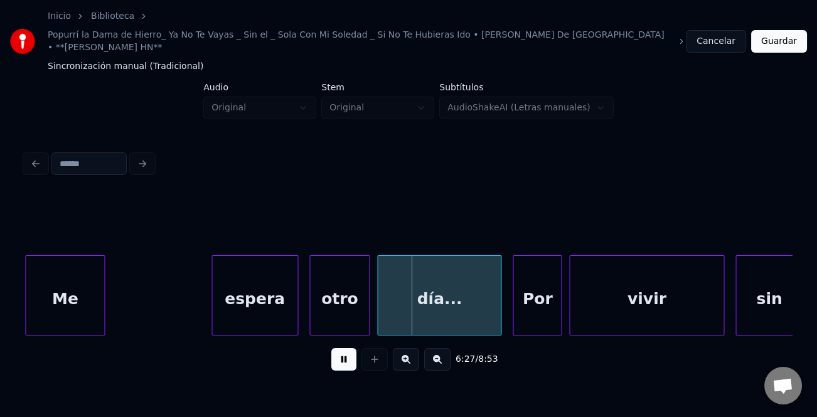
click at [0, 301] on div "Inicio Biblioteca Popurrí la Dama de Hierro_ Ya No Te Vayas _ Sin el _ Sola Con…" at bounding box center [408, 195] width 817 height 390
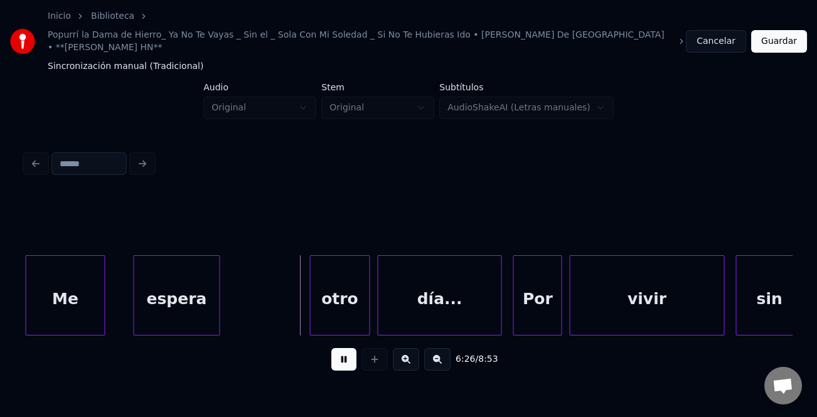
click at [195, 307] on div "espera" at bounding box center [176, 298] width 85 height 85
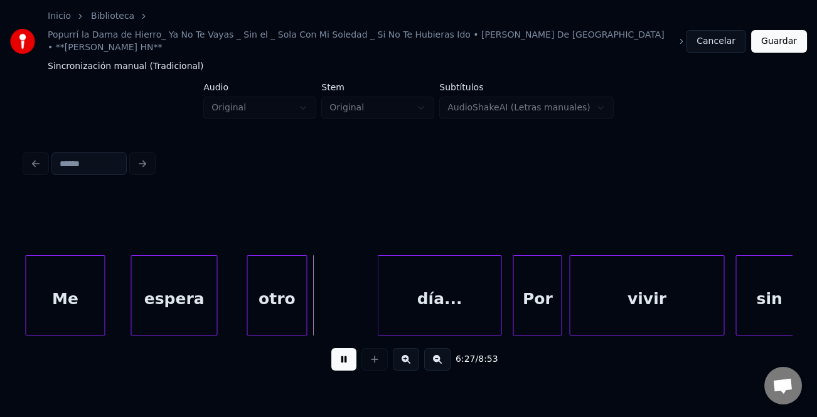
click at [273, 299] on div "otro" at bounding box center [276, 298] width 59 height 85
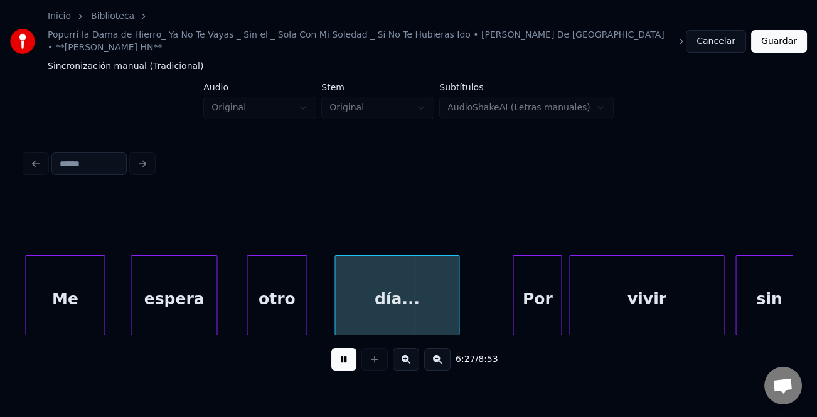
click at [386, 310] on div "día..." at bounding box center [396, 298] width 123 height 85
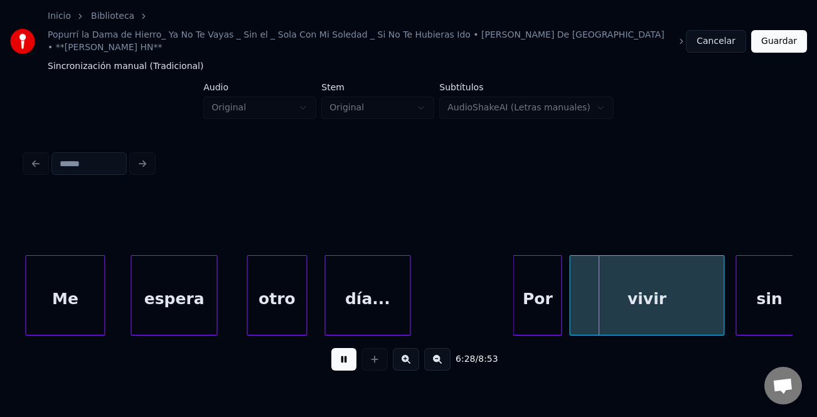
click at [406, 312] on div at bounding box center [408, 295] width 4 height 79
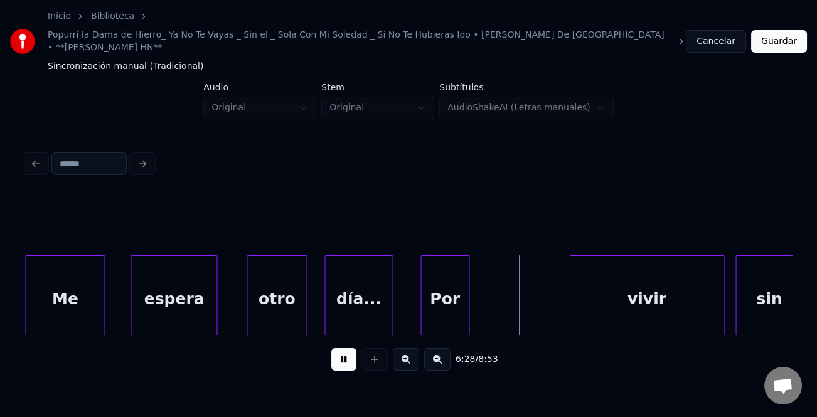
click at [447, 304] on div "Por" at bounding box center [445, 298] width 48 height 85
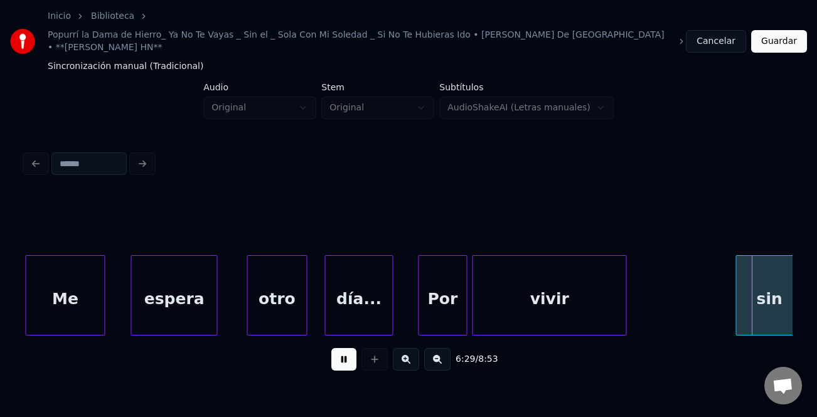
click at [521, 299] on div "vivir" at bounding box center [548, 298] width 153 height 85
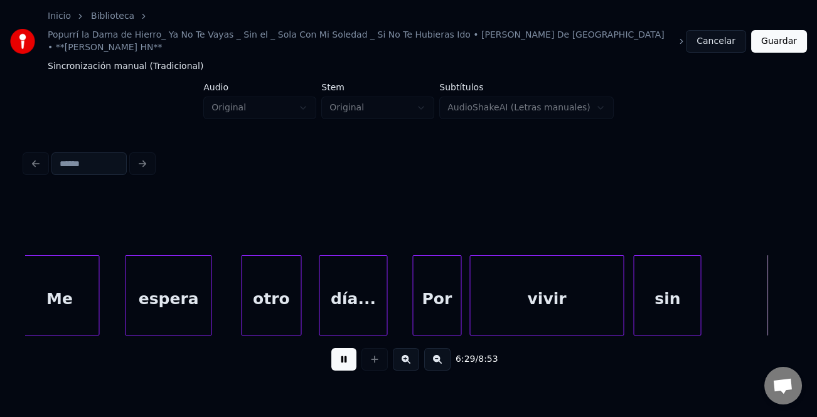
scroll to position [0, 73169]
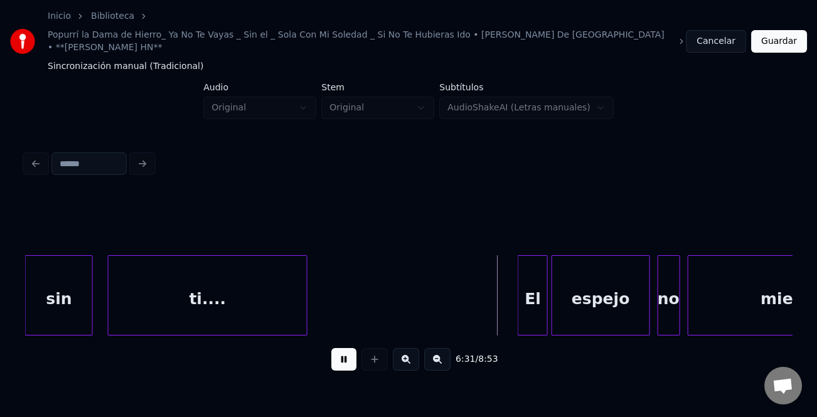
click at [262, 284] on div "ti...." at bounding box center [208, 298] width 198 height 85
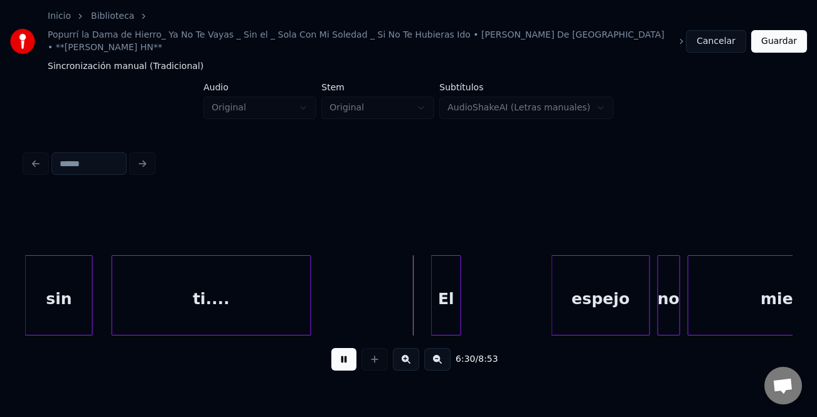
click at [447, 301] on div "El" at bounding box center [446, 298] width 29 height 85
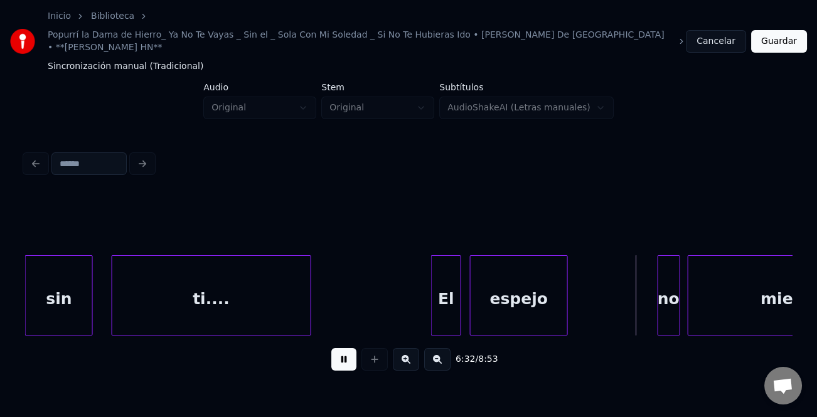
click at [519, 299] on div "espejo" at bounding box center [519, 298] width 97 height 85
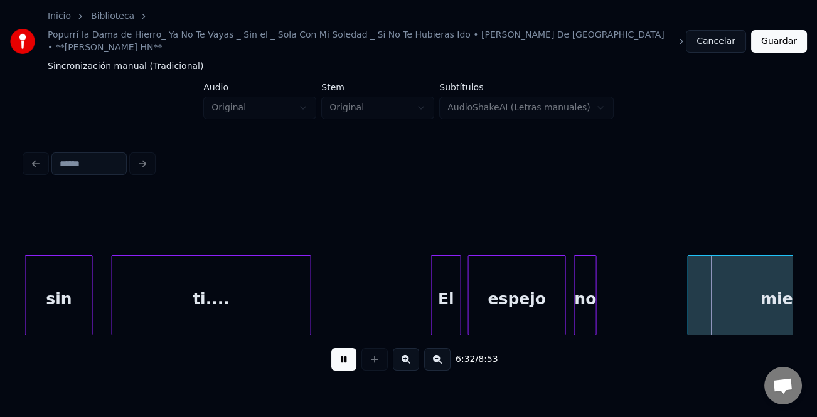
click at [586, 306] on div "no" at bounding box center [585, 298] width 21 height 85
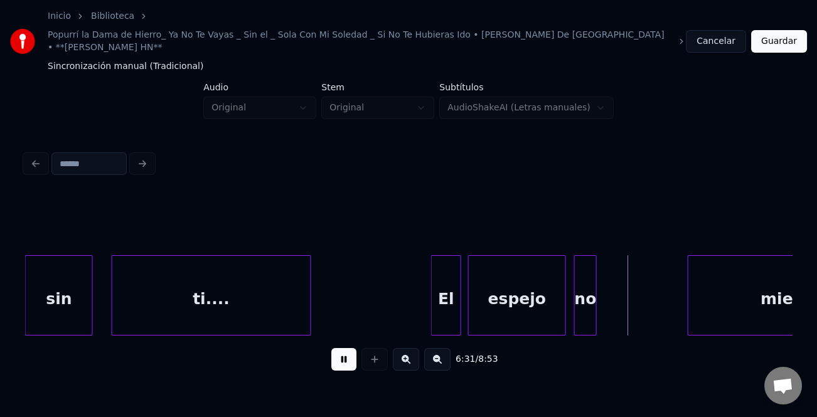
scroll to position [0, 73287]
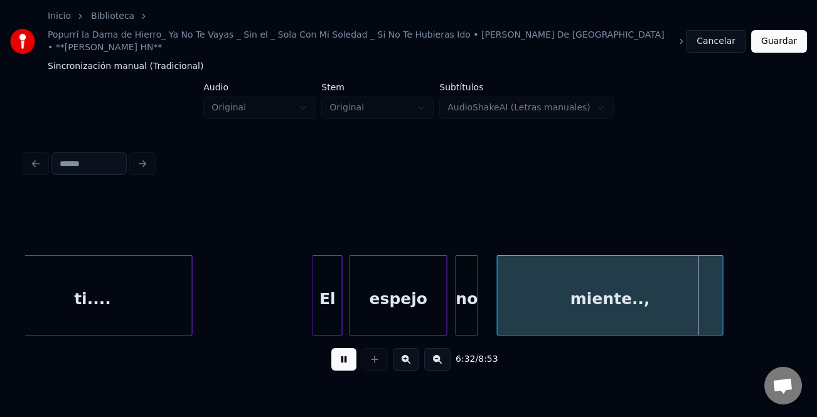
click at [669, 309] on div "miente..," at bounding box center [610, 298] width 225 height 85
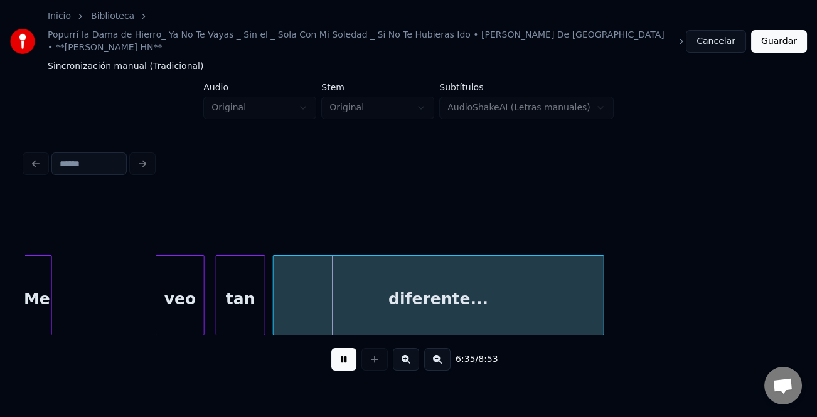
scroll to position [0, 74050]
click at [39, 289] on div "Me" at bounding box center [41, 298] width 29 height 85
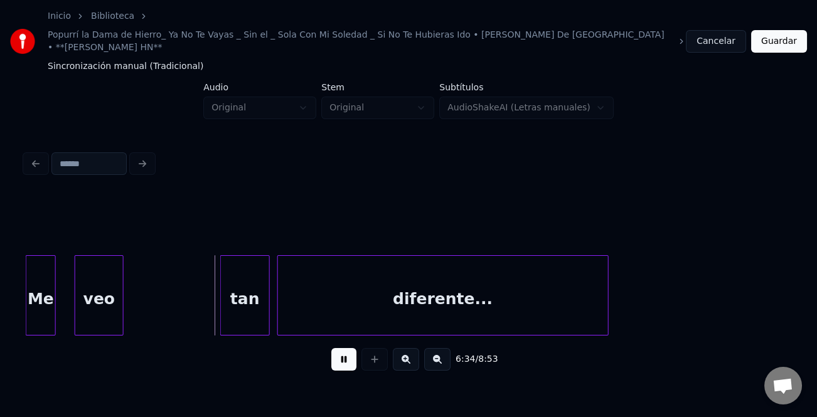
click at [95, 301] on div "veo" at bounding box center [99, 298] width 48 height 85
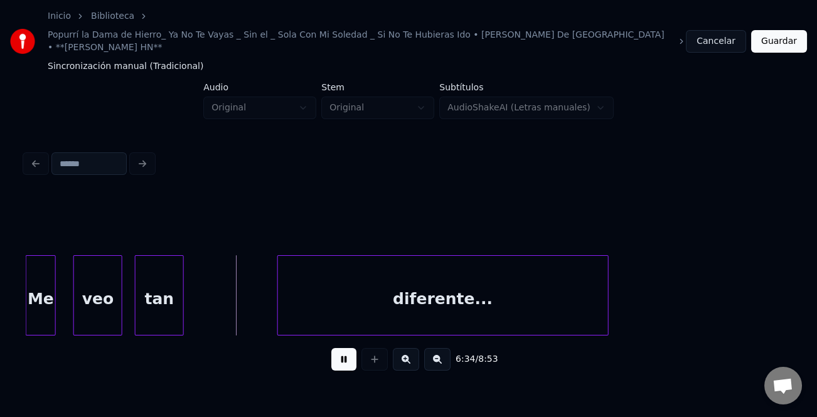
click at [153, 304] on div "tan" at bounding box center [160, 298] width 48 height 85
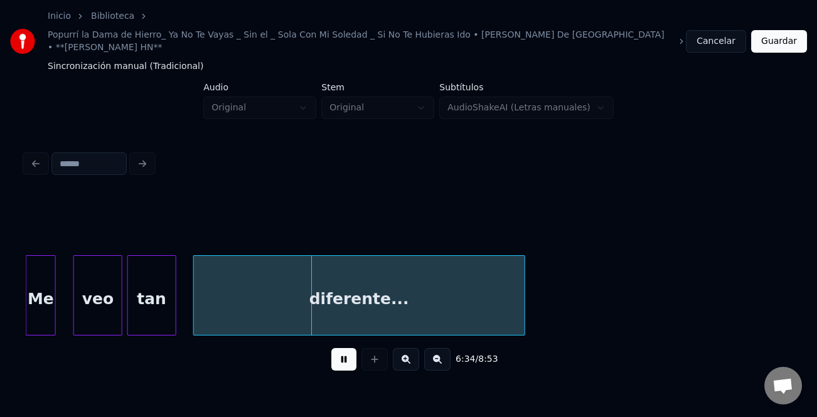
click at [258, 307] on div "diferente..." at bounding box center [359, 298] width 331 height 85
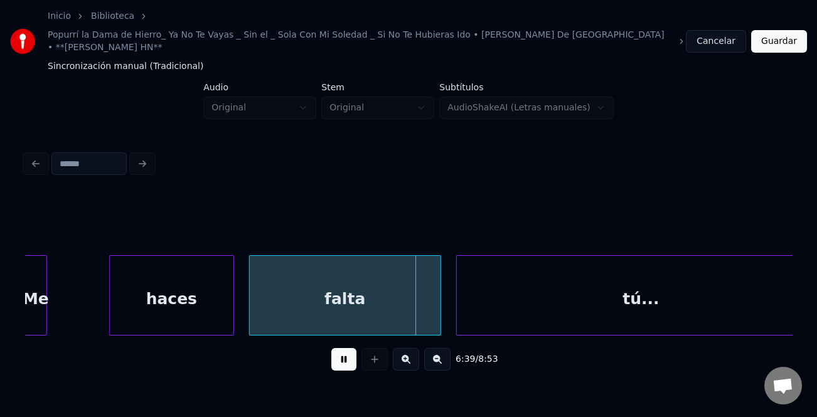
scroll to position [0, 74797]
click at [13, 303] on div "Inicio Biblioteca Popurrí la Dama de Hierro_ Ya No Te Vayas _ Sin el _ Sola Con…" at bounding box center [408, 195] width 817 height 390
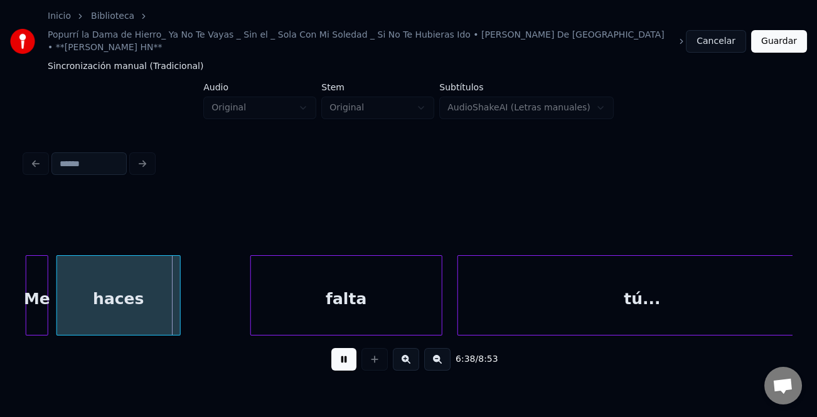
click at [98, 311] on div "haces" at bounding box center [118, 298] width 123 height 85
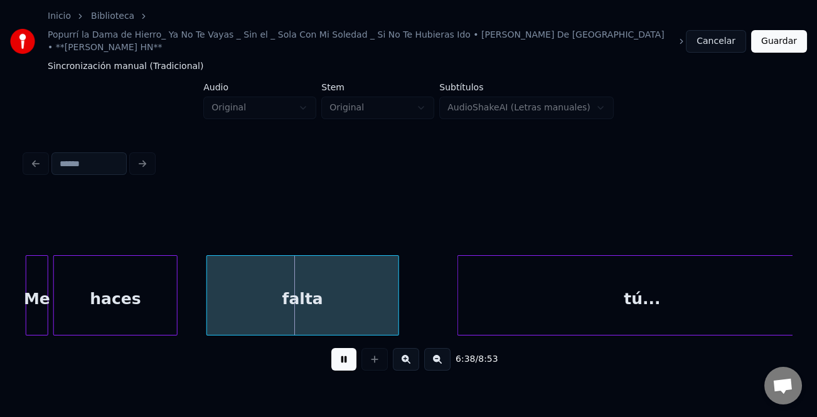
click at [282, 309] on div "falta" at bounding box center [302, 298] width 191 height 85
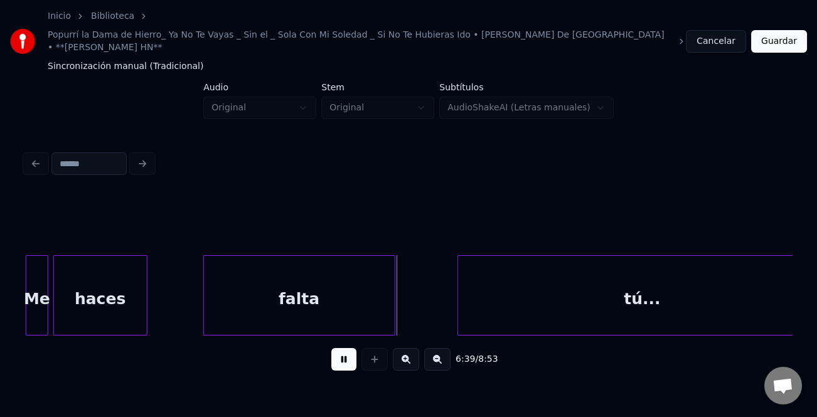
click at [143, 304] on div at bounding box center [145, 295] width 4 height 79
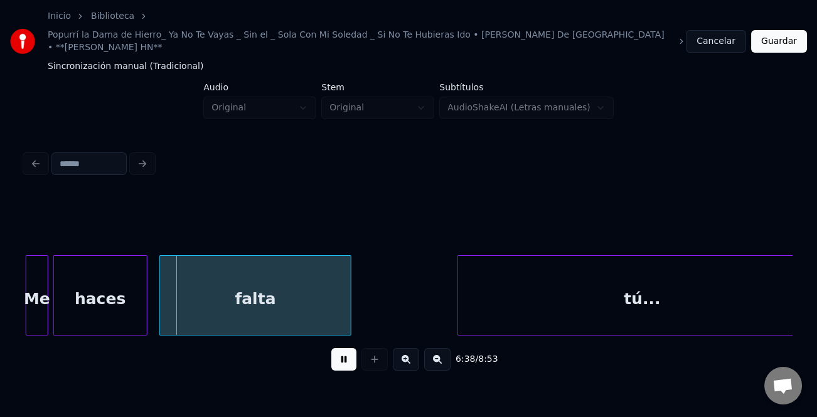
click at [211, 308] on div "falta" at bounding box center [255, 298] width 191 height 85
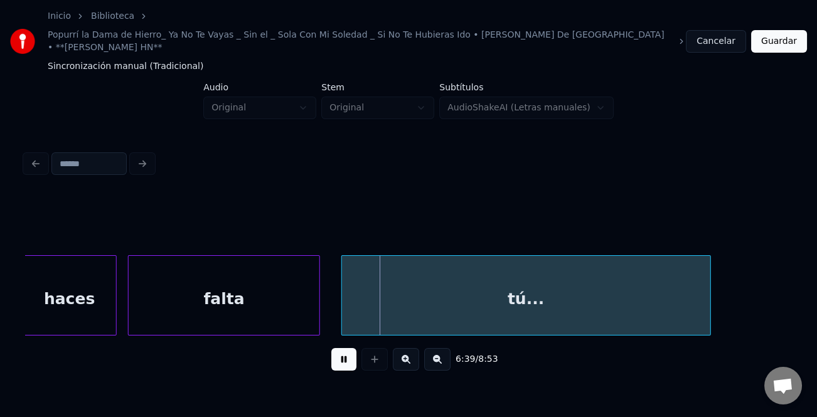
click at [412, 307] on div "tú..." at bounding box center [526, 298] width 368 height 85
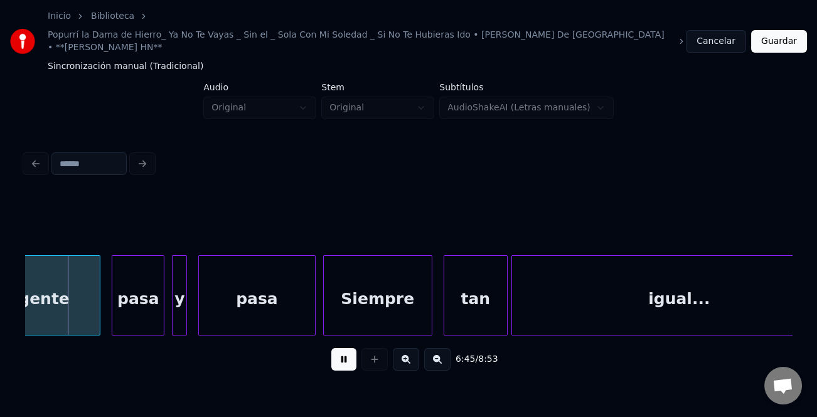
scroll to position [0, 76160]
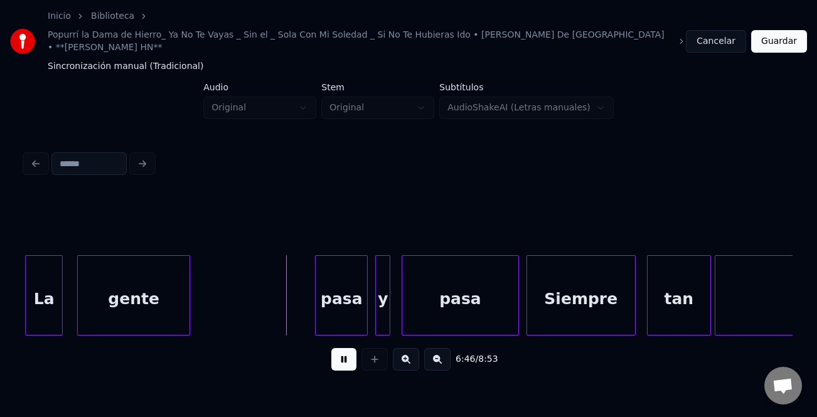
click at [117, 297] on div "gente" at bounding box center [134, 298] width 112 height 85
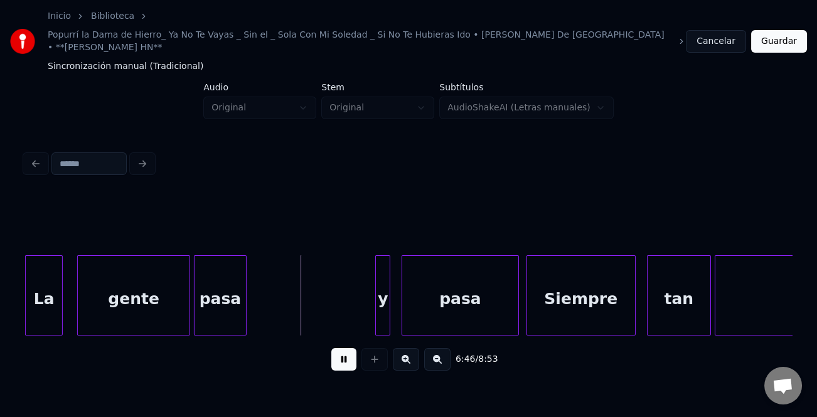
click at [233, 304] on div "pasa" at bounding box center [219, 298] width 51 height 85
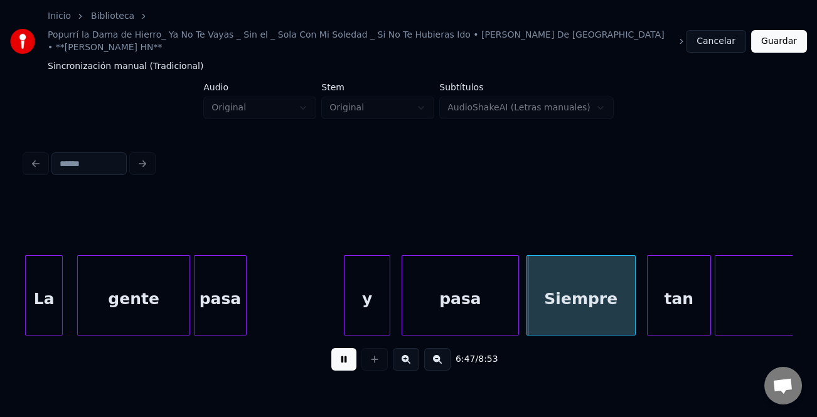
click at [348, 298] on div at bounding box center [346, 295] width 4 height 79
click at [286, 301] on div "y" at bounding box center [282, 298] width 46 height 85
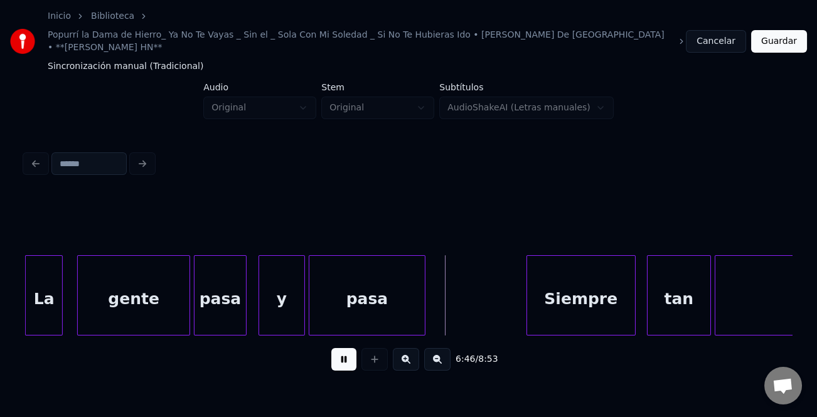
click at [348, 306] on div "pasa" at bounding box center [366, 298] width 115 height 85
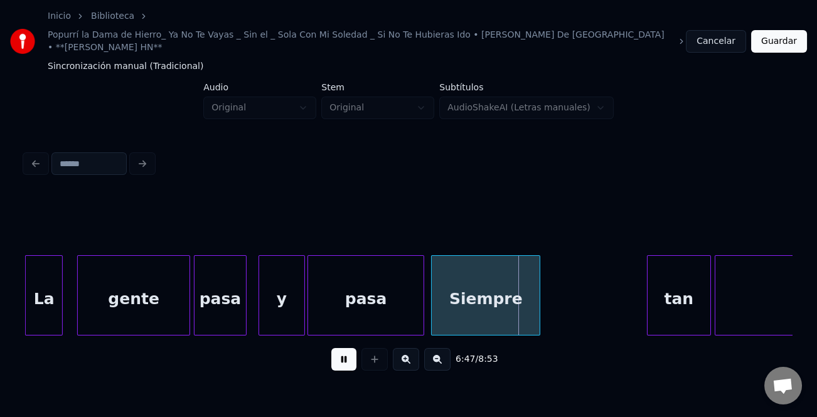
click at [481, 301] on div "Siempre" at bounding box center [486, 298] width 108 height 85
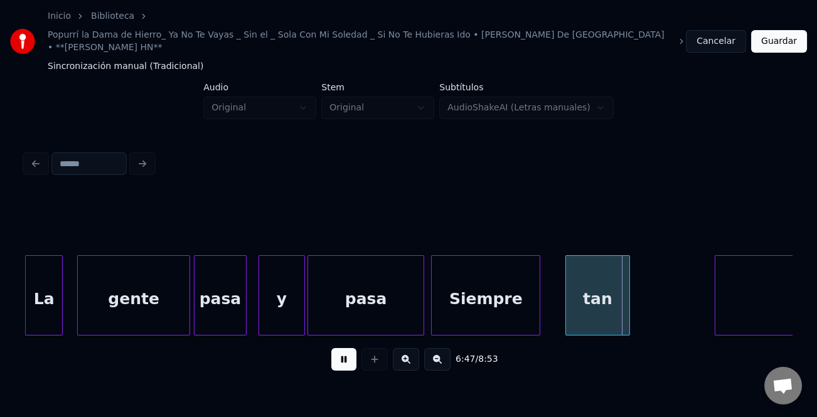
click at [572, 295] on div "tan" at bounding box center [597, 298] width 63 height 85
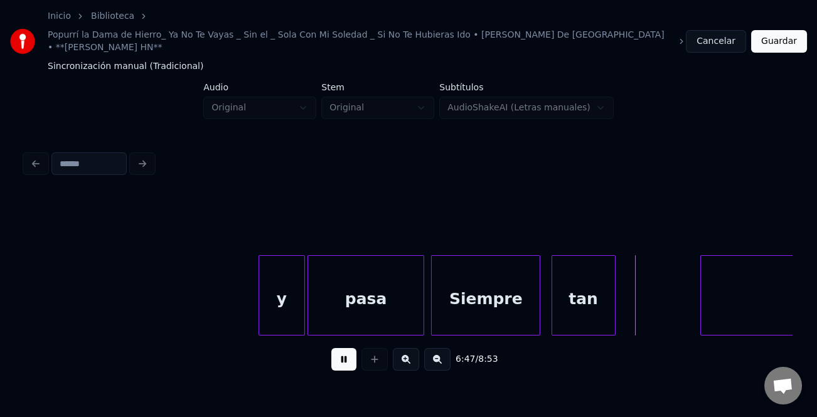
scroll to position [0, 76415]
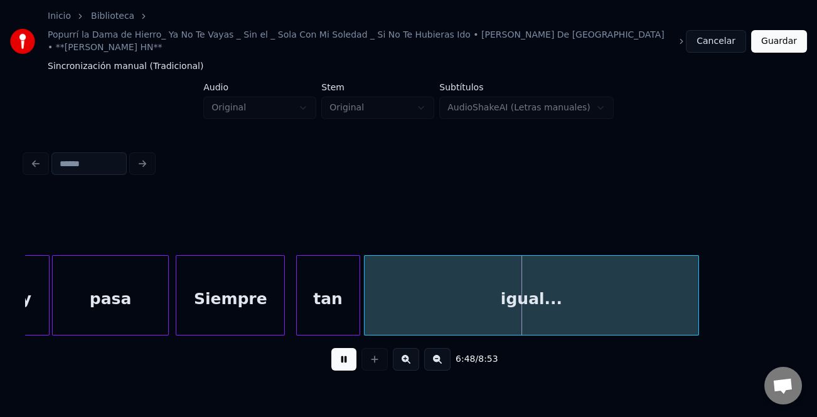
click at [647, 301] on div "igual..." at bounding box center [532, 298] width 334 height 85
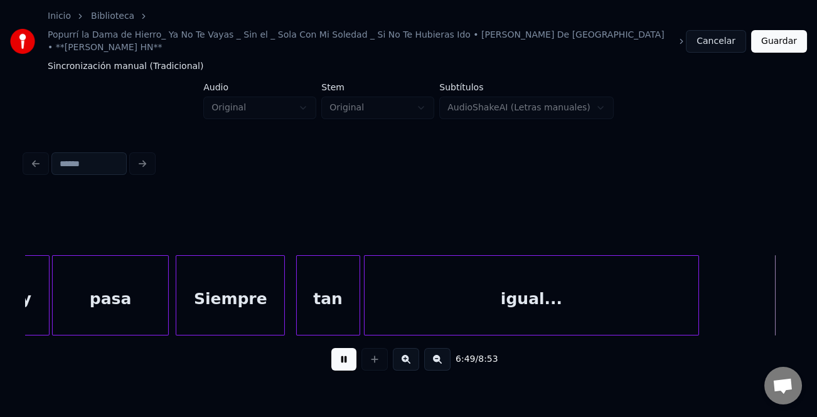
scroll to position [0, 77182]
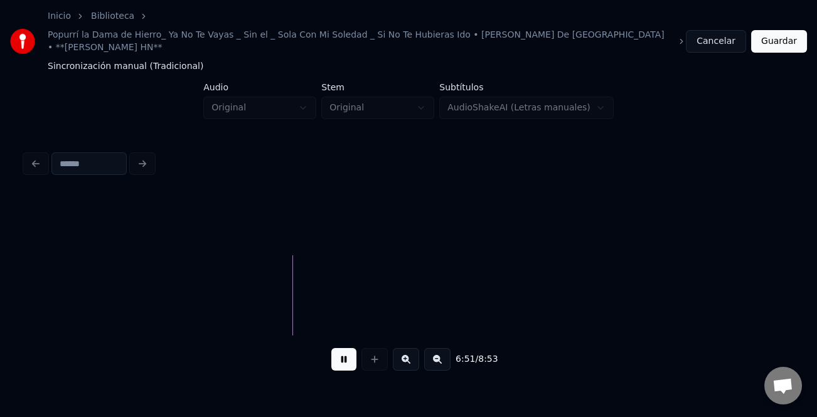
click at [438, 349] on button at bounding box center [437, 359] width 26 height 23
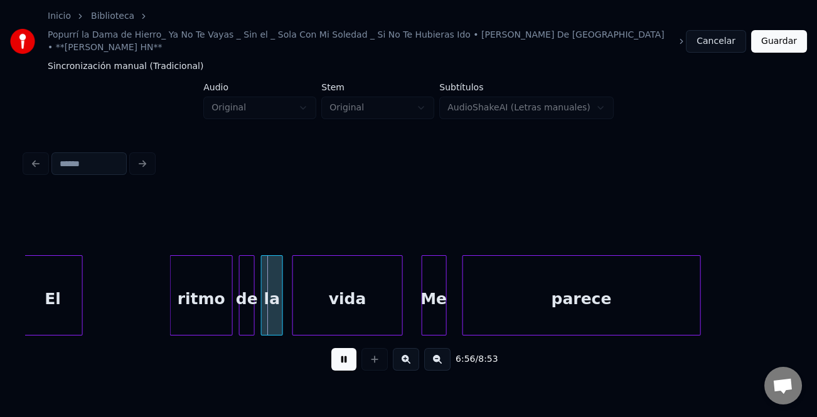
scroll to position [0, 65002]
click at [23, 304] on div "6:56 / 8:53" at bounding box center [408, 264] width 777 height 248
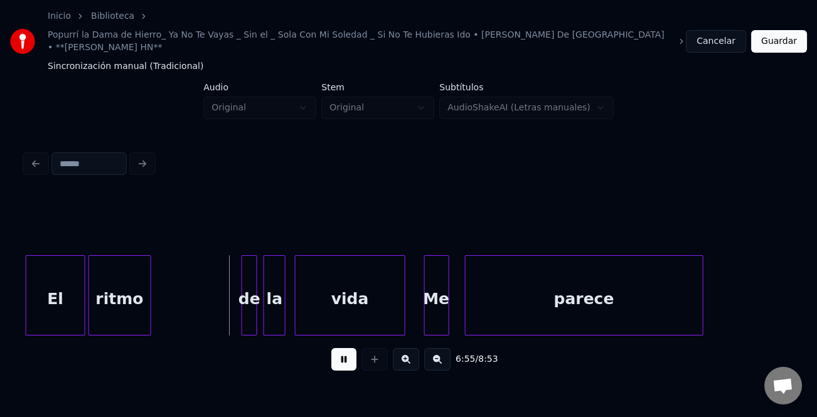
click at [132, 305] on div "ritmo" at bounding box center [119, 298] width 61 height 85
click at [242, 303] on div at bounding box center [244, 295] width 4 height 79
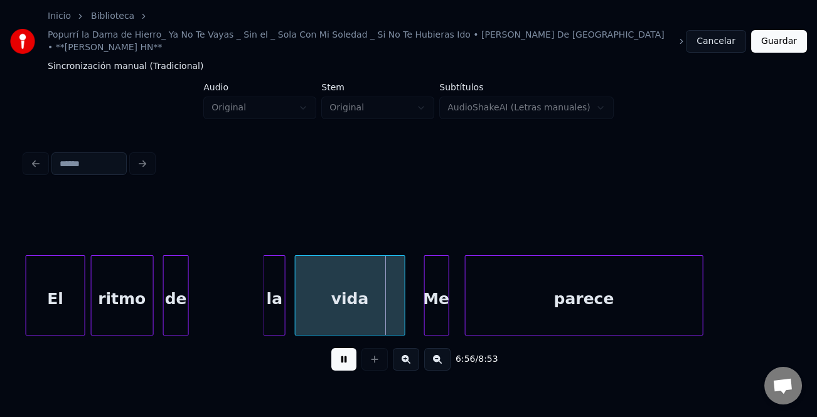
click at [175, 304] on div "de" at bounding box center [176, 298] width 24 height 85
click at [200, 299] on div "la" at bounding box center [203, 298] width 21 height 85
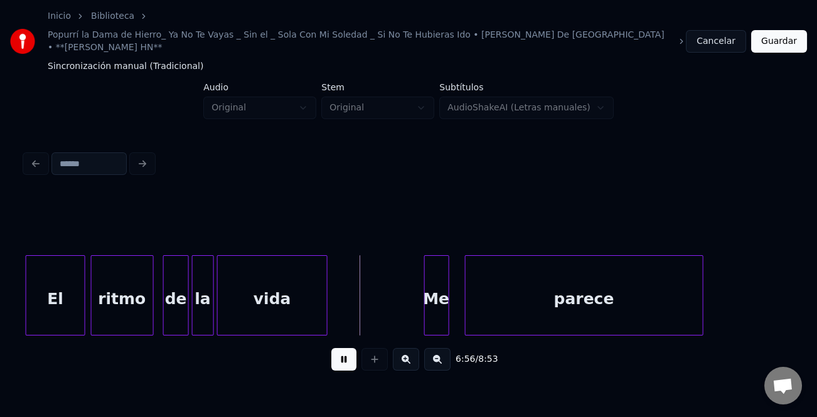
click at [269, 298] on div "vida" at bounding box center [272, 298] width 109 height 85
click at [345, 303] on div "Me" at bounding box center [341, 298] width 24 height 85
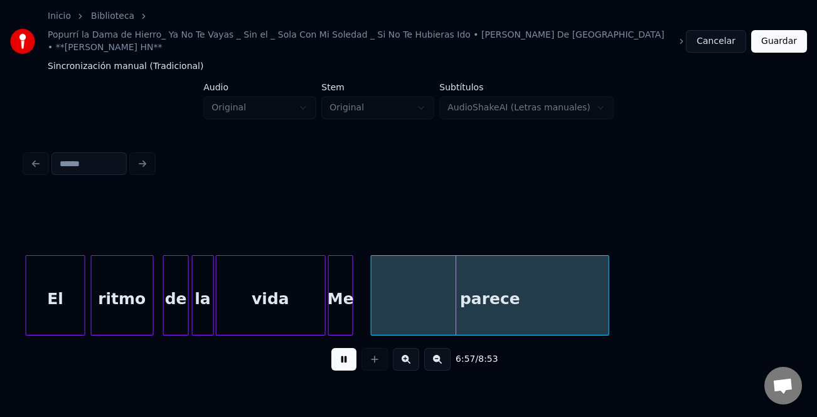
click at [391, 311] on div "parece" at bounding box center [489, 298] width 237 height 85
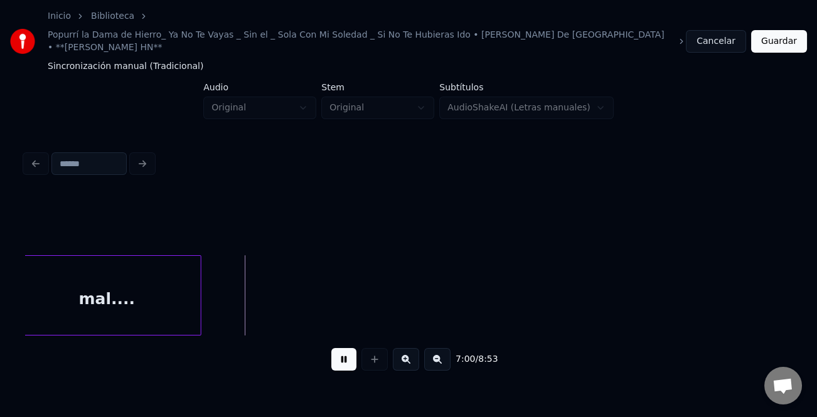
scroll to position [0, 65677]
click at [8, 285] on div "Inicio Biblioteca Popurrí la Dama de Hierro_ Ya No Te Vayas _ Sin el _ Sola Con…" at bounding box center [408, 195] width 817 height 390
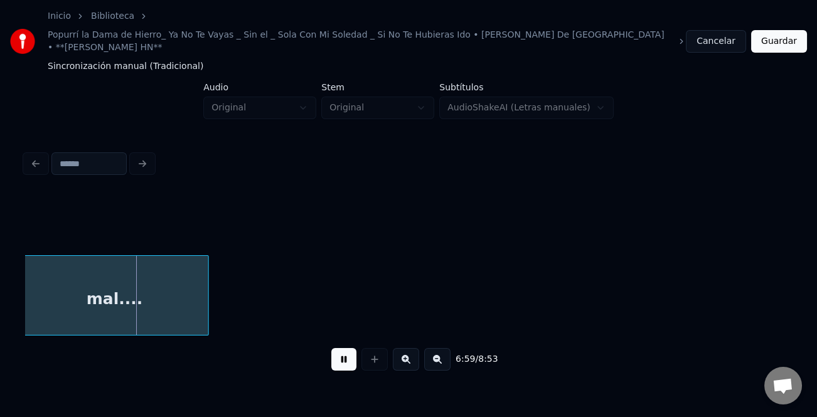
scroll to position [0, 65659]
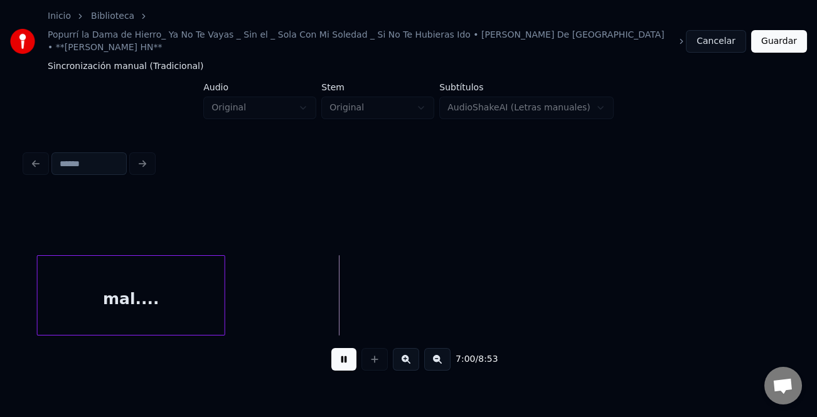
click at [100, 292] on div "mal...." at bounding box center [131, 298] width 187 height 85
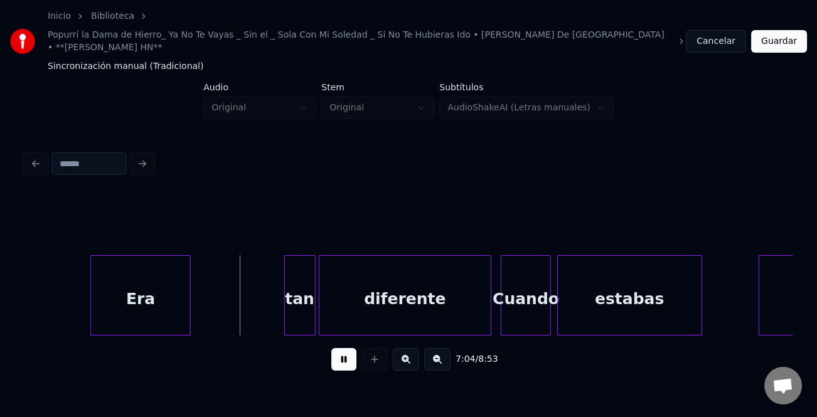
click at [134, 307] on div "Era" at bounding box center [140, 298] width 99 height 85
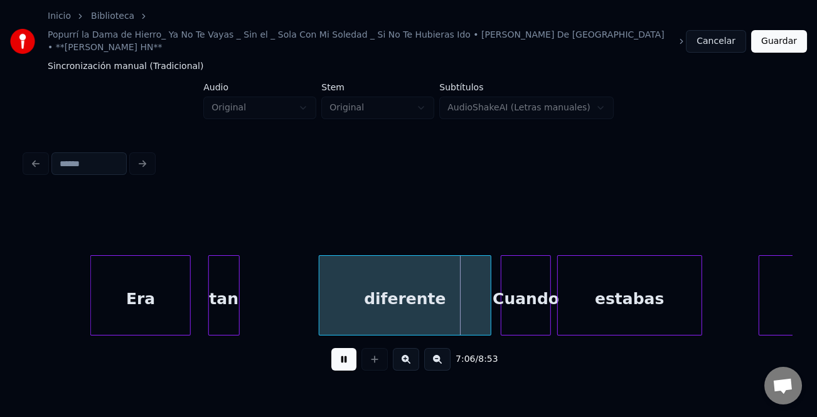
click at [216, 309] on div "tan" at bounding box center [224, 298] width 30 height 85
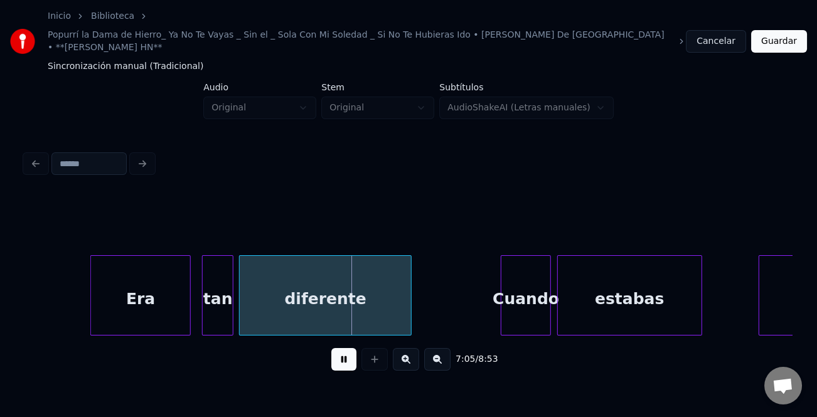
click at [283, 312] on div "diferente" at bounding box center [325, 298] width 171 height 85
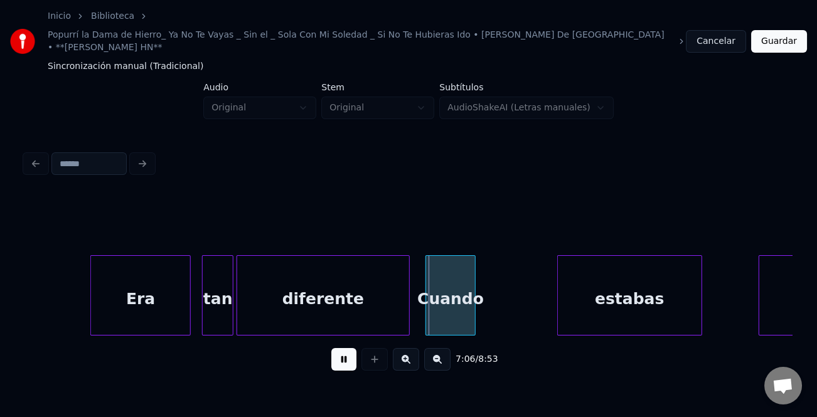
click at [445, 306] on div "Cuando" at bounding box center [450, 298] width 49 height 85
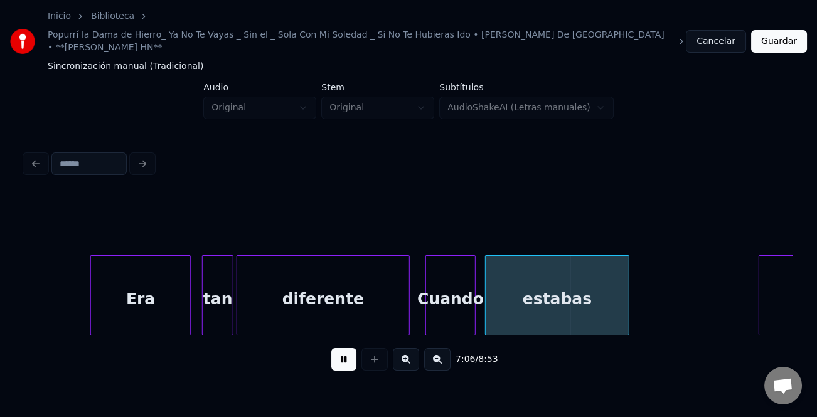
click at [519, 302] on div "estabas" at bounding box center [557, 298] width 143 height 85
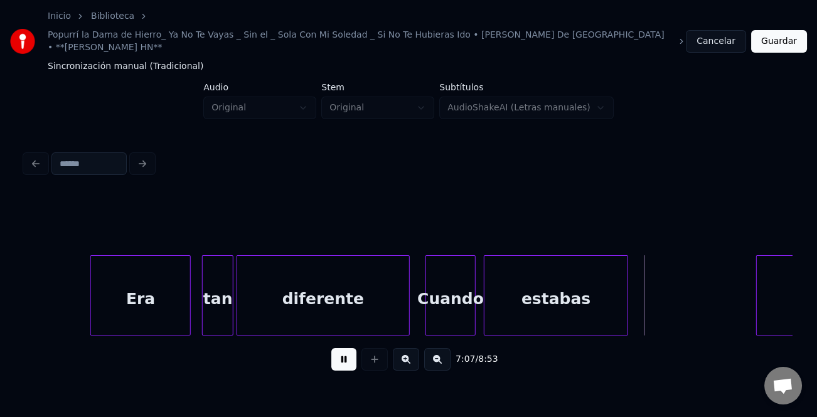
scroll to position [0, 66569]
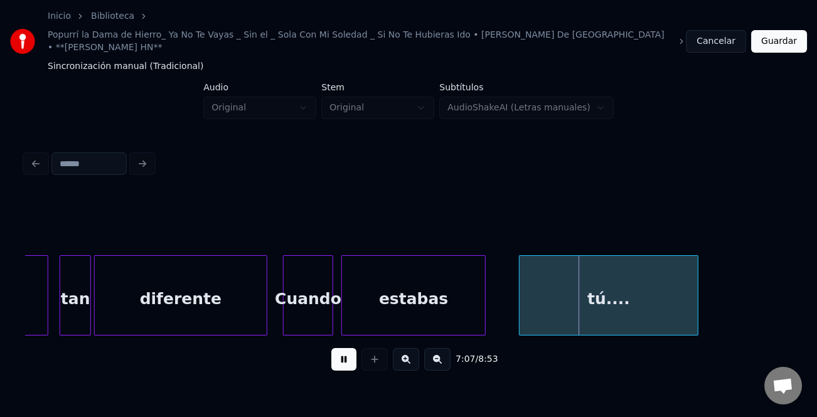
click at [678, 297] on div "tú...." at bounding box center [608, 298] width 178 height 85
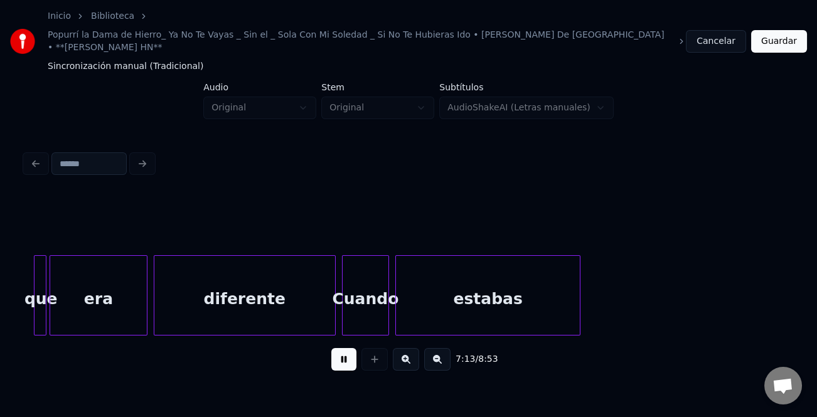
scroll to position [0, 67971]
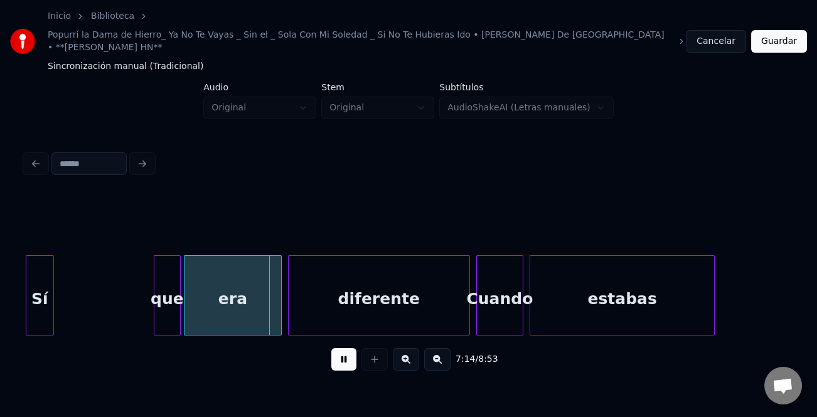
click at [154, 296] on div at bounding box center [156, 295] width 4 height 79
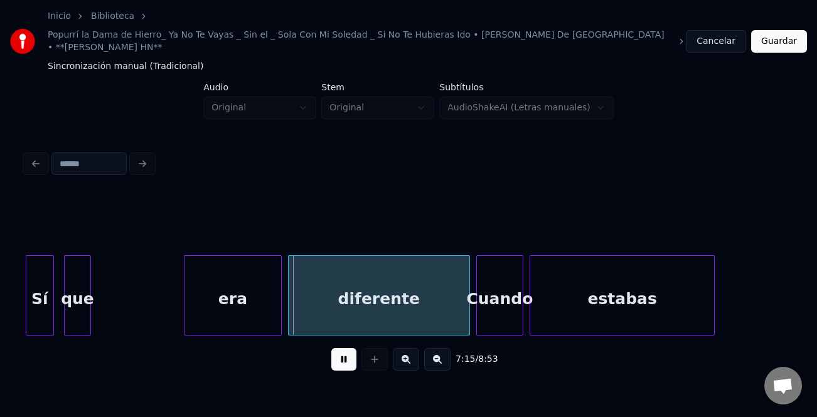
click at [76, 305] on div "que" at bounding box center [78, 298] width 26 height 85
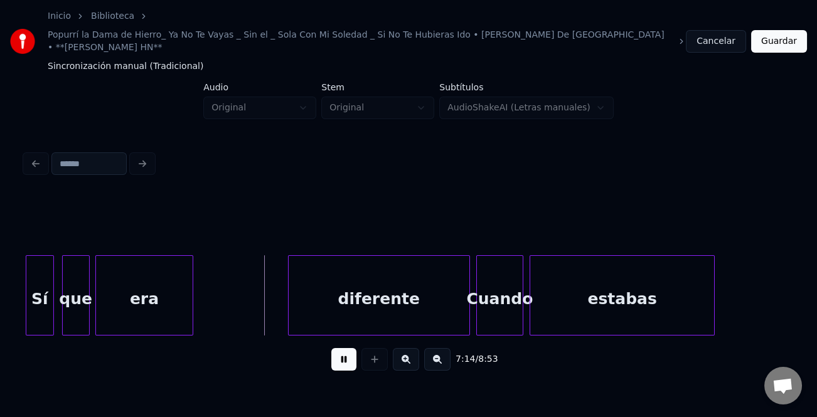
click at [144, 303] on div "era" at bounding box center [144, 298] width 96 height 85
click at [171, 304] on div at bounding box center [171, 295] width 4 height 79
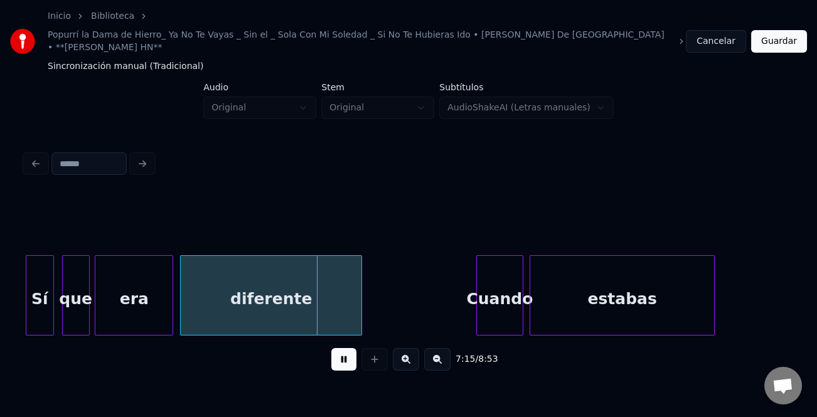
click at [274, 314] on div "diferente" at bounding box center [271, 298] width 181 height 85
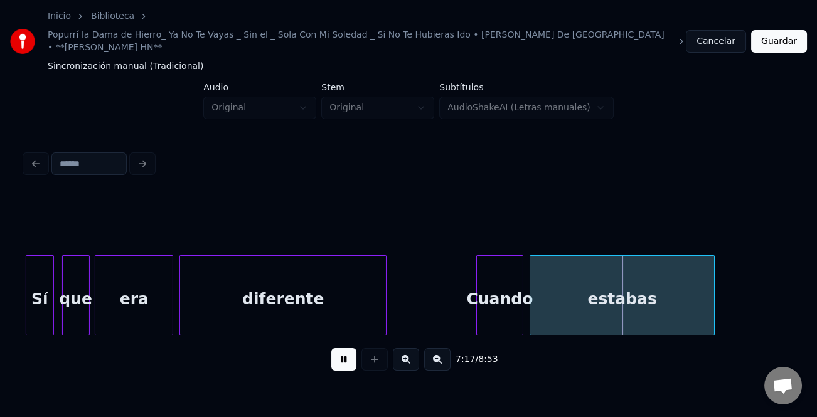
click at [385, 309] on div at bounding box center [384, 295] width 4 height 79
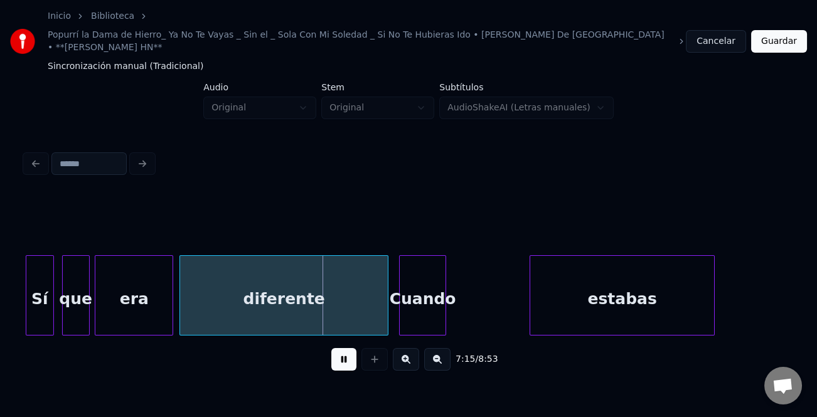
click at [415, 304] on div "Cuando" at bounding box center [423, 298] width 46 height 85
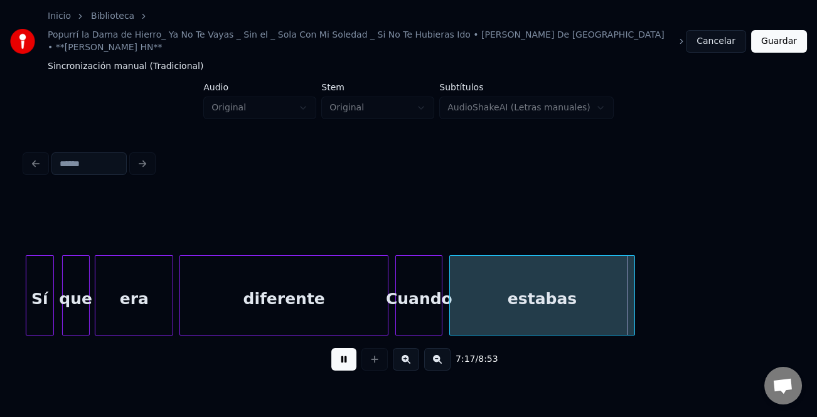
click at [477, 304] on div "estabas" at bounding box center [542, 298] width 184 height 85
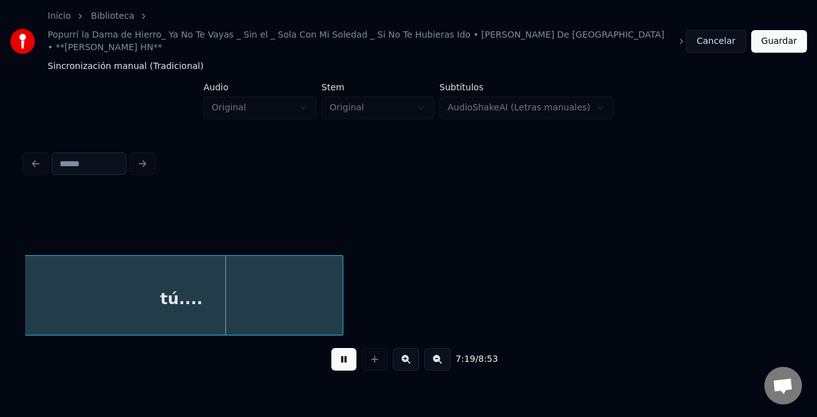
scroll to position [0, 68672]
click at [147, 304] on div "tú...." at bounding box center [188, 298] width 322 height 85
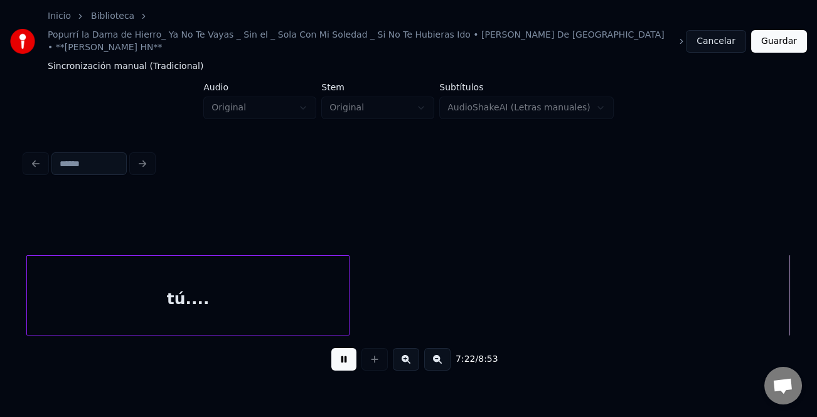
scroll to position [0, 69438]
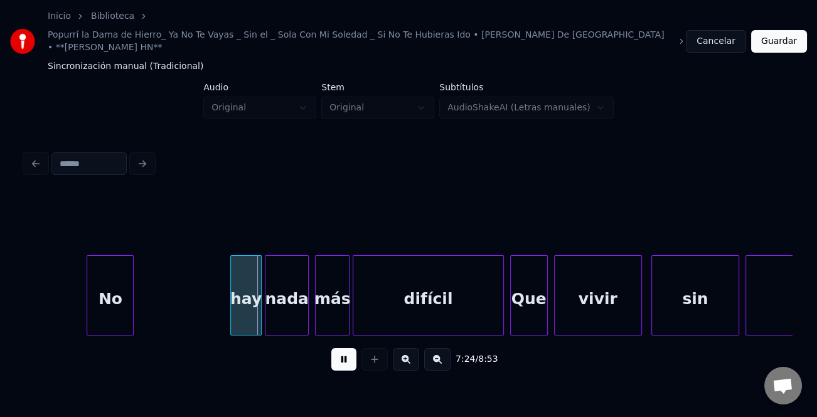
click at [114, 290] on div "No" at bounding box center [110, 298] width 46 height 85
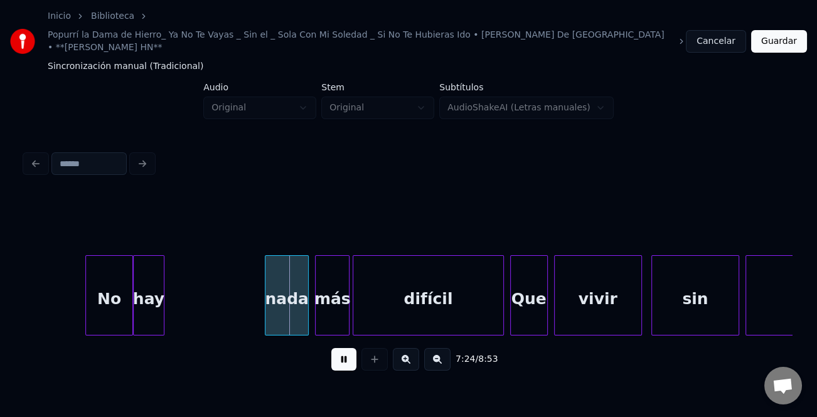
click at [145, 296] on div "hay" at bounding box center [149, 298] width 30 height 85
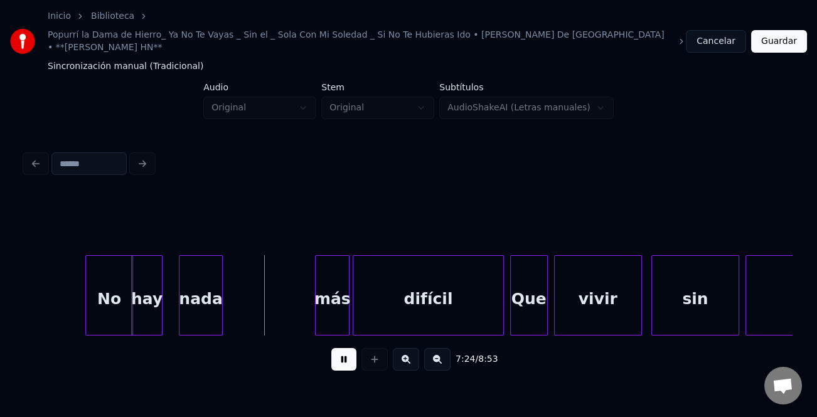
click at [207, 292] on div "nada" at bounding box center [200, 298] width 43 height 85
click at [240, 297] on div "más" at bounding box center [249, 298] width 33 height 85
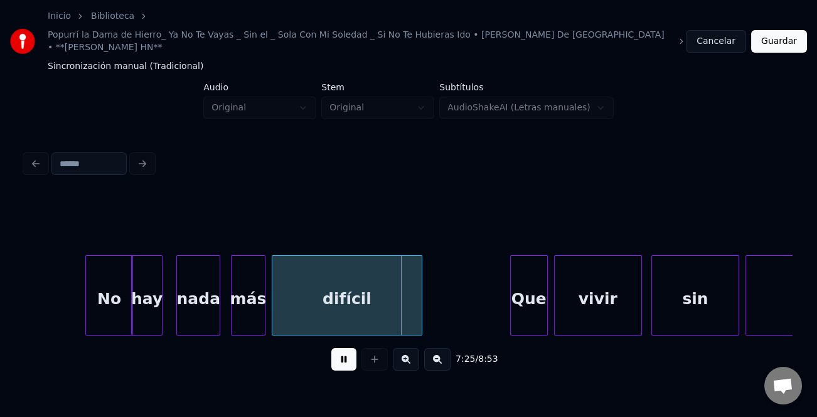
click at [314, 297] on div "difícil" at bounding box center [346, 298] width 149 height 85
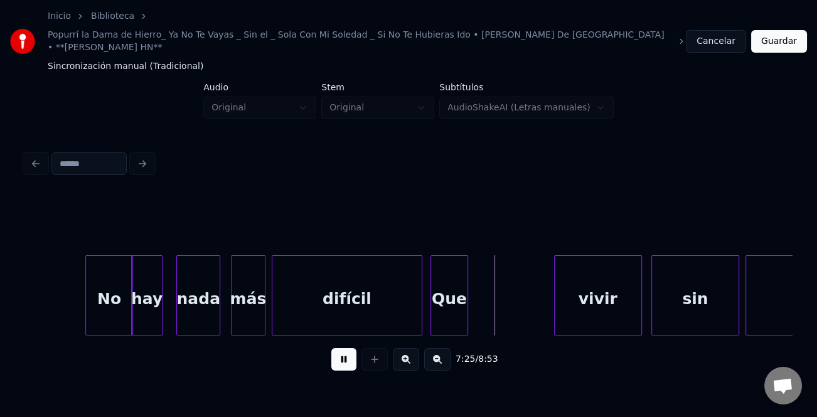
click at [449, 294] on div "Que" at bounding box center [449, 298] width 36 height 85
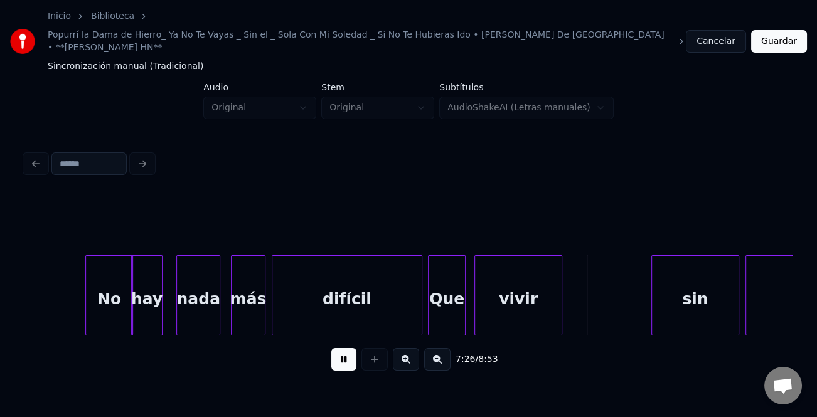
click at [514, 306] on div "vivir" at bounding box center [518, 298] width 87 height 85
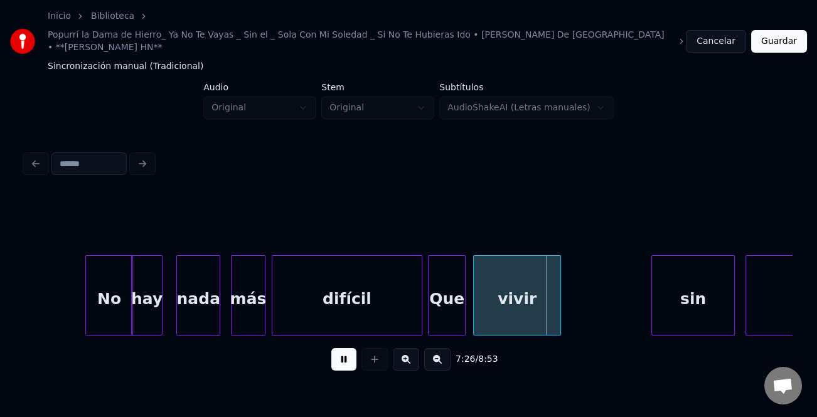
click at [730, 299] on div at bounding box center [732, 295] width 4 height 79
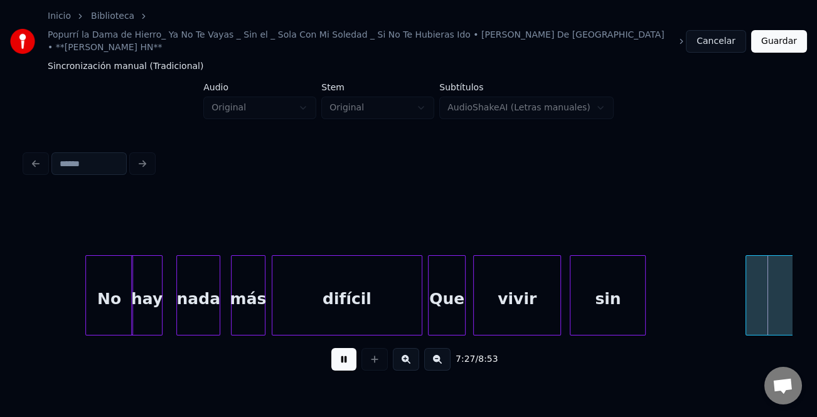
click at [620, 304] on div "sin" at bounding box center [607, 298] width 75 height 85
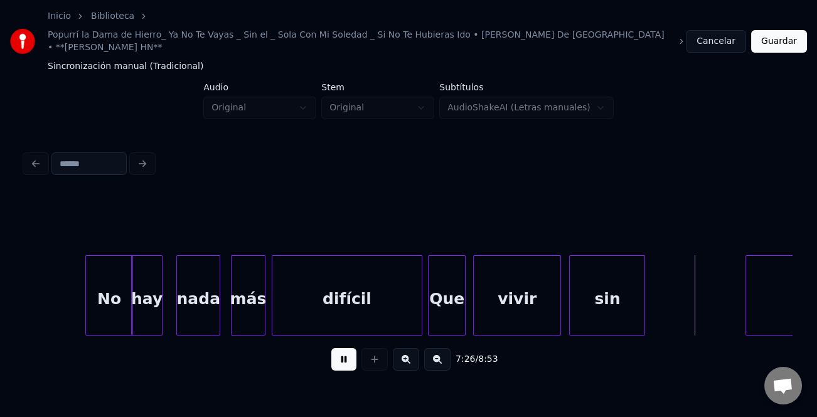
scroll to position [0, 69795]
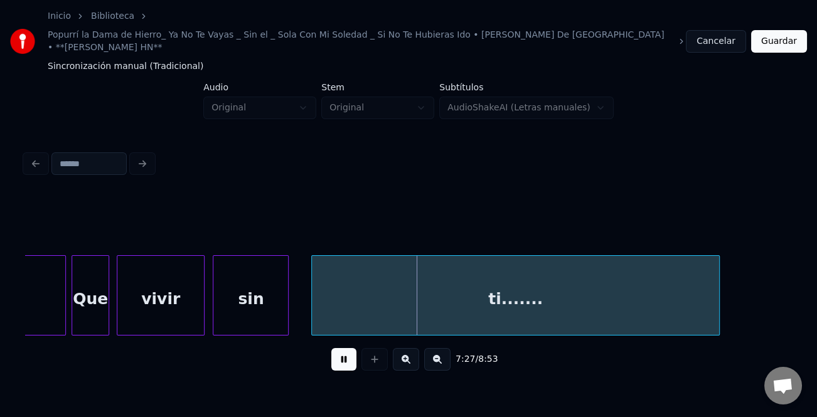
click at [676, 302] on div "ti......." at bounding box center [515, 298] width 407 height 85
click at [794, 295] on div "7:27 / 8:53" at bounding box center [408, 264] width 777 height 248
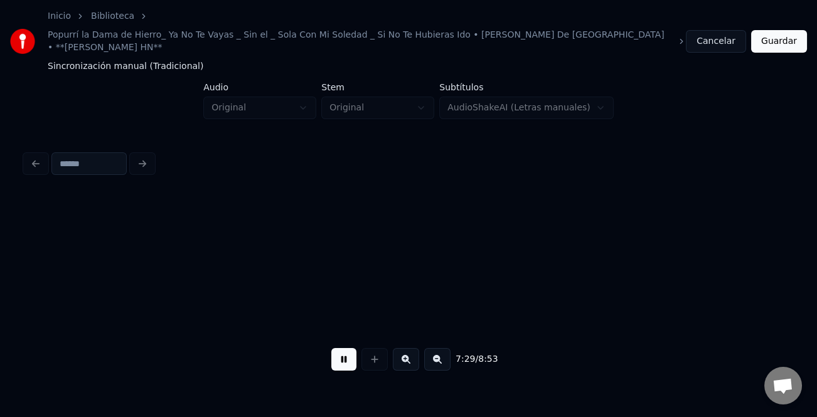
scroll to position [0, 70564]
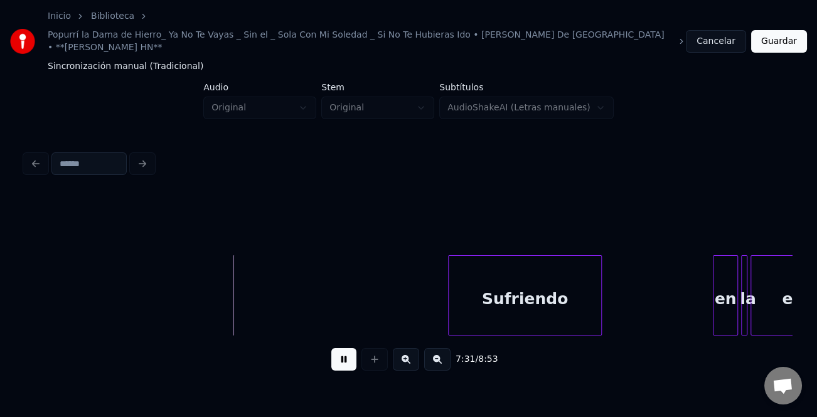
click at [499, 299] on div "Sufriendo" at bounding box center [525, 298] width 152 height 85
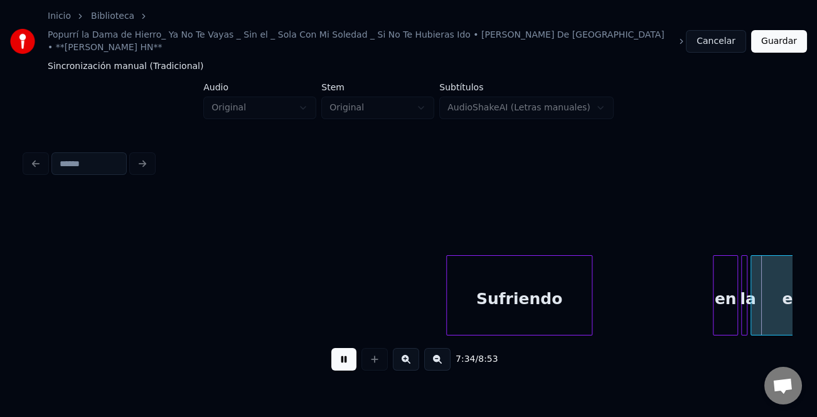
click at [590, 304] on div at bounding box center [590, 295] width 4 height 79
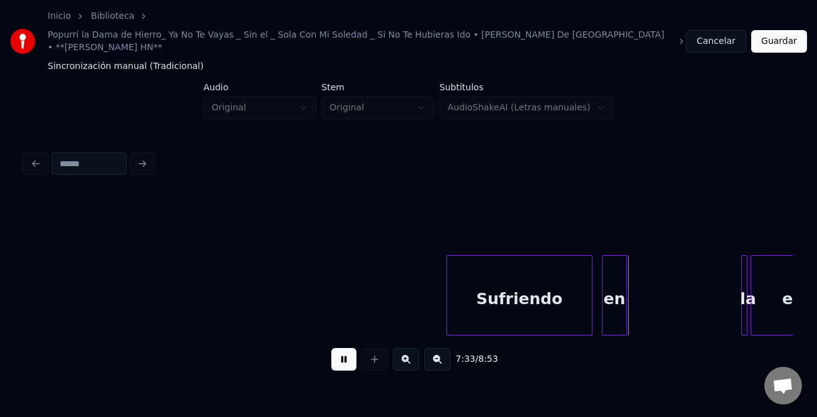
click at [607, 311] on div "en" at bounding box center [614, 298] width 24 height 85
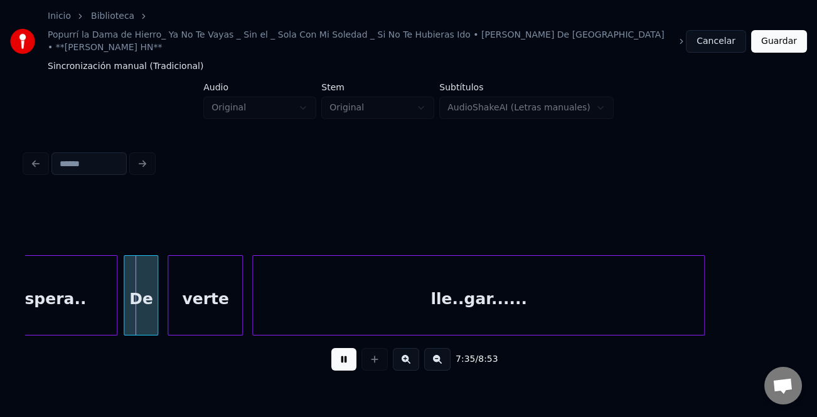
scroll to position [0, 71280]
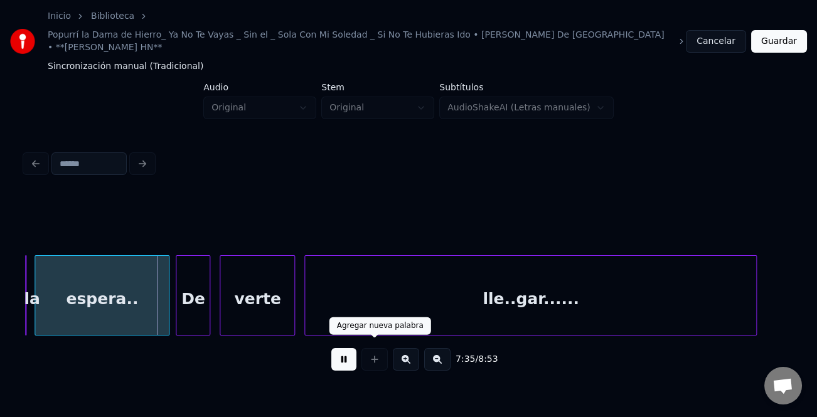
click at [333, 348] on button at bounding box center [343, 359] width 25 height 23
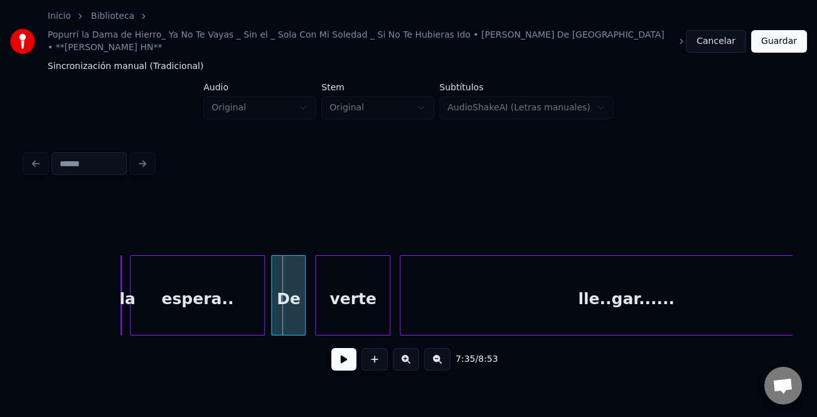
scroll to position [0, 70983]
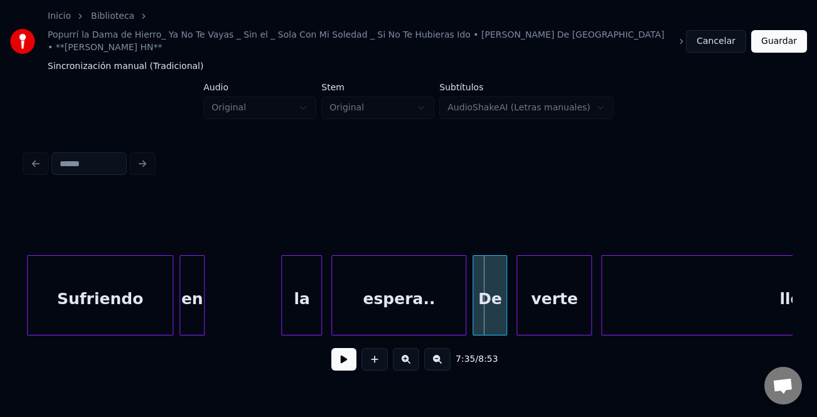
click at [282, 302] on div at bounding box center [284, 295] width 4 height 79
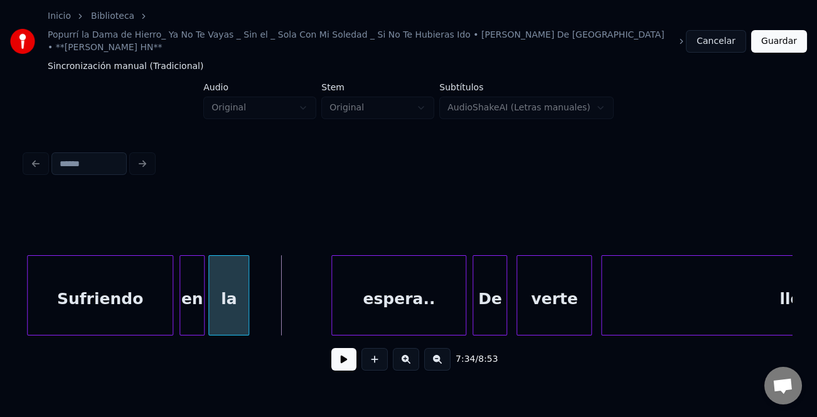
click at [223, 306] on div "la" at bounding box center [229, 298] width 40 height 85
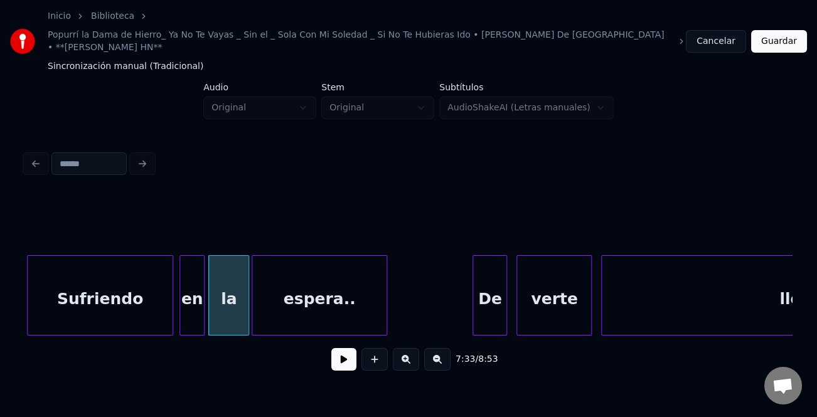
click at [294, 315] on div "espera.." at bounding box center [319, 298] width 134 height 85
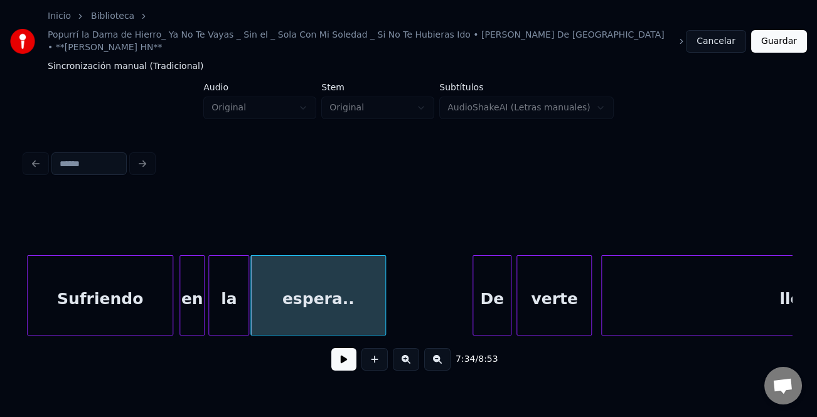
click at [484, 309] on div "De" at bounding box center [491, 295] width 39 height 80
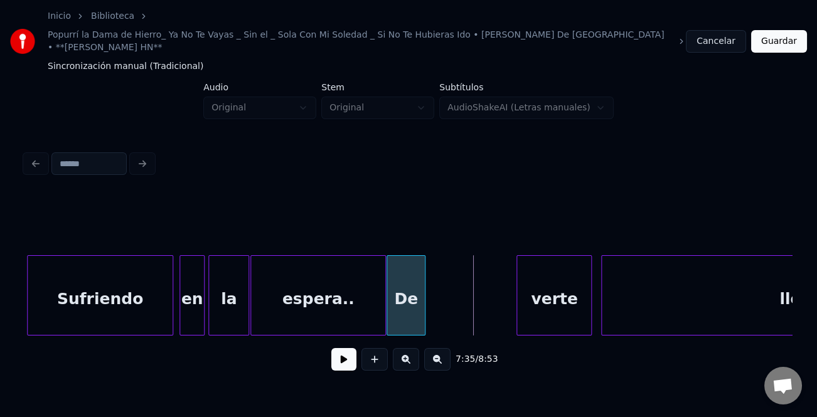
click at [398, 309] on div "De" at bounding box center [406, 298] width 38 height 85
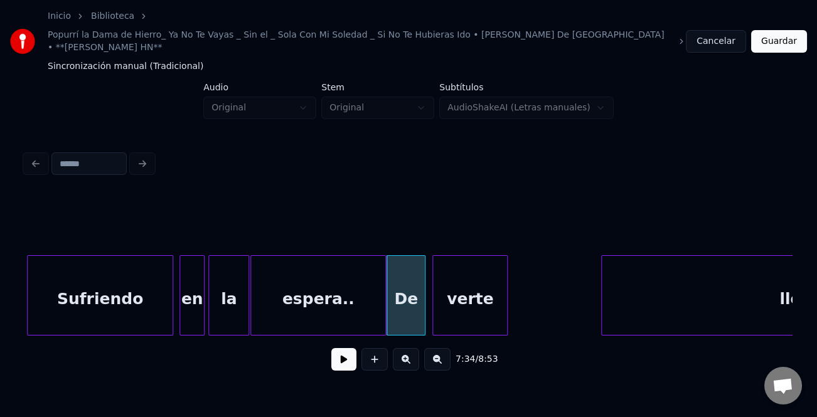
click at [459, 302] on div "verte" at bounding box center [470, 298] width 74 height 85
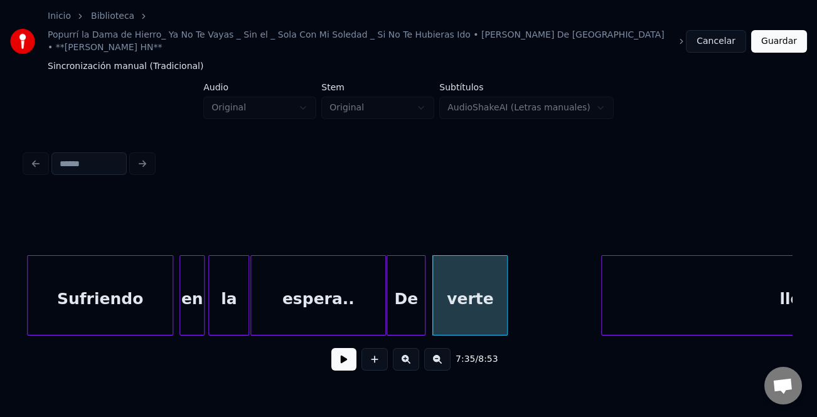
scroll to position [0, 71239]
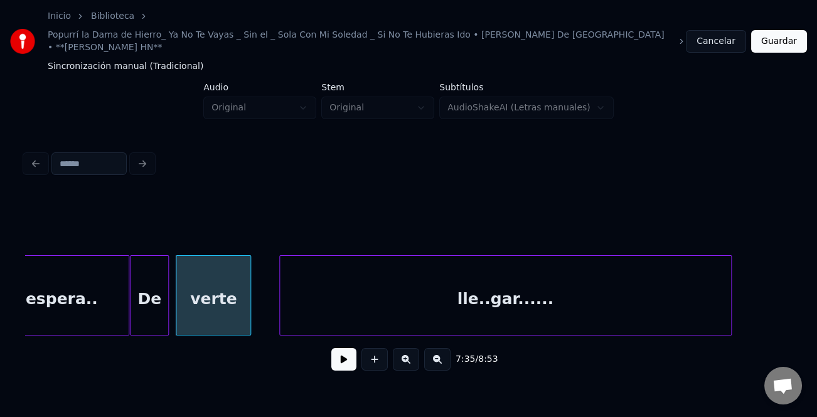
click at [541, 309] on div "lle..gar......" at bounding box center [505, 298] width 451 height 85
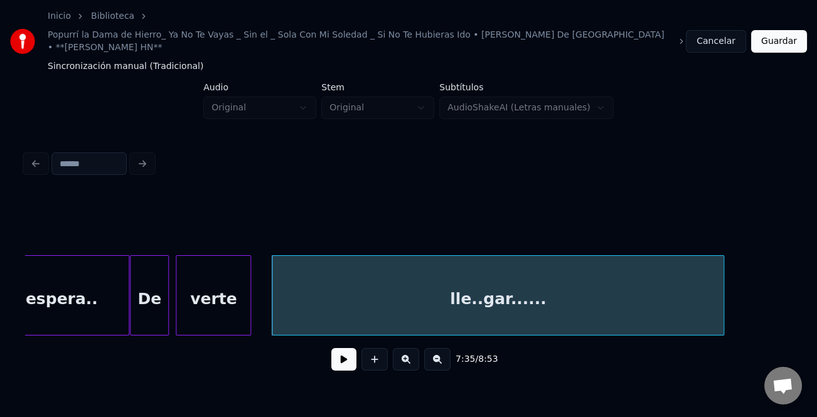
click at [340, 351] on button at bounding box center [343, 359] width 25 height 23
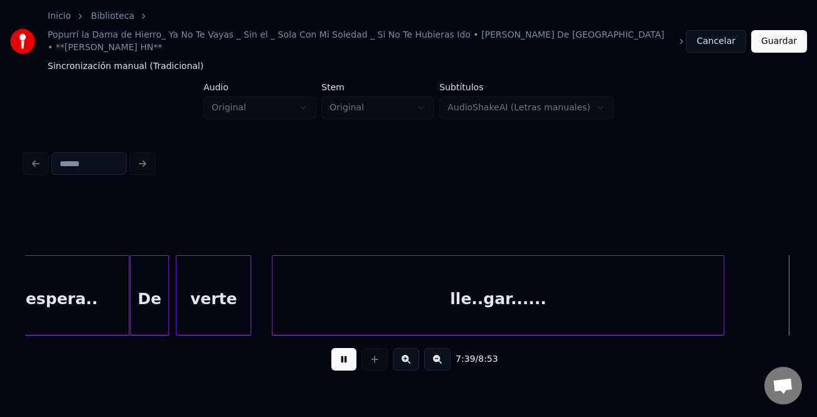
scroll to position [0, 72006]
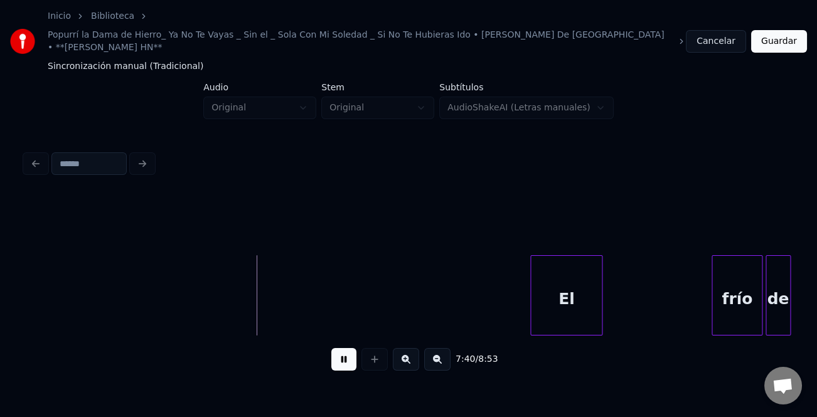
click at [581, 284] on div "El" at bounding box center [566, 298] width 71 height 85
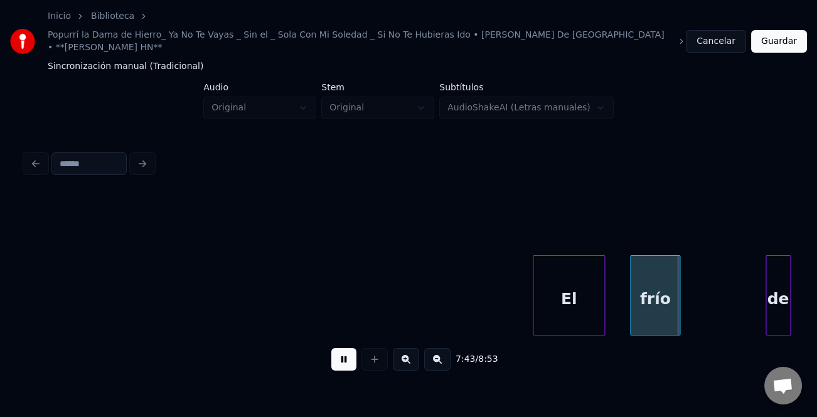
click at [657, 302] on div "frío" at bounding box center [655, 298] width 49 height 85
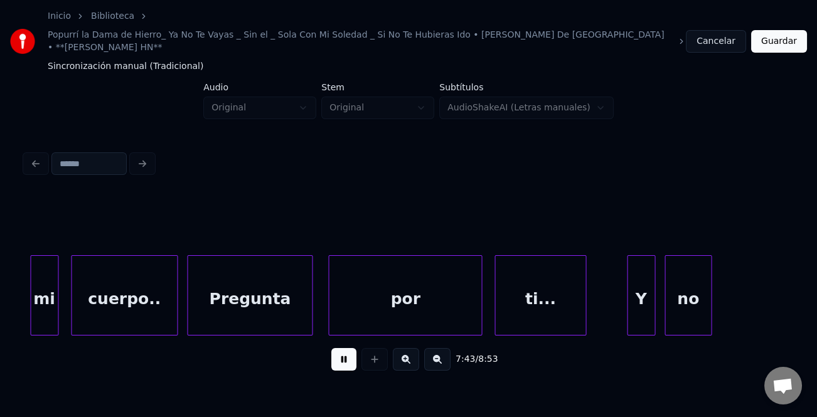
scroll to position [0, 72656]
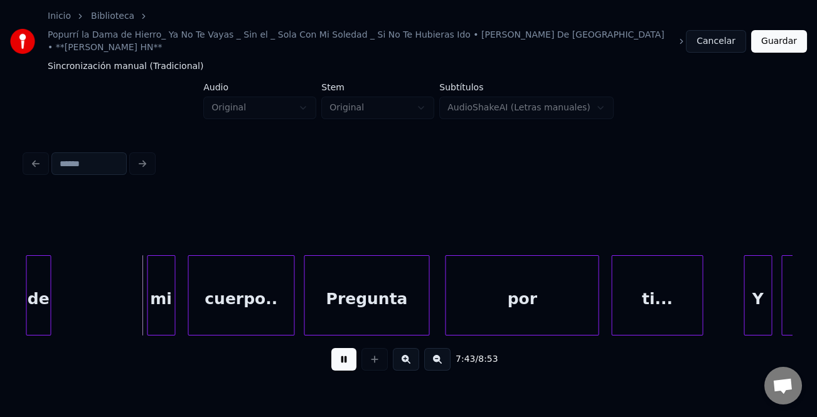
drag, startPoint x: 349, startPoint y: 349, endPoint x: 254, endPoint y: 328, distance: 97.6
click at [338, 348] on button at bounding box center [343, 359] width 25 height 23
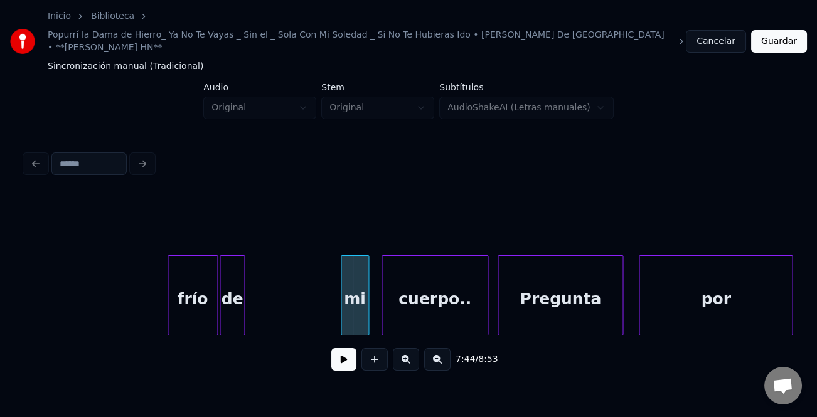
scroll to position [0, 72194]
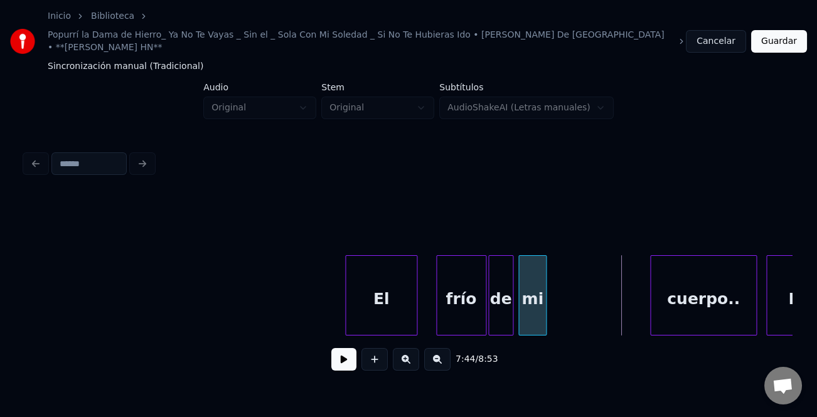
click at [529, 307] on div "mi" at bounding box center [532, 298] width 27 height 85
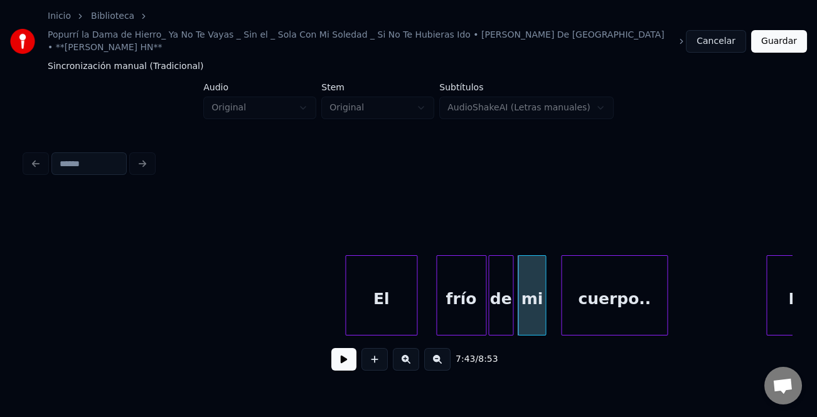
click at [615, 314] on div "cuerpo.." at bounding box center [613, 298] width 105 height 85
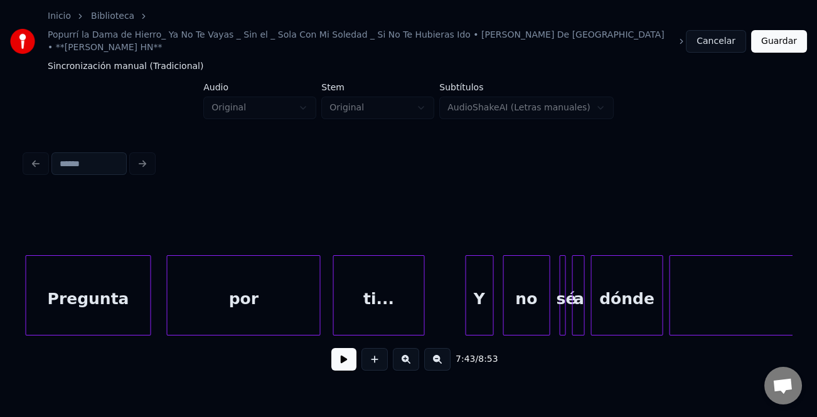
scroll to position [0, 72732]
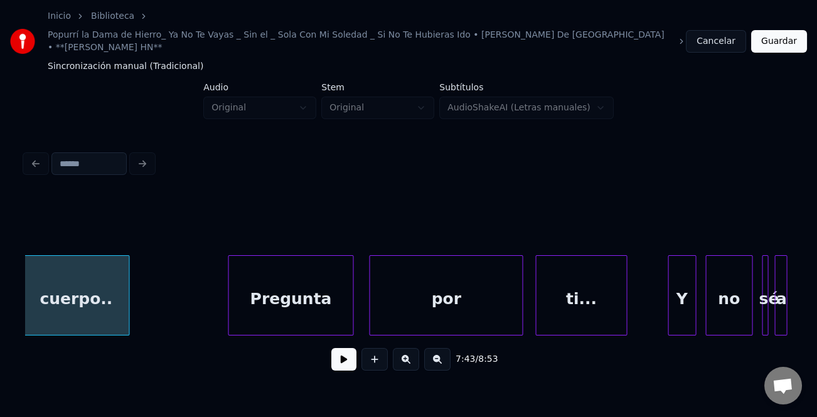
click at [345, 357] on button at bounding box center [343, 359] width 25 height 23
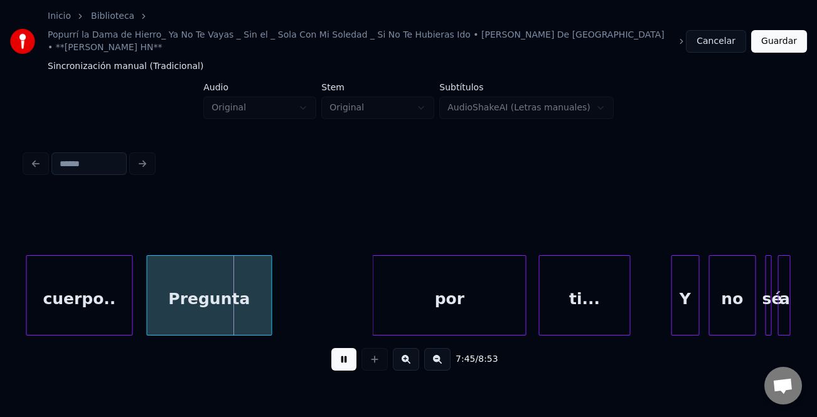
click at [233, 304] on div "Pregunta" at bounding box center [209, 298] width 124 height 85
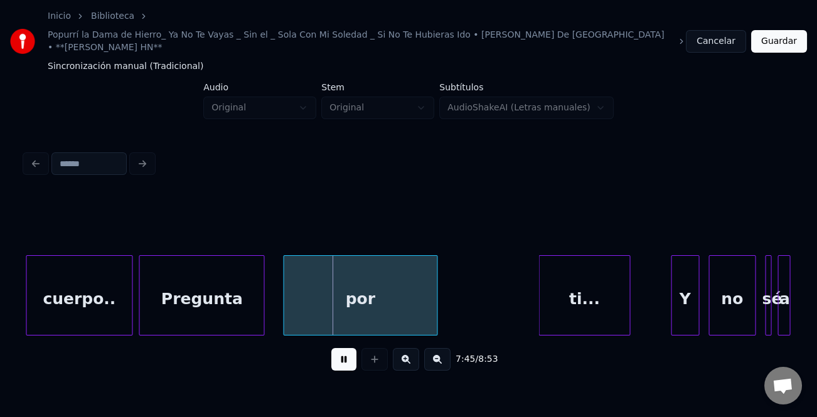
click at [354, 315] on div "por" at bounding box center [360, 298] width 152 height 85
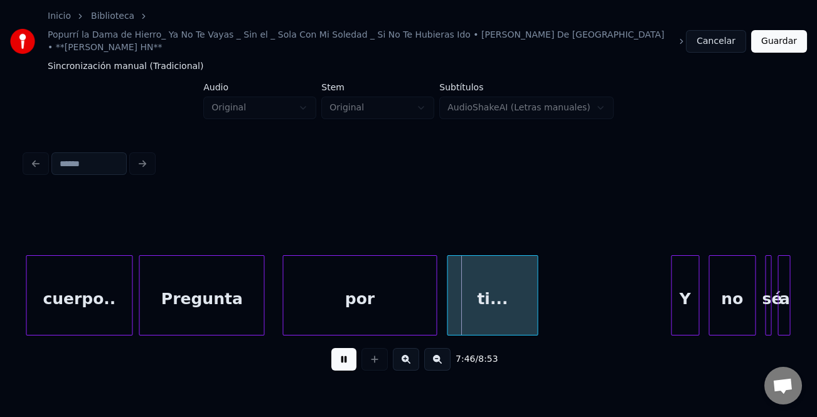
click at [488, 314] on div "ti..." at bounding box center [492, 298] width 90 height 85
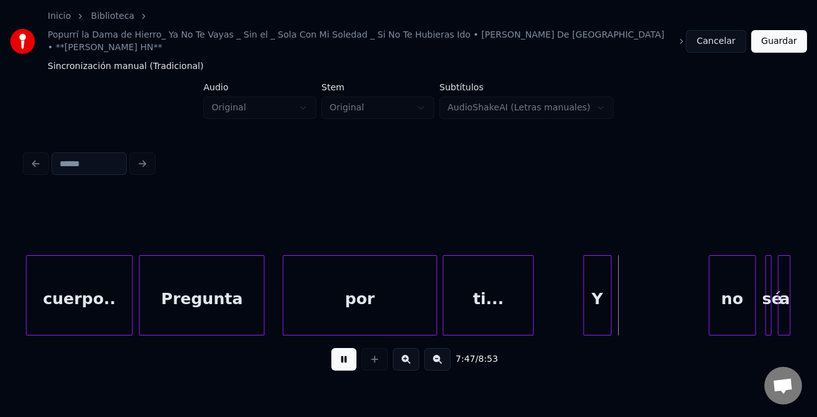
click at [588, 307] on div "Y" at bounding box center [596, 298] width 27 height 85
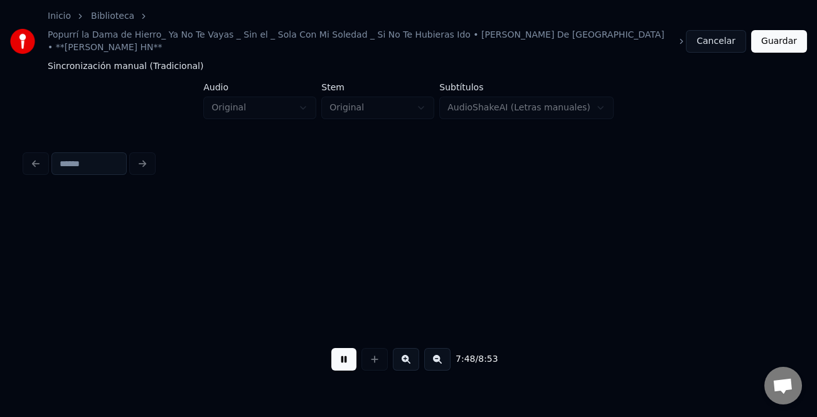
scroll to position [0, 73320]
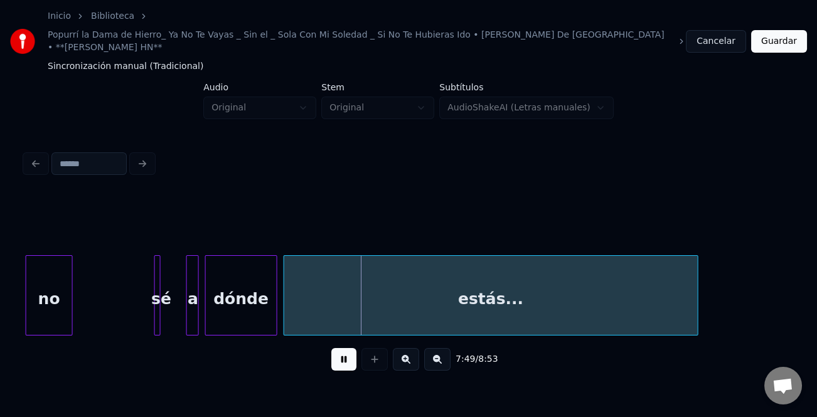
click at [158, 306] on div "sé" at bounding box center [157, 295] width 6 height 80
click at [124, 311] on div at bounding box center [126, 295] width 4 height 79
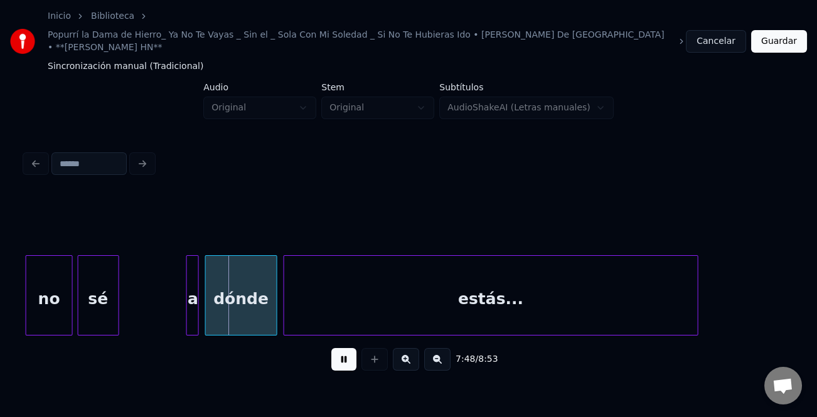
click at [90, 307] on div "sé" at bounding box center [98, 298] width 40 height 85
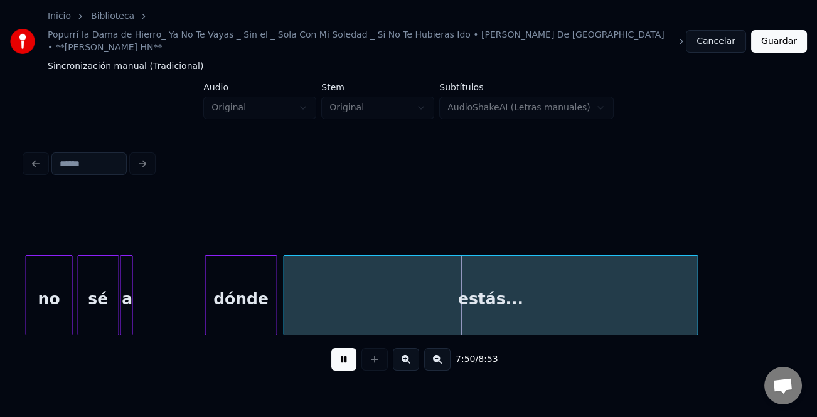
click at [125, 306] on div "a" at bounding box center [127, 298] width 13 height 85
click at [166, 308] on div "dónde" at bounding box center [170, 298] width 71 height 85
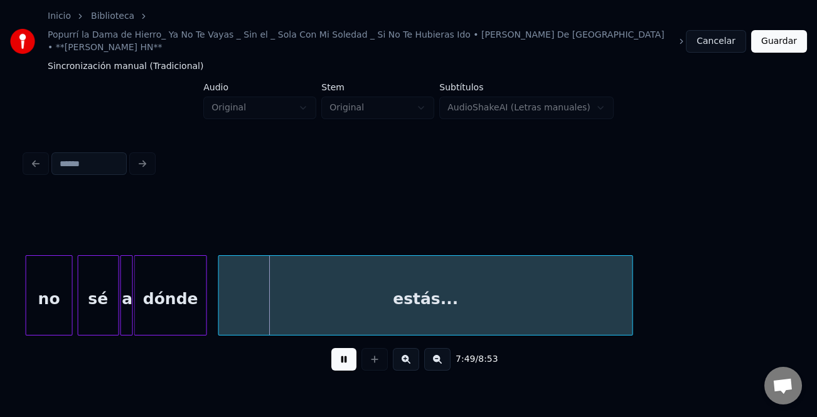
click at [331, 307] on div "estás..." at bounding box center [425, 298] width 413 height 85
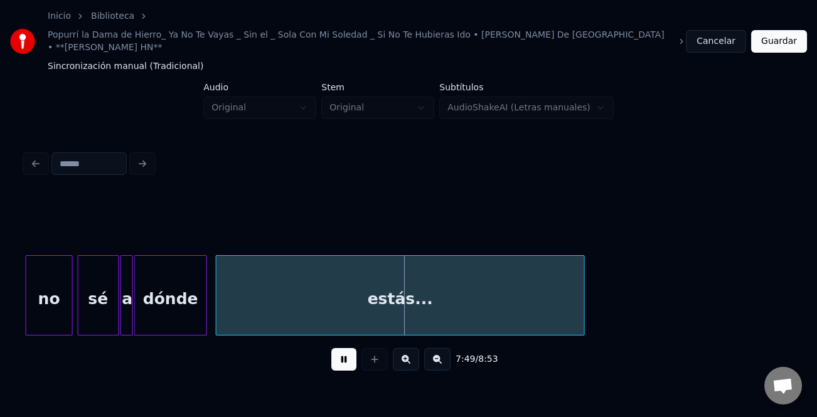
click at [581, 307] on div at bounding box center [582, 295] width 4 height 79
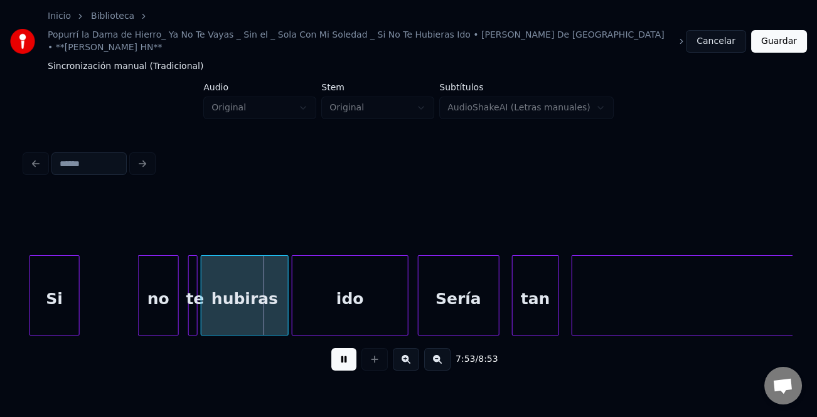
click at [12, 299] on div "Inicio Biblioteca Popurrí la Dama de Hierro_ Ya No Te Vayas _ Sin el _ Sola Con…" at bounding box center [408, 195] width 817 height 390
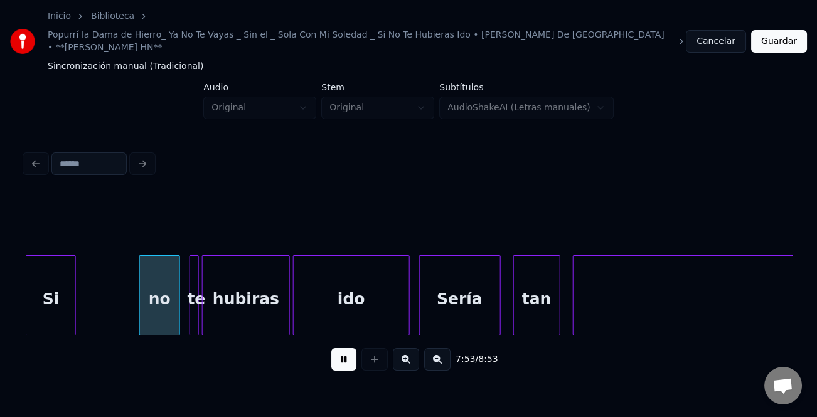
drag, startPoint x: 136, startPoint y: 301, endPoint x: 95, endPoint y: 299, distance: 40.8
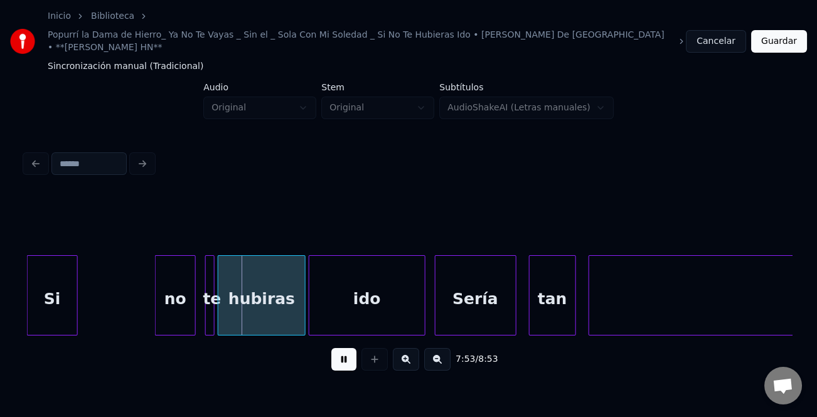
scroll to position [0, 74032]
click at [46, 306] on div "Si" at bounding box center [52, 298] width 49 height 85
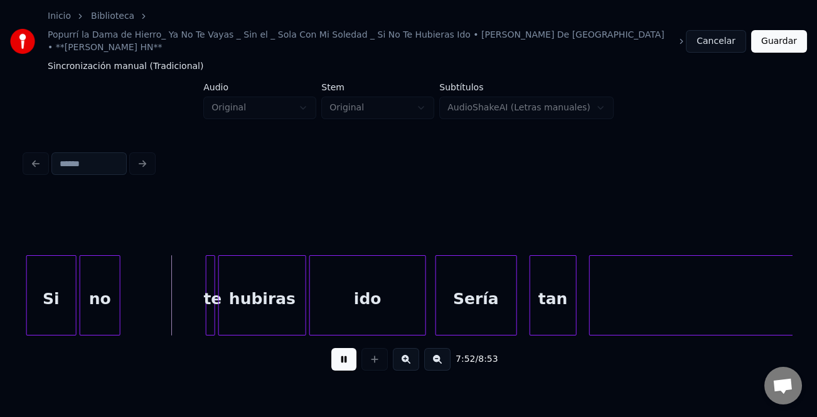
click at [102, 307] on div "no" at bounding box center [100, 298] width 40 height 85
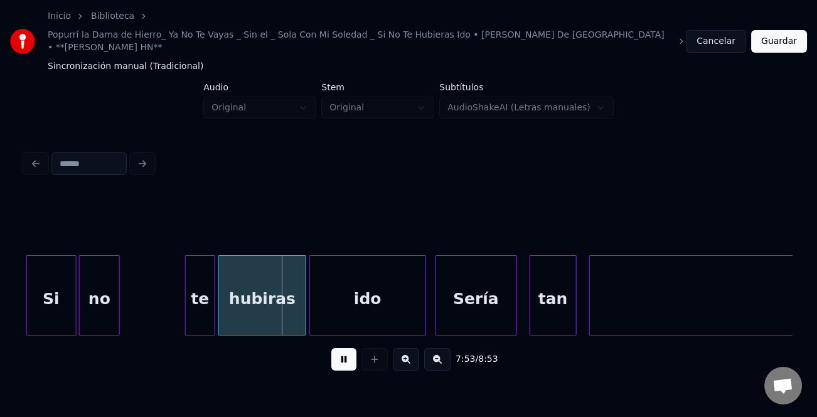
click at [186, 309] on div at bounding box center [188, 295] width 4 height 79
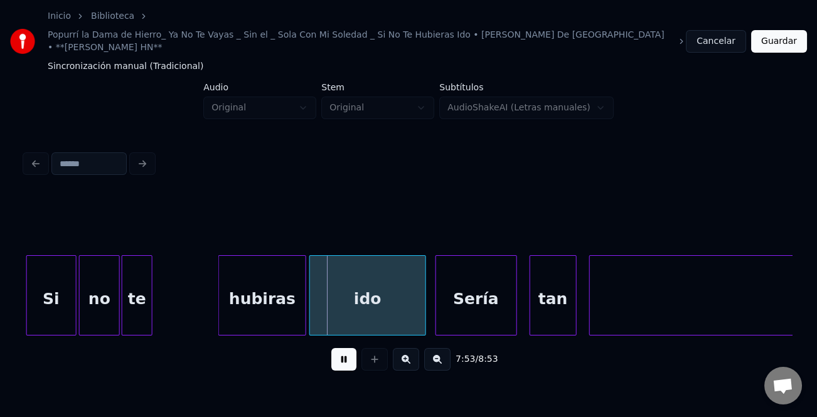
click at [137, 308] on div "te" at bounding box center [136, 298] width 29 height 85
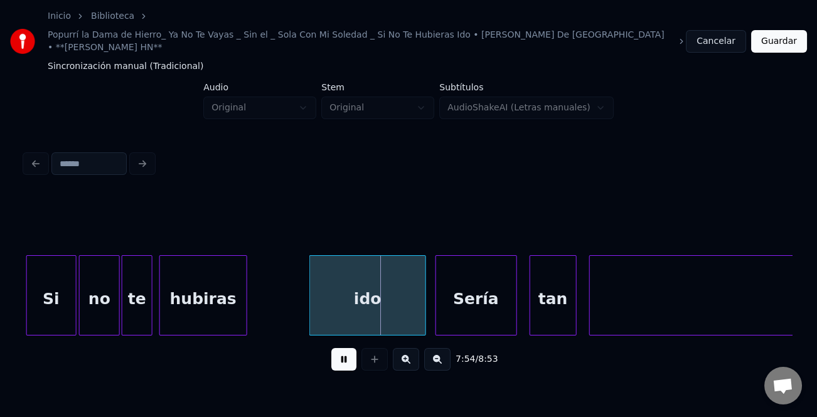
click at [228, 301] on div "hubiras" at bounding box center [203, 298] width 87 height 85
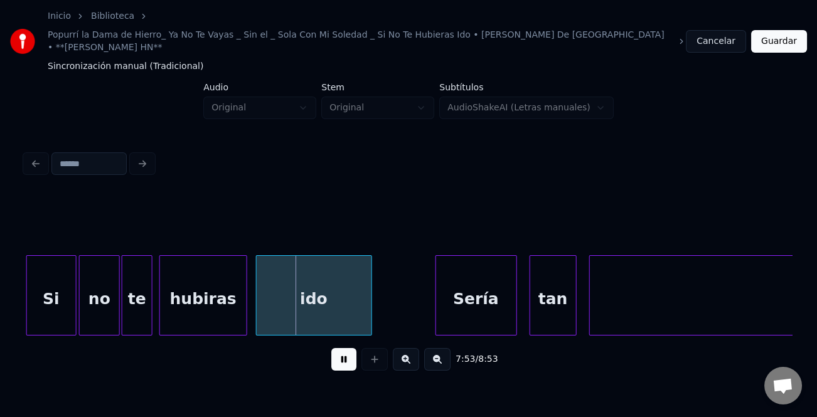
click at [311, 302] on div "ido" at bounding box center [314, 298] width 115 height 85
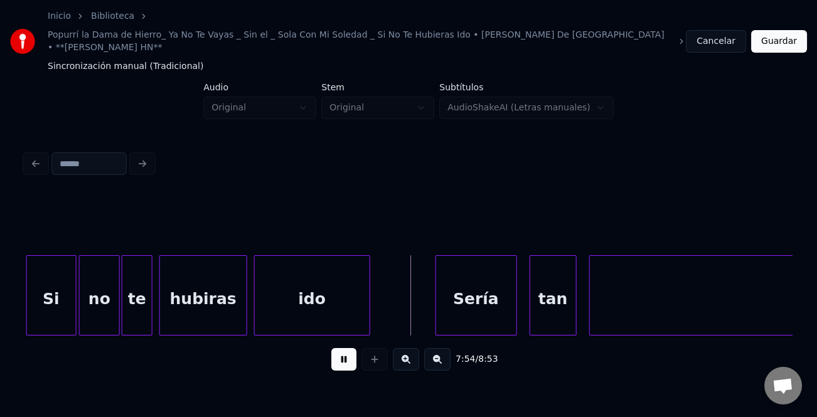
click at [243, 302] on div at bounding box center [245, 295] width 4 height 79
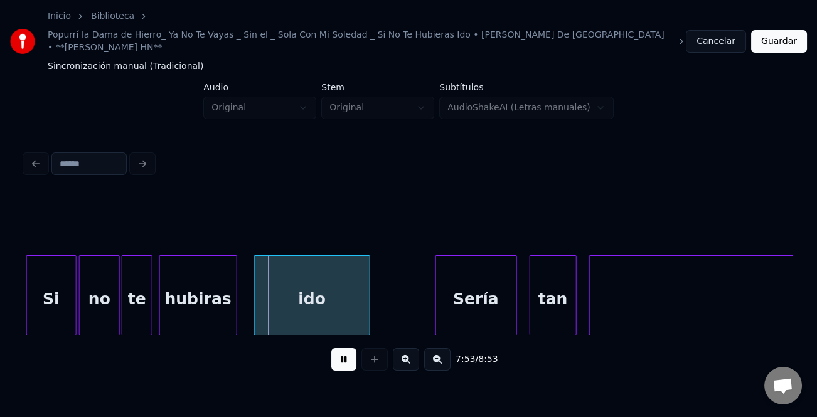
click at [243, 305] on div at bounding box center [245, 295] width 4 height 79
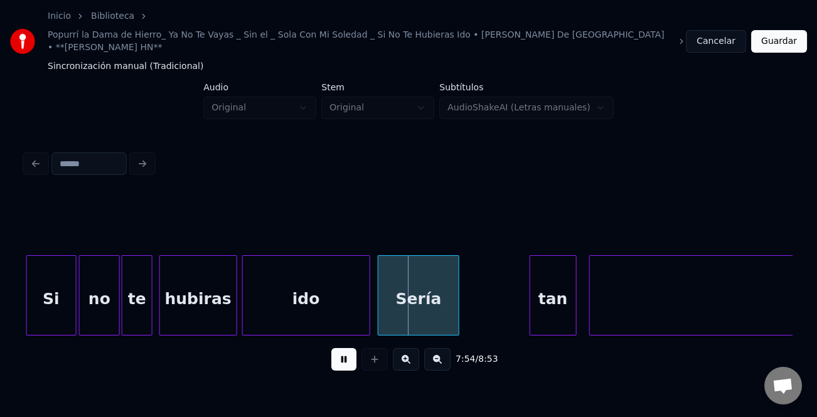
click at [407, 307] on div "Sería" at bounding box center [418, 298] width 80 height 85
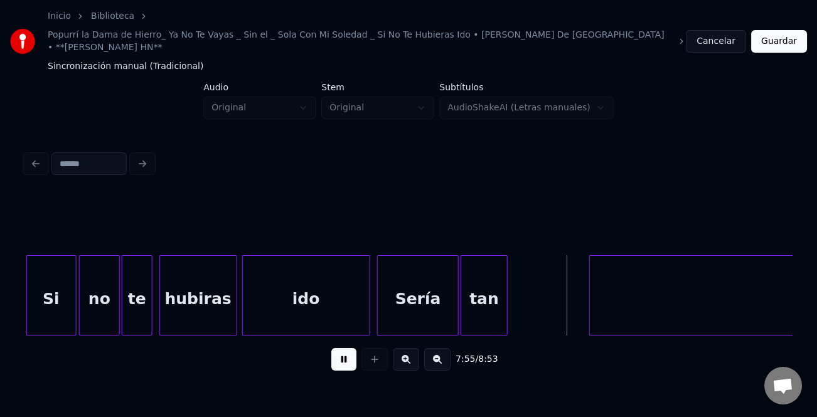
click at [476, 308] on div "tan" at bounding box center [484, 298] width 46 height 85
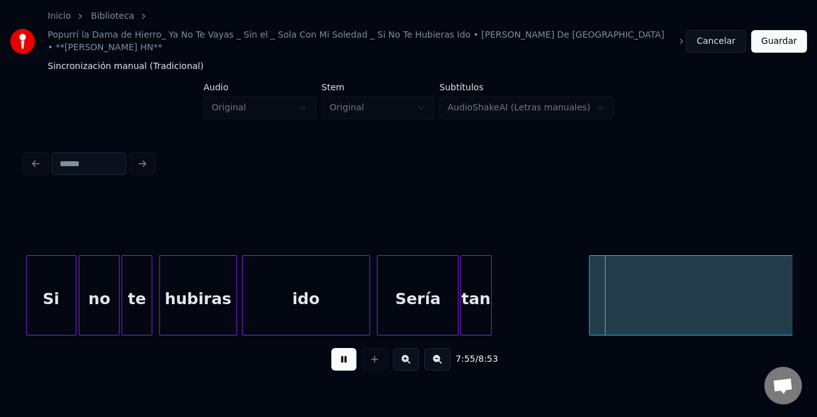
click at [488, 309] on div at bounding box center [489, 295] width 4 height 79
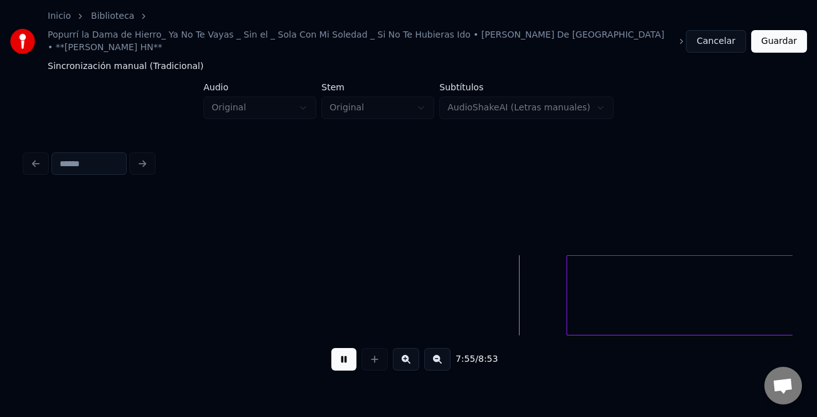
scroll to position [0, 74507]
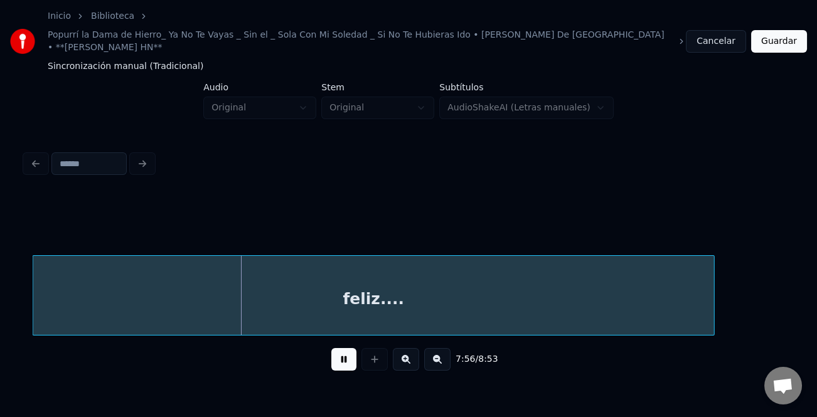
click at [513, 313] on div "feliz...." at bounding box center [373, 298] width 680 height 85
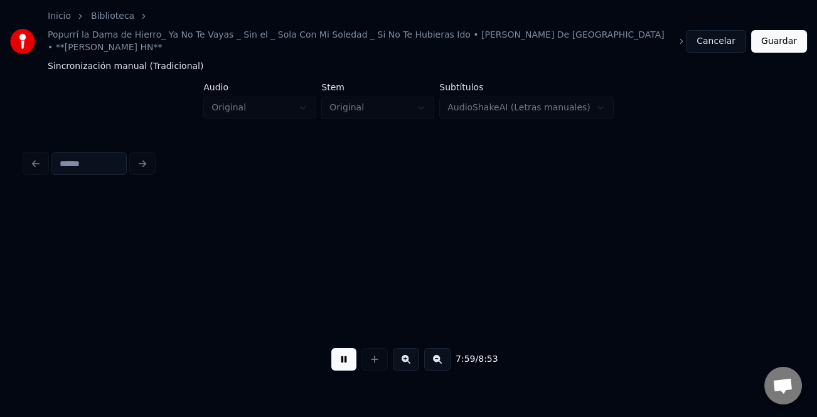
scroll to position [0, 75274]
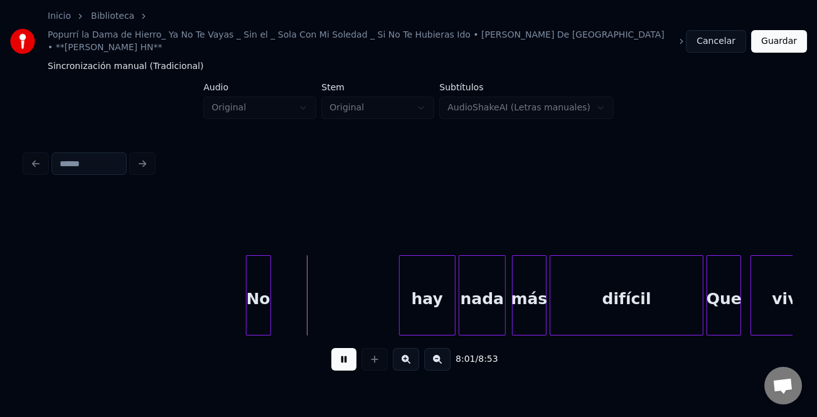
click at [257, 292] on div "No" at bounding box center [259, 298] width 24 height 85
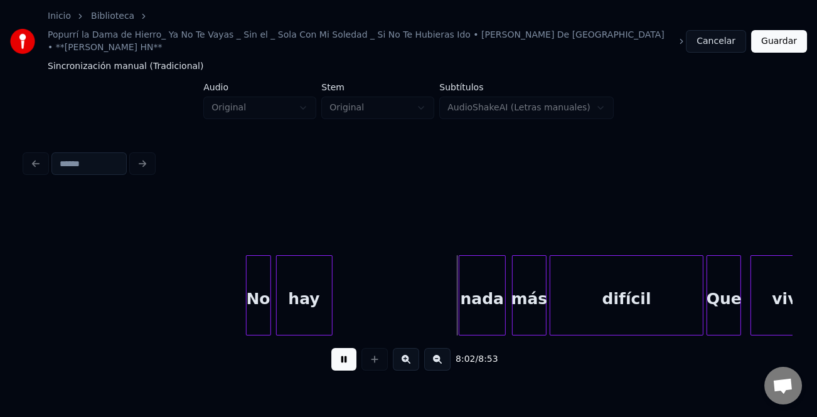
click at [307, 300] on div "hay" at bounding box center [304, 298] width 55 height 85
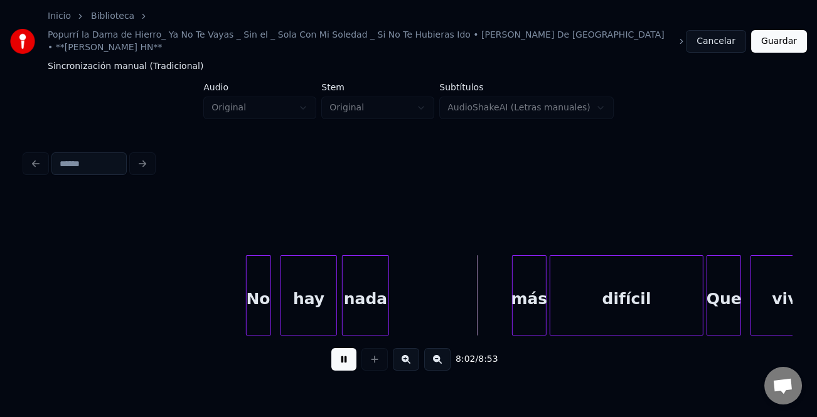
click at [351, 299] on div "nada" at bounding box center [366, 298] width 46 height 85
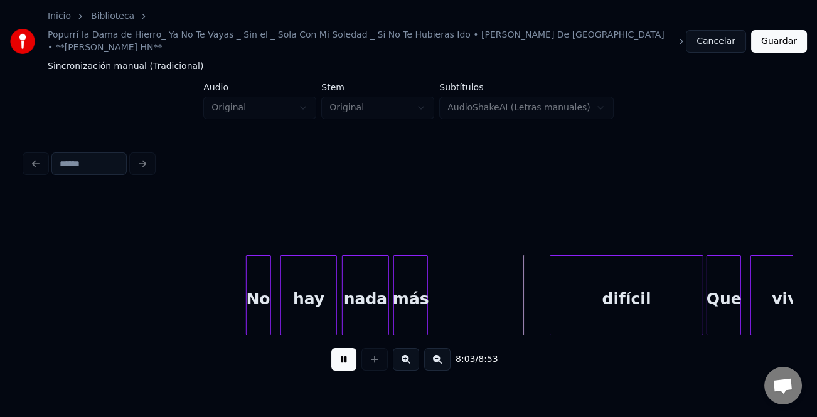
click at [413, 301] on div "más" at bounding box center [410, 298] width 33 height 85
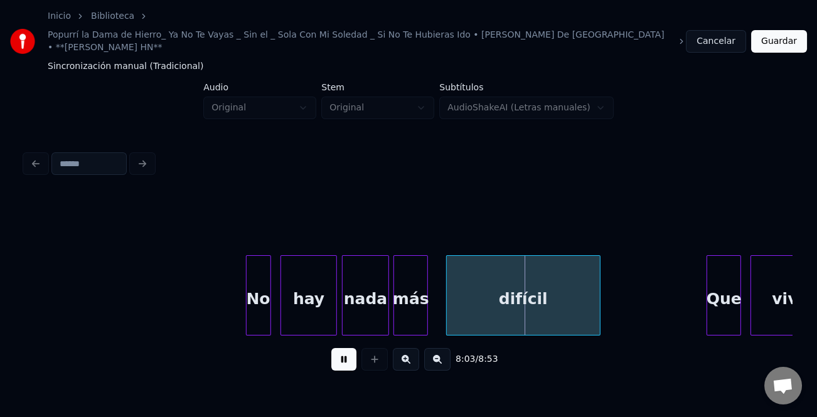
click at [496, 308] on div "difícil" at bounding box center [523, 298] width 152 height 85
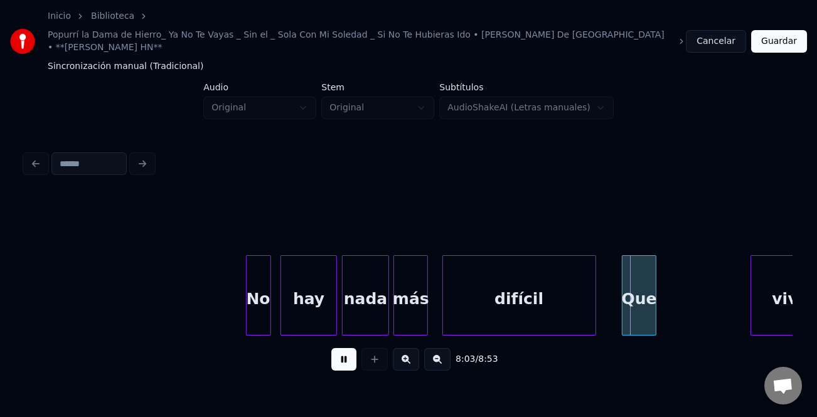
click at [645, 308] on div "Que" at bounding box center [638, 298] width 33 height 85
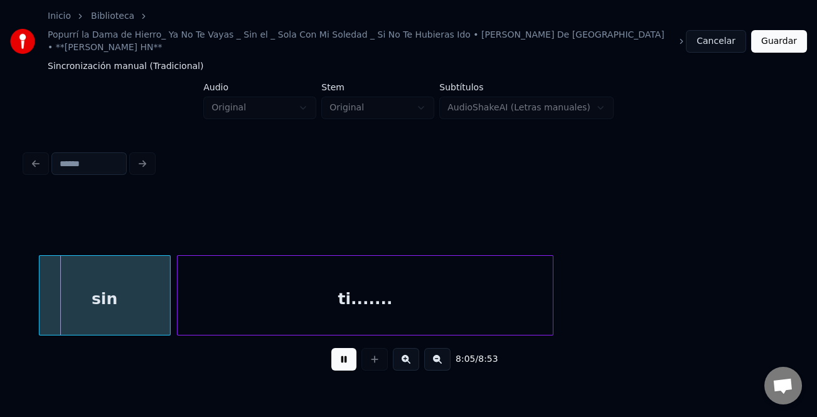
scroll to position [0, 75911]
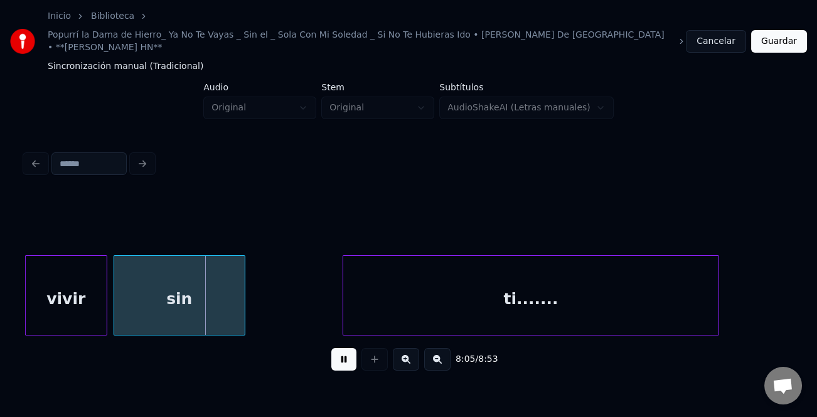
click at [189, 301] on div "sin" at bounding box center [179, 298] width 130 height 85
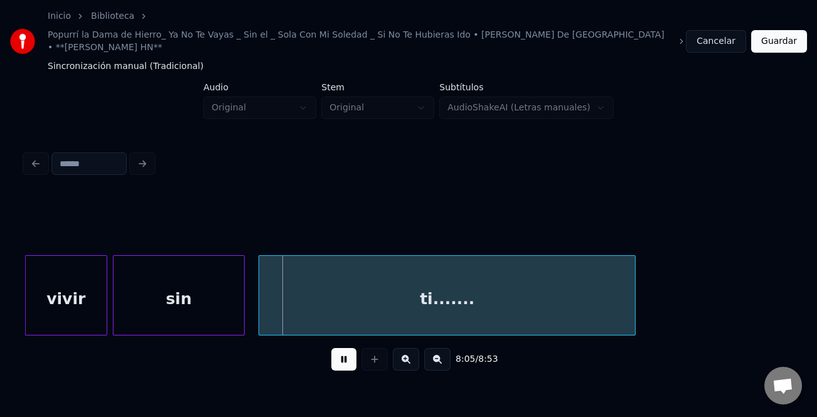
click at [381, 314] on div "ti......." at bounding box center [447, 298] width 376 height 85
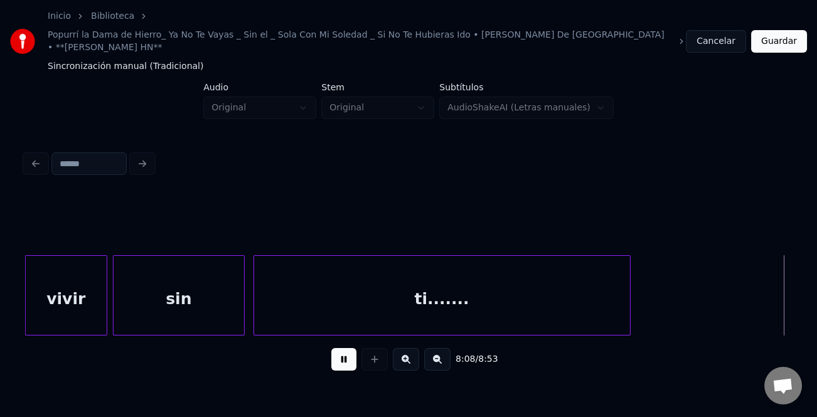
scroll to position [0, 76679]
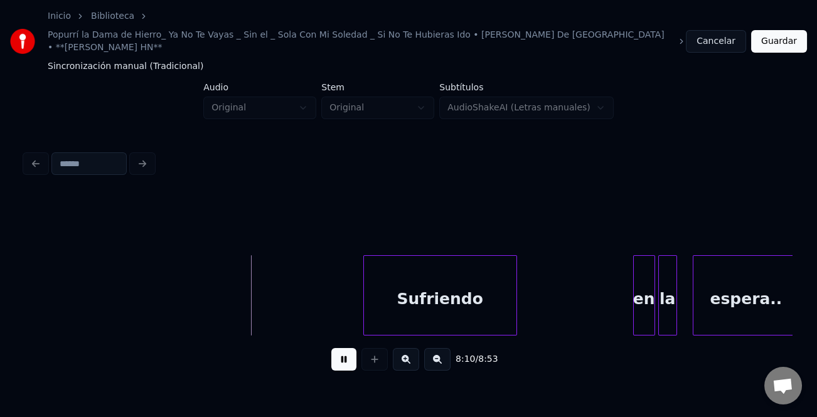
click at [391, 299] on div "Sufriendo" at bounding box center [440, 298] width 152 height 85
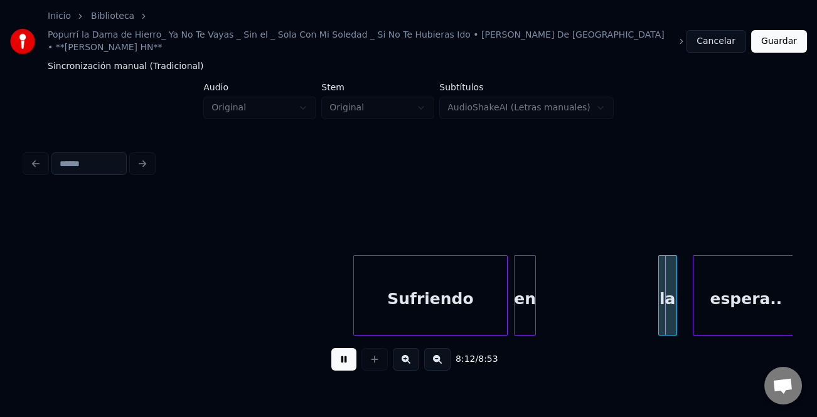
click at [523, 306] on div "en" at bounding box center [524, 298] width 21 height 85
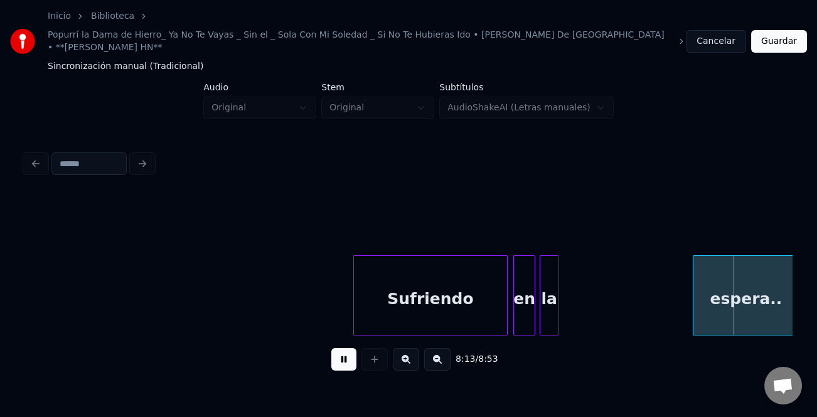
click at [547, 314] on div "la" at bounding box center [549, 298] width 18 height 85
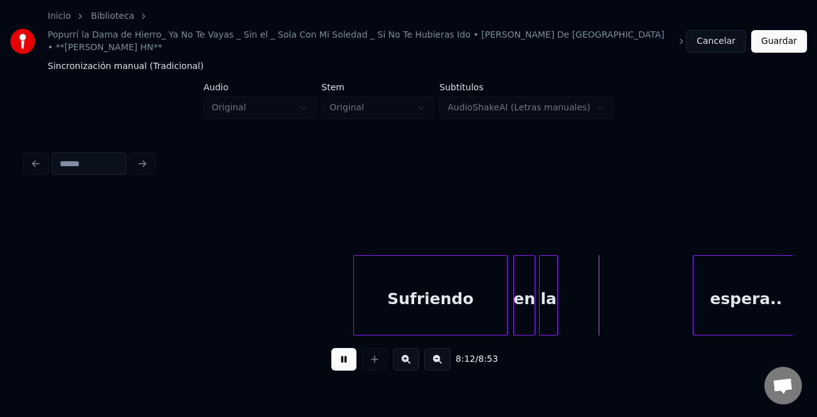
scroll to position [0, 76683]
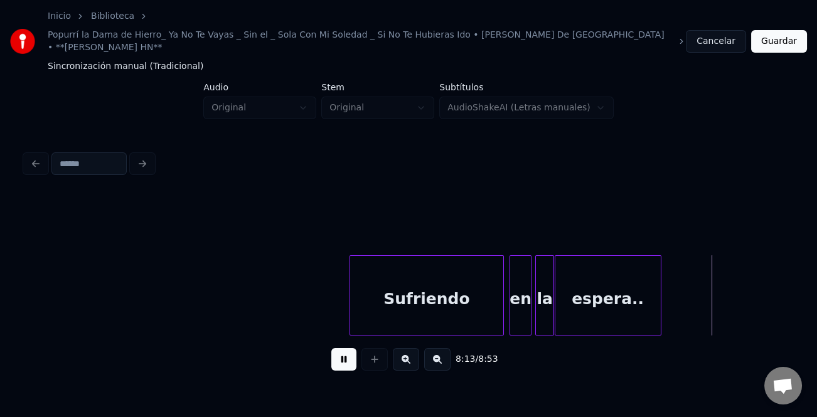
click at [595, 302] on div "espera.." at bounding box center [607, 298] width 105 height 85
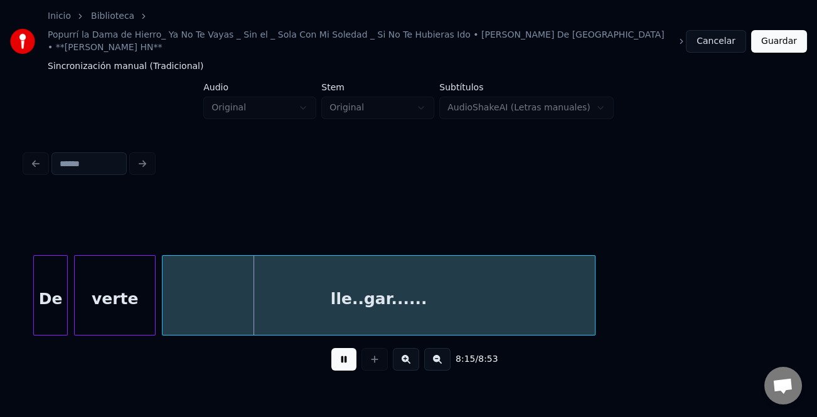
click at [344, 348] on button at bounding box center [343, 359] width 25 height 23
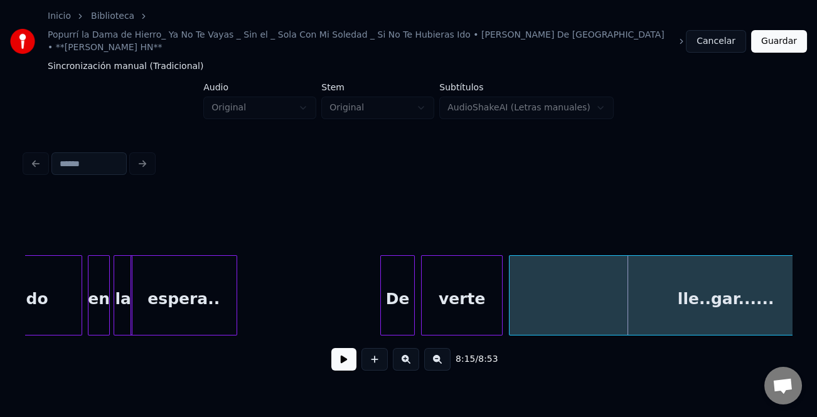
scroll to position [0, 77038]
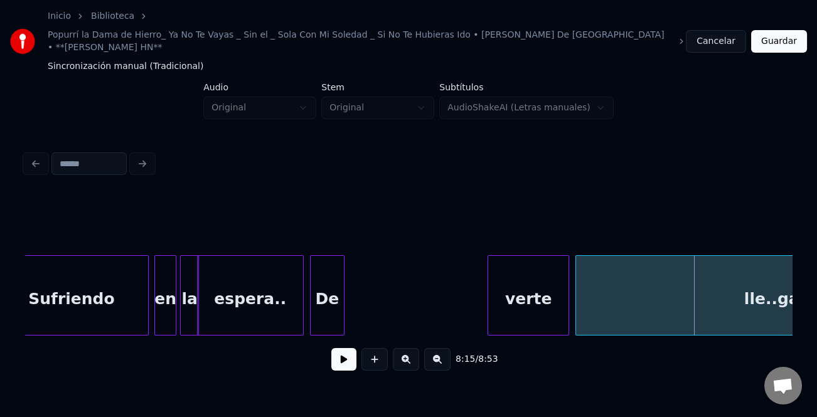
click at [327, 309] on div "De" at bounding box center [327, 298] width 33 height 85
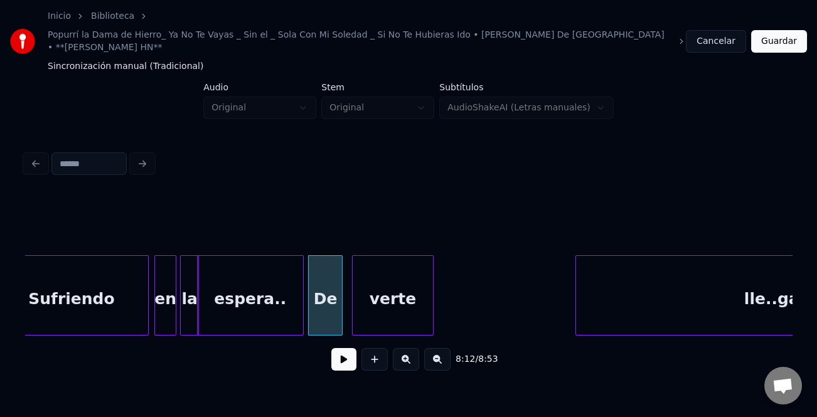
click at [385, 316] on div "verte" at bounding box center [393, 298] width 80 height 85
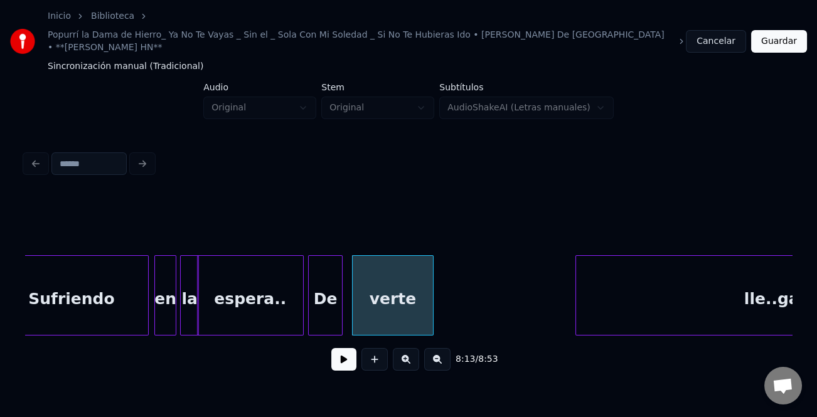
click at [325, 311] on div "De" at bounding box center [325, 298] width 33 height 85
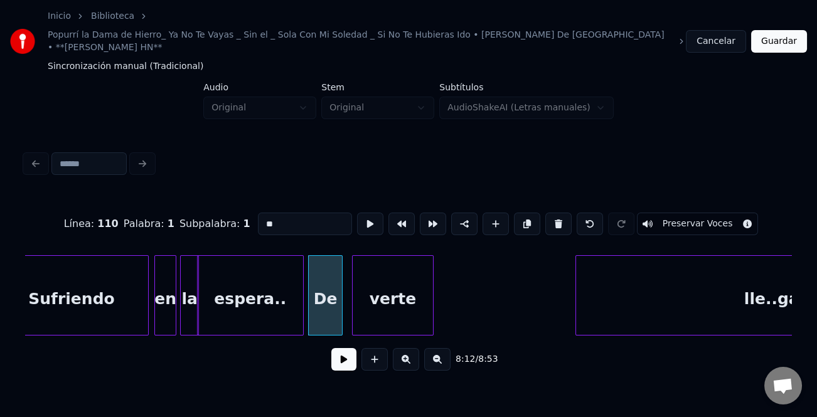
click at [336, 348] on button at bounding box center [343, 359] width 25 height 23
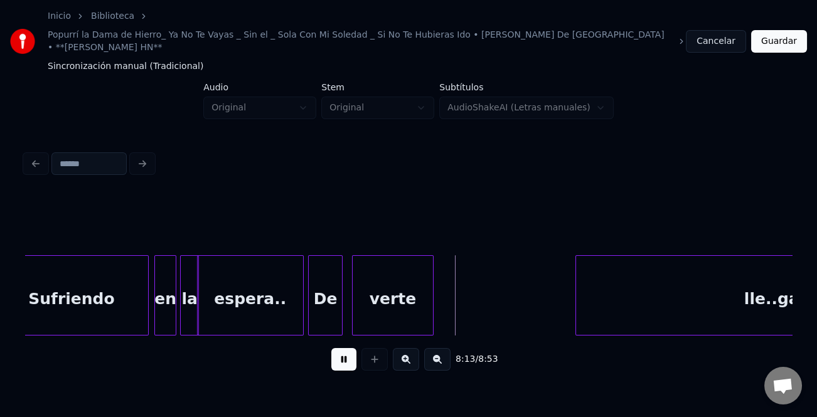
scroll to position [0, 77251]
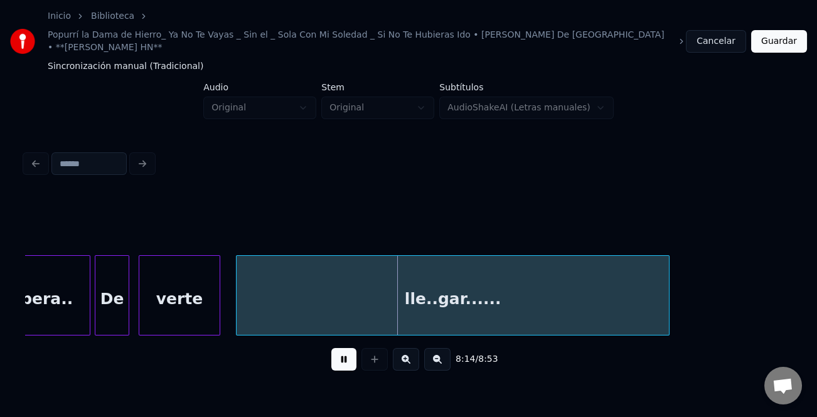
click at [505, 312] on div "lle..gar......" at bounding box center [453, 298] width 432 height 85
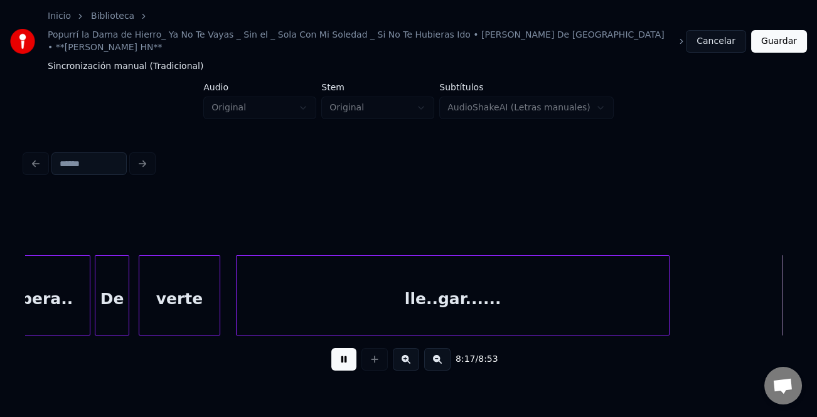
scroll to position [0, 78020]
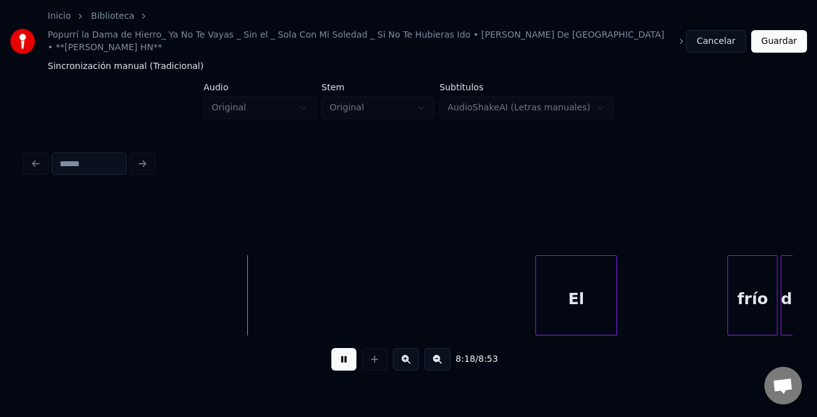
click at [553, 291] on div "El" at bounding box center [576, 298] width 80 height 85
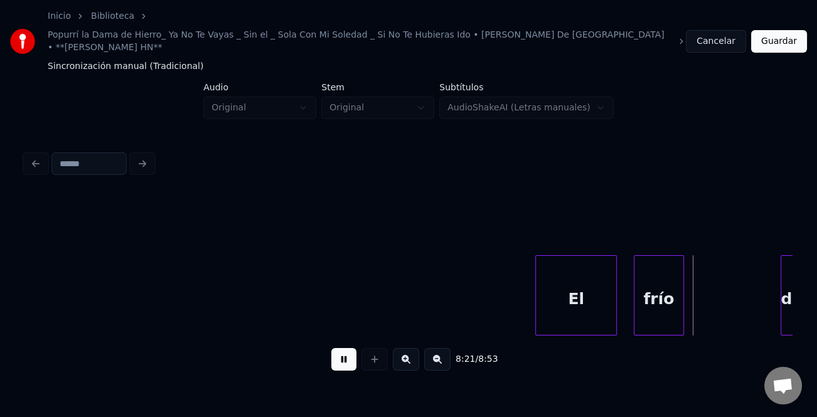
click at [660, 306] on div "frío" at bounding box center [658, 298] width 49 height 85
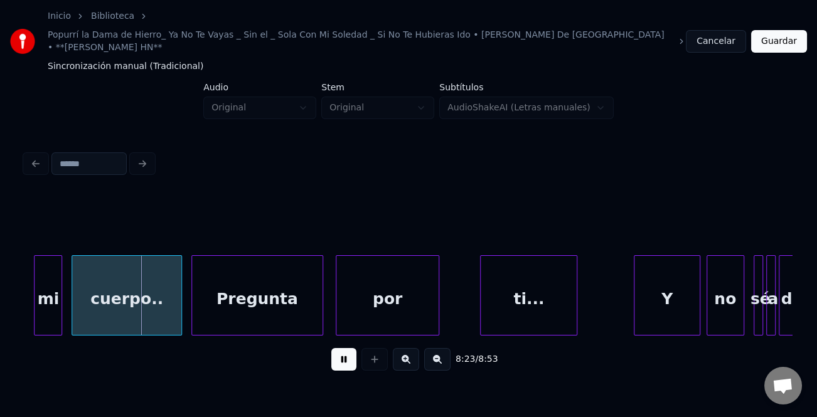
scroll to position [0, 78738]
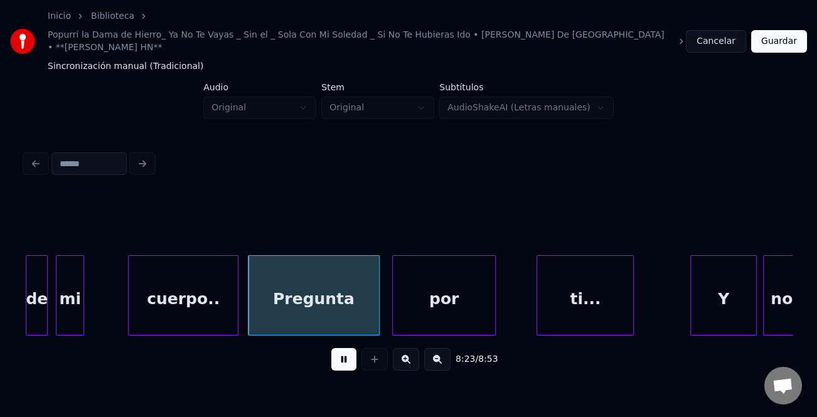
click at [75, 299] on div "mi" at bounding box center [69, 298] width 27 height 85
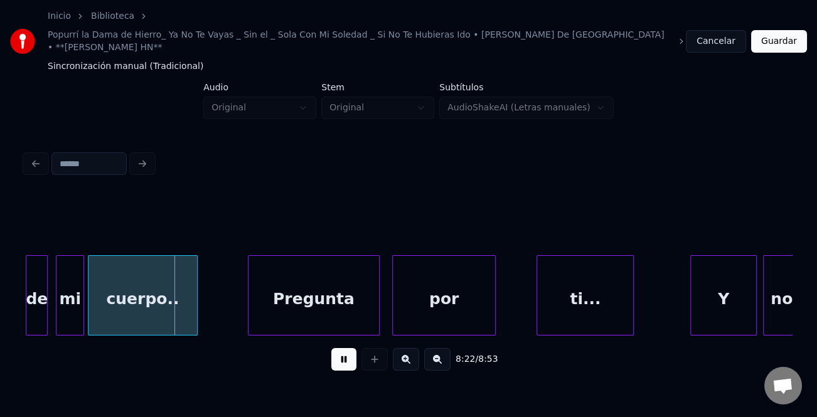
click at [155, 302] on div "cuerpo.." at bounding box center [142, 298] width 109 height 85
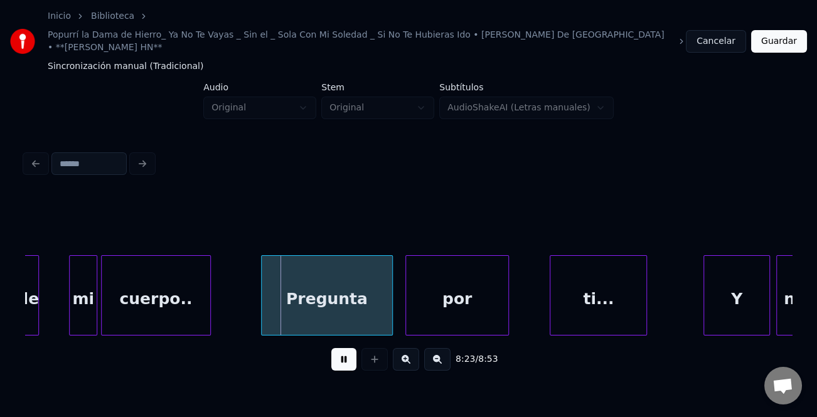
scroll to position [0, 78712]
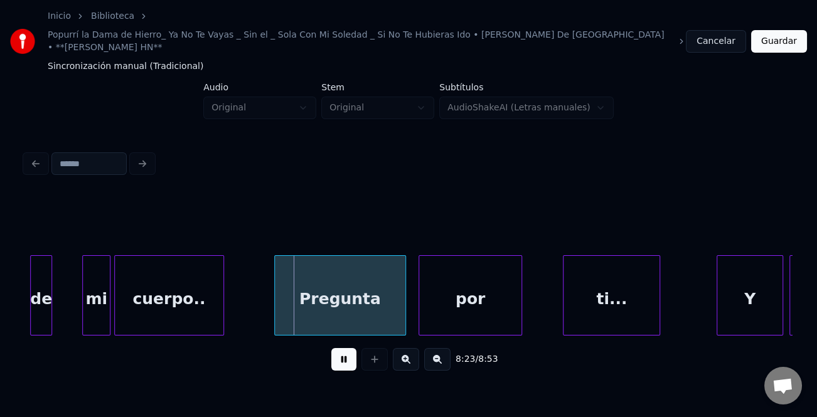
click at [18, 302] on div "Inicio Biblioteca Popurrí la Dama de Hierro_ Ya No Te Vayas _ Sin el _ Sola Con…" at bounding box center [408, 195] width 817 height 390
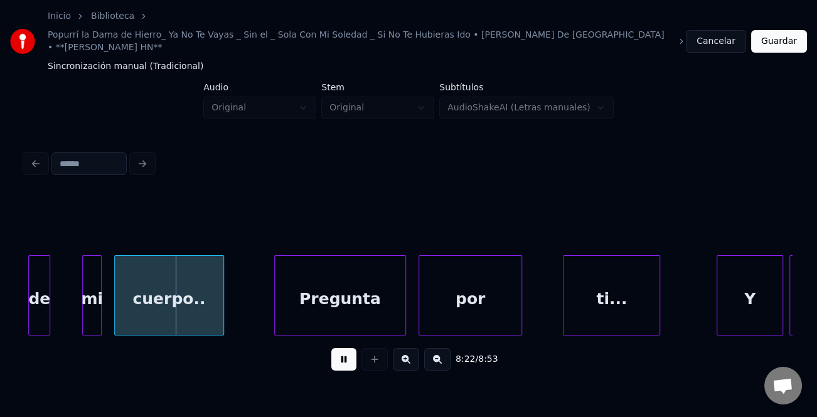
click at [100, 301] on div at bounding box center [99, 295] width 4 height 79
click at [65, 303] on div "mi" at bounding box center [69, 298] width 20 height 85
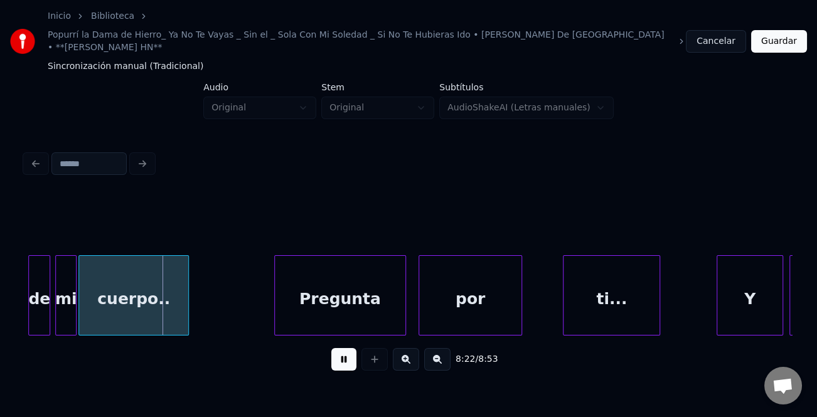
click at [105, 309] on div "cuerpo.." at bounding box center [133, 298] width 109 height 85
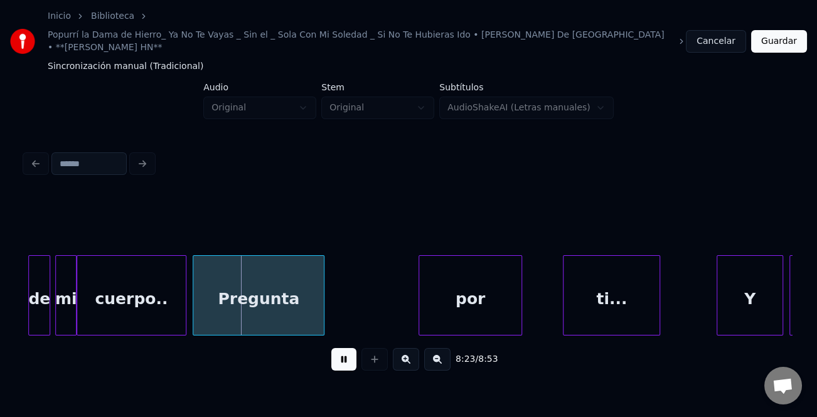
click at [211, 305] on div "Pregunta" at bounding box center [258, 298] width 130 height 85
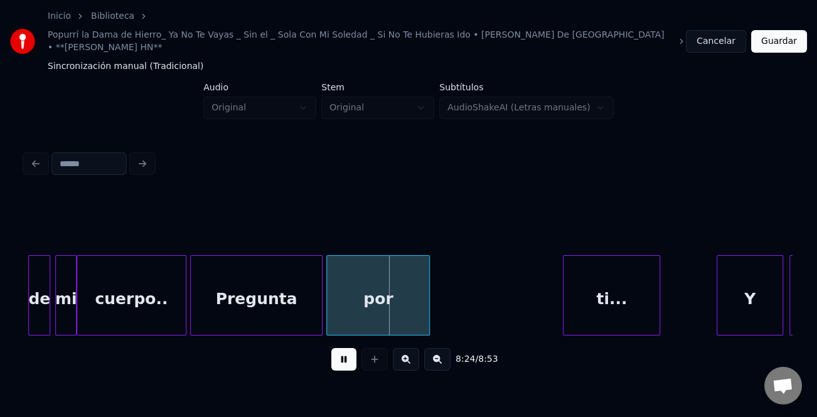
click at [373, 302] on div "por" at bounding box center [378, 298] width 102 height 85
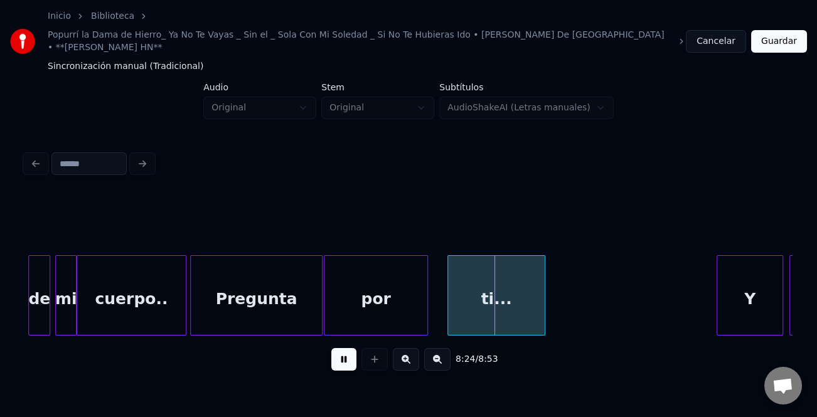
click at [494, 304] on div "ti..." at bounding box center [496, 298] width 96 height 85
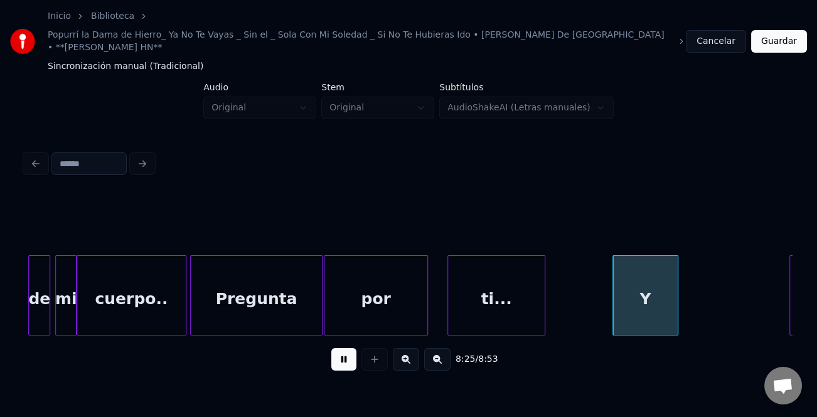
click at [641, 302] on div "Y" at bounding box center [645, 298] width 65 height 85
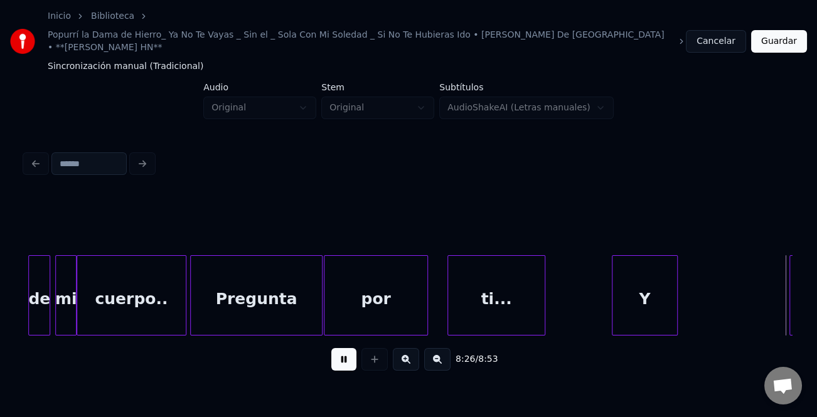
scroll to position [0, 79479]
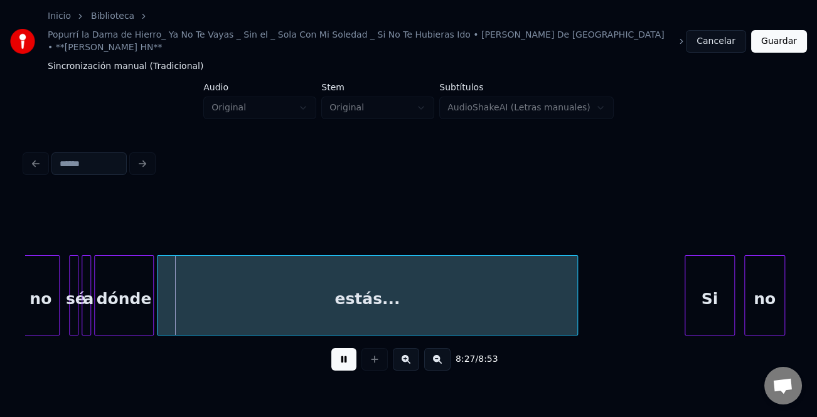
drag, startPoint x: 348, startPoint y: 354, endPoint x: 441, endPoint y: 348, distance: 93.1
click at [350, 354] on button at bounding box center [343, 359] width 25 height 23
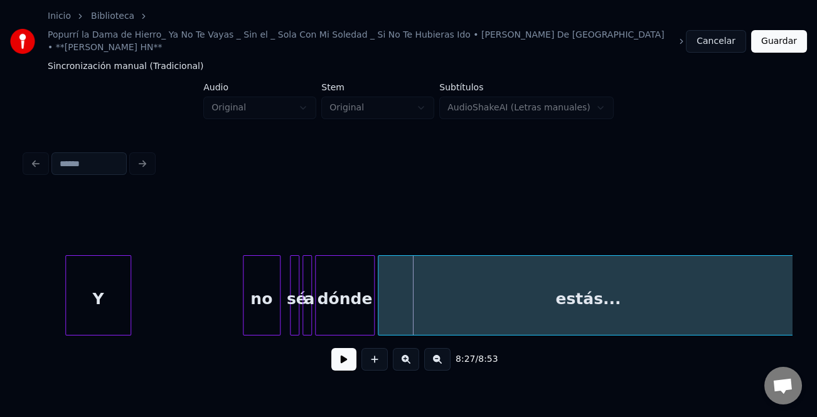
scroll to position [0, 79124]
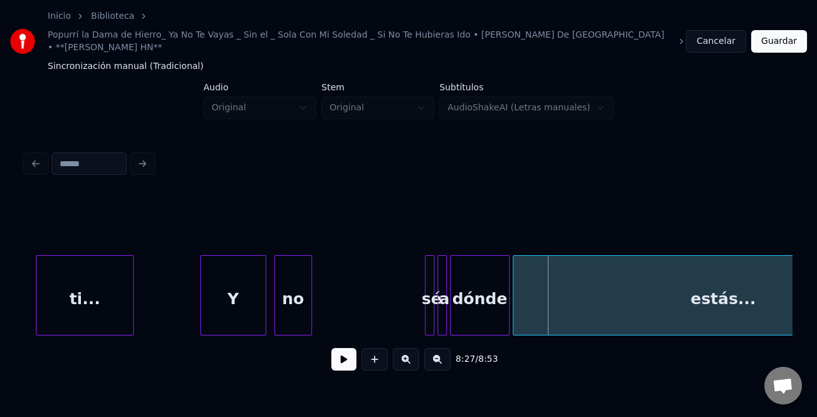
click at [292, 309] on div "no" at bounding box center [293, 298] width 36 height 85
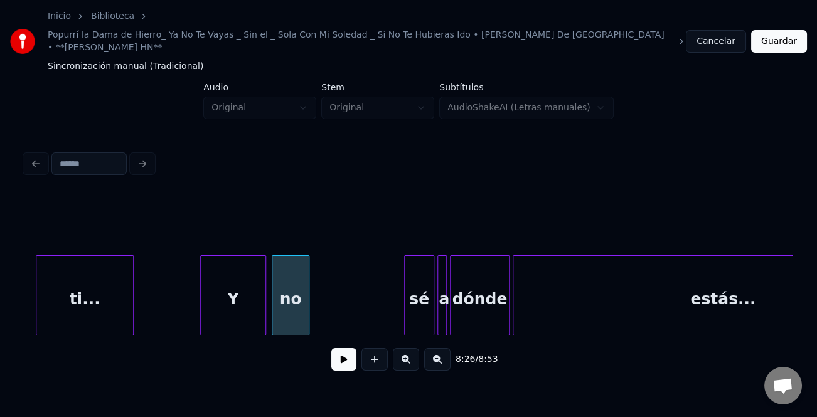
click at [406, 307] on div at bounding box center [407, 295] width 4 height 79
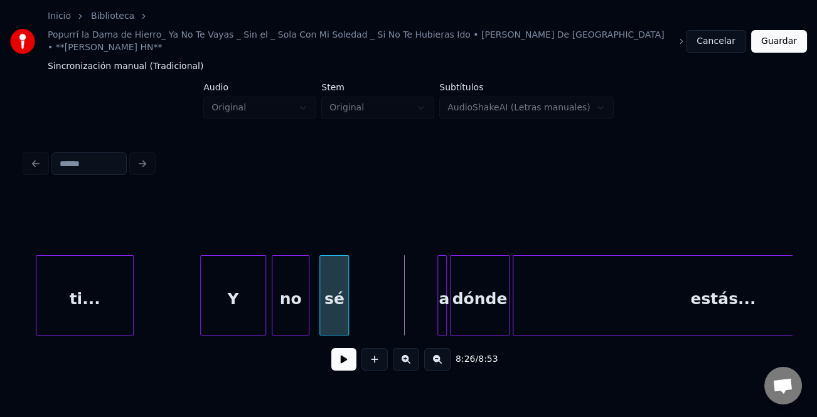
click at [331, 312] on div "sé" at bounding box center [334, 298] width 28 height 85
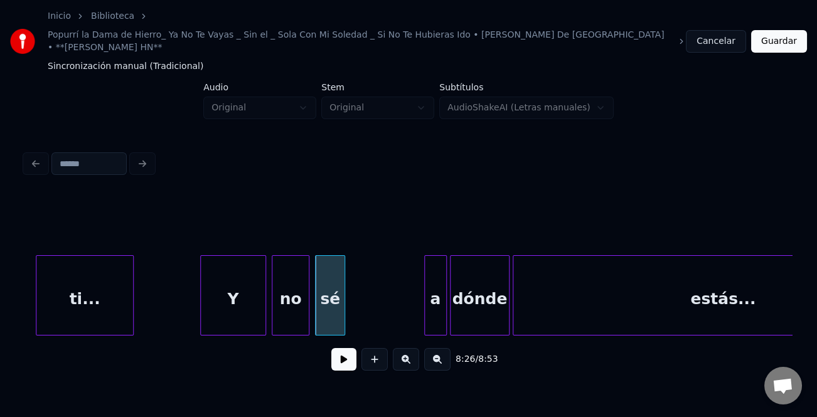
click at [427, 305] on div at bounding box center [427, 295] width 4 height 79
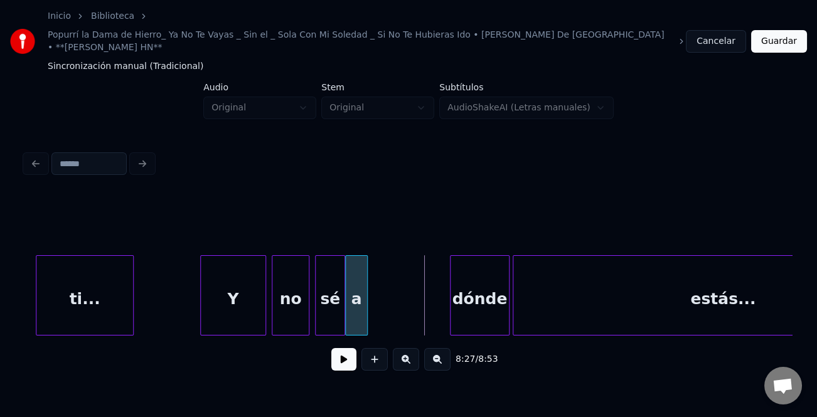
click at [358, 315] on div "a" at bounding box center [356, 298] width 21 height 85
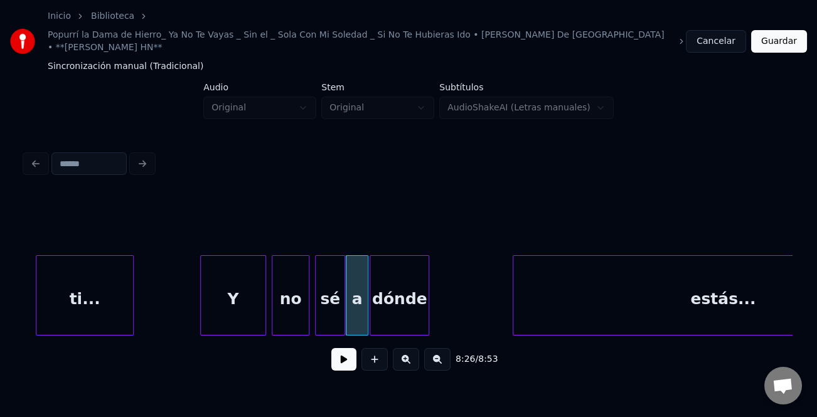
click at [405, 312] on div "dónde" at bounding box center [399, 298] width 58 height 85
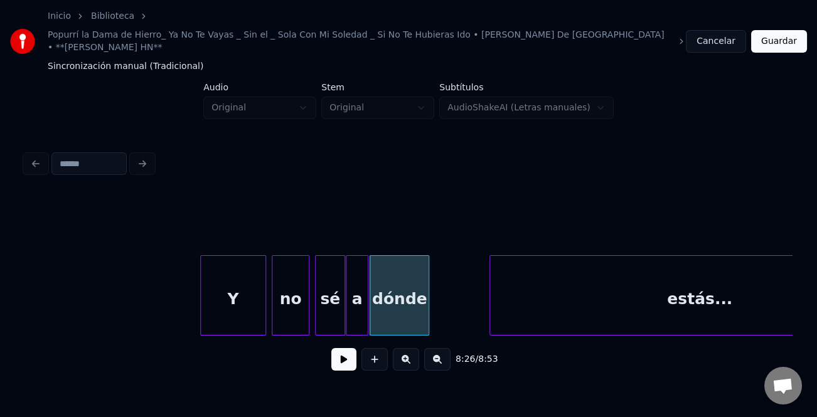
scroll to position [0, 79246]
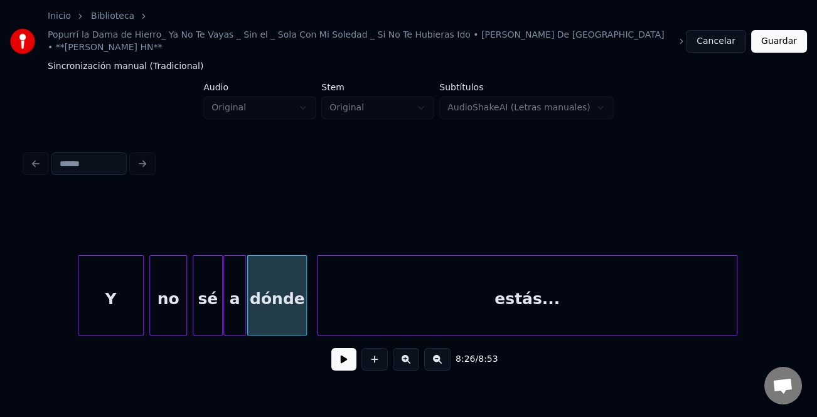
click at [488, 310] on div "estás..." at bounding box center [527, 298] width 420 height 85
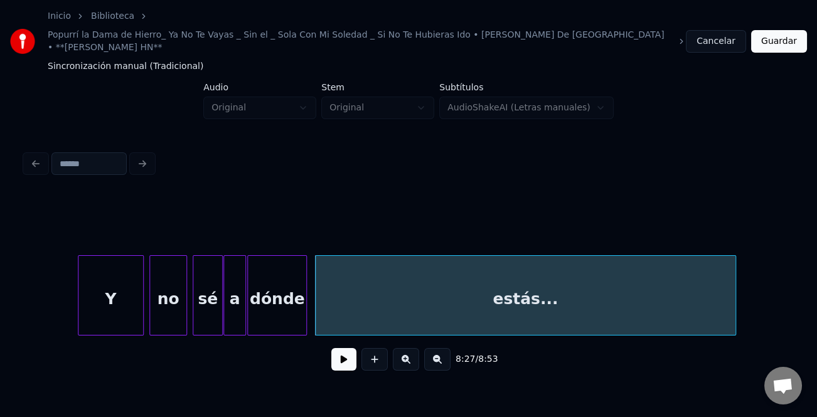
click at [349, 348] on button at bounding box center [343, 359] width 25 height 23
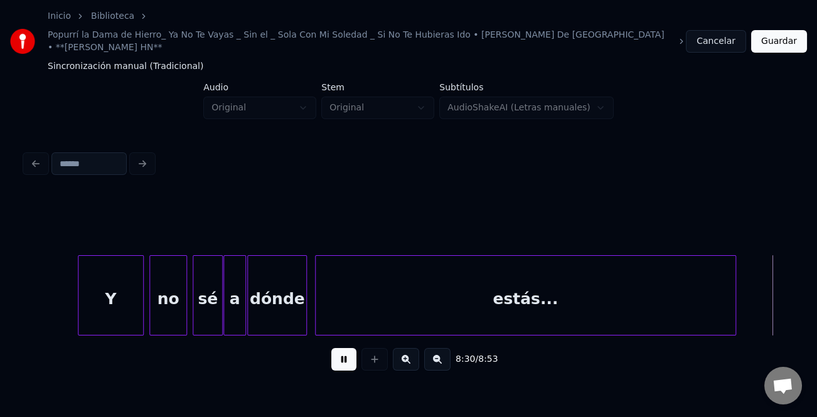
scroll to position [0, 80013]
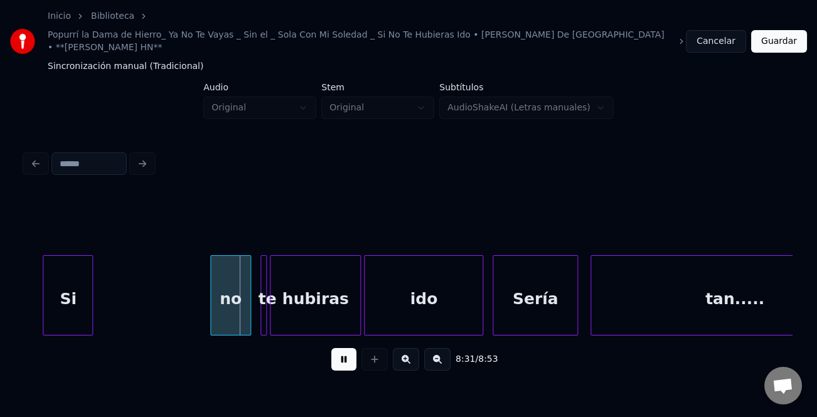
click at [55, 302] on div "Si" at bounding box center [67, 298] width 49 height 85
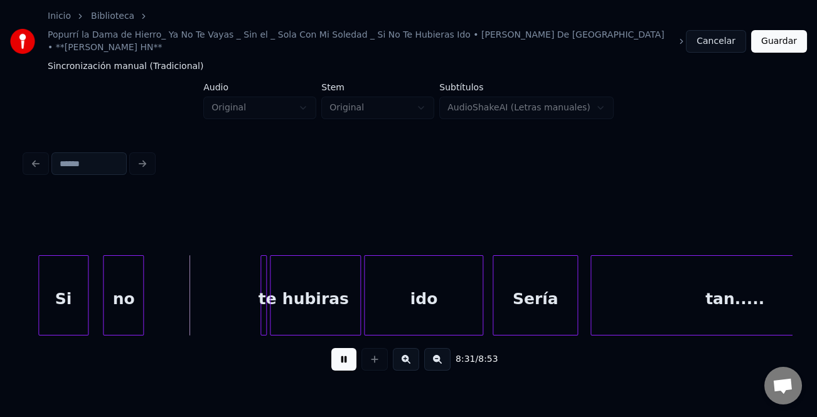
click at [106, 305] on div "no" at bounding box center [124, 298] width 40 height 85
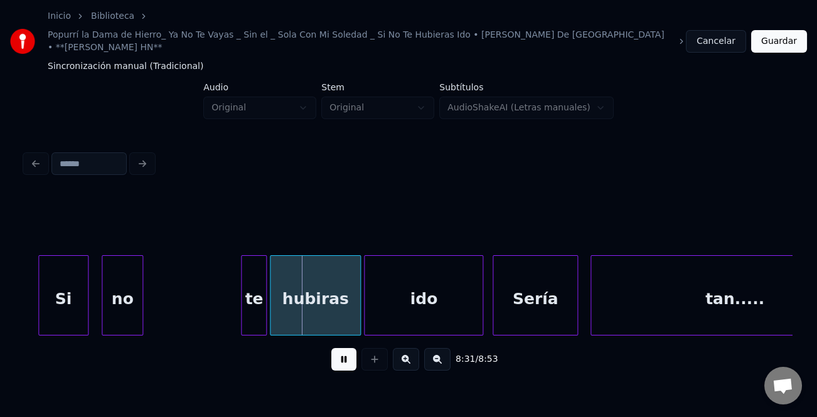
click at [242, 304] on div at bounding box center [244, 295] width 4 height 79
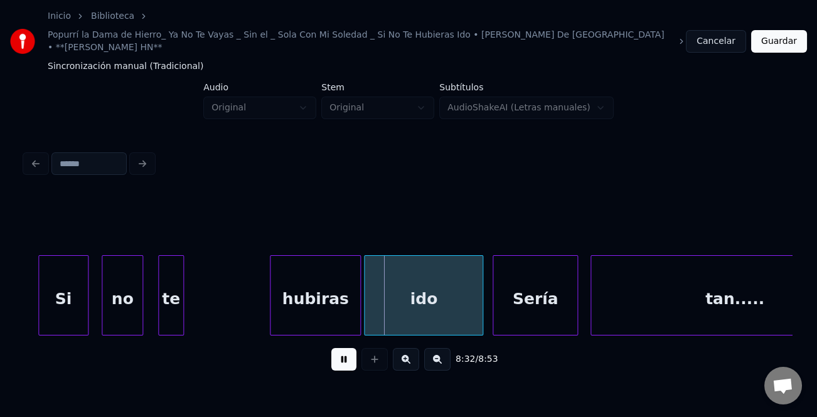
click at [168, 303] on div "te" at bounding box center [171, 298] width 24 height 85
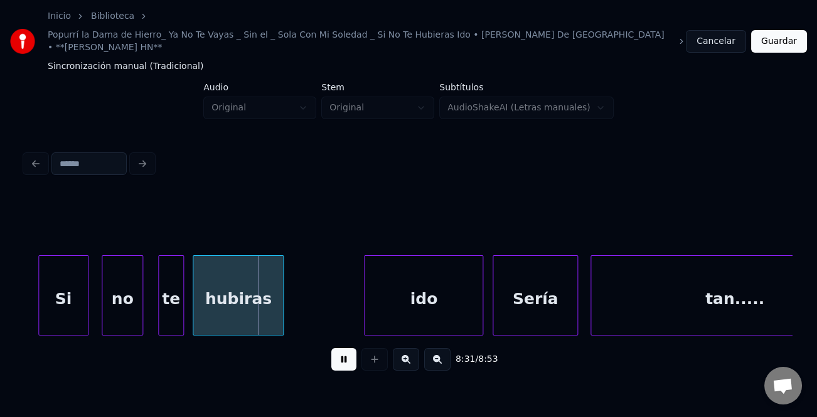
click at [250, 311] on div "hubiras" at bounding box center [238, 298] width 90 height 85
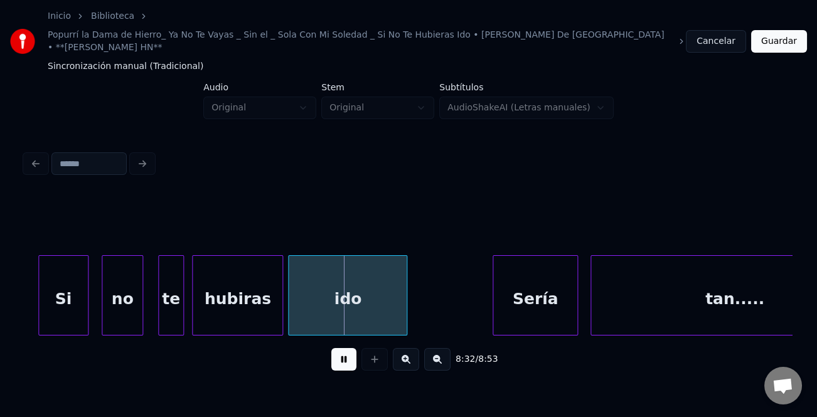
click at [338, 312] on div "ido" at bounding box center [348, 298] width 118 height 85
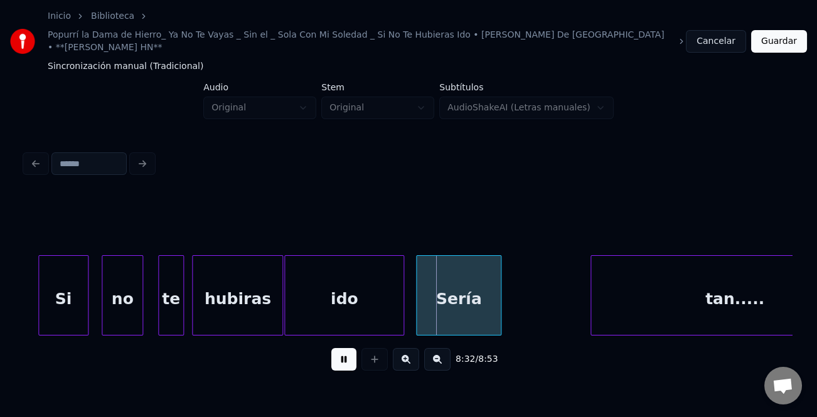
click at [470, 310] on div "Sería" at bounding box center [458, 298] width 83 height 85
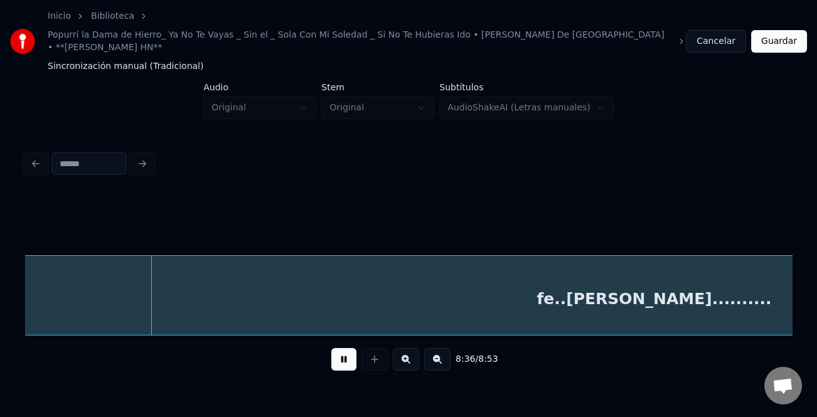
scroll to position [0, 80932]
click at [231, 307] on div "fe..[PERSON_NAME].........." at bounding box center [657, 298] width 1261 height 85
click at [444, 354] on button at bounding box center [437, 359] width 26 height 23
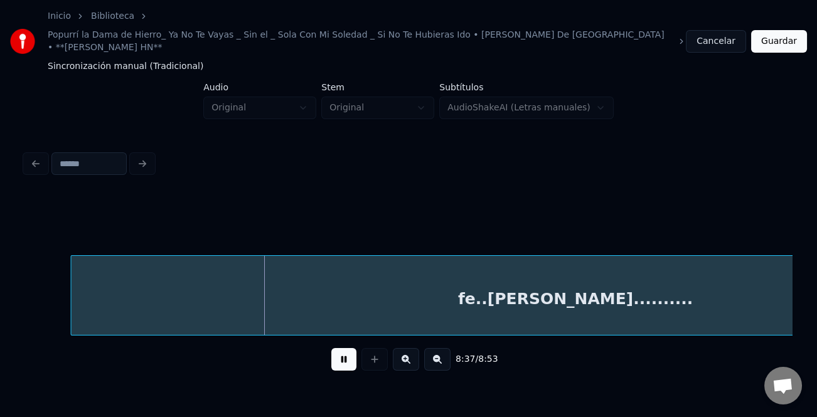
click at [444, 354] on button at bounding box center [437, 359] width 26 height 23
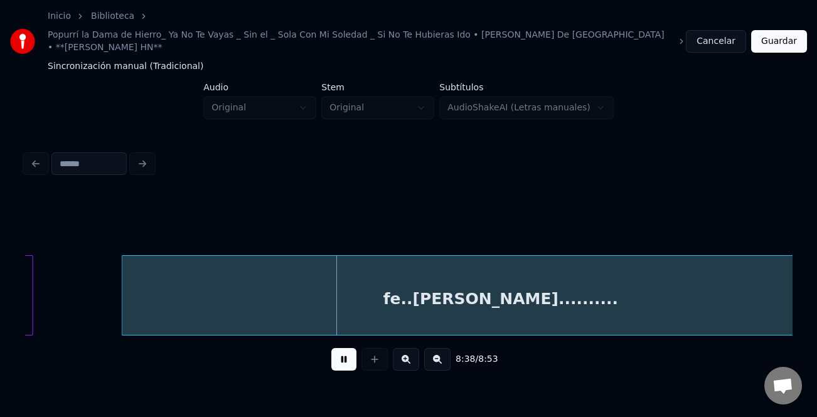
scroll to position [0, 48548]
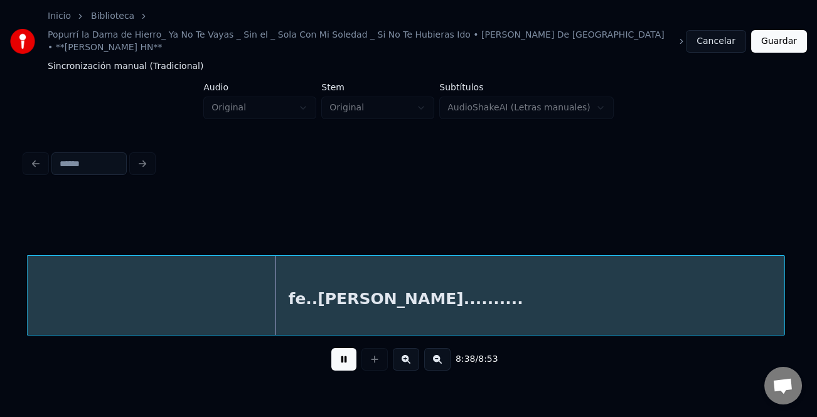
click at [257, 304] on div "fe..[PERSON_NAME].........." at bounding box center [406, 298] width 756 height 85
click at [769, 308] on div at bounding box center [769, 295] width 4 height 79
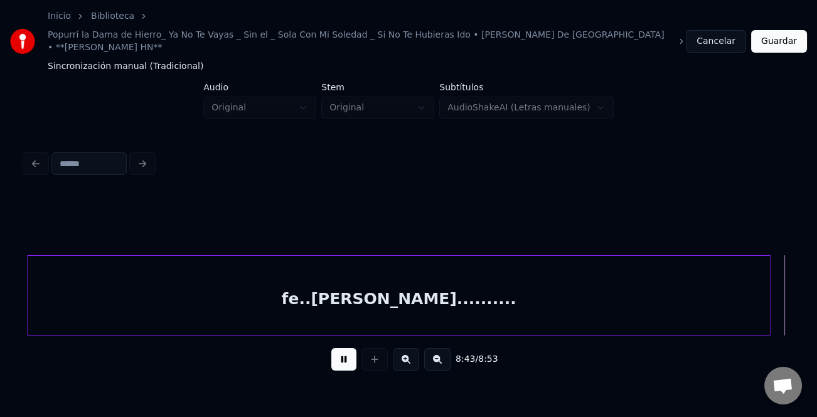
scroll to position [0, 49316]
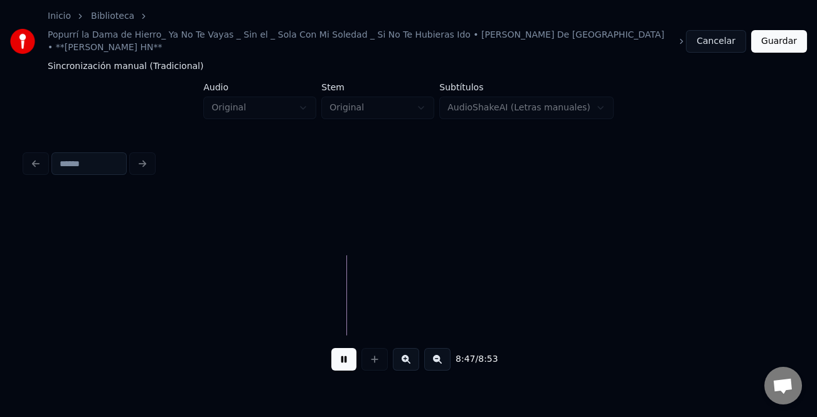
click at [344, 349] on button at bounding box center [343, 359] width 25 height 23
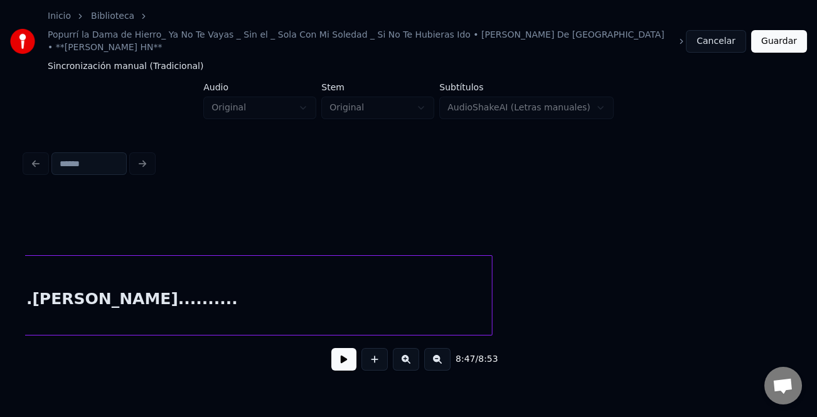
click at [472, 286] on div "fe..[PERSON_NAME].........." at bounding box center [120, 298] width 742 height 85
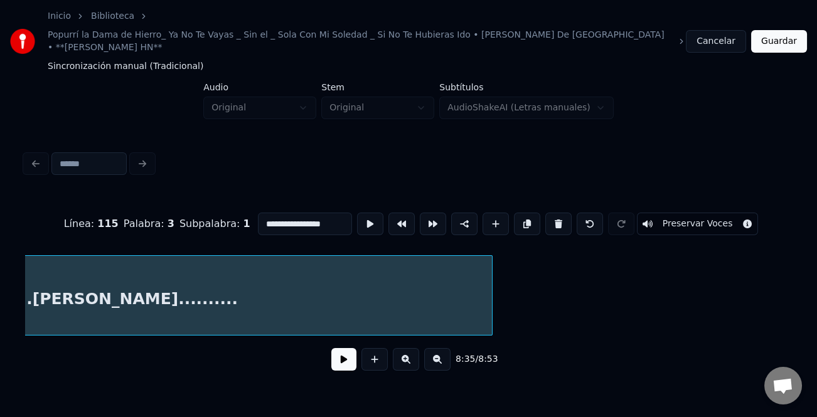
scroll to position [0, 48549]
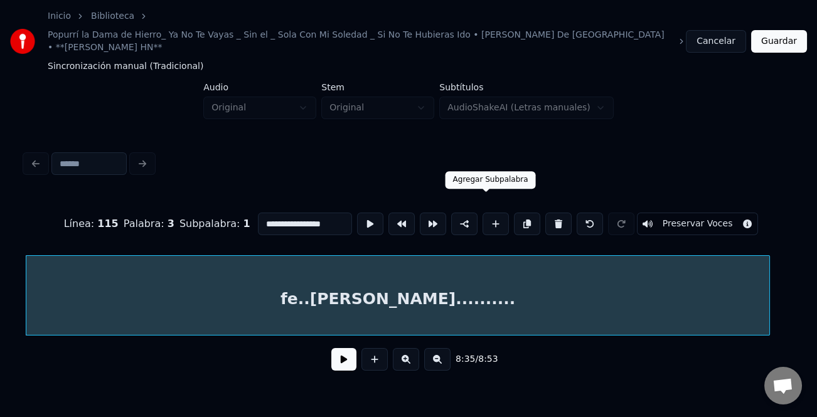
click at [496, 213] on button at bounding box center [495, 224] width 26 height 23
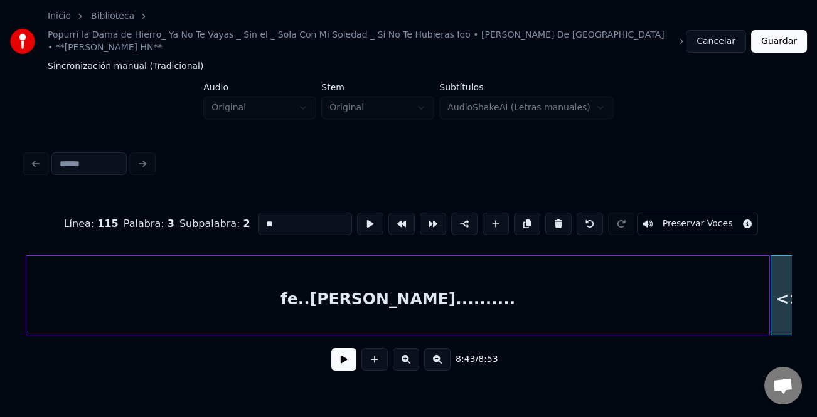
click at [294, 213] on input "**" at bounding box center [305, 224] width 94 height 23
type input "*"
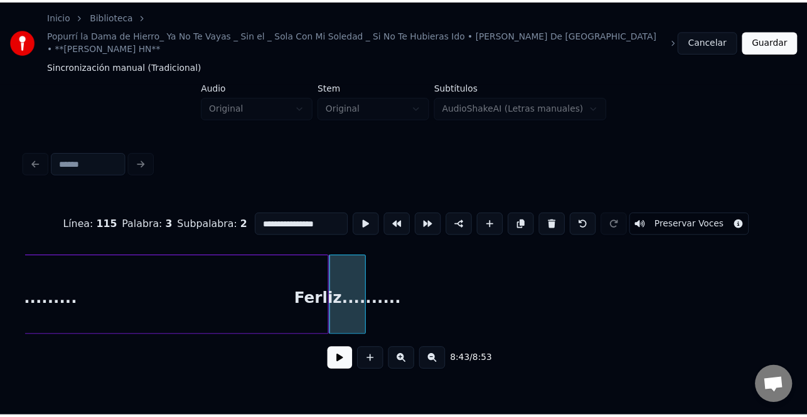
scroll to position [0, 49027]
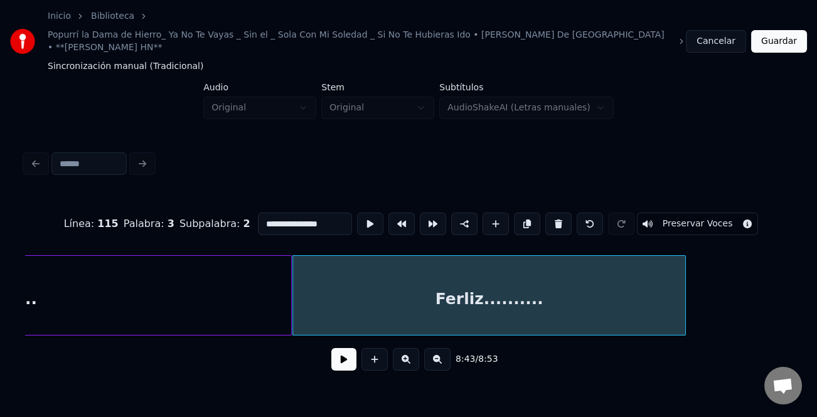
click at [685, 289] on div at bounding box center [683, 295] width 4 height 79
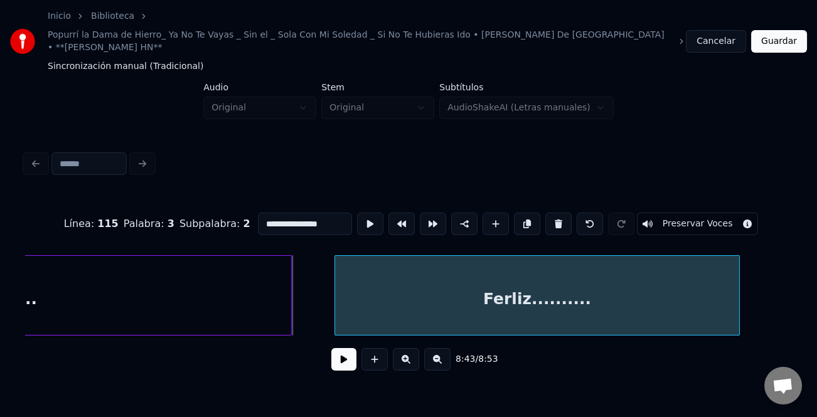
click at [381, 279] on div "Ferliz.........." at bounding box center [537, 298] width 404 height 85
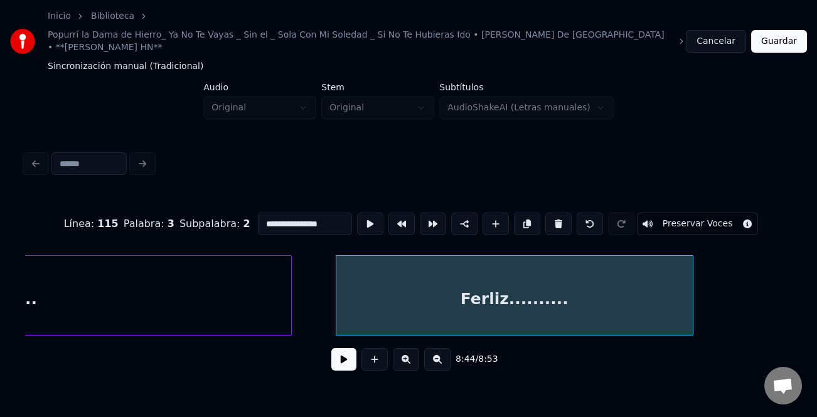
click at [689, 314] on div at bounding box center [691, 295] width 4 height 79
type input "**********"
click at [788, 35] on button "Guardar" at bounding box center [779, 41] width 56 height 23
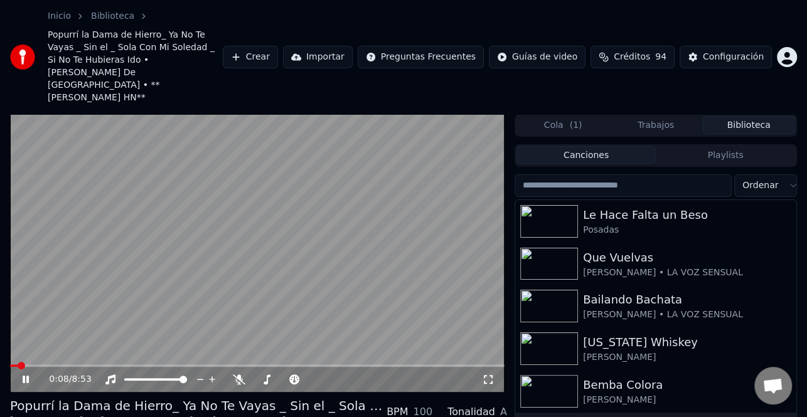
scroll to position [63, 0]
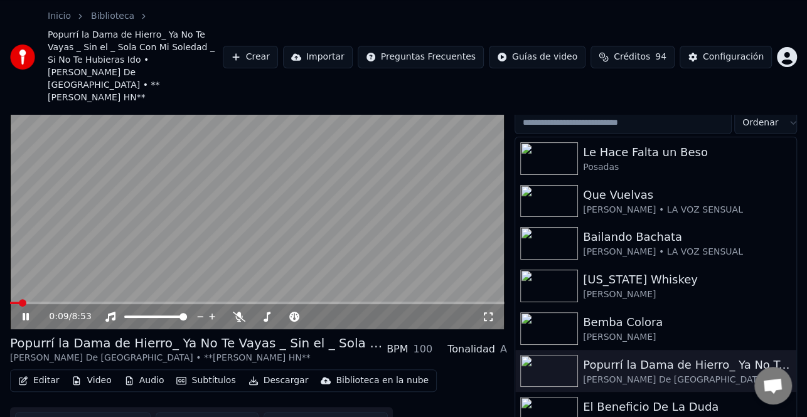
click at [287, 372] on button "Descargar" at bounding box center [278, 381] width 70 height 18
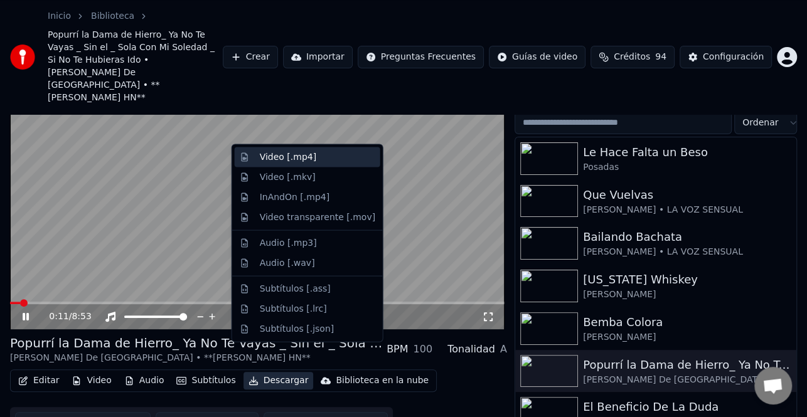
click at [289, 164] on div "Video [.mp4]" at bounding box center [308, 157] width 146 height 20
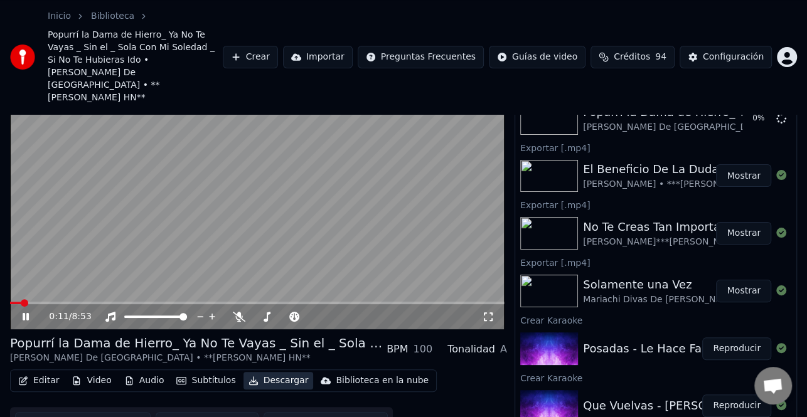
scroll to position [60, 0]
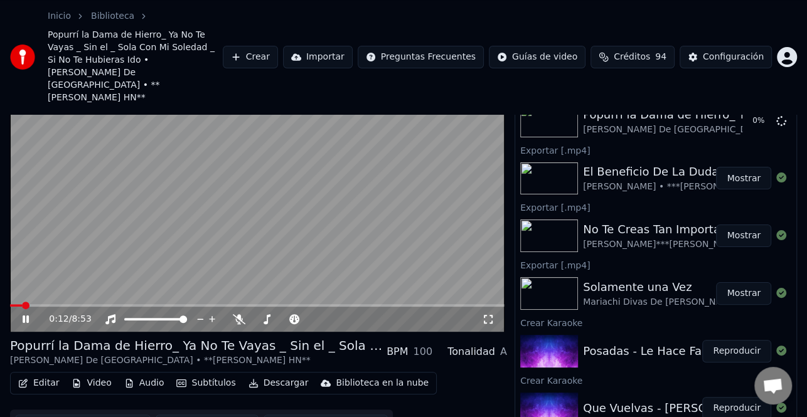
click at [25, 316] on icon at bounding box center [26, 320] width 6 height 8
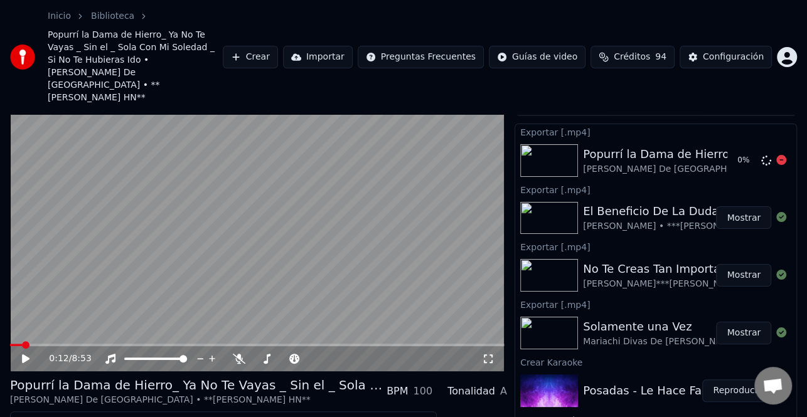
scroll to position [0, 0]
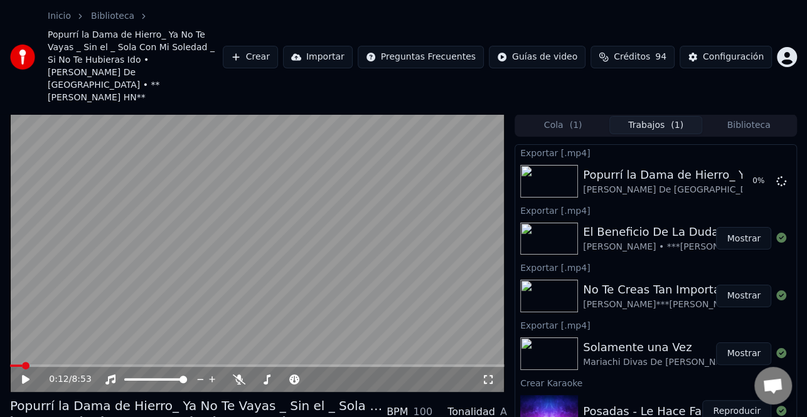
click at [767, 116] on button "Biblioteca" at bounding box center [748, 125] width 93 height 18
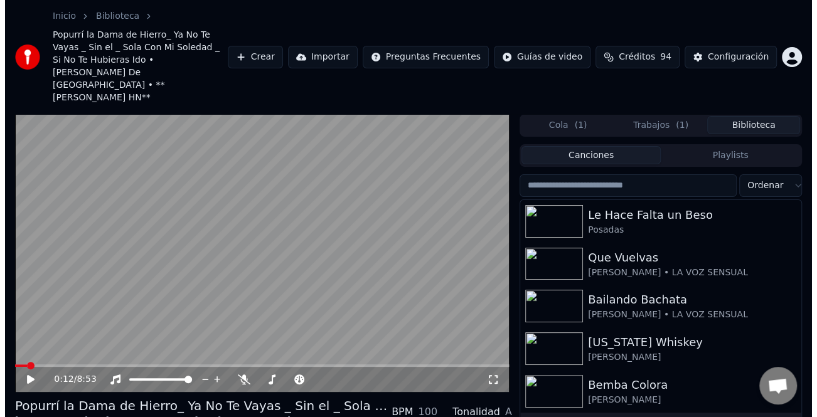
scroll to position [125, 0]
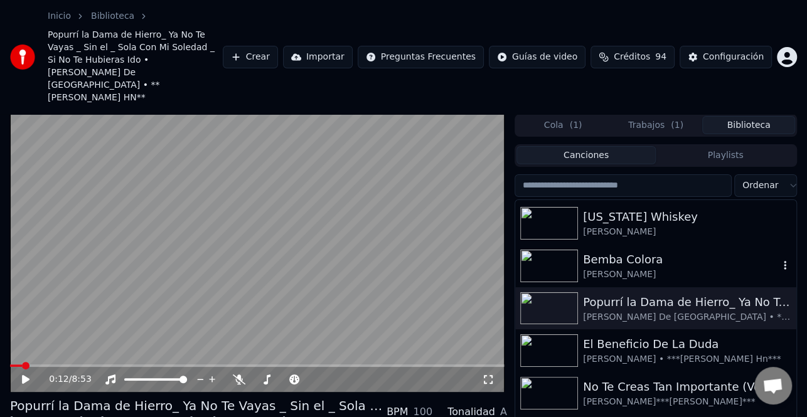
click at [615, 269] on div "[PERSON_NAME]" at bounding box center [681, 275] width 196 height 13
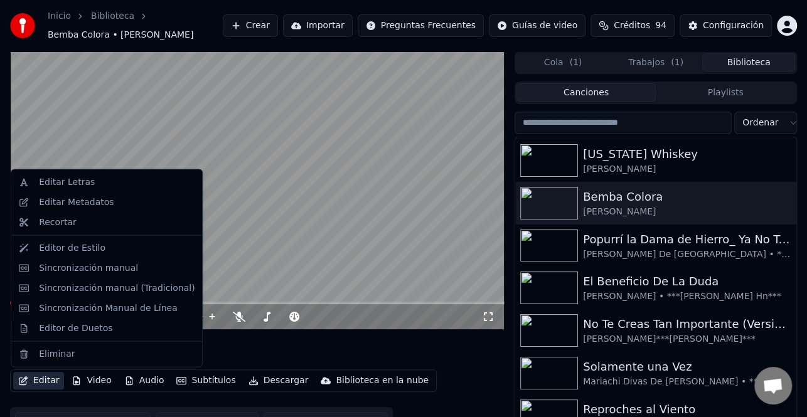
click at [36, 381] on button "Editar" at bounding box center [38, 381] width 51 height 18
click at [439, 249] on video at bounding box center [257, 190] width 494 height 278
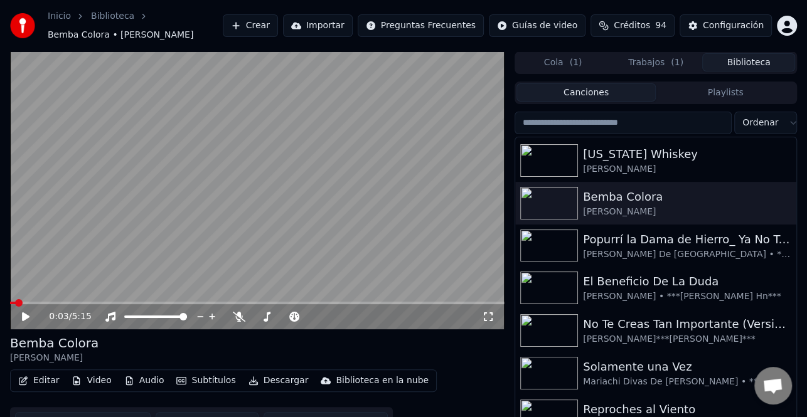
click at [28, 316] on icon at bounding box center [26, 316] width 8 height 9
click at [28, 316] on icon at bounding box center [26, 317] width 6 height 8
click at [47, 383] on button "Editar" at bounding box center [38, 381] width 51 height 18
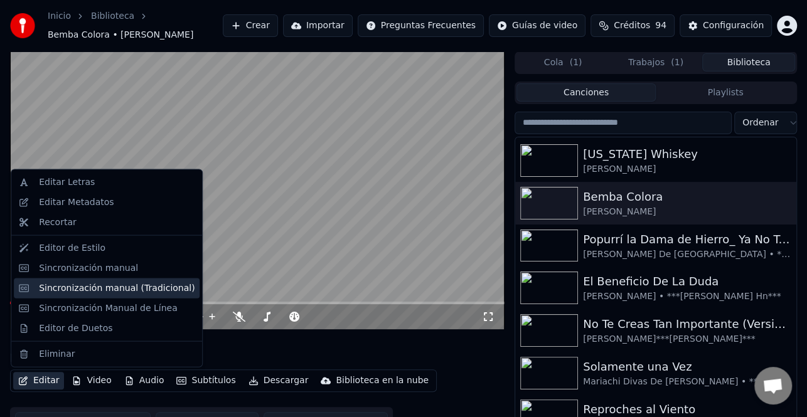
click at [102, 293] on div "Sincronización manual (Tradicional)" at bounding box center [117, 288] width 156 height 13
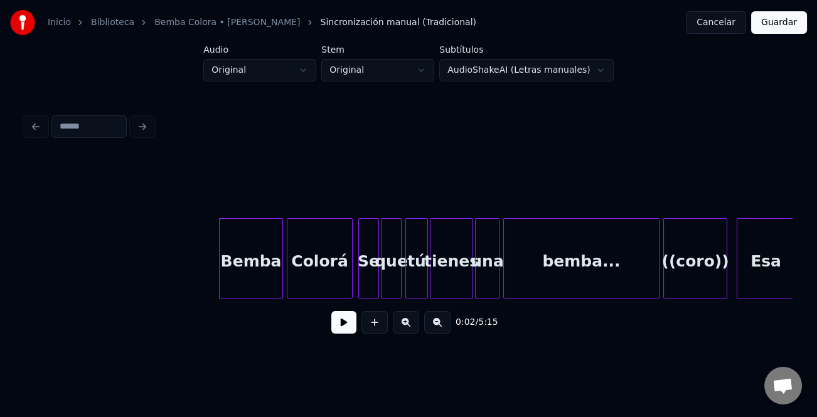
click at [342, 326] on button at bounding box center [343, 322] width 25 height 23
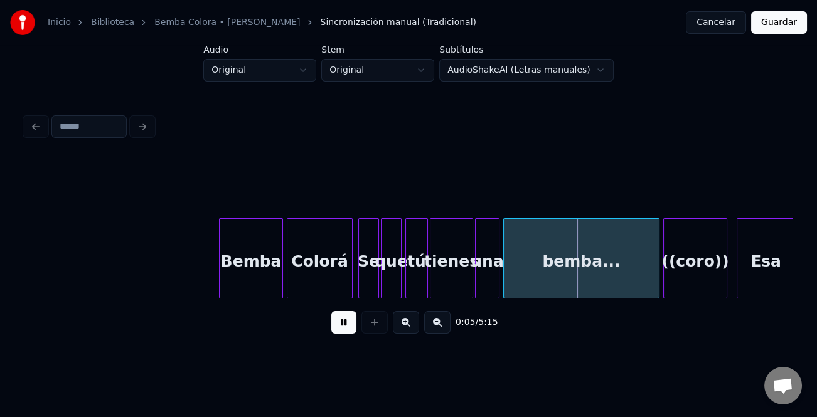
click at [355, 326] on button at bounding box center [343, 322] width 25 height 23
click at [342, 329] on button at bounding box center [343, 322] width 25 height 23
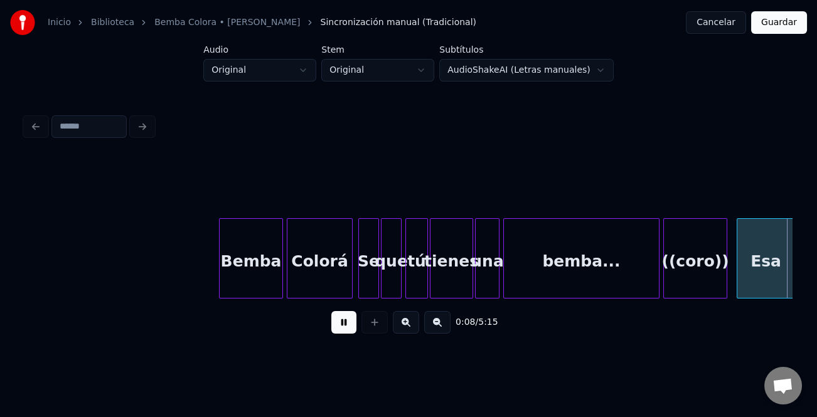
scroll to position [0, 767]
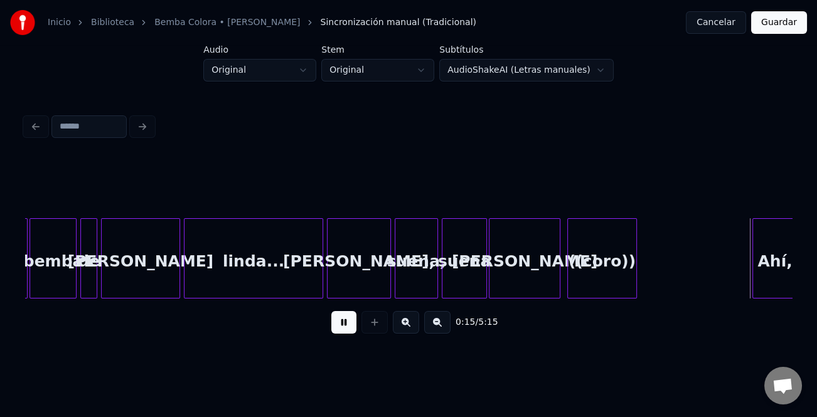
click at [601, 257] on div "((coro))" at bounding box center [602, 261] width 68 height 85
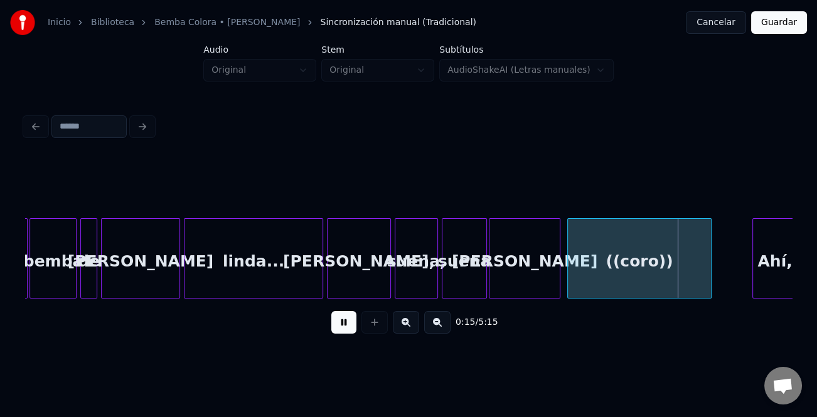
click at [709, 278] on div at bounding box center [709, 258] width 4 height 79
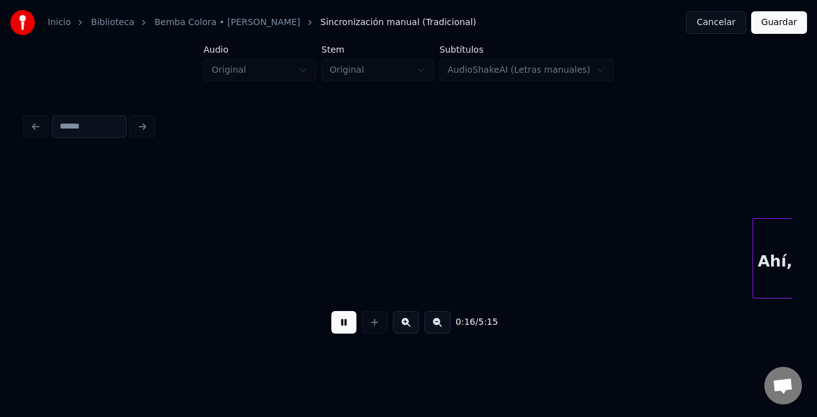
scroll to position [0, 1534]
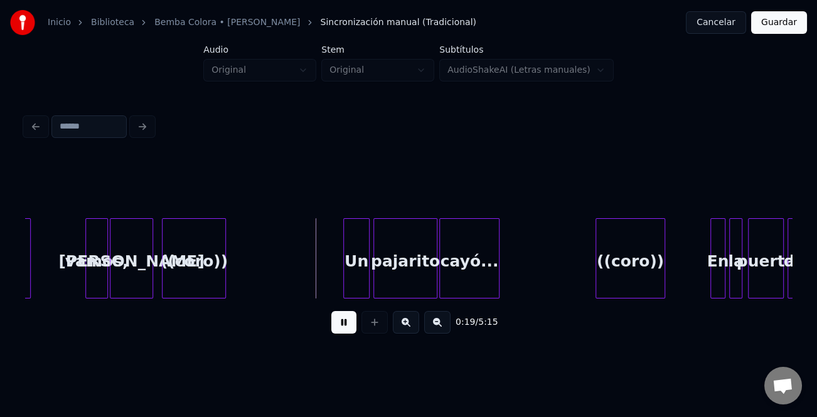
click at [183, 282] on div "((coro))" at bounding box center [193, 261] width 63 height 85
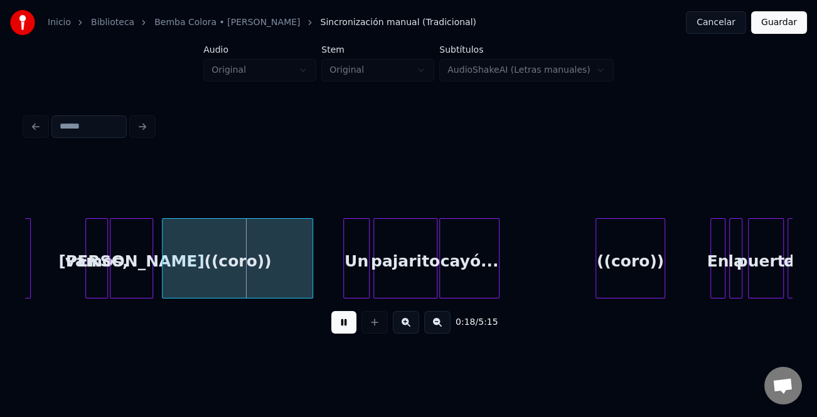
click at [309, 277] on div at bounding box center [311, 258] width 4 height 79
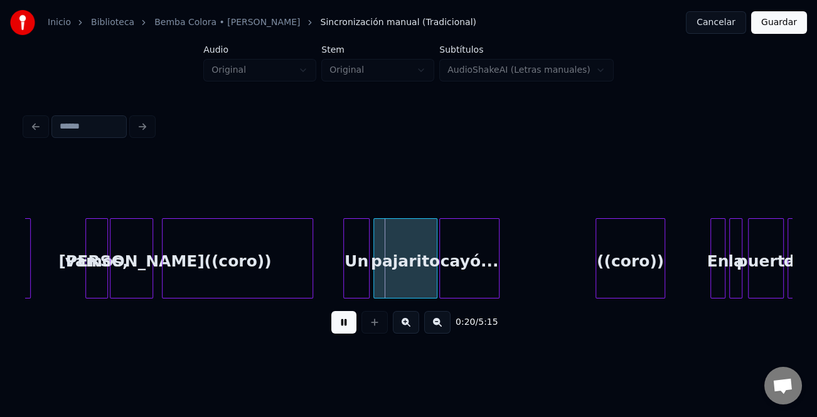
click at [406, 324] on button at bounding box center [406, 322] width 26 height 23
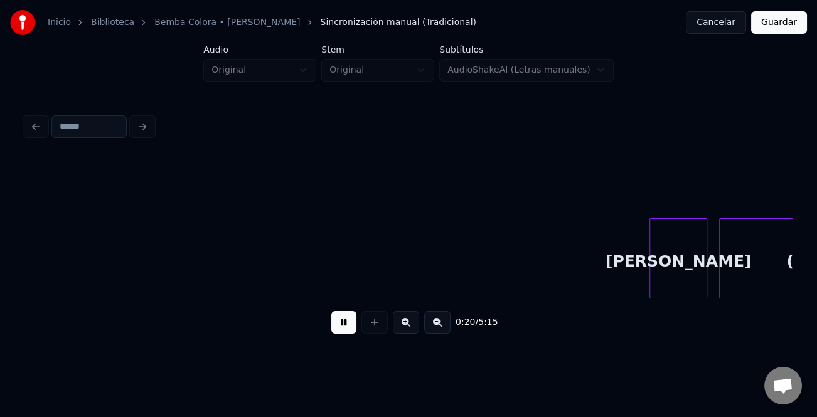
click at [406, 324] on button at bounding box center [406, 322] width 26 height 23
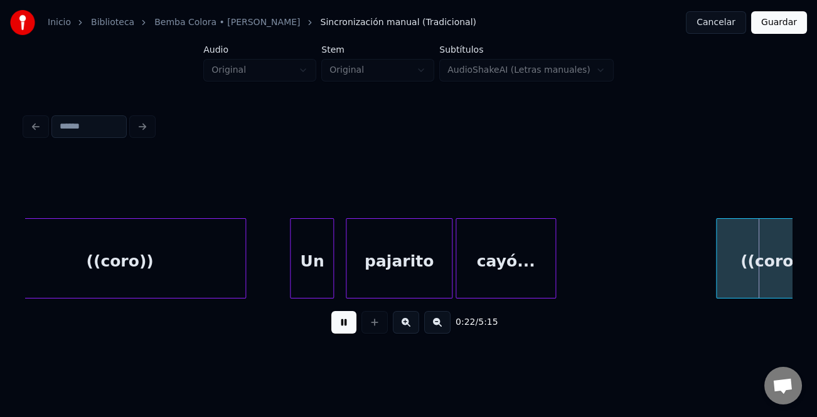
click at [311, 267] on div "Un" at bounding box center [311, 261] width 43 height 85
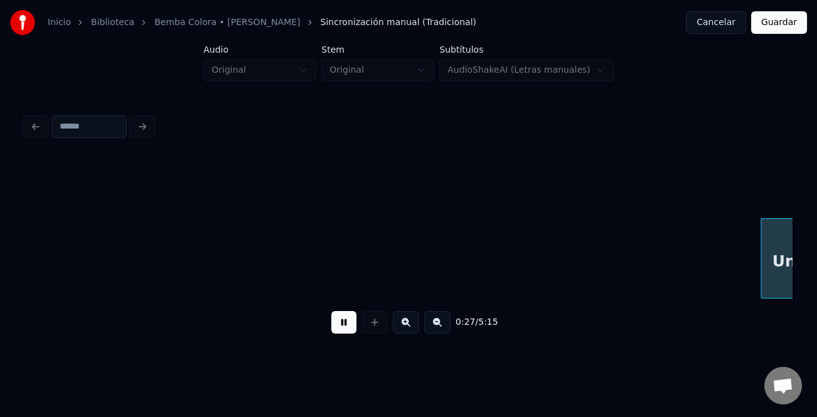
scroll to position [0, 4352]
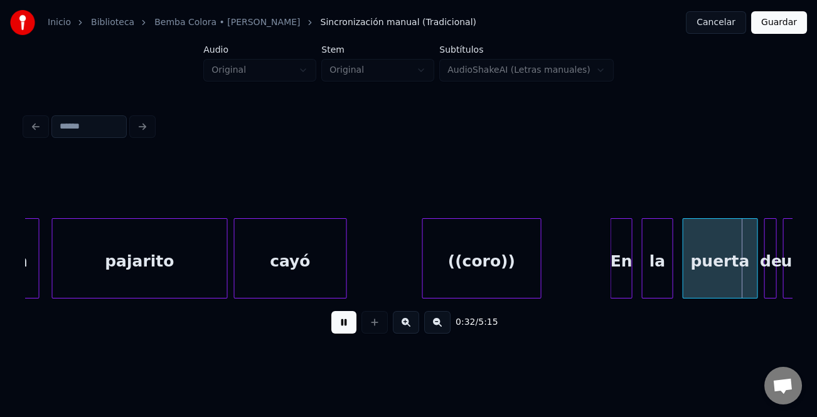
click at [615, 284] on div "En" at bounding box center [621, 261] width 21 height 85
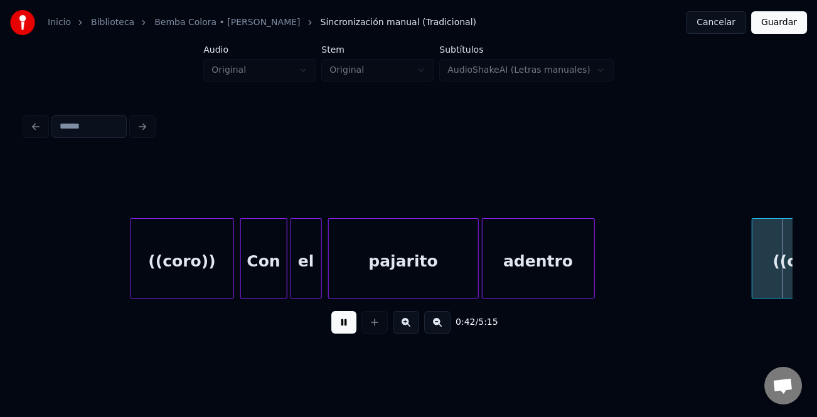
scroll to position [0, 6654]
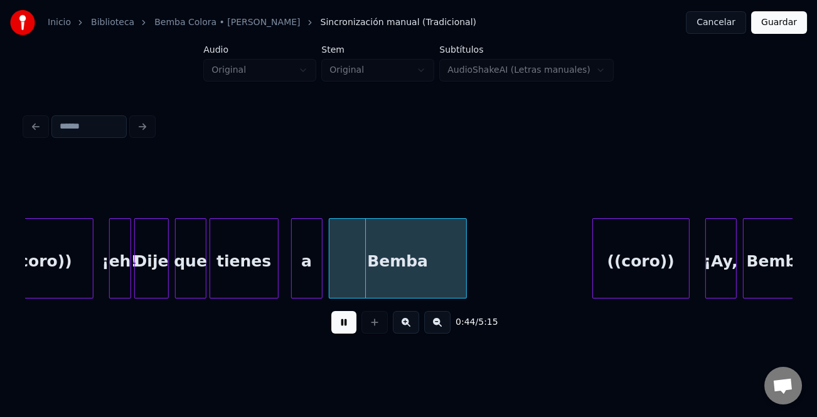
click at [343, 322] on button at bounding box center [343, 322] width 25 height 23
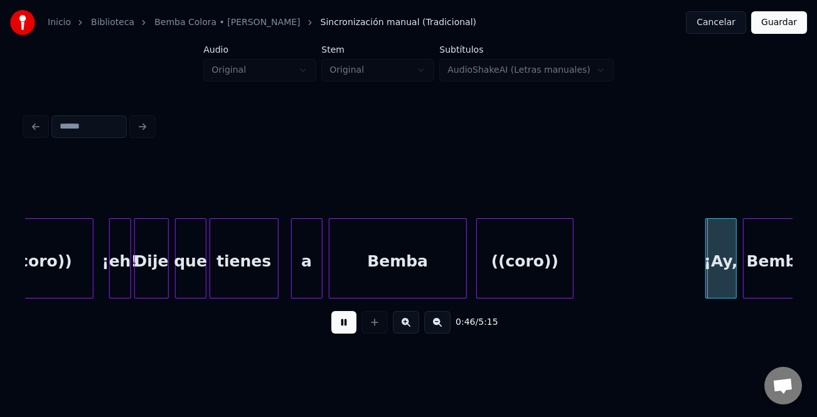
click at [519, 279] on div "((coro))" at bounding box center [525, 261] width 96 height 85
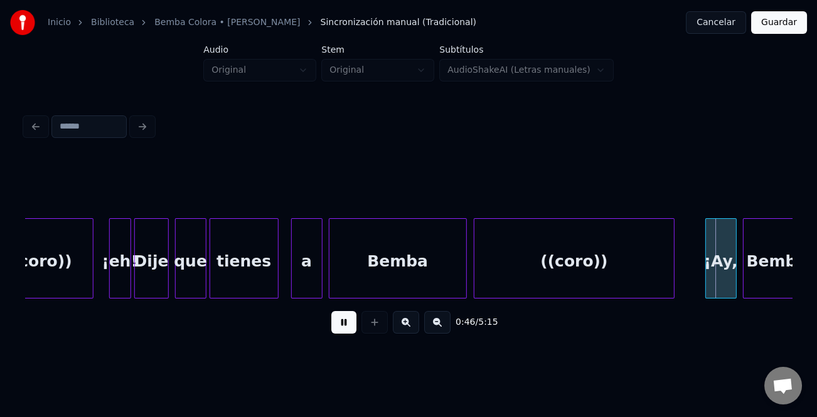
click at [673, 275] on div at bounding box center [672, 258] width 4 height 79
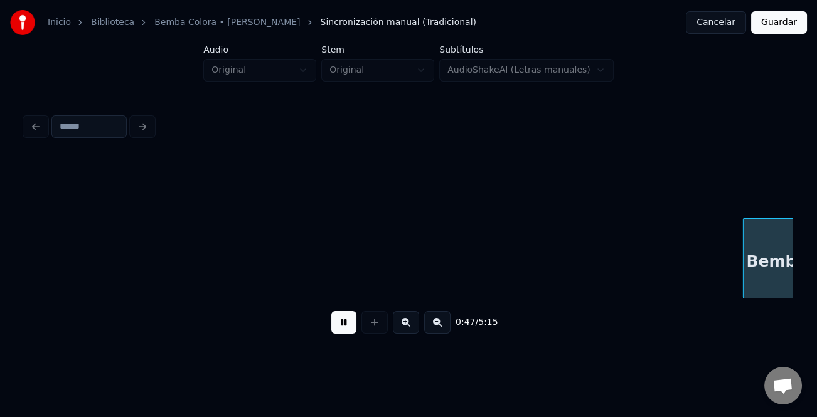
scroll to position [0, 7422]
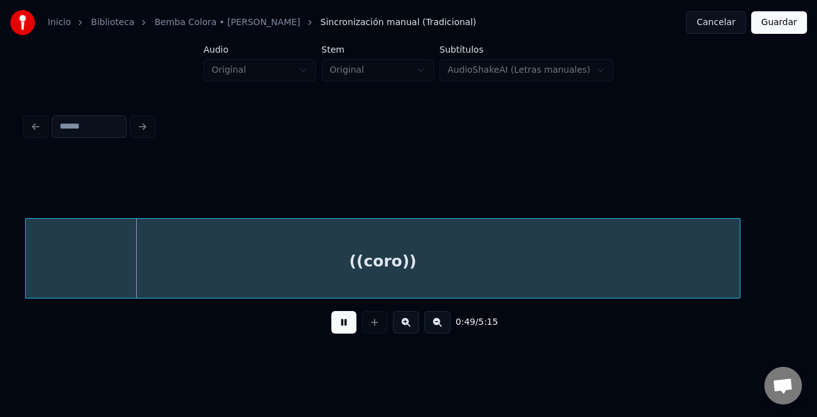
click at [334, 272] on div "((coro))" at bounding box center [383, 261] width 714 height 85
click at [443, 328] on button at bounding box center [437, 322] width 26 height 23
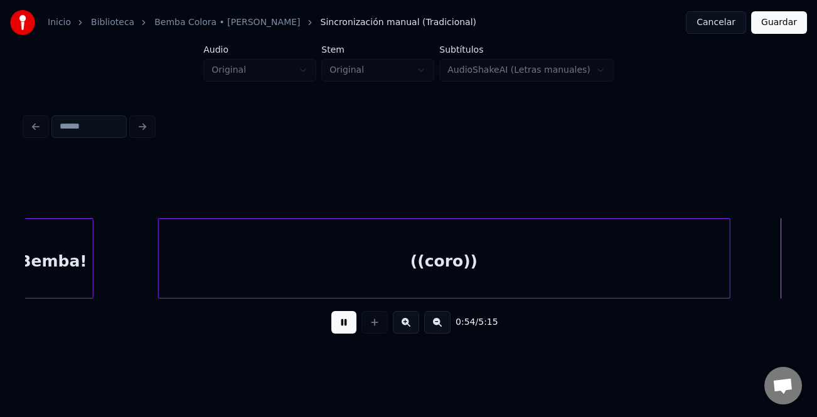
scroll to position [0, 6797]
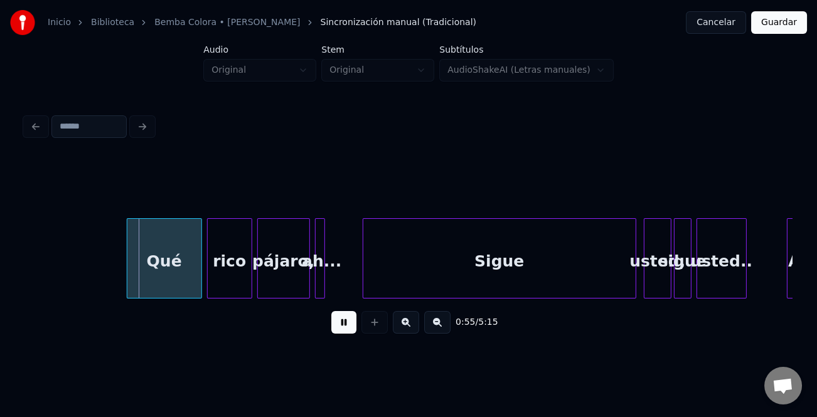
drag, startPoint x: 343, startPoint y: 321, endPoint x: 299, endPoint y: 321, distance: 43.9
click at [342, 321] on button at bounding box center [343, 322] width 25 height 23
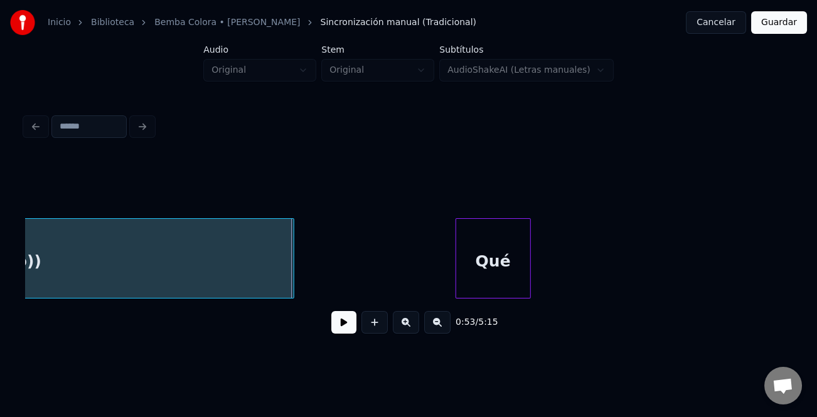
scroll to position [0, 6164]
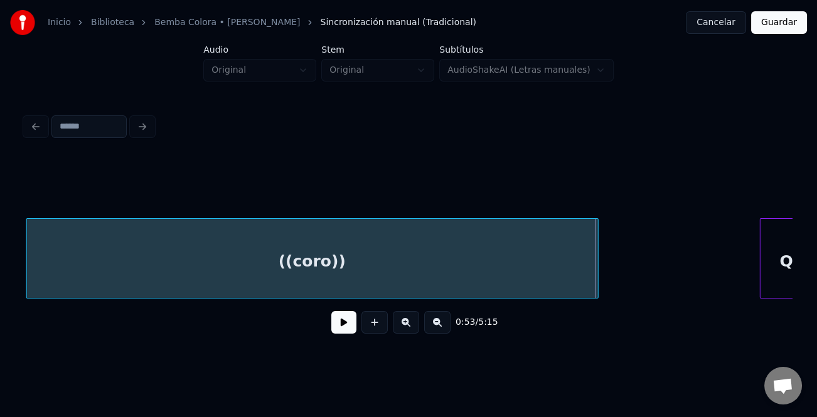
click at [289, 275] on div "((coro))" at bounding box center [312, 261] width 571 height 85
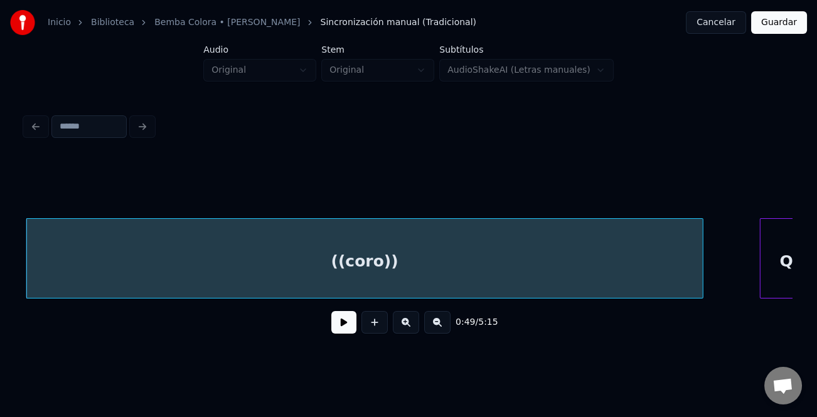
click at [701, 273] on div at bounding box center [701, 258] width 4 height 79
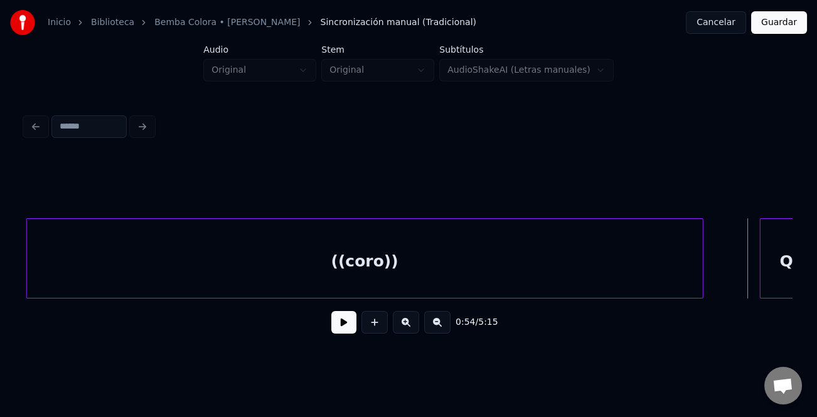
click at [339, 331] on button at bounding box center [343, 322] width 25 height 23
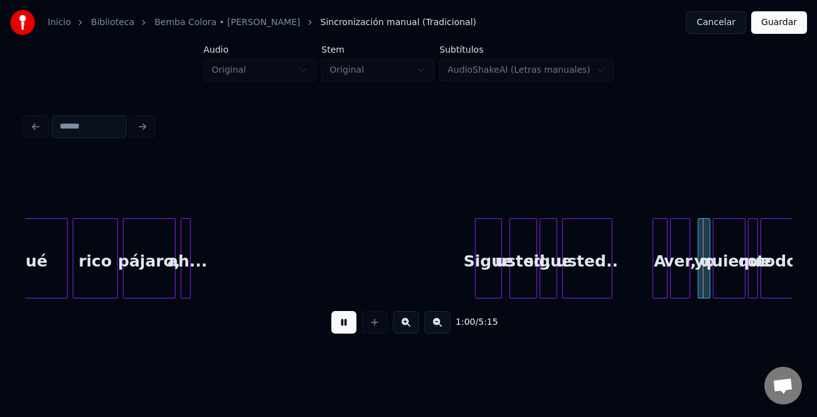
click at [477, 266] on div at bounding box center [478, 258] width 4 height 79
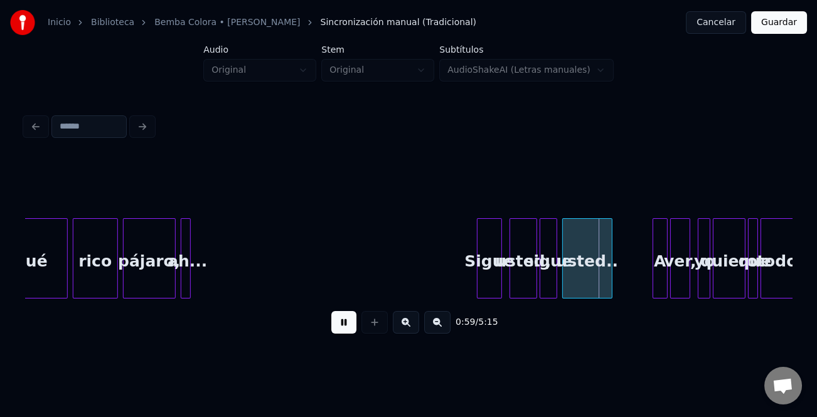
click at [114, 269] on div at bounding box center [116, 258] width 4 height 79
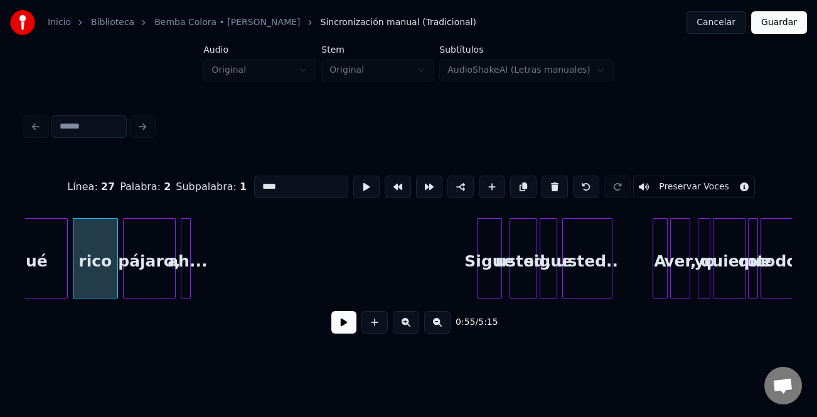
click at [105, 274] on div "rico" at bounding box center [95, 261] width 44 height 85
click at [343, 322] on button at bounding box center [343, 322] width 25 height 23
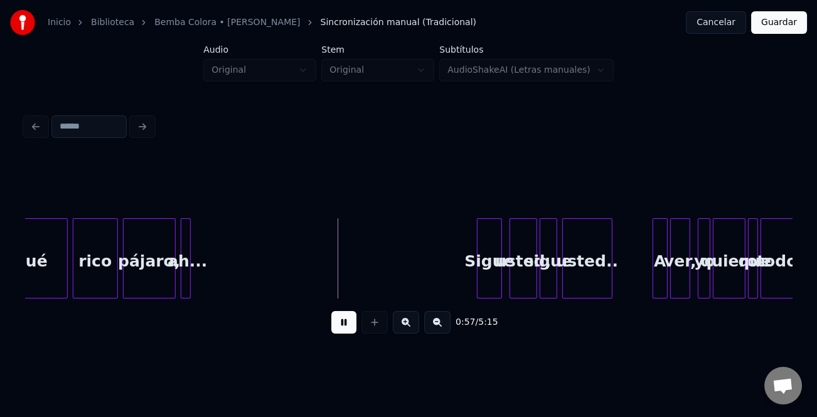
click at [343, 322] on button at bounding box center [343, 322] width 25 height 23
click at [196, 279] on div at bounding box center [195, 258] width 4 height 79
click at [189, 277] on div "ah..." at bounding box center [190, 261] width 18 height 85
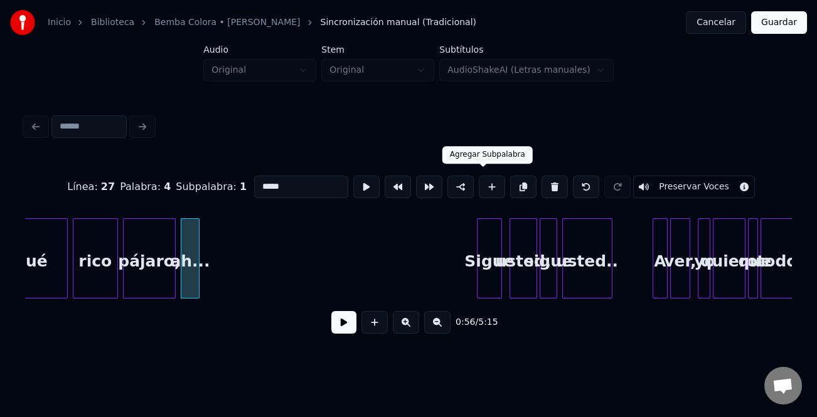
drag, startPoint x: 484, startPoint y: 179, endPoint x: 417, endPoint y: 210, distance: 73.8
click at [483, 179] on button at bounding box center [492, 187] width 26 height 23
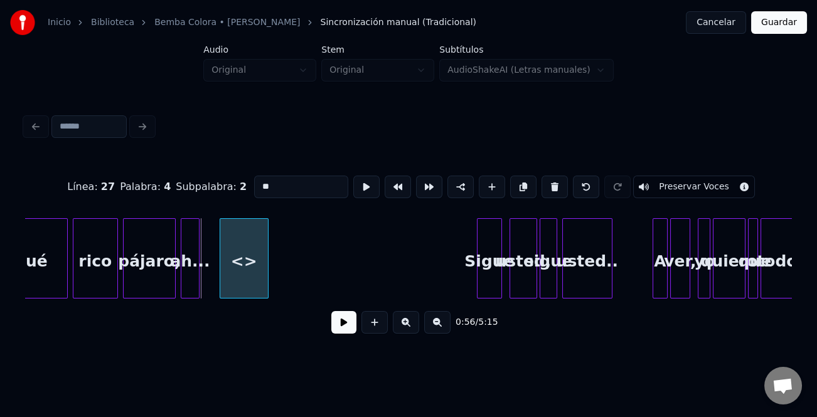
click at [252, 258] on div "<>" at bounding box center [244, 261] width 48 height 85
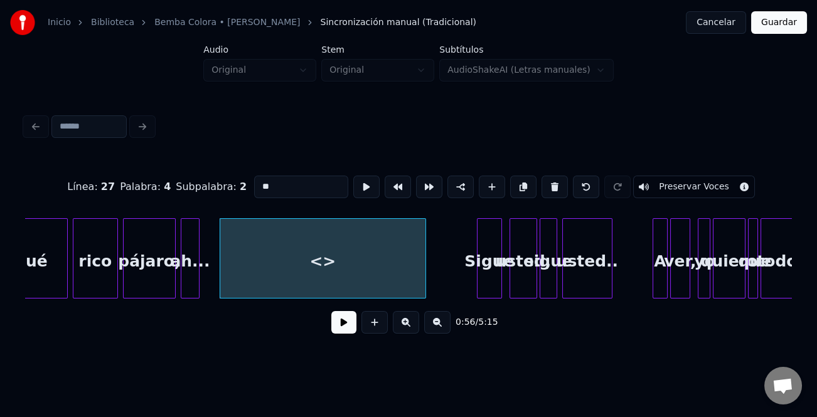
click at [425, 270] on div at bounding box center [424, 258] width 4 height 79
click at [282, 188] on input "**" at bounding box center [301, 187] width 94 height 23
type input "*"
type input "********"
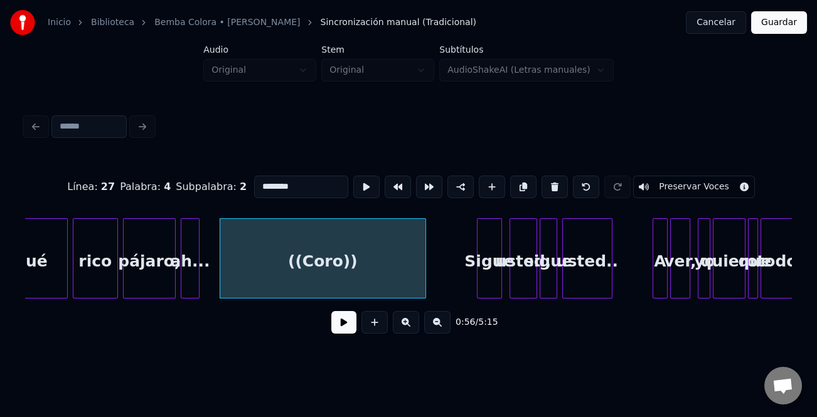
click at [343, 321] on button at bounding box center [343, 322] width 25 height 23
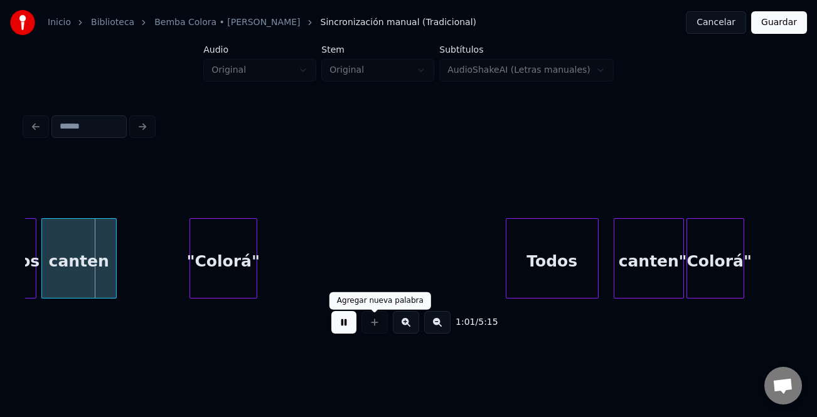
click at [412, 324] on button at bounding box center [406, 322] width 26 height 23
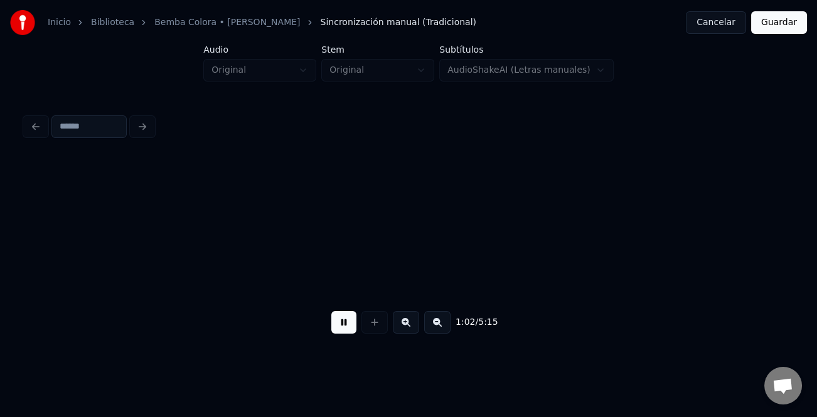
scroll to position [0, 9647]
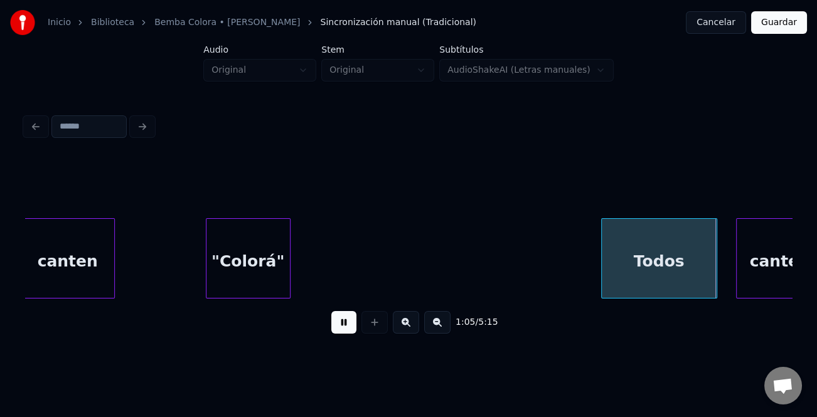
click at [343, 328] on button at bounding box center [343, 322] width 25 height 23
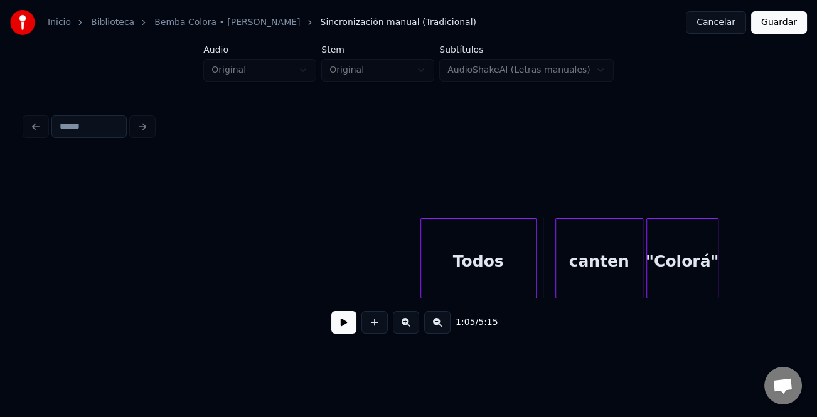
scroll to position [0, 9987]
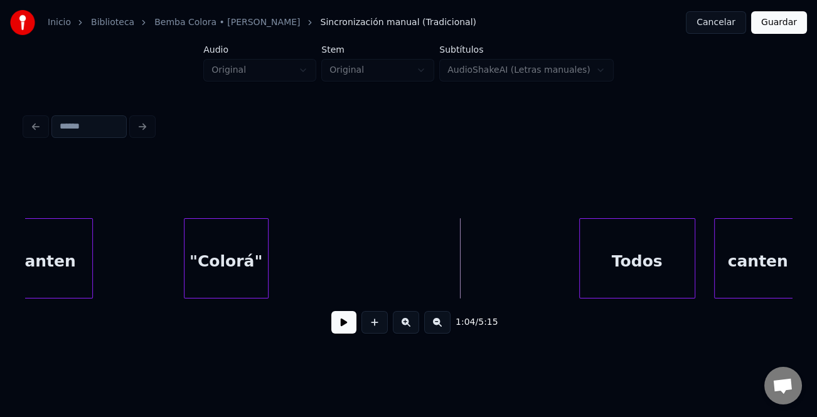
scroll to position [0, 9670]
click at [210, 285] on div ""Colorá"" at bounding box center [225, 261] width 83 height 85
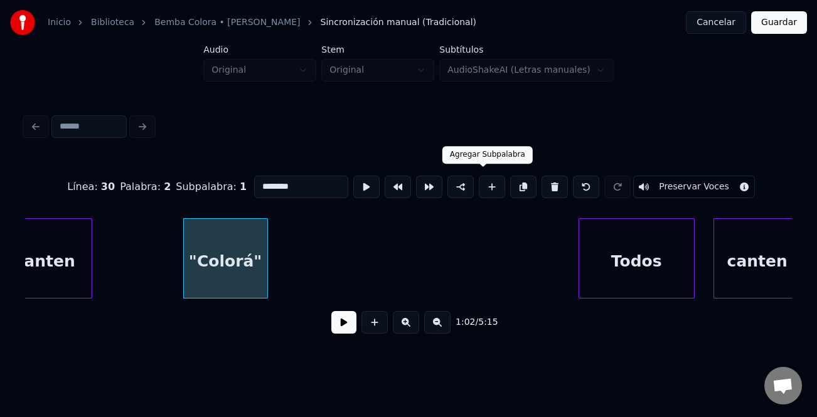
click at [492, 185] on button at bounding box center [492, 187] width 26 height 23
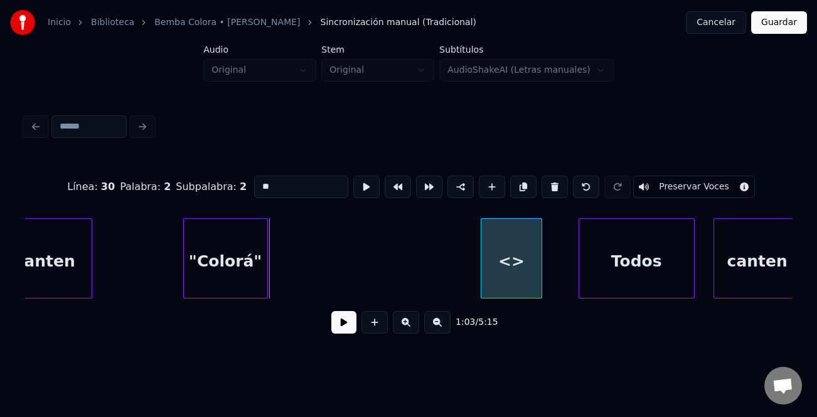
click at [528, 275] on div "<>" at bounding box center [511, 261] width 60 height 85
click at [470, 279] on div at bounding box center [472, 258] width 4 height 79
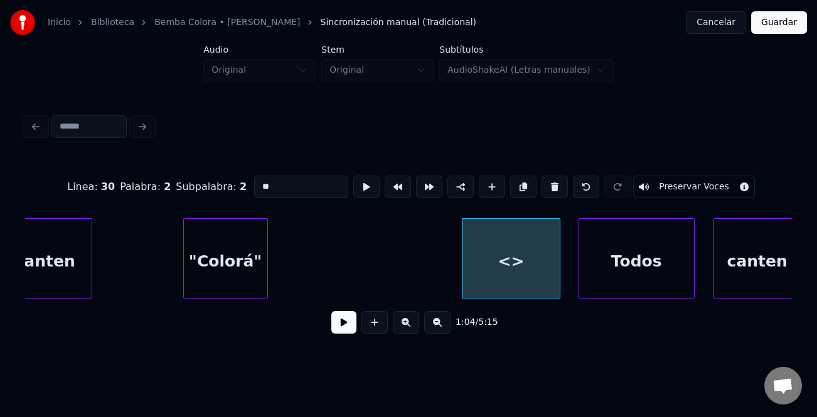
click at [559, 274] on div at bounding box center [558, 258] width 4 height 79
click at [517, 274] on div "<>" at bounding box center [511, 261] width 98 height 85
click at [270, 183] on input "**" at bounding box center [301, 187] width 94 height 23
type input "*"
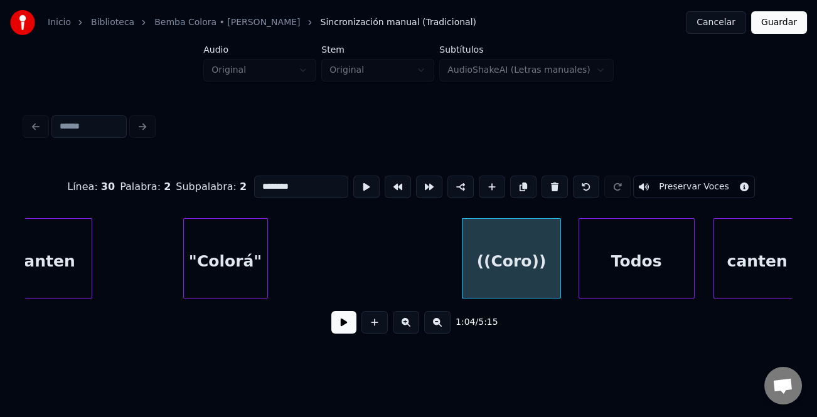
drag, startPoint x: 314, startPoint y: 184, endPoint x: 224, endPoint y: 184, distance: 89.7
click at [224, 184] on div "Línea : 30 Palabra : 2 Subpalabra : 2 ******** Preservar Voces" at bounding box center [408, 187] width 767 height 63
type input "********"
click at [344, 321] on button at bounding box center [343, 322] width 25 height 23
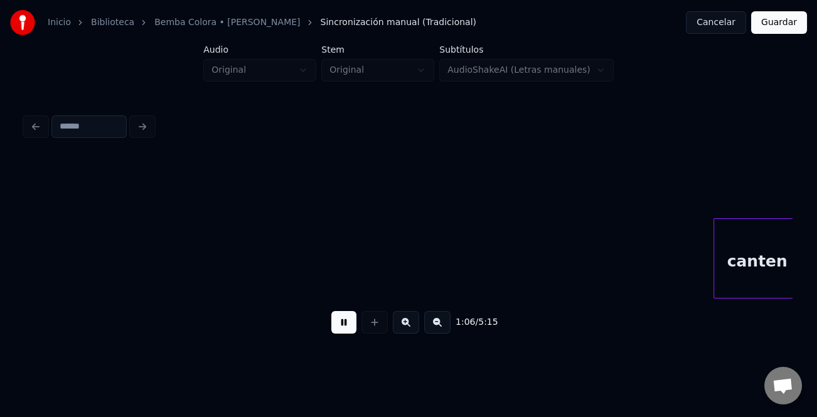
scroll to position [0, 10436]
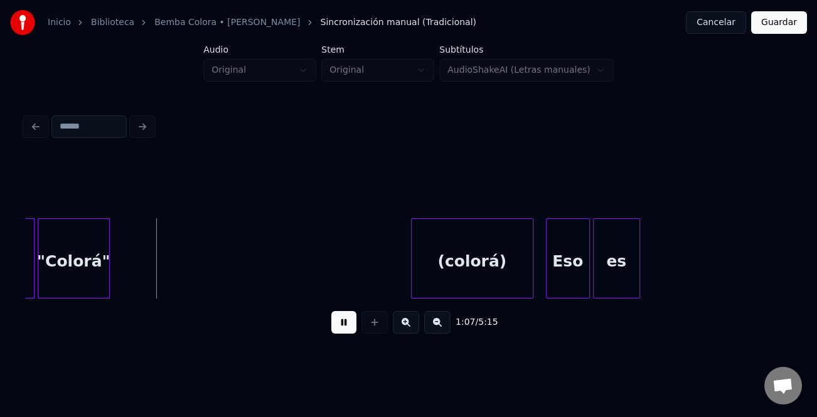
click at [335, 324] on button at bounding box center [343, 322] width 25 height 23
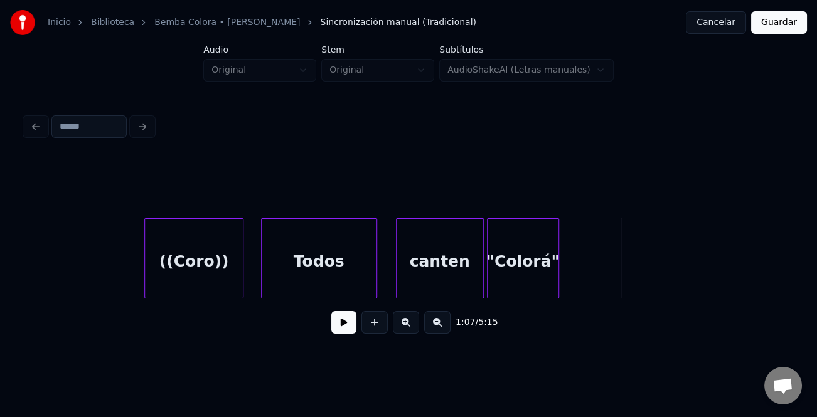
scroll to position [0, 10025]
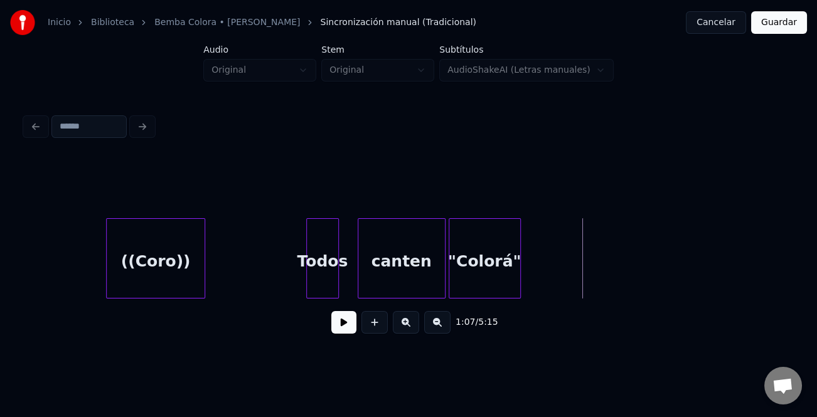
click at [309, 279] on div at bounding box center [309, 258] width 4 height 79
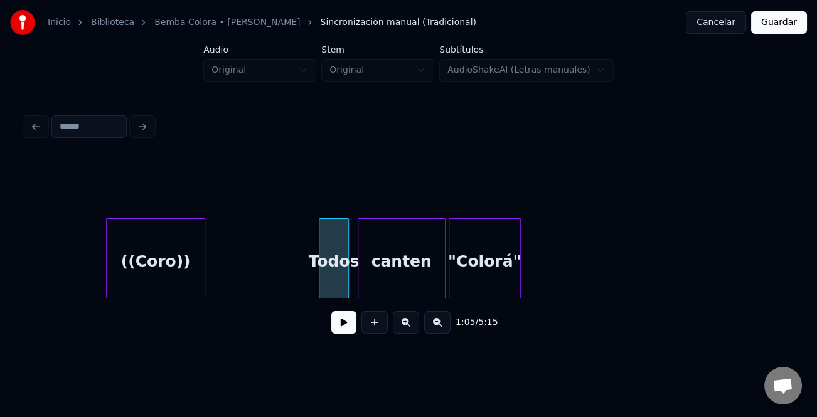
click at [343, 276] on div "Todos" at bounding box center [333, 261] width 29 height 85
click at [388, 275] on div at bounding box center [388, 258] width 4 height 79
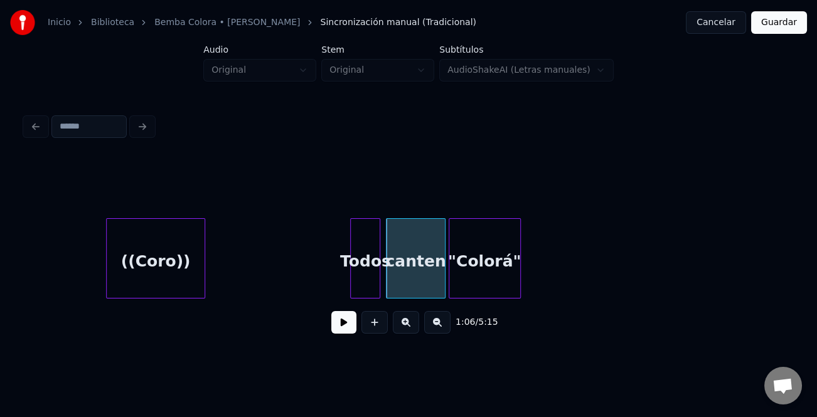
click at [370, 278] on div "Todos" at bounding box center [365, 261] width 29 height 85
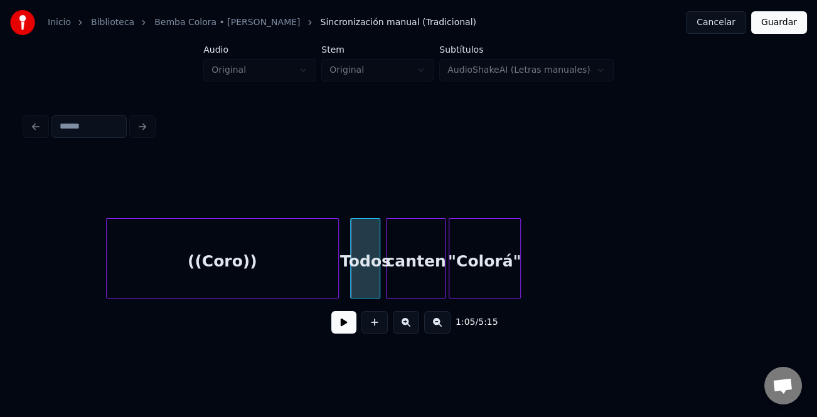
click at [336, 287] on div at bounding box center [336, 258] width 4 height 79
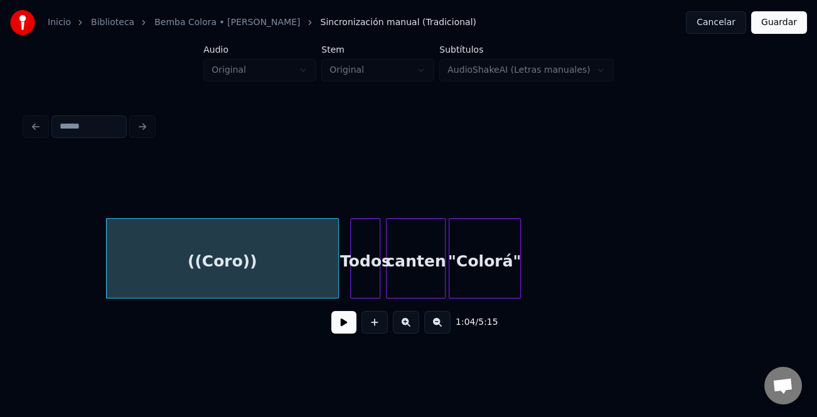
click at [231, 269] on div "((Coro))" at bounding box center [222, 261] width 231 height 85
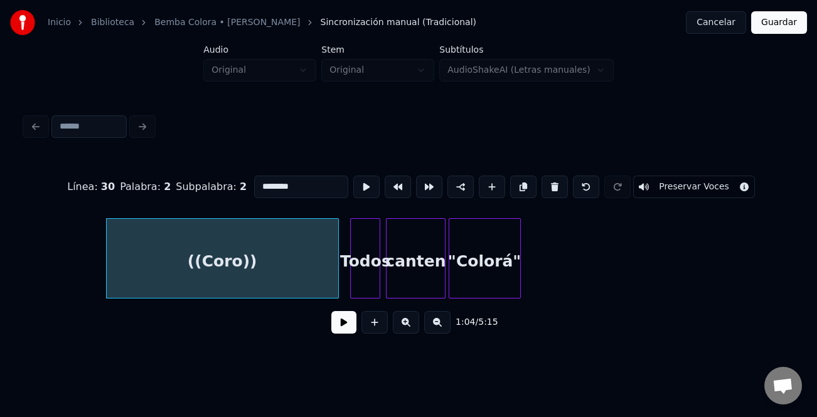
click at [342, 326] on button at bounding box center [343, 322] width 25 height 23
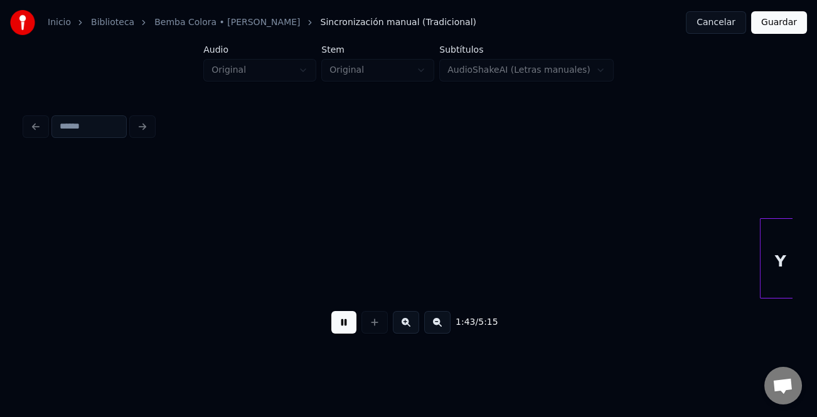
scroll to position [0, 16168]
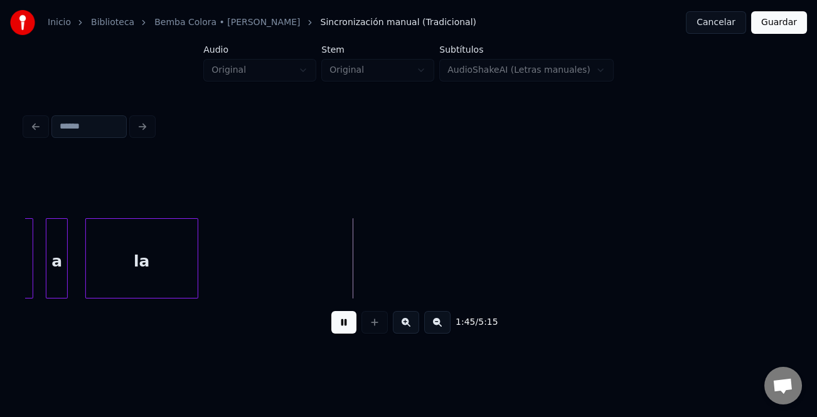
click at [109, 259] on div "la" at bounding box center [142, 261] width 112 height 85
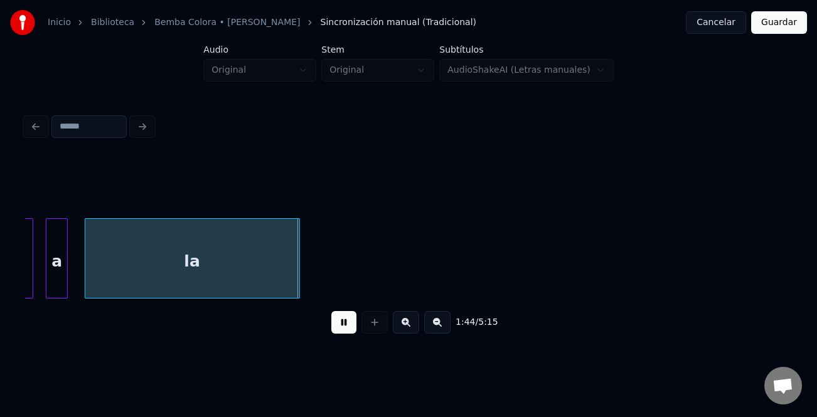
click at [299, 280] on div at bounding box center [297, 258] width 4 height 79
click at [339, 322] on button at bounding box center [343, 322] width 25 height 23
click at [275, 280] on div "la" at bounding box center [194, 261] width 218 height 85
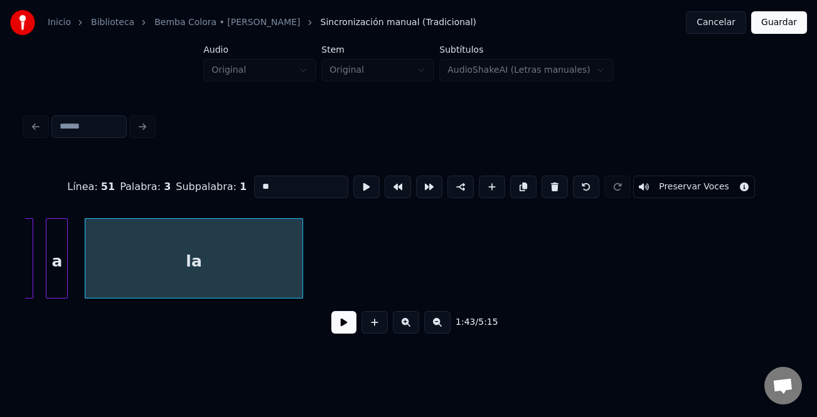
drag, startPoint x: 294, startPoint y: 172, endPoint x: 290, endPoint y: 185, distance: 13.9
click at [294, 176] on input "**" at bounding box center [301, 187] width 94 height 23
type input "******"
click at [350, 331] on button at bounding box center [343, 322] width 25 height 23
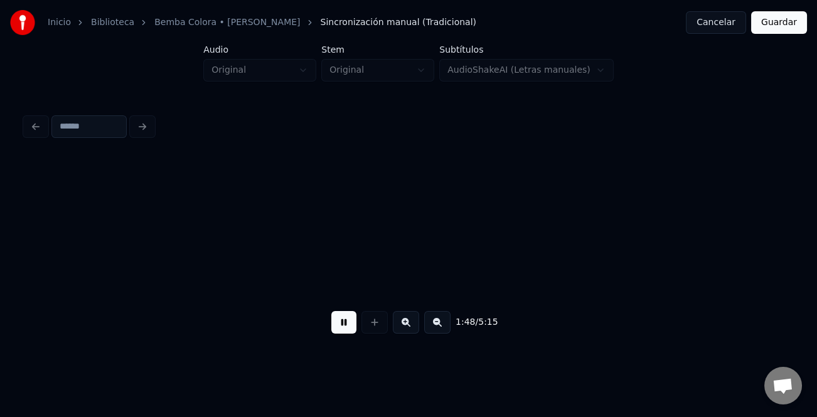
scroll to position [0, 16936]
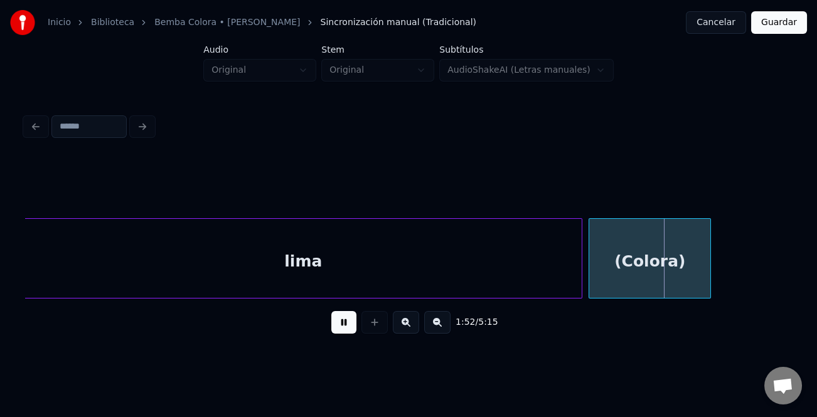
click at [345, 327] on button at bounding box center [343, 322] width 25 height 23
click at [441, 326] on button at bounding box center [437, 322] width 26 height 23
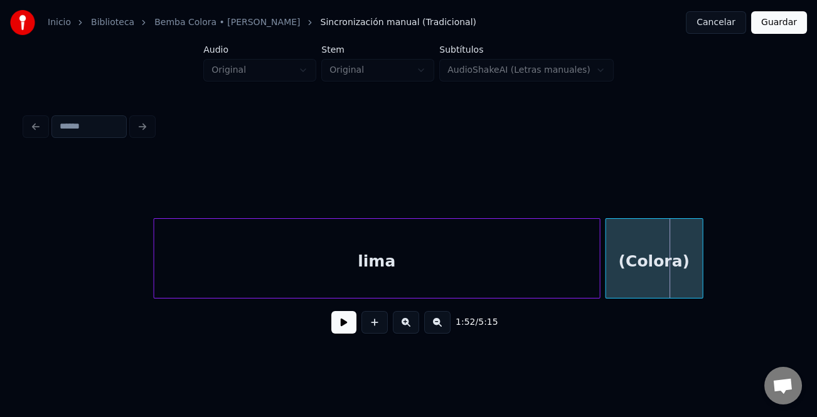
click at [441, 326] on button at bounding box center [437, 322] width 26 height 23
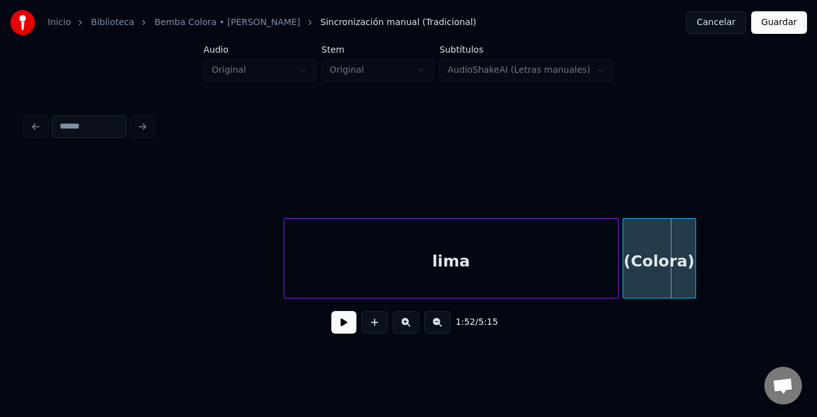
click at [441, 326] on button at bounding box center [437, 322] width 26 height 23
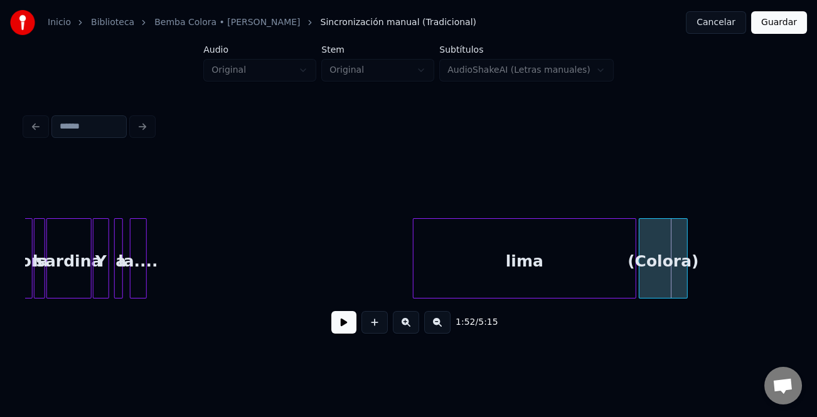
click at [144, 274] on div at bounding box center [144, 258] width 4 height 79
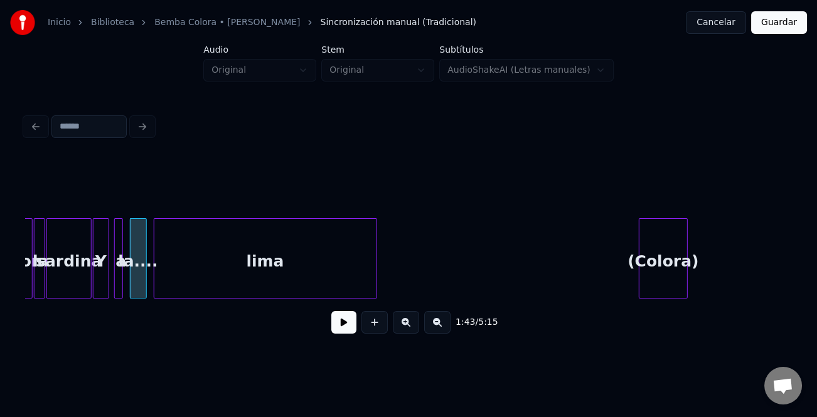
click at [238, 276] on div "lima" at bounding box center [265, 261] width 222 height 85
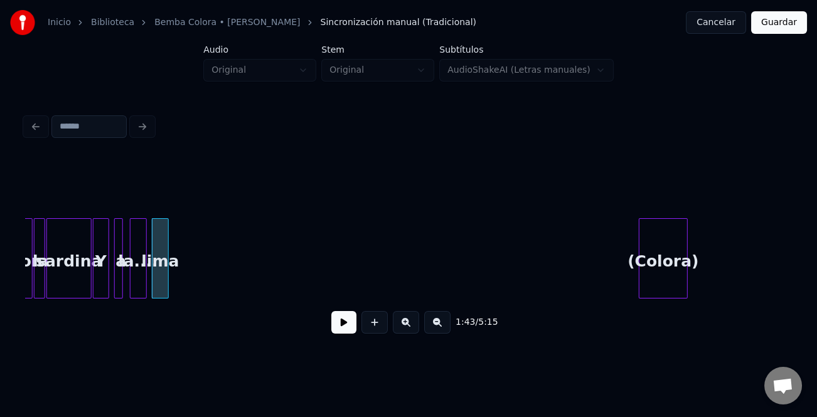
click at [165, 263] on div at bounding box center [166, 258] width 4 height 79
click at [652, 272] on div "(Colora)" at bounding box center [663, 261] width 48 height 85
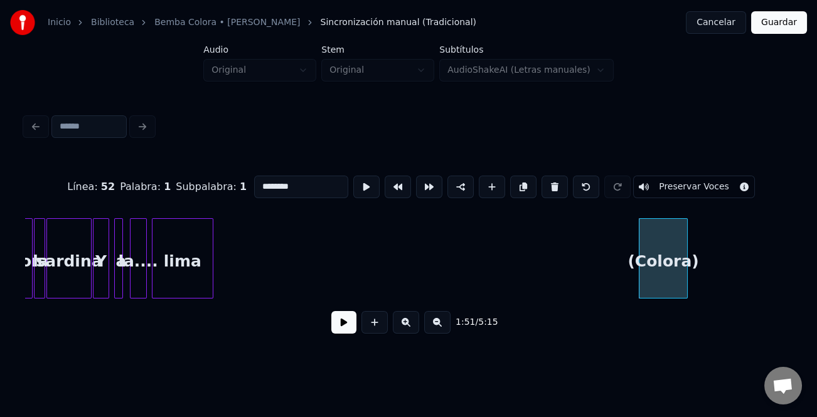
click at [213, 274] on div at bounding box center [211, 258] width 4 height 79
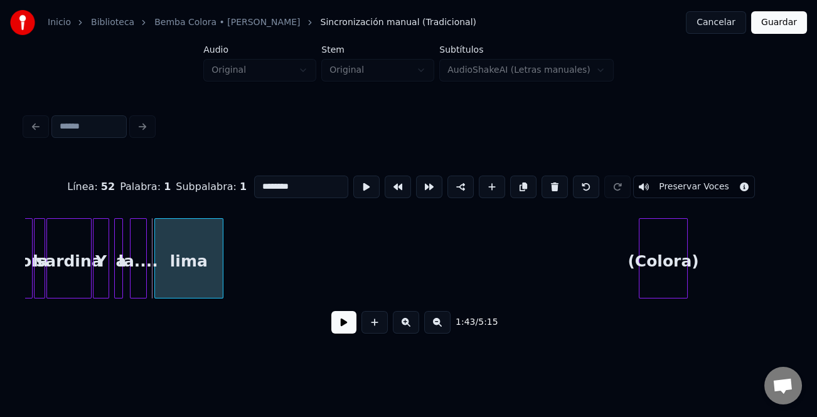
click at [169, 270] on div "lima" at bounding box center [189, 261] width 68 height 85
click at [142, 271] on div "la...." at bounding box center [138, 261] width 16 height 85
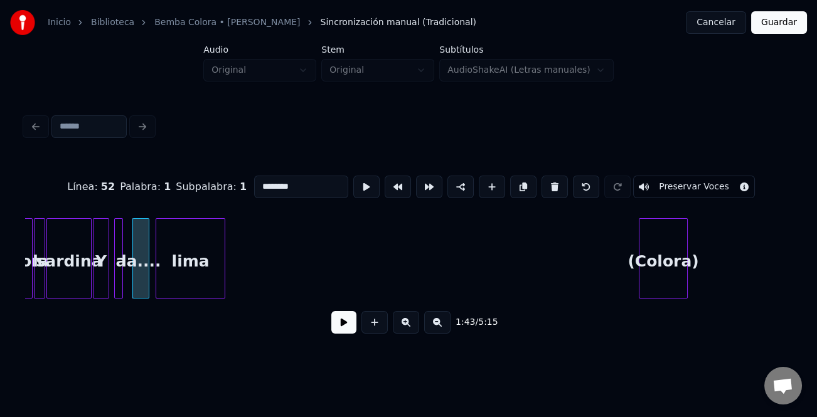
click at [343, 324] on button at bounding box center [343, 322] width 25 height 23
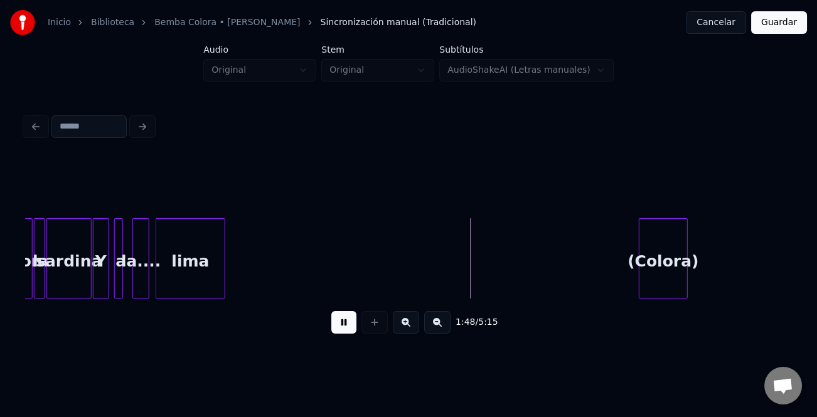
click at [649, 280] on div "(Colora)" at bounding box center [663, 261] width 48 height 85
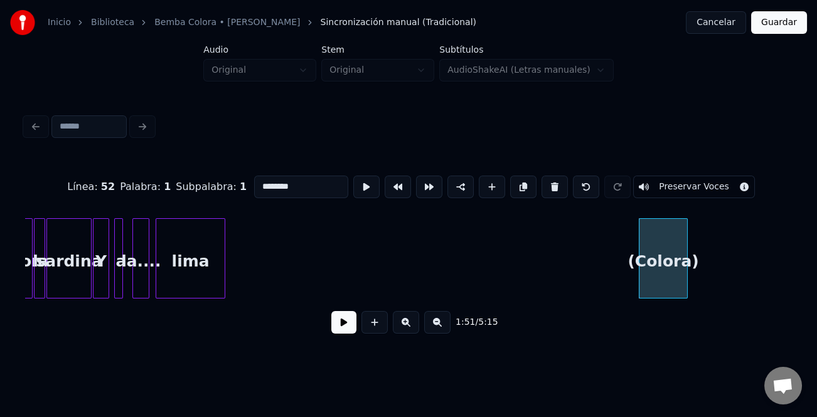
drag, startPoint x: 310, startPoint y: 186, endPoint x: 176, endPoint y: 177, distance: 134.5
click at [176, 177] on div "Línea : 52 Palabra : 1 Subpalabra : 1 ******** Preservar Voces" at bounding box center [408, 187] width 767 height 63
paste input
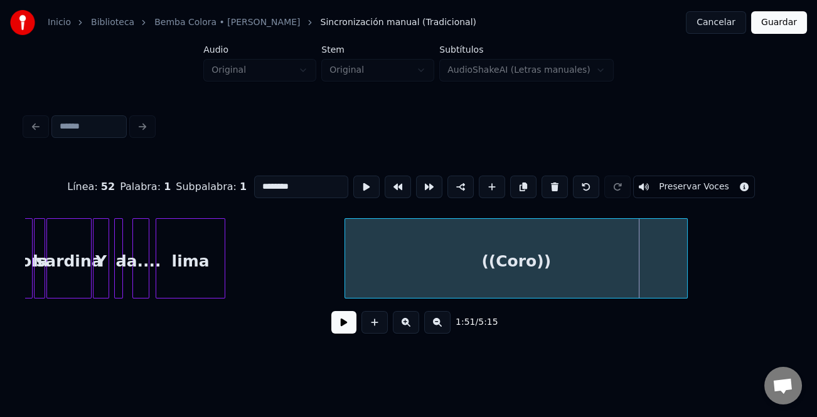
click at [346, 267] on div at bounding box center [347, 258] width 4 height 79
type input "********"
click at [356, 321] on button at bounding box center [343, 322] width 25 height 23
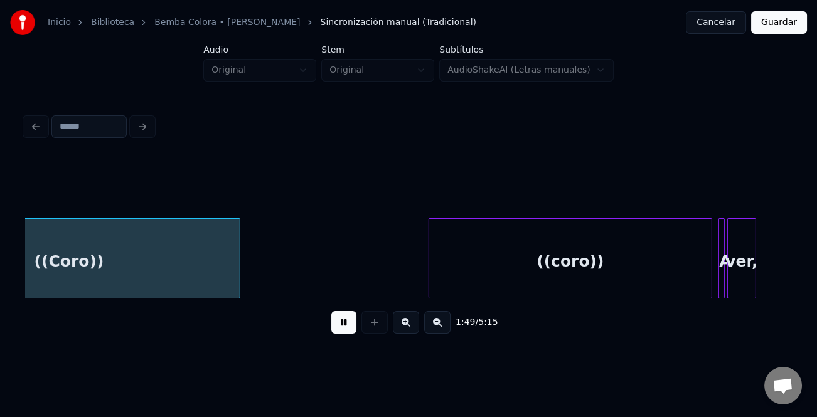
scroll to position [0, 6850]
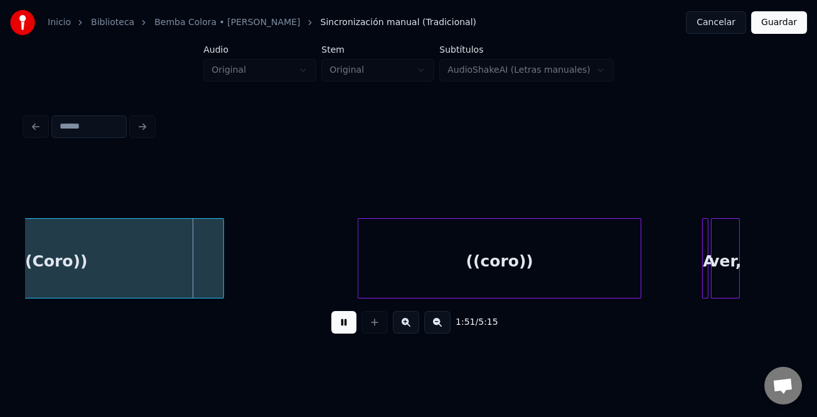
click at [399, 279] on div "((coro))" at bounding box center [499, 261] width 282 height 85
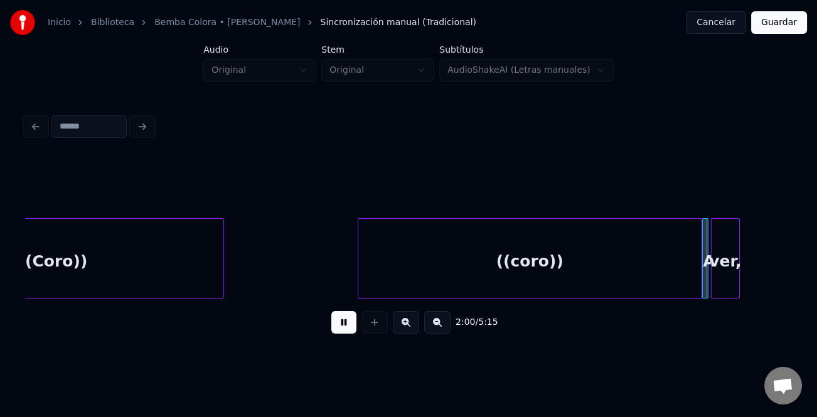
click at [701, 274] on div at bounding box center [700, 258] width 4 height 79
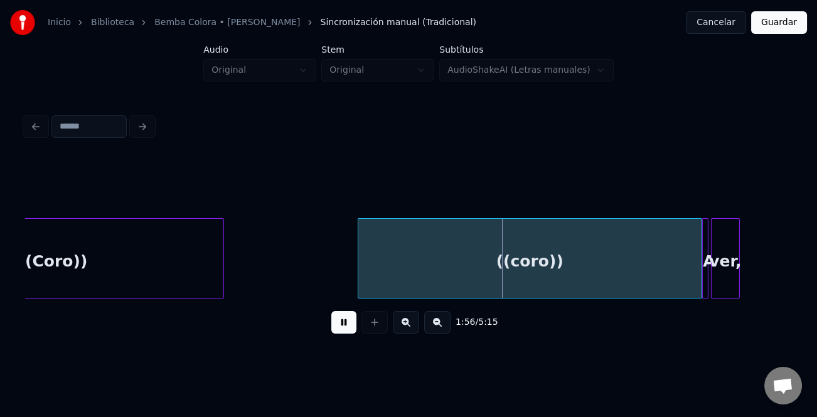
click at [410, 324] on button at bounding box center [406, 322] width 26 height 23
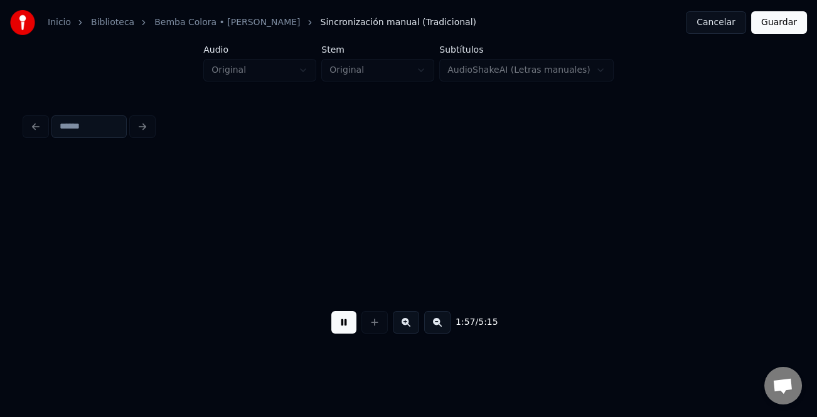
click at [410, 324] on button at bounding box center [406, 322] width 26 height 23
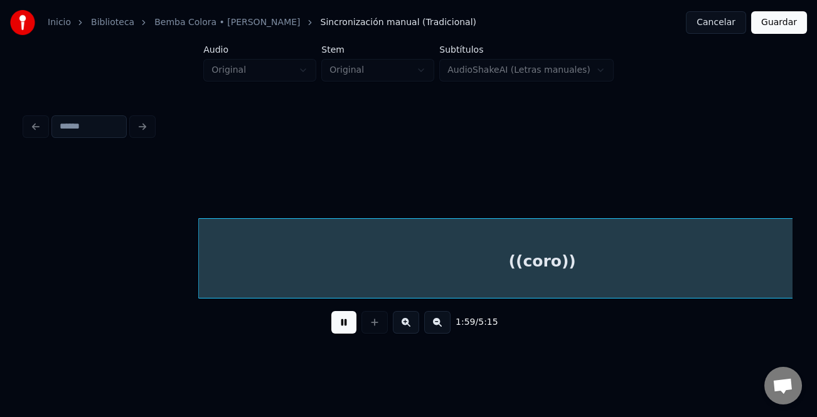
scroll to position [0, 14960]
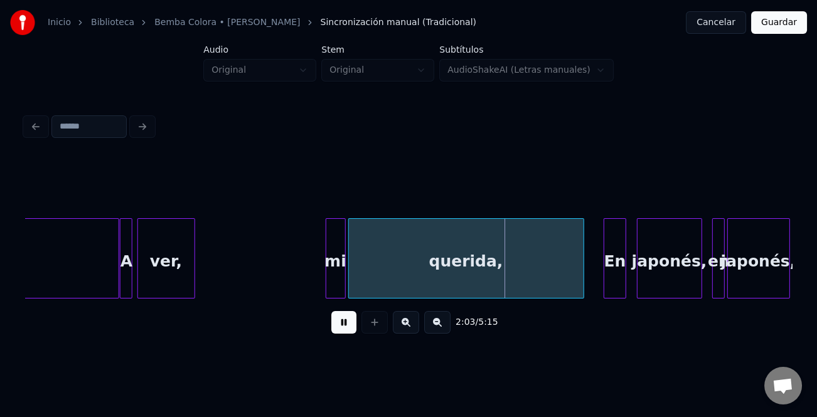
click at [612, 284] on div "En" at bounding box center [614, 261] width 21 height 85
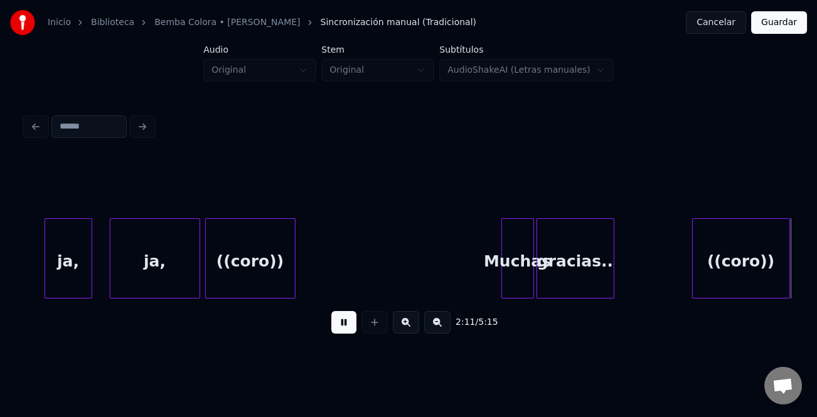
scroll to position [0, 16495]
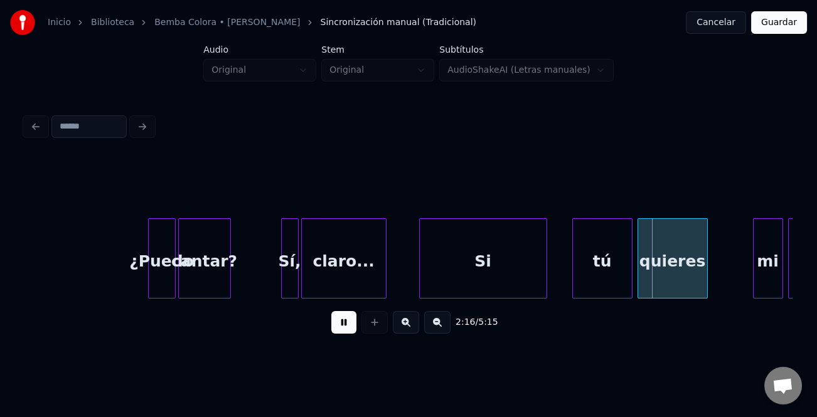
click at [369, 267] on div "claro..." at bounding box center [344, 261] width 84 height 85
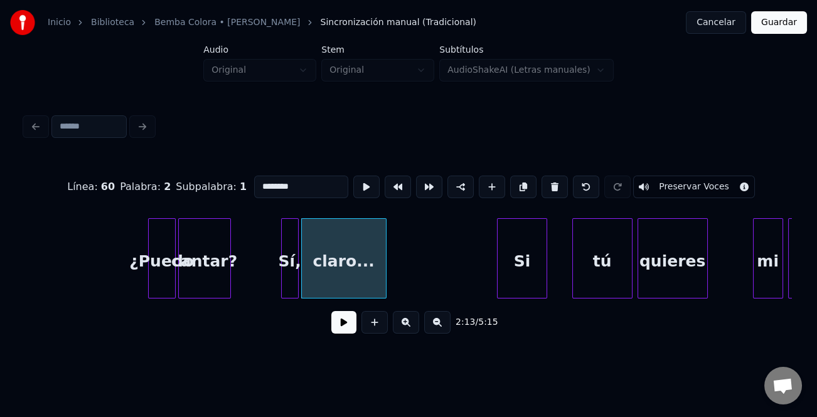
click at [501, 282] on div at bounding box center [500, 258] width 4 height 79
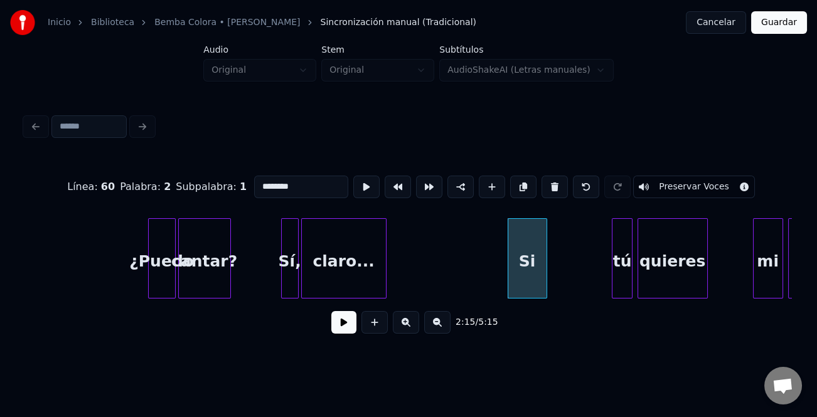
click at [615, 273] on div at bounding box center [614, 258] width 4 height 79
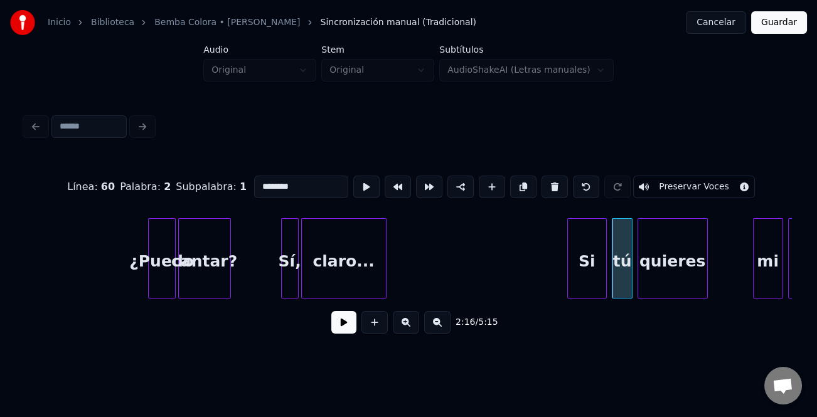
click at [602, 278] on div "Si" at bounding box center [587, 261] width 38 height 85
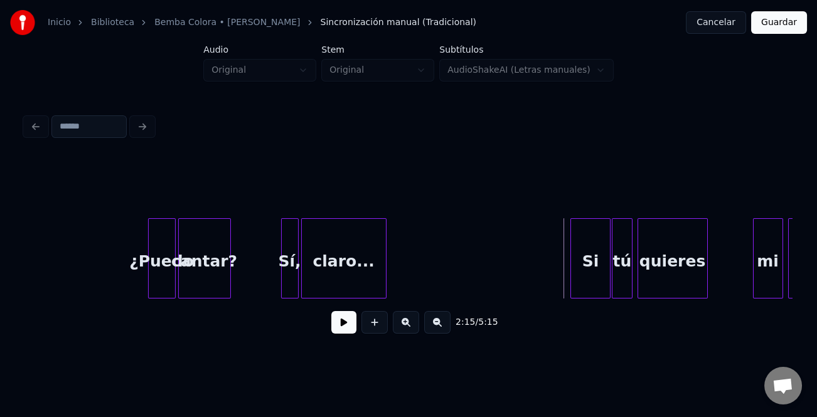
click at [360, 279] on div "claro..." at bounding box center [344, 261] width 84 height 85
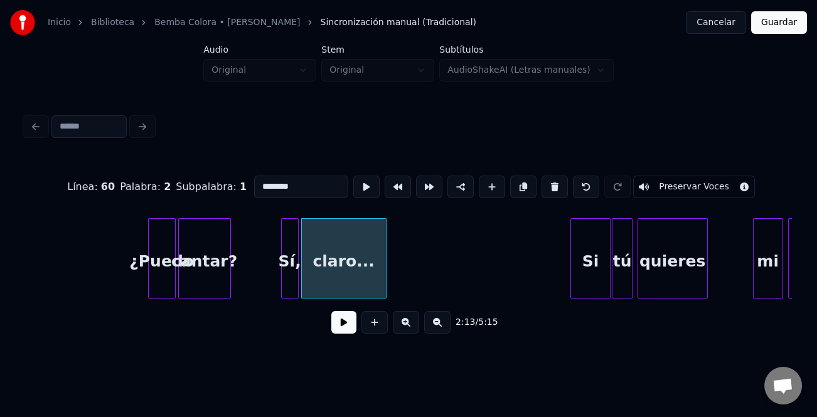
click at [343, 315] on button at bounding box center [343, 322] width 25 height 23
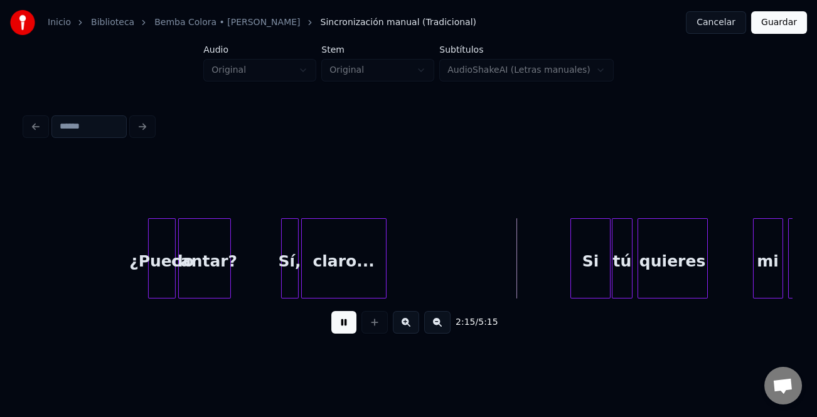
click at [346, 322] on button at bounding box center [343, 322] width 25 height 23
click at [347, 321] on button at bounding box center [343, 322] width 25 height 23
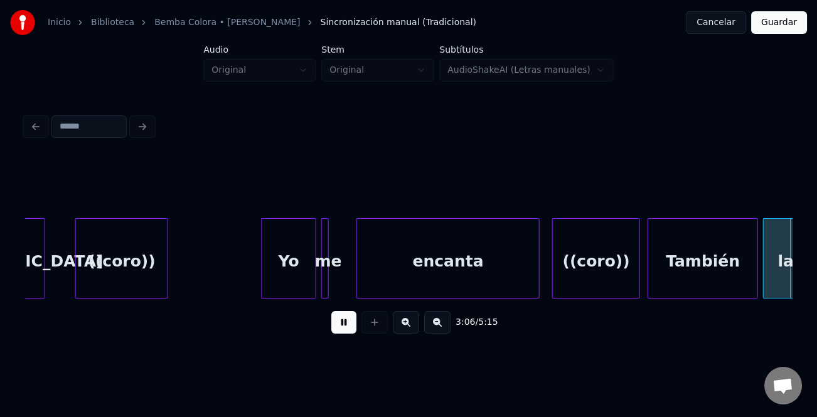
scroll to position [0, 23399]
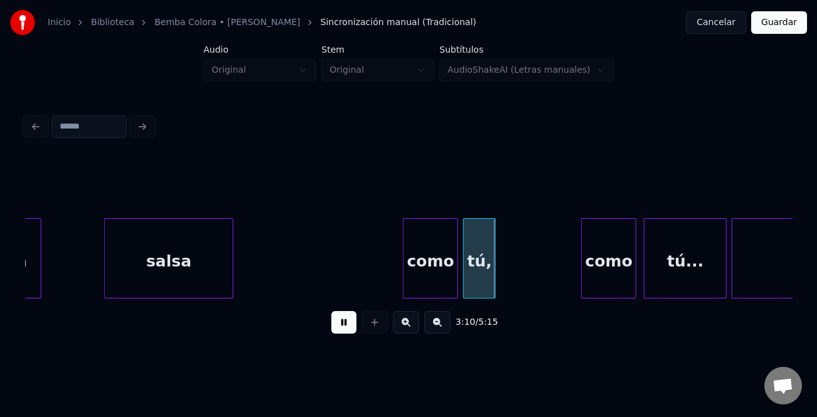
click at [231, 282] on div at bounding box center [231, 258] width 4 height 79
click at [213, 285] on div "salsa" at bounding box center [168, 261] width 127 height 85
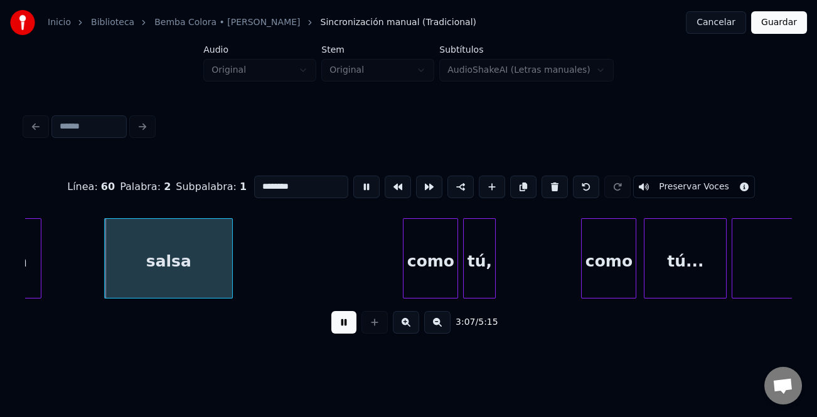
type input "*****"
click at [346, 326] on button at bounding box center [343, 322] width 25 height 23
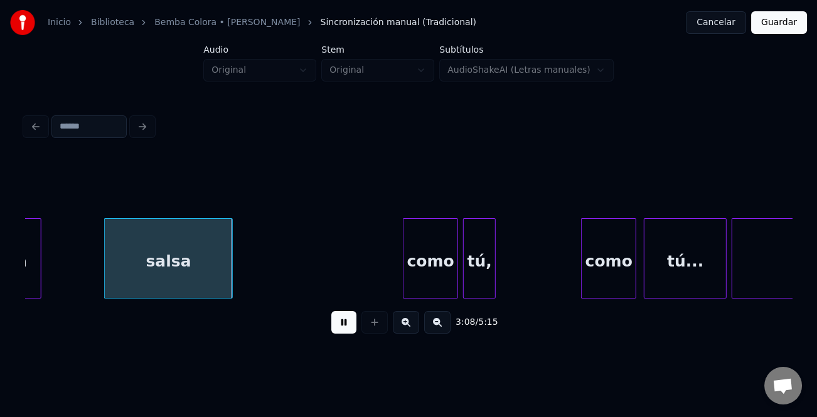
click at [346, 332] on button at bounding box center [343, 322] width 25 height 23
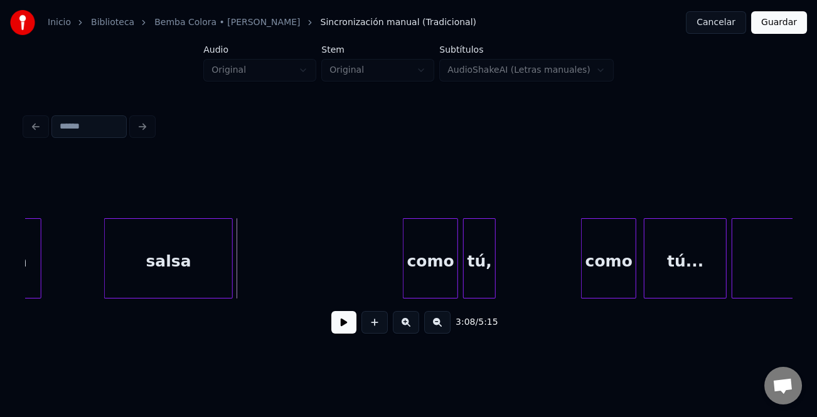
click at [191, 237] on div "salsa" at bounding box center [168, 261] width 127 height 85
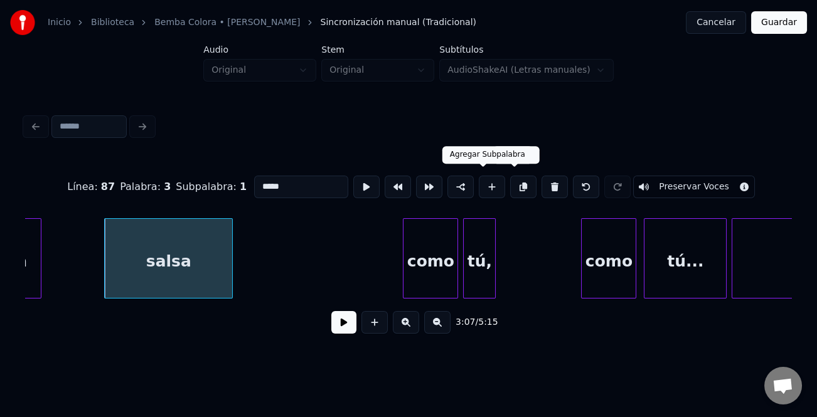
click at [494, 181] on button at bounding box center [492, 187] width 26 height 23
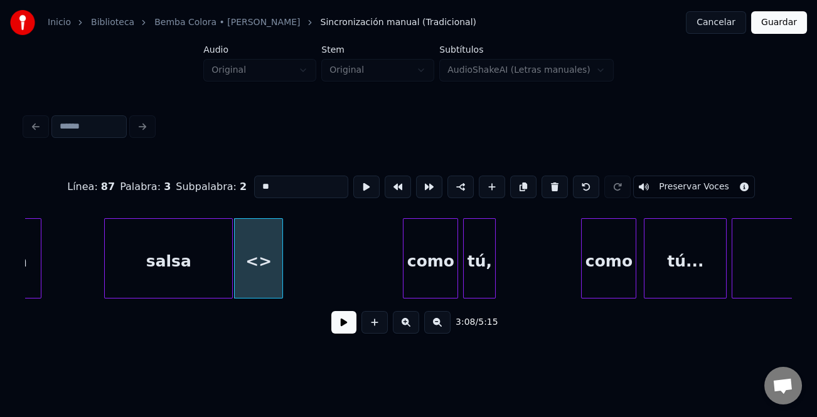
drag, startPoint x: 300, startPoint y: 183, endPoint x: 185, endPoint y: 179, distance: 114.9
click at [185, 179] on div "Línea : 87 Palabra : 3 Subpalabra : 2 ** Preservar Voces" at bounding box center [408, 187] width 767 height 63
paste input "******"
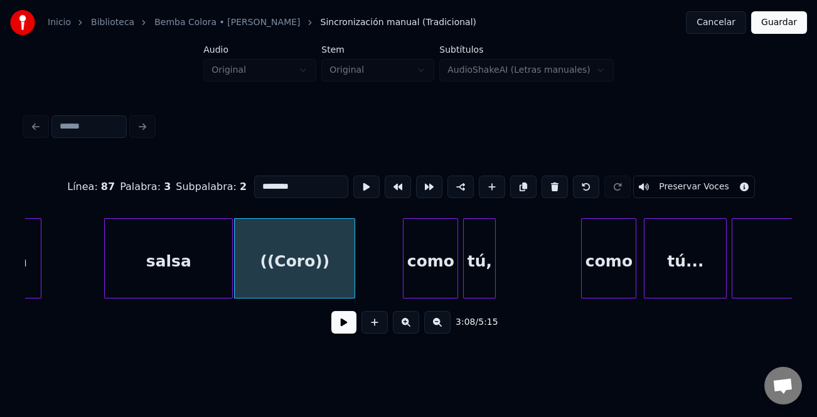
click at [354, 276] on div at bounding box center [353, 258] width 4 height 79
click at [343, 278] on div "((Coro))" at bounding box center [308, 261] width 122 height 85
type input "********"
click at [352, 327] on button at bounding box center [343, 322] width 25 height 23
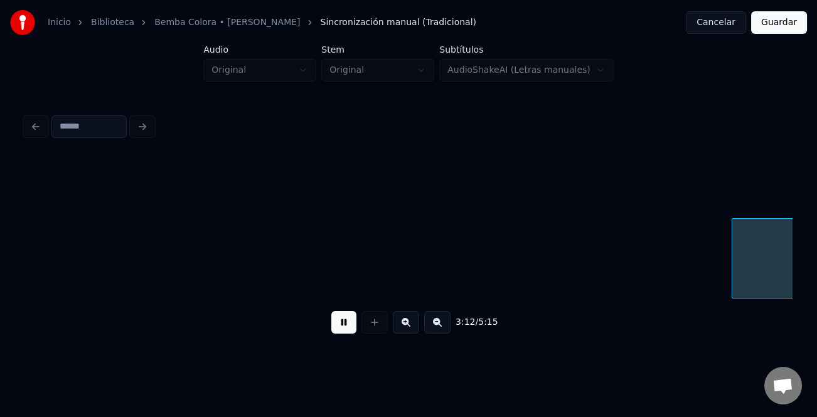
scroll to position [0, 24166]
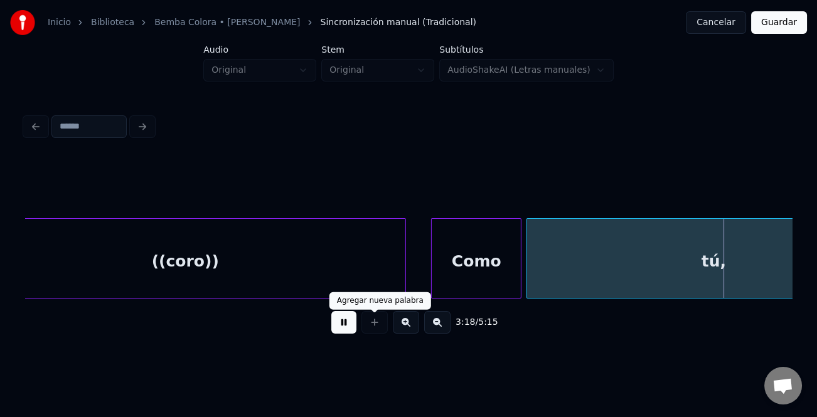
click at [368, 281] on div "((coro))" at bounding box center [185, 261] width 440 height 85
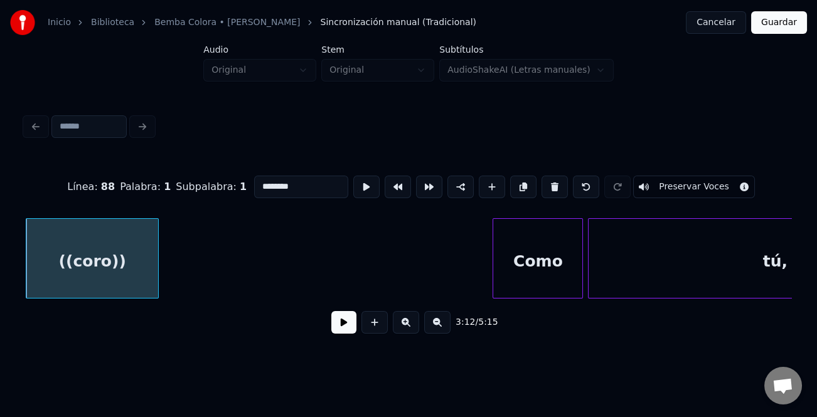
click at [155, 276] on div at bounding box center [156, 258] width 4 height 79
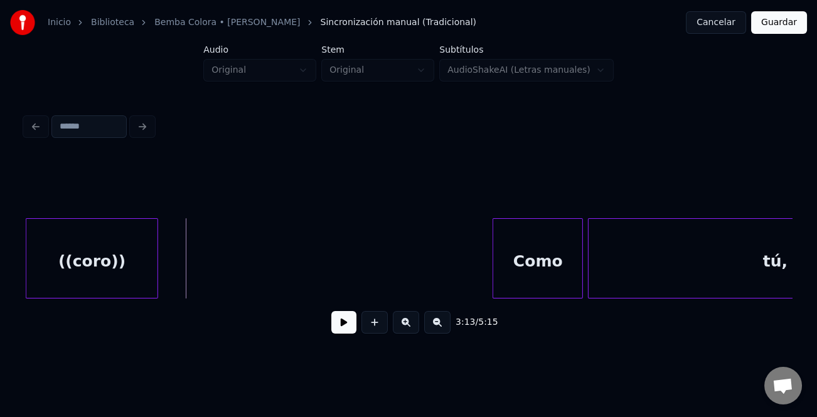
click at [329, 316] on div "3:13 / 5:15" at bounding box center [408, 323] width 747 height 28
click at [344, 327] on button at bounding box center [343, 322] width 25 height 23
click at [442, 334] on button at bounding box center [437, 322] width 26 height 23
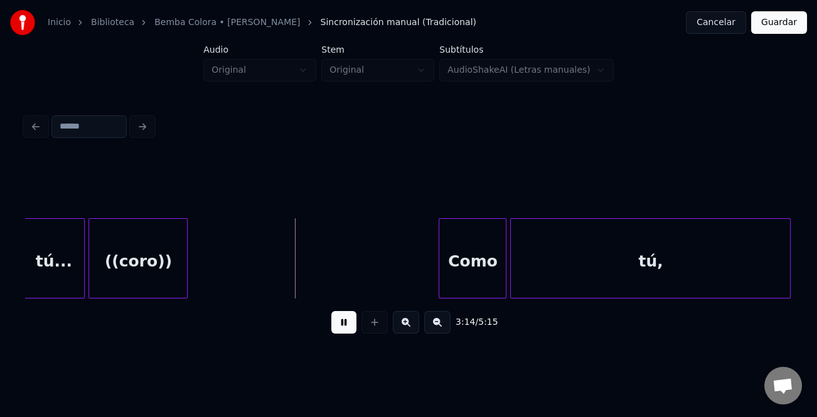
click at [442, 334] on button at bounding box center [437, 322] width 26 height 23
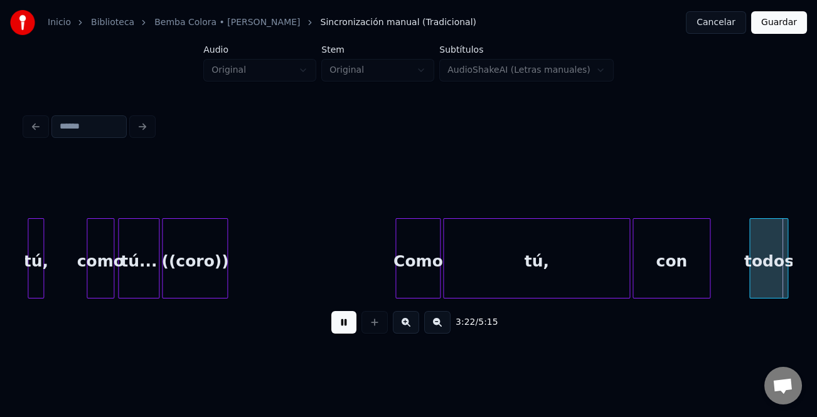
scroll to position [0, 12683]
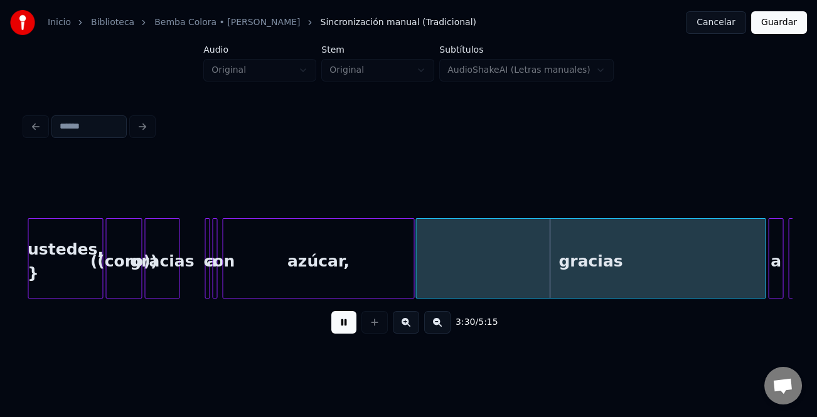
click at [442, 322] on button at bounding box center [437, 322] width 26 height 23
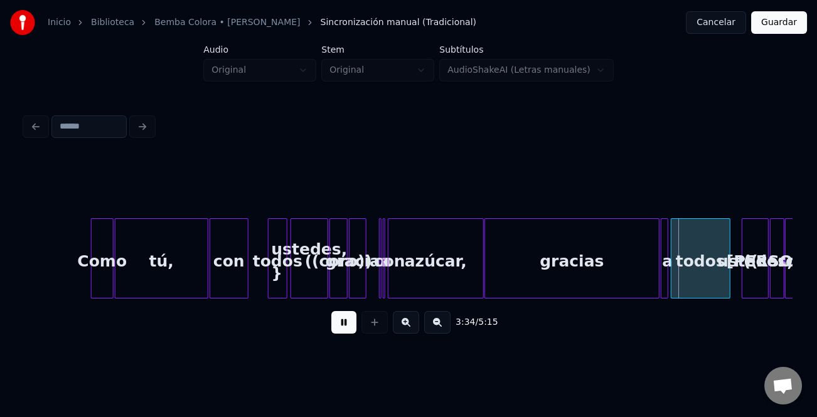
click at [551, 275] on div "gracias" at bounding box center [572, 261] width 174 height 85
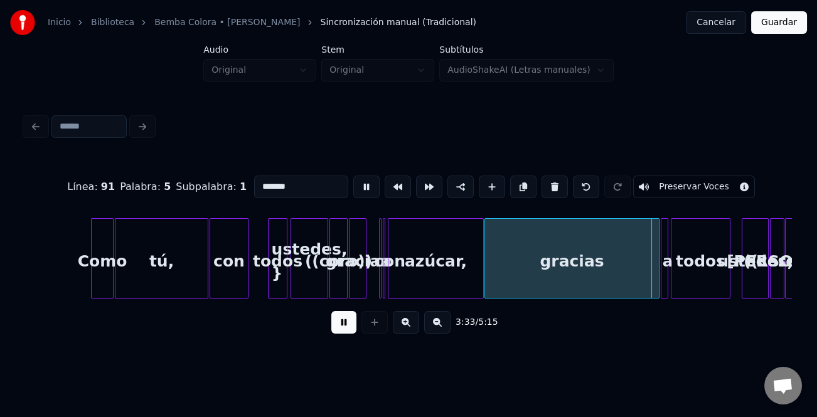
click at [344, 323] on button at bounding box center [343, 322] width 25 height 23
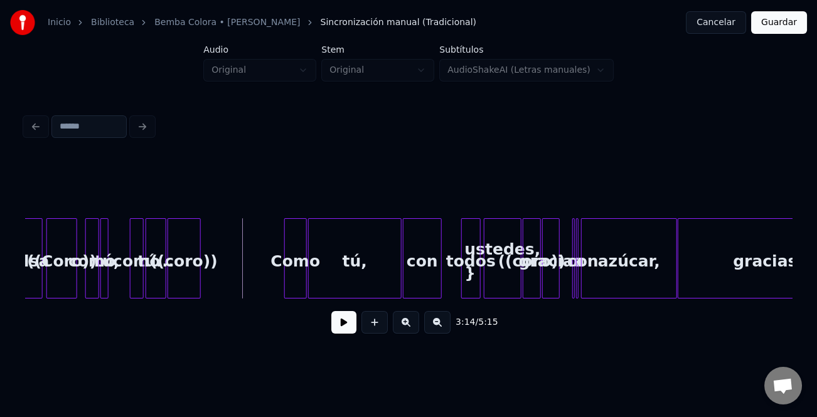
scroll to position [0, 5868]
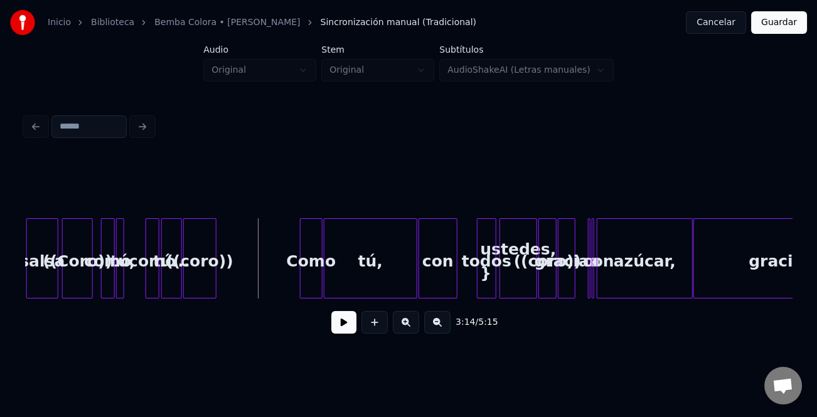
drag, startPoint x: 336, startPoint y: 316, endPoint x: 340, endPoint y: 322, distance: 7.7
click at [336, 317] on button at bounding box center [343, 322] width 25 height 23
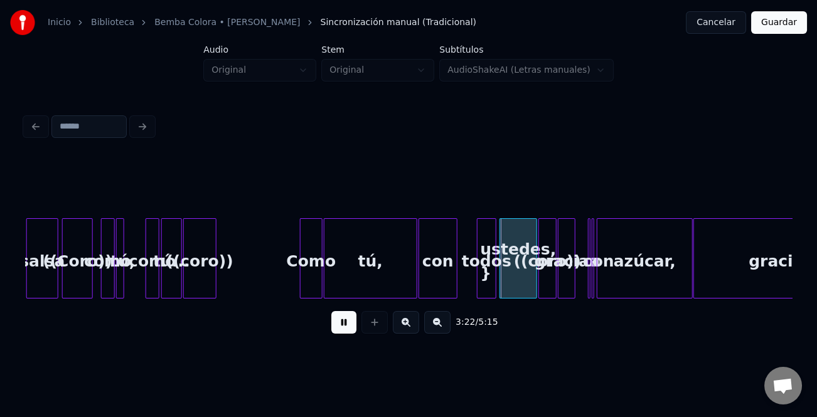
click at [343, 325] on button at bounding box center [343, 322] width 25 height 23
drag, startPoint x: 770, startPoint y: 21, endPoint x: 736, endPoint y: 51, distance: 45.8
click at [770, 22] on button "Guardar" at bounding box center [779, 22] width 56 height 23
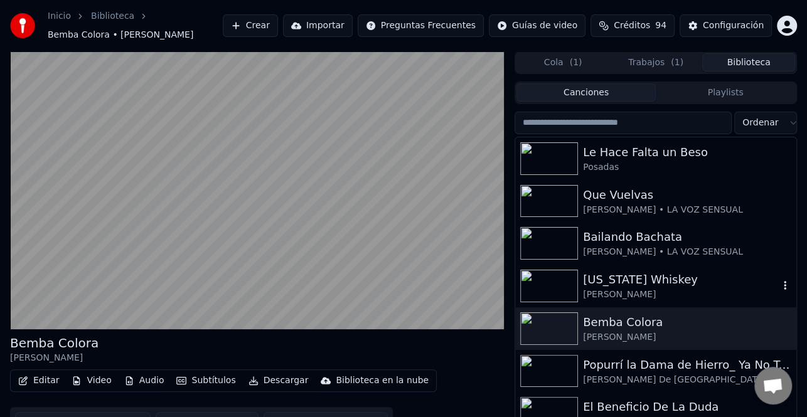
click at [652, 282] on div "[US_STATE] Whiskey" at bounding box center [681, 280] width 196 height 18
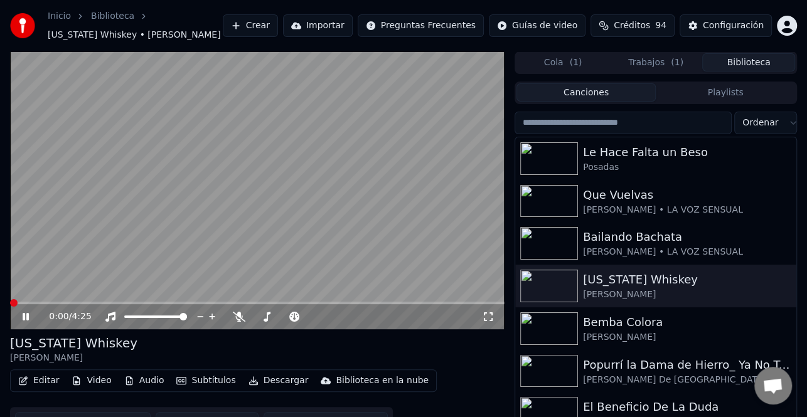
click at [26, 316] on icon at bounding box center [26, 317] width 6 height 8
click at [45, 384] on button "Editar" at bounding box center [38, 381] width 51 height 18
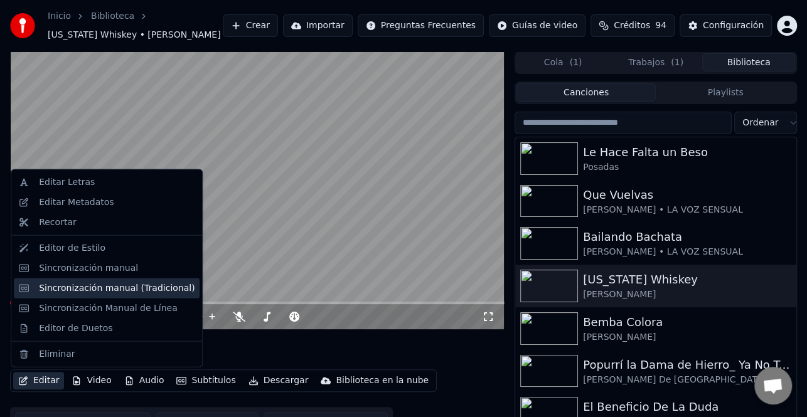
click at [129, 288] on div "Sincronización manual (Tradicional)" at bounding box center [117, 288] width 156 height 13
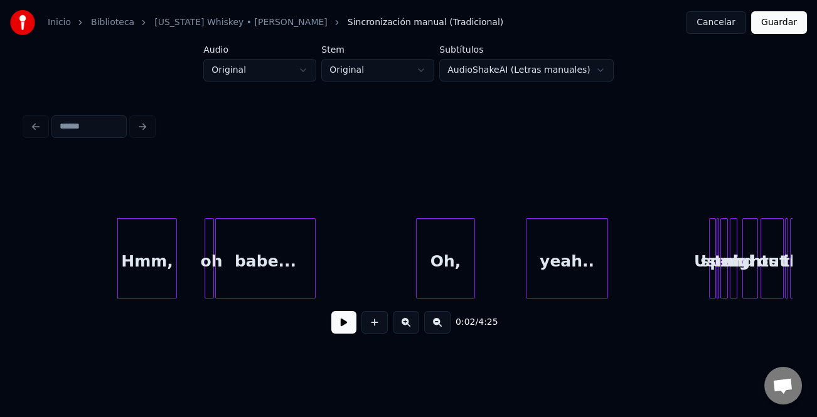
click at [339, 326] on button at bounding box center [343, 322] width 25 height 23
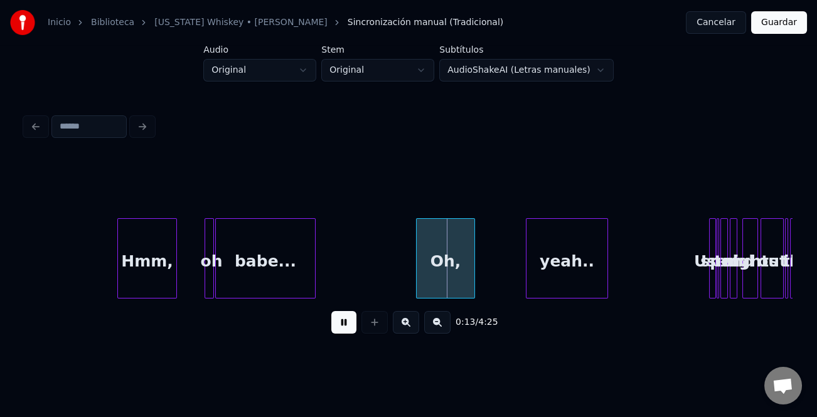
click at [527, 251] on div at bounding box center [528, 258] width 4 height 79
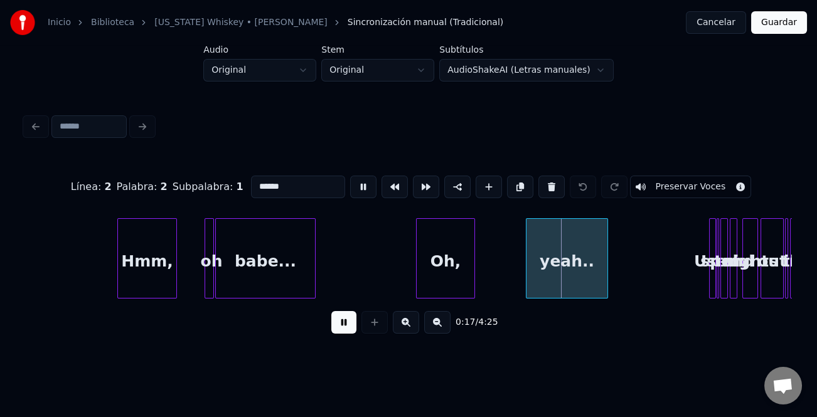
click at [710, 254] on div "Used" at bounding box center [716, 261] width 13 height 85
type input "****"
click at [710, 256] on div "Used" at bounding box center [716, 261] width 13 height 85
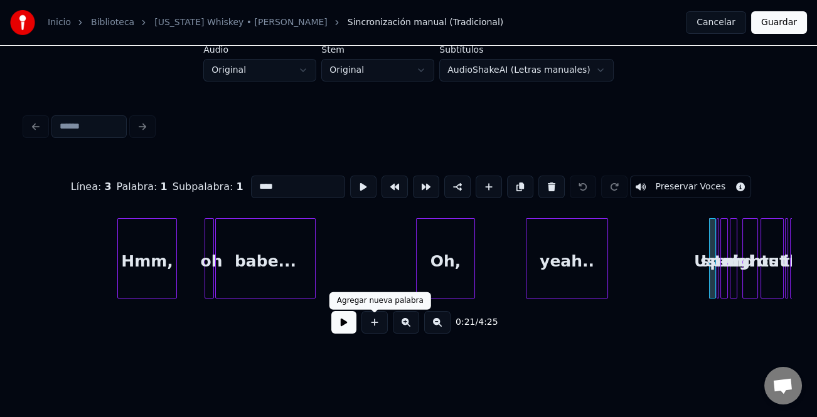
click at [346, 327] on button at bounding box center [343, 322] width 25 height 23
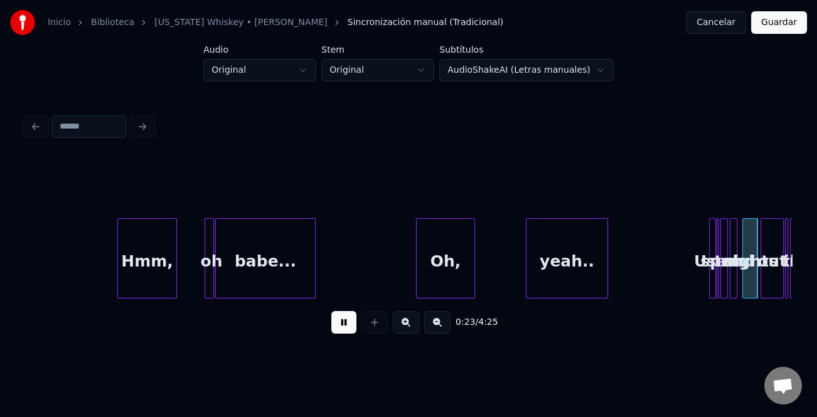
click at [411, 326] on button at bounding box center [406, 322] width 26 height 23
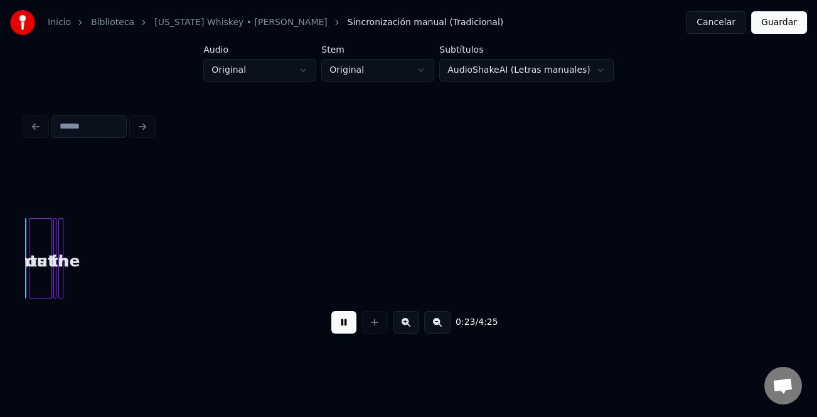
click at [411, 326] on button at bounding box center [406, 322] width 26 height 23
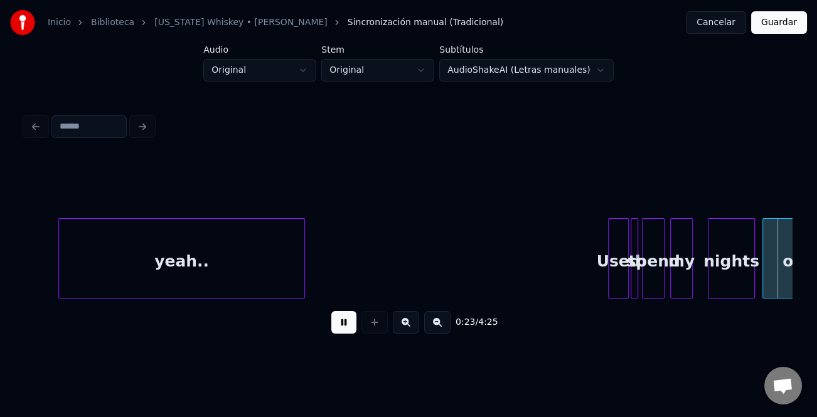
click at [411, 326] on button at bounding box center [406, 322] width 26 height 23
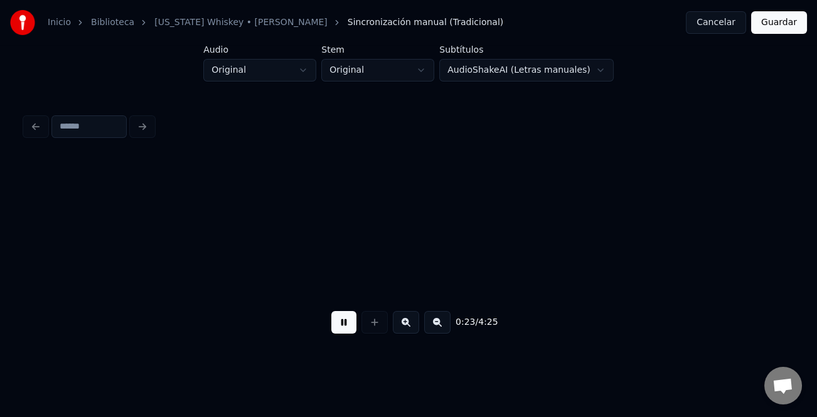
scroll to position [0, 2981]
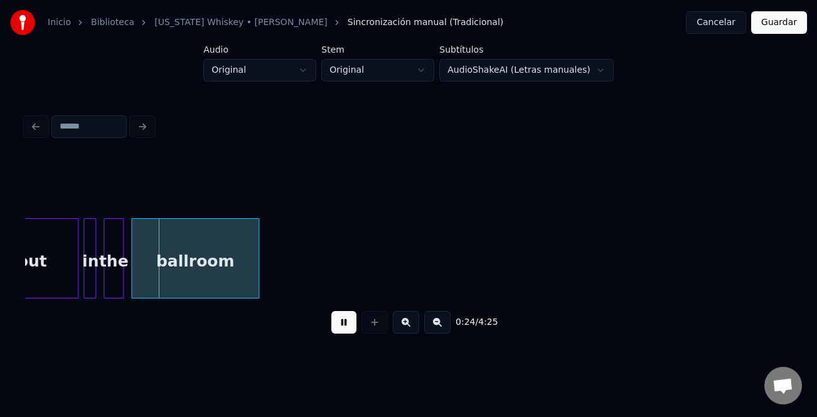
click at [411, 326] on button at bounding box center [406, 322] width 26 height 23
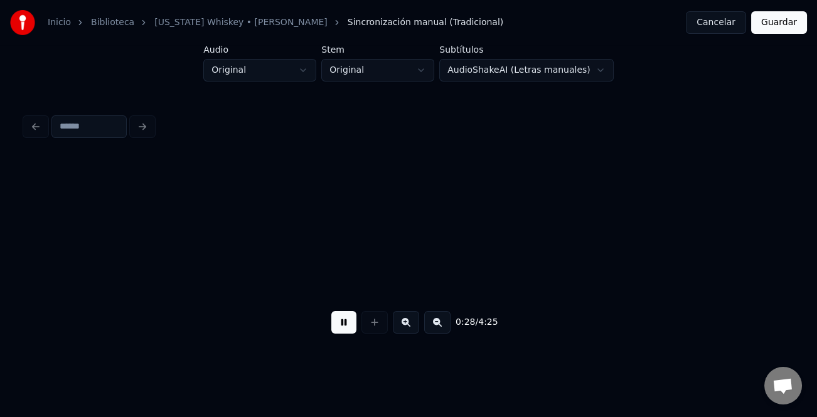
scroll to position [0, 4530]
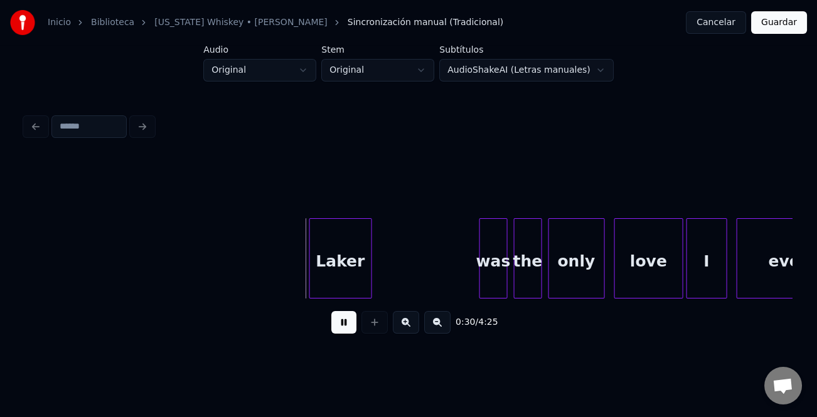
click at [325, 267] on div "Laker" at bounding box center [340, 261] width 61 height 85
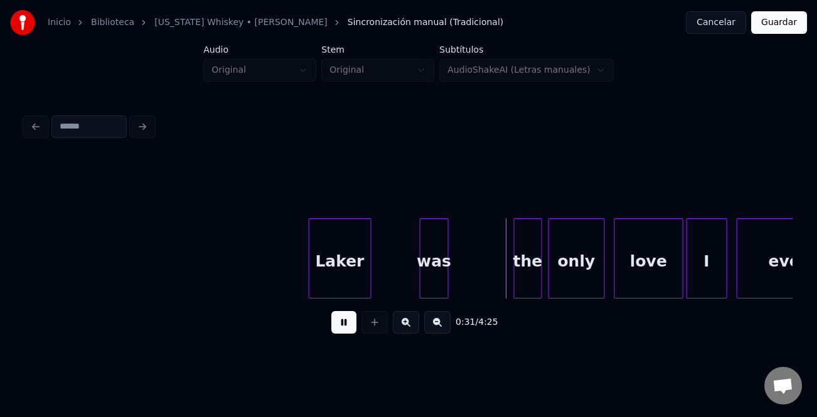
click at [425, 275] on div "was" at bounding box center [433, 261] width 27 height 85
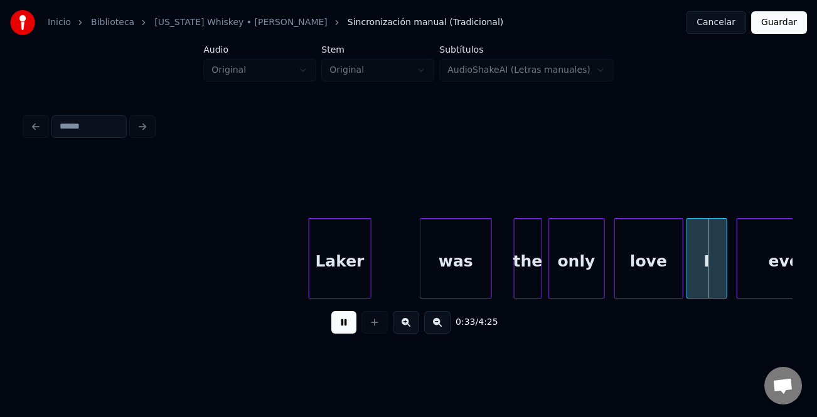
click at [491, 275] on div at bounding box center [489, 258] width 4 height 79
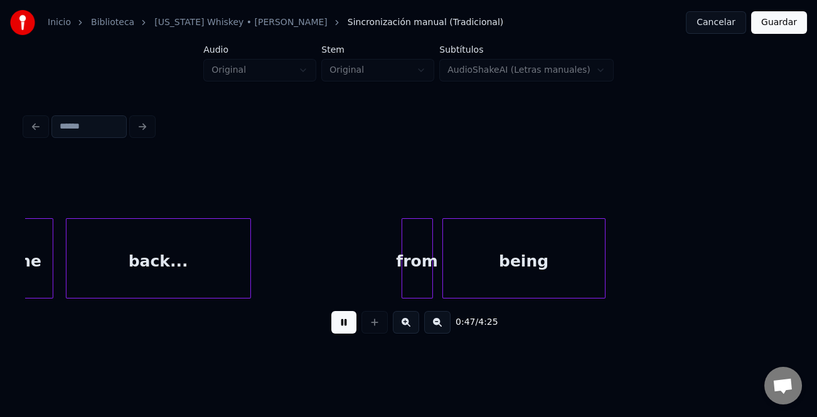
scroll to position [0, 7402]
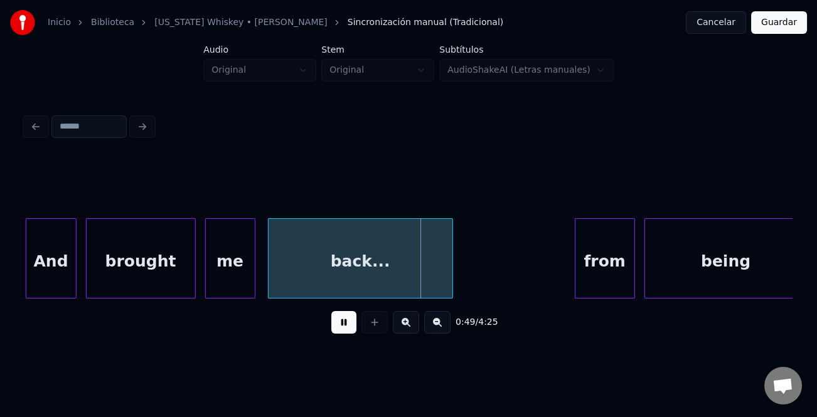
click at [575, 265] on div at bounding box center [577, 258] width 4 height 79
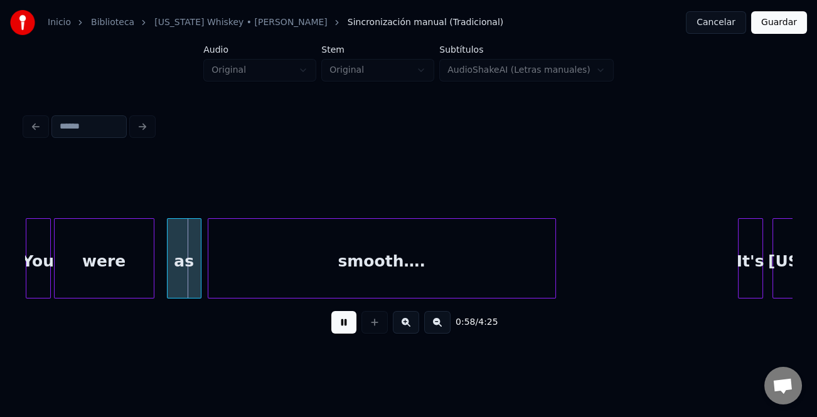
scroll to position [0, 8910]
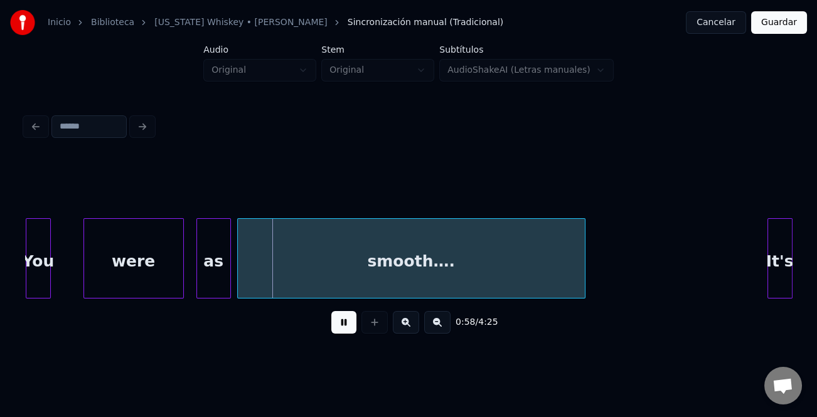
click at [4, 269] on div "Inicio Biblioteca [US_STATE] Whiskey • [PERSON_NAME] Sincronización manual (Tra…" at bounding box center [408, 176] width 817 height 352
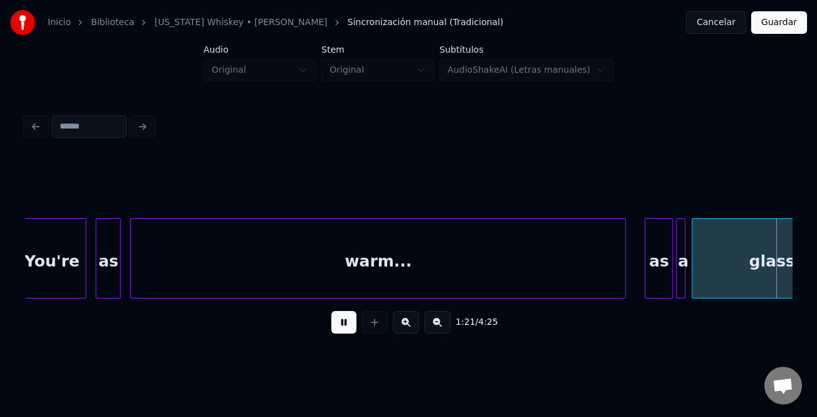
scroll to position [0, 12748]
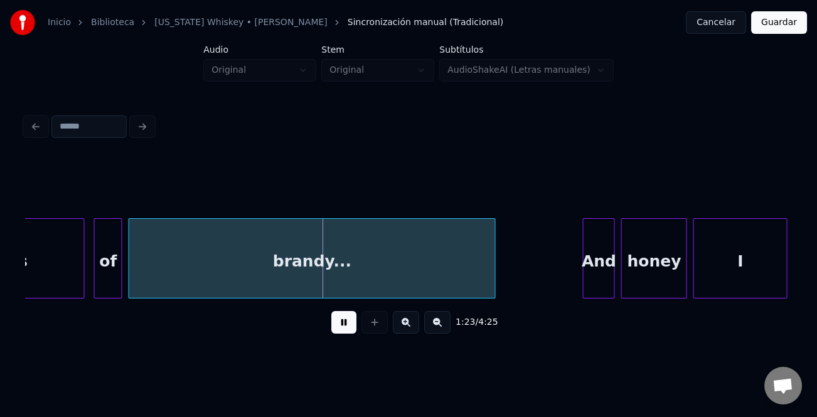
click at [583, 250] on div at bounding box center [585, 258] width 4 height 79
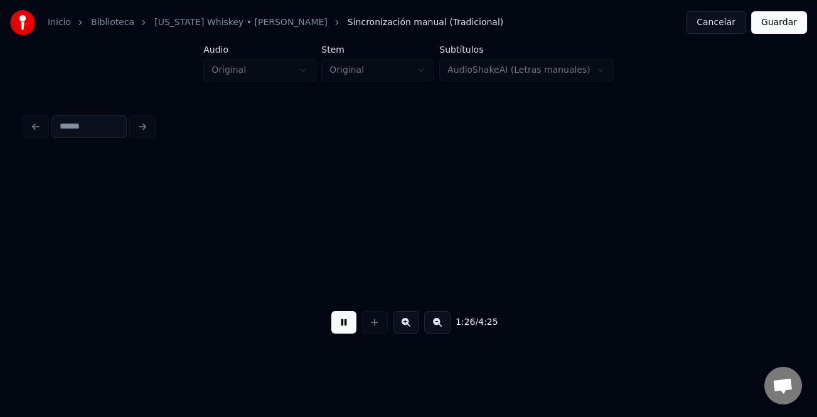
scroll to position [0, 13515]
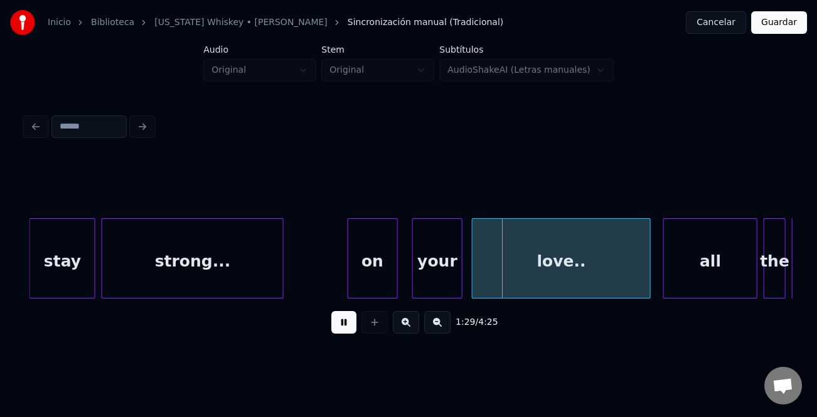
click at [358, 258] on div "on" at bounding box center [372, 261] width 49 height 85
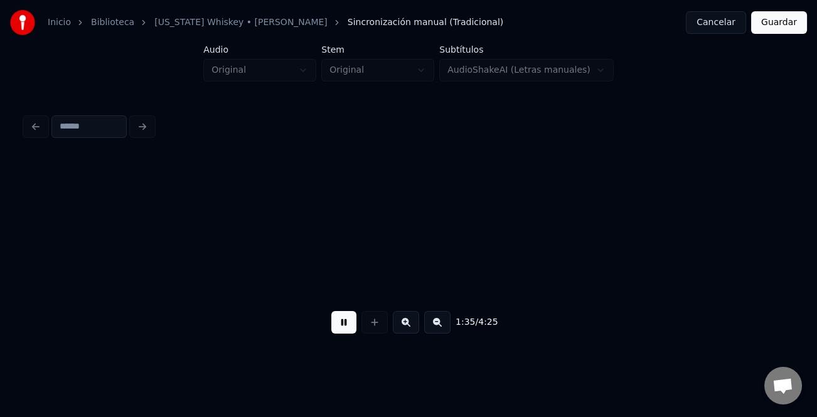
scroll to position [0, 15052]
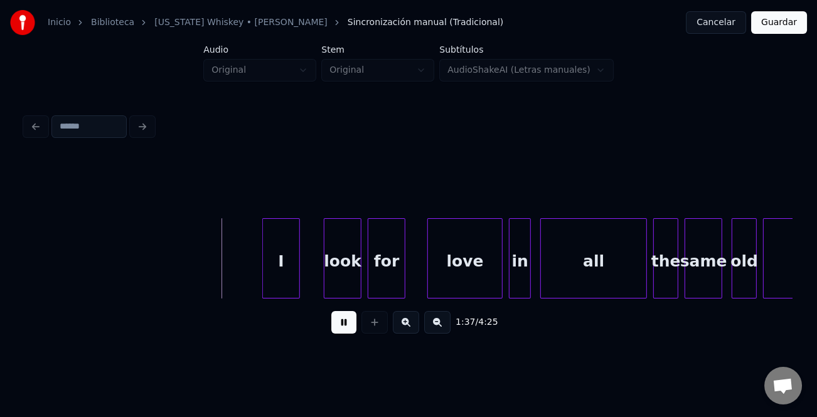
click at [292, 271] on div "I" at bounding box center [281, 261] width 36 height 85
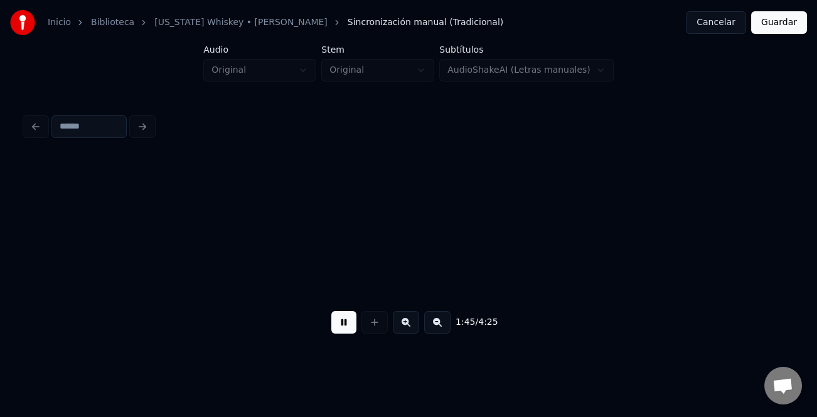
scroll to position [0, 16588]
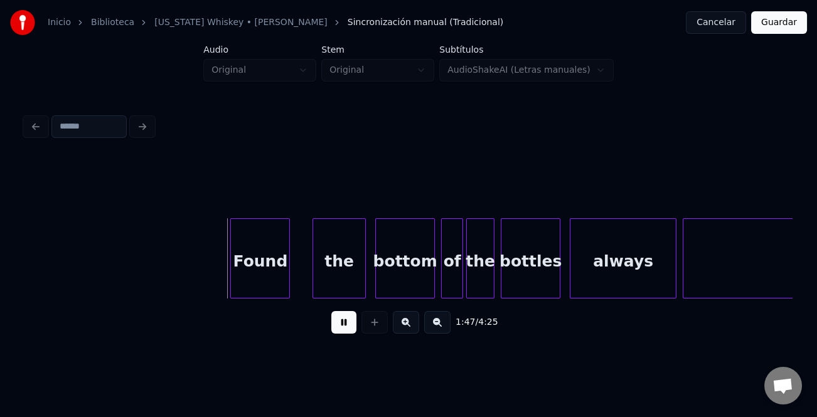
click at [275, 260] on div "Found" at bounding box center [260, 261] width 58 height 85
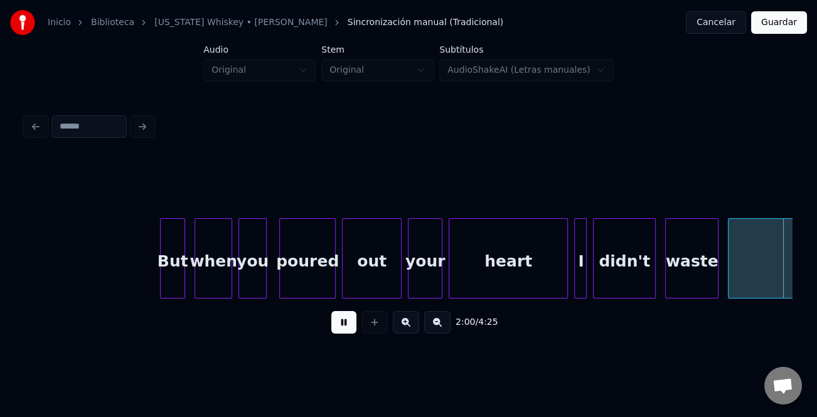
scroll to position [0, 18894]
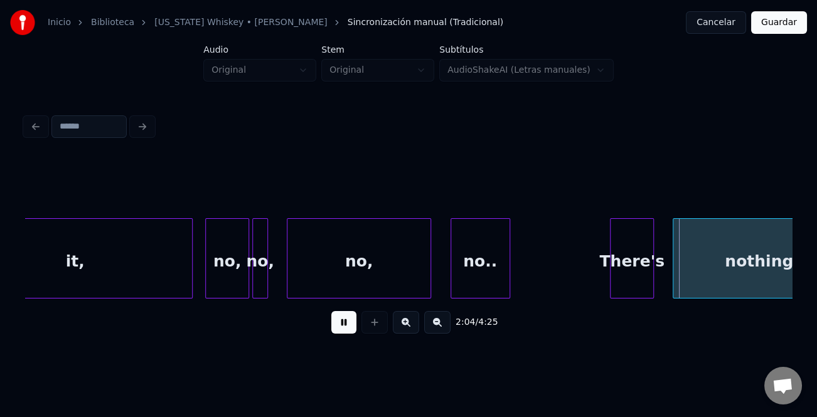
click at [455, 277] on div "no.." at bounding box center [480, 261] width 58 height 85
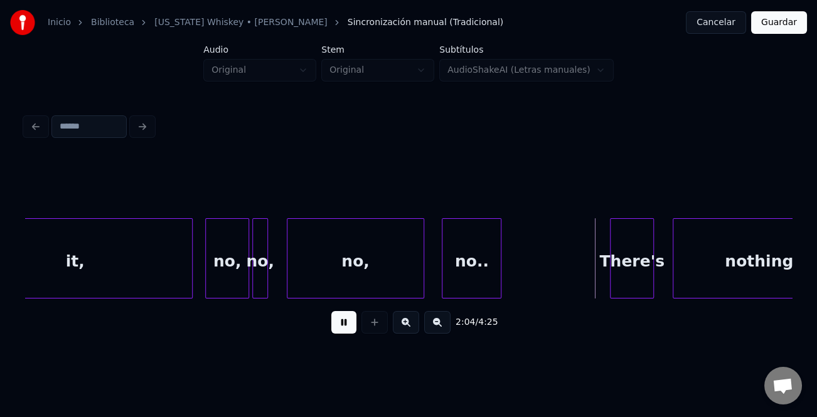
click at [420, 279] on div at bounding box center [422, 258] width 4 height 79
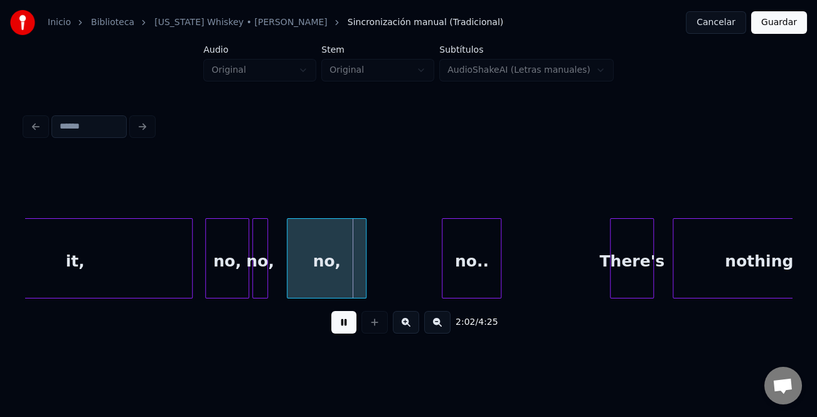
click at [216, 277] on div "no," at bounding box center [227, 261] width 43 height 85
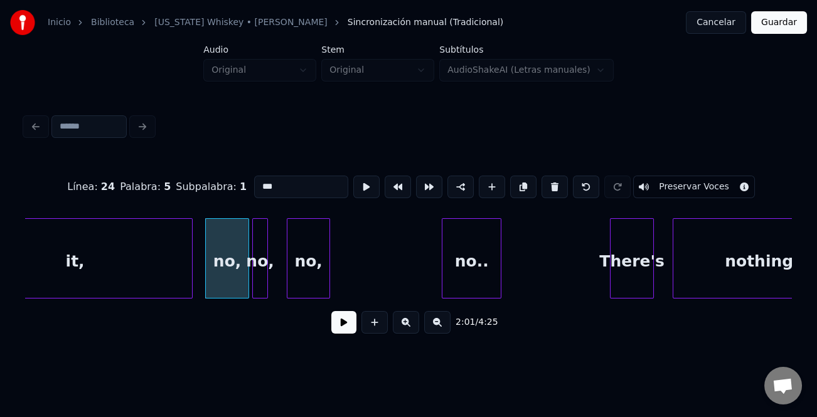
click at [326, 277] on div at bounding box center [328, 258] width 4 height 79
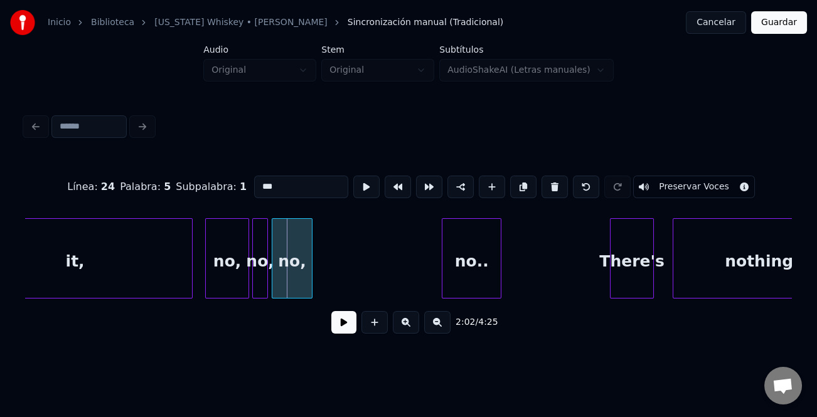
click at [299, 277] on div "no," at bounding box center [291, 261] width 39 height 85
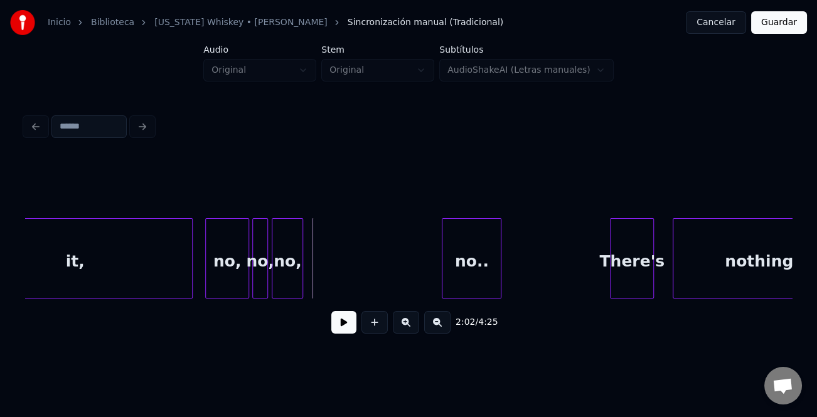
click at [299, 280] on div at bounding box center [301, 258] width 4 height 79
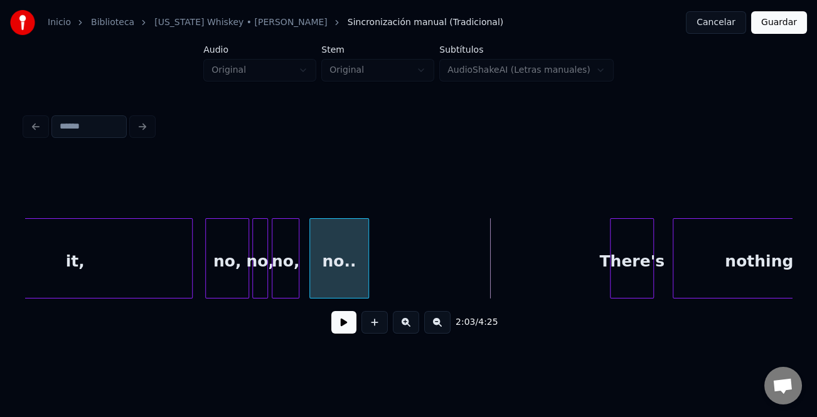
click at [343, 279] on div "no.." at bounding box center [339, 261] width 58 height 85
click at [222, 280] on div "no," at bounding box center [227, 261] width 43 height 85
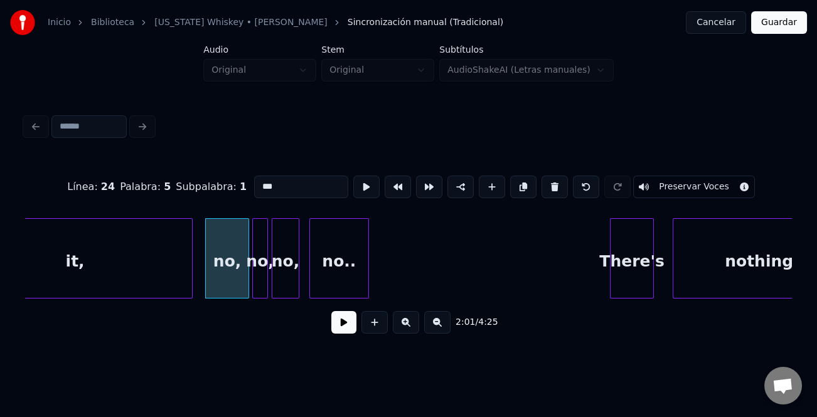
click at [338, 321] on button at bounding box center [343, 322] width 25 height 23
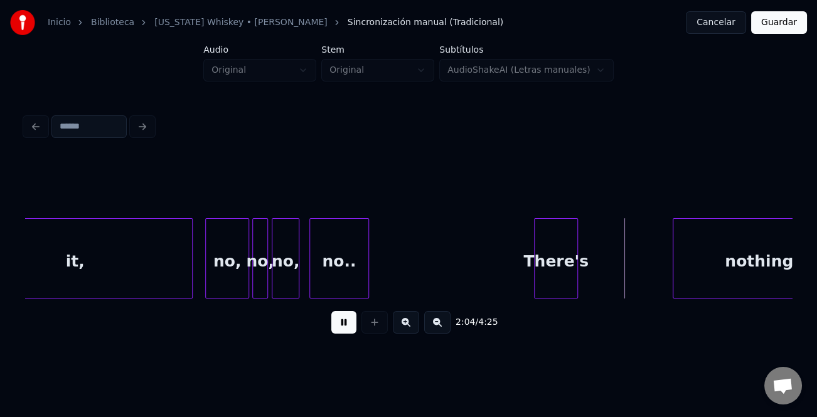
click at [556, 274] on div "There's" at bounding box center [556, 261] width 43 height 85
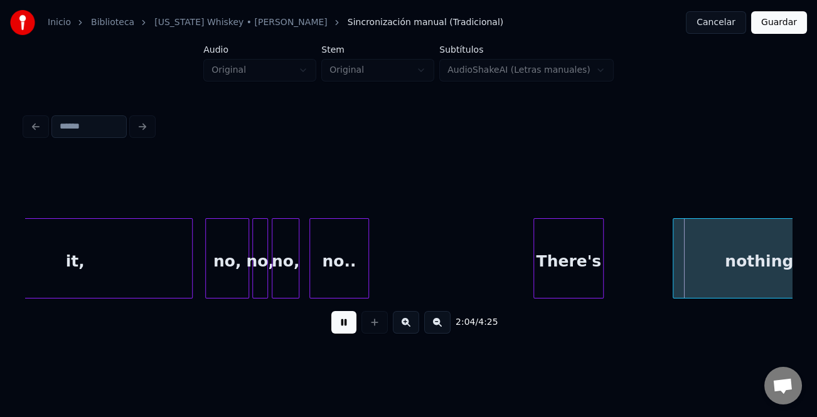
click at [600, 277] on div at bounding box center [601, 258] width 4 height 79
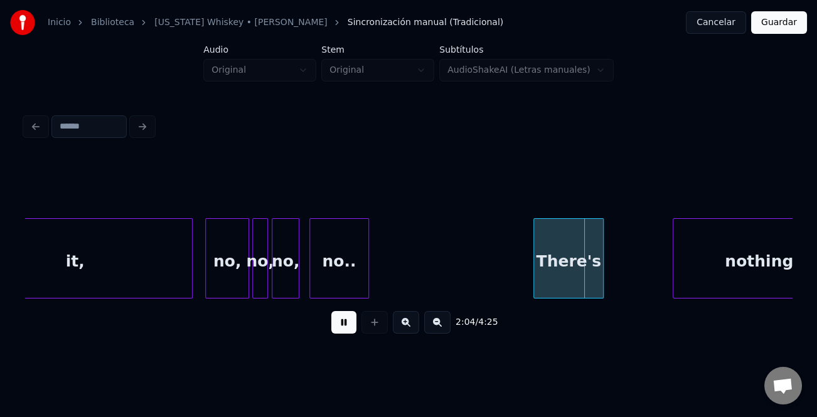
scroll to position [0, 18943]
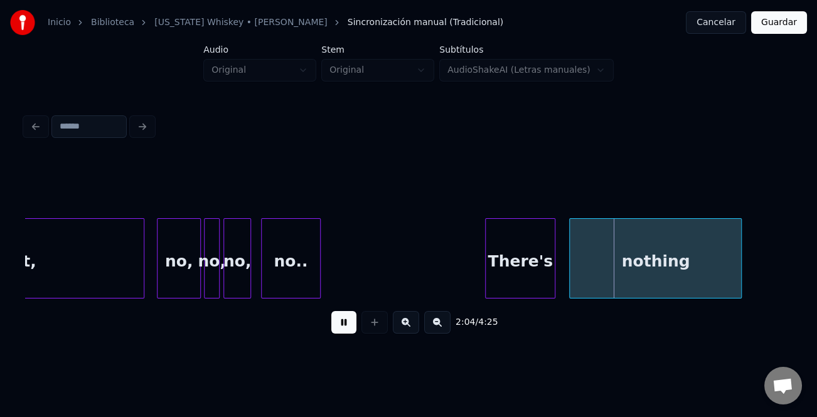
click at [666, 275] on div "nothing" at bounding box center [655, 261] width 171 height 85
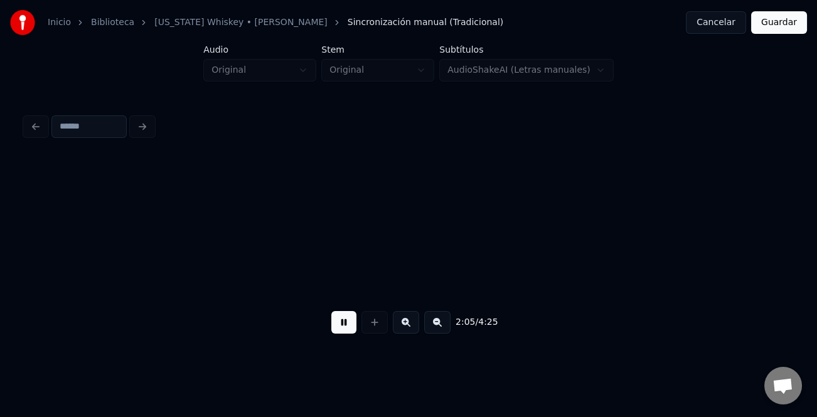
scroll to position [0, 19486]
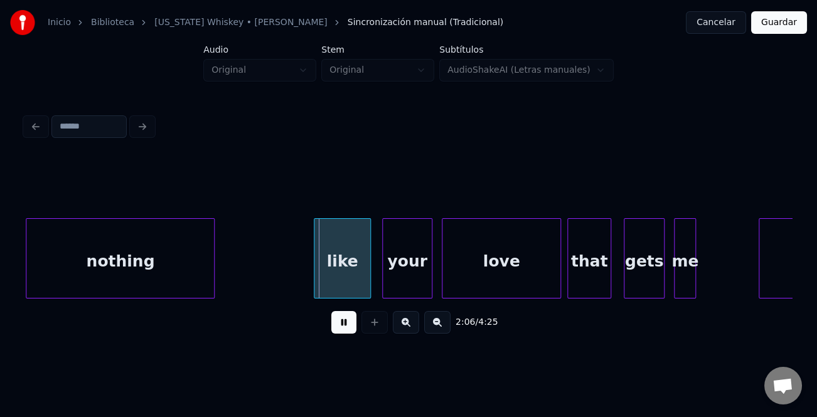
click at [336, 262] on div "like" at bounding box center [341, 261] width 55 height 85
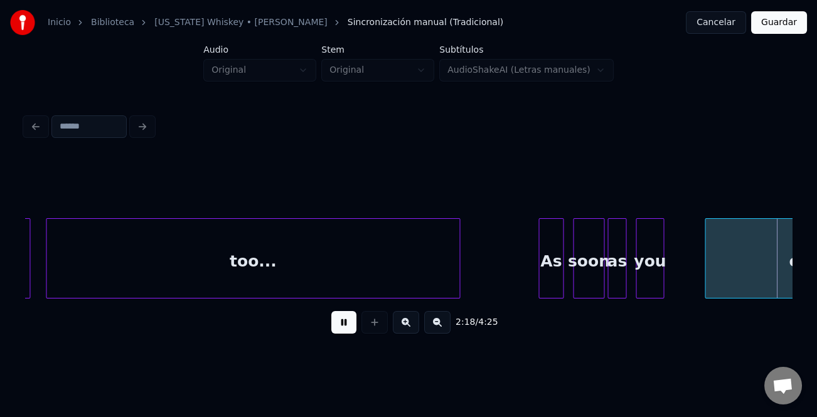
scroll to position [0, 21793]
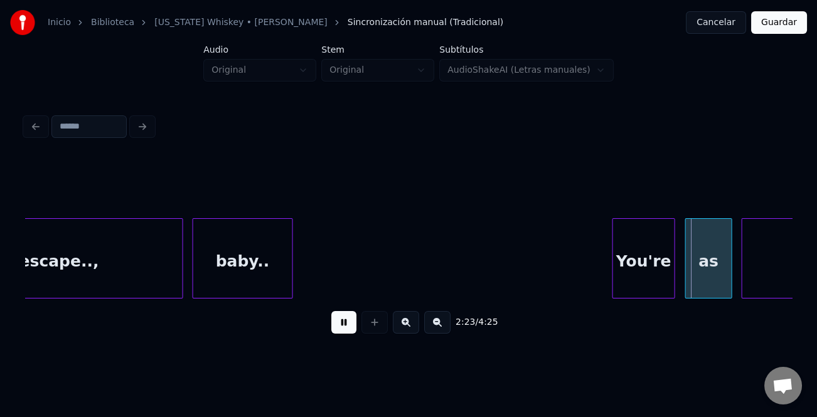
click at [629, 263] on div "You're" at bounding box center [643, 261] width 61 height 85
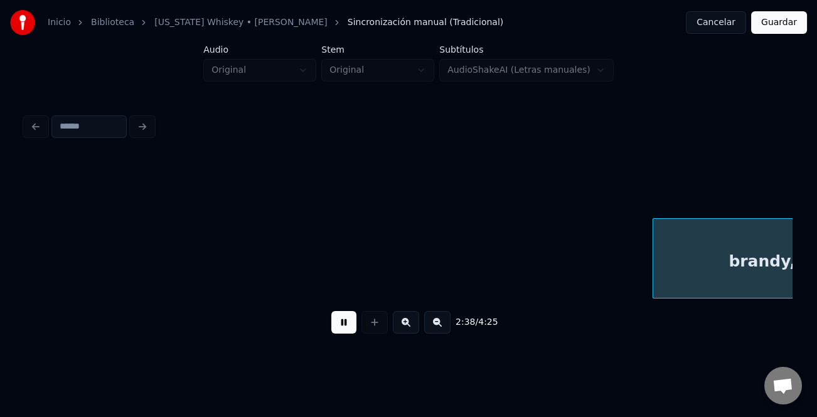
scroll to position [0, 24861]
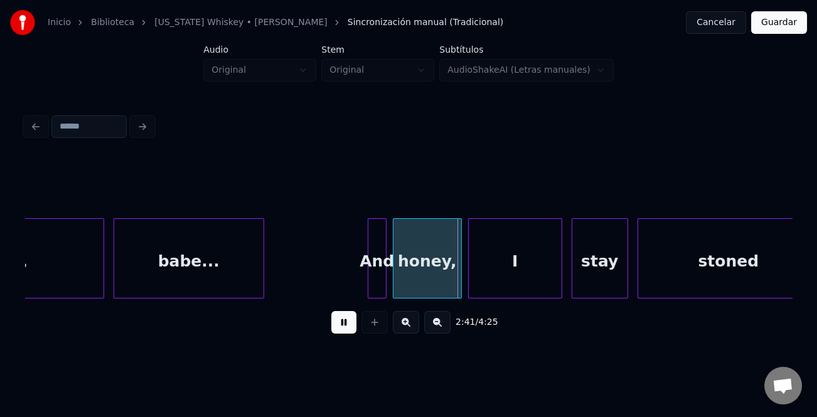
click at [371, 265] on div "And" at bounding box center [377, 261] width 18 height 85
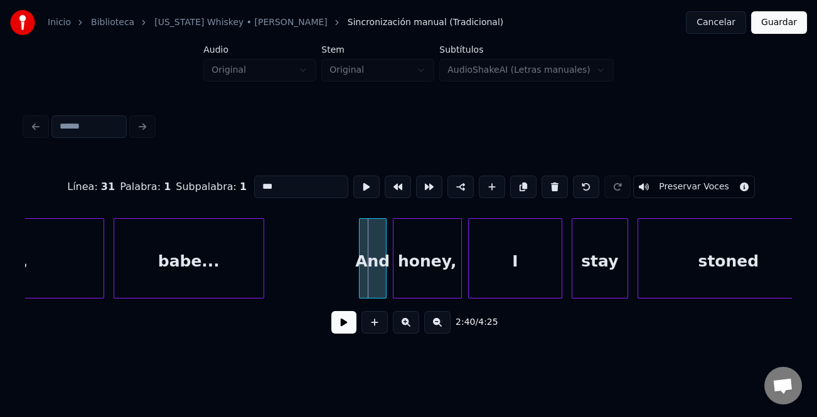
click at [359, 279] on div at bounding box center [361, 258] width 4 height 79
click at [343, 316] on button at bounding box center [343, 322] width 25 height 23
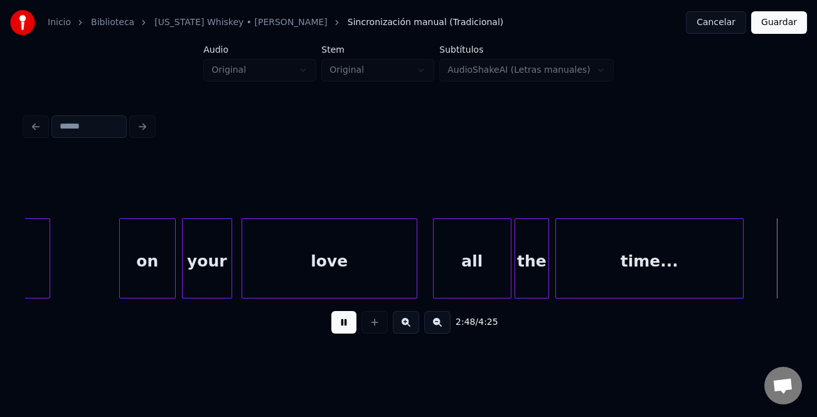
scroll to position [0, 26398]
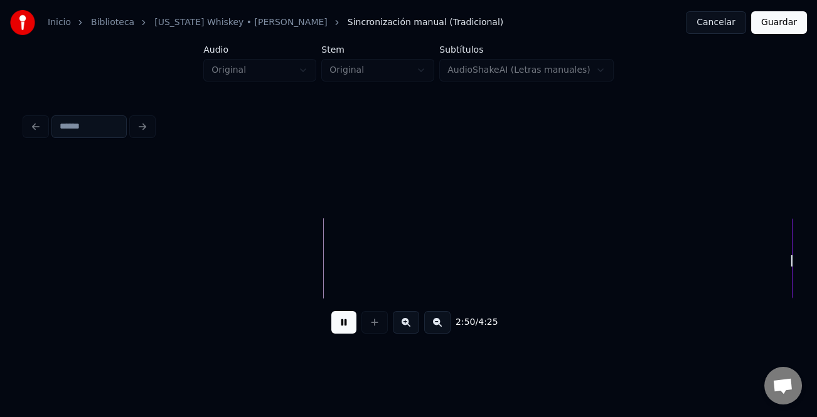
click at [438, 326] on button at bounding box center [437, 322] width 26 height 23
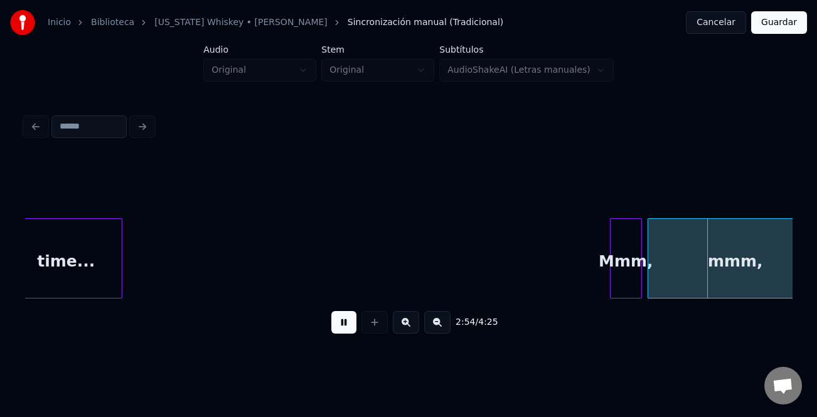
click at [610, 285] on div at bounding box center [612, 258] width 4 height 79
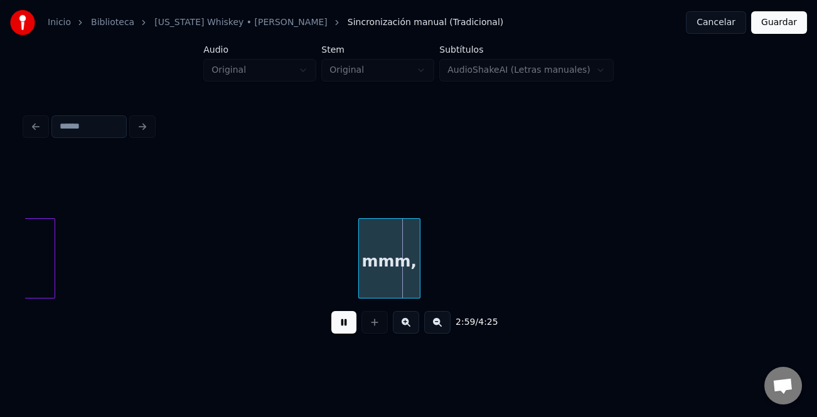
click at [366, 265] on div "mmm," at bounding box center [389, 261] width 61 height 85
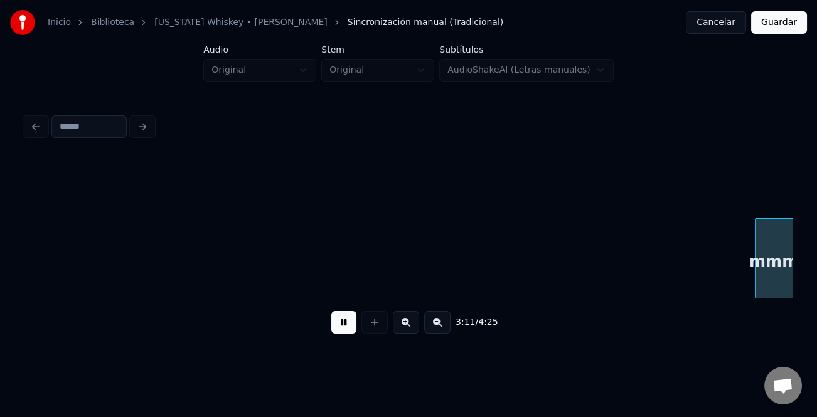
scroll to position [0, 18014]
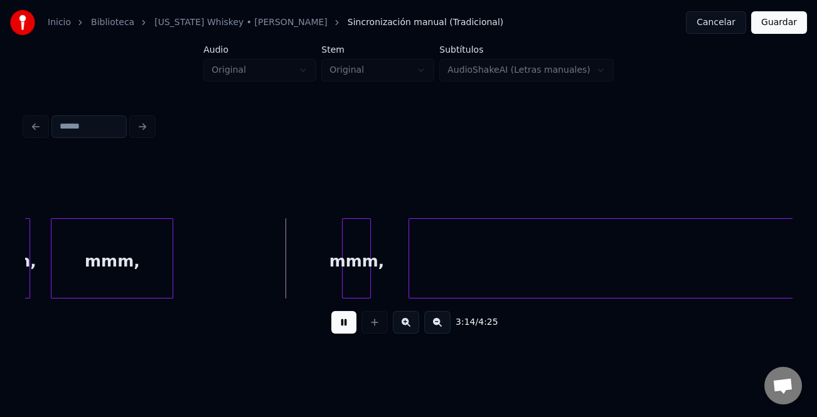
click at [343, 279] on div at bounding box center [345, 258] width 4 height 79
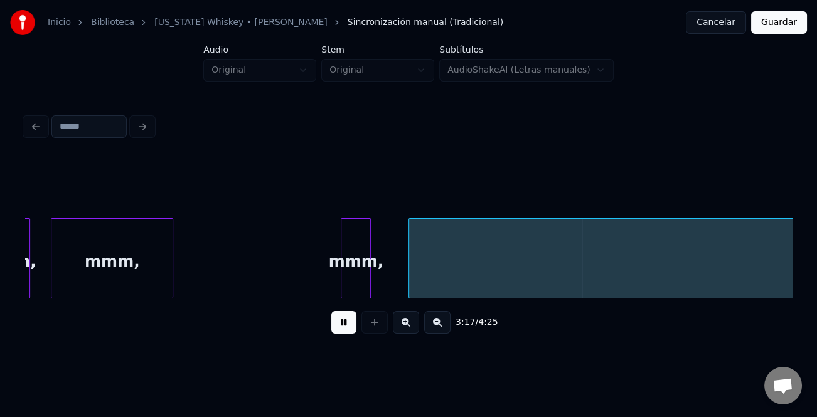
click at [439, 314] on div "3:17 / 4:25" at bounding box center [408, 323] width 747 height 28
click at [442, 322] on button at bounding box center [437, 322] width 26 height 23
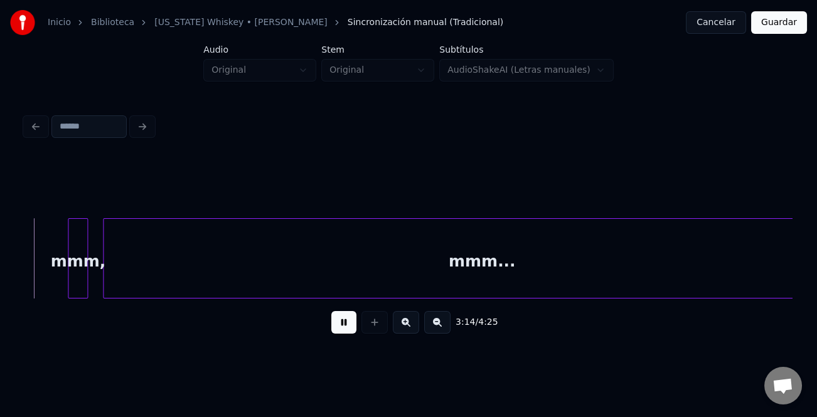
scroll to position [0, 12182]
click at [540, 274] on div "mmm..." at bounding box center [477, 261] width 757 height 85
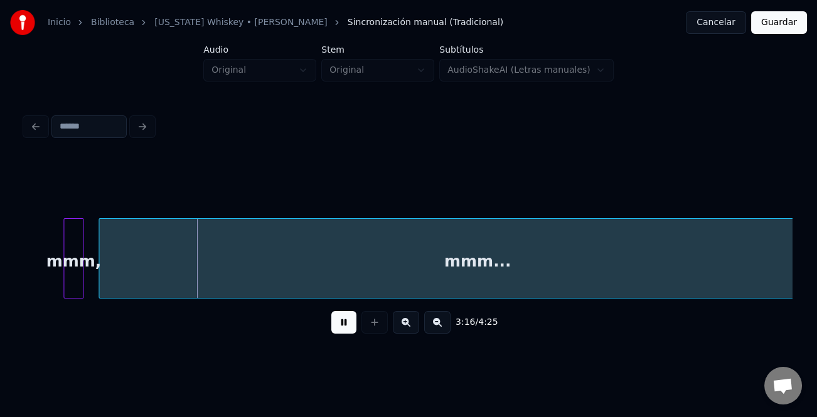
click at [432, 329] on button at bounding box center [437, 322] width 26 height 23
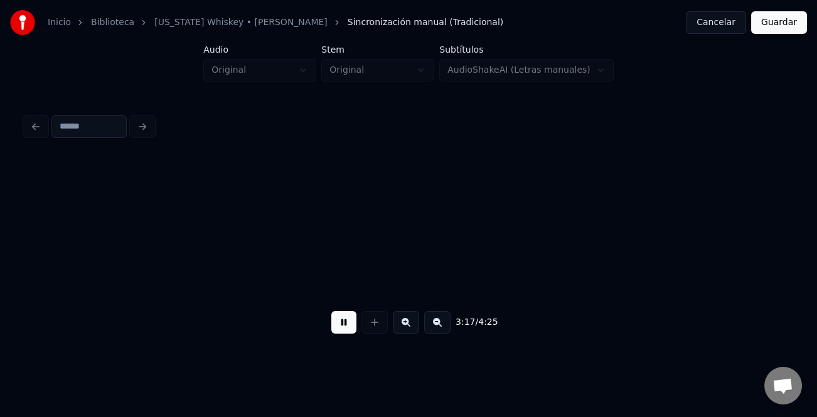
scroll to position [0, 5998]
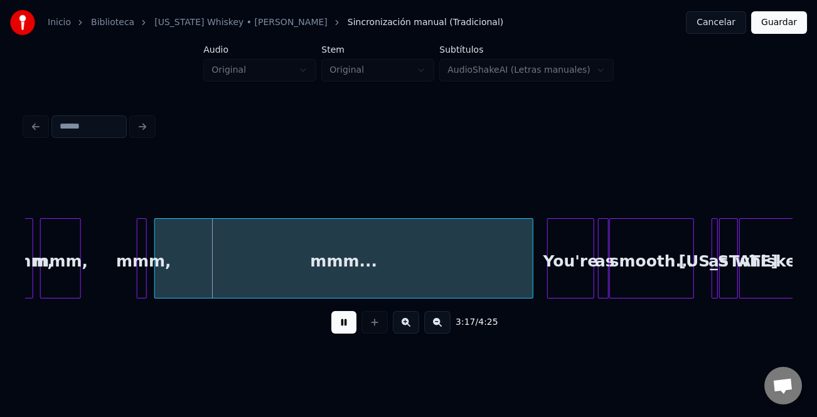
click at [432, 329] on button at bounding box center [437, 322] width 26 height 23
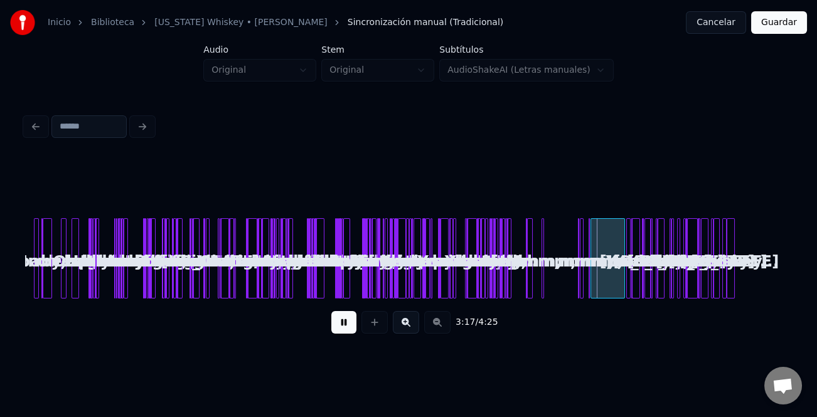
scroll to position [0, 0]
click at [596, 290] on div at bounding box center [595, 258] width 4 height 79
click at [407, 325] on button at bounding box center [406, 322] width 26 height 23
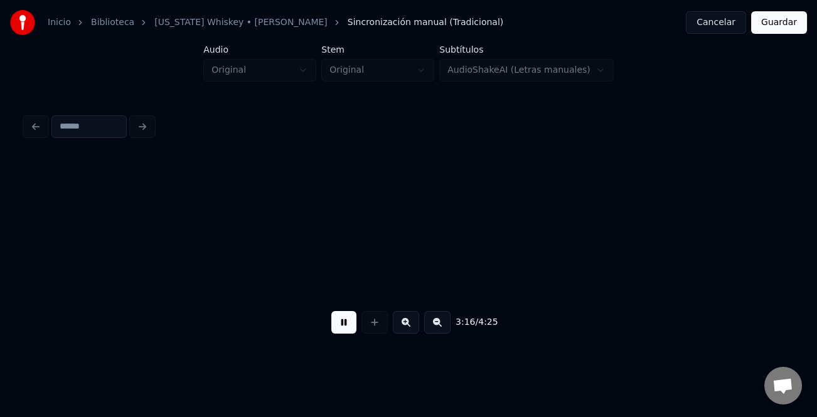
click at [407, 325] on button at bounding box center [406, 322] width 26 height 23
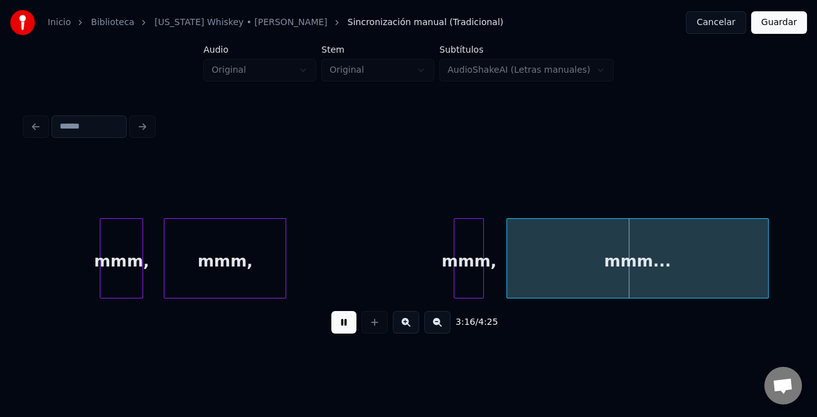
click at [407, 325] on button at bounding box center [406, 322] width 26 height 23
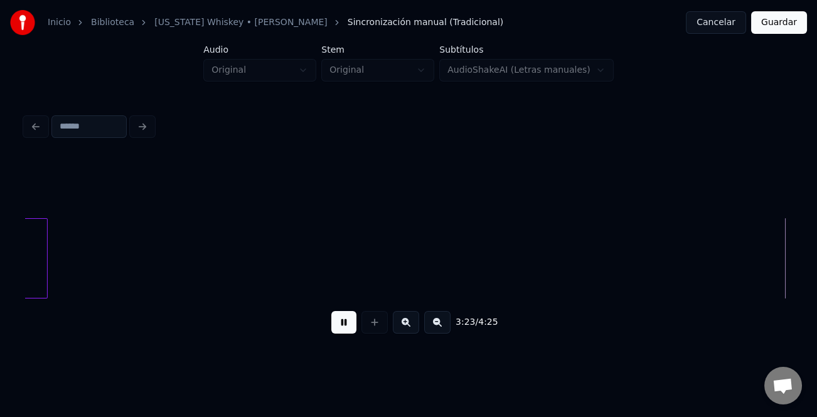
scroll to position [0, 25604]
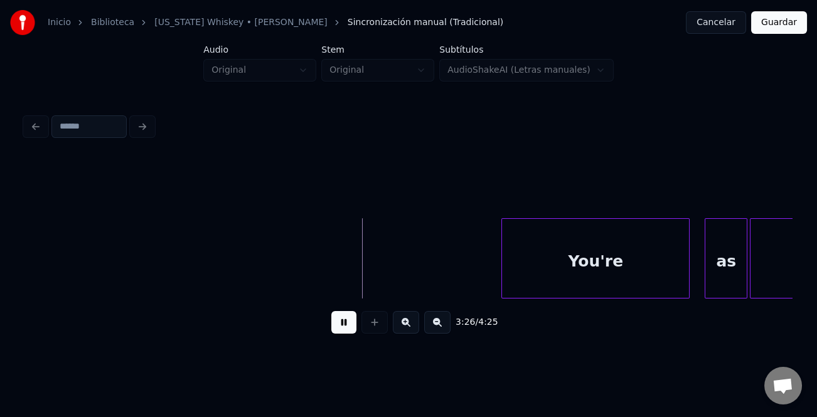
click at [348, 321] on button at bounding box center [343, 322] width 25 height 23
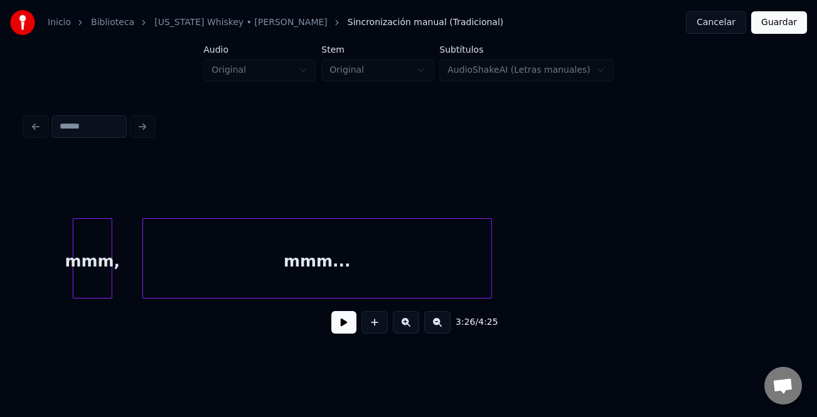
scroll to position [0, 24339]
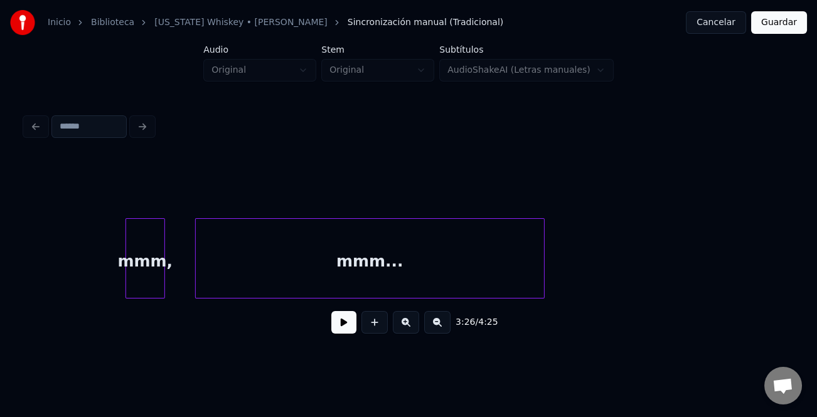
click at [529, 282] on div "mmm..." at bounding box center [370, 261] width 348 height 85
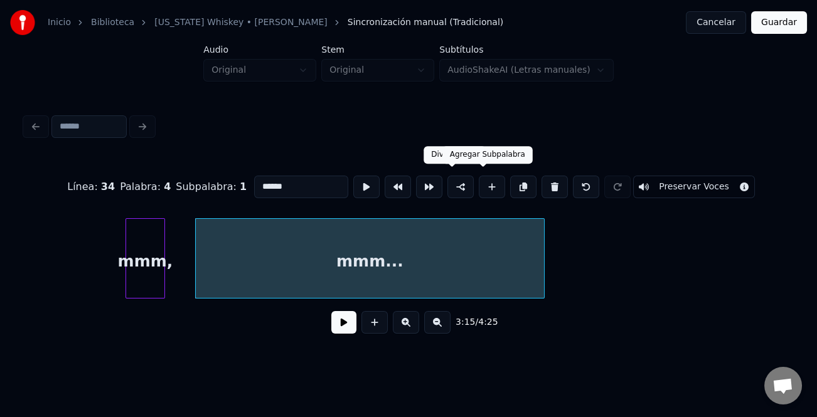
click at [487, 183] on button at bounding box center [492, 187] width 26 height 23
type input "**"
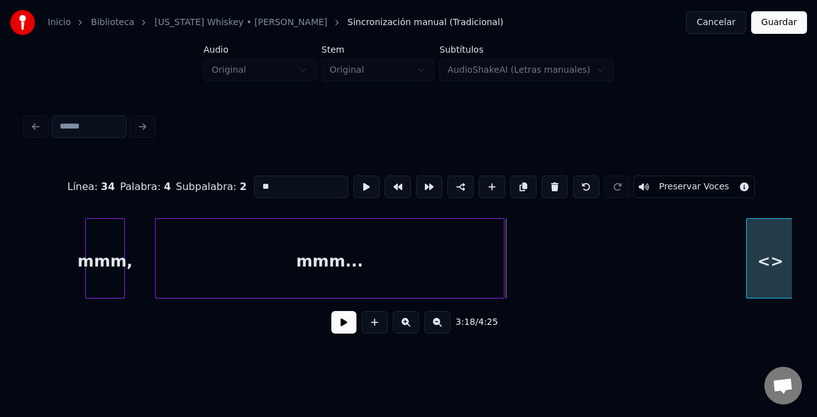
scroll to position [0, 24384]
click at [816, 245] on html "Inicio Biblioteca [US_STATE] Whiskey • [PERSON_NAME] Sincronización manual (Tra…" at bounding box center [408, 186] width 817 height 372
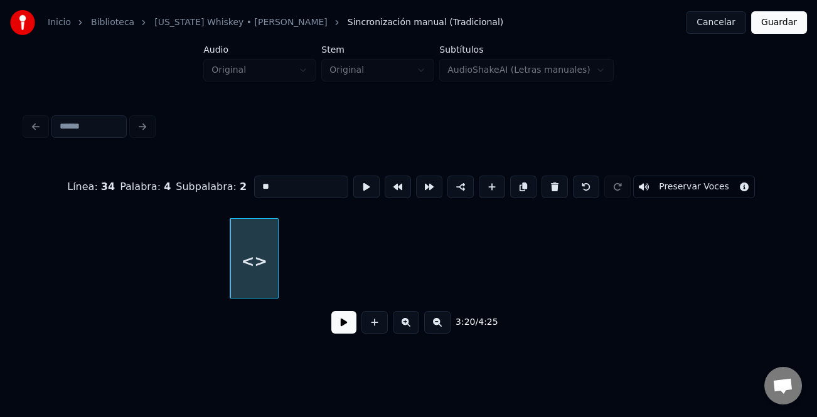
scroll to position [0, 25005]
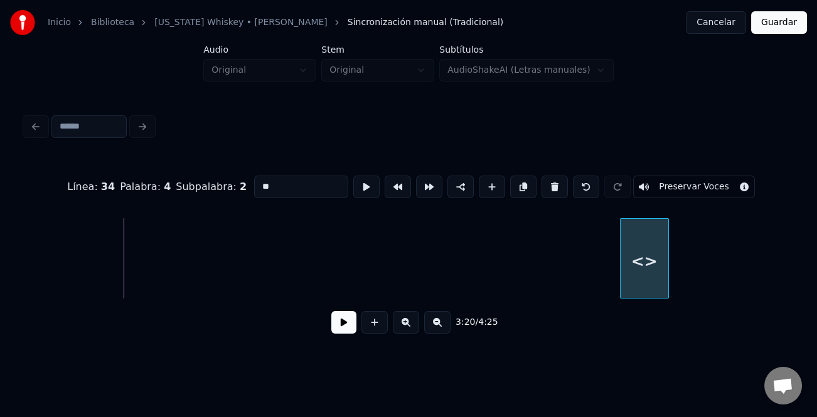
click at [668, 280] on div "<>" at bounding box center [644, 261] width 48 height 85
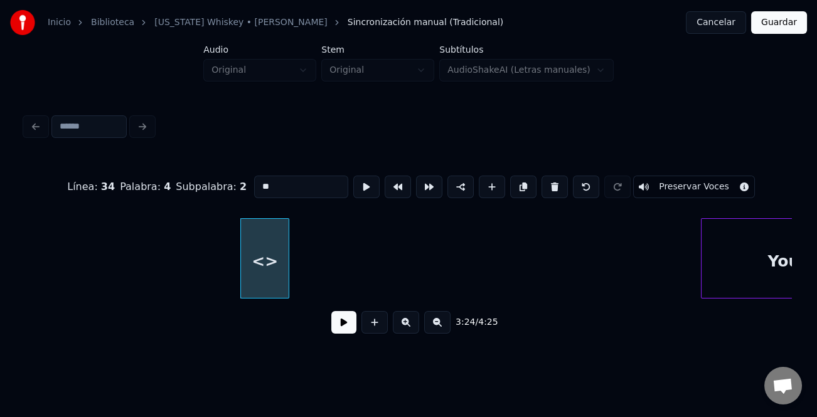
scroll to position [0, 25378]
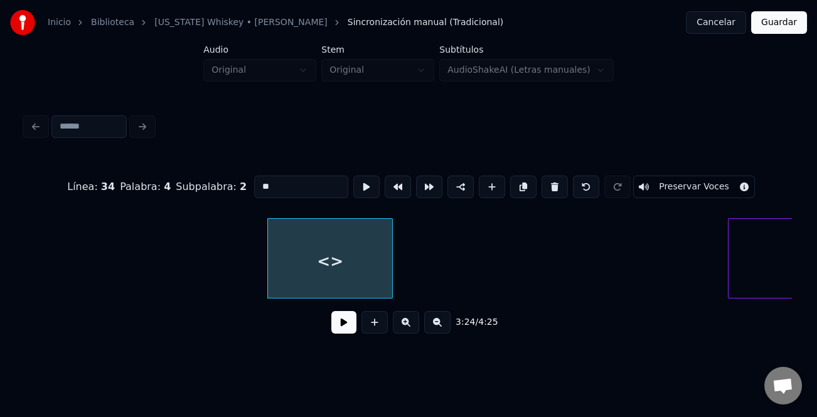
click at [392, 267] on div at bounding box center [390, 258] width 4 height 79
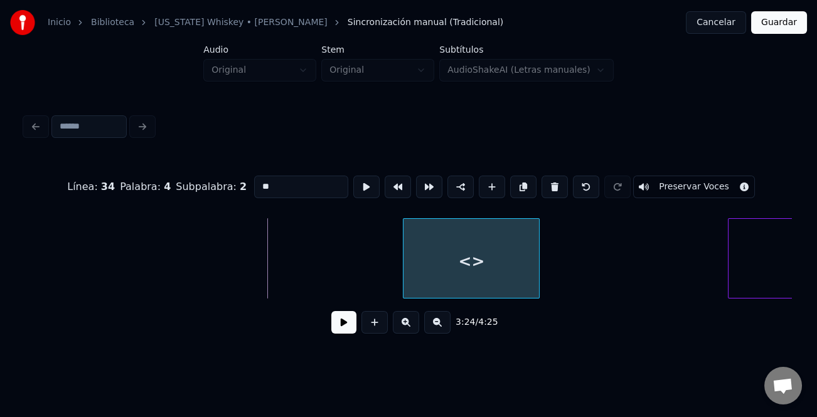
click at [479, 263] on div "<>" at bounding box center [471, 261] width 136 height 85
click at [383, 269] on div at bounding box center [385, 258] width 4 height 79
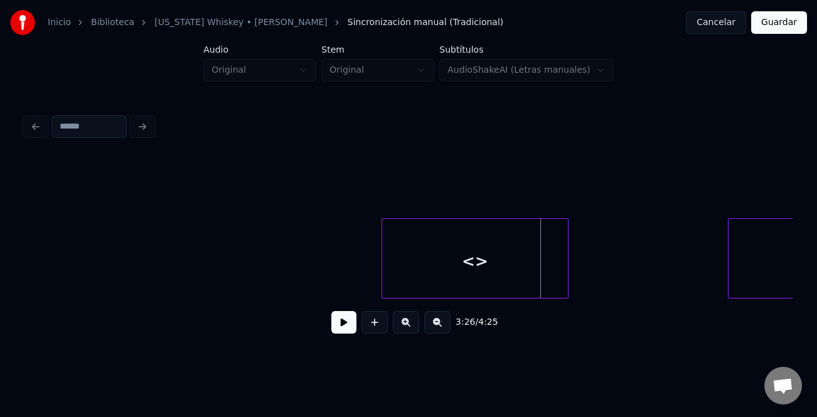
click at [564, 272] on div at bounding box center [566, 258] width 4 height 79
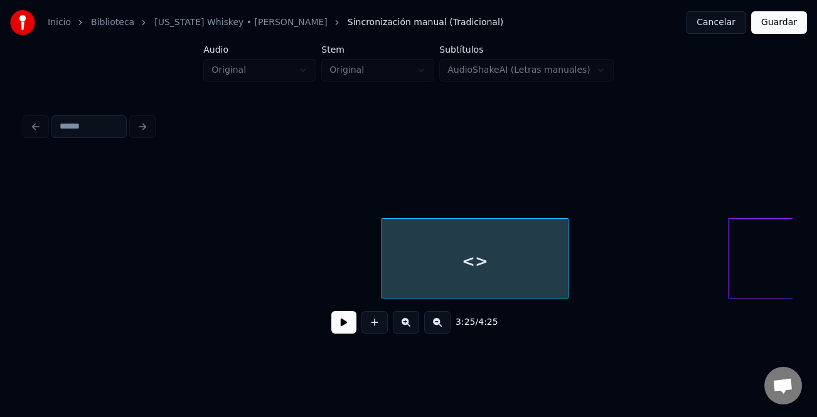
click at [516, 272] on div "<>" at bounding box center [475, 261] width 186 height 85
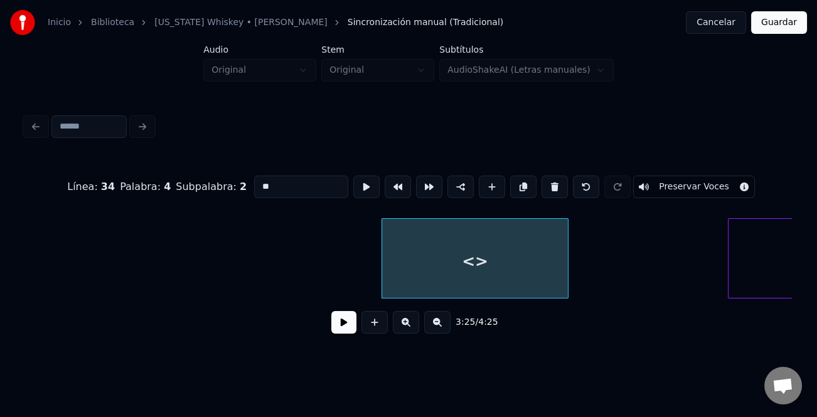
click at [292, 176] on input "**" at bounding box center [301, 187] width 94 height 23
type input "*"
type input "****"
click at [344, 326] on button at bounding box center [343, 322] width 25 height 23
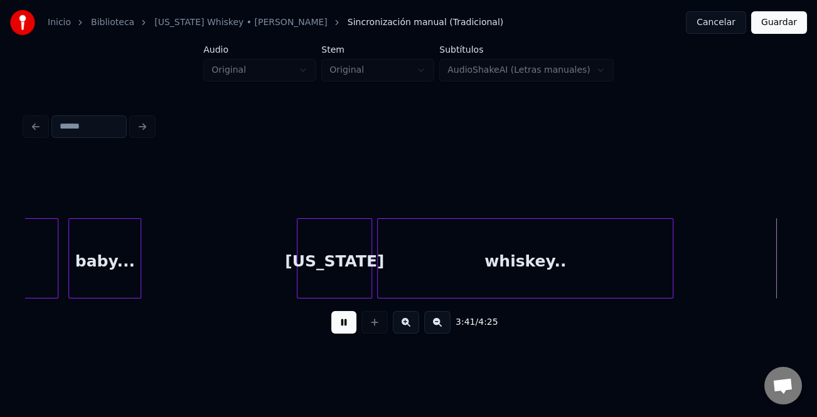
scroll to position [0, 27855]
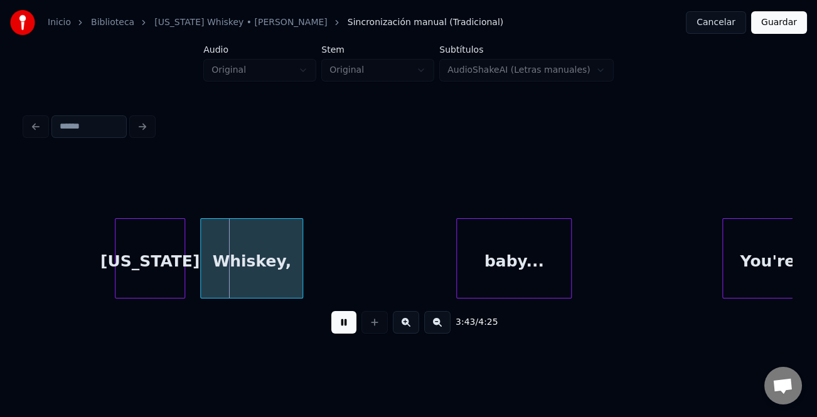
click at [175, 269] on div "[US_STATE]" at bounding box center [149, 261] width 69 height 85
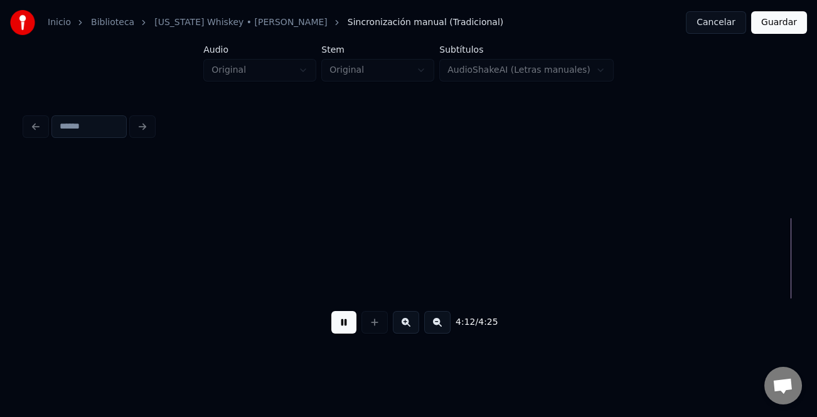
scroll to position [0, 31691]
click at [782, 29] on button "Guardar" at bounding box center [779, 22] width 56 height 23
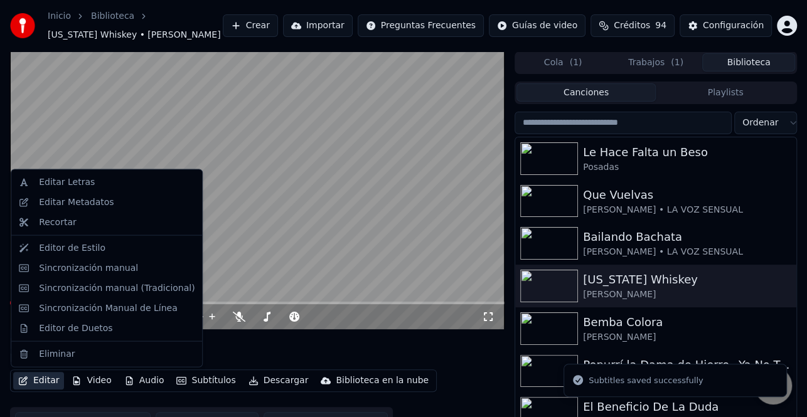
click at [47, 377] on button "Editar" at bounding box center [38, 381] width 51 height 18
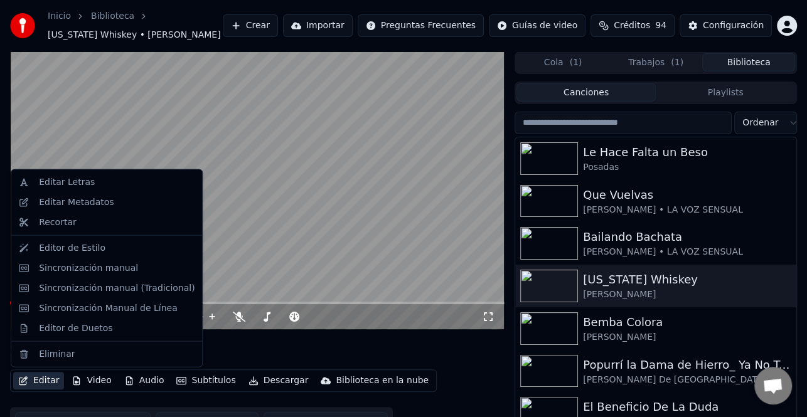
click at [787, 22] on html "Inicio Biblioteca [US_STATE] Whiskey • [PERSON_NAME] Crear Importar Preguntas F…" at bounding box center [403, 208] width 807 height 417
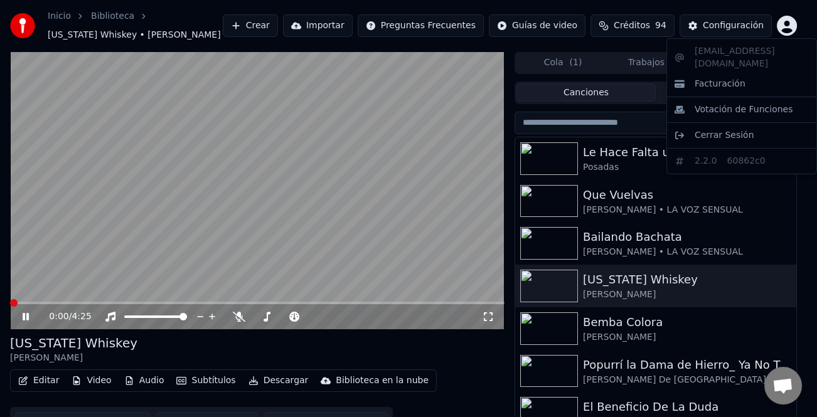
click at [751, 30] on html "Inicio Biblioteca [US_STATE] Whiskey • [PERSON_NAME] Crear Importar Preguntas F…" at bounding box center [408, 208] width 817 height 417
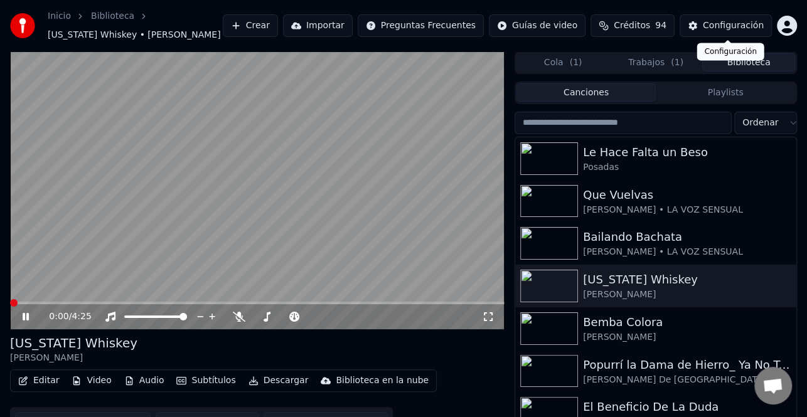
click at [757, 25] on div "Configuración" at bounding box center [733, 25] width 61 height 13
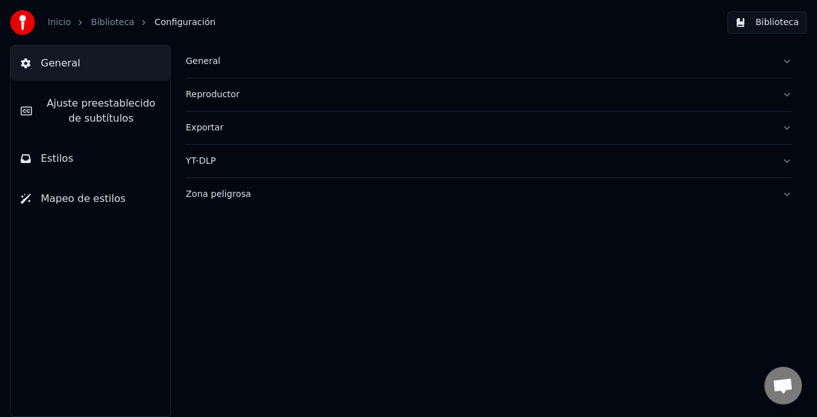
click at [223, 92] on div "Reproductor" at bounding box center [479, 94] width 586 height 13
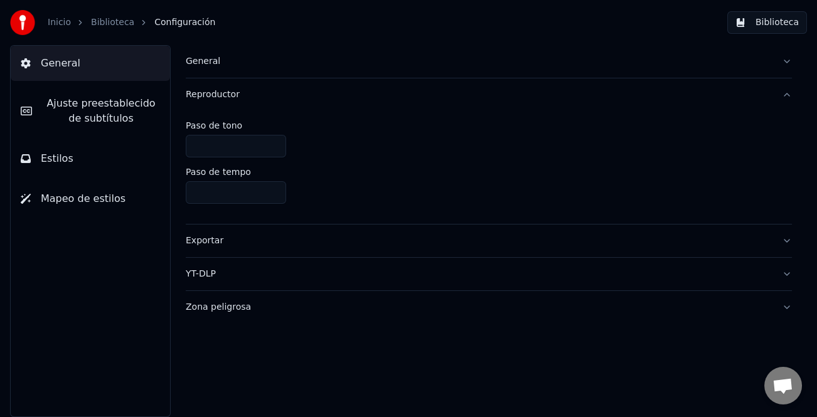
click at [213, 67] on div "General" at bounding box center [479, 61] width 586 height 13
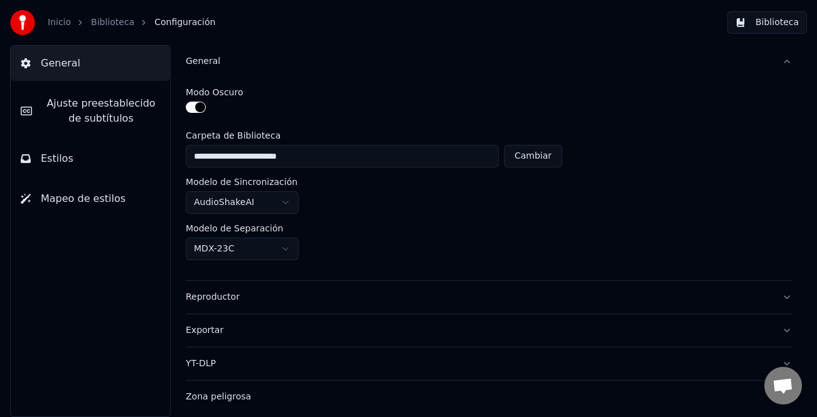
click at [75, 111] on span "Ajuste preestablecido de subtítulos" at bounding box center [101, 111] width 118 height 30
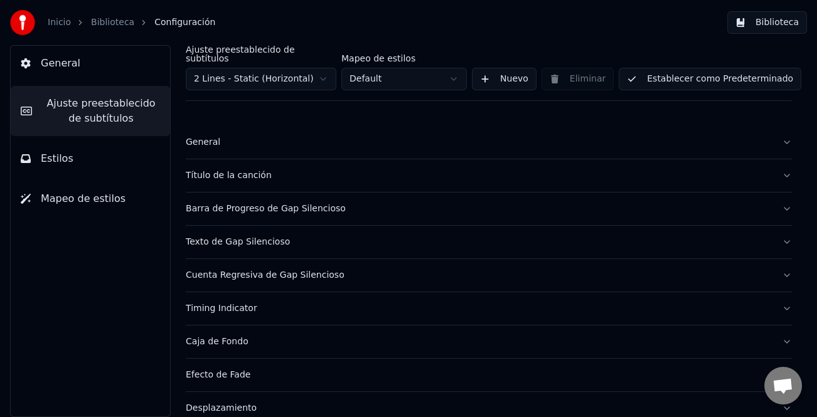
click at [240, 169] on div "Título de la canción" at bounding box center [479, 175] width 586 height 13
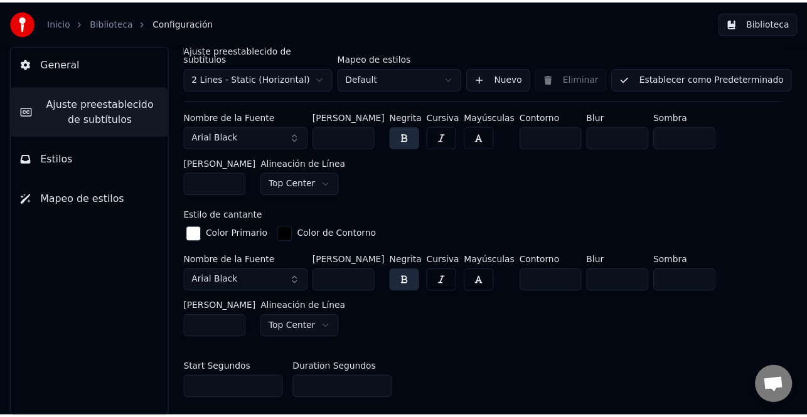
scroll to position [439, 0]
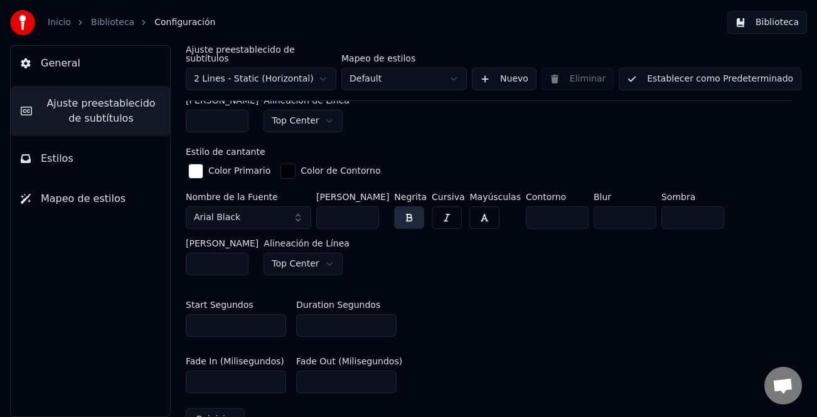
click at [383, 319] on input "*" at bounding box center [346, 325] width 100 height 23
type input "*"
click at [383, 319] on input "*" at bounding box center [346, 325] width 100 height 23
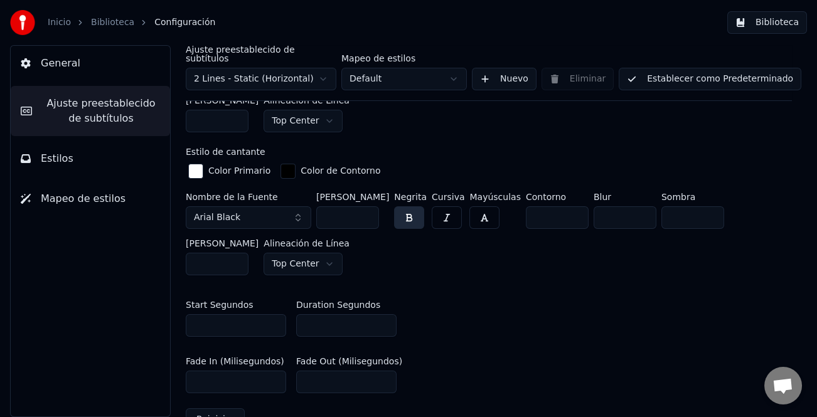
click at [714, 73] on button "Establecer como Predeterminado" at bounding box center [710, 79] width 183 height 23
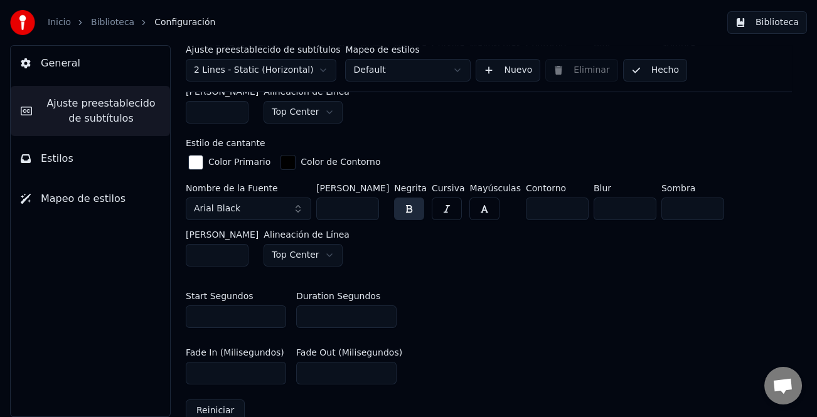
click at [765, 28] on button "Biblioteca" at bounding box center [767, 22] width 80 height 23
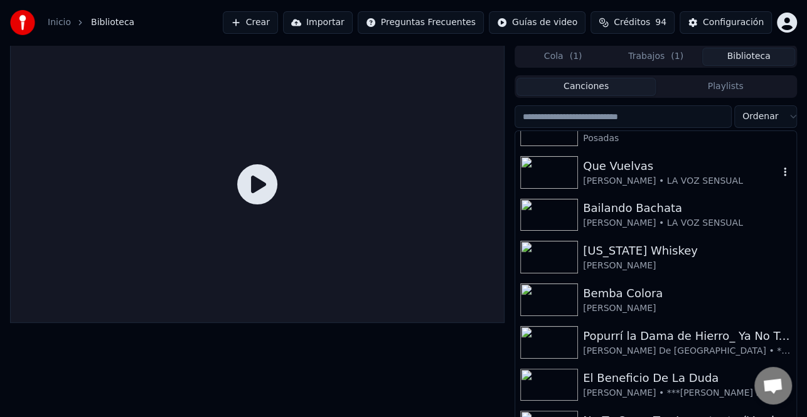
scroll to position [63, 0]
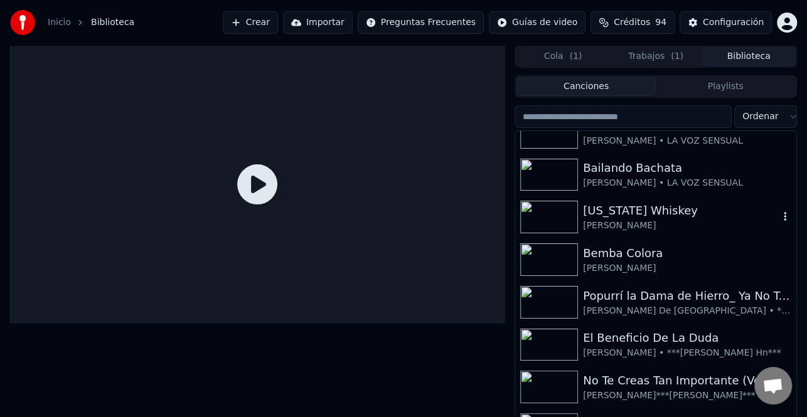
click at [659, 218] on div "[US_STATE] Whiskey" at bounding box center [681, 211] width 196 height 18
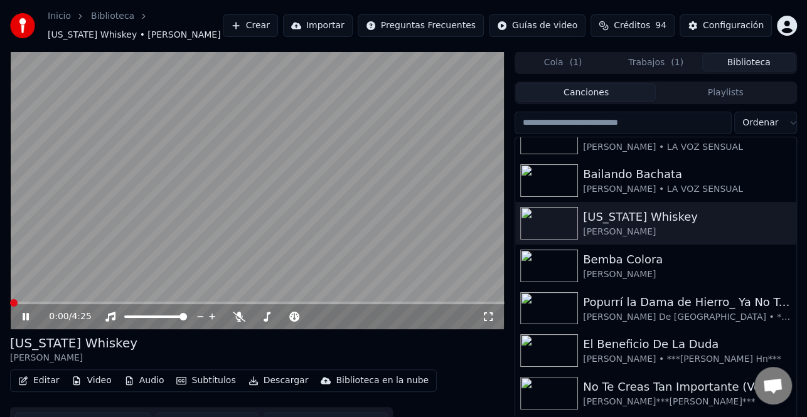
click at [33, 314] on icon at bounding box center [34, 317] width 29 height 10
click at [263, 381] on button "Descargar" at bounding box center [278, 381] width 70 height 18
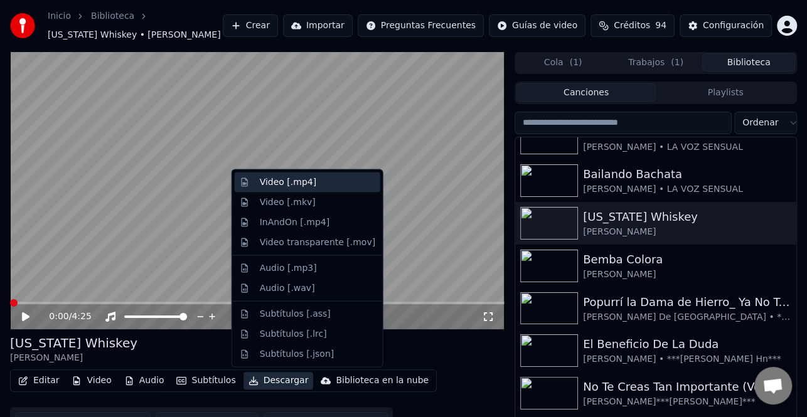
click at [313, 185] on div "Video [.mp4]" at bounding box center [317, 182] width 115 height 13
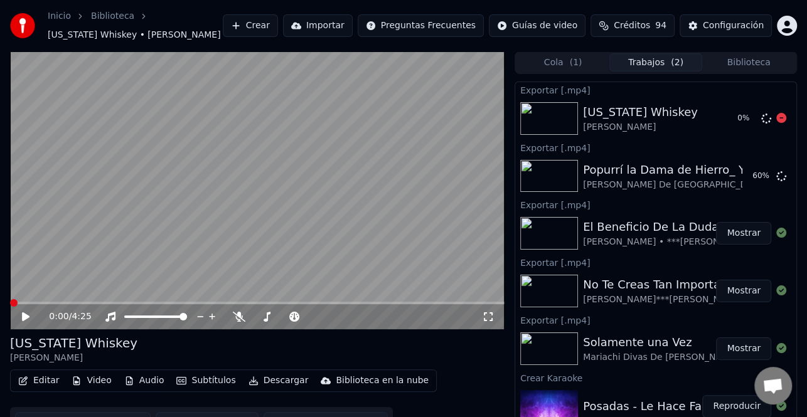
click at [775, 66] on button "Biblioteca" at bounding box center [748, 62] width 93 height 18
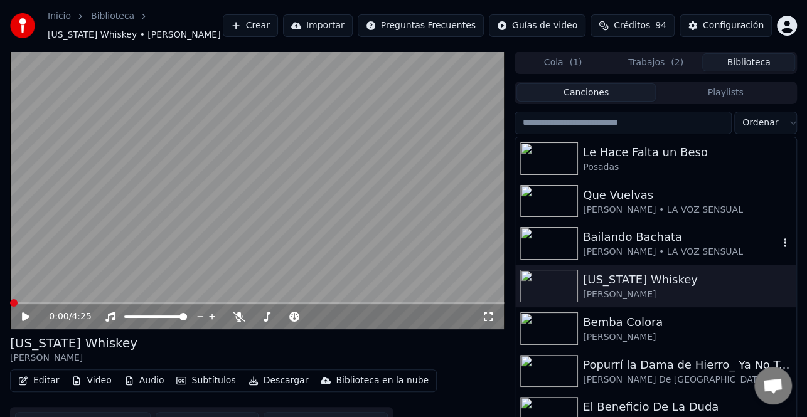
click at [703, 248] on div "[PERSON_NAME] • LA VOZ SENSUAL" at bounding box center [681, 252] width 196 height 13
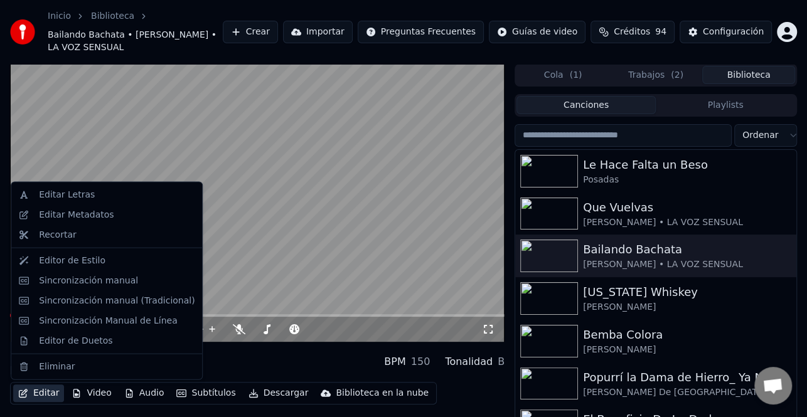
click at [40, 395] on button "Editar" at bounding box center [38, 394] width 51 height 18
click at [112, 209] on div "Editar Metadatos" at bounding box center [117, 215] width 156 height 13
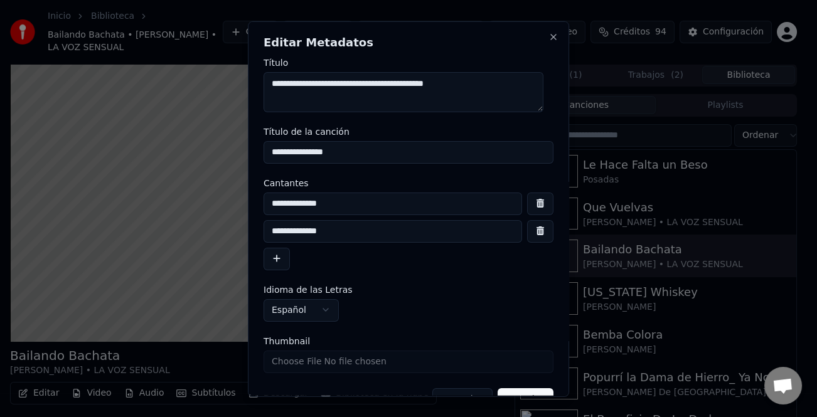
click at [275, 258] on button "button" at bounding box center [276, 258] width 26 height 23
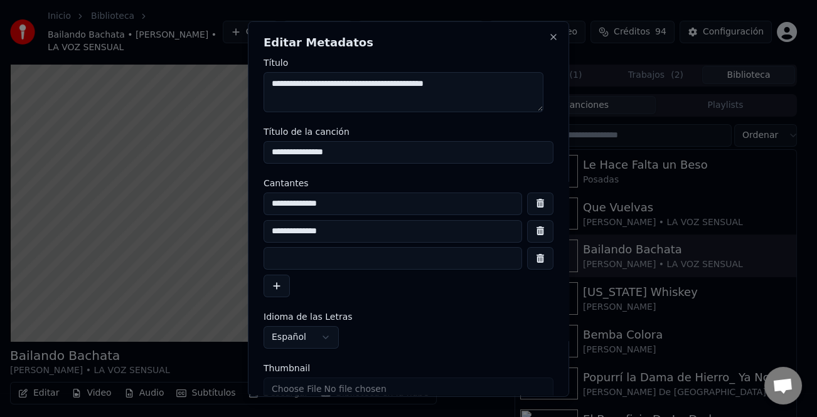
click at [314, 257] on input at bounding box center [392, 258] width 258 height 23
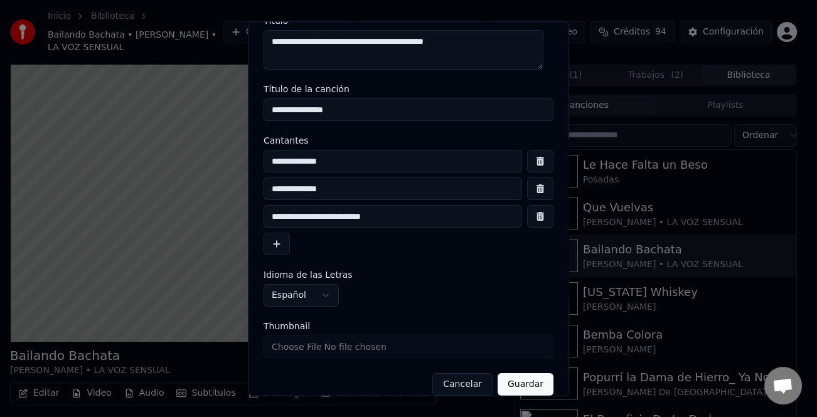
scroll to position [57, 0]
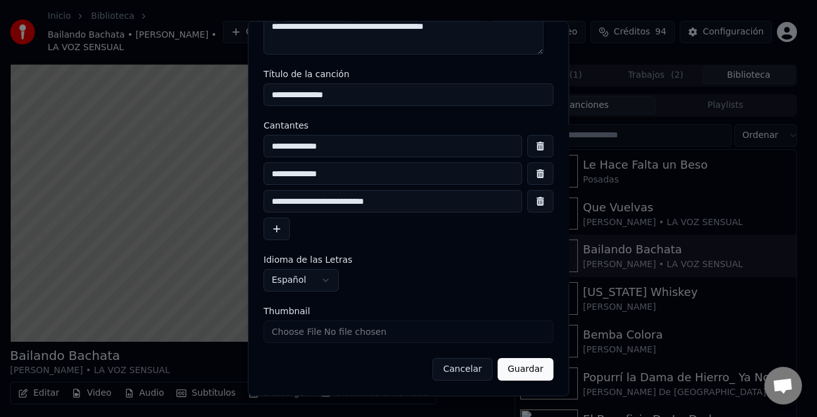
click at [279, 198] on input "**********" at bounding box center [392, 201] width 258 height 23
type input "**********"
click at [513, 368] on button "Guardar" at bounding box center [526, 369] width 56 height 23
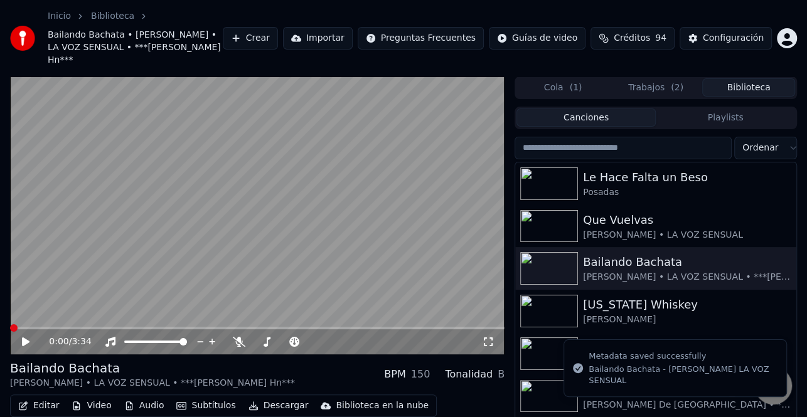
click at [787, 34] on html "Inicio Biblioteca Bailando Bachata • [PERSON_NAME] • LA VOZ SENSUAL • ***[PERSO…" at bounding box center [403, 208] width 807 height 417
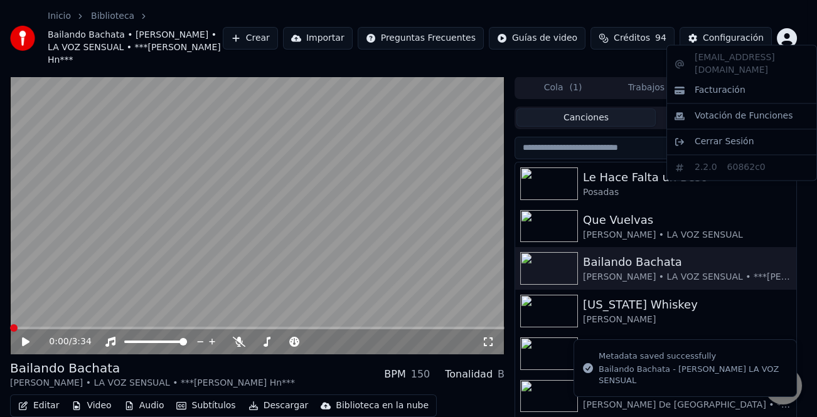
click at [728, 31] on html "Inicio Biblioteca Bailando Bachata • [PERSON_NAME] • LA VOZ SENSUAL • ***[PERSO…" at bounding box center [408, 208] width 817 height 417
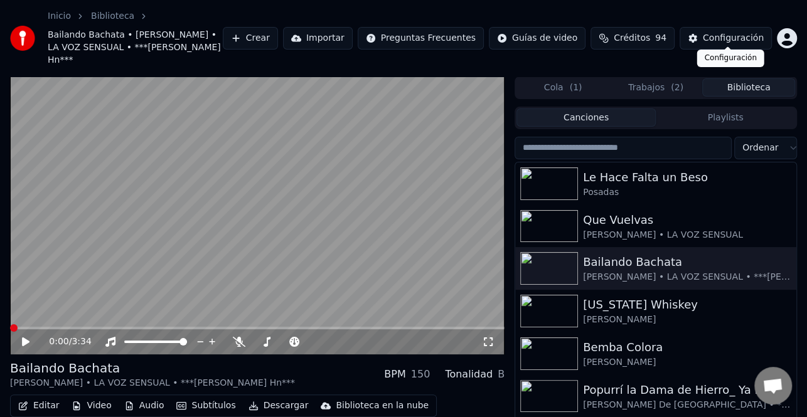
click at [711, 32] on div "Configuración" at bounding box center [733, 38] width 61 height 13
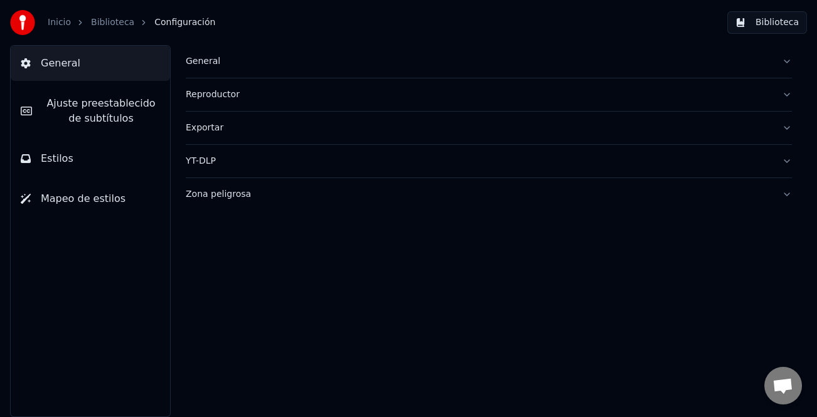
click at [114, 120] on span "Ajuste preestablecido de subtítulos" at bounding box center [101, 111] width 118 height 30
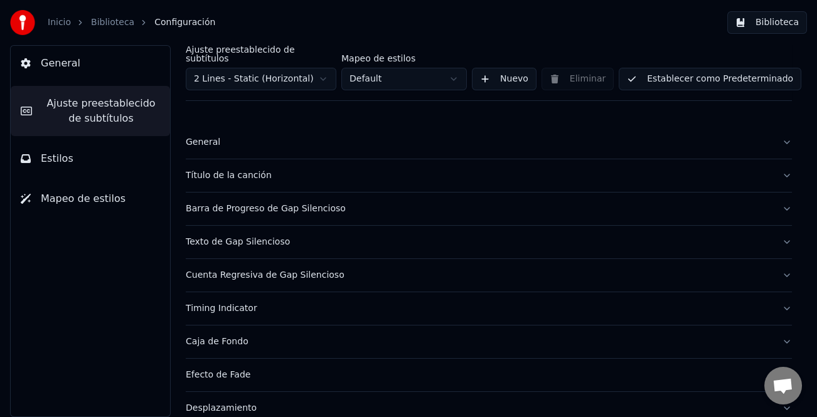
click at [233, 169] on div "Título de la canción" at bounding box center [479, 175] width 586 height 13
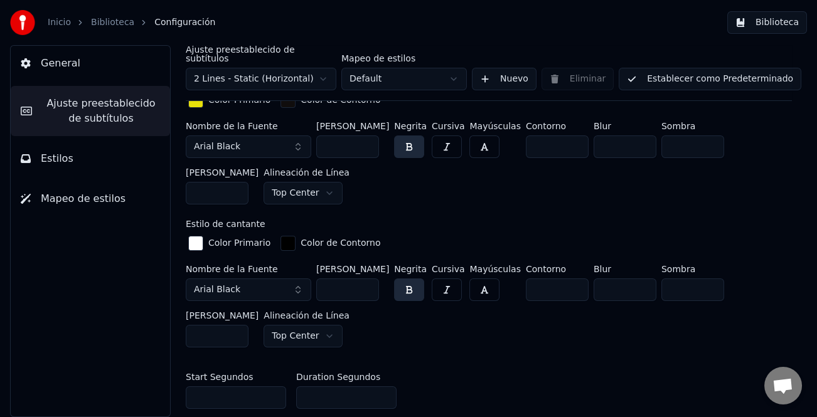
scroll to position [376, 0]
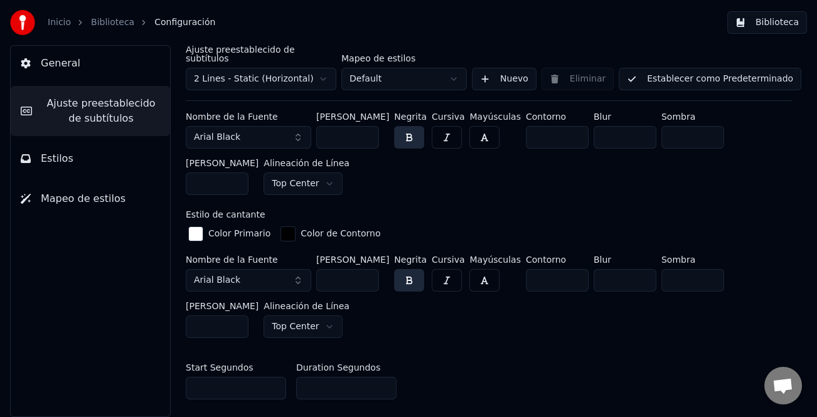
click at [385, 377] on input "*" at bounding box center [346, 388] width 100 height 23
type input "*"
click at [385, 377] on input "*" at bounding box center [346, 388] width 100 height 23
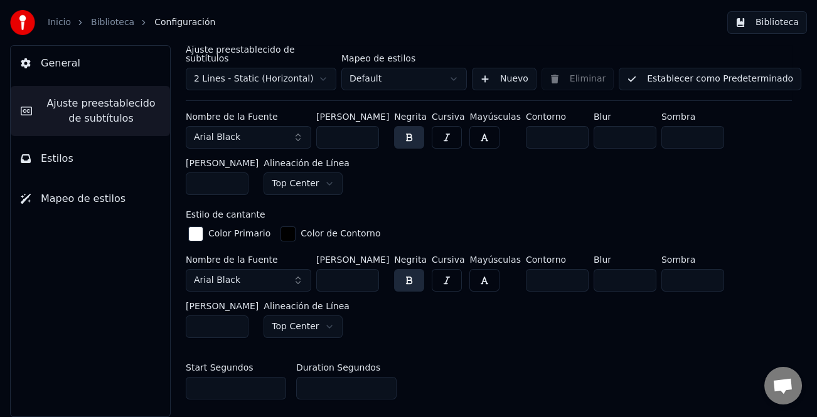
click at [670, 73] on button "Establecer como Predeterminado" at bounding box center [710, 79] width 183 height 23
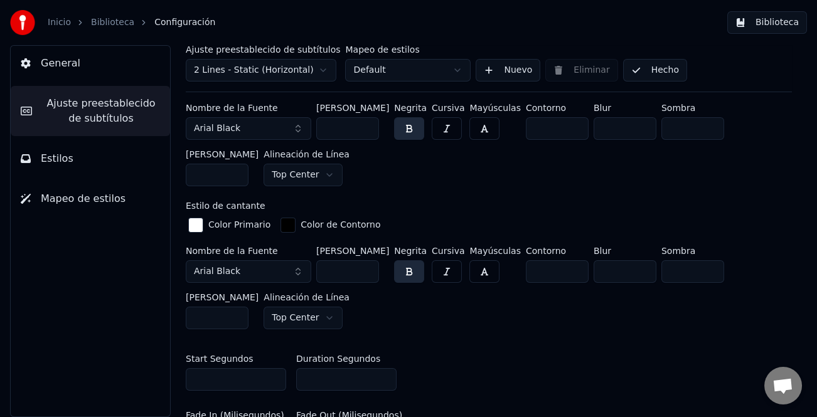
click at [651, 66] on button "Hecho" at bounding box center [655, 70] width 64 height 23
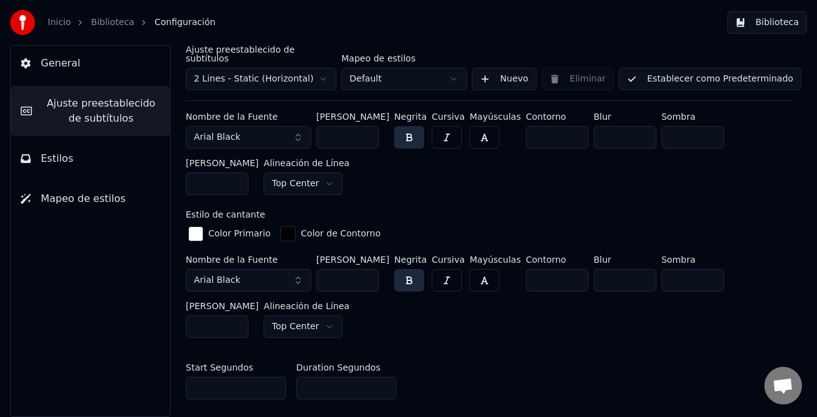
click at [784, 25] on button "Biblioteca" at bounding box center [767, 22] width 80 height 23
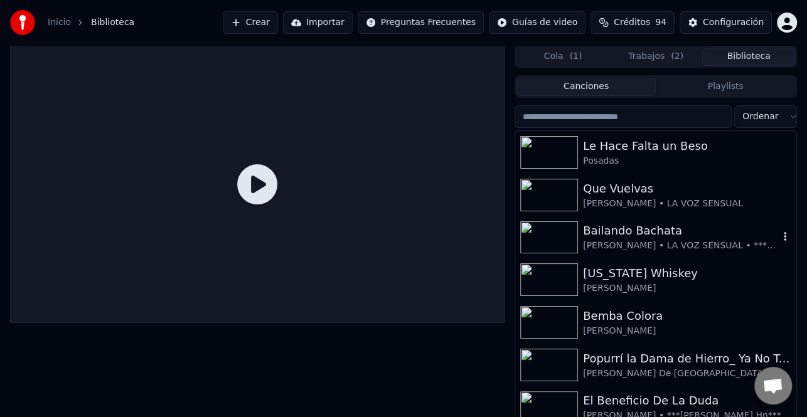
click at [656, 249] on div "[PERSON_NAME] • LA VOZ SENSUAL • ***[PERSON_NAME] Hn***" at bounding box center [681, 246] width 196 height 13
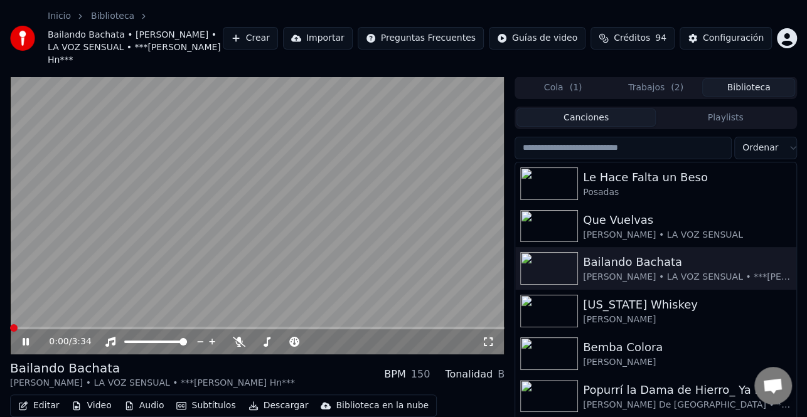
click at [25, 337] on icon at bounding box center [34, 342] width 29 height 10
click at [31, 397] on button "Editar" at bounding box center [38, 406] width 51 height 18
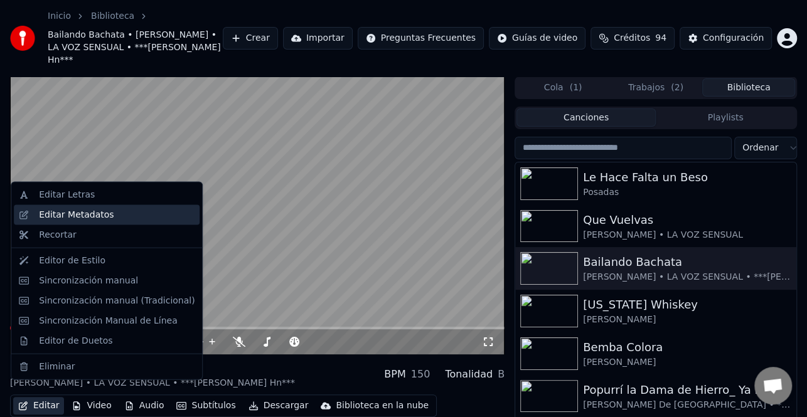
click at [64, 218] on div "Editar Metadatos" at bounding box center [76, 215] width 75 height 13
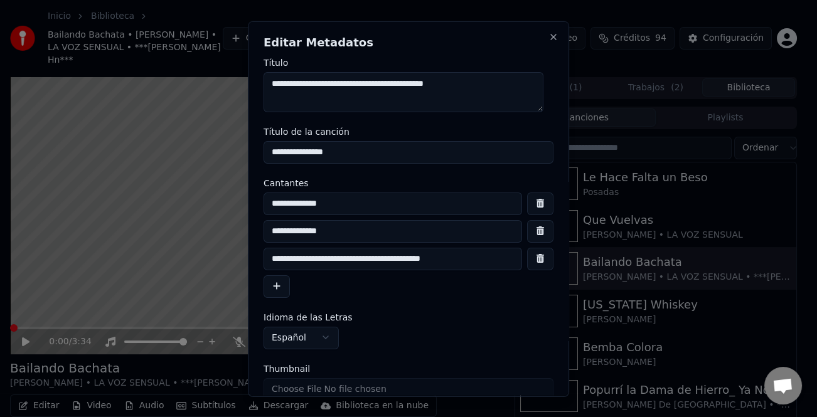
drag, startPoint x: 364, startPoint y: 231, endPoint x: 235, endPoint y: 235, distance: 129.3
click at [235, 235] on body "Inicio Biblioteca Bailando Bachata • [PERSON_NAME] • LA VOZ SENSUAL • ***[PERSO…" at bounding box center [403, 208] width 807 height 417
click at [528, 230] on button "button" at bounding box center [540, 231] width 26 height 23
type input "**********"
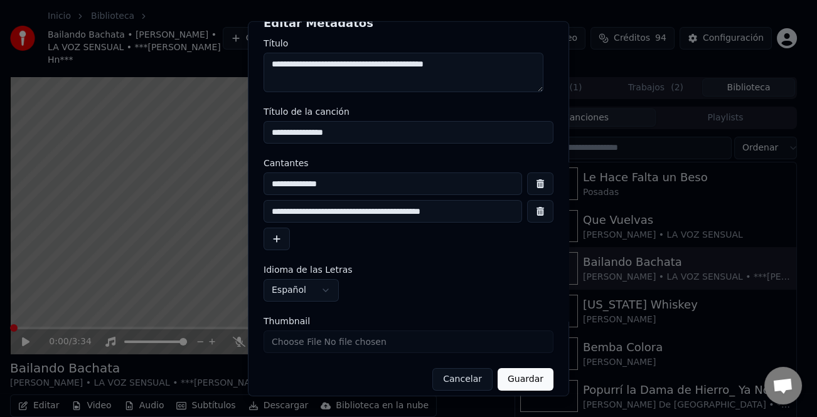
scroll to position [29, 0]
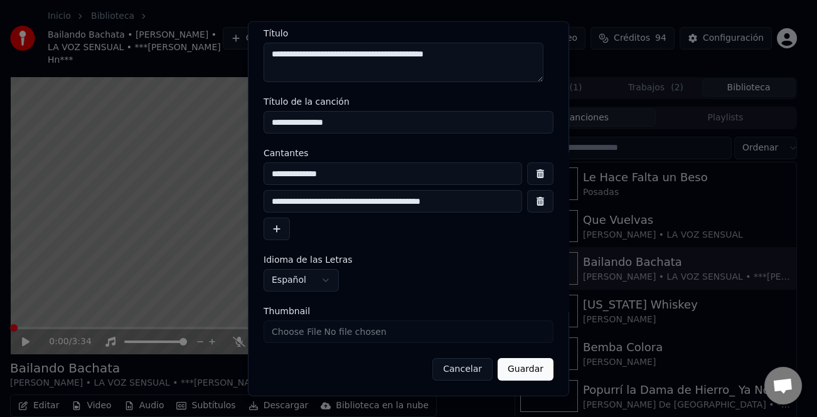
click at [514, 383] on div "**********" at bounding box center [408, 209] width 321 height 376
click at [516, 370] on button "Guardar" at bounding box center [526, 369] width 56 height 23
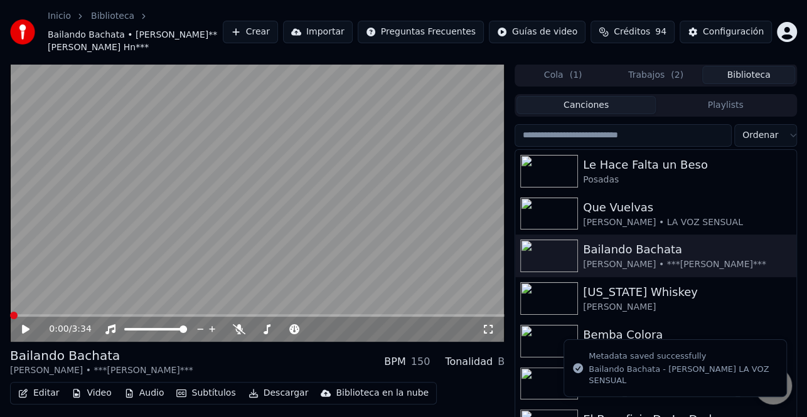
click at [23, 326] on icon at bounding box center [26, 329] width 8 height 9
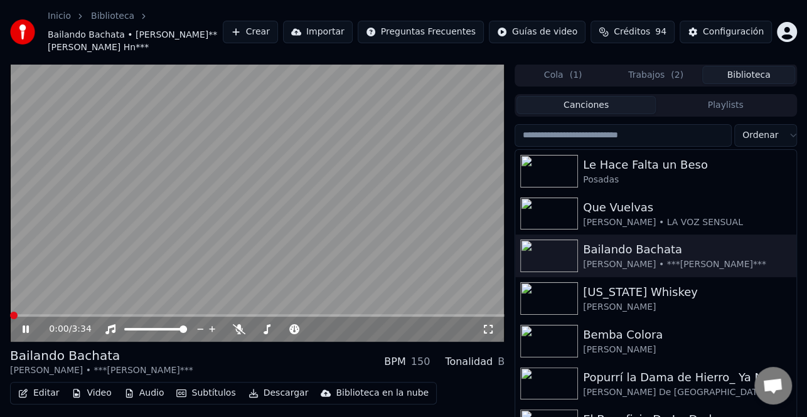
click at [23, 327] on icon at bounding box center [26, 330] width 6 height 8
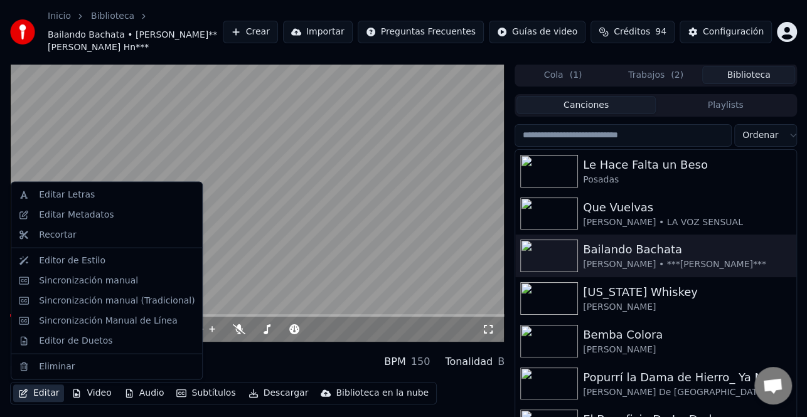
click at [43, 389] on button "Editar" at bounding box center [38, 394] width 51 height 18
click at [365, 278] on video at bounding box center [257, 203] width 494 height 278
click at [54, 395] on button "Editar" at bounding box center [38, 394] width 51 height 18
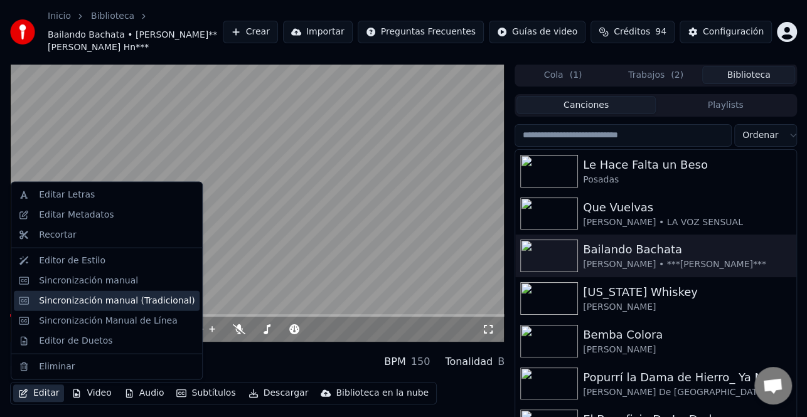
click at [132, 303] on div "Sincronización manual (Tradicional)" at bounding box center [117, 300] width 156 height 13
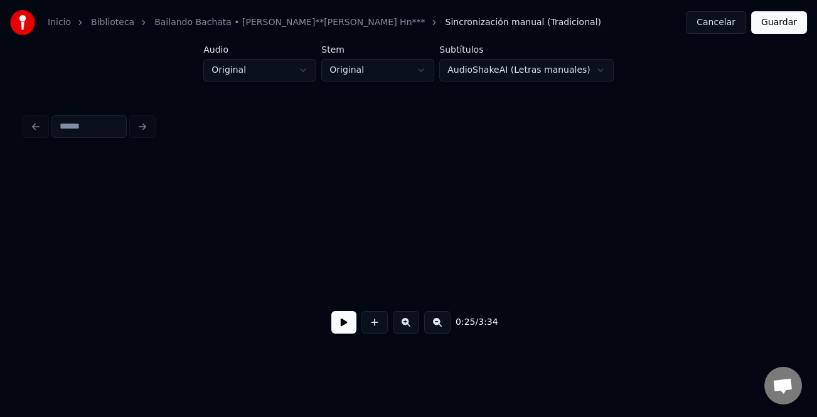
scroll to position [0, 3234]
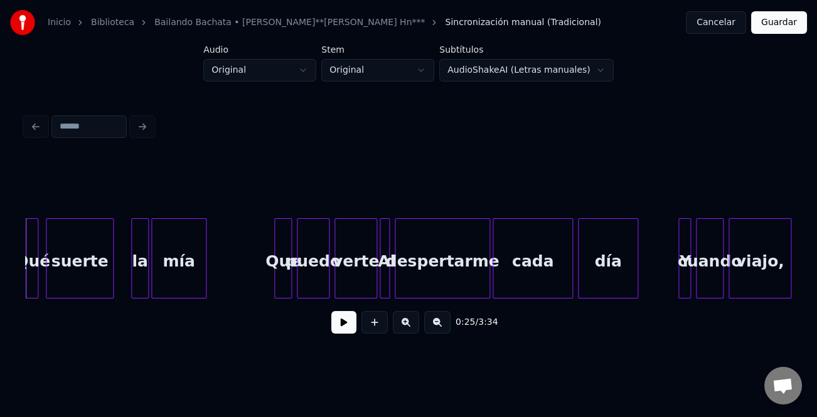
click at [343, 334] on button at bounding box center [343, 322] width 25 height 23
click at [679, 263] on div at bounding box center [681, 258] width 4 height 79
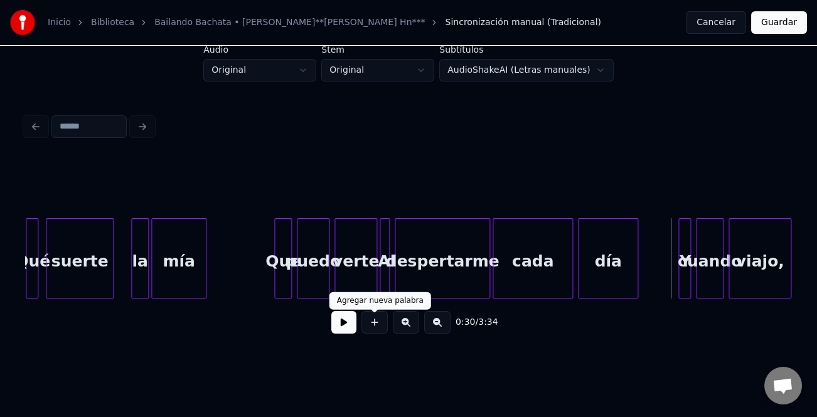
click at [340, 327] on button at bounding box center [343, 322] width 25 height 23
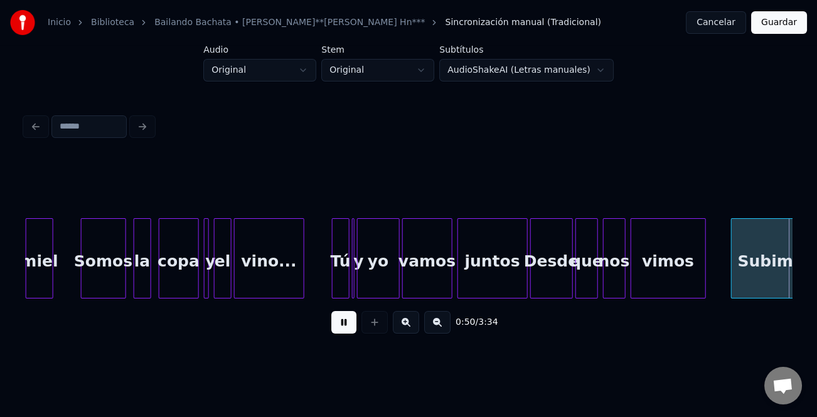
scroll to position [0, 6304]
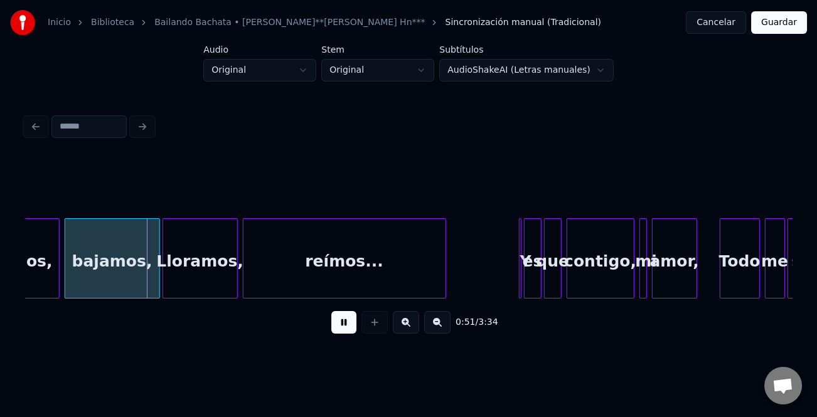
click at [519, 262] on div at bounding box center [519, 258] width 4 height 79
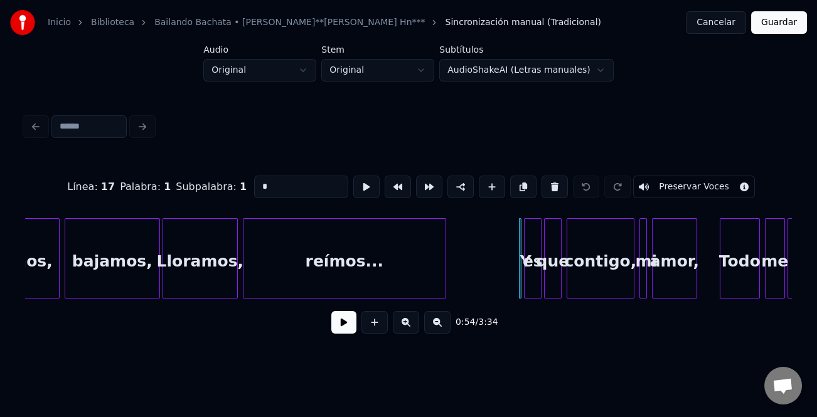
drag, startPoint x: 508, startPoint y: 263, endPoint x: 356, endPoint y: 302, distance: 156.1
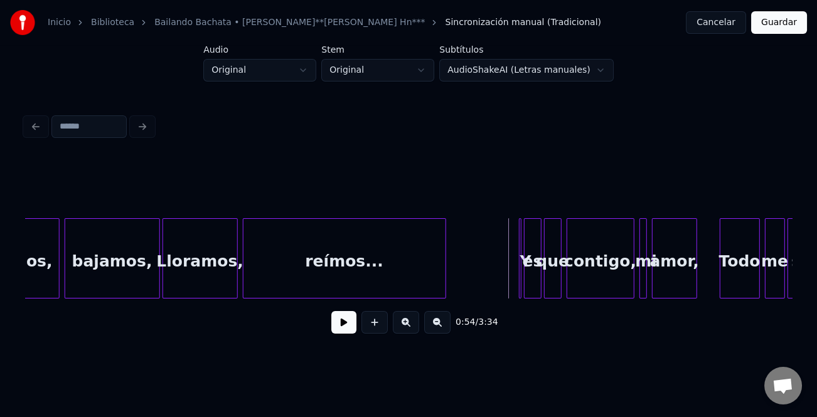
click at [338, 326] on button at bounding box center [343, 322] width 25 height 23
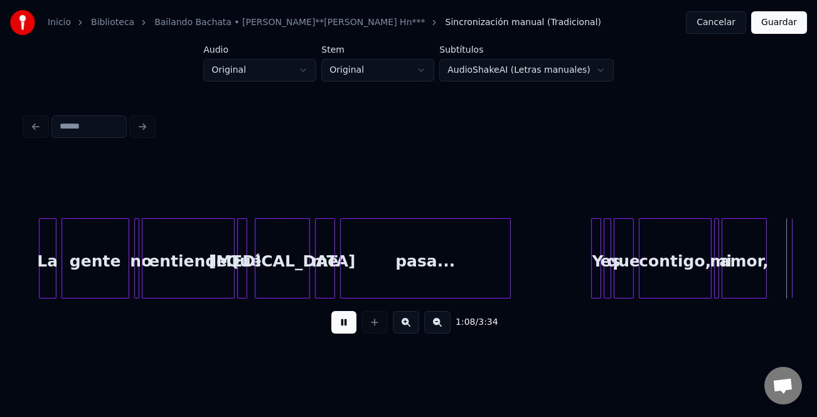
scroll to position [0, 8606]
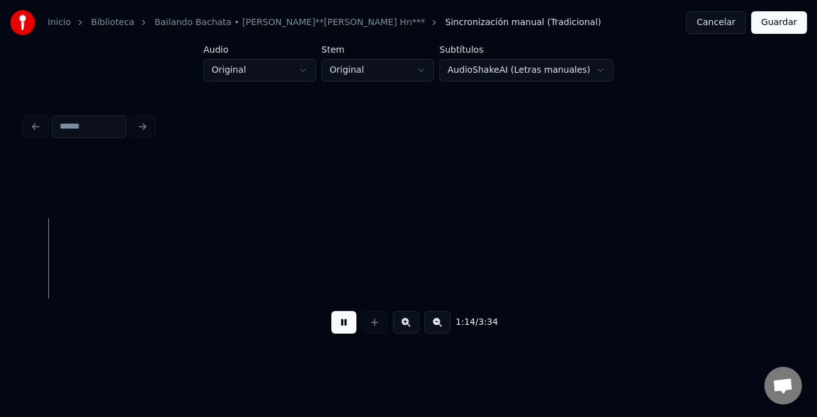
click at [437, 329] on button at bounding box center [437, 322] width 26 height 23
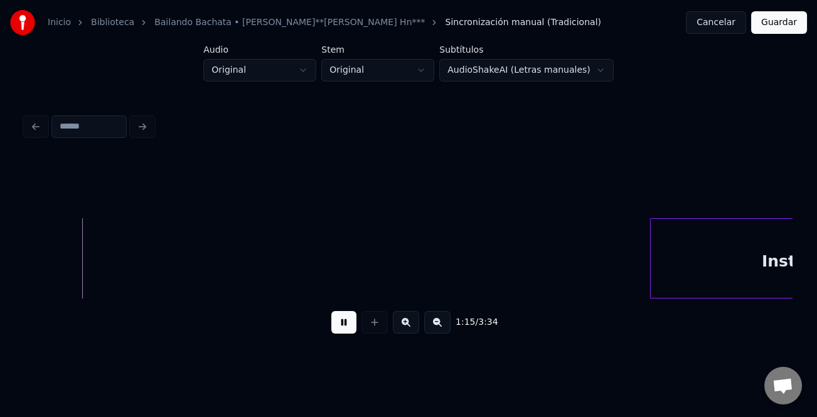
click at [437, 329] on button at bounding box center [437, 322] width 26 height 23
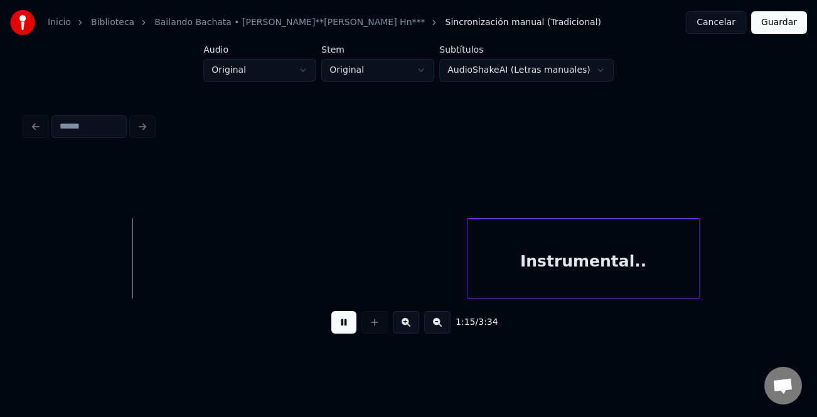
click at [438, 329] on button at bounding box center [437, 322] width 26 height 23
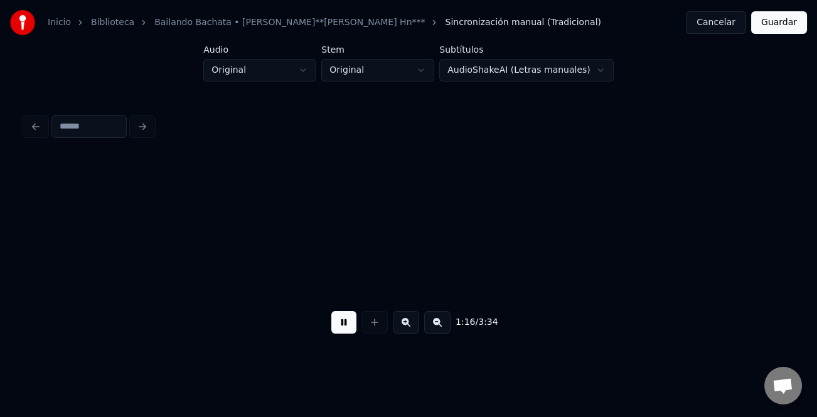
scroll to position [0, 2265]
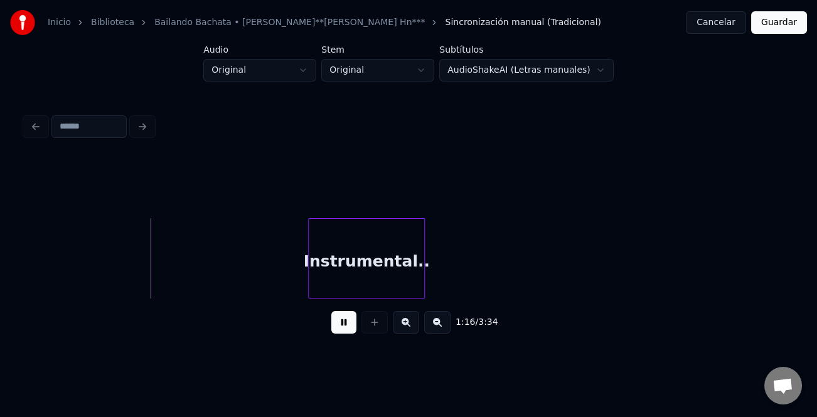
click at [438, 329] on button at bounding box center [437, 322] width 26 height 23
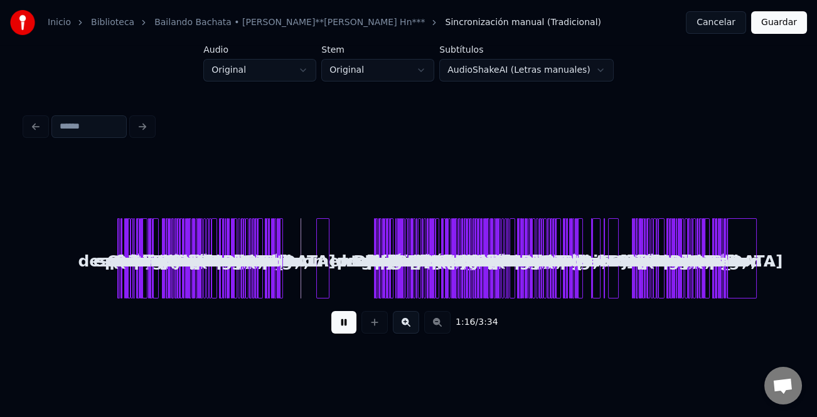
scroll to position [0, 0]
click at [290, 285] on div at bounding box center [292, 258] width 4 height 79
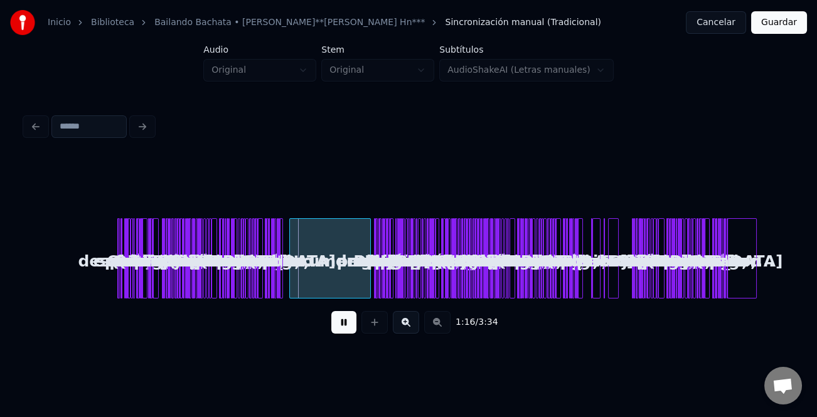
click at [370, 290] on div "Instrumental.. Qué suerte la mía Que puedo verte Al despertarme cada día Y cuan…" at bounding box center [408, 258] width 767 height 80
click at [344, 319] on button at bounding box center [343, 322] width 25 height 23
click at [405, 326] on button at bounding box center [406, 322] width 26 height 23
click at [407, 326] on button at bounding box center [406, 322] width 26 height 23
click at [409, 324] on button at bounding box center [406, 322] width 26 height 23
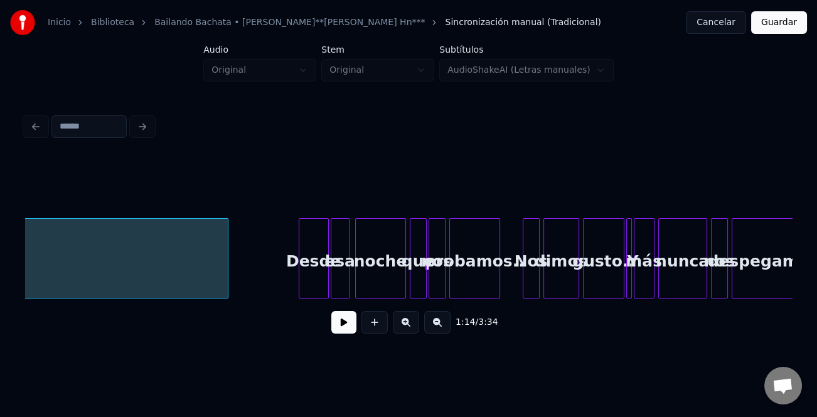
scroll to position [0, 8857]
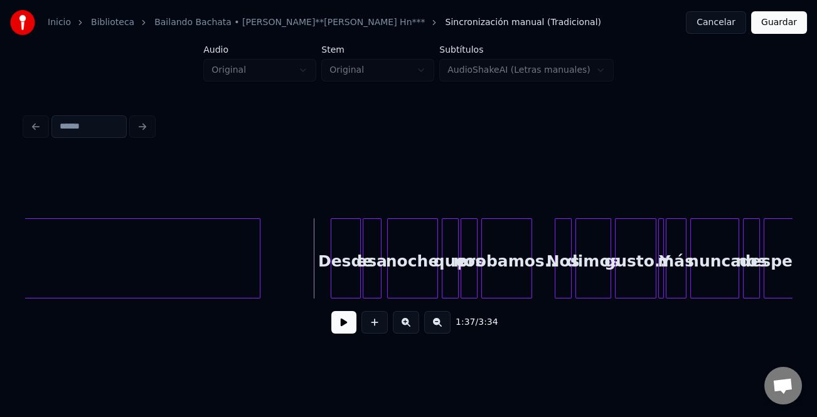
click at [340, 327] on button at bounding box center [343, 322] width 25 height 23
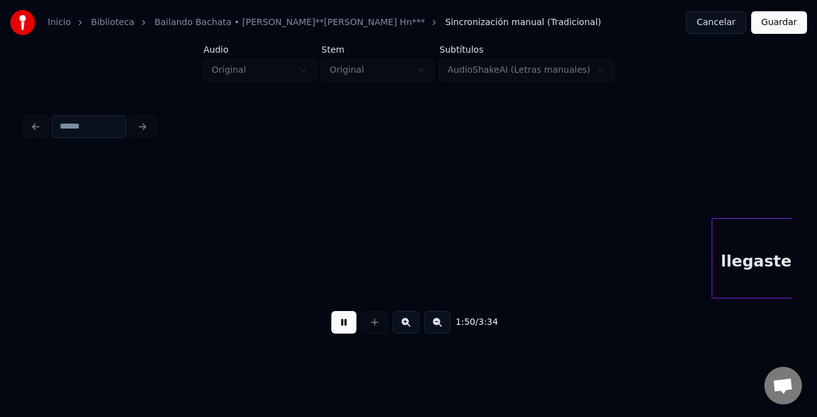
scroll to position [0, 10389]
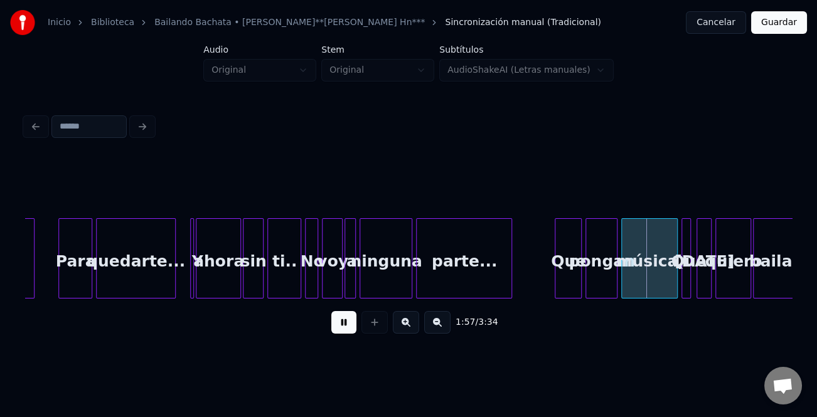
click at [558, 285] on div at bounding box center [557, 258] width 4 height 79
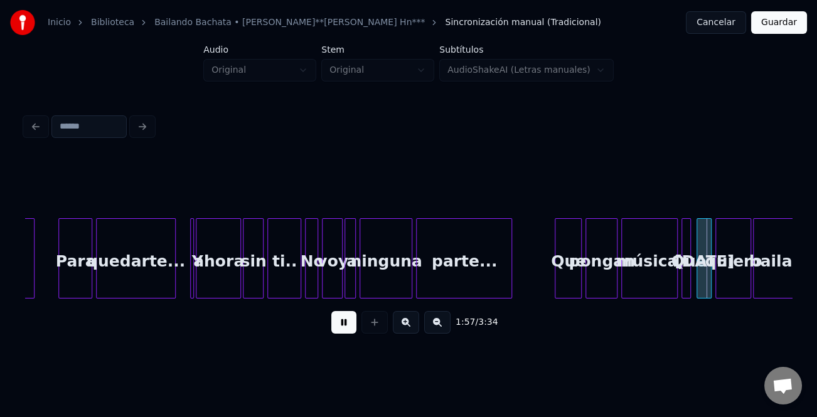
click at [402, 327] on button at bounding box center [406, 322] width 26 height 23
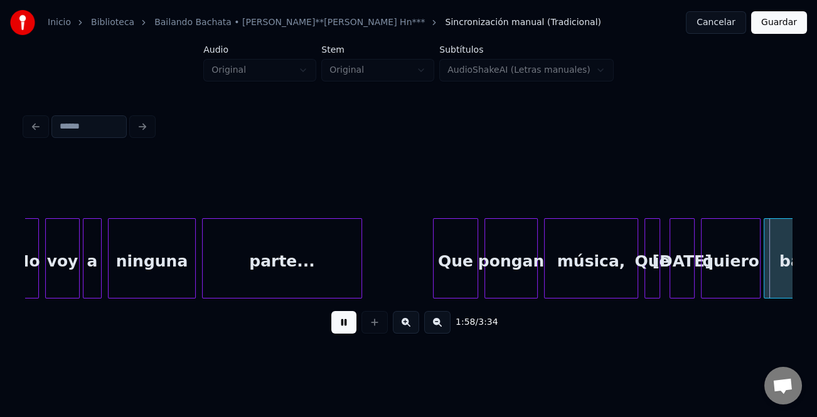
click at [402, 327] on button at bounding box center [406, 322] width 26 height 23
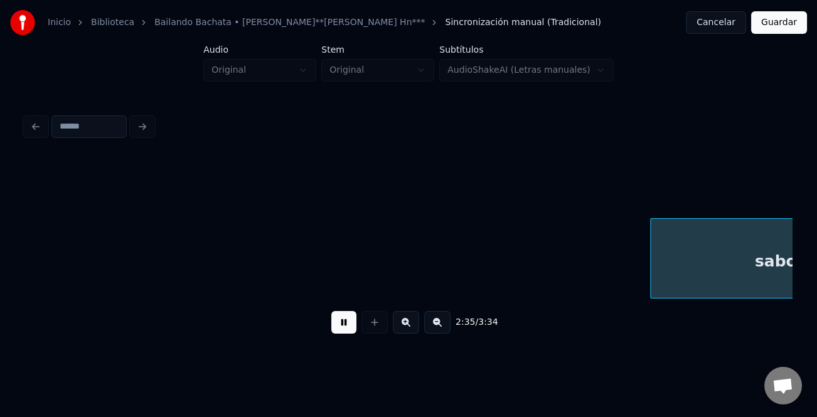
scroll to position [0, 29185]
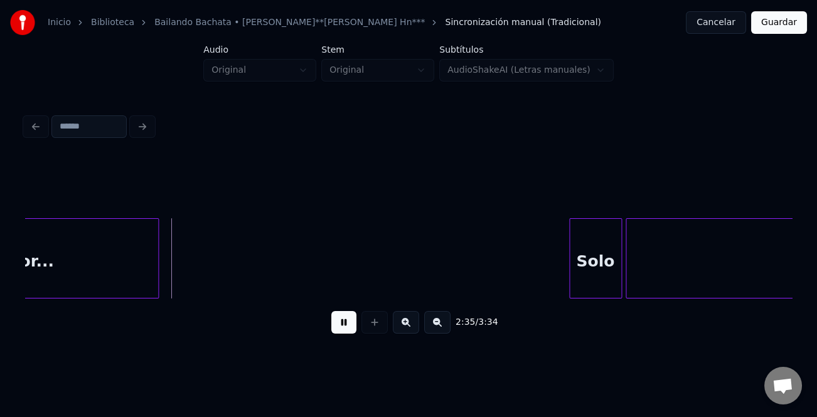
click at [583, 261] on div "Solo" at bounding box center [595, 261] width 51 height 85
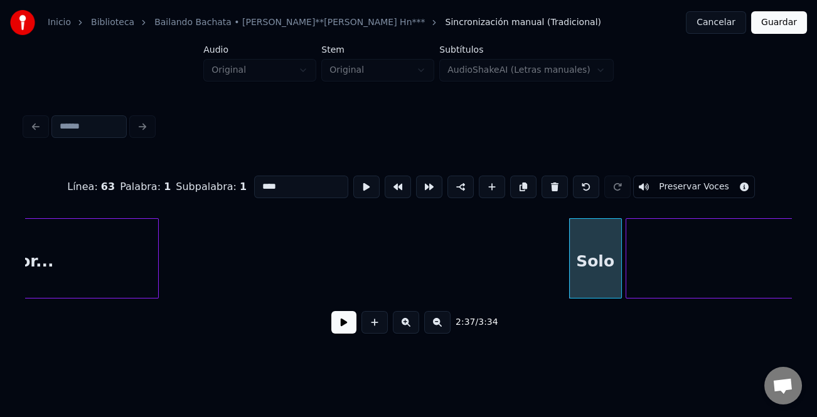
drag, startPoint x: 557, startPoint y: 263, endPoint x: 494, endPoint y: 277, distance: 64.7
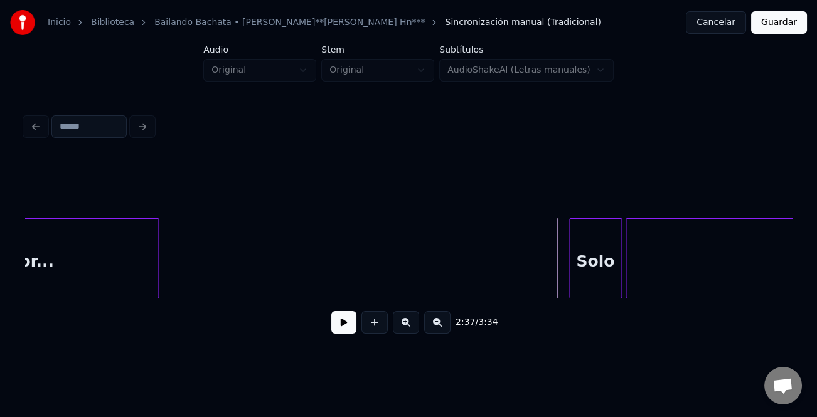
click at [106, 280] on div "sabor..." at bounding box center [22, 261] width 274 height 85
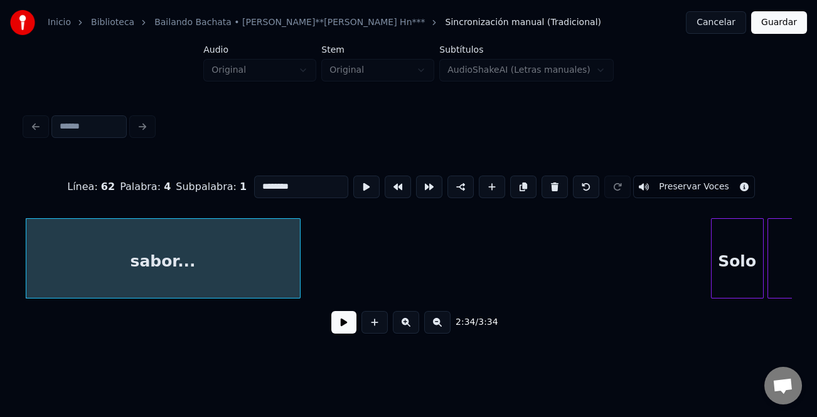
click at [343, 321] on button at bounding box center [343, 322] width 25 height 23
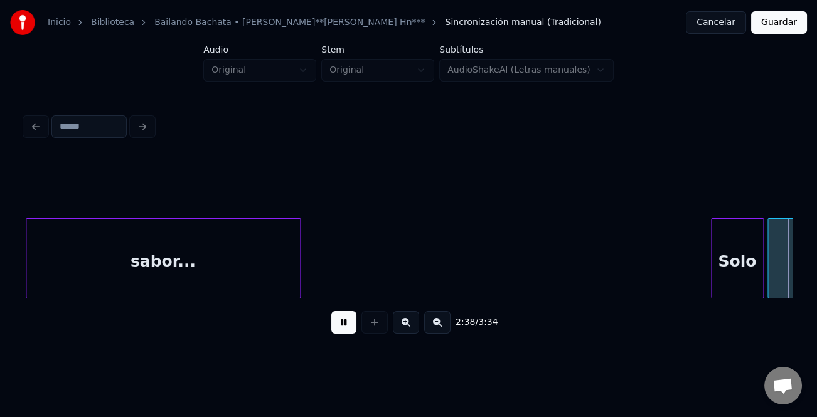
scroll to position [0, 29812]
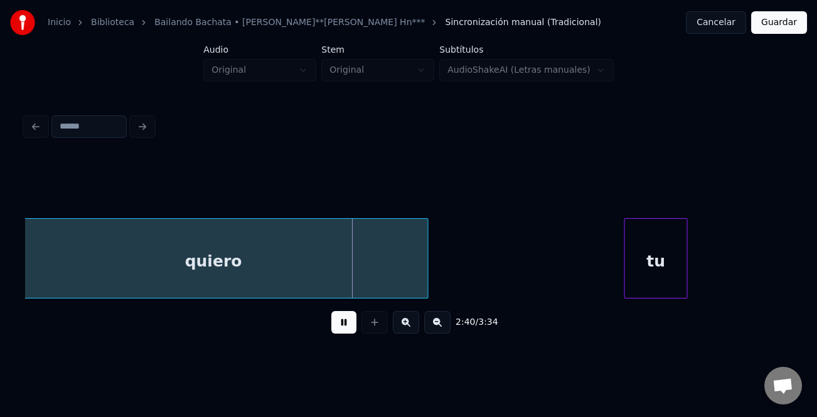
click at [434, 326] on button at bounding box center [437, 322] width 26 height 23
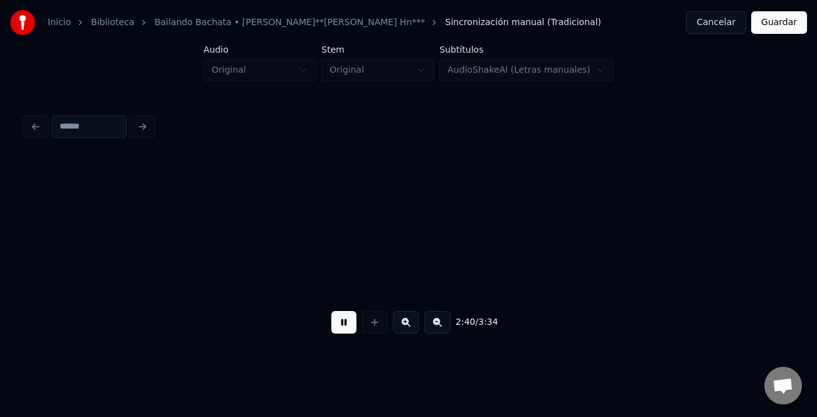
click at [434, 326] on button at bounding box center [437, 322] width 26 height 23
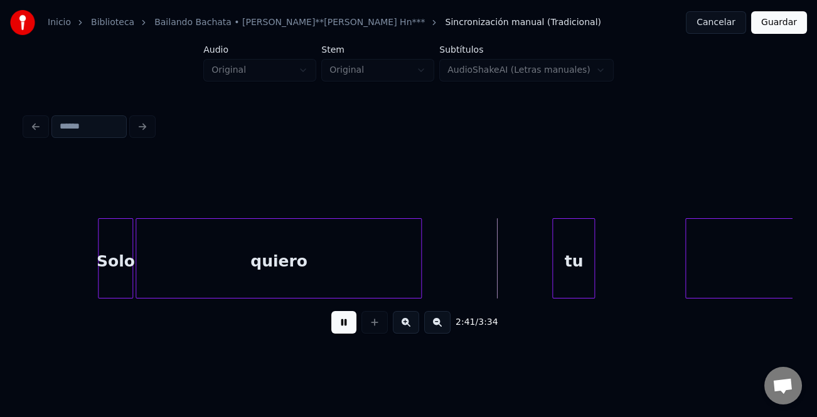
click at [434, 326] on button at bounding box center [437, 322] width 26 height 23
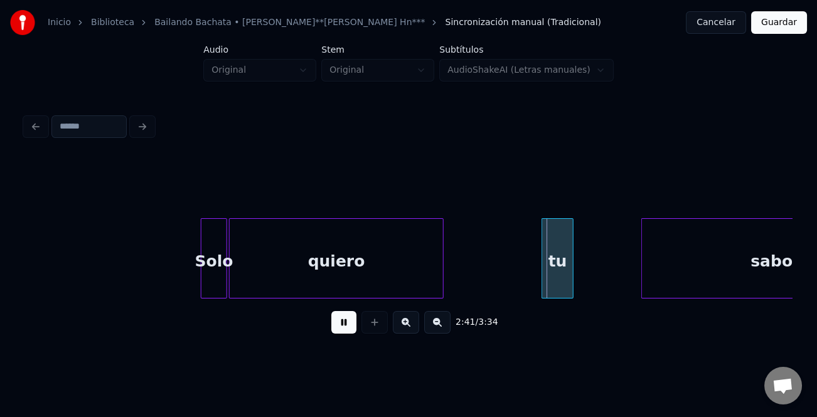
click at [434, 326] on button at bounding box center [437, 322] width 26 height 23
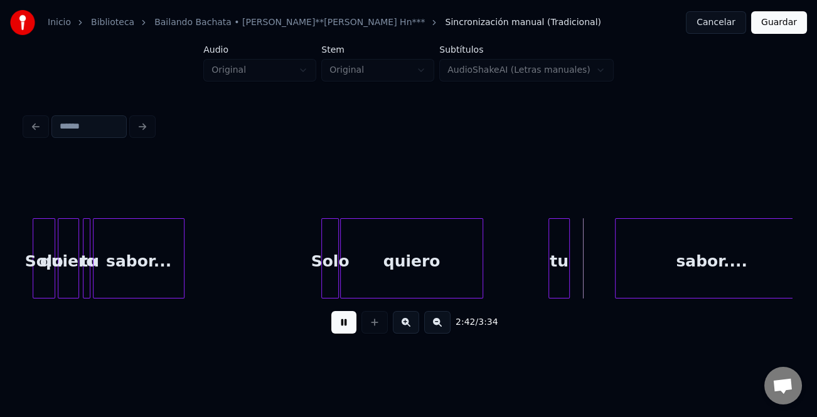
click at [434, 326] on button at bounding box center [437, 322] width 26 height 23
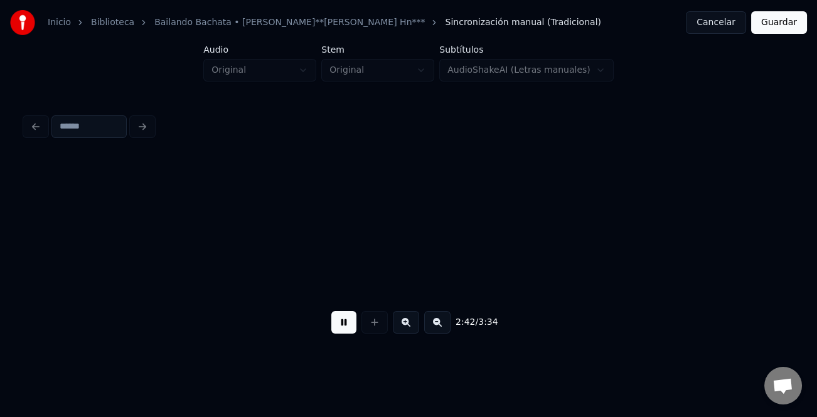
scroll to position [0, 4520]
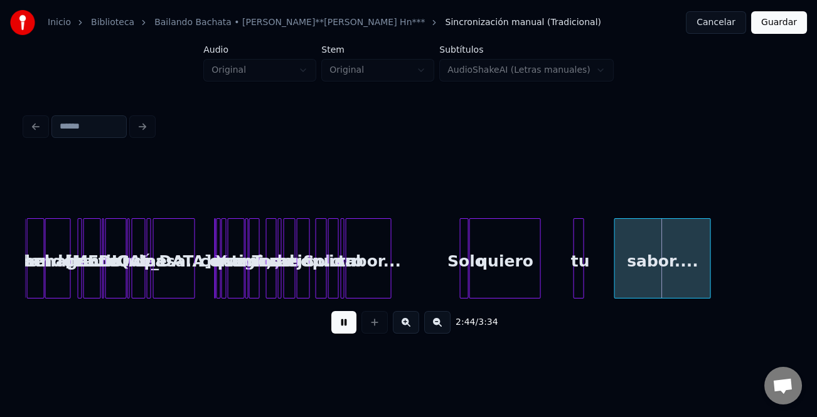
click at [625, 266] on div "sabor...." at bounding box center [662, 261] width 95 height 85
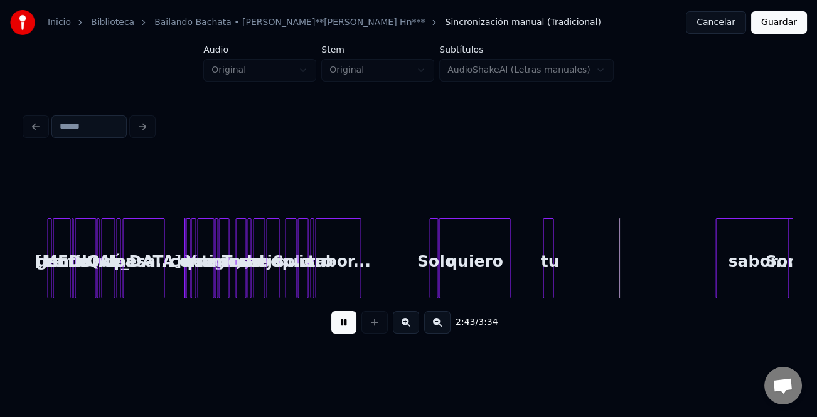
scroll to position [0, 4574]
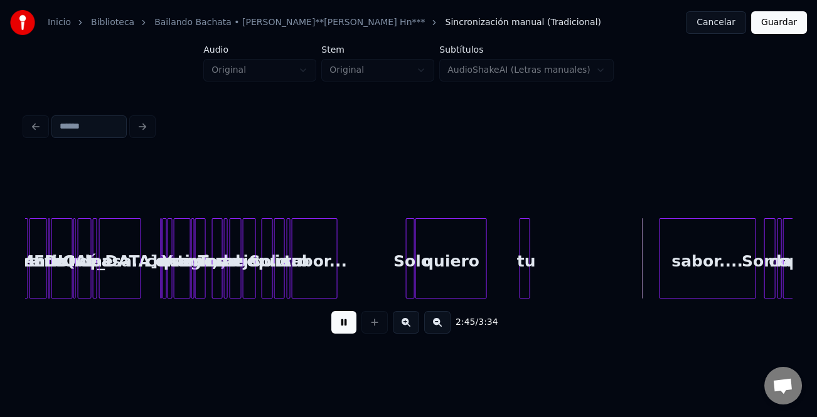
click at [737, 274] on div "sabor...." at bounding box center [707, 261] width 95 height 85
click at [740, 280] on div at bounding box center [741, 258] width 4 height 79
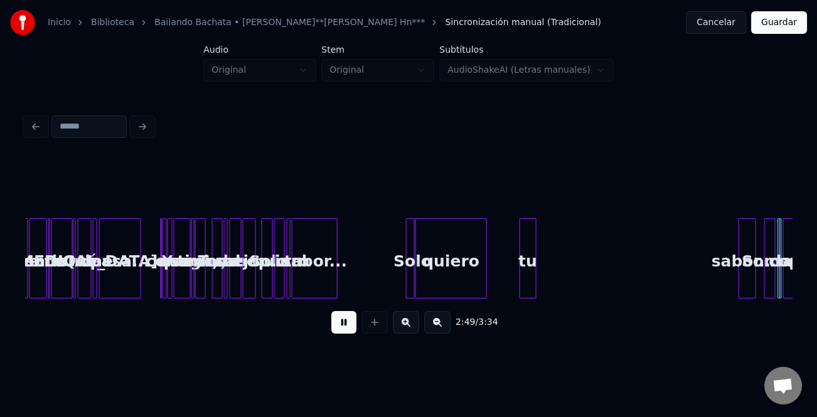
click at [536, 279] on div at bounding box center [534, 258] width 4 height 79
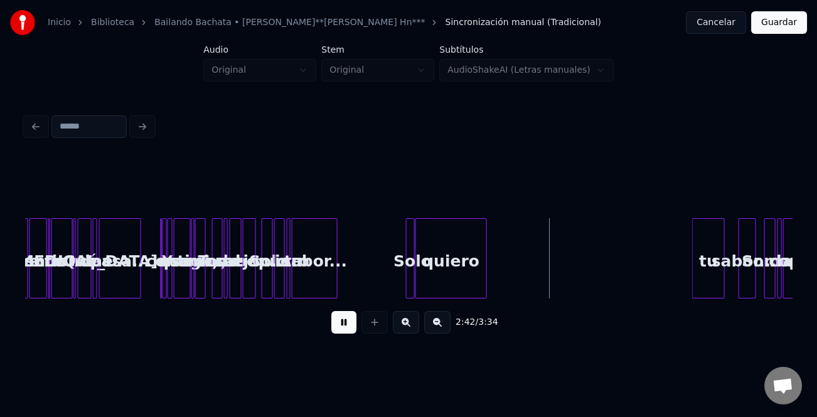
click at [703, 286] on div "tu" at bounding box center [708, 261] width 31 height 85
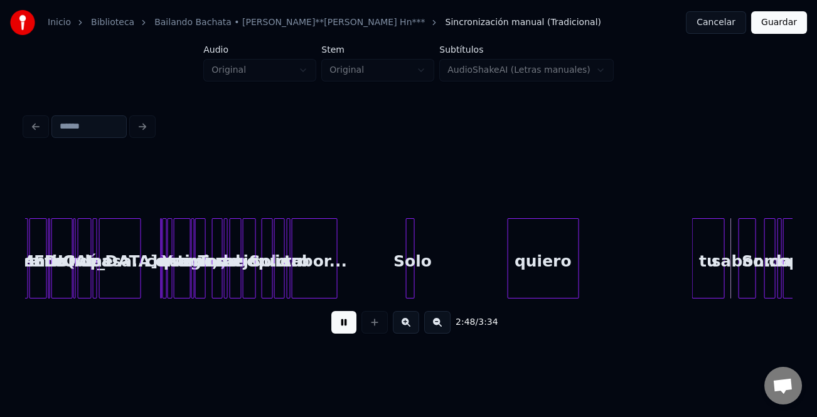
click at [553, 272] on div "quiero" at bounding box center [543, 261] width 70 height 85
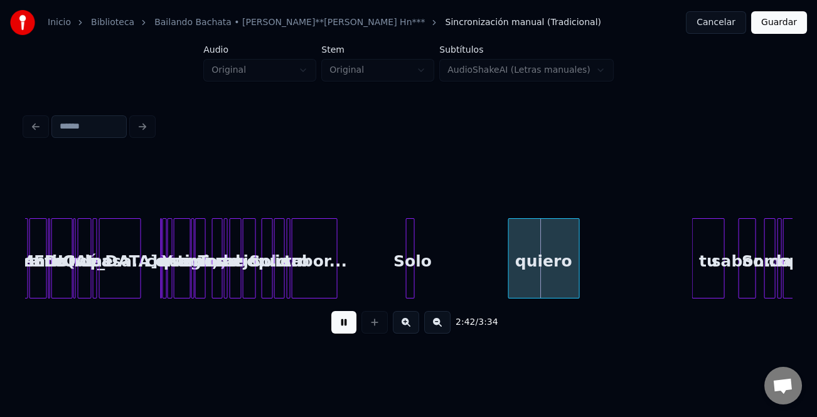
click at [301, 272] on div "sabor..." at bounding box center [314, 261] width 45 height 85
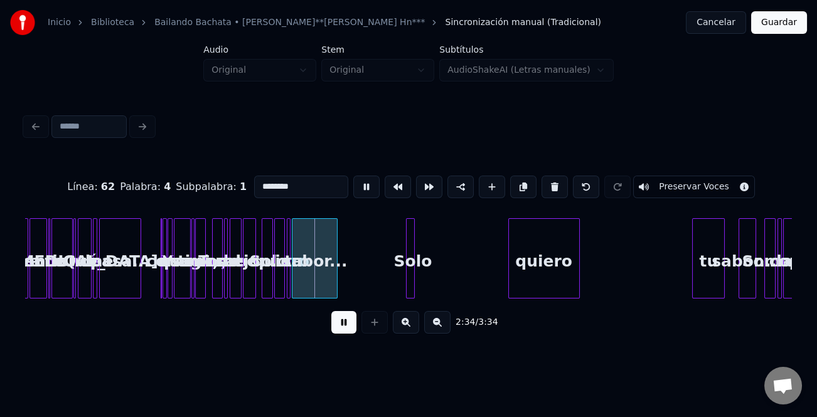
click at [269, 289] on div at bounding box center [271, 258] width 4 height 79
type input "****"
click at [356, 323] on div "2:34 / 3:34" at bounding box center [408, 323] width 747 height 28
click at [349, 325] on button at bounding box center [343, 322] width 25 height 23
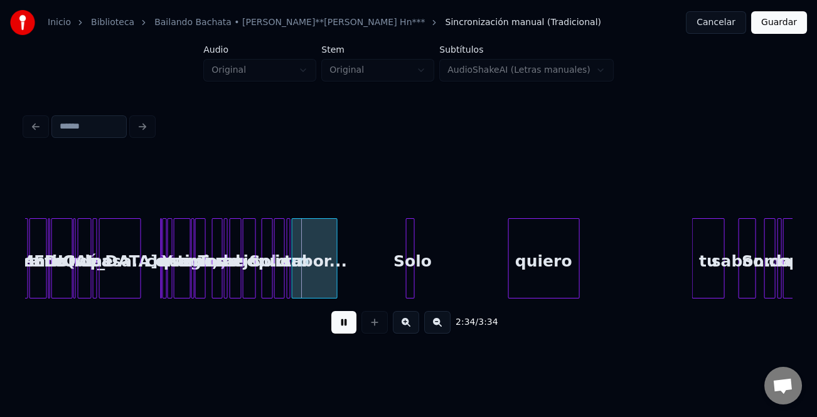
click at [412, 333] on button at bounding box center [406, 322] width 26 height 23
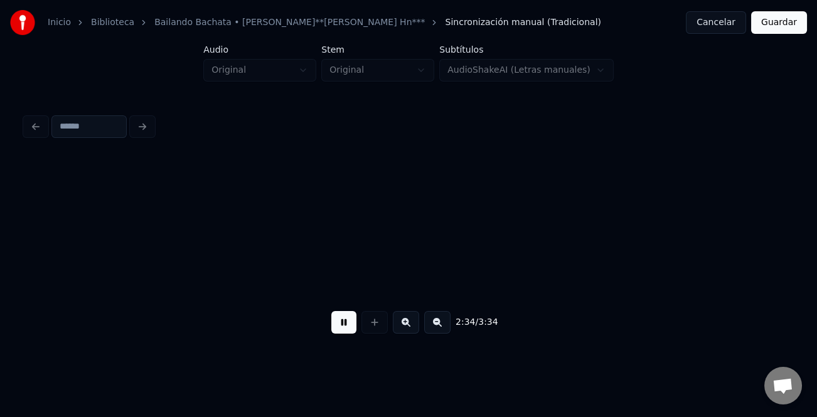
click at [412, 333] on button at bounding box center [406, 322] width 26 height 23
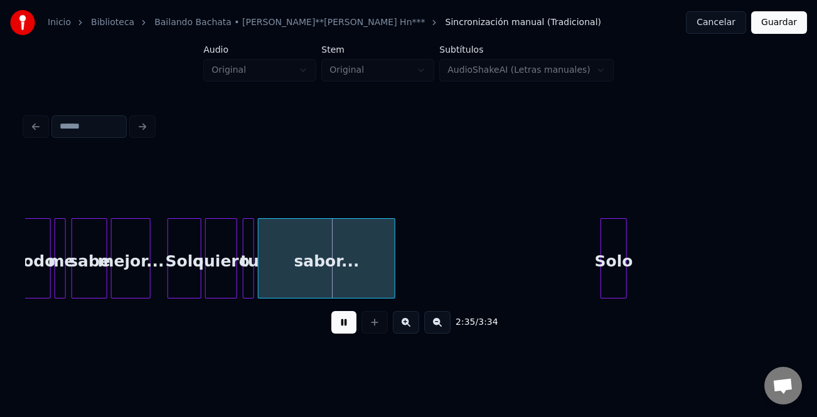
click at [412, 333] on button at bounding box center [406, 322] width 26 height 23
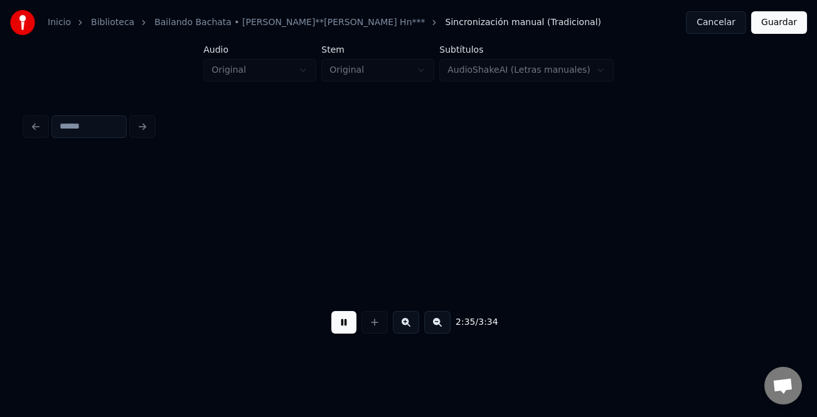
scroll to position [0, 19159]
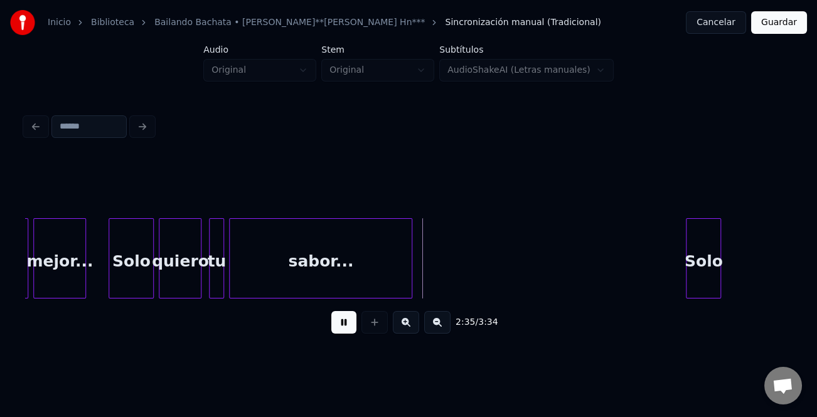
click at [131, 275] on div "Solo" at bounding box center [131, 261] width 44 height 85
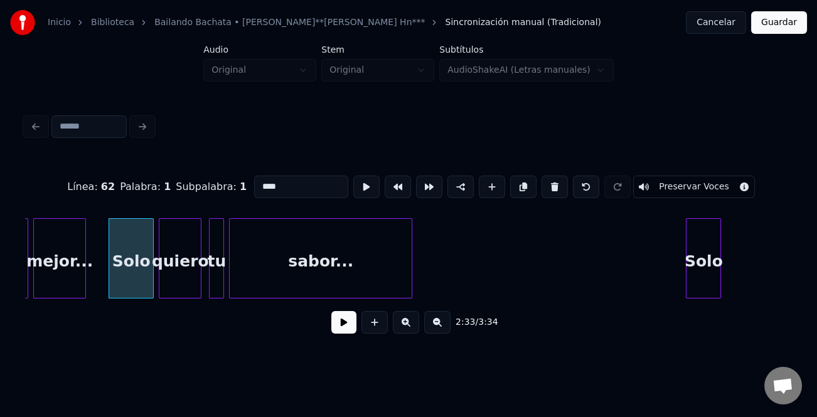
click at [354, 326] on button at bounding box center [343, 322] width 25 height 23
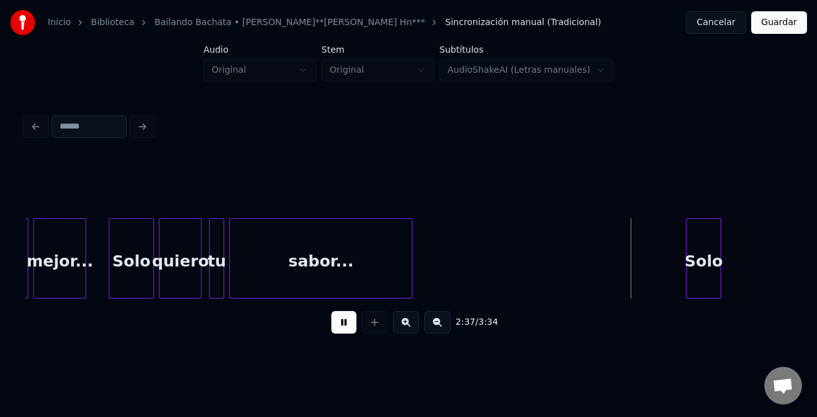
click at [434, 326] on button at bounding box center [437, 322] width 26 height 23
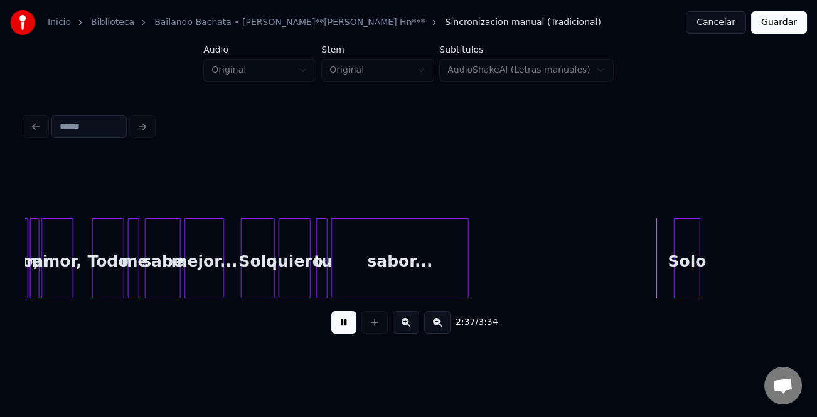
click at [434, 326] on button at bounding box center [437, 322] width 26 height 23
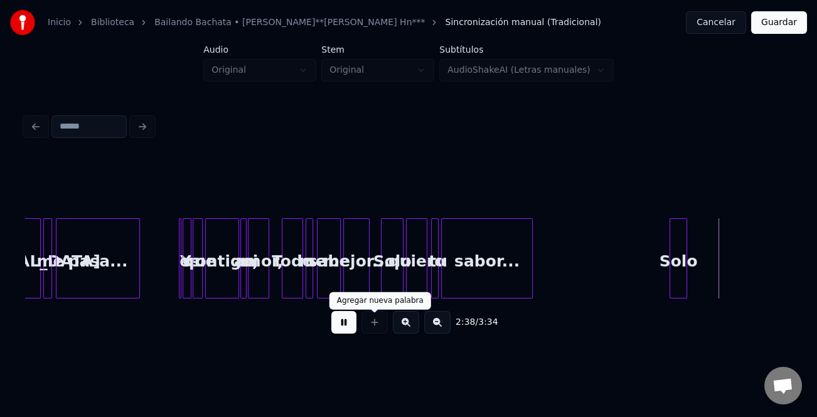
click at [338, 324] on button at bounding box center [343, 322] width 25 height 23
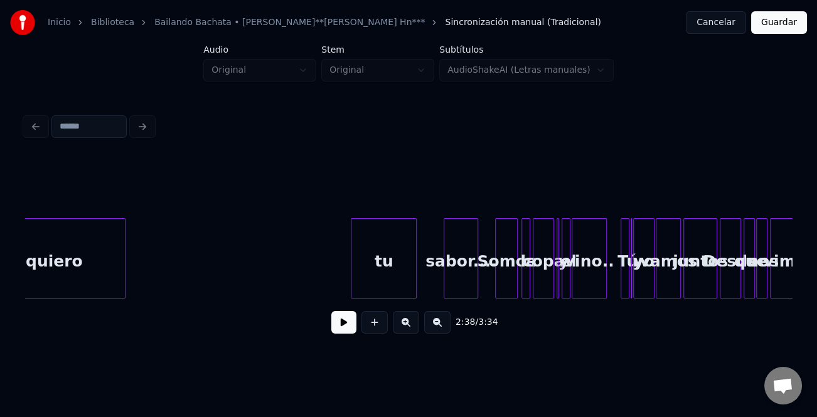
scroll to position [0, 10200]
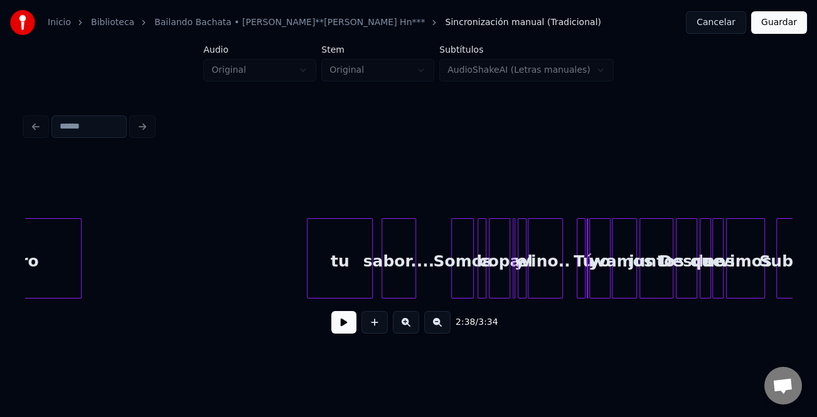
click at [388, 269] on div "sabor...." at bounding box center [398, 261] width 33 height 85
click at [402, 325] on button at bounding box center [406, 322] width 26 height 23
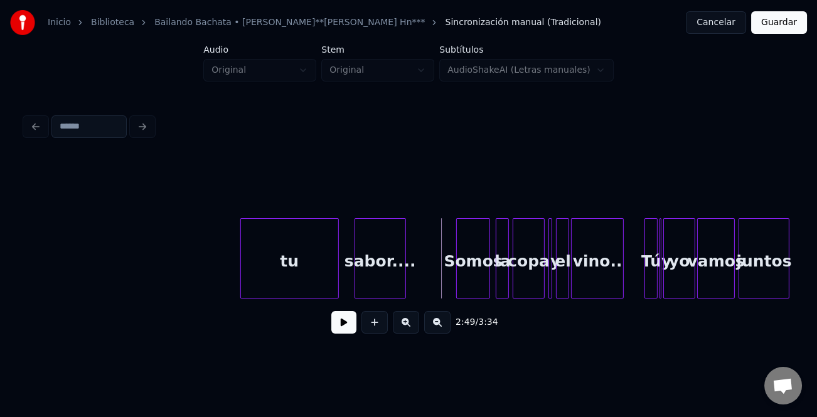
click at [402, 325] on button at bounding box center [406, 322] width 26 height 23
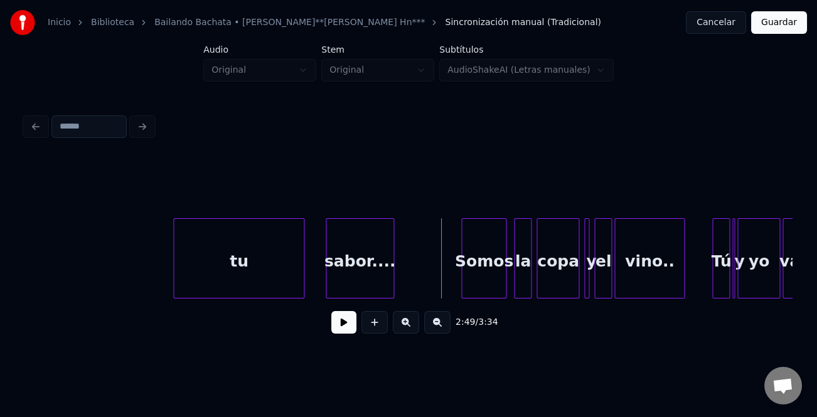
click at [402, 325] on button at bounding box center [406, 322] width 26 height 23
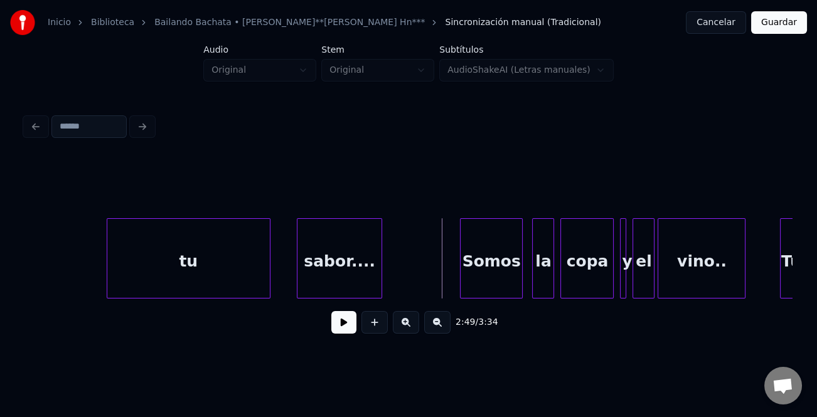
click at [462, 285] on div at bounding box center [462, 258] width 4 height 79
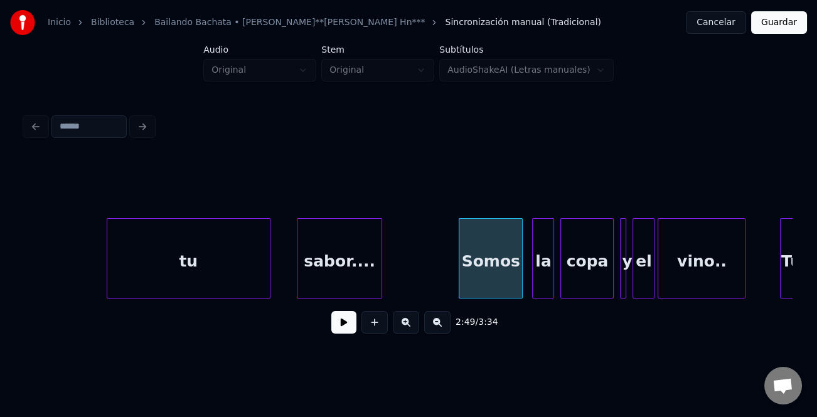
click at [355, 278] on div "sabor...." at bounding box center [339, 261] width 85 height 85
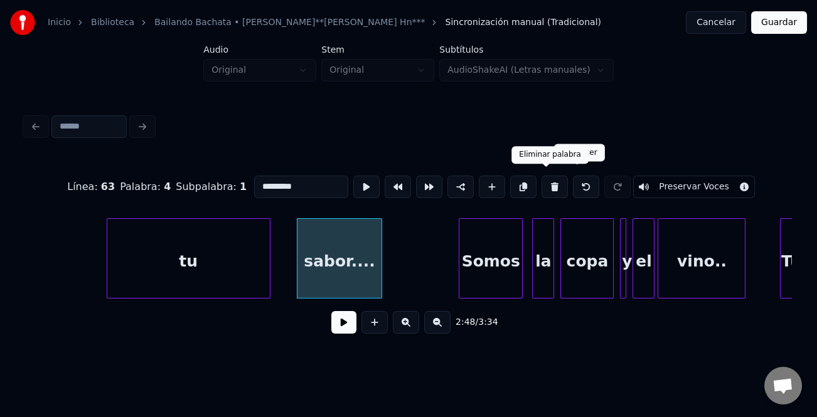
click at [550, 181] on button at bounding box center [554, 187] width 26 height 23
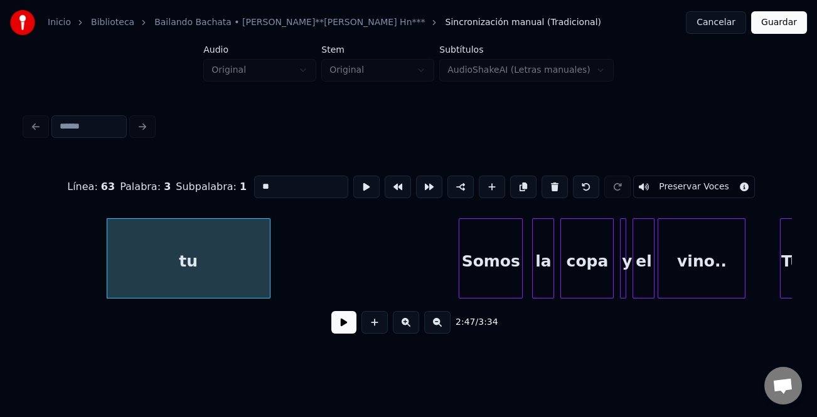
click at [548, 181] on button at bounding box center [554, 187] width 26 height 23
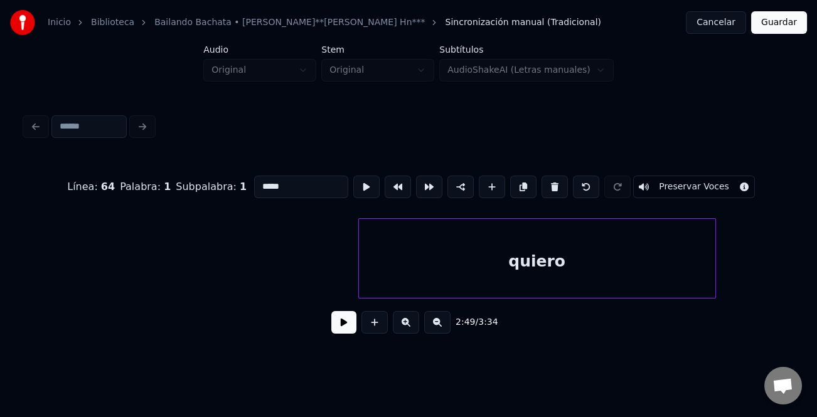
scroll to position [0, 24736]
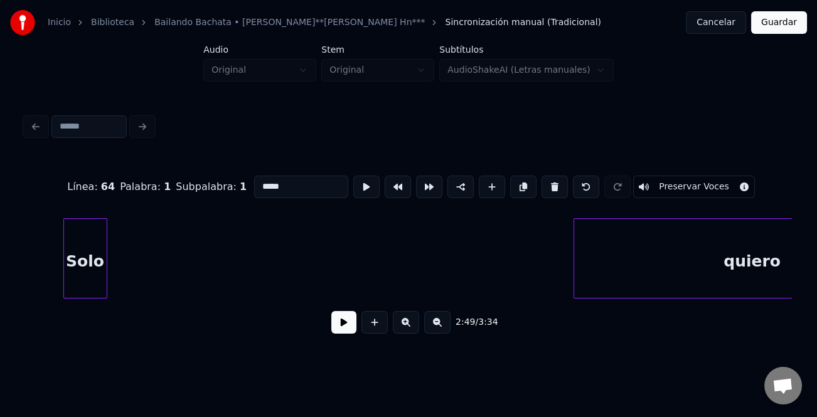
click at [668, 279] on div "quiero" at bounding box center [752, 261] width 356 height 85
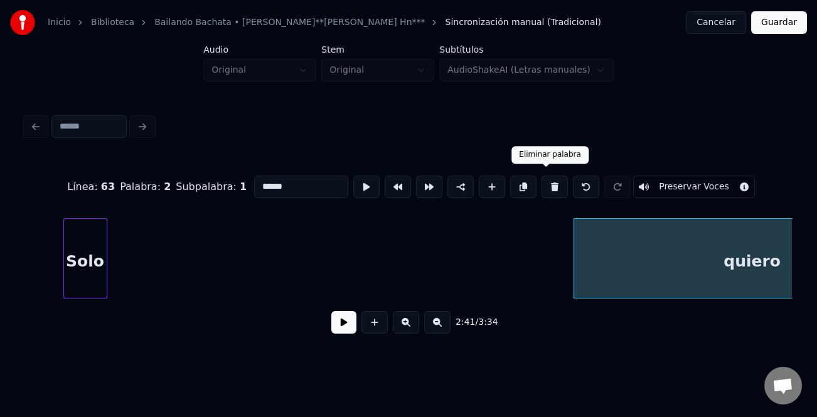
click at [542, 179] on button at bounding box center [554, 187] width 26 height 23
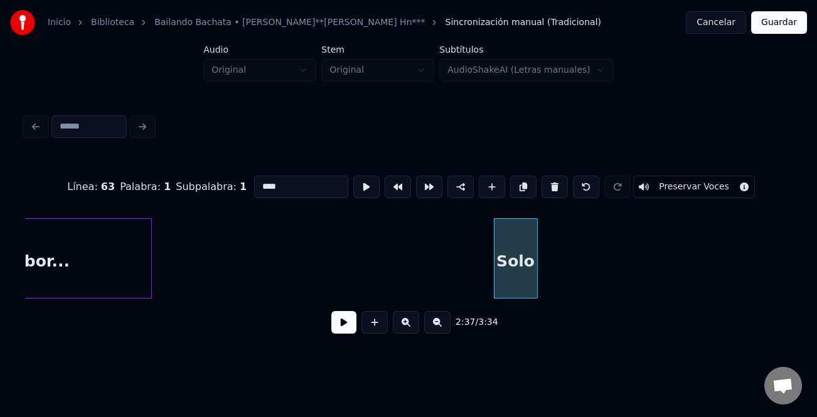
scroll to position [0, 24279]
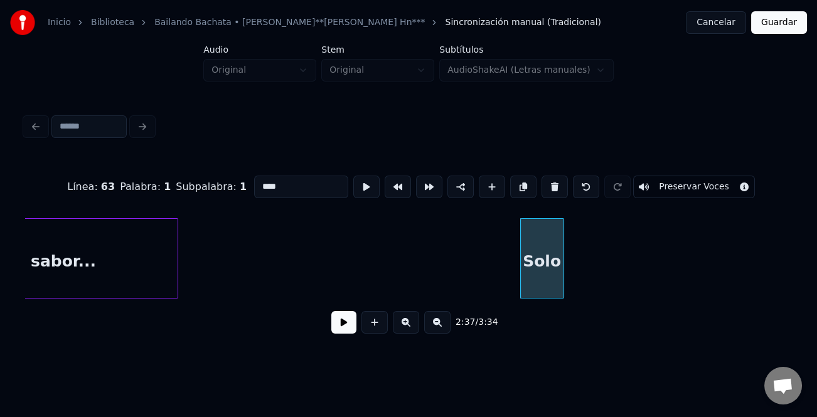
click at [556, 269] on div "Solo" at bounding box center [542, 261] width 43 height 85
drag, startPoint x: 326, startPoint y: 184, endPoint x: 193, endPoint y: 179, distance: 133.7
click at [193, 179] on div "Línea : 63 Palabra : 1 Subpalabra : 1 **** Preservar Voces" at bounding box center [408, 187] width 767 height 63
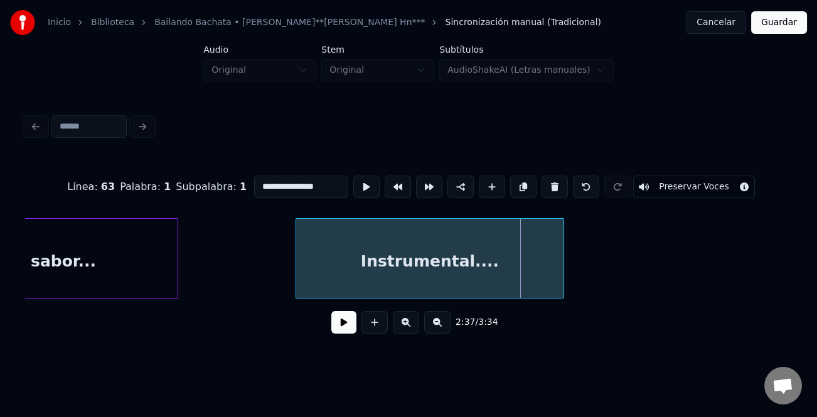
click at [300, 275] on div at bounding box center [298, 258] width 4 height 79
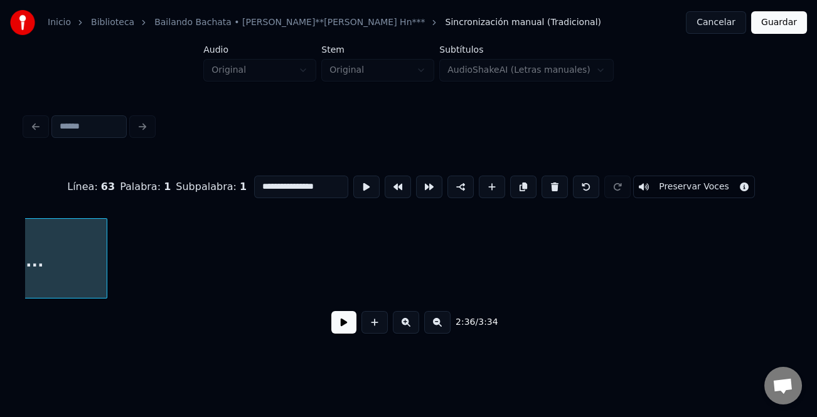
scroll to position [0, 24656]
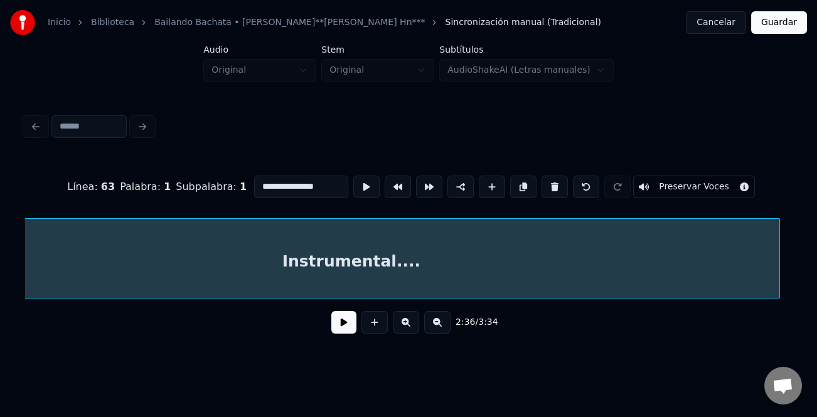
click at [779, 276] on div at bounding box center [777, 258] width 4 height 79
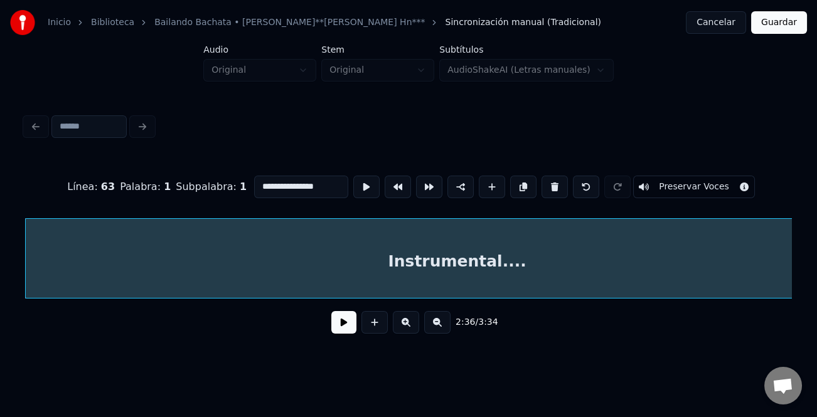
type input "**********"
drag, startPoint x: 593, startPoint y: 302, endPoint x: 601, endPoint y: 302, distance: 7.5
click at [601, 299] on div "Instrumental...." at bounding box center [408, 258] width 767 height 80
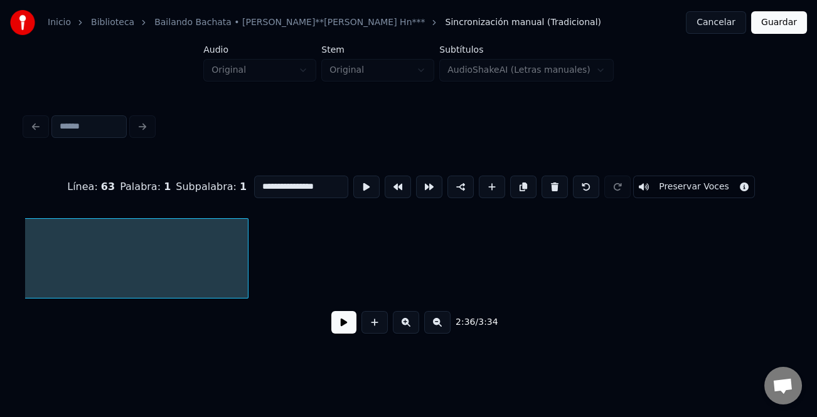
scroll to position [0, 25354]
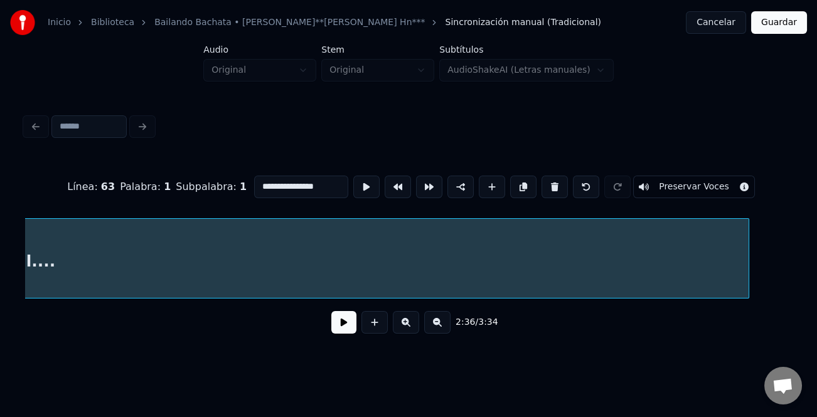
click at [747, 263] on div at bounding box center [747, 258] width 4 height 79
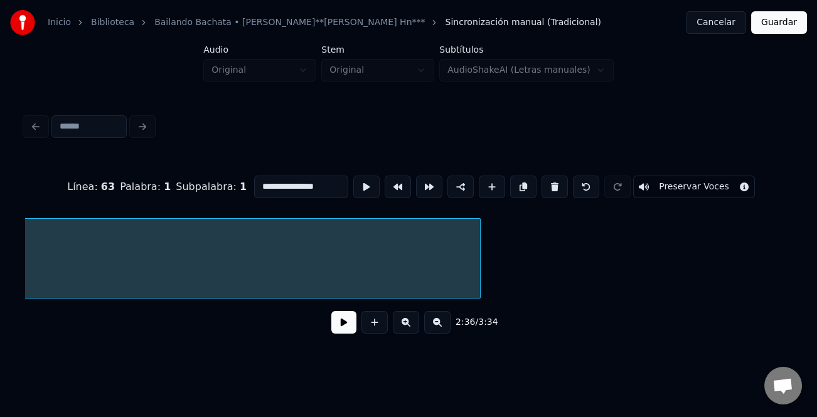
scroll to position [0, 25543]
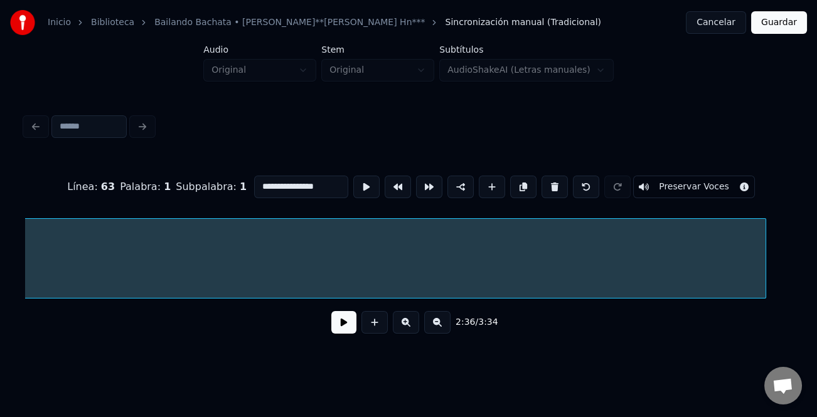
click at [764, 273] on div at bounding box center [764, 258] width 4 height 79
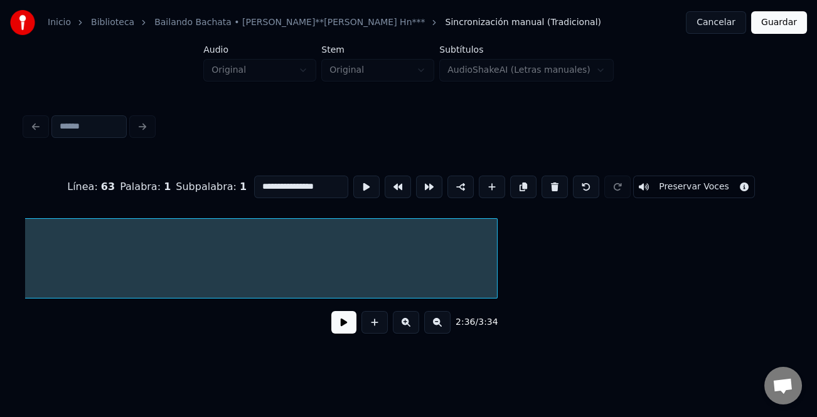
scroll to position [0, 25919]
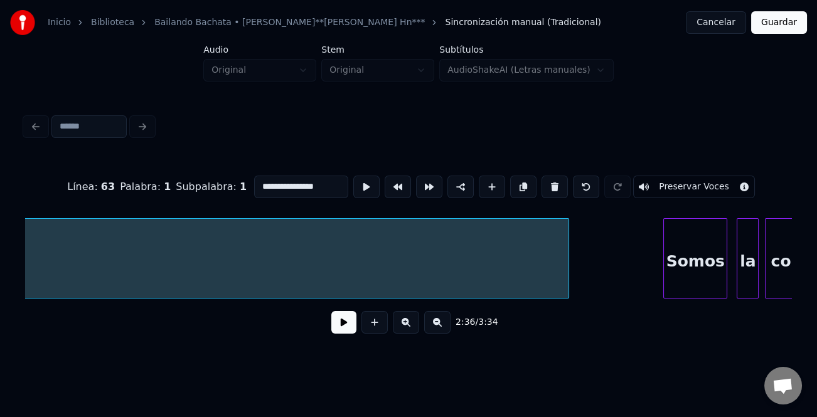
click at [567, 260] on div at bounding box center [567, 258] width 4 height 79
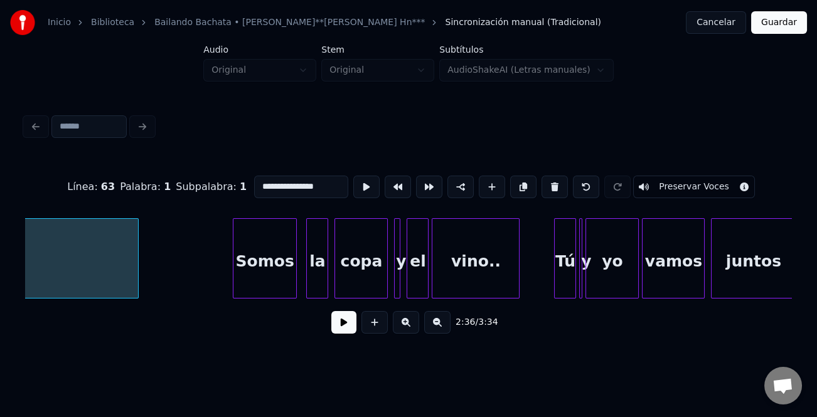
scroll to position [0, 26241]
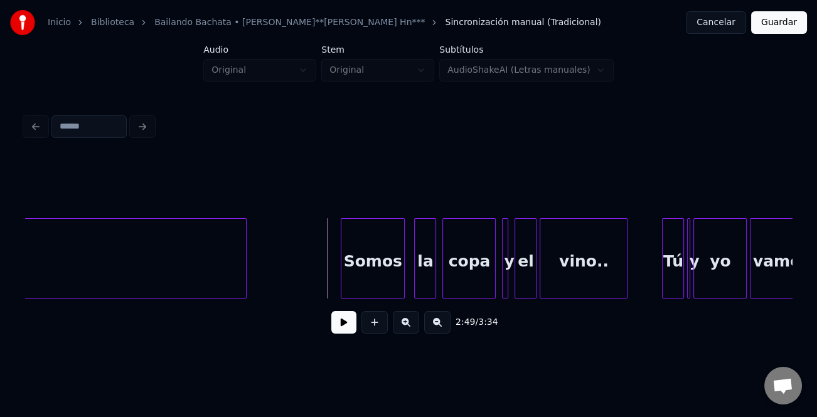
click at [348, 322] on button at bounding box center [343, 322] width 25 height 23
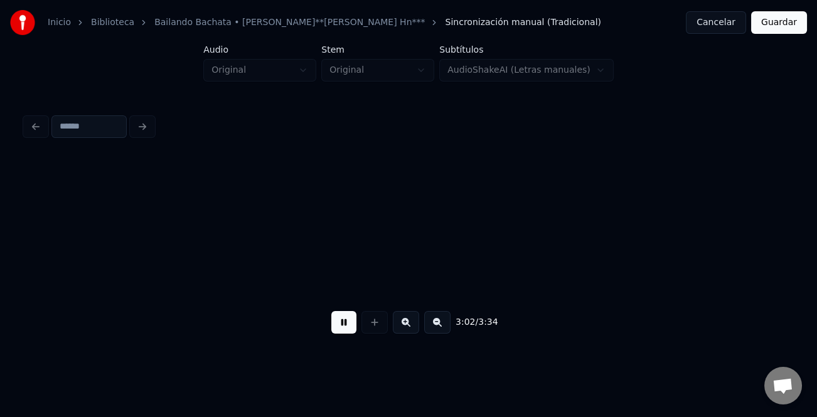
scroll to position [0, 28543]
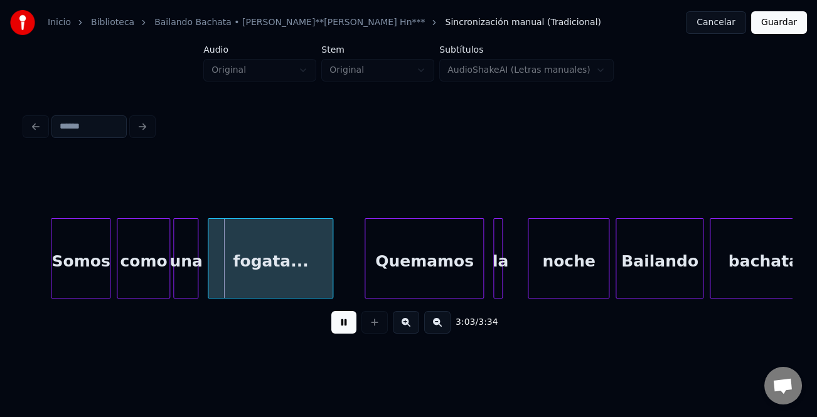
click at [702, 260] on div at bounding box center [701, 258] width 4 height 79
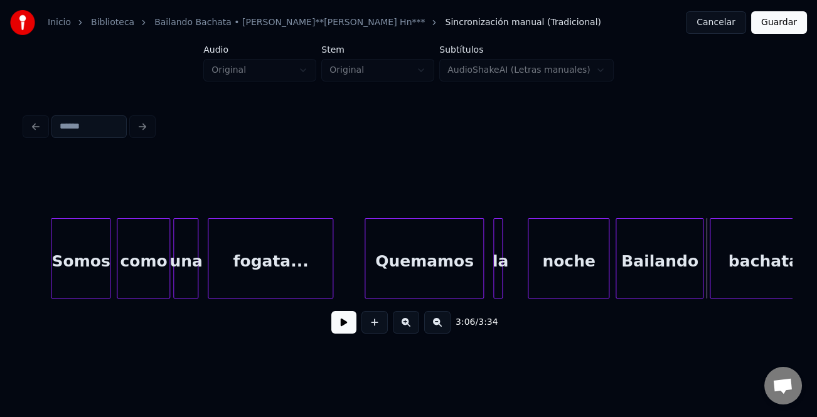
click at [345, 325] on button at bounding box center [343, 322] width 25 height 23
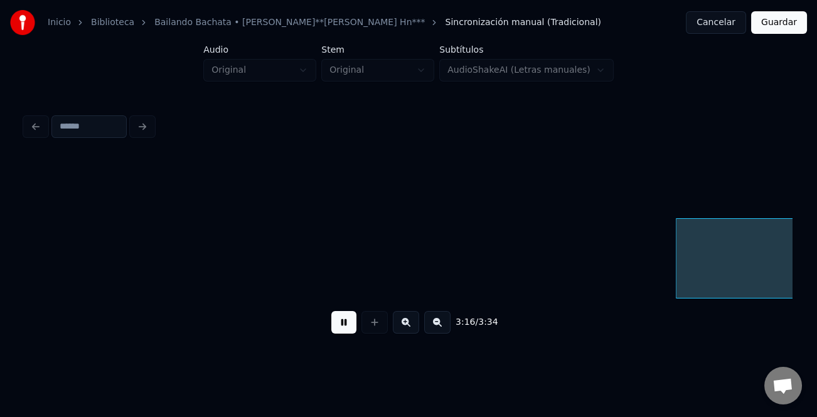
scroll to position [0, 30846]
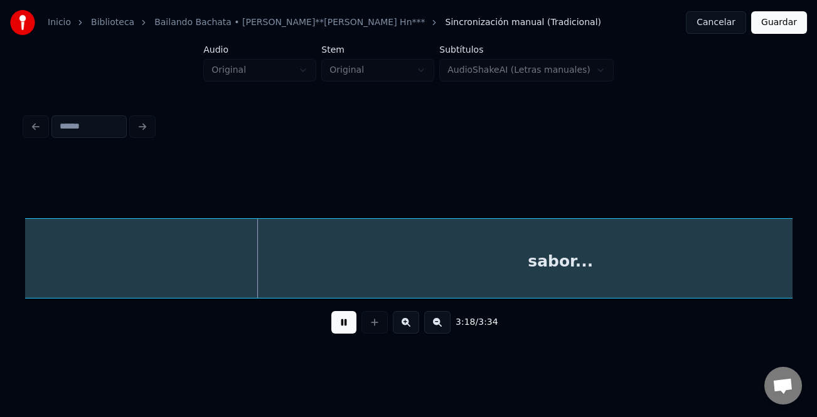
click at [437, 326] on button at bounding box center [437, 322] width 26 height 23
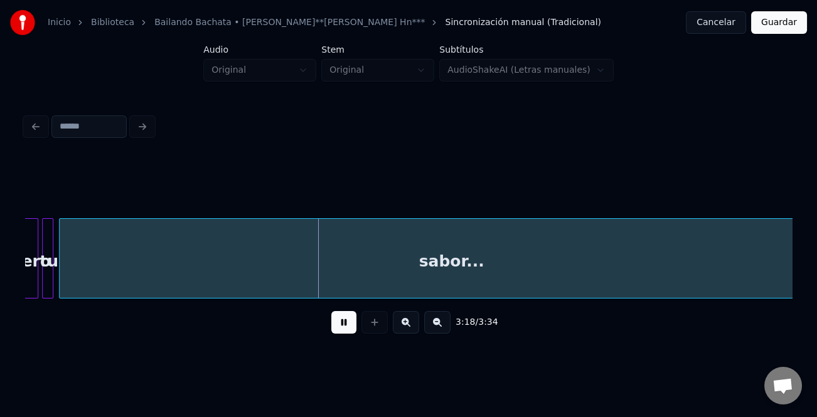
click at [437, 326] on button at bounding box center [437, 322] width 26 height 23
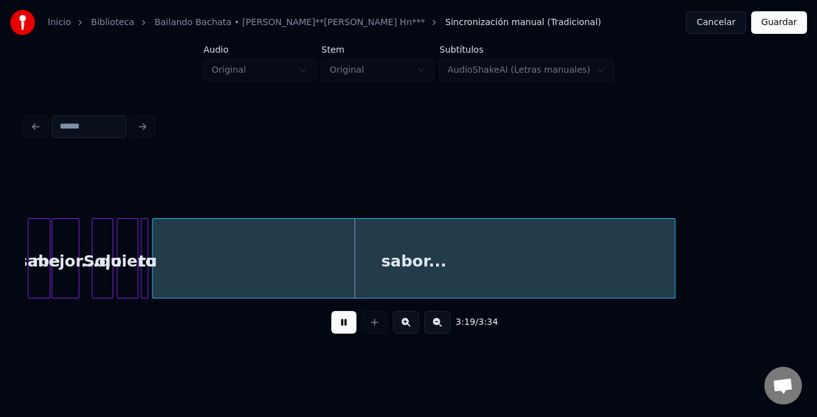
click at [437, 326] on button at bounding box center [437, 322] width 26 height 23
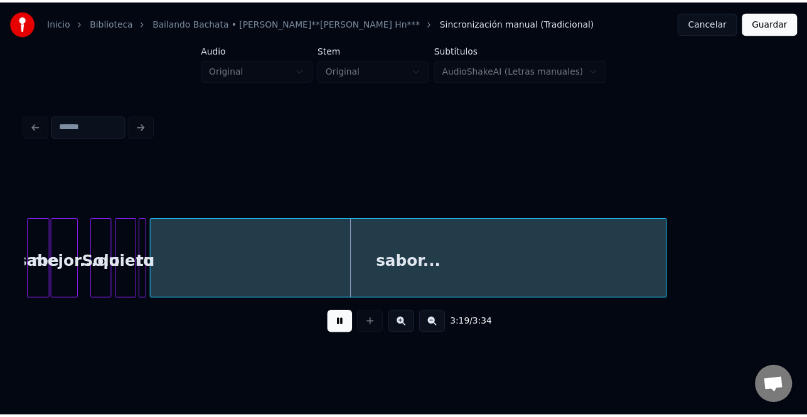
scroll to position [0, 5916]
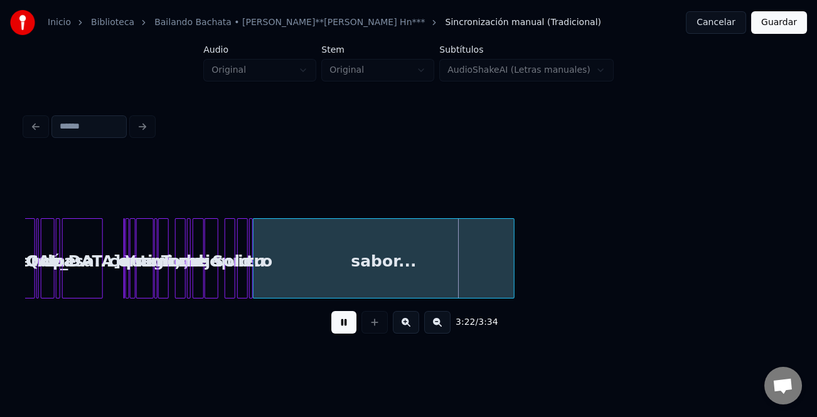
click at [514, 284] on div "sabor..." at bounding box center [384, 258] width 262 height 80
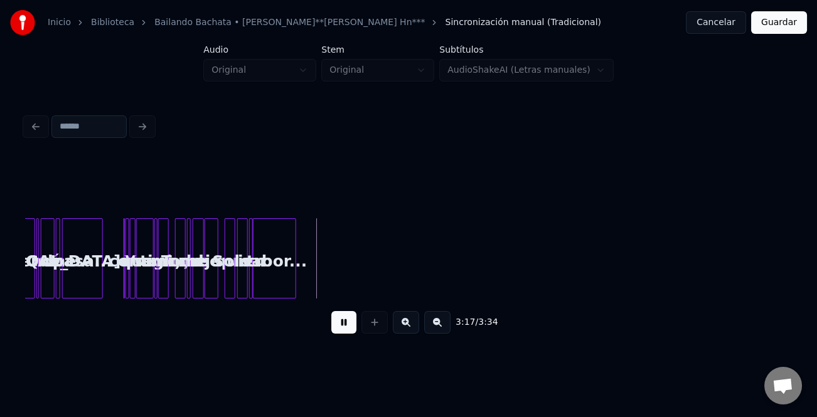
click at [294, 284] on div at bounding box center [294, 258] width 4 height 79
click at [782, 15] on button "Guardar" at bounding box center [779, 22] width 56 height 23
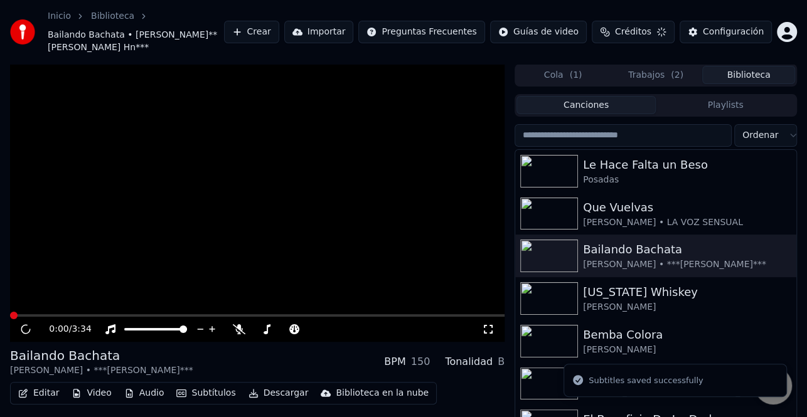
click at [262, 391] on button "Descargar" at bounding box center [278, 394] width 70 height 18
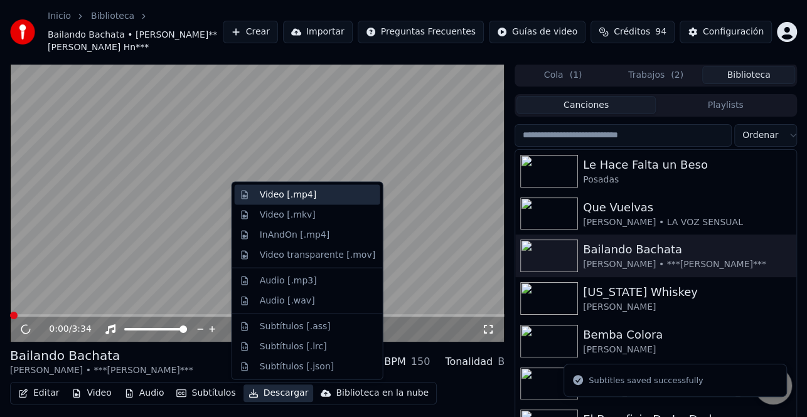
click at [312, 199] on div "Video [.mp4]" at bounding box center [317, 195] width 115 height 13
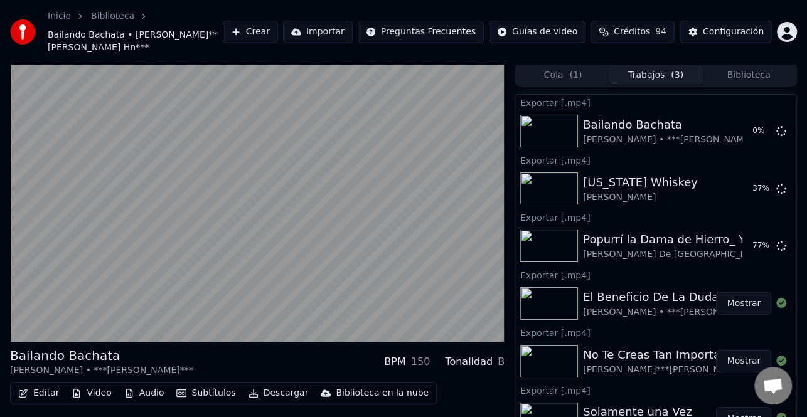
click at [746, 73] on button "Biblioteca" at bounding box center [748, 75] width 93 height 18
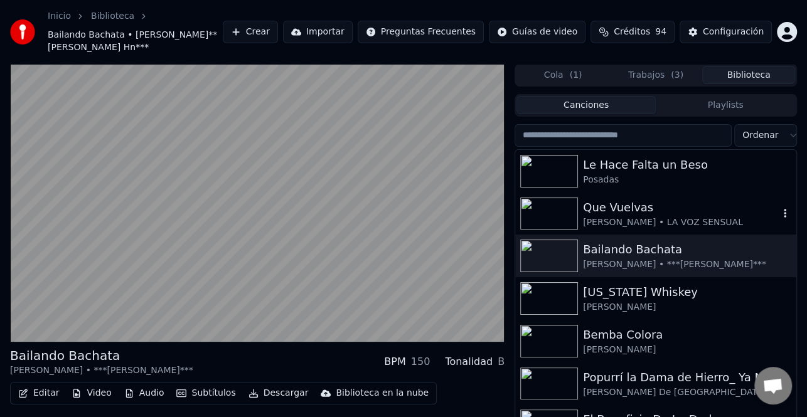
click at [681, 215] on div "Que Vuelvas" at bounding box center [681, 208] width 196 height 18
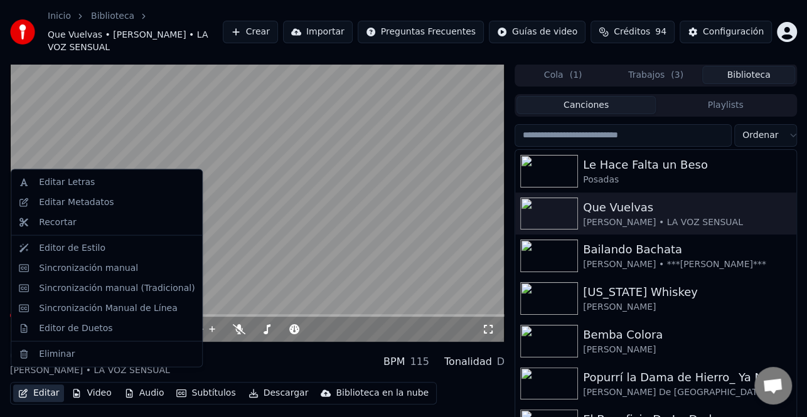
click at [47, 385] on button "Editar" at bounding box center [38, 394] width 51 height 18
click at [113, 208] on div "Editar Metadatos" at bounding box center [117, 202] width 156 height 13
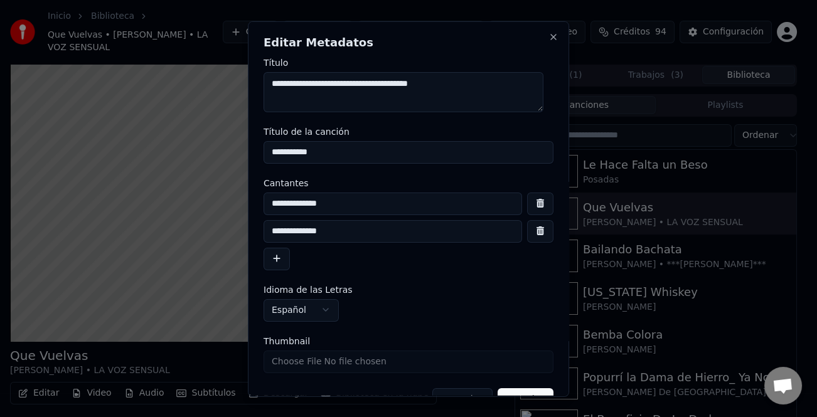
drag, startPoint x: 365, startPoint y: 235, endPoint x: 218, endPoint y: 231, distance: 147.5
click at [218, 231] on body "Inicio Biblioteca Que Vuelvas • [PERSON_NAME] • LA VOZ SENSUAL Crear Importar P…" at bounding box center [403, 208] width 807 height 417
click at [290, 264] on div "**********" at bounding box center [408, 231] width 290 height 78
click at [531, 237] on button "button" at bounding box center [540, 231] width 26 height 23
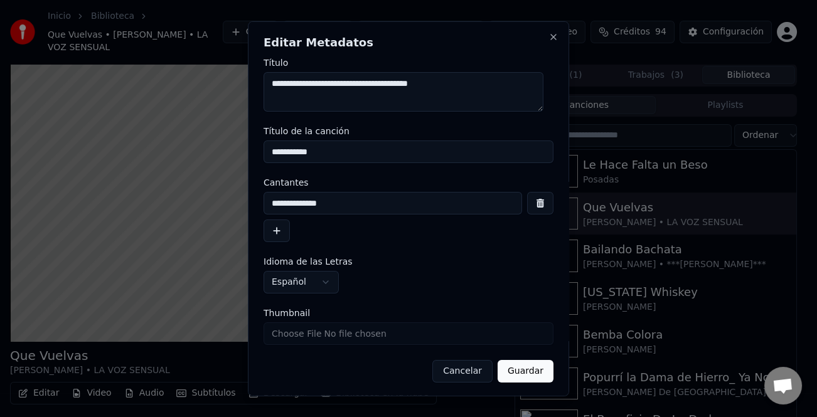
click at [284, 233] on button "button" at bounding box center [276, 231] width 26 height 23
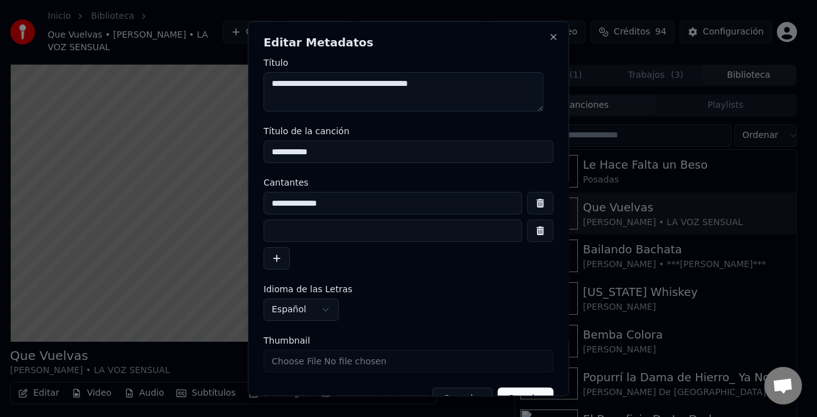
click at [302, 233] on input at bounding box center [392, 231] width 258 height 23
type input "*"
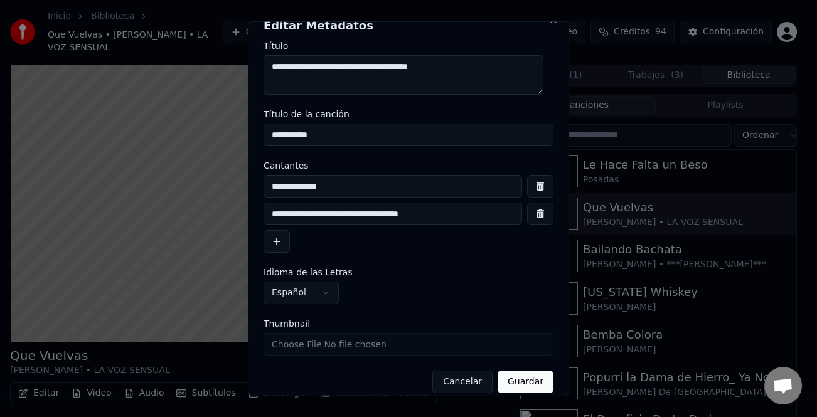
scroll to position [29, 0]
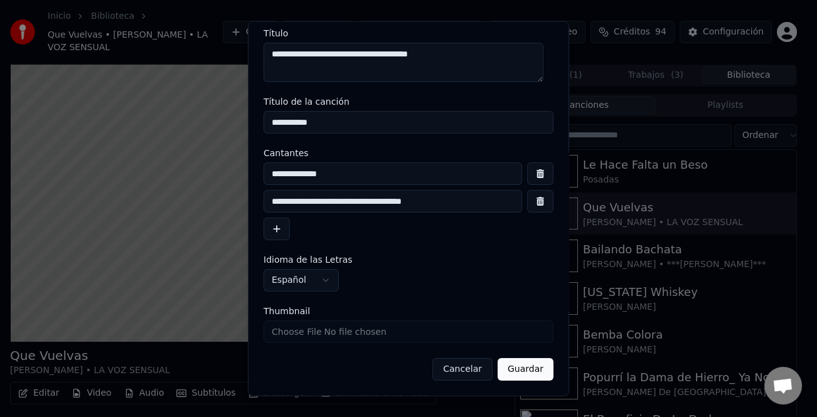
type input "**********"
click at [527, 368] on button "Guardar" at bounding box center [526, 369] width 56 height 23
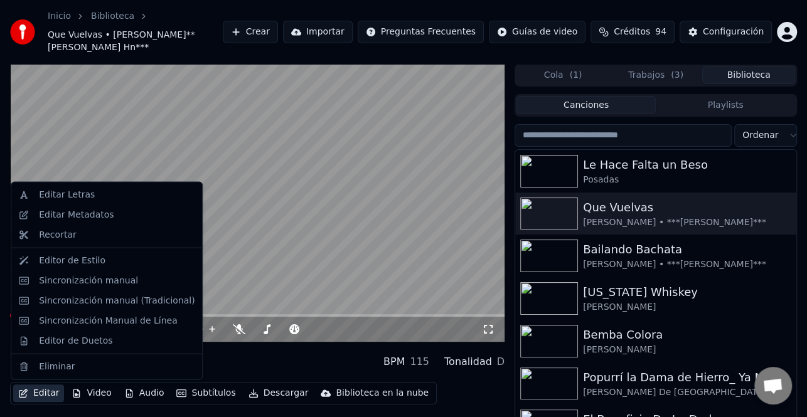
click at [48, 389] on button "Editar" at bounding box center [38, 394] width 51 height 18
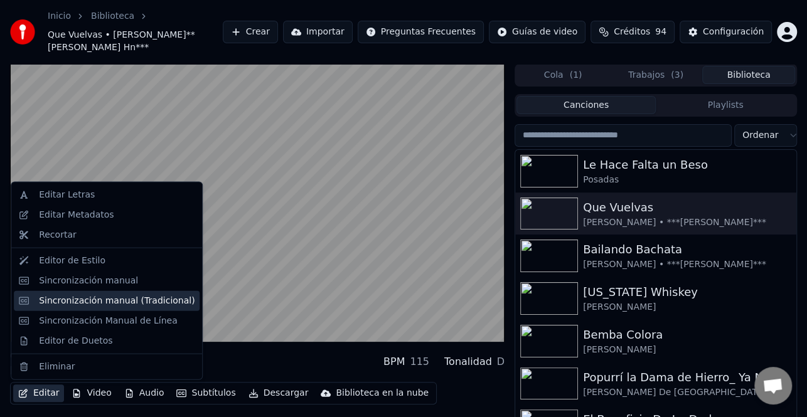
click at [128, 301] on div "Sincronización manual (Tradicional)" at bounding box center [117, 300] width 156 height 13
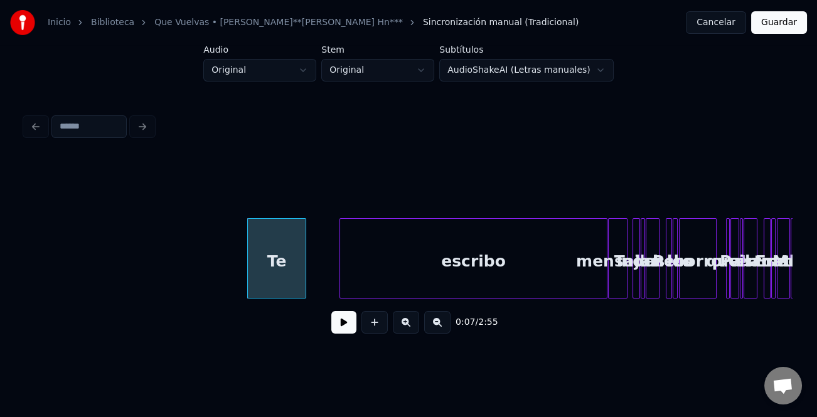
click at [342, 327] on button at bounding box center [343, 322] width 25 height 23
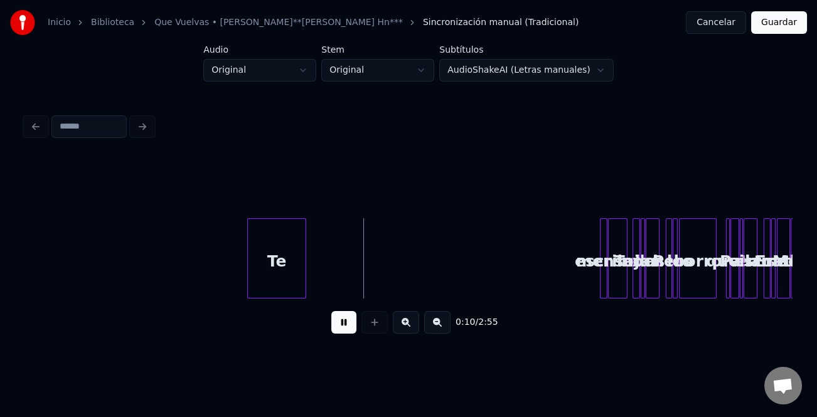
click at [602, 284] on div "escribo" at bounding box center [604, 258] width 8 height 80
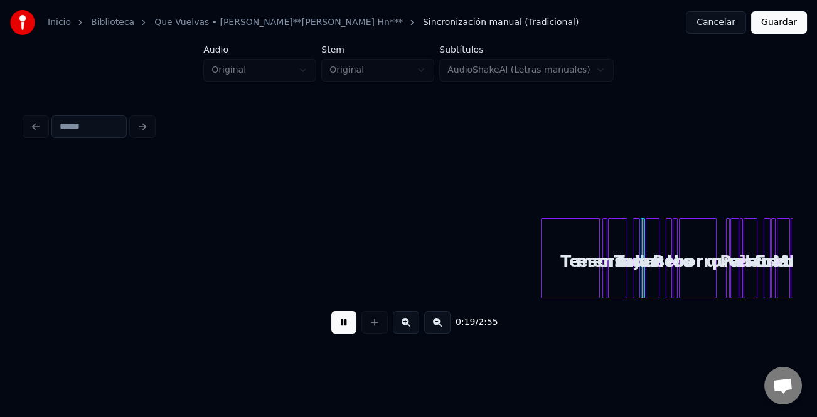
click at [583, 274] on div "Te" at bounding box center [570, 261] width 58 height 85
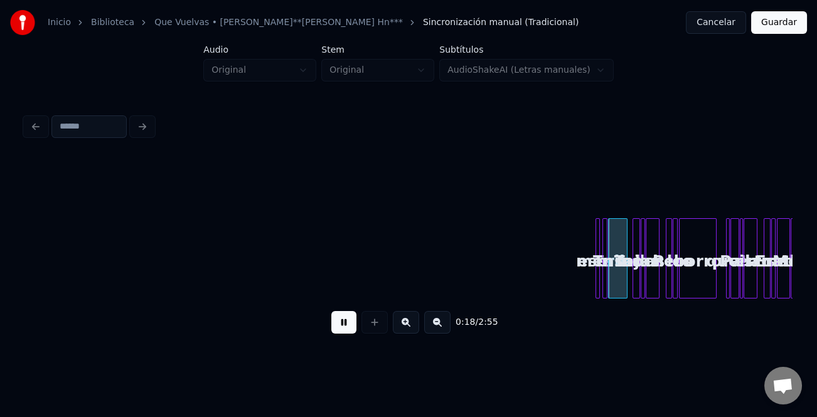
click at [596, 280] on div "Te" at bounding box center [597, 258] width 4 height 80
click at [406, 324] on button at bounding box center [406, 322] width 26 height 23
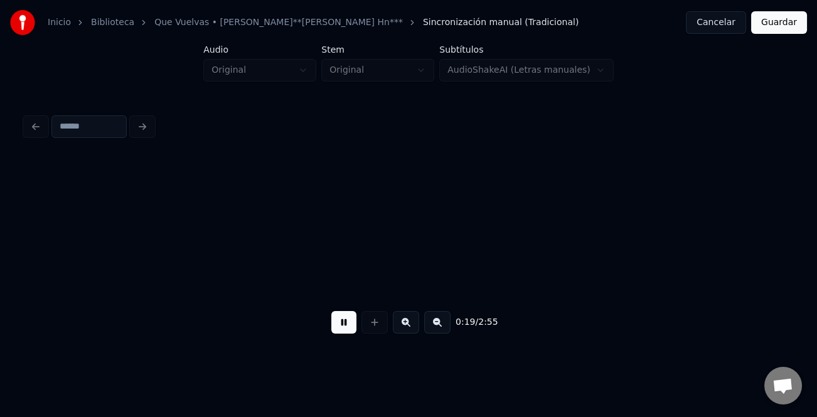
click at [406, 324] on button at bounding box center [406, 322] width 26 height 23
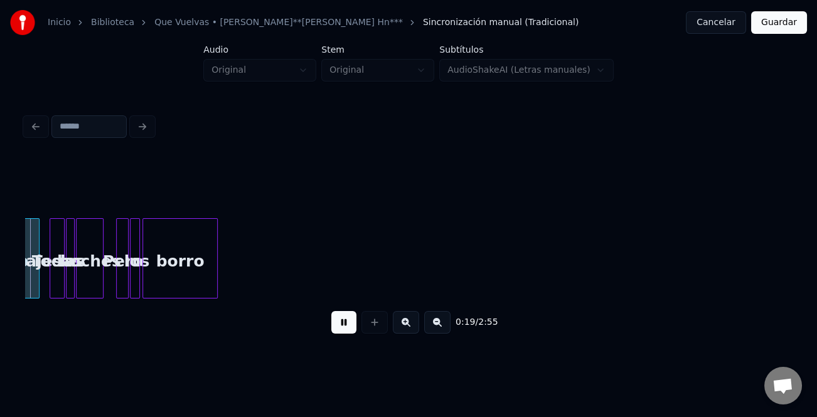
click at [406, 324] on button at bounding box center [406, 322] width 26 height 23
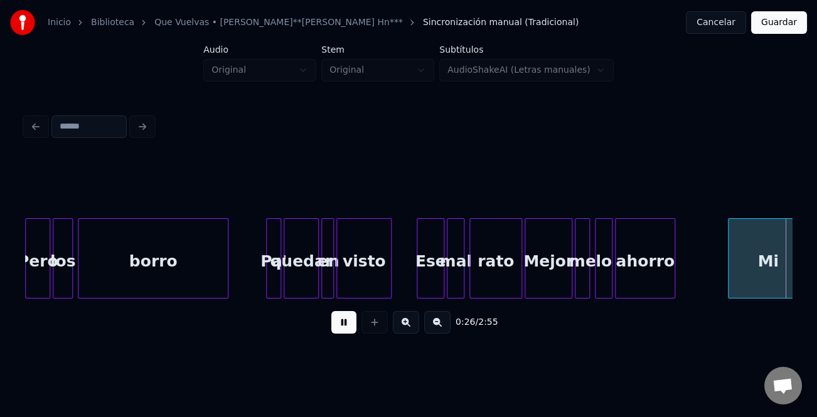
scroll to position [0, 3331]
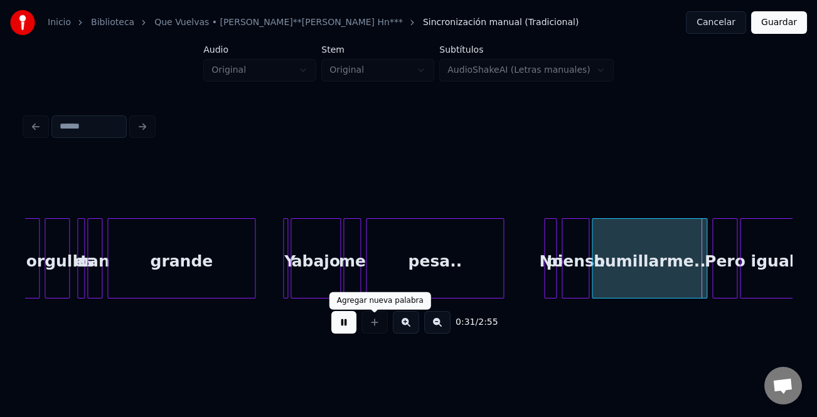
click at [401, 323] on button at bounding box center [406, 322] width 26 height 23
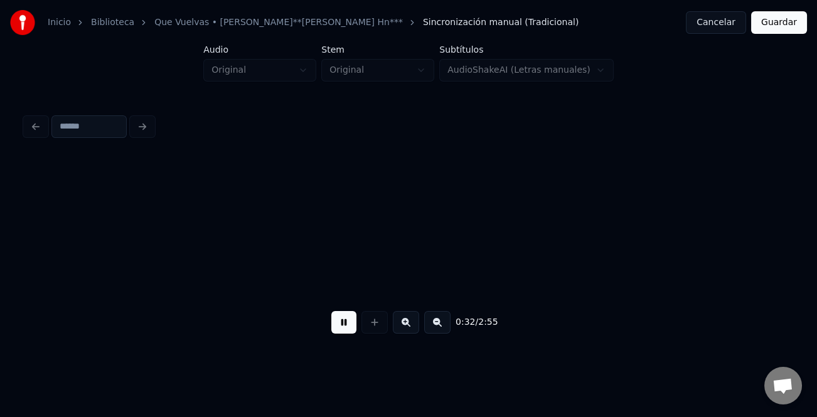
click at [401, 323] on button at bounding box center [406, 322] width 26 height 23
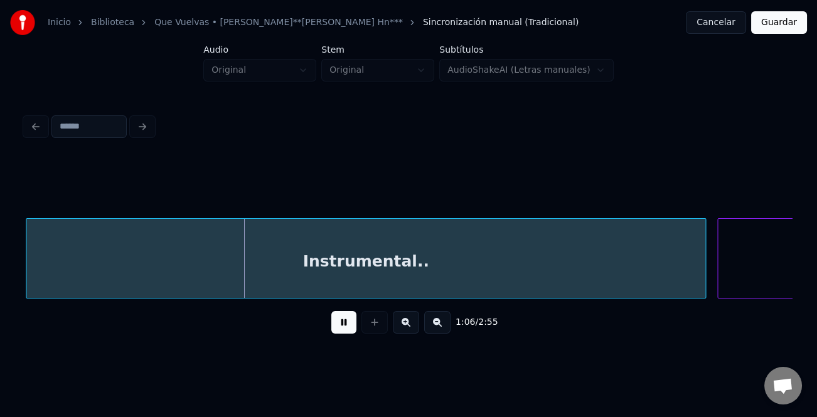
click at [430, 324] on button at bounding box center [437, 322] width 26 height 23
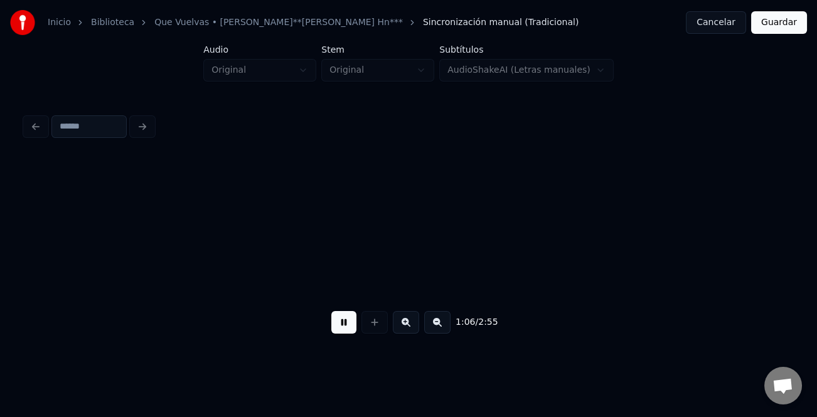
click at [430, 324] on button at bounding box center [437, 322] width 26 height 23
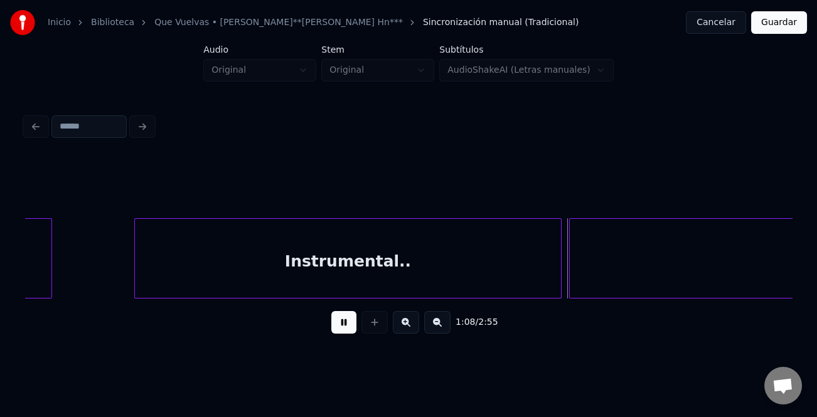
click at [137, 287] on div at bounding box center [137, 258] width 4 height 79
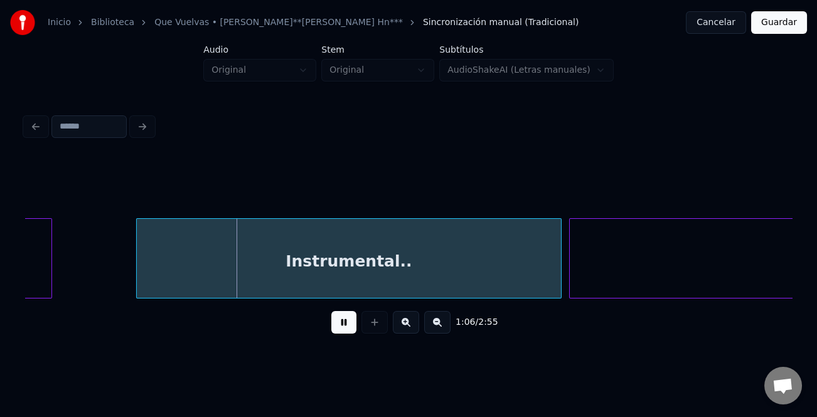
click at [351, 326] on button at bounding box center [343, 322] width 25 height 23
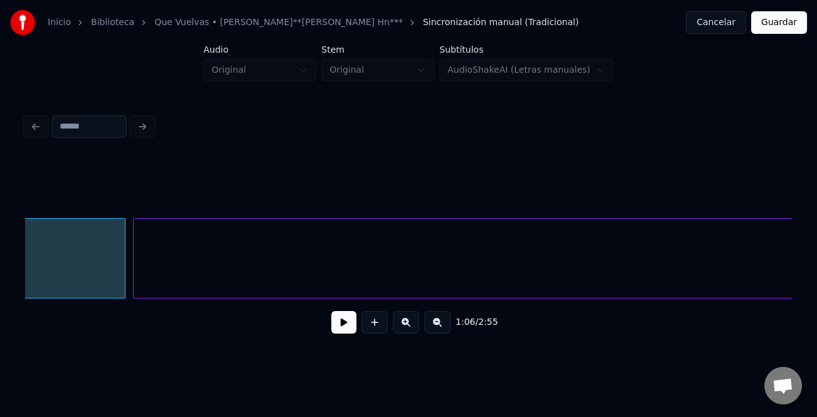
click at [435, 321] on button at bounding box center [437, 322] width 26 height 23
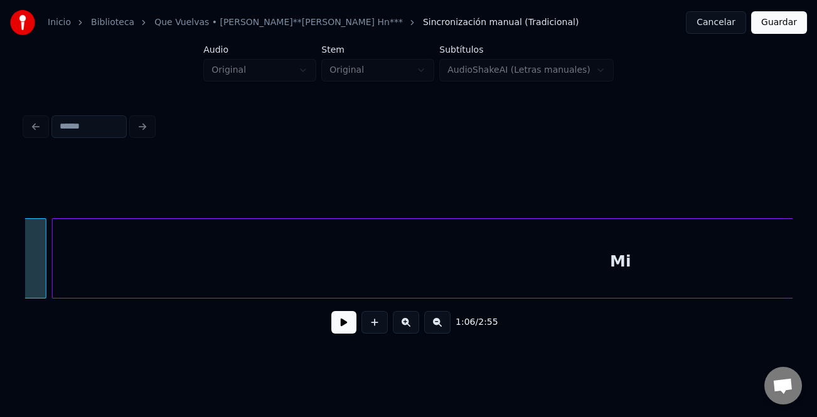
click at [435, 322] on button at bounding box center [437, 322] width 26 height 23
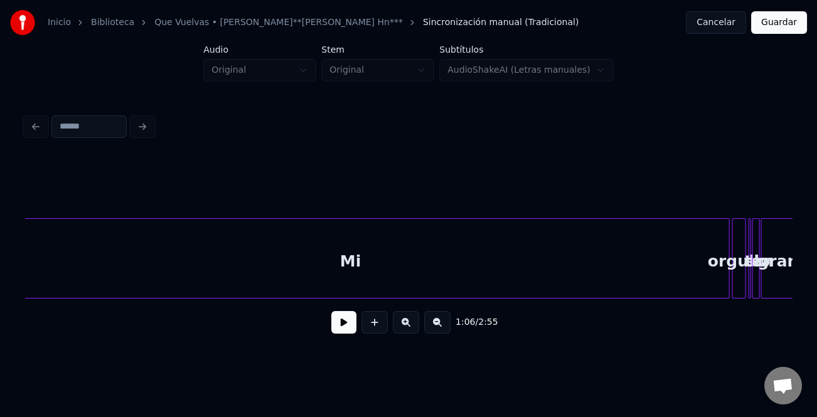
scroll to position [0, 4235]
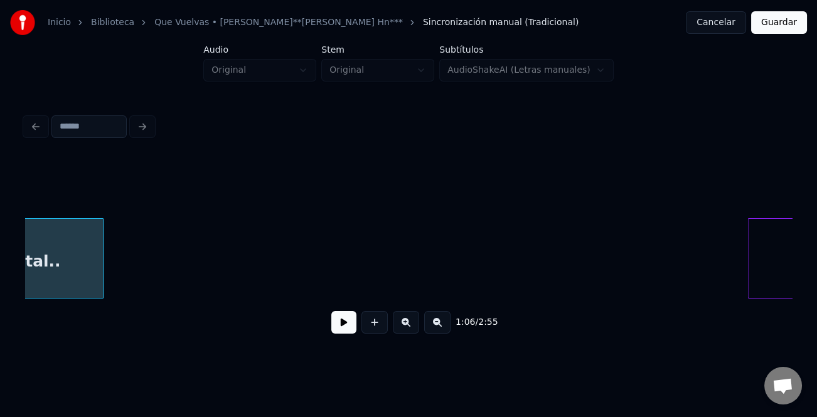
click at [750, 285] on div at bounding box center [750, 258] width 4 height 79
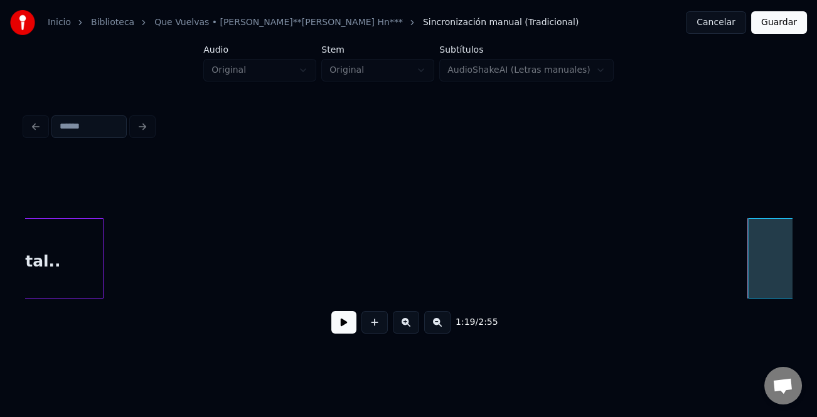
scroll to position [0, 4104]
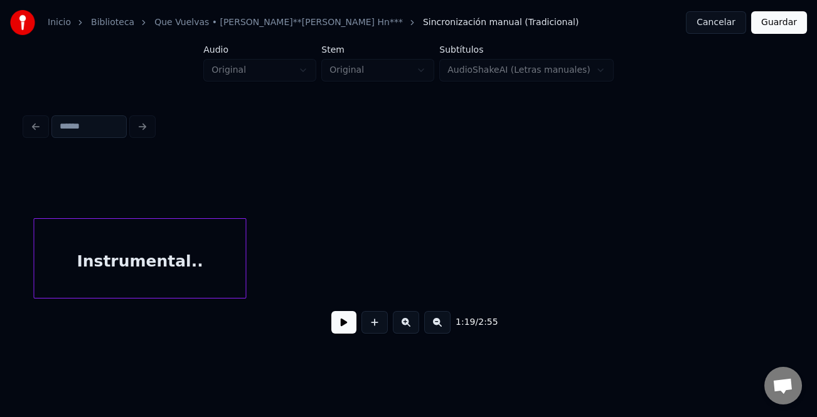
click at [107, 282] on div "Instrumental.." at bounding box center [139, 261] width 211 height 85
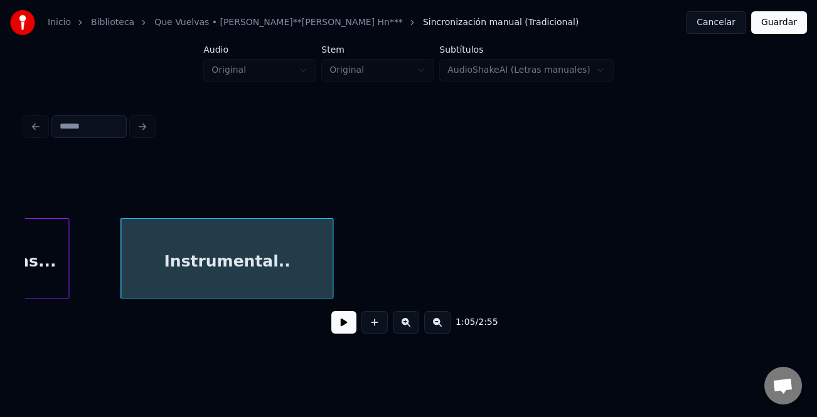
scroll to position [0, 4006]
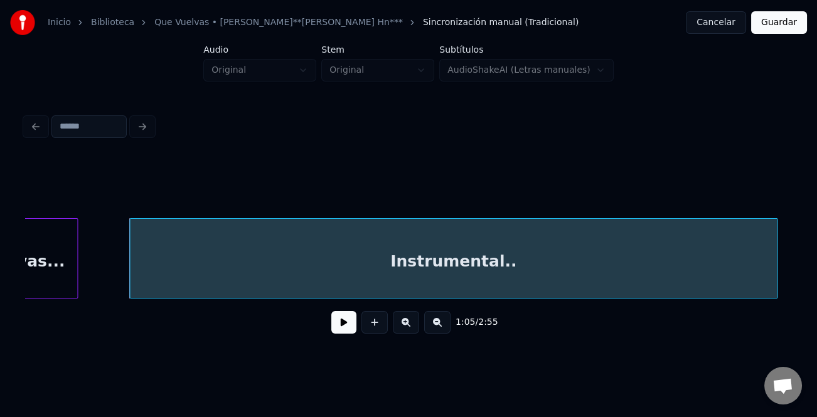
click at [775, 283] on div at bounding box center [775, 258] width 4 height 79
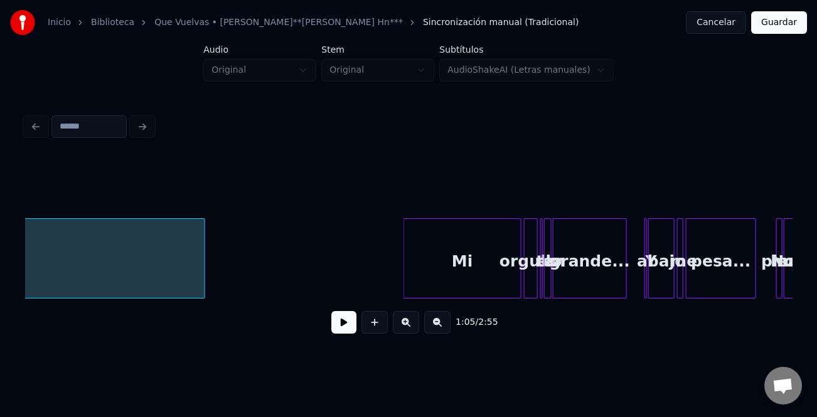
scroll to position [0, 4588]
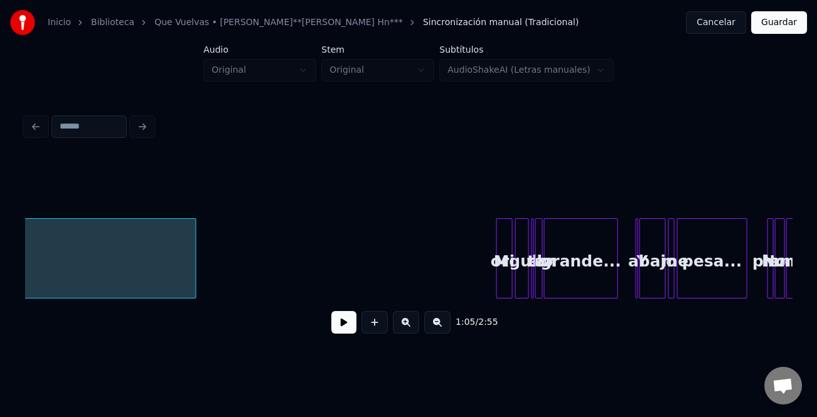
click at [498, 277] on div at bounding box center [499, 258] width 4 height 79
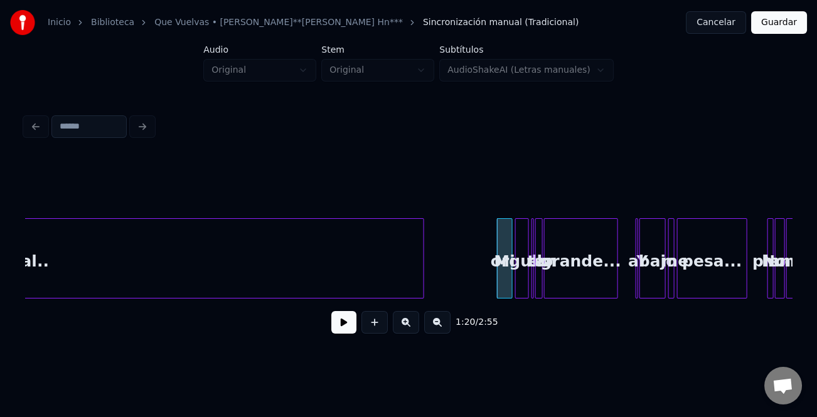
click at [423, 279] on div at bounding box center [422, 258] width 4 height 79
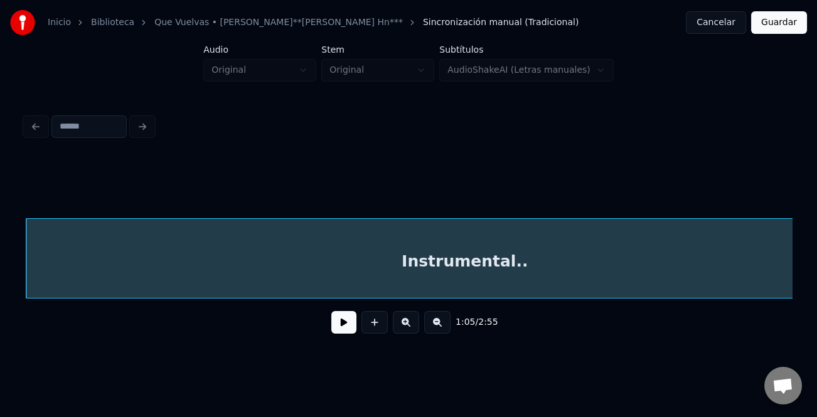
click at [344, 304] on div "1:05 / 2:55" at bounding box center [408, 323] width 767 height 48
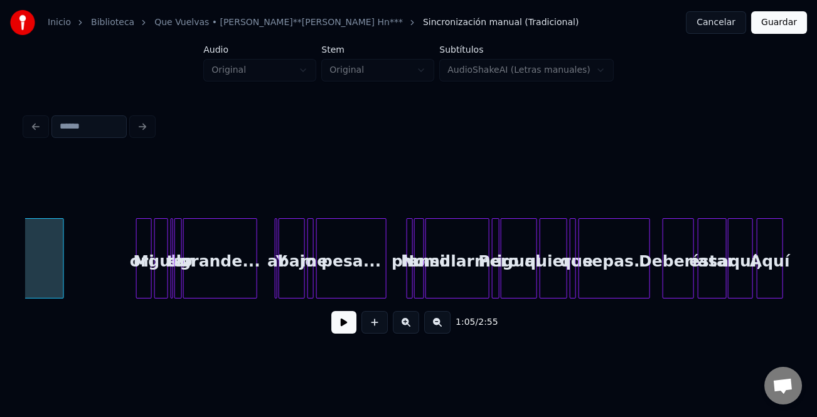
scroll to position [0, 4914]
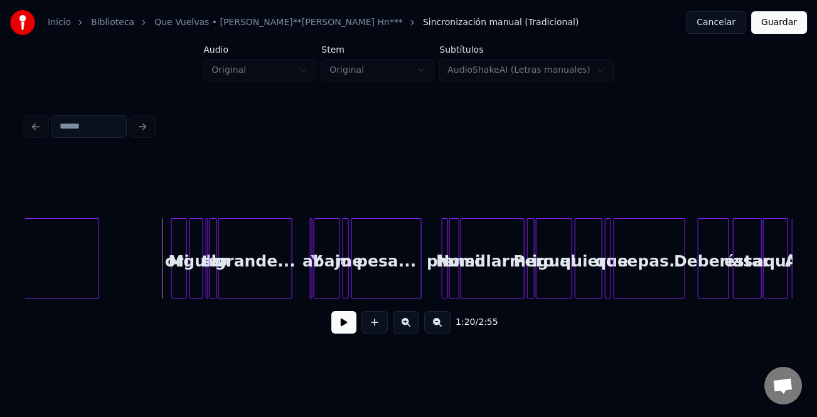
click at [349, 328] on button at bounding box center [343, 322] width 25 height 23
click at [414, 331] on button at bounding box center [406, 322] width 26 height 23
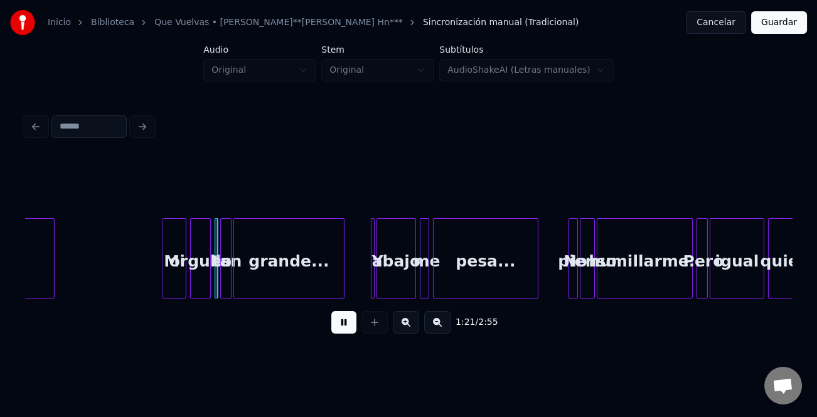
click at [414, 331] on button at bounding box center [406, 322] width 26 height 23
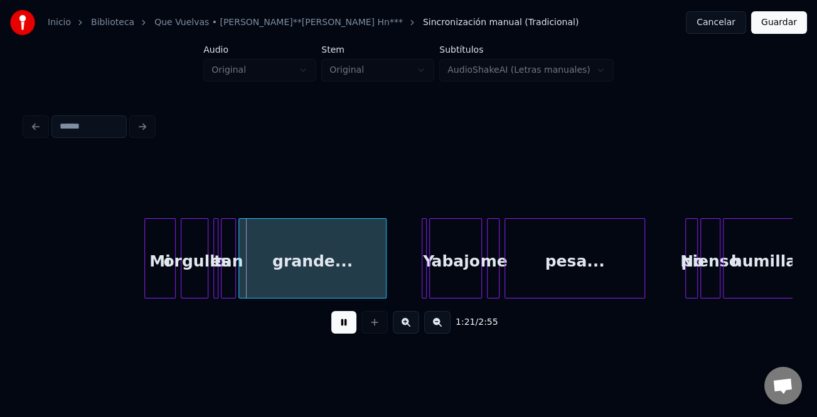
click at [414, 331] on button at bounding box center [406, 322] width 26 height 23
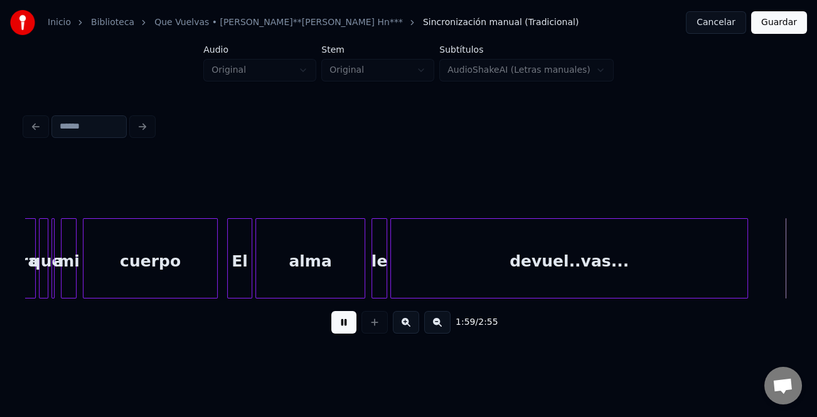
scroll to position [0, 18696]
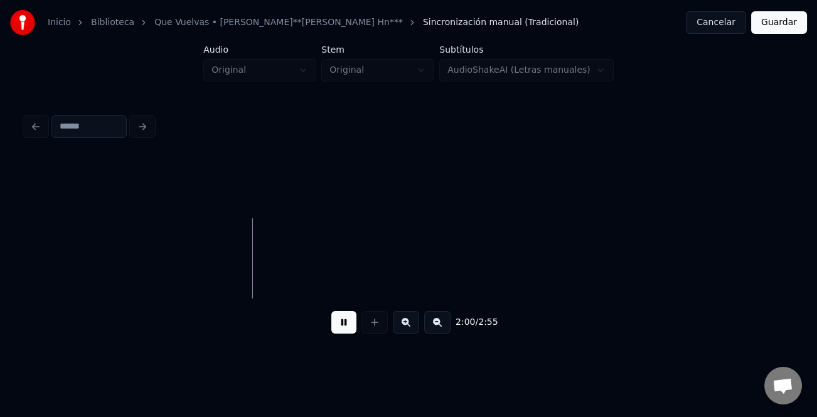
click at [440, 324] on button at bounding box center [437, 322] width 26 height 23
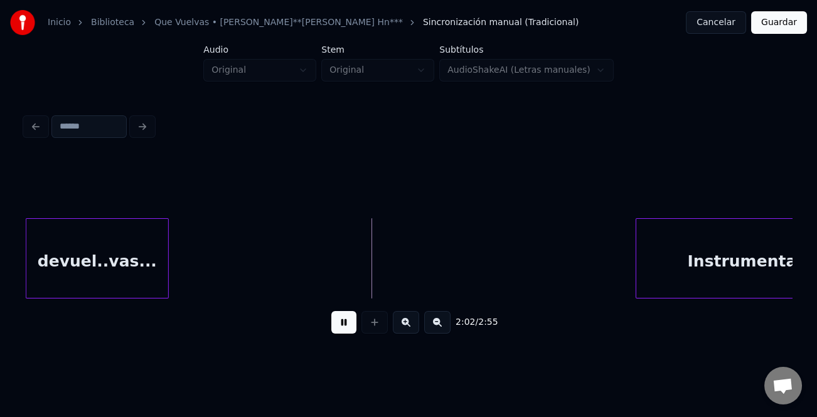
scroll to position [0, 7392]
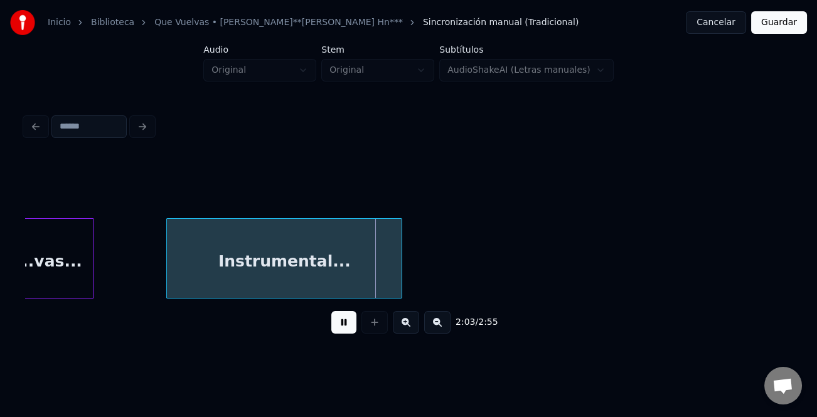
click at [312, 269] on div "Instrumental..." at bounding box center [284, 261] width 235 height 85
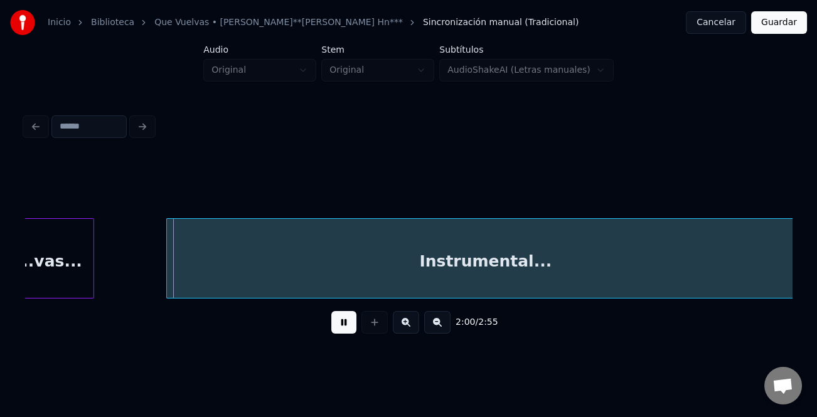
click at [816, 270] on html "Inicio Biblioteca Que Vuelvas • [PERSON_NAME]**[PERSON_NAME] Hn*** Sincronizaci…" at bounding box center [408, 186] width 817 height 372
click at [360, 326] on div "2:00 / 2:55" at bounding box center [408, 323] width 747 height 28
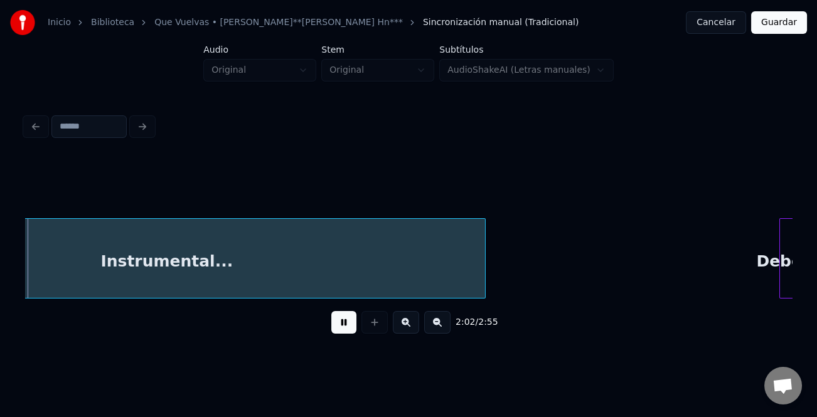
scroll to position [0, 7710]
drag, startPoint x: 341, startPoint y: 324, endPoint x: 467, endPoint y: 282, distance: 132.3
click at [345, 322] on button at bounding box center [343, 322] width 25 height 23
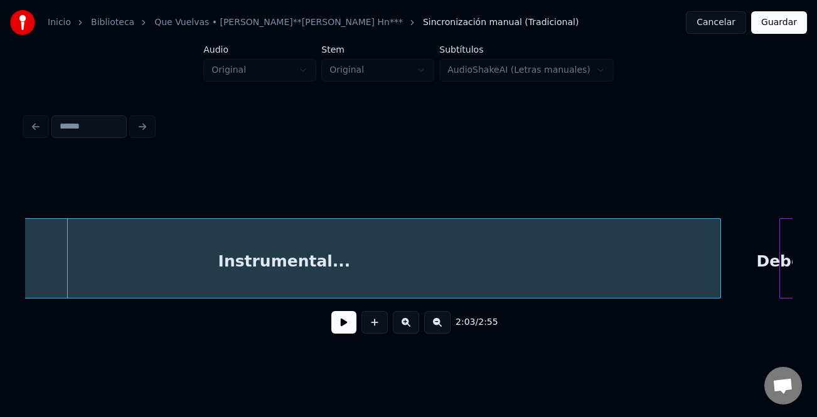
click at [719, 272] on div at bounding box center [718, 258] width 4 height 79
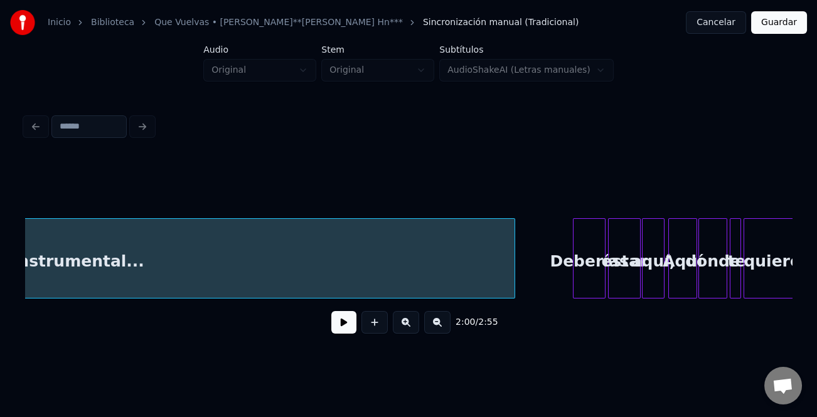
scroll to position [0, 7978]
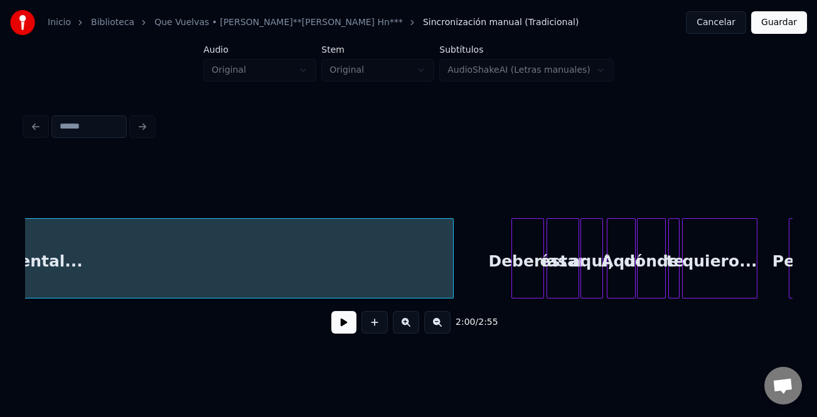
click at [512, 262] on div "Deberías" at bounding box center [527, 261] width 31 height 85
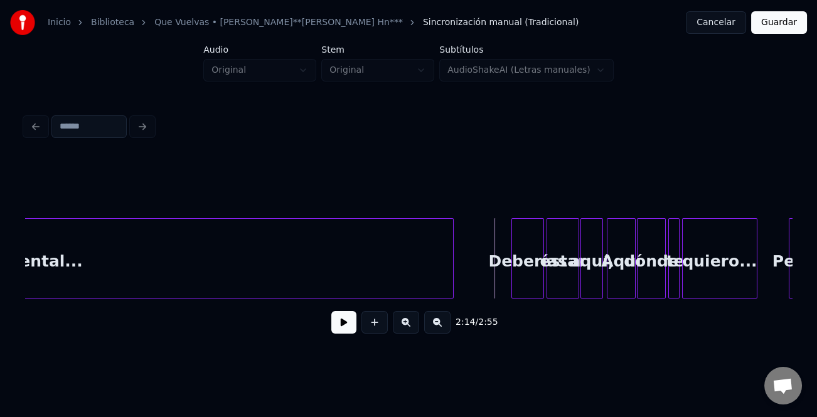
click at [353, 319] on button at bounding box center [343, 322] width 25 height 23
click at [408, 332] on button at bounding box center [406, 322] width 26 height 23
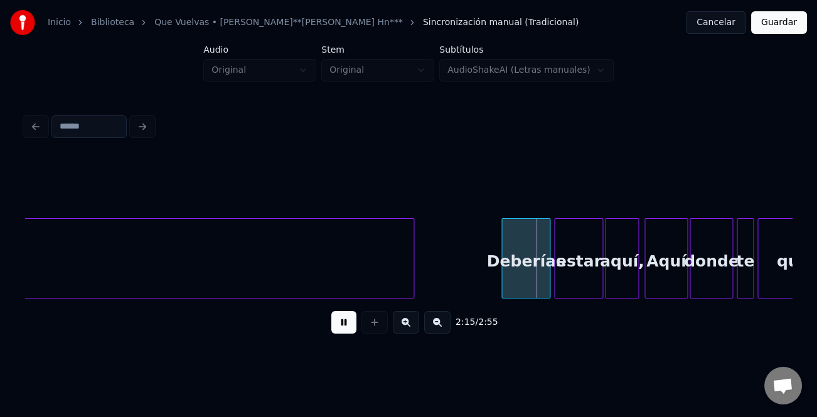
click at [408, 332] on button at bounding box center [406, 322] width 26 height 23
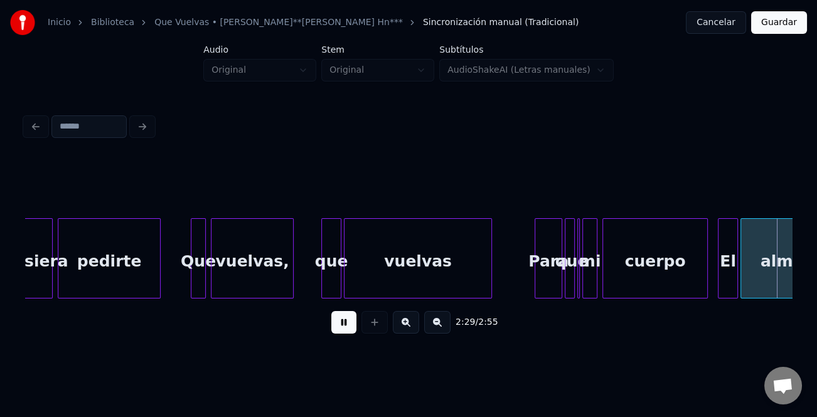
scroll to position [0, 18771]
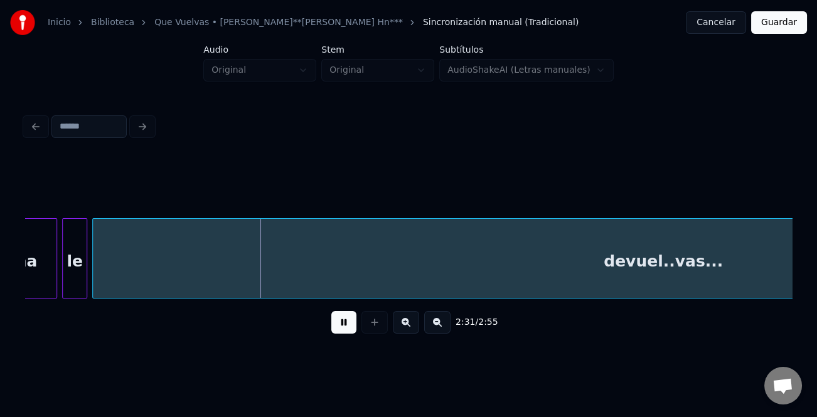
click at [446, 325] on button at bounding box center [437, 322] width 26 height 23
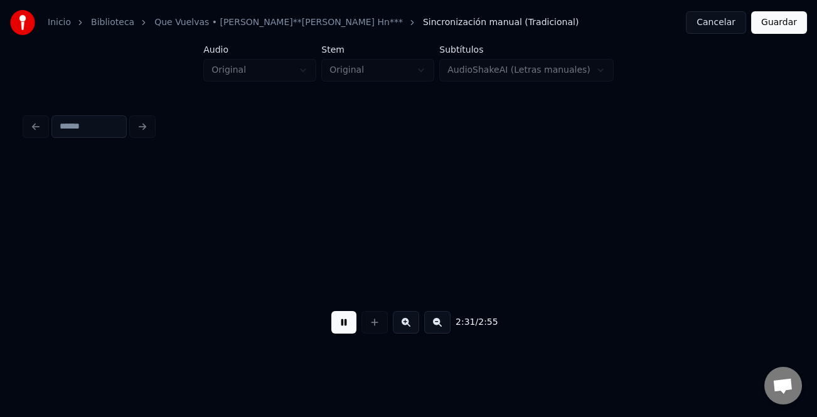
click at [446, 325] on button at bounding box center [437, 322] width 26 height 23
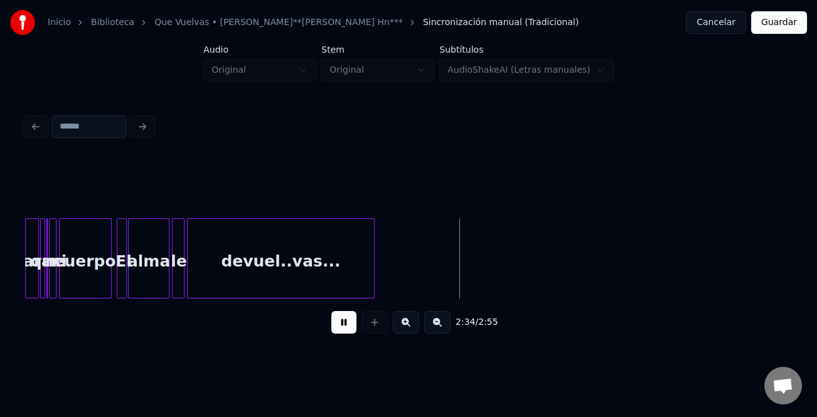
click at [370, 279] on div at bounding box center [372, 258] width 4 height 79
click at [778, 26] on button "Guardar" at bounding box center [779, 22] width 56 height 23
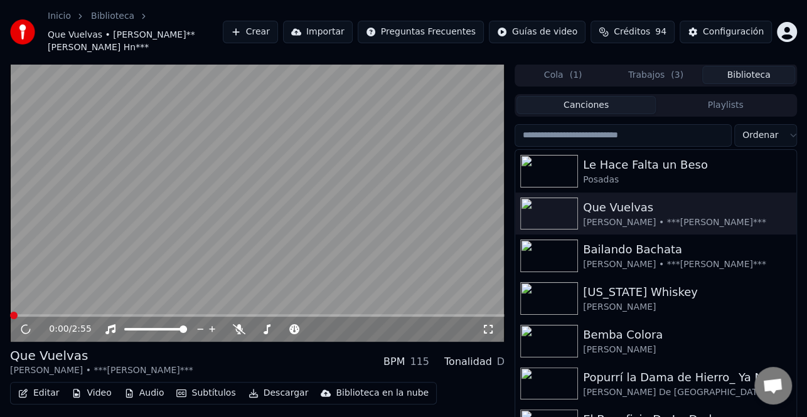
click at [267, 390] on button "Descargar" at bounding box center [278, 394] width 70 height 18
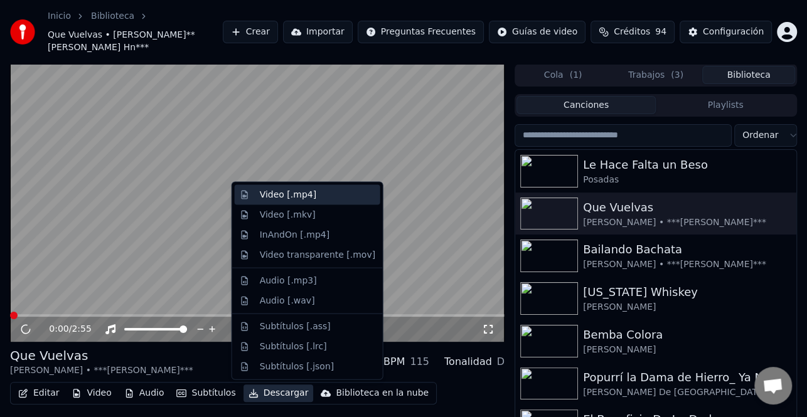
click at [305, 199] on div "Video [.mp4]" at bounding box center [288, 195] width 56 height 13
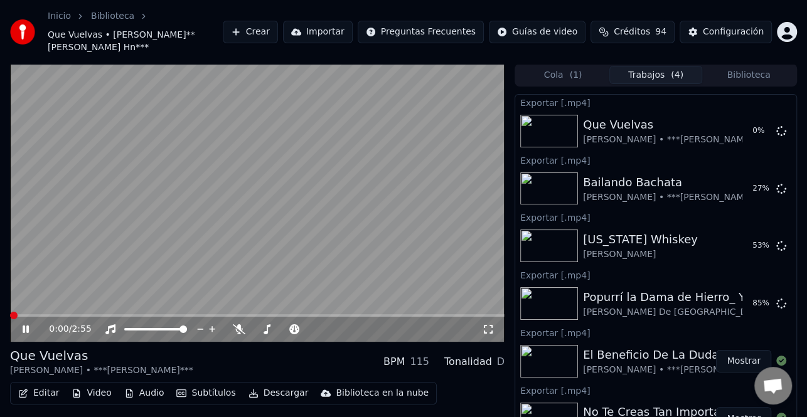
click at [28, 325] on icon at bounding box center [34, 329] width 29 height 10
click at [731, 72] on button "Biblioteca" at bounding box center [748, 75] width 93 height 18
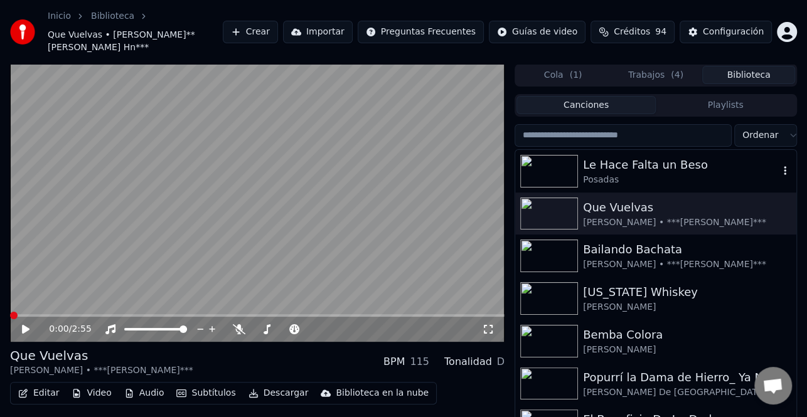
click at [646, 166] on div "Le Hace Falta un Beso" at bounding box center [681, 165] width 196 height 18
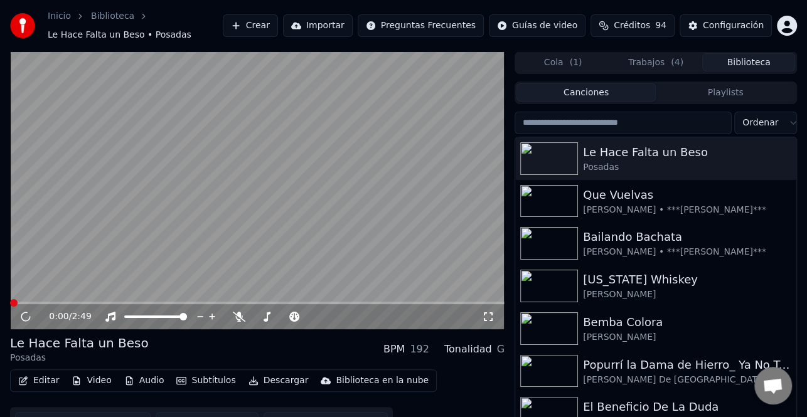
click at [46, 380] on button "Editar" at bounding box center [38, 381] width 51 height 18
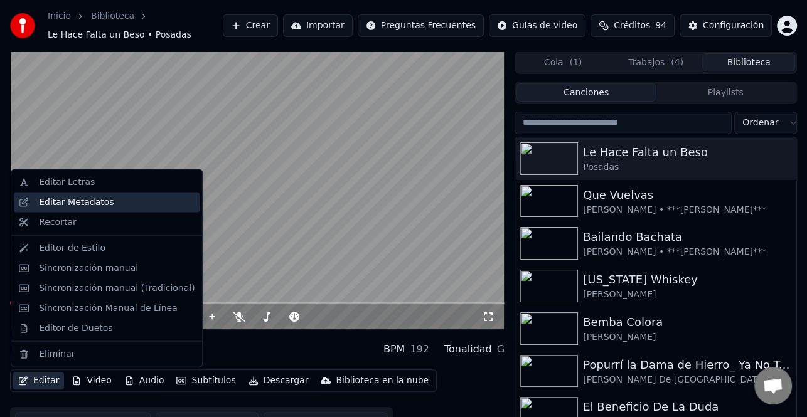
click at [115, 197] on div "Editar Metadatos" at bounding box center [117, 202] width 156 height 13
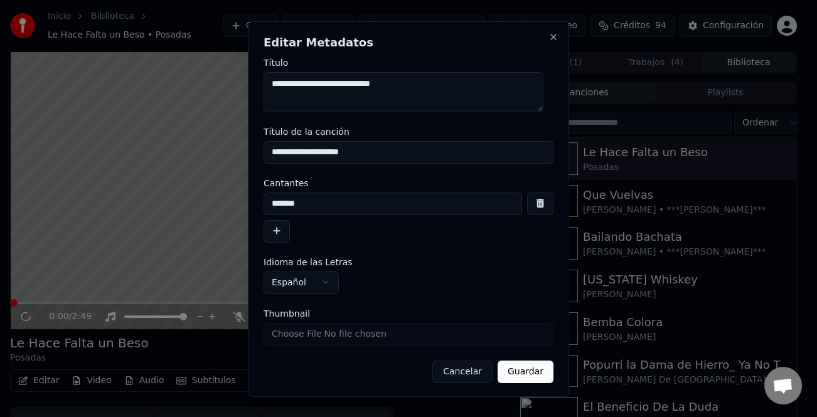
click at [276, 228] on button "button" at bounding box center [276, 231] width 26 height 23
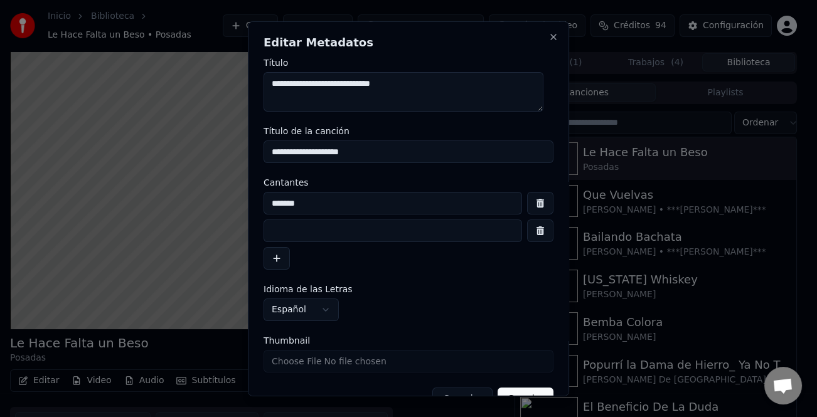
click at [301, 231] on input at bounding box center [392, 231] width 258 height 23
click at [548, 35] on button "Close" at bounding box center [553, 36] width 10 height 10
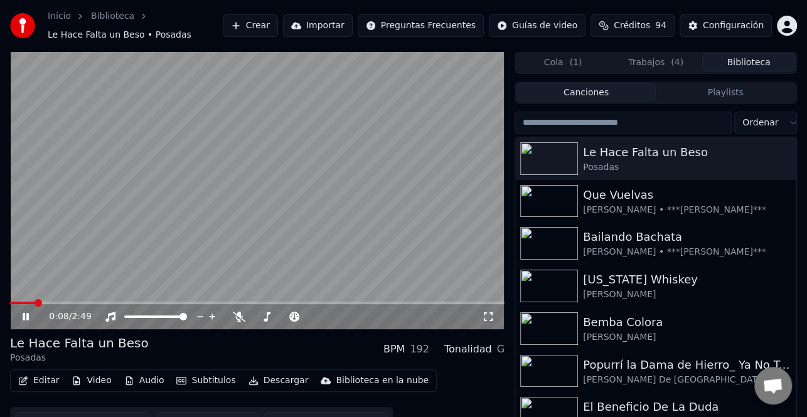
click at [28, 313] on icon at bounding box center [34, 317] width 29 height 10
click at [10, 302] on span at bounding box center [14, 303] width 8 height 8
drag, startPoint x: 239, startPoint y: 316, endPoint x: 144, endPoint y: 324, distance: 95.7
click at [236, 314] on icon at bounding box center [239, 317] width 13 height 10
click at [23, 315] on icon at bounding box center [26, 316] width 8 height 9
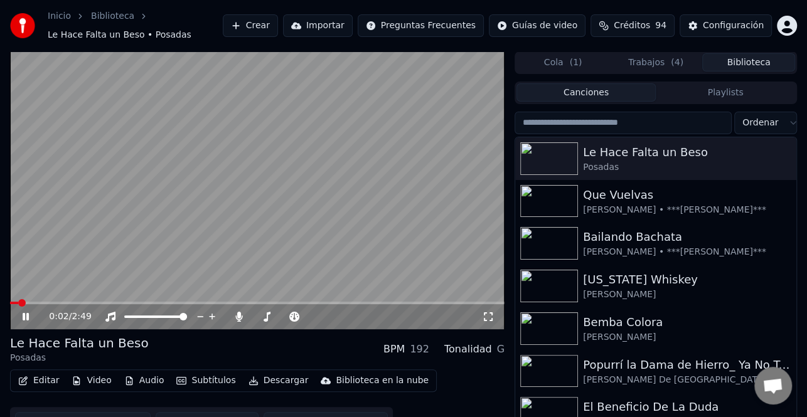
click at [25, 314] on icon at bounding box center [26, 317] width 6 height 8
click at [38, 380] on button "Editar" at bounding box center [38, 381] width 51 height 18
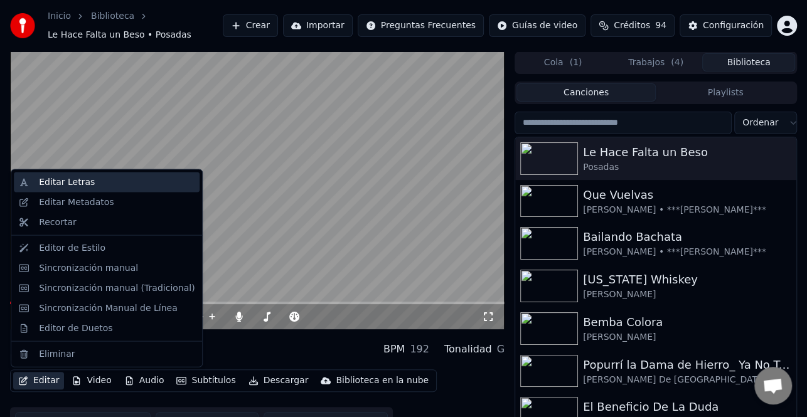
click at [92, 179] on div "Editar Letras" at bounding box center [117, 182] width 156 height 13
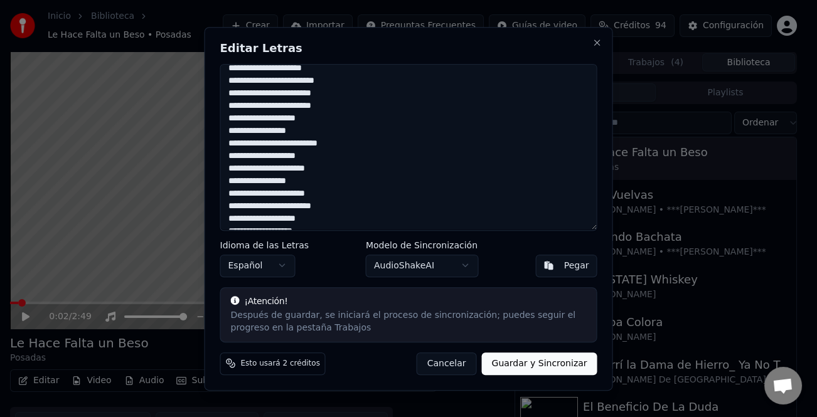
scroll to position [522, 0]
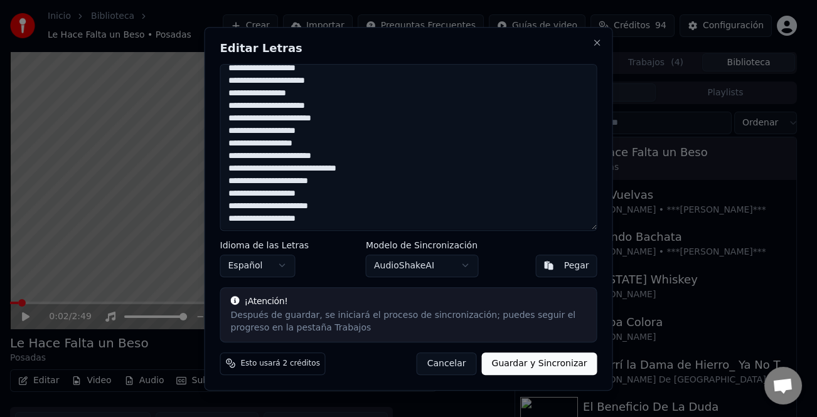
drag, startPoint x: 226, startPoint y: 72, endPoint x: 408, endPoint y: 277, distance: 273.8
click at [408, 277] on div "Editar Letras Idioma de las Letras Español Modelo de Sincronización AudioShakeA…" at bounding box center [409, 209] width 408 height 364
click at [597, 35] on div "Editar Letras Idioma de las Letras Español Modelo de Sincronización AudioShakeA…" at bounding box center [409, 209] width 408 height 364
click at [597, 39] on button "Close" at bounding box center [597, 43] width 10 height 10
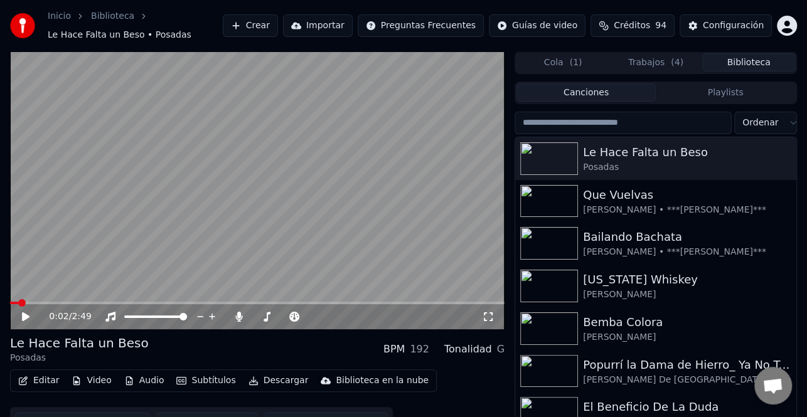
click at [267, 21] on button "Crear" at bounding box center [250, 25] width 55 height 23
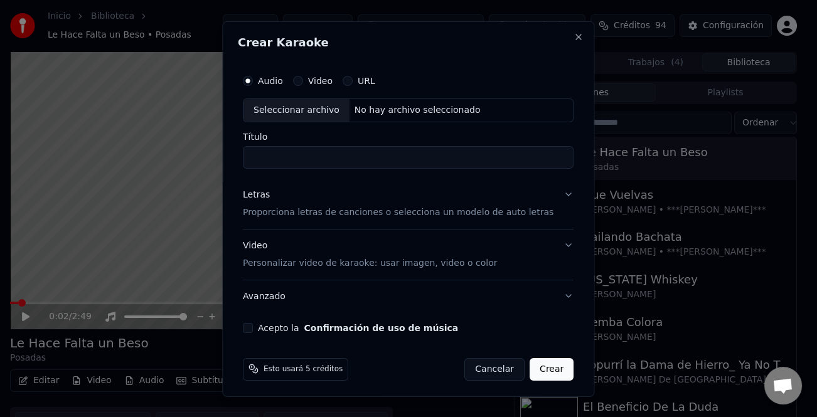
click at [323, 109] on div "Seleccionar archivo" at bounding box center [296, 109] width 106 height 23
type input "**********"
click at [270, 194] on div "Letras" at bounding box center [256, 194] width 27 height 13
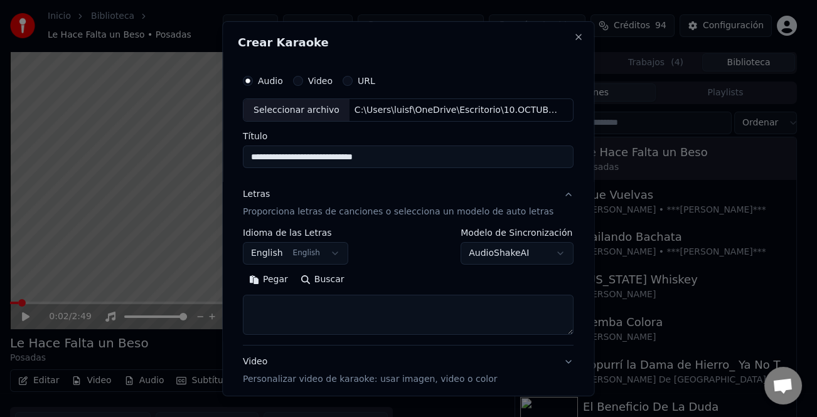
click at [276, 282] on button "Pegar" at bounding box center [268, 280] width 51 height 20
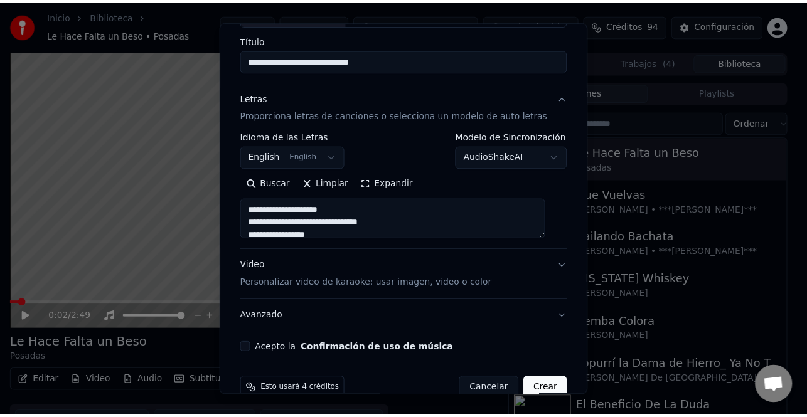
scroll to position [121, 0]
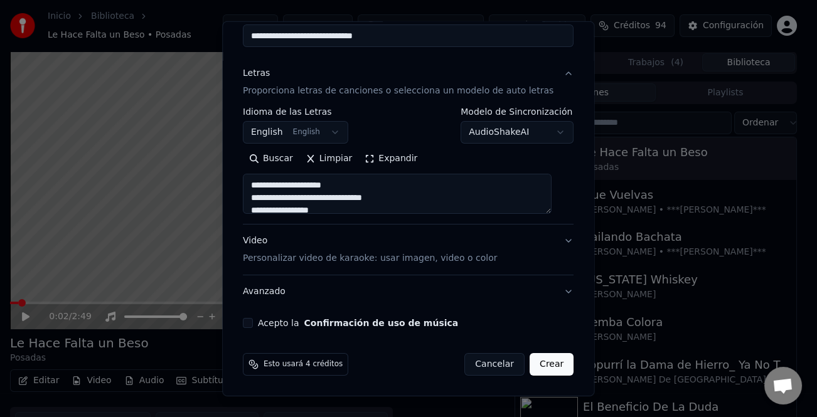
click at [252, 325] on button "Acepto la Confirmación de uso de música" at bounding box center [248, 323] width 10 height 10
type textarea "**********"
click at [545, 368] on button "Crear" at bounding box center [551, 364] width 44 height 23
select select "**"
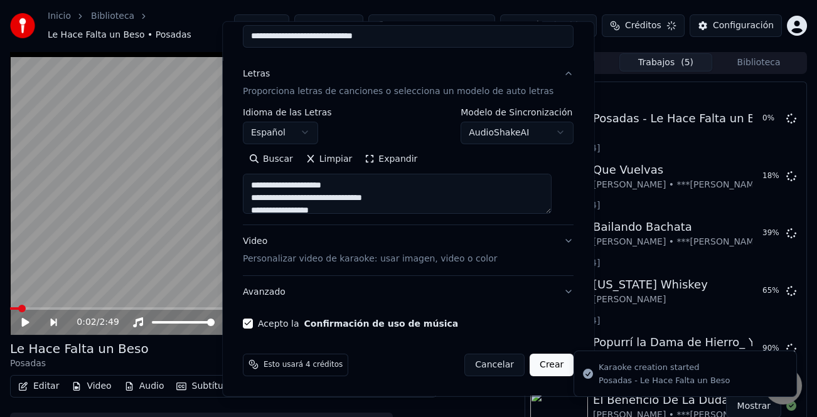
type textarea "**********"
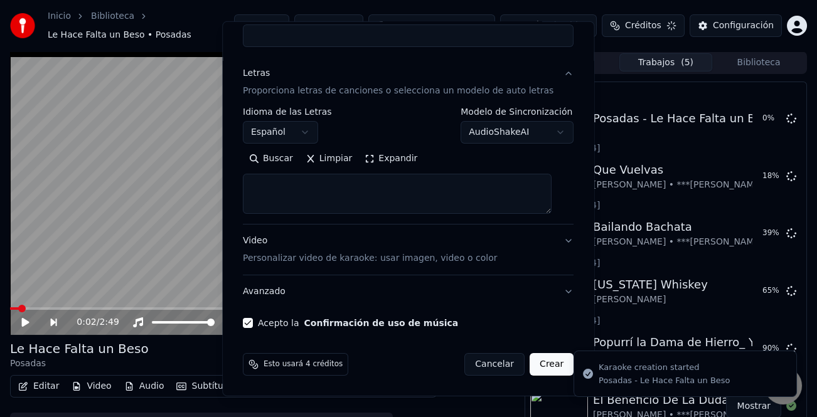
select select
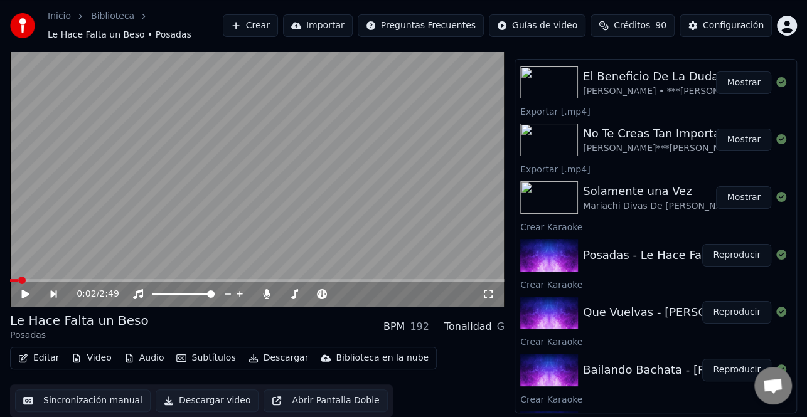
scroll to position [269, 0]
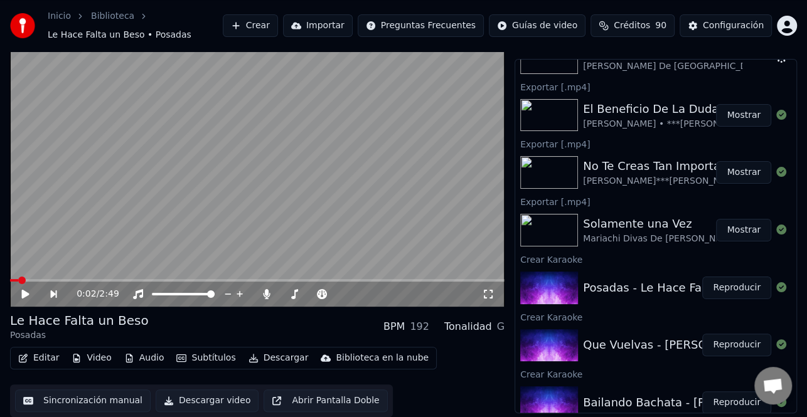
click at [732, 166] on button "Mostrar" at bounding box center [743, 172] width 55 height 23
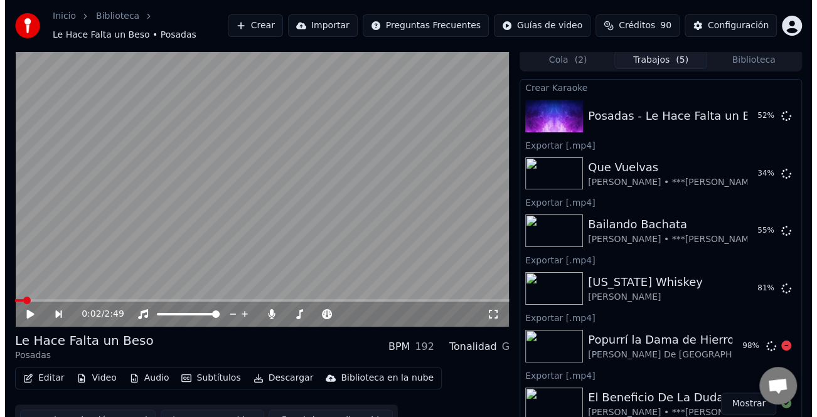
scroll to position [0, 0]
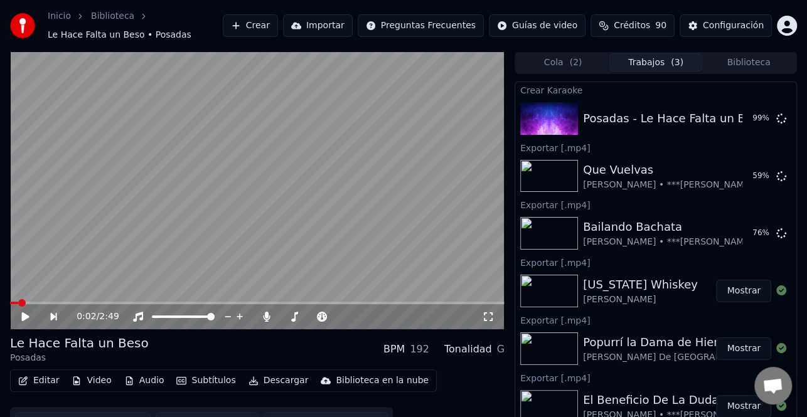
click at [53, 267] on video at bounding box center [257, 190] width 494 height 278
click at [28, 316] on icon at bounding box center [34, 317] width 28 height 10
drag, startPoint x: 742, startPoint y: 116, endPoint x: 404, endPoint y: 166, distance: 341.1
click at [742, 116] on button "Reproducir" at bounding box center [736, 118] width 69 height 23
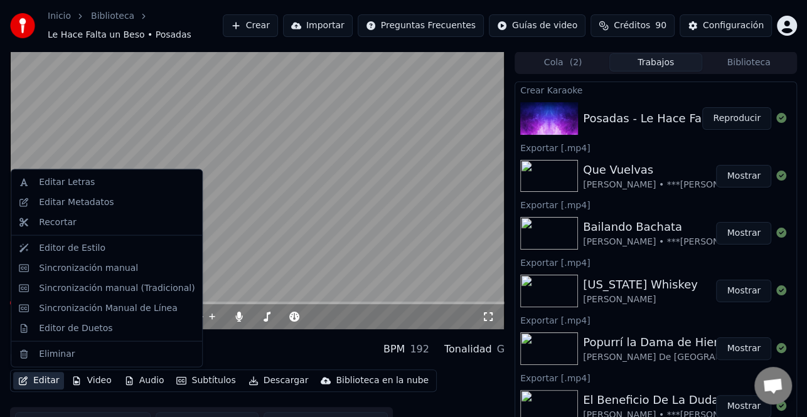
click at [43, 384] on button "Editar" at bounding box center [38, 381] width 51 height 18
click at [89, 208] on div "Editar Metadatos" at bounding box center [76, 202] width 75 height 13
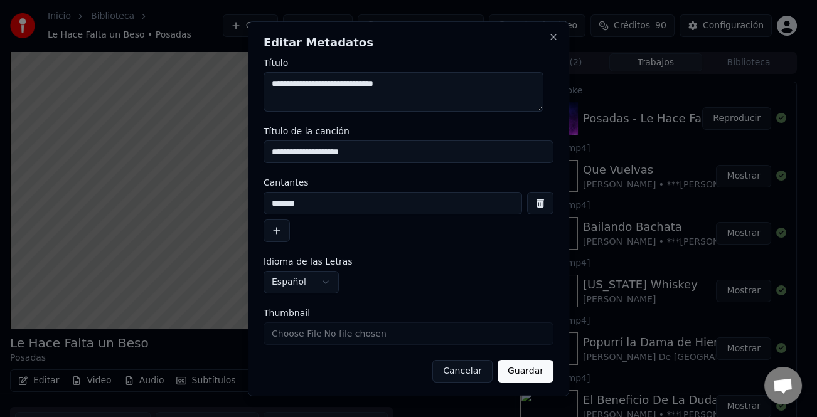
click at [306, 210] on input "*******" at bounding box center [392, 203] width 258 height 23
click at [276, 228] on button "button" at bounding box center [276, 231] width 26 height 23
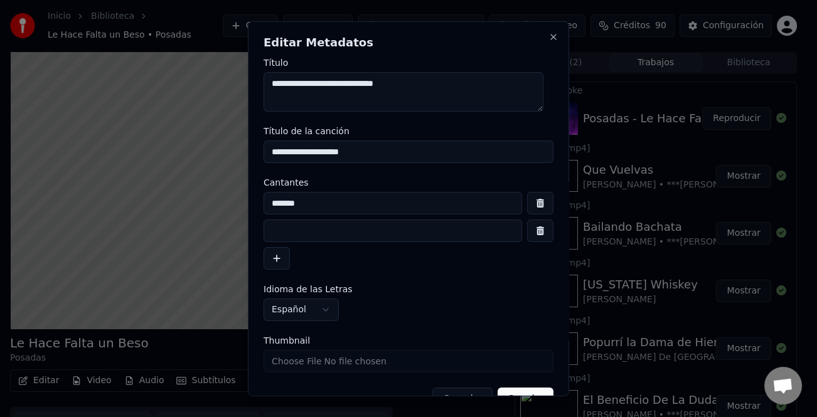
click at [347, 225] on input at bounding box center [392, 231] width 258 height 23
type input "***"
click at [347, 226] on input "***" at bounding box center [392, 231] width 258 height 23
click at [306, 231] on input "**********" at bounding box center [392, 231] width 258 height 23
type input "**********"
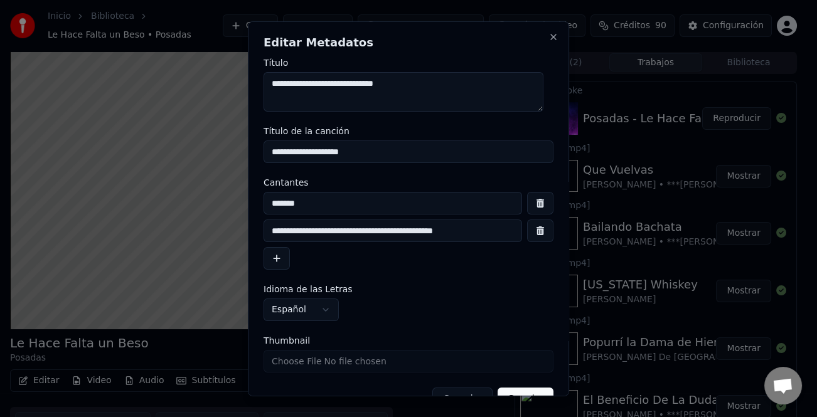
click at [523, 391] on button "Guardar" at bounding box center [526, 399] width 56 height 23
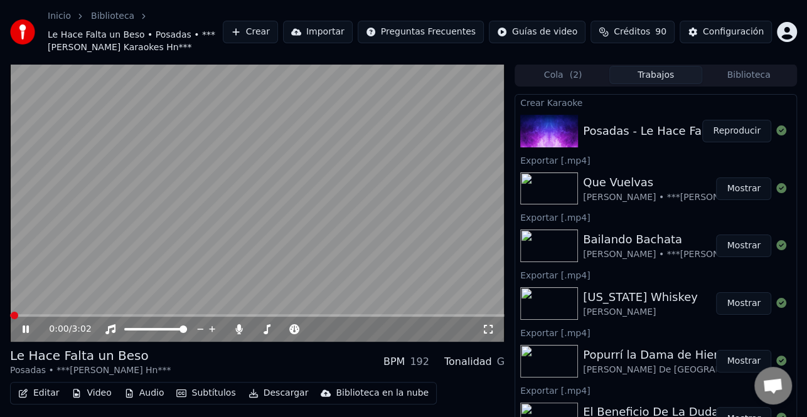
click at [45, 316] on span at bounding box center [257, 315] width 494 height 3
click at [14, 314] on span at bounding box center [13, 315] width 6 height 3
click at [710, 127] on button "Reproducir" at bounding box center [736, 131] width 69 height 23
click at [26, 331] on icon at bounding box center [26, 330] width 6 height 8
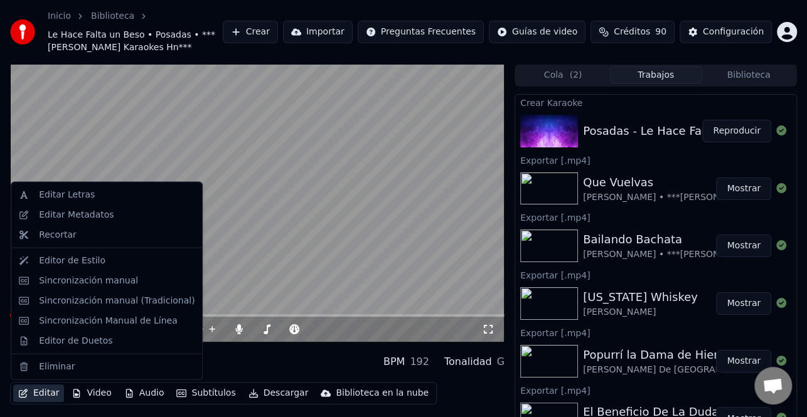
click at [51, 394] on button "Editar" at bounding box center [38, 394] width 51 height 18
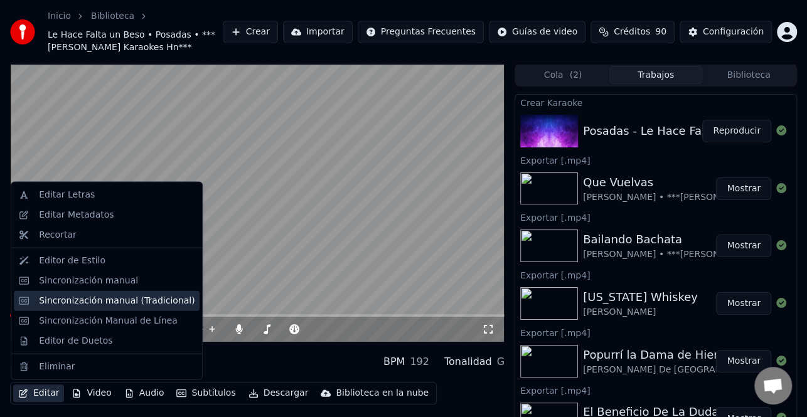
click at [66, 299] on div "Sincronización manual (Tradicional)" at bounding box center [117, 300] width 156 height 13
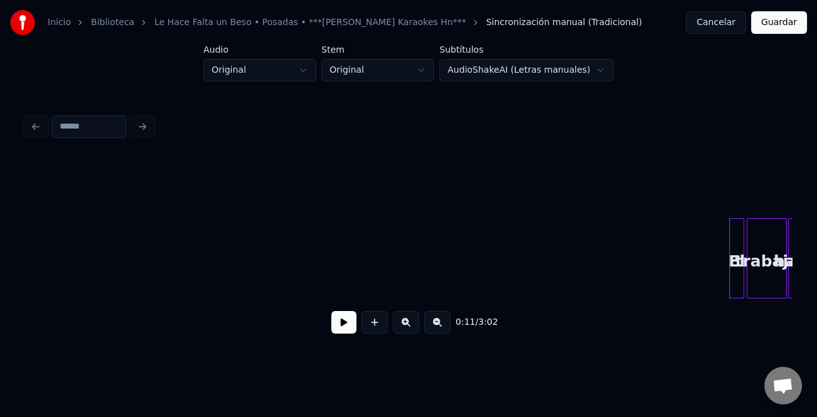
drag, startPoint x: 339, startPoint y: 326, endPoint x: 412, endPoint y: 330, distance: 72.2
click at [339, 326] on button at bounding box center [343, 322] width 25 height 23
click at [442, 327] on button at bounding box center [437, 322] width 26 height 23
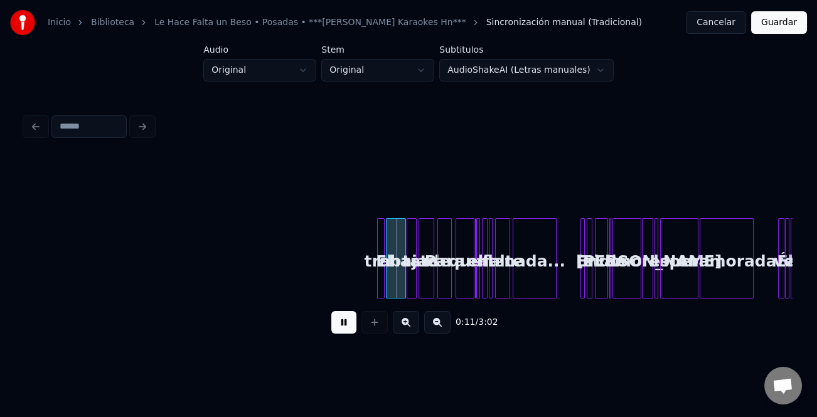
click at [442, 327] on button at bounding box center [437, 322] width 26 height 23
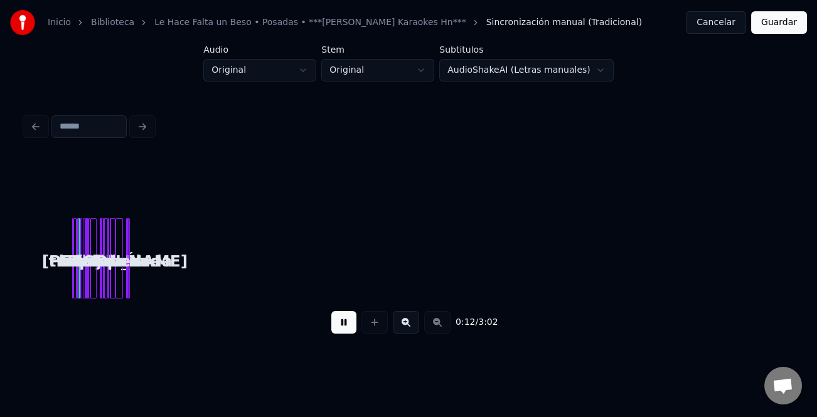
click at [403, 327] on button at bounding box center [406, 322] width 26 height 23
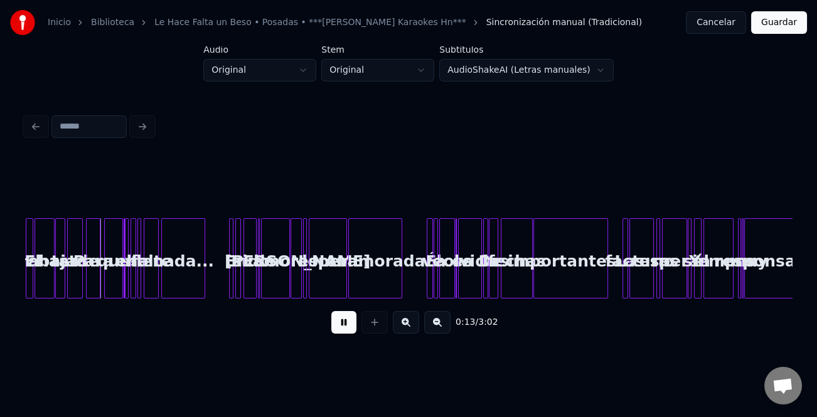
click at [408, 326] on button at bounding box center [406, 322] width 26 height 23
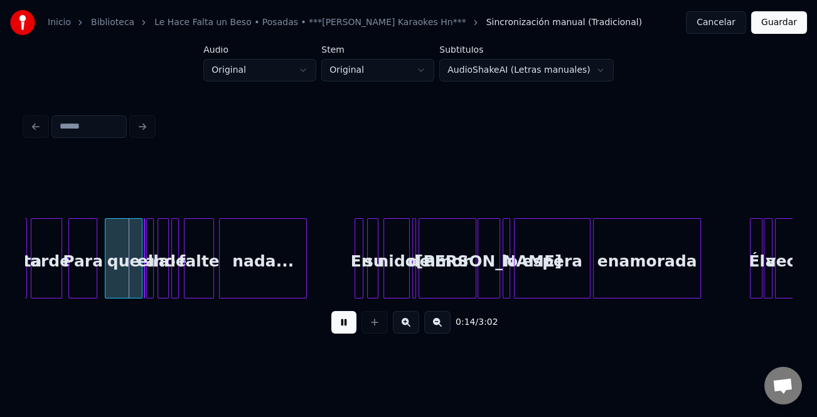
click at [408, 326] on button at bounding box center [406, 322] width 26 height 23
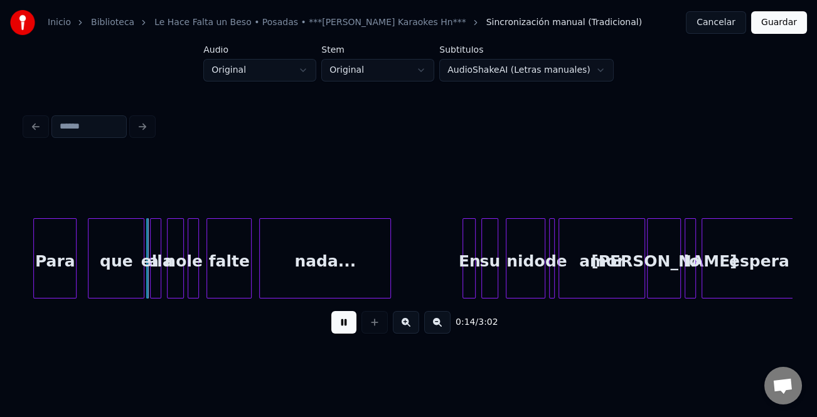
click at [408, 326] on button at bounding box center [406, 322] width 26 height 23
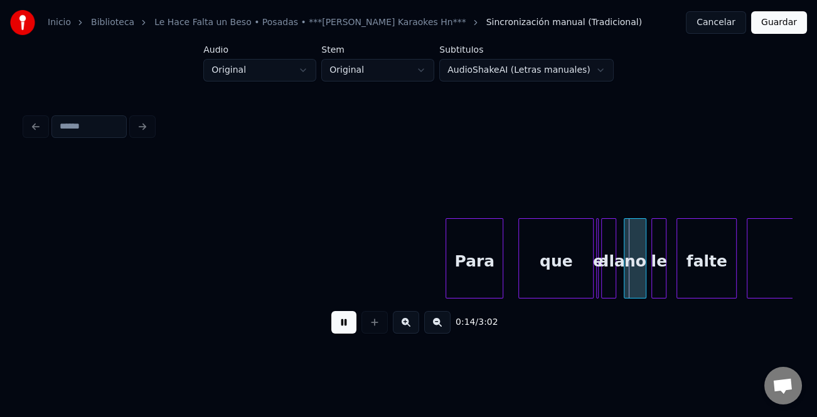
scroll to position [0, 1683]
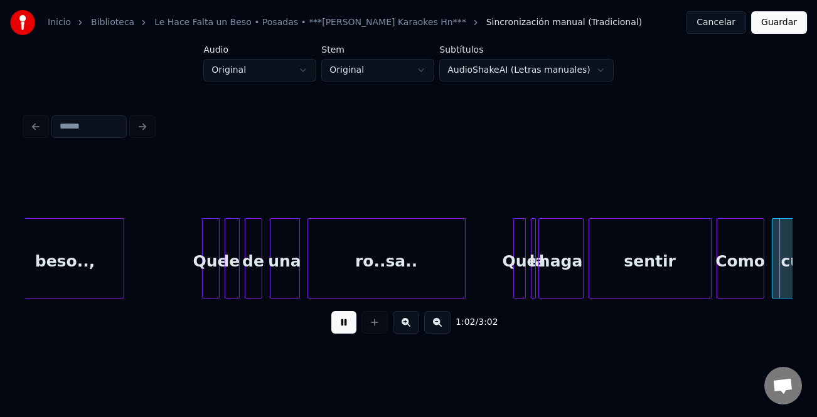
scroll to position [0, 7824]
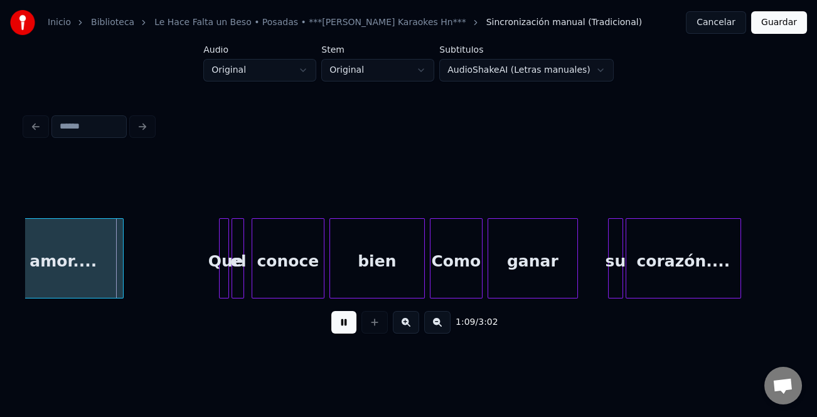
click at [403, 326] on button at bounding box center [406, 322] width 26 height 23
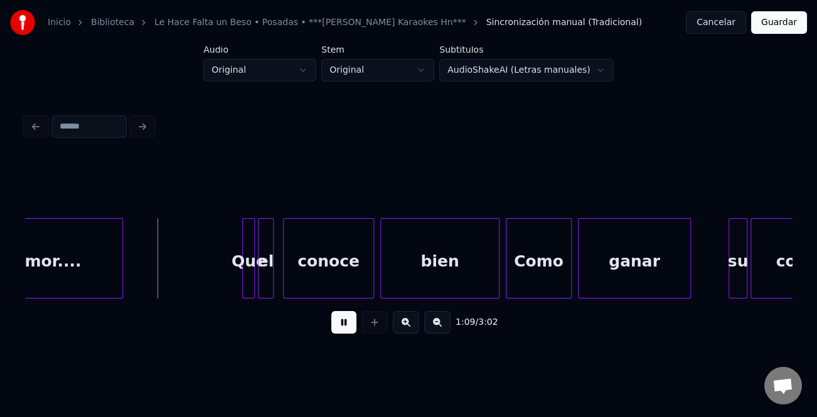
click at [403, 326] on button at bounding box center [406, 322] width 26 height 23
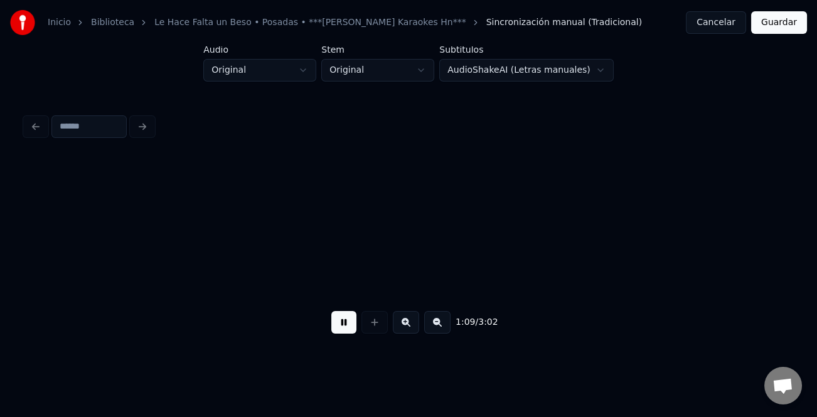
click at [403, 326] on button at bounding box center [406, 322] width 26 height 23
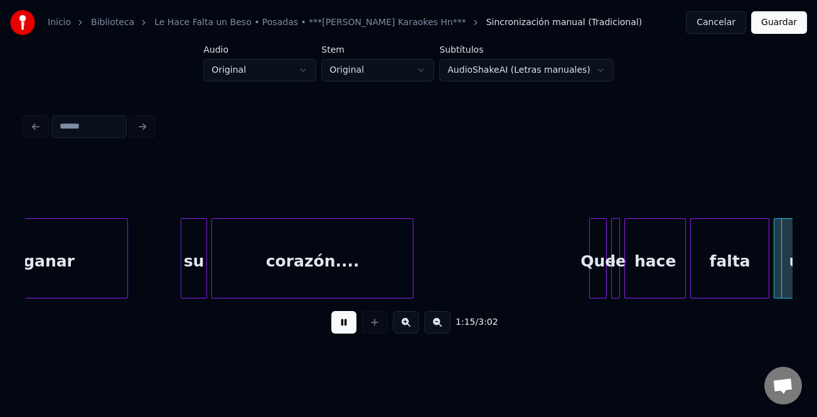
scroll to position [0, 16669]
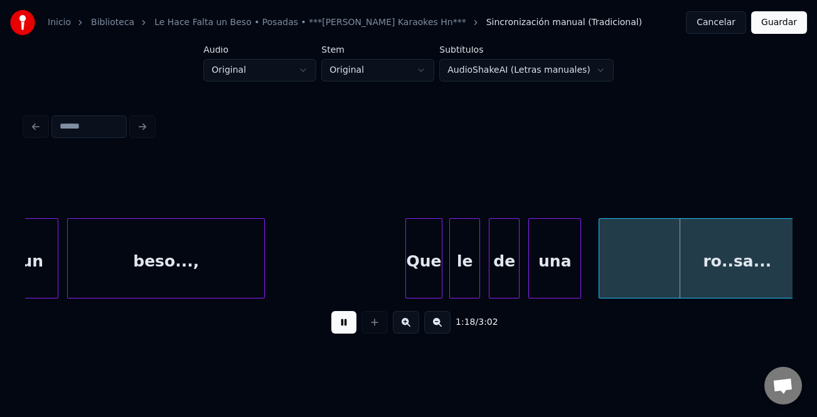
click at [439, 276] on div at bounding box center [440, 258] width 4 height 79
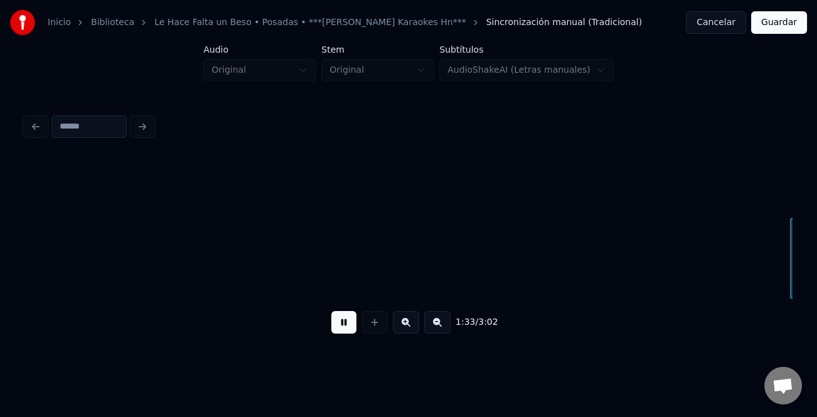
scroll to position [0, 20514]
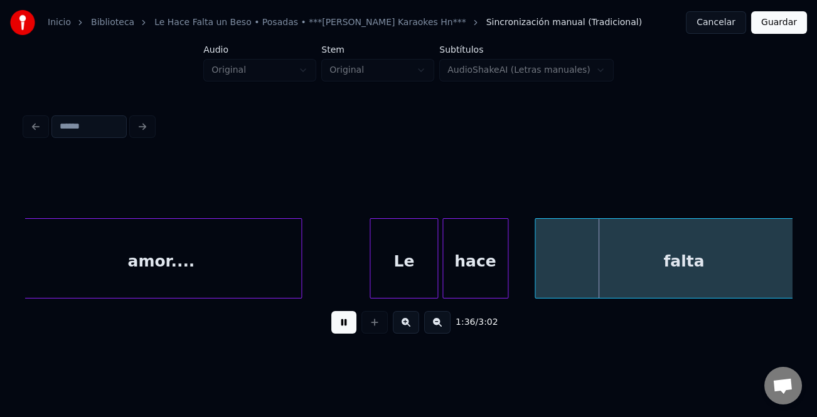
click at [373, 263] on div at bounding box center [372, 258] width 4 height 79
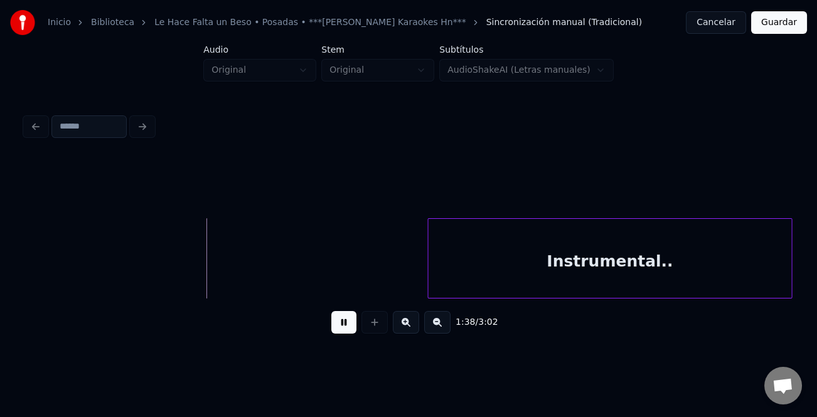
click at [737, 252] on div "Instrumental.." at bounding box center [609, 261] width 363 height 85
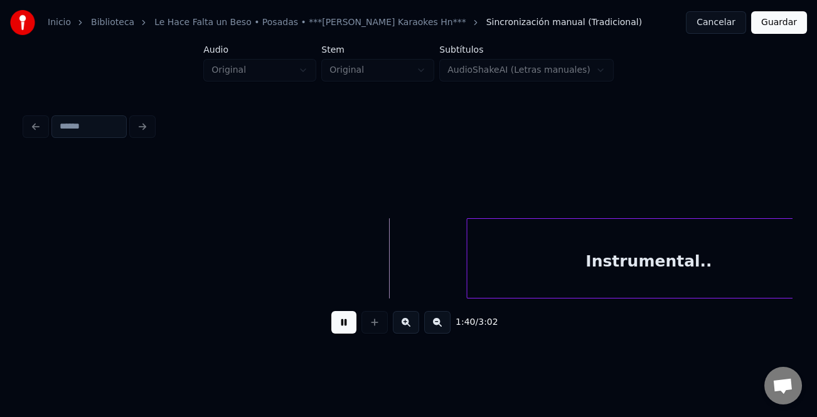
scroll to position [0, 21708]
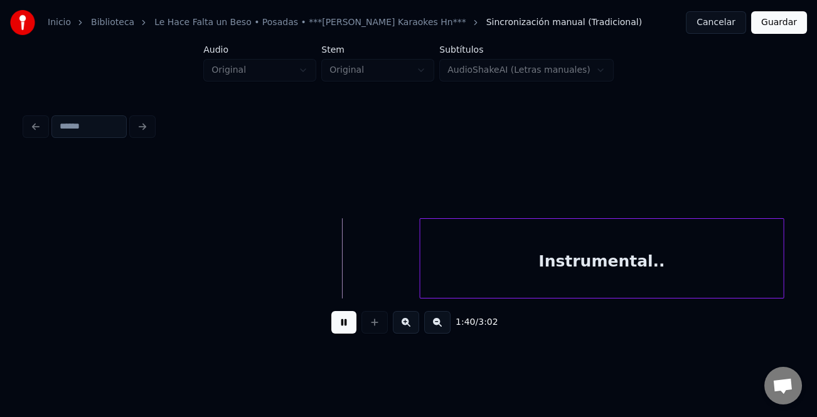
click at [740, 262] on div "Instrumental.." at bounding box center [601, 261] width 363 height 85
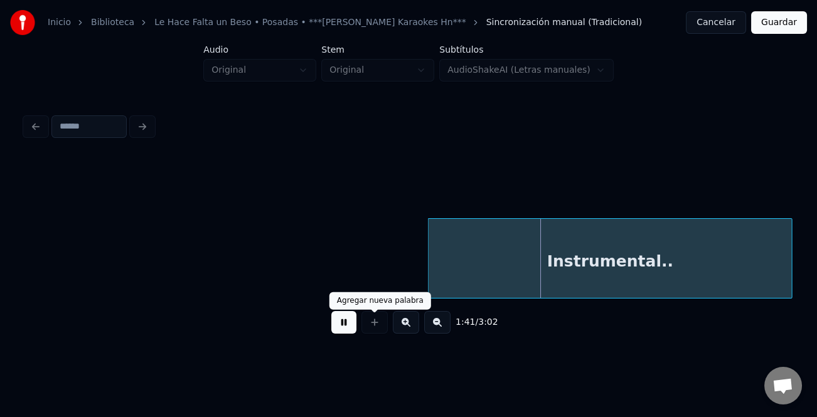
click at [354, 326] on button at bounding box center [343, 322] width 25 height 23
click at [430, 328] on button at bounding box center [437, 322] width 26 height 23
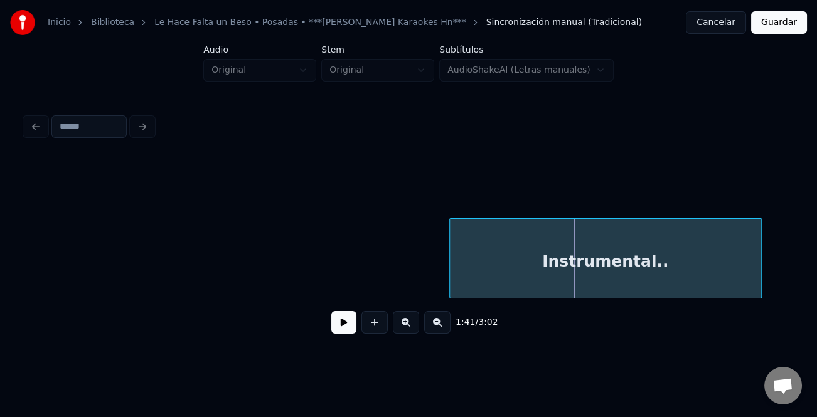
click at [430, 328] on button at bounding box center [437, 322] width 26 height 23
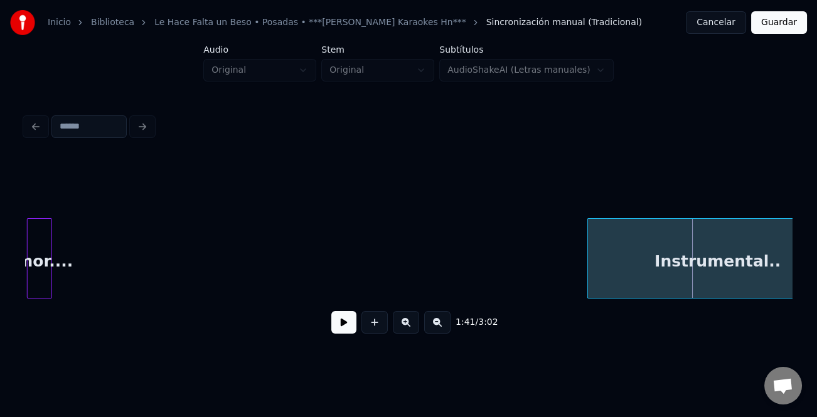
scroll to position [0, 15071]
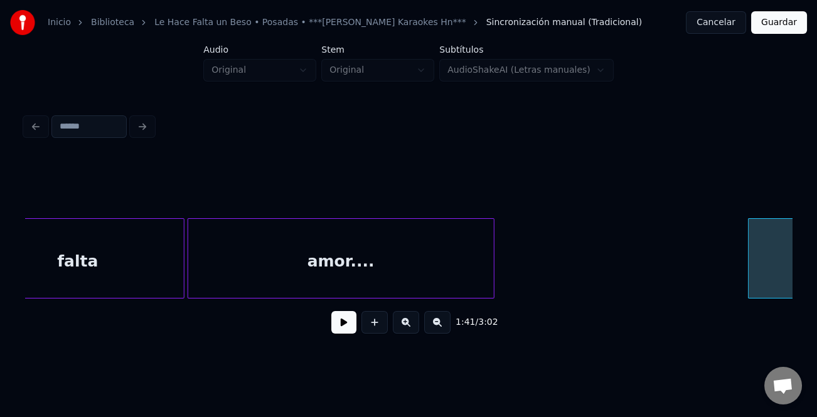
click at [494, 277] on div at bounding box center [492, 258] width 4 height 79
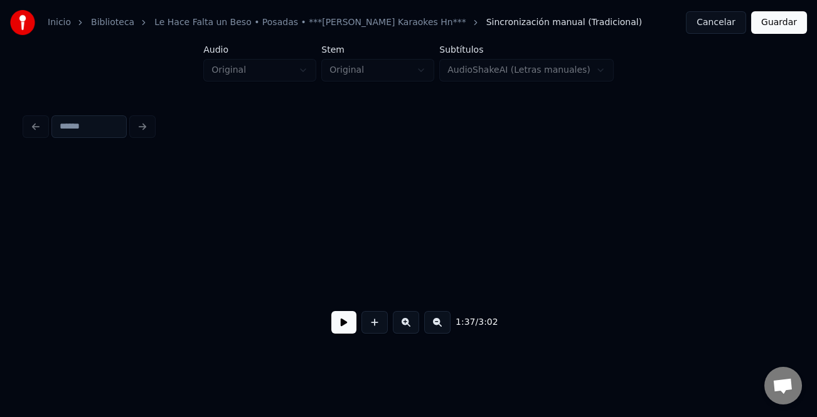
scroll to position [0, 15734]
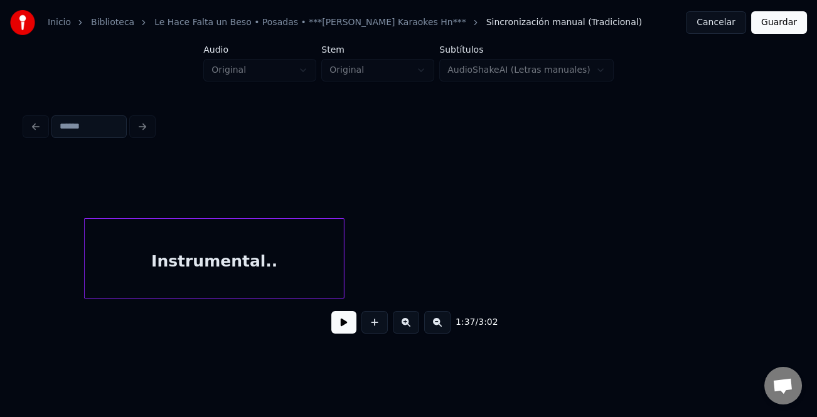
click at [442, 326] on button at bounding box center [437, 322] width 26 height 23
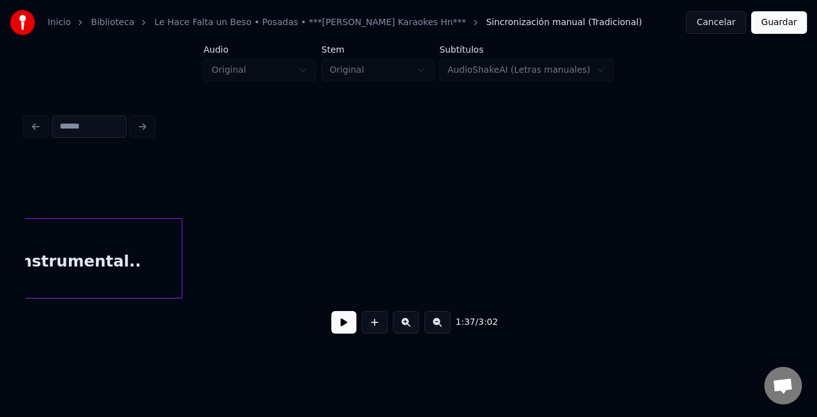
click at [181, 275] on div "Instrumental.." at bounding box center [78, 258] width 208 height 80
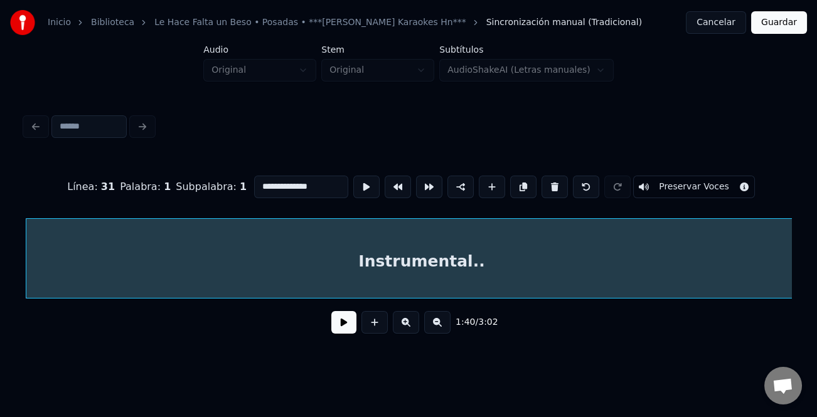
click at [815, 323] on div "**********" at bounding box center [408, 176] width 817 height 352
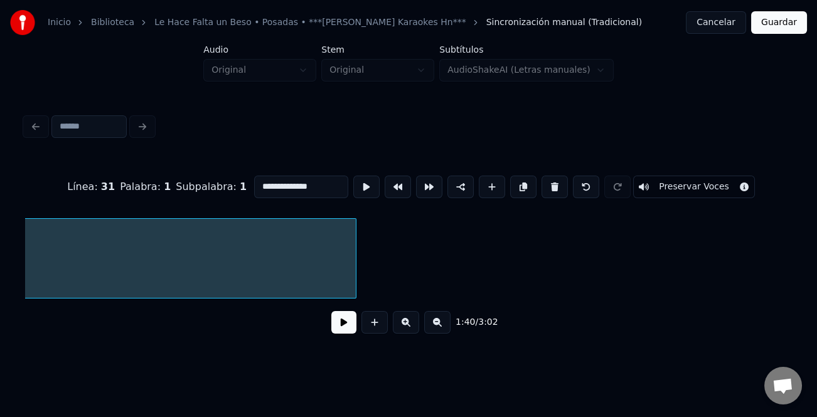
scroll to position [0, 13224]
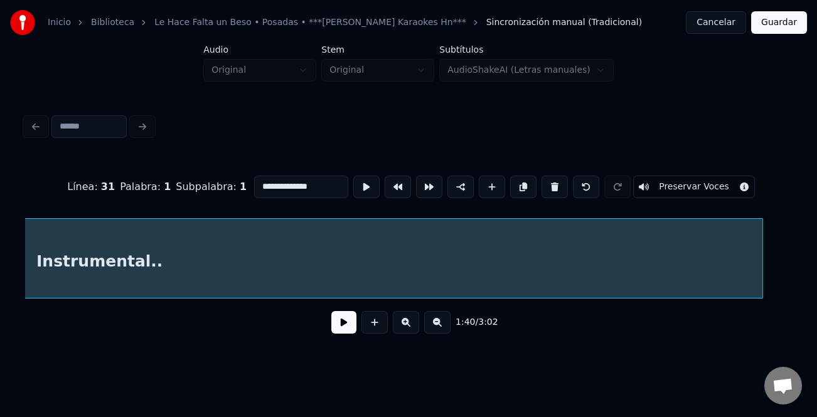
click at [762, 275] on div at bounding box center [760, 258] width 4 height 79
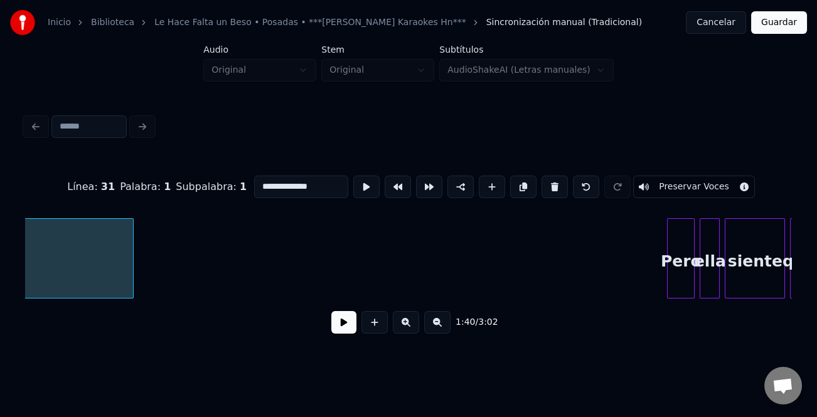
scroll to position [0, 13937]
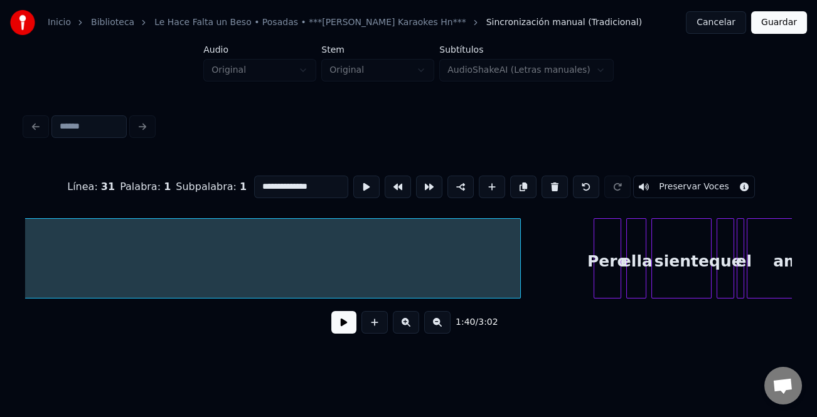
click at [516, 287] on div at bounding box center [518, 258] width 4 height 79
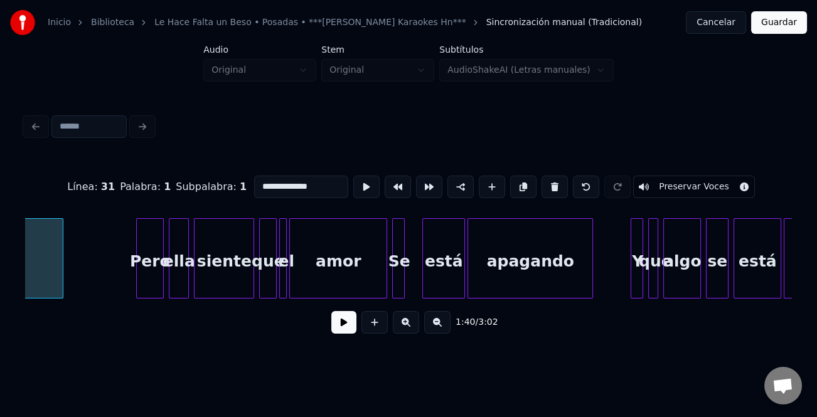
scroll to position [0, 14430]
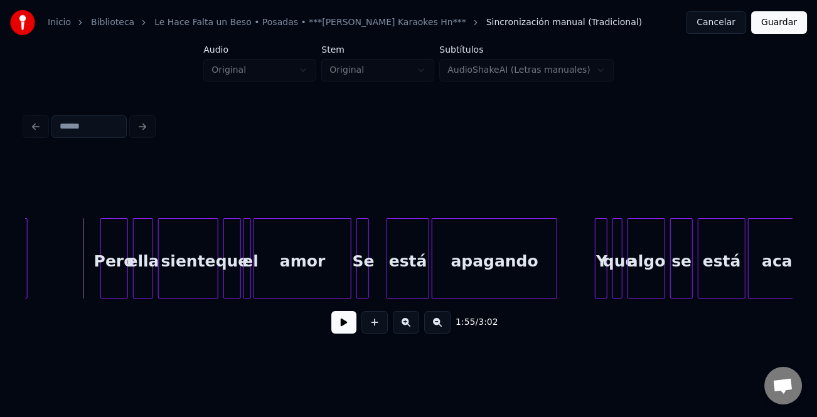
click at [350, 327] on button at bounding box center [343, 322] width 25 height 23
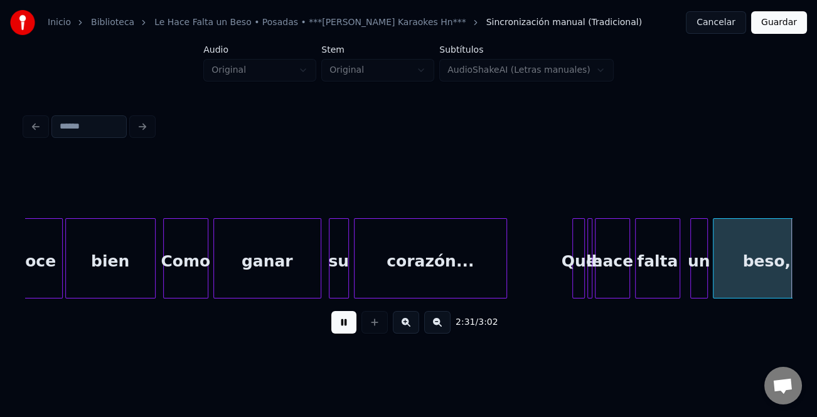
scroll to position [0, 19037]
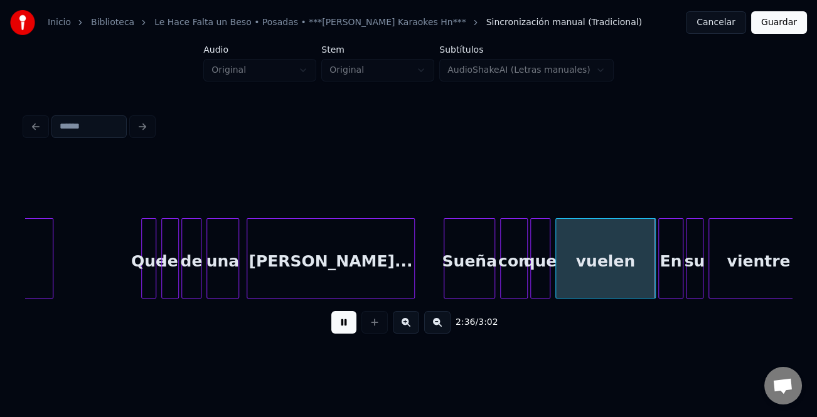
click at [444, 279] on div at bounding box center [446, 258] width 4 height 79
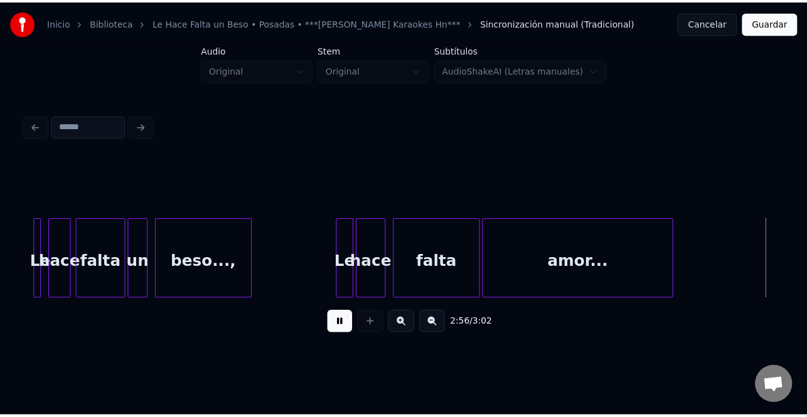
scroll to position [0, 22076]
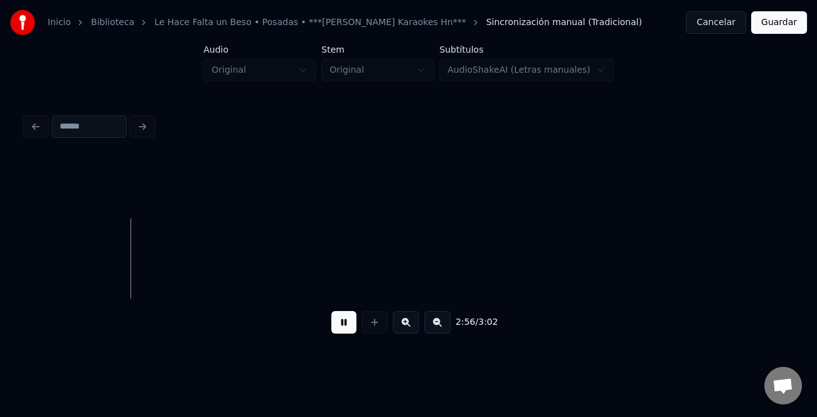
click at [788, 26] on button "Guardar" at bounding box center [779, 22] width 56 height 23
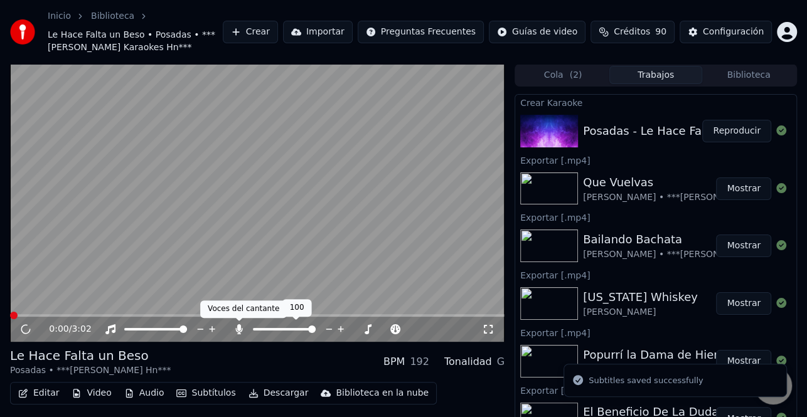
click at [239, 329] on icon at bounding box center [239, 329] width 7 height 10
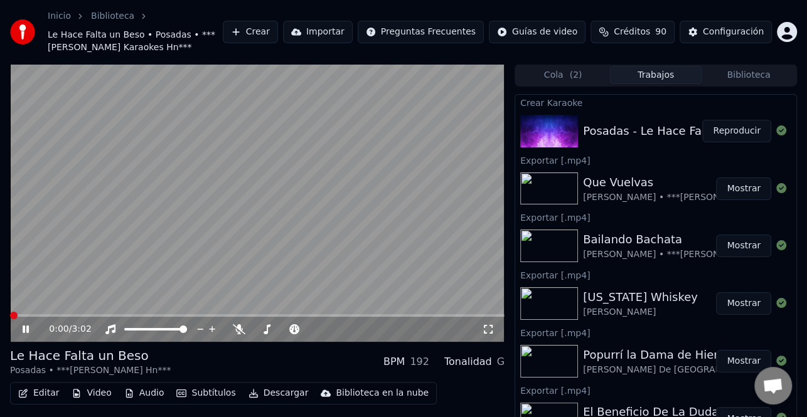
click at [278, 395] on button "Descargar" at bounding box center [278, 394] width 70 height 18
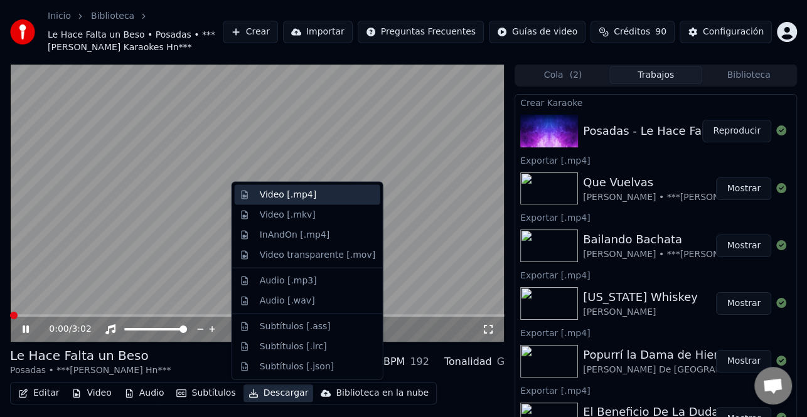
click at [331, 195] on div "Video [.mp4]" at bounding box center [317, 195] width 115 height 13
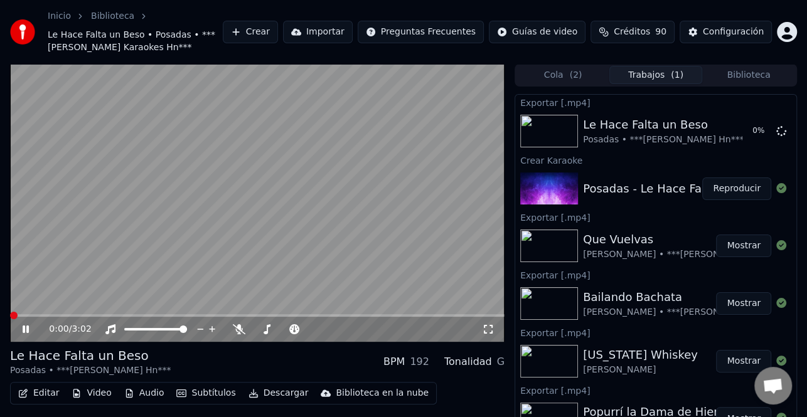
click at [25, 328] on icon at bounding box center [26, 330] width 6 height 8
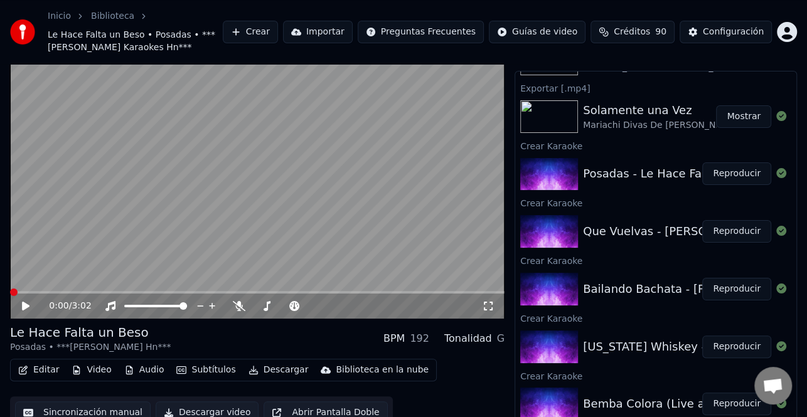
scroll to position [35, 0]
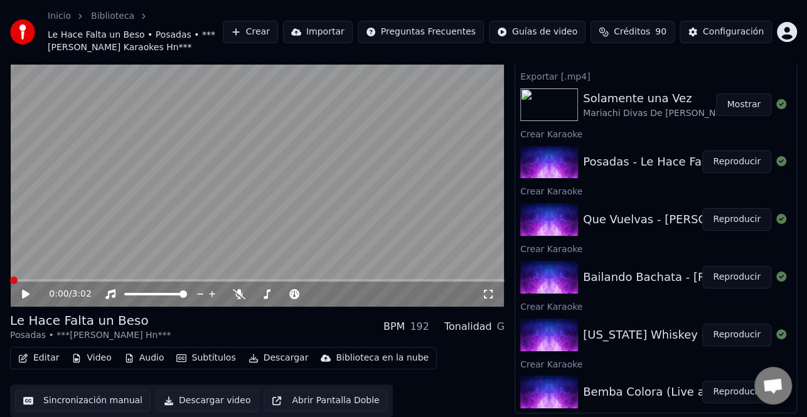
click at [728, 389] on button "Reproducir" at bounding box center [736, 392] width 69 height 23
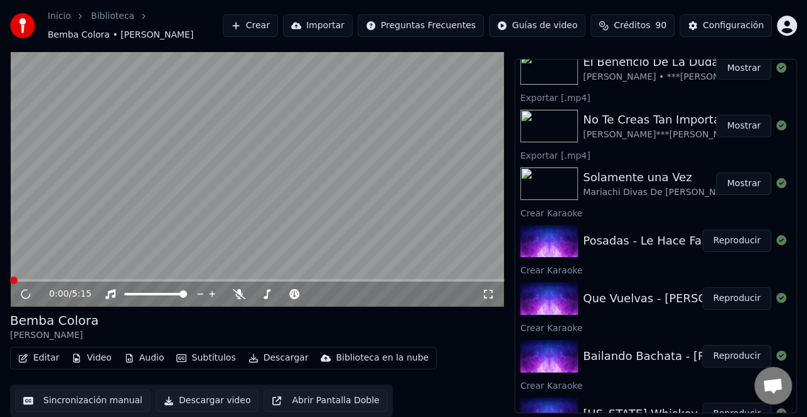
scroll to position [263, 0]
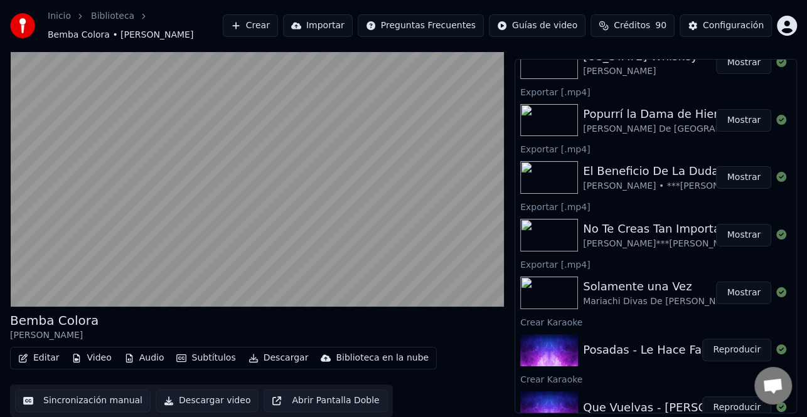
click at [733, 296] on button "Mostrar" at bounding box center [743, 293] width 55 height 23
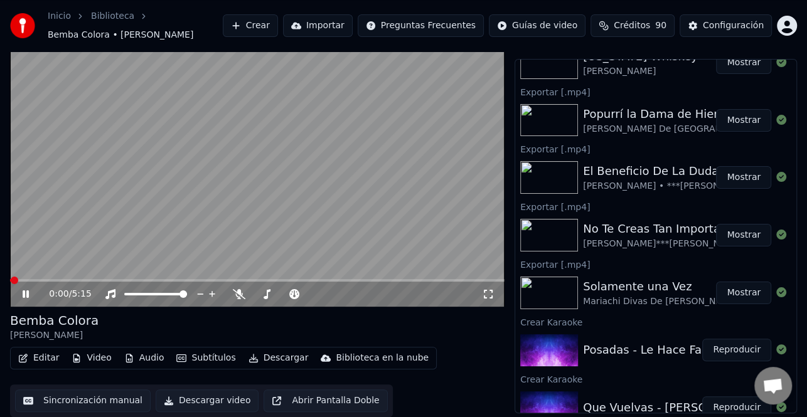
drag, startPoint x: 25, startPoint y: 295, endPoint x: 711, endPoint y: 127, distance: 706.0
click at [25, 295] on icon at bounding box center [34, 294] width 29 height 10
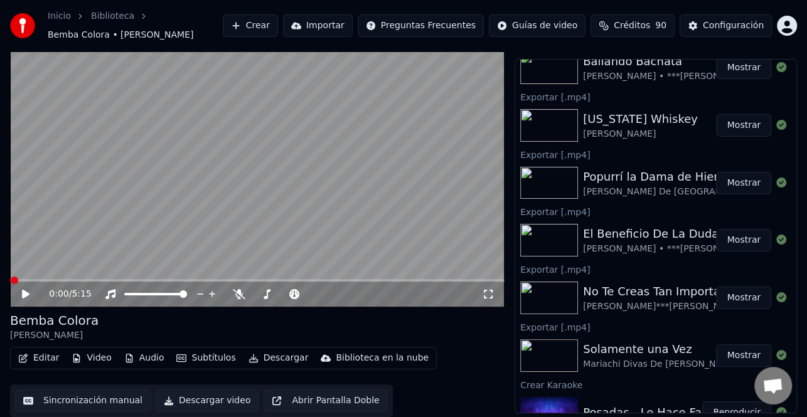
click at [731, 238] on button "Mostrar" at bounding box center [743, 240] width 55 height 23
click at [726, 184] on button "Mostrar" at bounding box center [743, 183] width 55 height 23
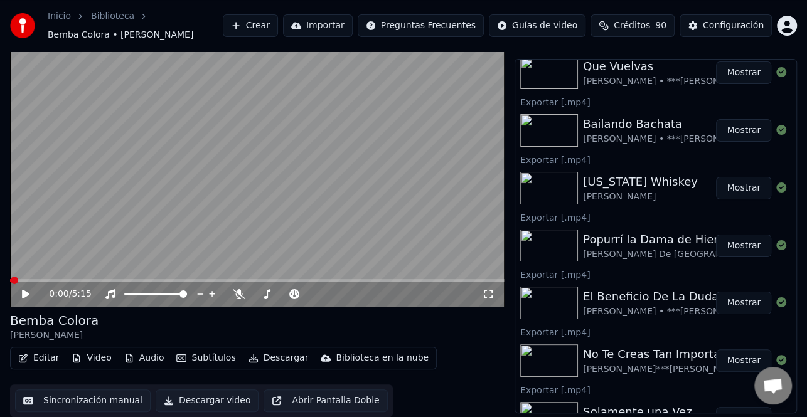
click at [739, 186] on button "Mostrar" at bounding box center [743, 188] width 55 height 23
click at [733, 130] on button "Mostrar" at bounding box center [743, 130] width 55 height 23
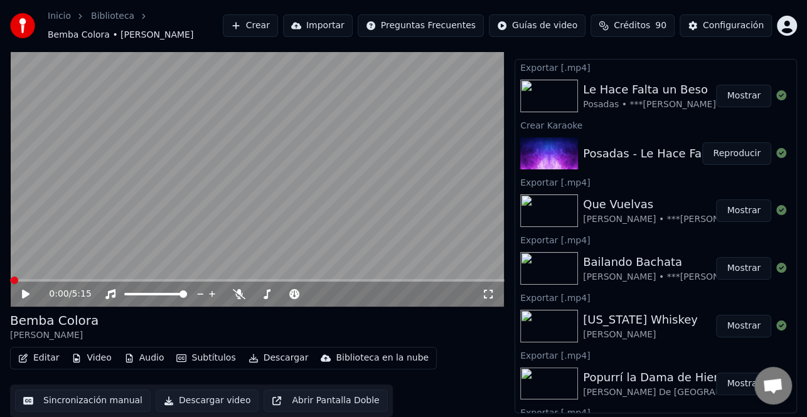
click at [744, 211] on button "Mostrar" at bounding box center [743, 211] width 55 height 23
click at [724, 261] on button "Mostrar" at bounding box center [743, 268] width 55 height 23
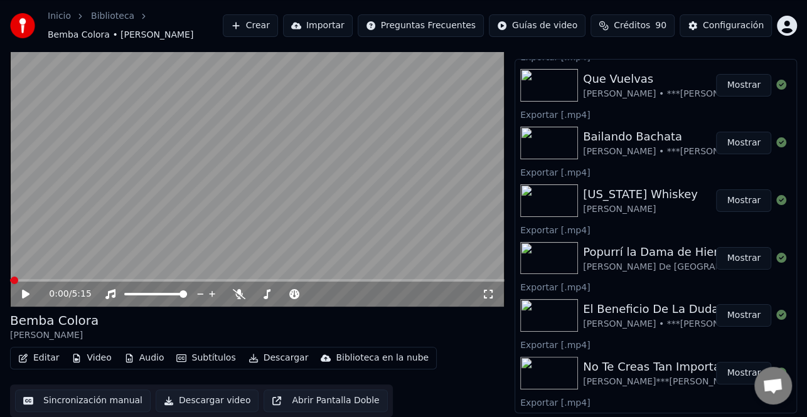
click at [723, 201] on button "Mostrar" at bounding box center [743, 200] width 55 height 23
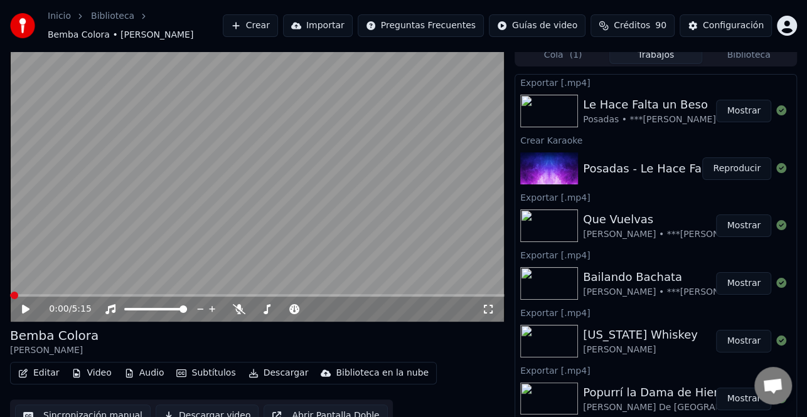
scroll to position [0, 0]
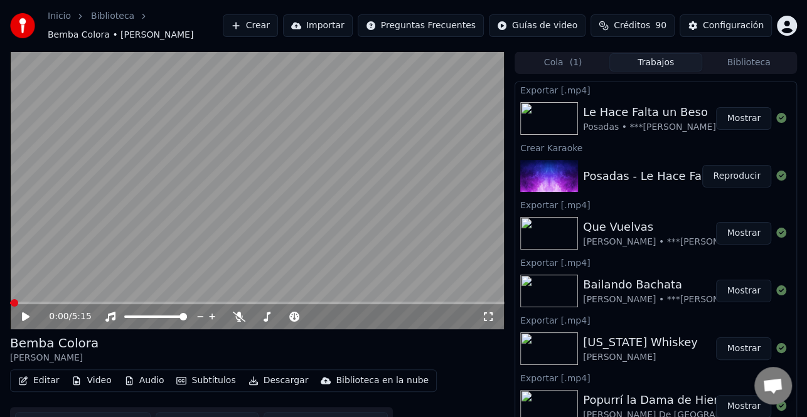
click at [737, 120] on button "Mostrar" at bounding box center [743, 118] width 55 height 23
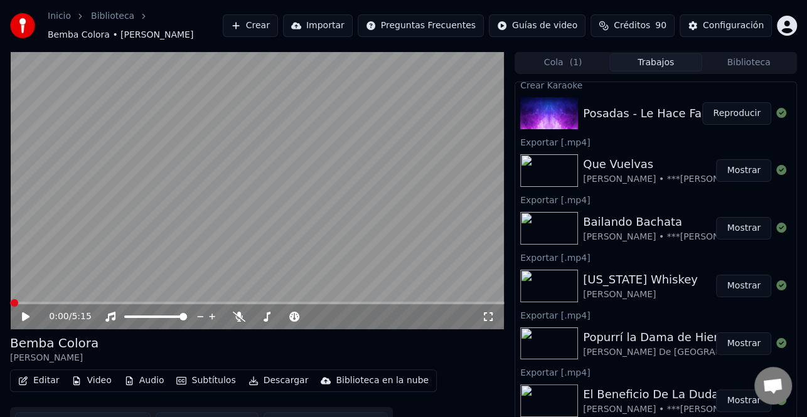
scroll to position [125, 0]
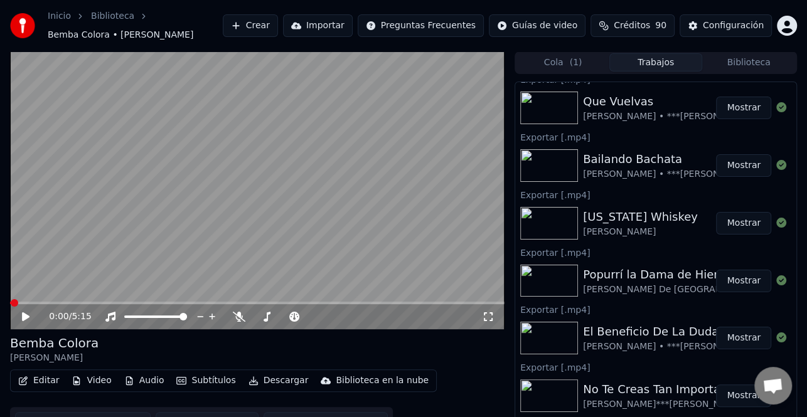
click at [735, 336] on button "Mostrar" at bounding box center [743, 338] width 55 height 23
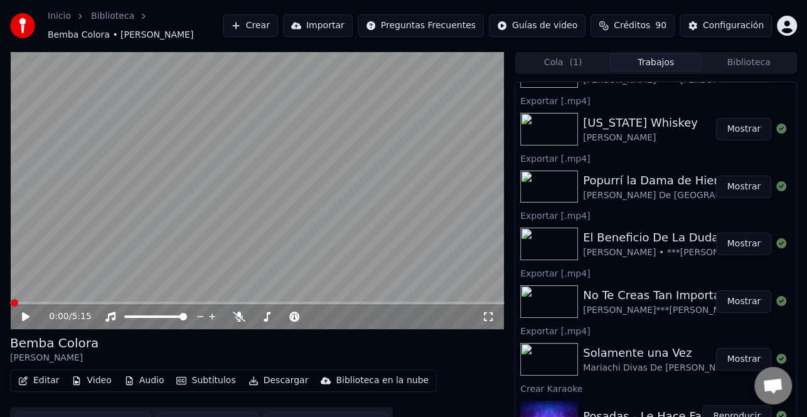
scroll to position [251, 0]
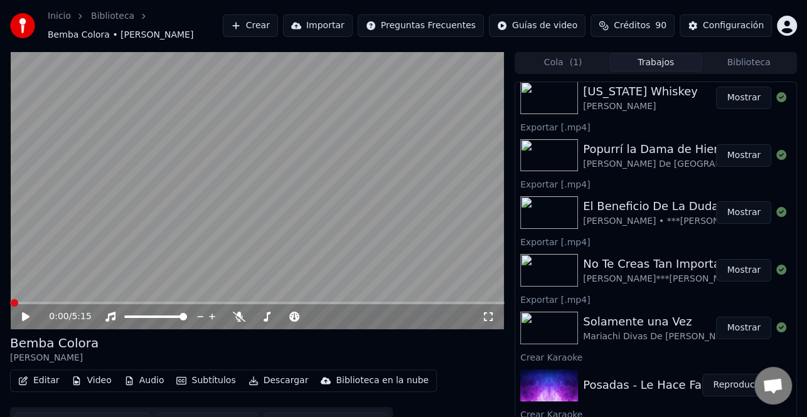
click at [732, 329] on button "Mostrar" at bounding box center [743, 328] width 55 height 23
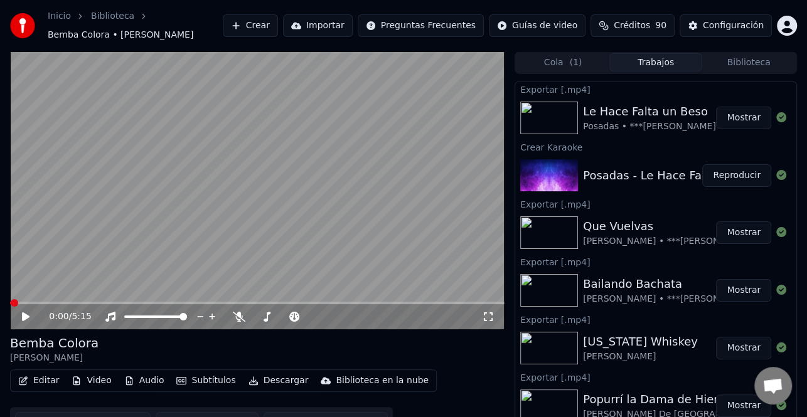
scroll to position [0, 0]
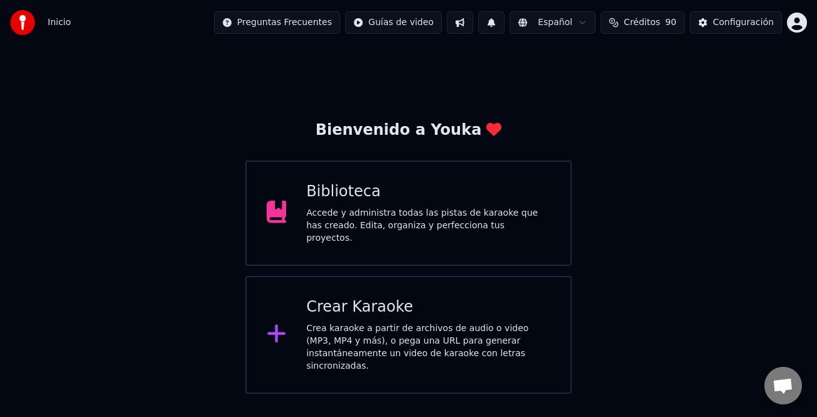
click at [458, 218] on div "Accede y administra todas las pistas de karaoke que has creado. Edita, organiza…" at bounding box center [428, 226] width 244 height 38
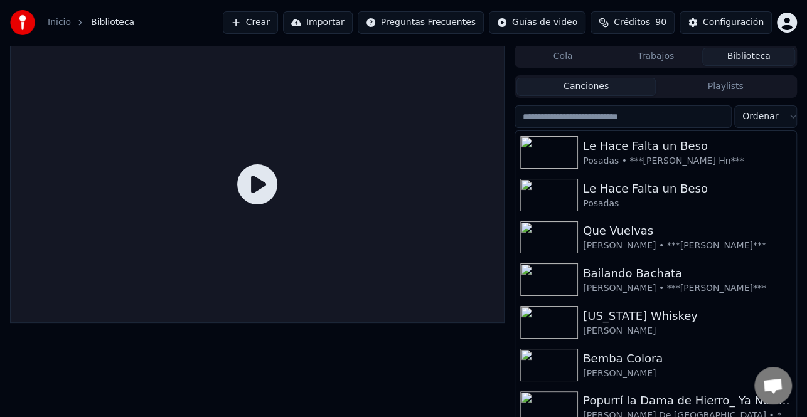
click at [658, 121] on input "search" at bounding box center [622, 116] width 217 height 23
paste input "**********"
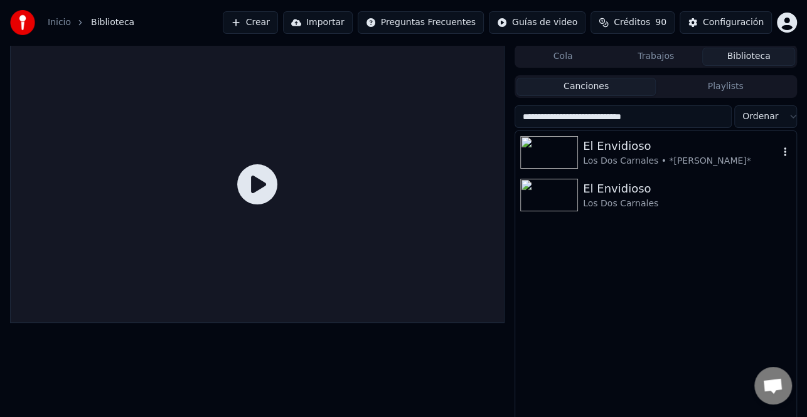
click at [673, 161] on div "Los Dos Carnales • *Luisfer Karaokes*" at bounding box center [681, 161] width 196 height 13
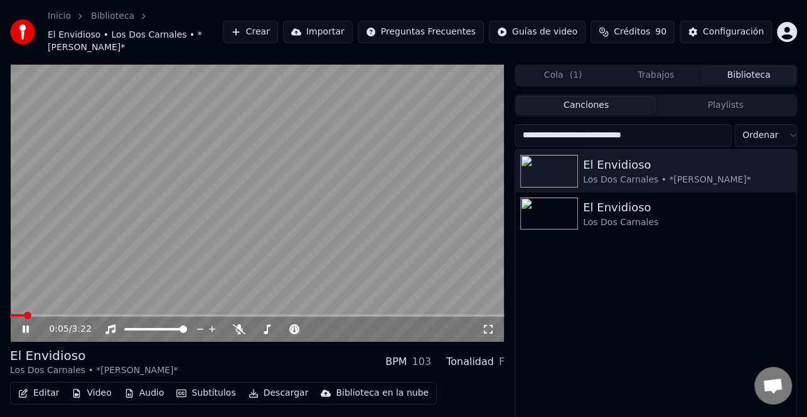
click at [31, 324] on icon at bounding box center [34, 329] width 29 height 10
drag, startPoint x: 684, startPoint y: 126, endPoint x: 390, endPoint y: 126, distance: 293.6
click at [390, 126] on div "**********" at bounding box center [403, 263] width 807 height 398
paste input "search"
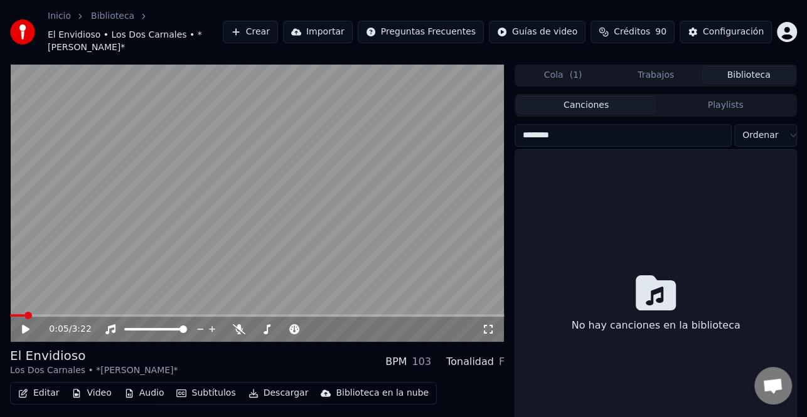
type input "********"
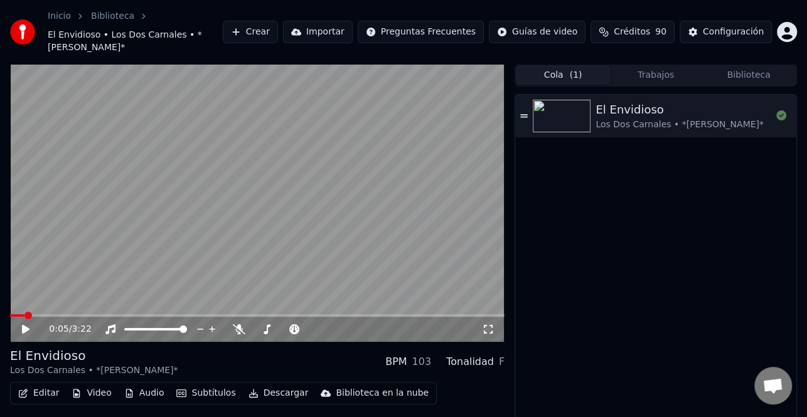
click at [549, 66] on button "Cola ( 1 )" at bounding box center [562, 75] width 93 height 18
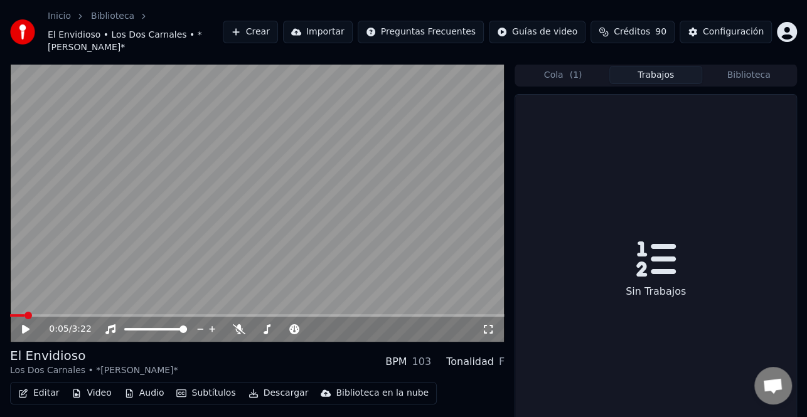
click at [652, 66] on button "Trabajos" at bounding box center [655, 75] width 93 height 18
click at [278, 33] on button "Crear" at bounding box center [250, 32] width 55 height 23
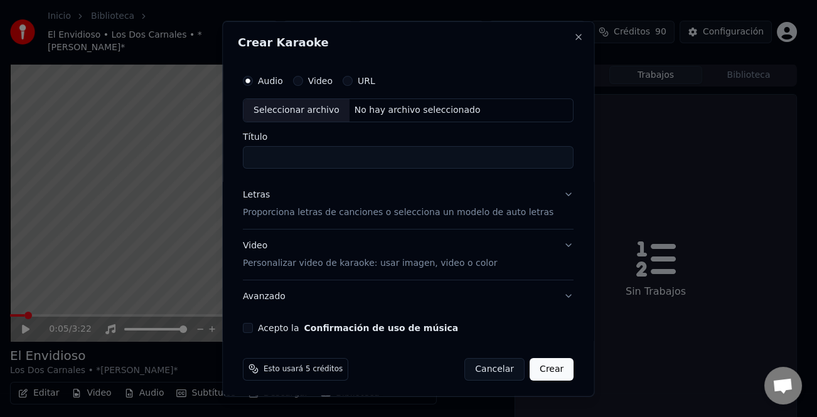
click at [324, 117] on div "Seleccionar archivo" at bounding box center [296, 109] width 106 height 23
type input "**********"
click at [257, 196] on div "Letras" at bounding box center [256, 194] width 27 height 13
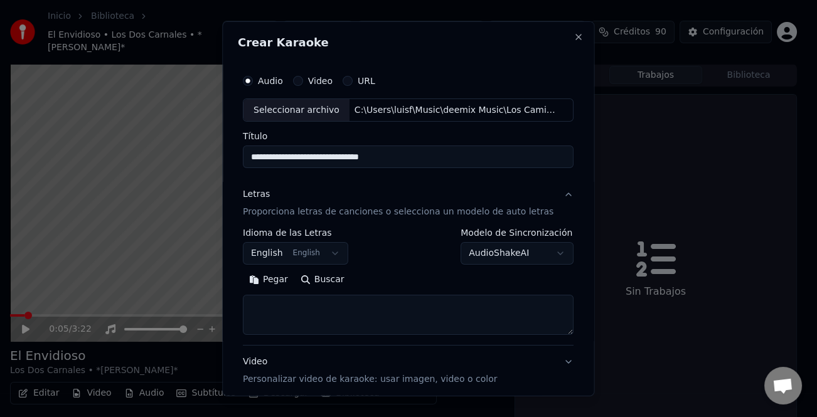
click at [276, 280] on button "Pegar" at bounding box center [268, 280] width 51 height 20
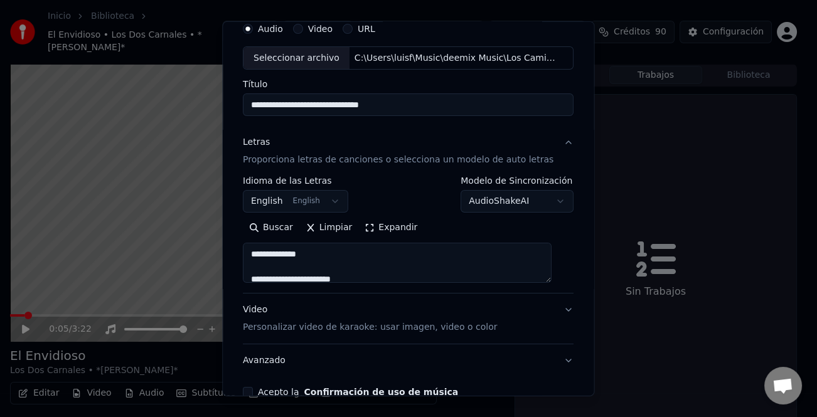
scroll to position [121, 0]
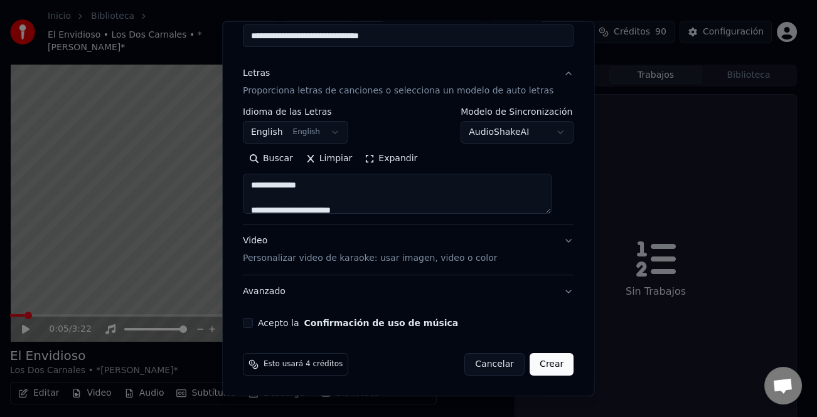
click at [253, 323] on button "Acepto la Confirmación de uso de música" at bounding box center [248, 323] width 10 height 10
type textarea "**********"
drag, startPoint x: 551, startPoint y: 367, endPoint x: 493, endPoint y: 273, distance: 110.7
click at [495, 284] on form "**********" at bounding box center [408, 161] width 341 height 439
click at [553, 368] on button "Crear" at bounding box center [551, 364] width 44 height 23
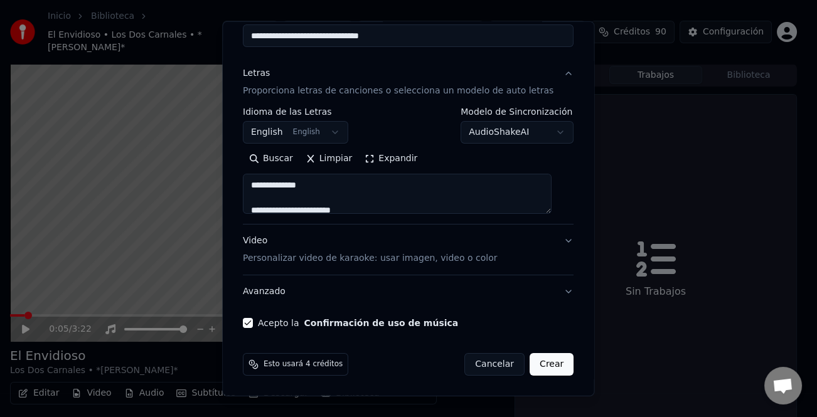
select select "**"
type textarea "**********"
select select
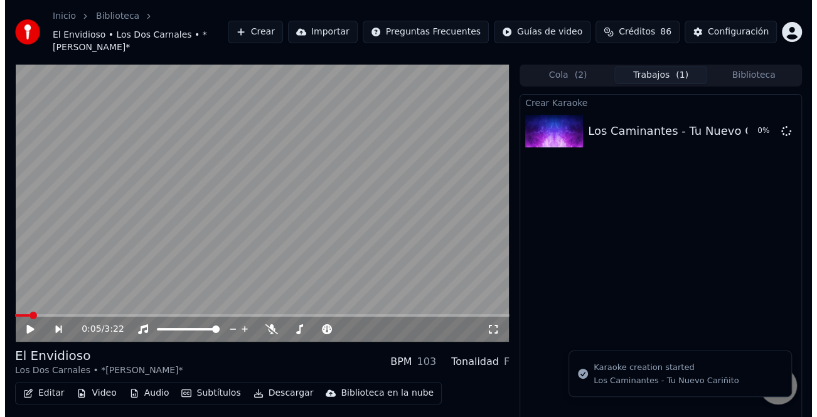
scroll to position [0, 0]
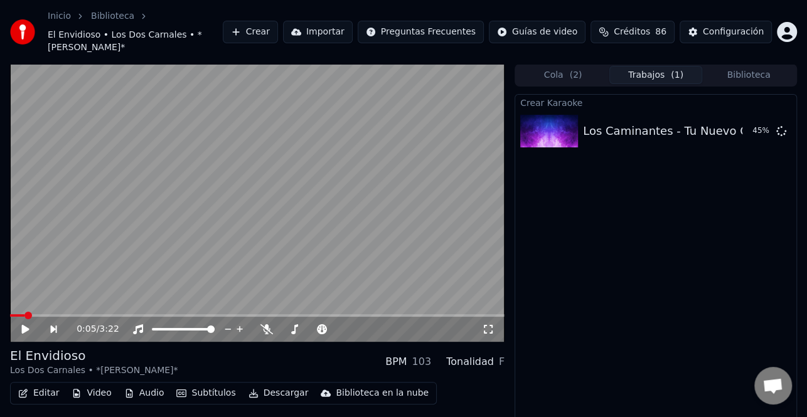
click at [278, 28] on button "Crear" at bounding box center [250, 32] width 55 height 23
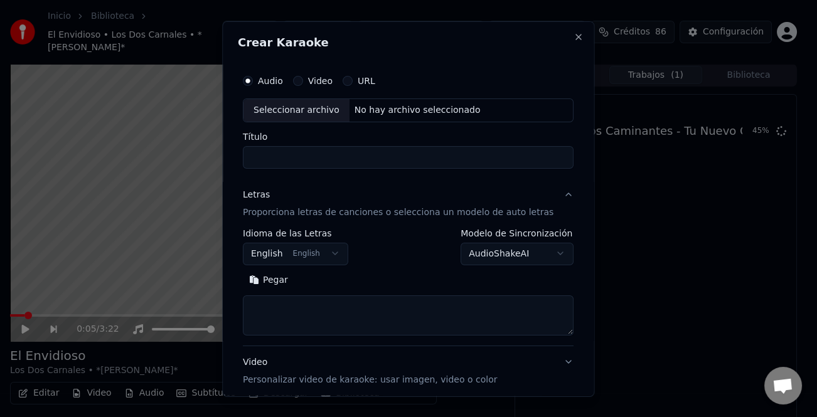
click at [314, 109] on div "Seleccionar archivo" at bounding box center [296, 109] width 106 height 23
type input "**********"
click at [289, 279] on button "Pegar" at bounding box center [268, 280] width 51 height 20
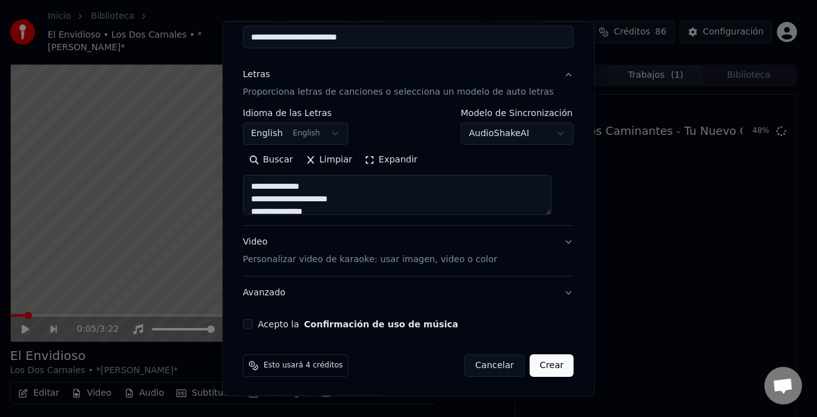
scroll to position [121, 0]
click at [284, 324] on label "Acepto la Confirmación de uso de música" at bounding box center [358, 323] width 200 height 9
click at [253, 324] on button "Acepto la Confirmación de uso de música" at bounding box center [248, 323] width 10 height 10
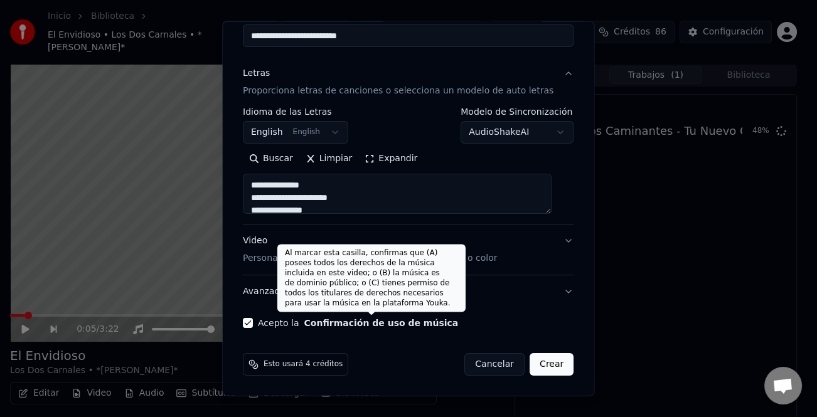
type textarea "**********"
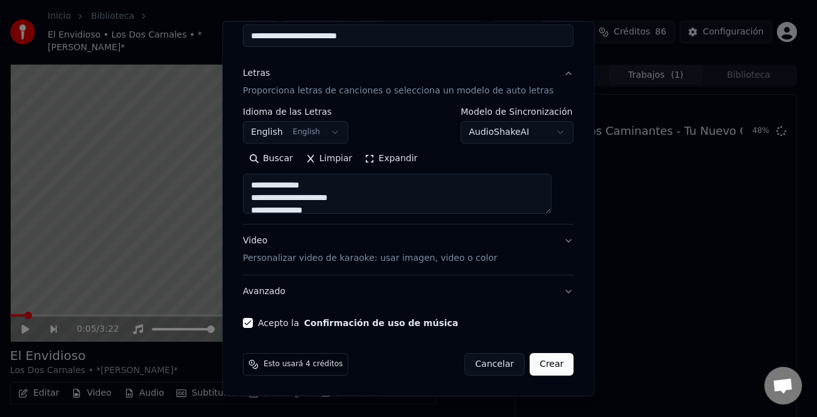
click at [537, 363] on button "Crear" at bounding box center [551, 364] width 44 height 23
select select "**"
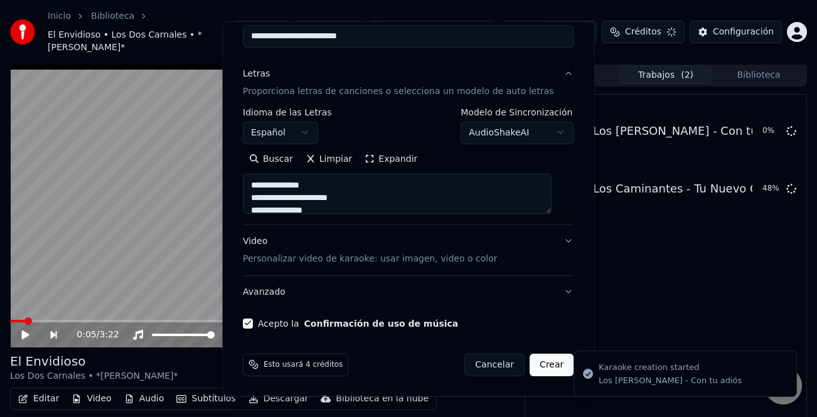
type textarea "**********"
select select
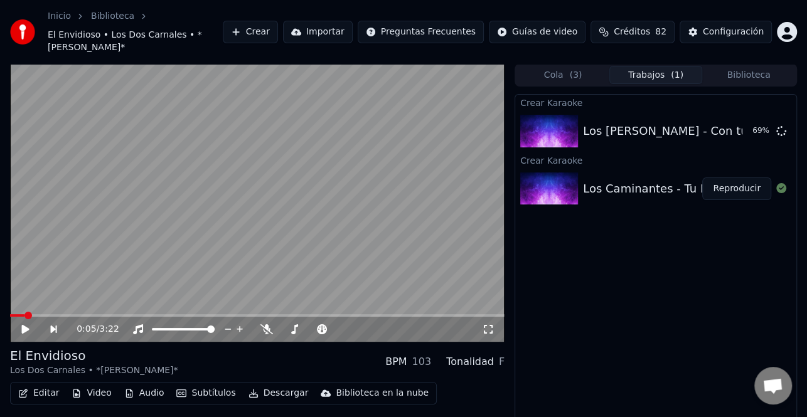
click at [278, 21] on button "Crear" at bounding box center [250, 32] width 55 height 23
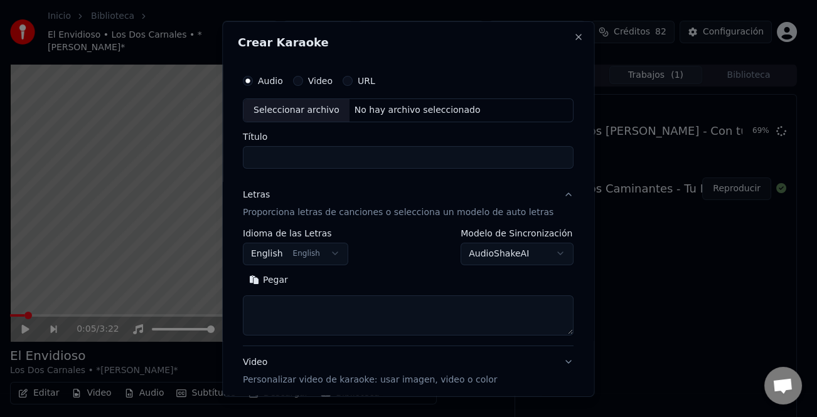
click at [313, 111] on div "Seleccionar archivo" at bounding box center [296, 109] width 106 height 23
type input "**********"
click at [277, 282] on button "Pegar" at bounding box center [268, 280] width 51 height 20
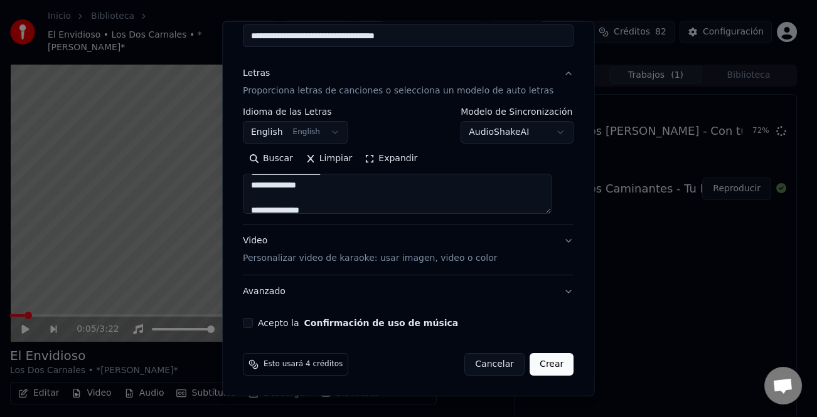
click at [261, 323] on div "Acepto la Confirmación de uso de música" at bounding box center [408, 323] width 331 height 10
type textarea "**********"
click at [251, 322] on button "Acepto la Confirmación de uso de música" at bounding box center [248, 323] width 10 height 10
click at [535, 369] on button "Crear" at bounding box center [551, 364] width 44 height 23
select select "**"
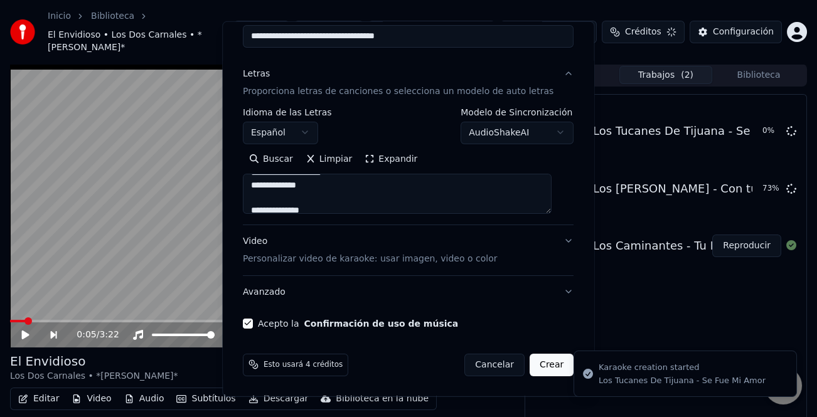
type textarea "**********"
select select
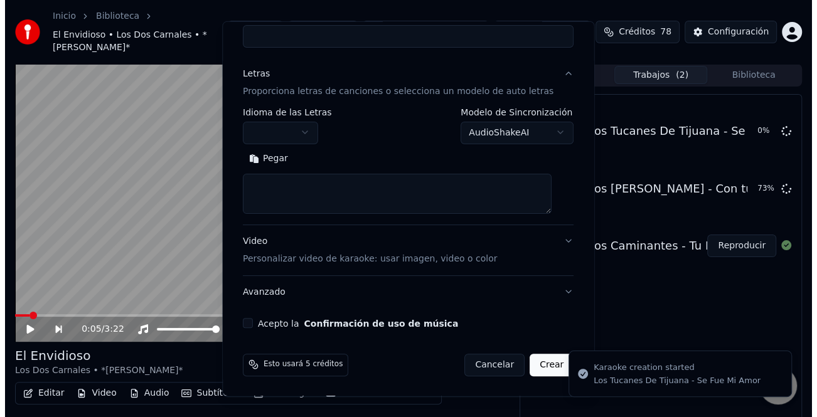
scroll to position [0, 0]
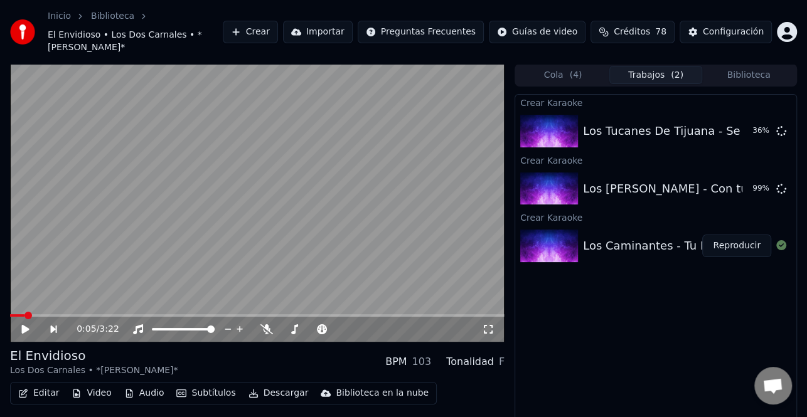
click at [278, 27] on button "Crear" at bounding box center [250, 32] width 55 height 23
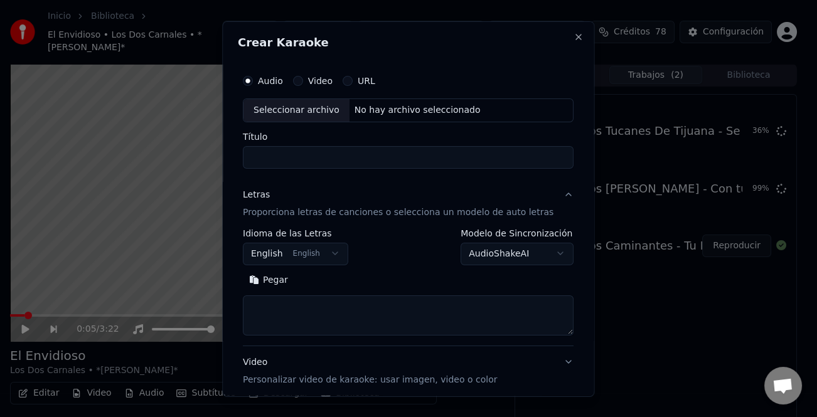
click at [311, 112] on div "Seleccionar archivo" at bounding box center [296, 109] width 106 height 23
type input "**********"
click at [280, 284] on button "Pegar" at bounding box center [268, 280] width 51 height 20
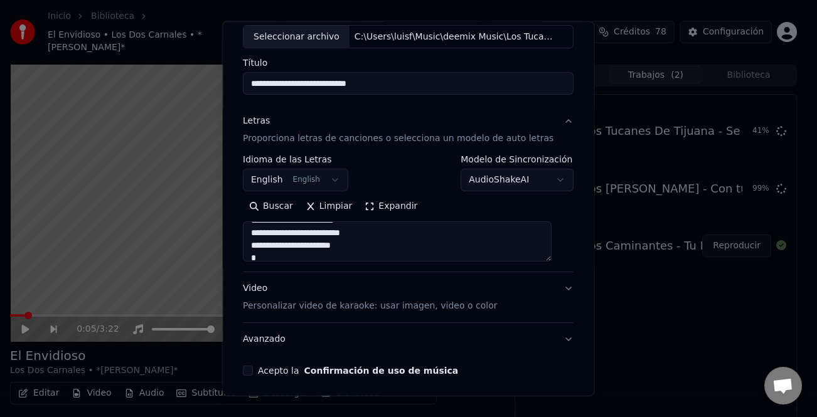
scroll to position [121, 0]
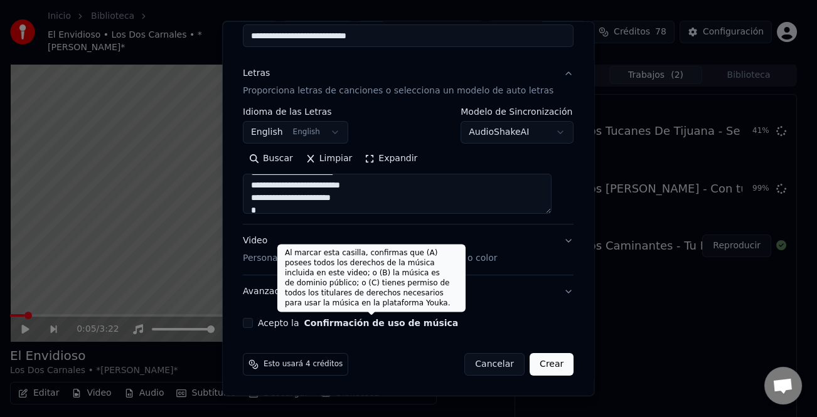
click at [295, 324] on label "Acepto la Confirmación de uso de música" at bounding box center [358, 323] width 200 height 9
click at [253, 324] on button "Acepto la Confirmación de uso de música" at bounding box center [248, 323] width 10 height 10
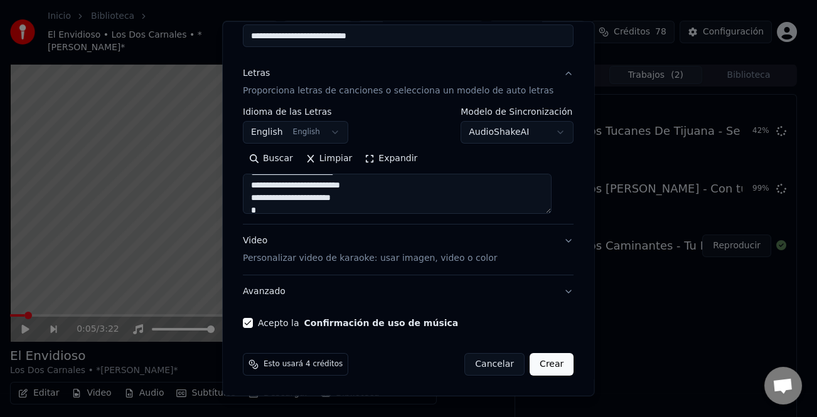
click at [533, 355] on button "Crear" at bounding box center [551, 364] width 44 height 23
type textarea "**********"
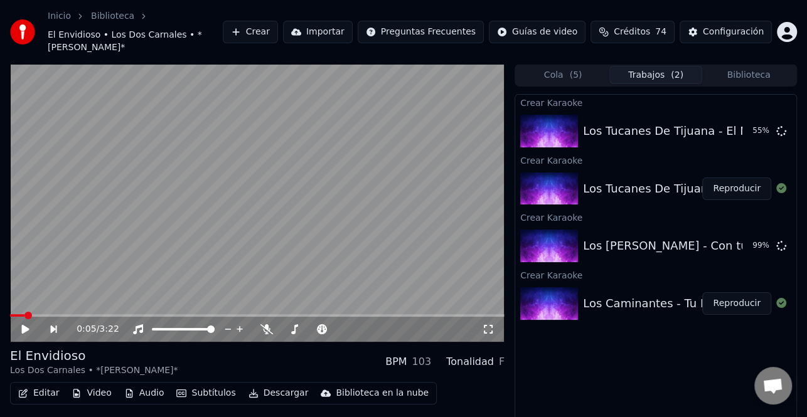
click at [278, 25] on button "Crear" at bounding box center [250, 32] width 55 height 23
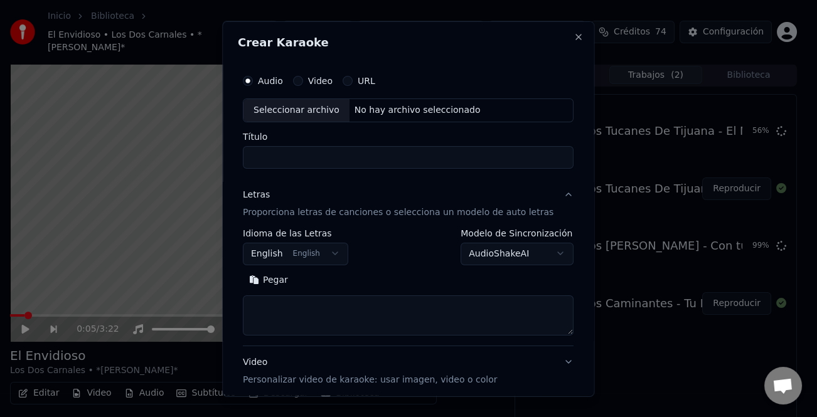
click at [309, 102] on div "Seleccionar archivo" at bounding box center [296, 109] width 106 height 23
type input "**********"
click at [278, 282] on button "Pegar" at bounding box center [268, 280] width 51 height 20
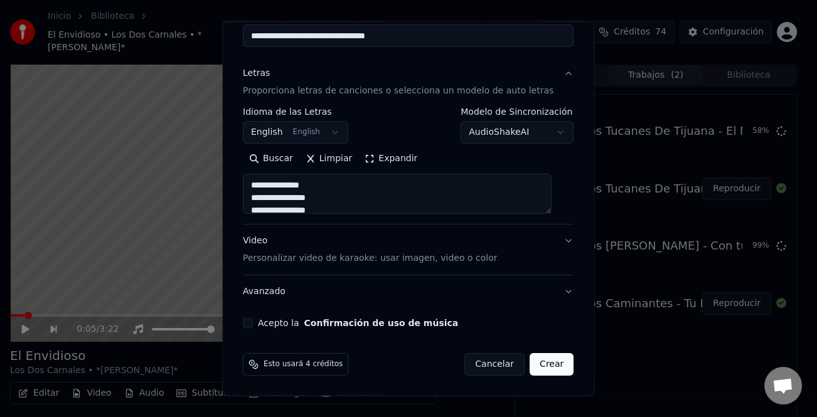
click at [253, 321] on button "Acepto la Confirmación de uso de música" at bounding box center [248, 323] width 10 height 10
drag, startPoint x: 541, startPoint y: 364, endPoint x: 527, endPoint y: 368, distance: 14.5
click at [540, 365] on button "Crear" at bounding box center [551, 364] width 44 height 23
type textarea "**********"
select select "**"
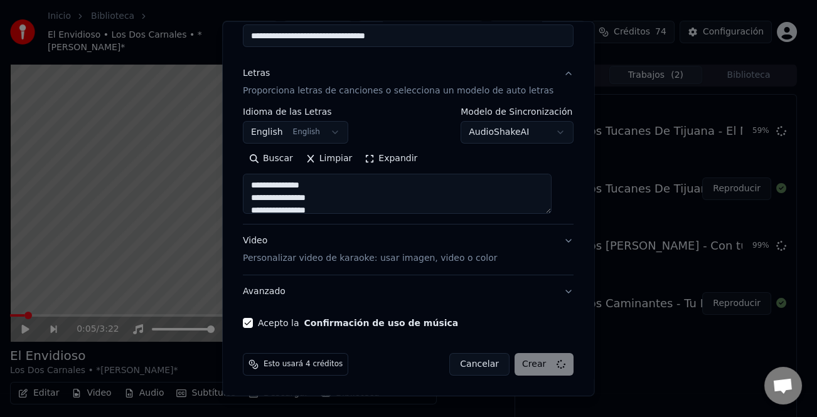
type textarea "**********"
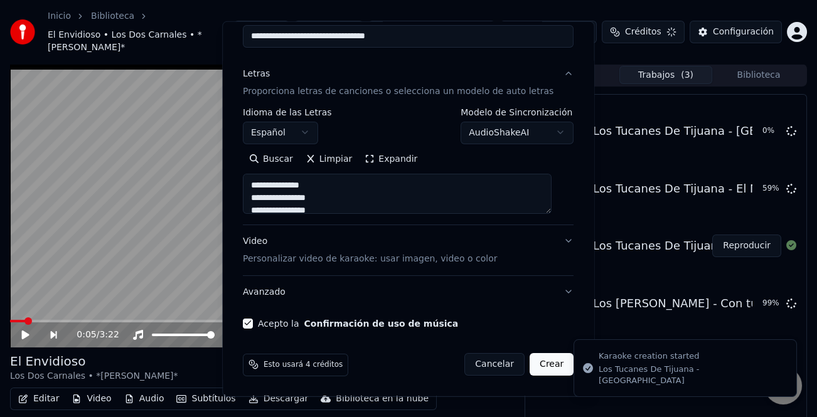
select select
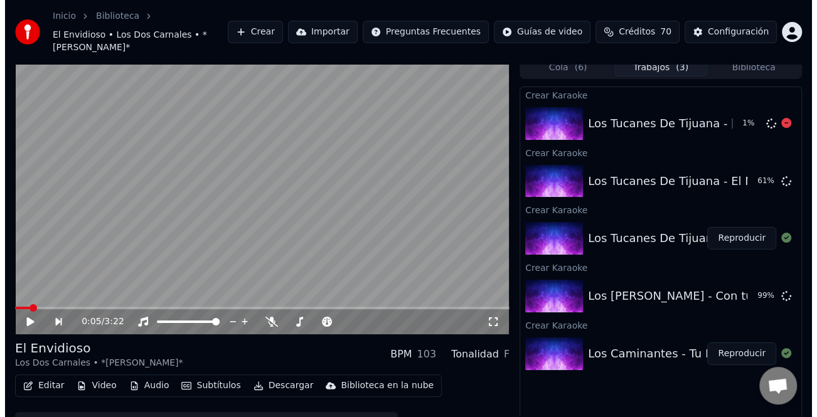
scroll to position [0, 0]
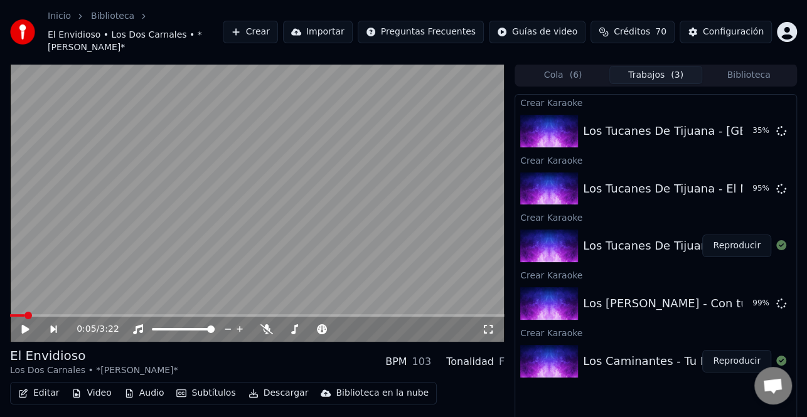
click at [575, 69] on span "( 6 )" at bounding box center [575, 75] width 13 height 13
click at [631, 66] on button "Trabajos ( 3 )" at bounding box center [655, 75] width 93 height 18
click at [278, 26] on button "Crear" at bounding box center [250, 32] width 55 height 23
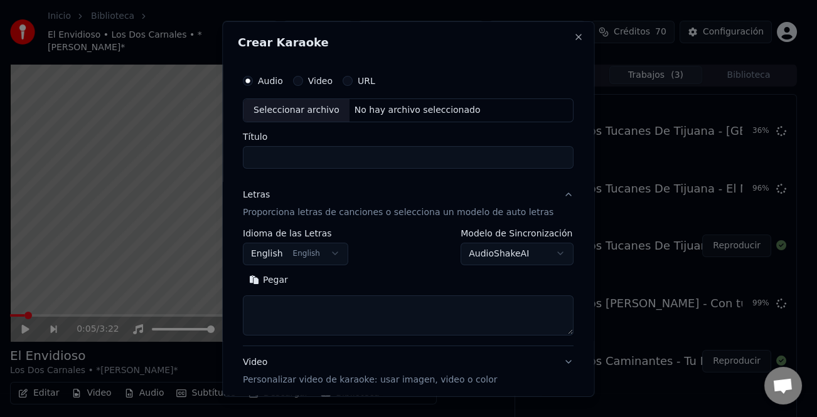
click at [307, 114] on div "Seleccionar archivo" at bounding box center [296, 109] width 106 height 23
type input "**********"
click at [276, 283] on button "Pegar" at bounding box center [268, 280] width 51 height 20
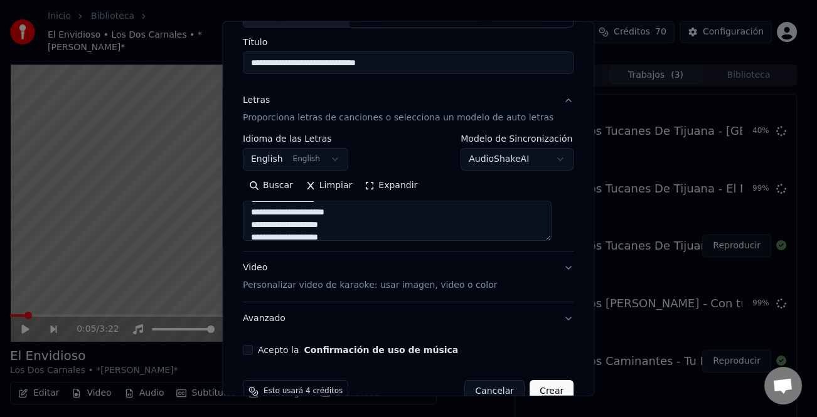
scroll to position [121, 0]
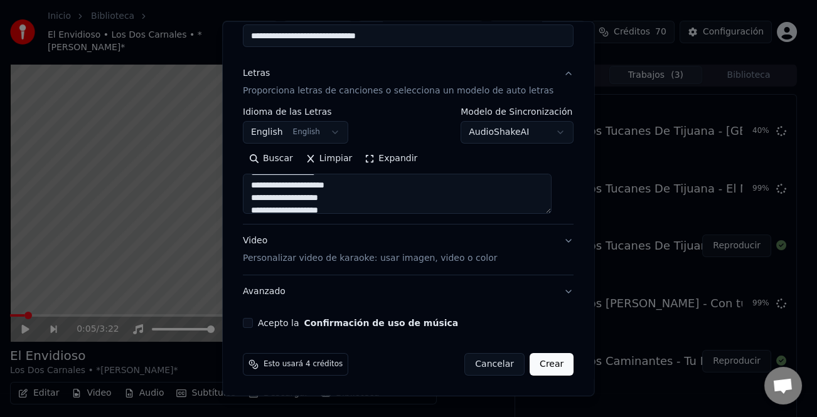
click at [253, 323] on button "Acepto la Confirmación de uso de música" at bounding box center [248, 323] width 10 height 10
type textarea "**********"
click at [546, 364] on button "Crear" at bounding box center [551, 364] width 44 height 23
select select "**"
type textarea "**********"
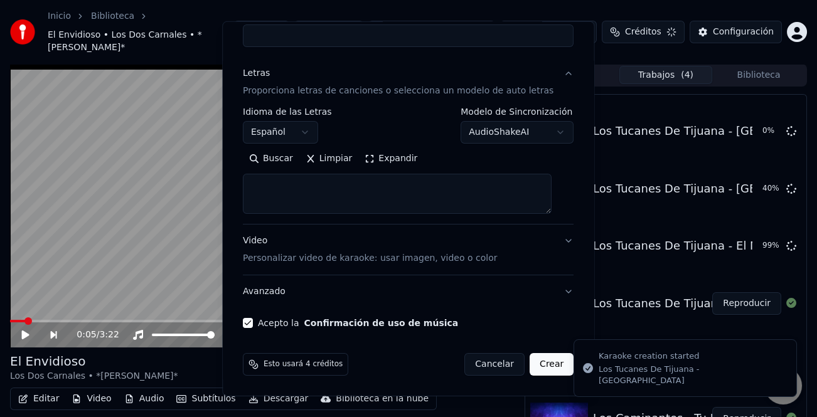
select select
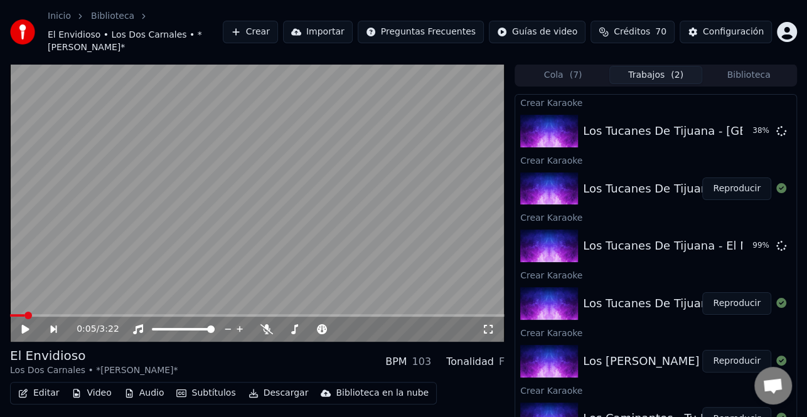
click at [278, 27] on button "Crear" at bounding box center [250, 32] width 55 height 23
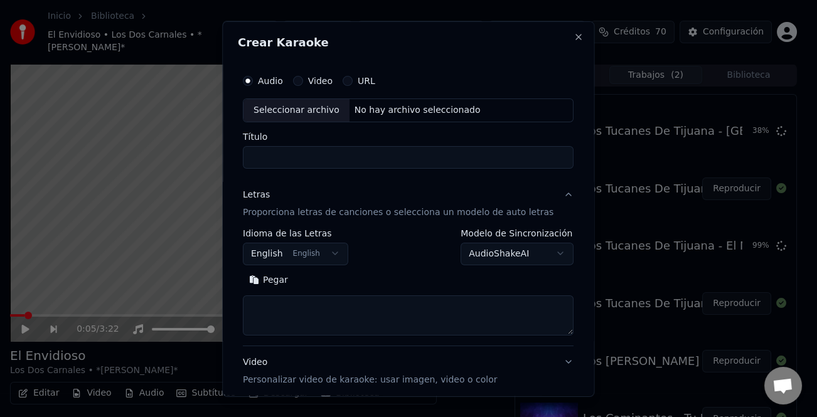
click at [307, 105] on div "Seleccionar archivo" at bounding box center [296, 109] width 106 height 23
type input "**********"
click at [289, 282] on button "Pegar" at bounding box center [268, 280] width 51 height 20
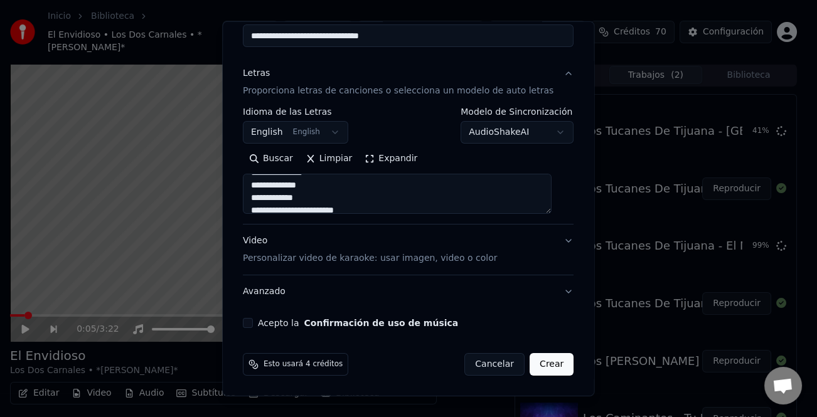
click at [263, 319] on div "Acepto la Confirmación de uso de música" at bounding box center [408, 323] width 331 height 10
type textarea "**********"
click at [253, 324] on button "Acepto la Confirmación de uso de música" at bounding box center [248, 323] width 10 height 10
click at [535, 364] on button "Crear" at bounding box center [551, 364] width 44 height 23
select select "**"
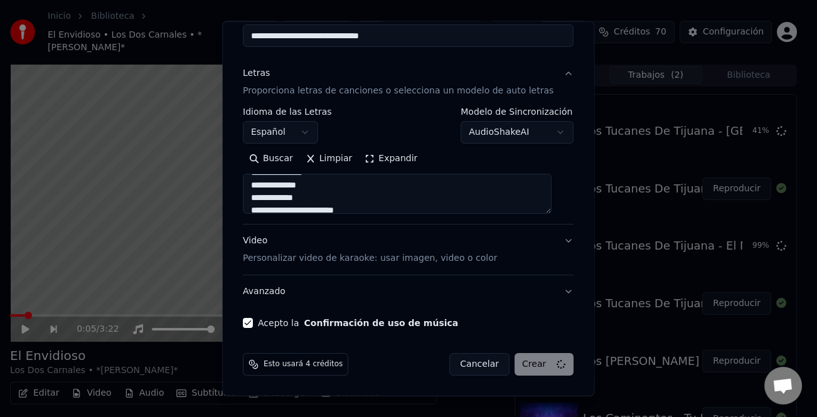
type textarea "**********"
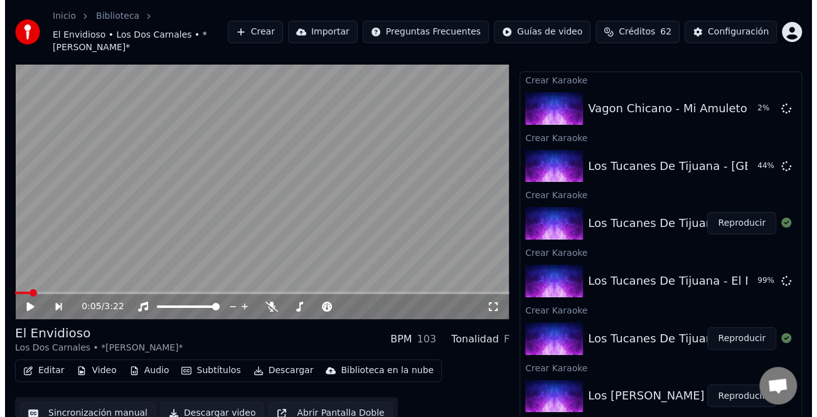
scroll to position [0, 0]
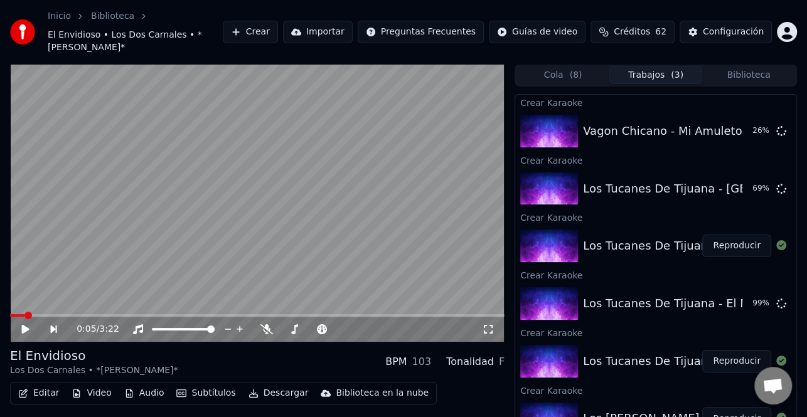
click at [278, 21] on button "Crear" at bounding box center [250, 32] width 55 height 23
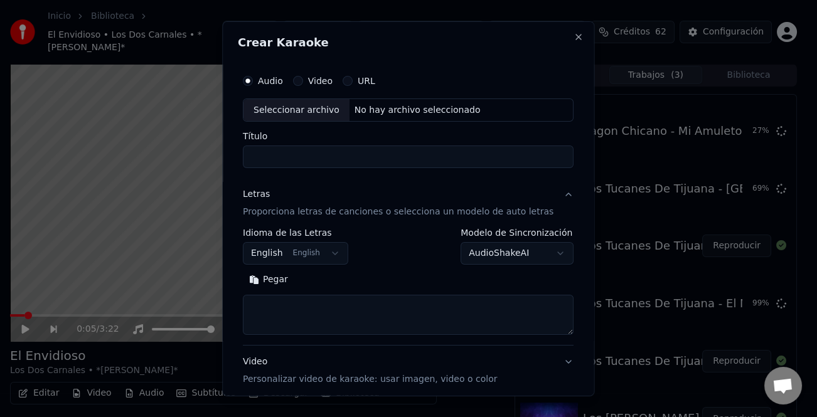
click at [320, 109] on div "Seleccionar archivo" at bounding box center [296, 109] width 106 height 23
type input "**********"
click at [290, 282] on button "Pegar" at bounding box center [268, 280] width 51 height 20
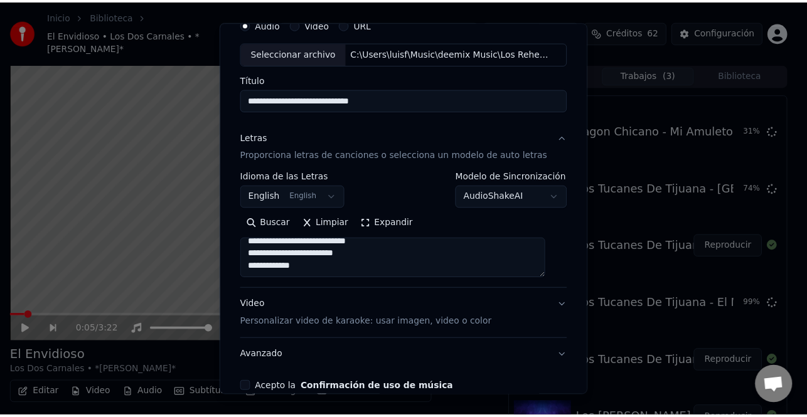
scroll to position [121, 0]
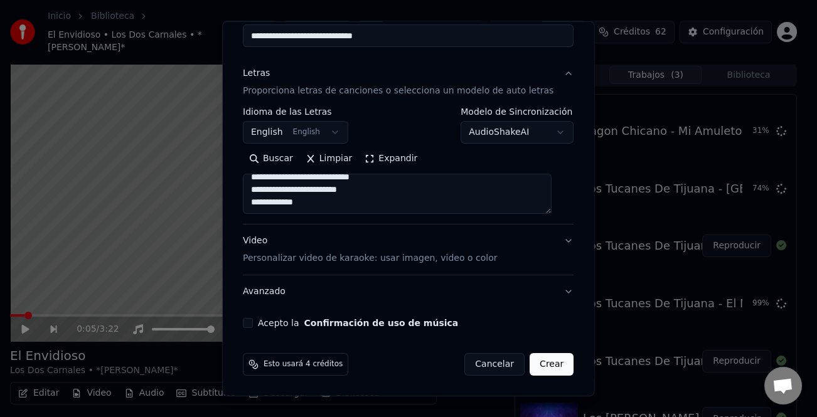
click at [269, 320] on label "Acepto la Confirmación de uso de música" at bounding box center [358, 323] width 200 height 9
click at [253, 320] on button "Acepto la Confirmación de uso de música" at bounding box center [248, 323] width 10 height 10
type textarea "**********"
click at [540, 370] on button "Crear" at bounding box center [551, 364] width 44 height 23
select select "**"
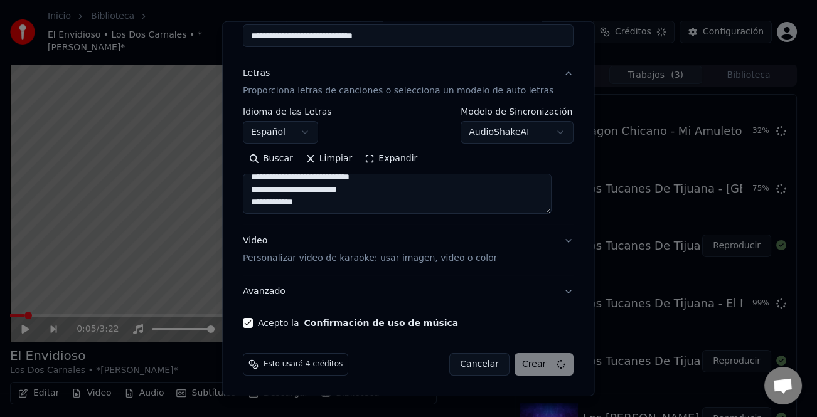
type textarea "**********"
select select
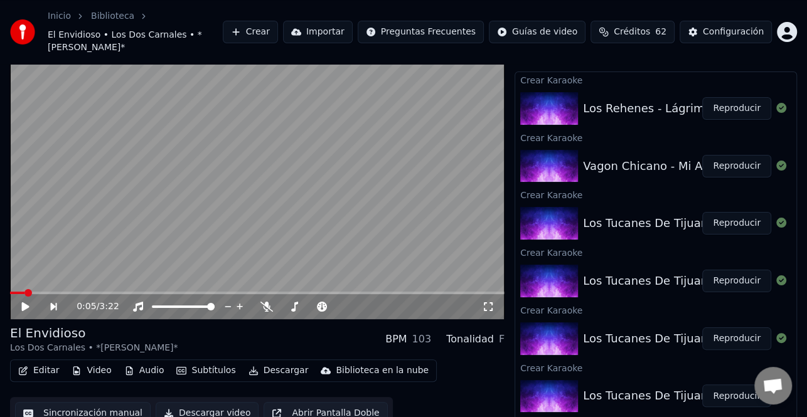
scroll to position [0, 0]
